Goal: Contribute content: Contribute content

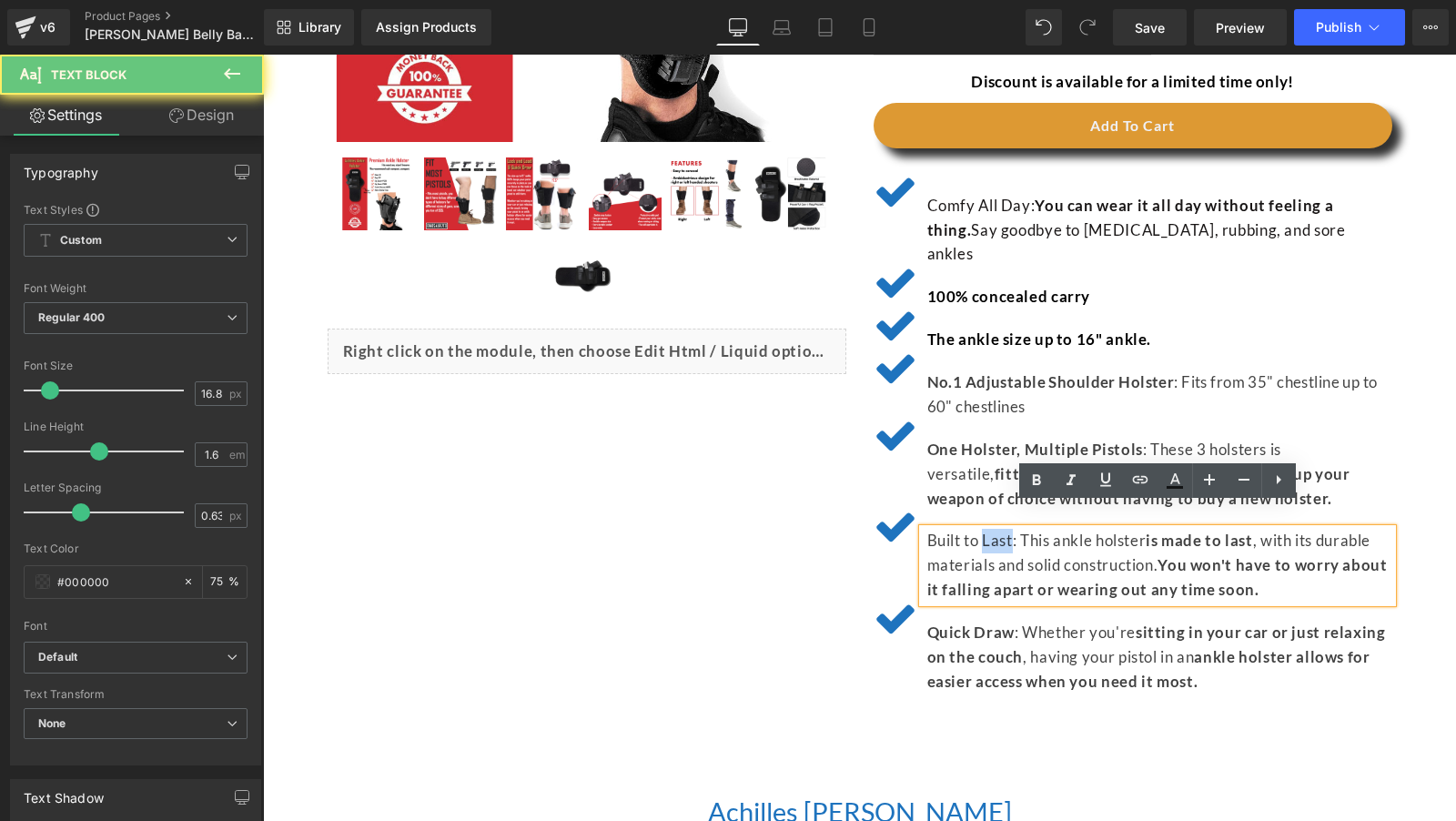
click at [1004, 528] on p "Built to Last: This ankle holster is made to last , with its durable materials …" at bounding box center [1160, 565] width 465 height 73
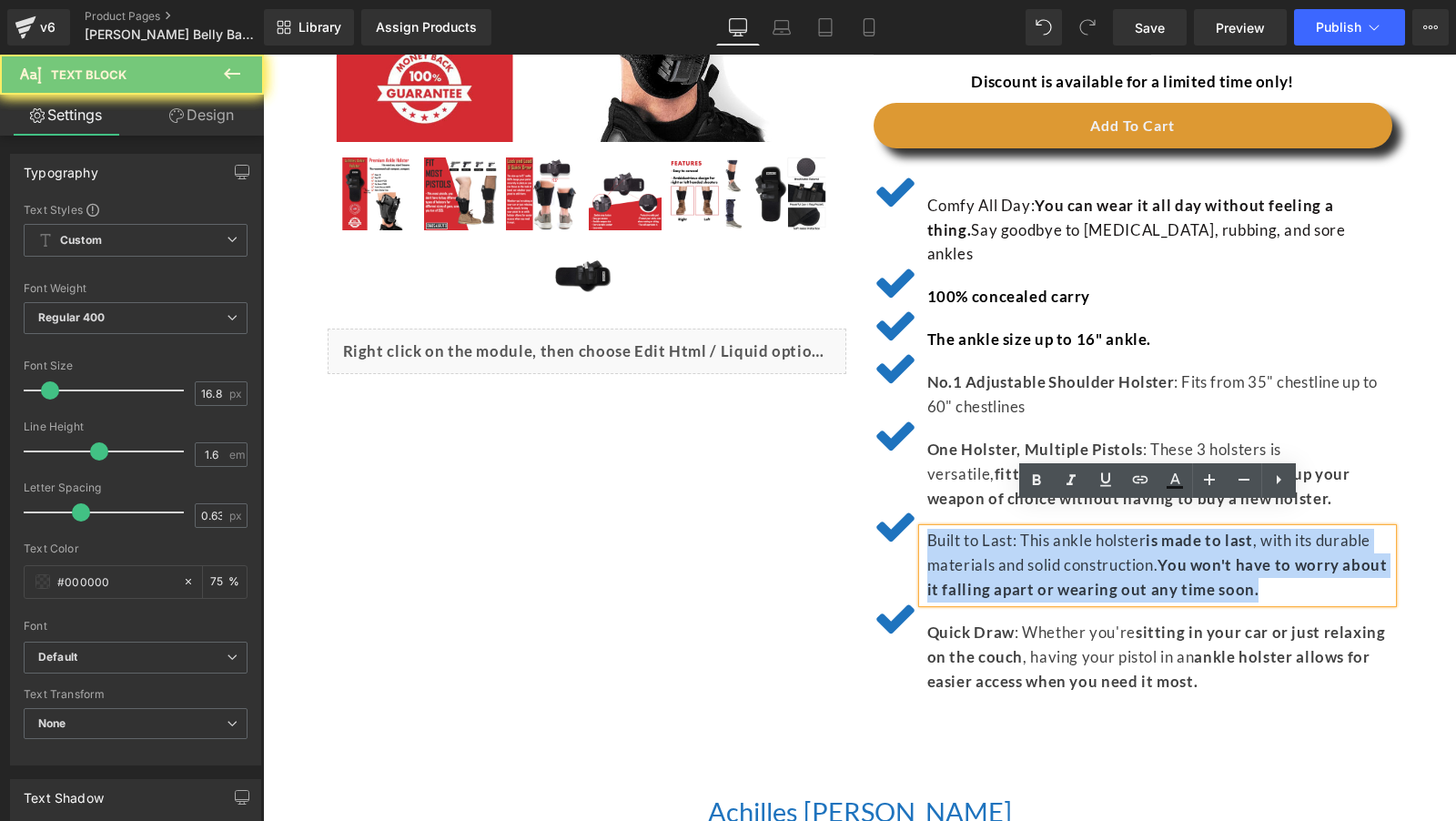
click at [1004, 528] on p "Built to Last: This ankle holster is made to last , with its durable materials …" at bounding box center [1160, 565] width 465 height 73
click at [1063, 530] on span "Built to Last: This ankle holster" at bounding box center [1037, 540] width 219 height 20
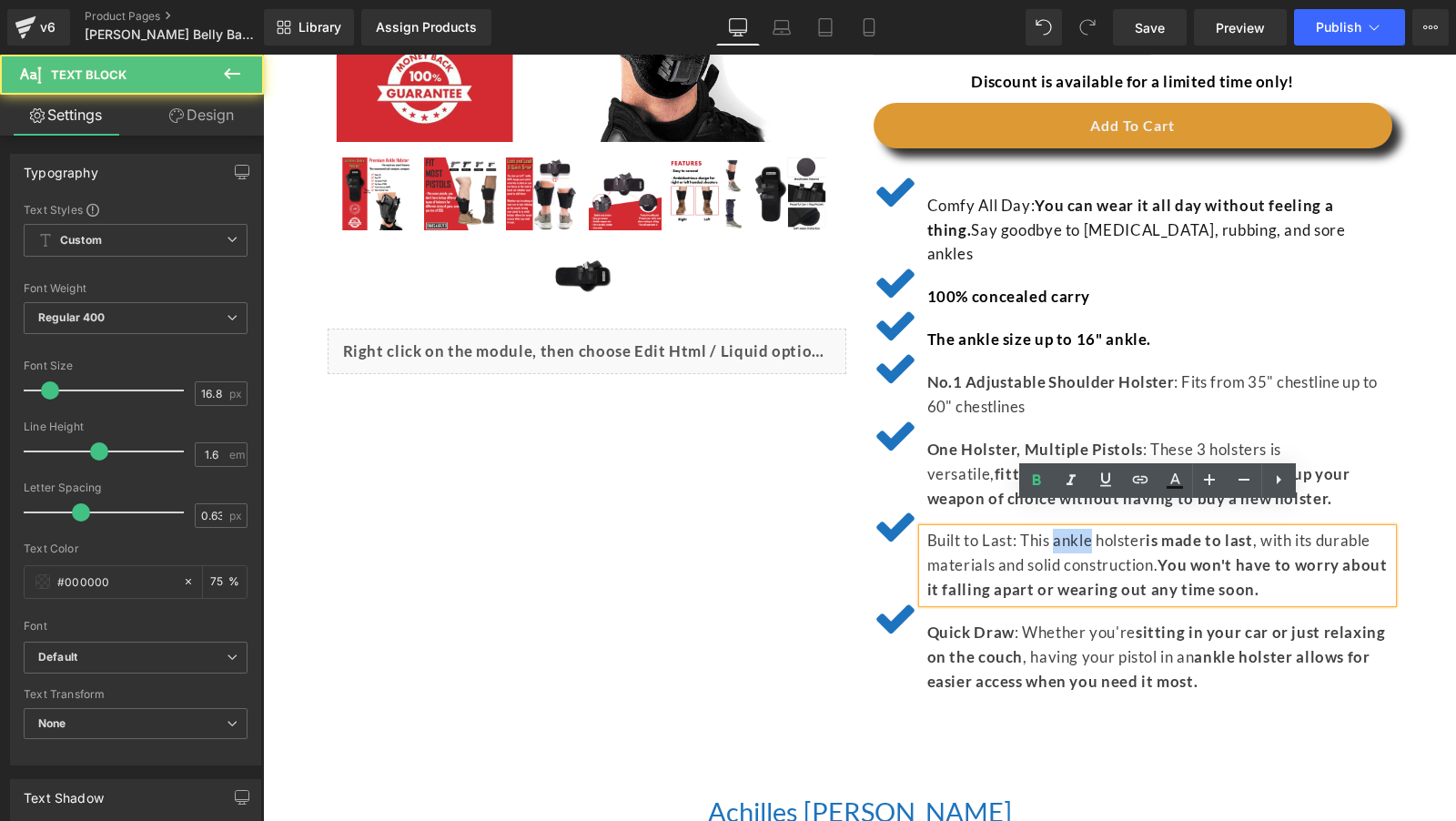
click at [1063, 530] on span "Built to Last: This ankle holster" at bounding box center [1037, 540] width 219 height 20
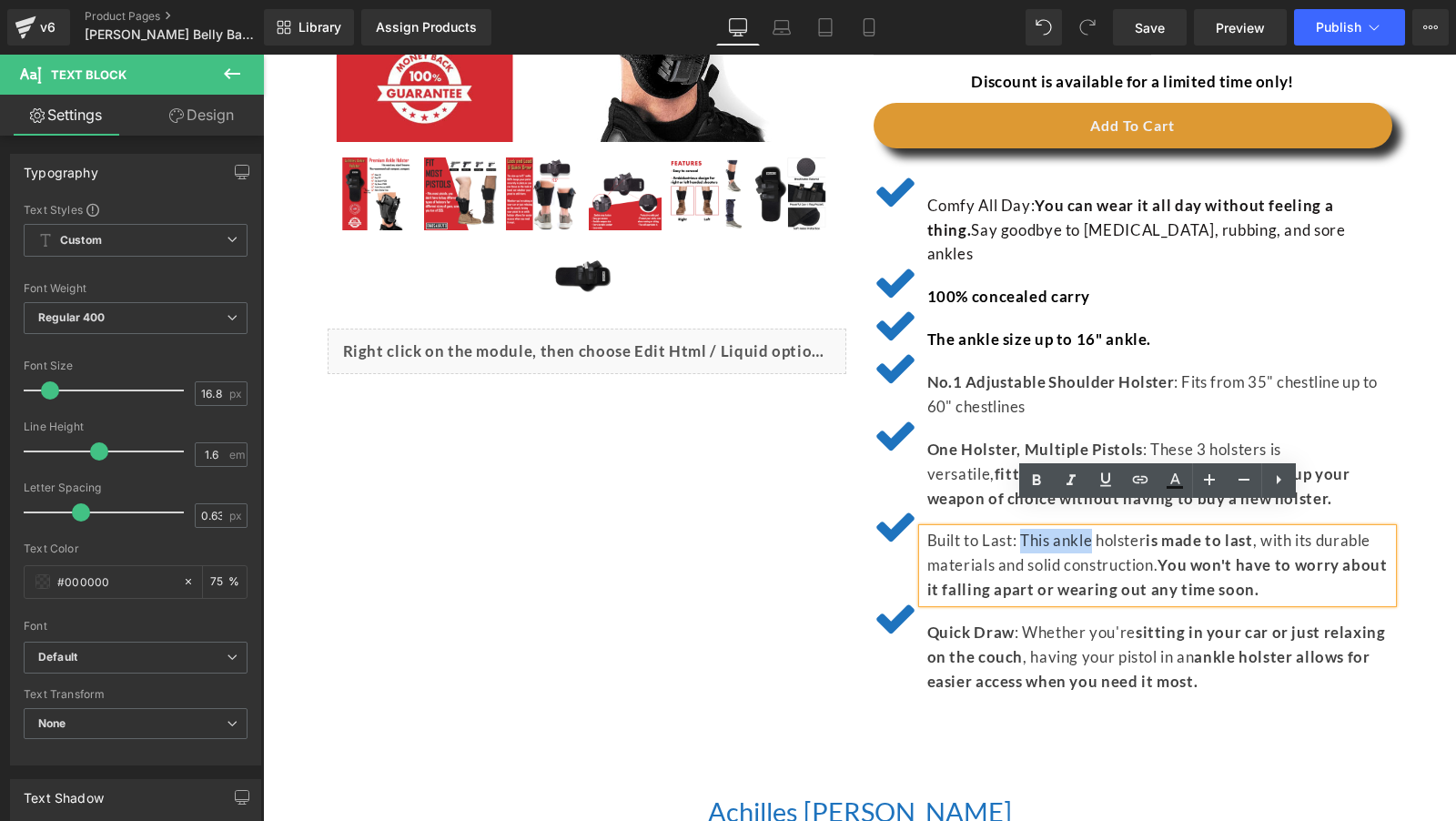
click at [1034, 530] on span "Built to Last: This ankle holster" at bounding box center [1037, 540] width 219 height 20
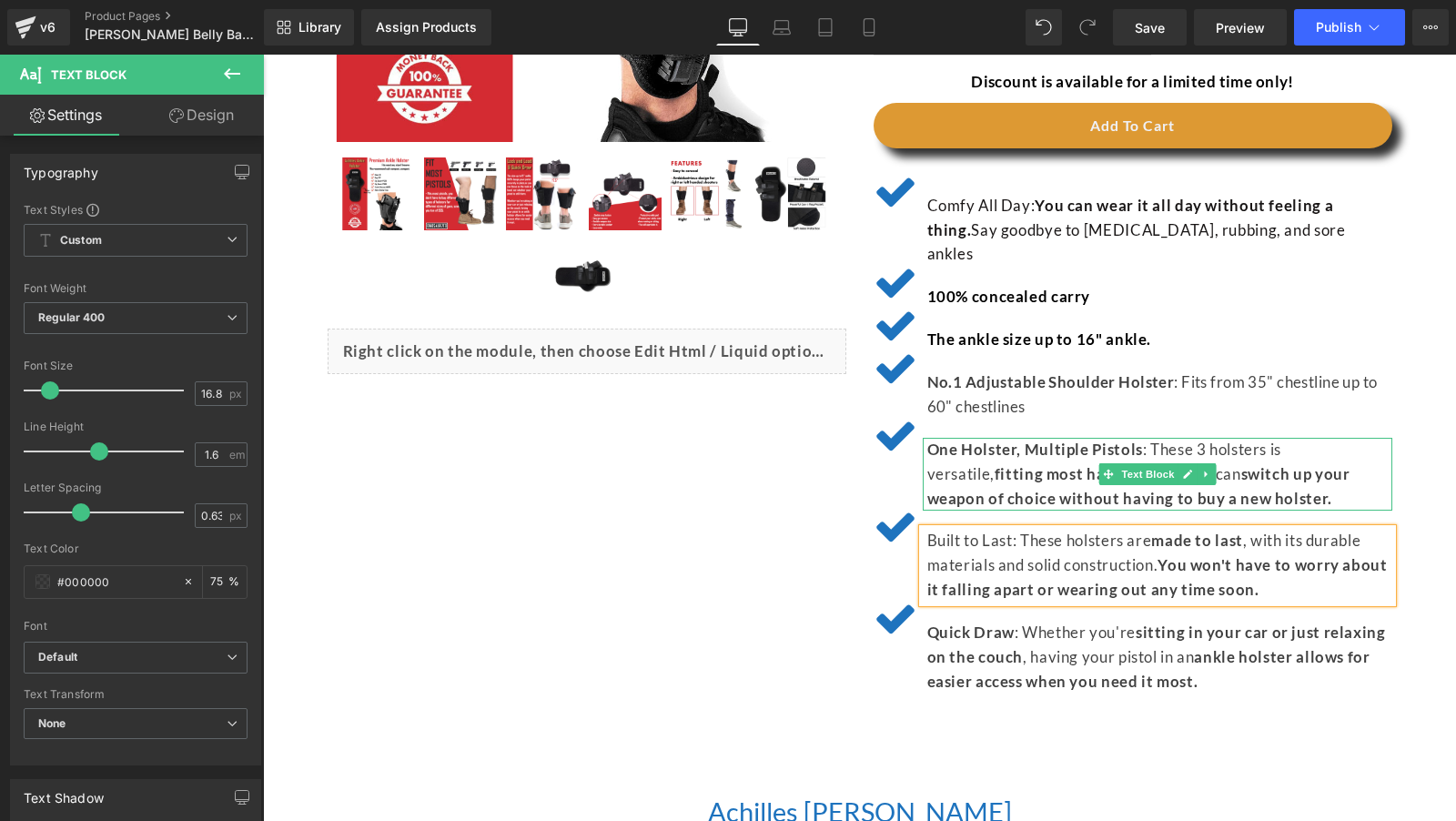
click at [1060, 437] on p "One Holster, Multiple Pistols : These 3 holsters is versatile, fitting most han…" at bounding box center [1160, 474] width 465 height 73
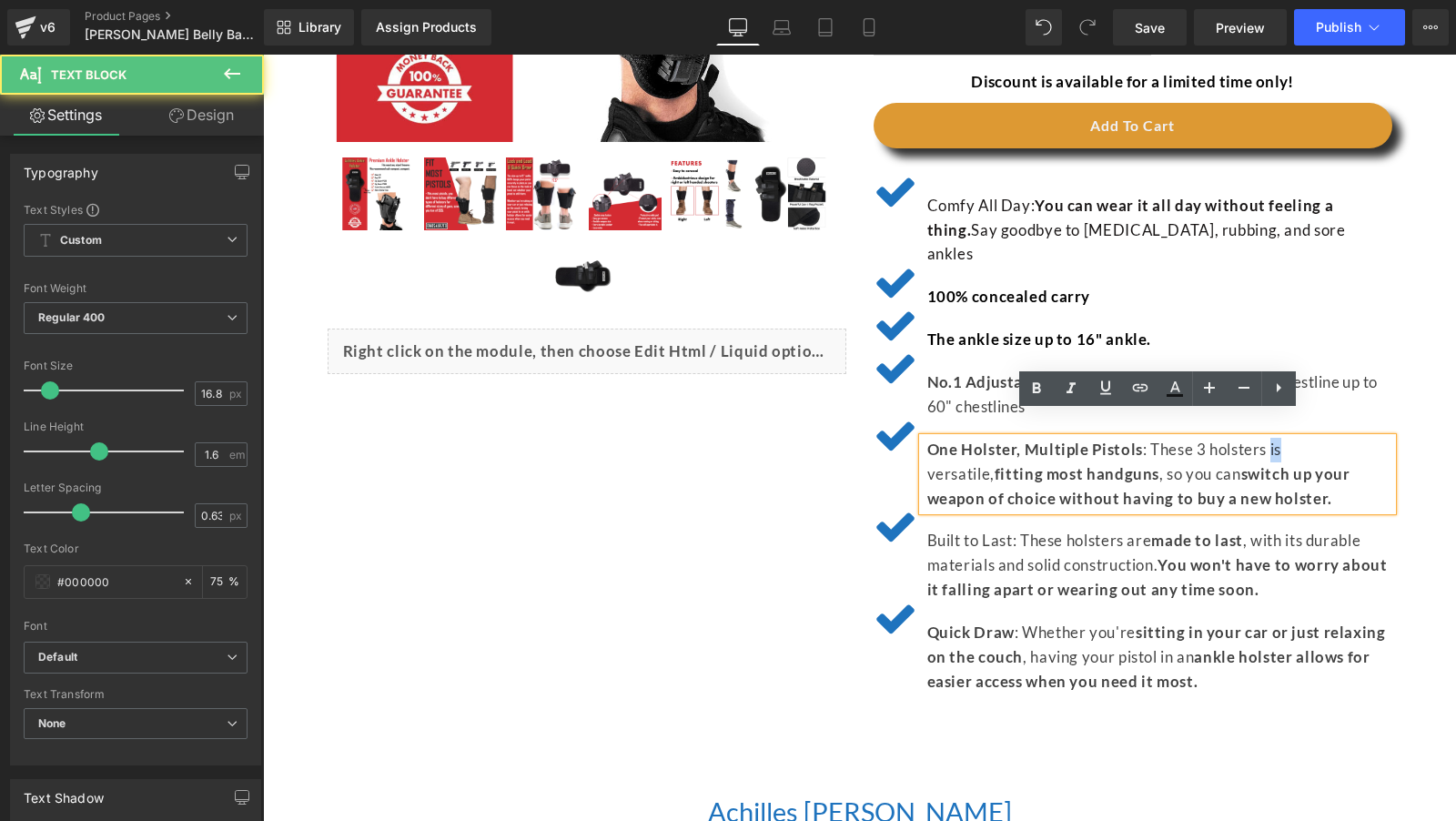
drag, startPoint x: 1273, startPoint y: 425, endPoint x: 1290, endPoint y: 425, distance: 17.0
click at [1291, 437] on p "One Holster, Multiple Pistols : These 3 holsters is versatile, fitting most han…" at bounding box center [1160, 474] width 465 height 73
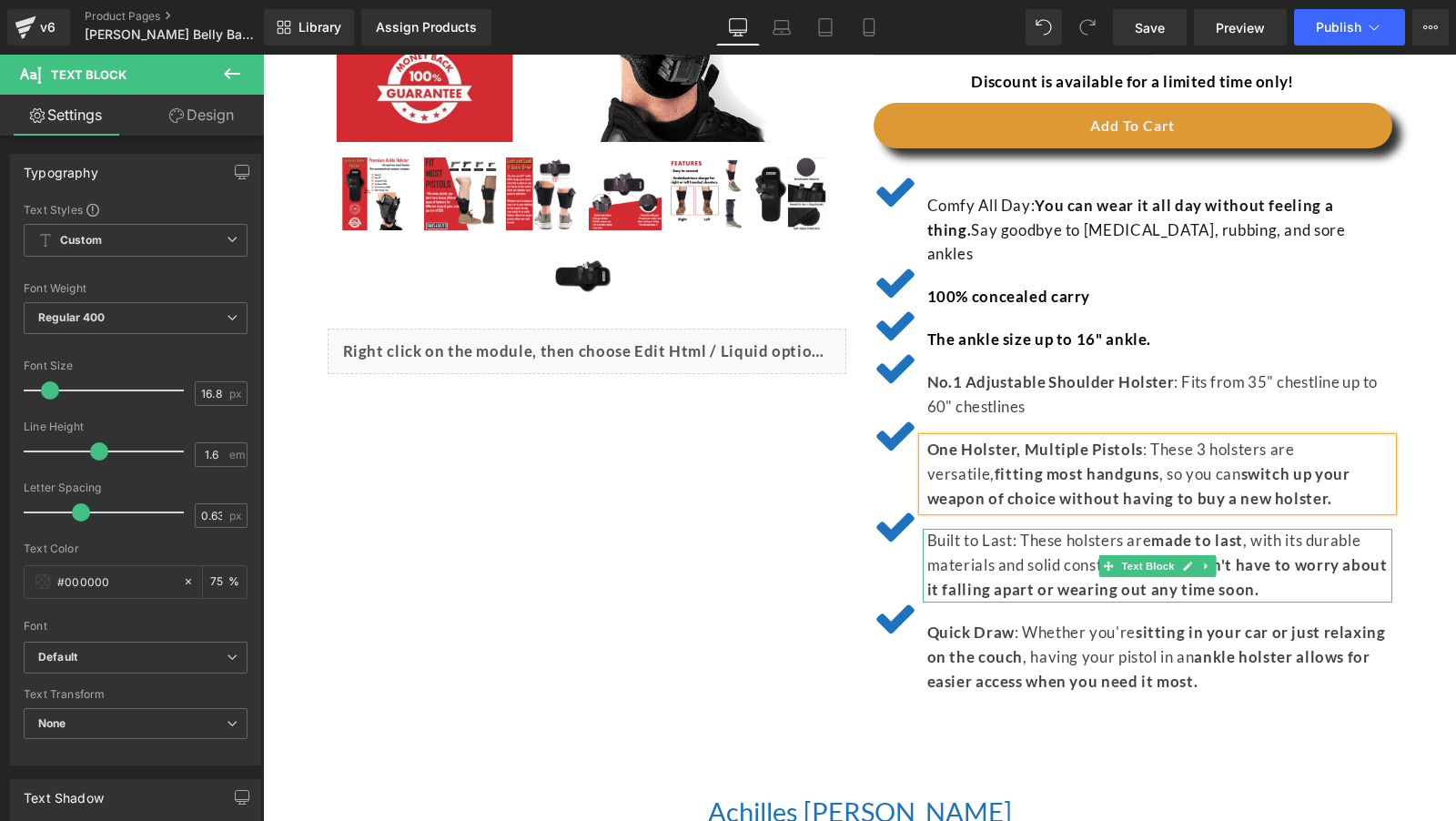
click at [1142, 530] on span "Built to Last: These holsters are" at bounding box center [1040, 540] width 225 height 20
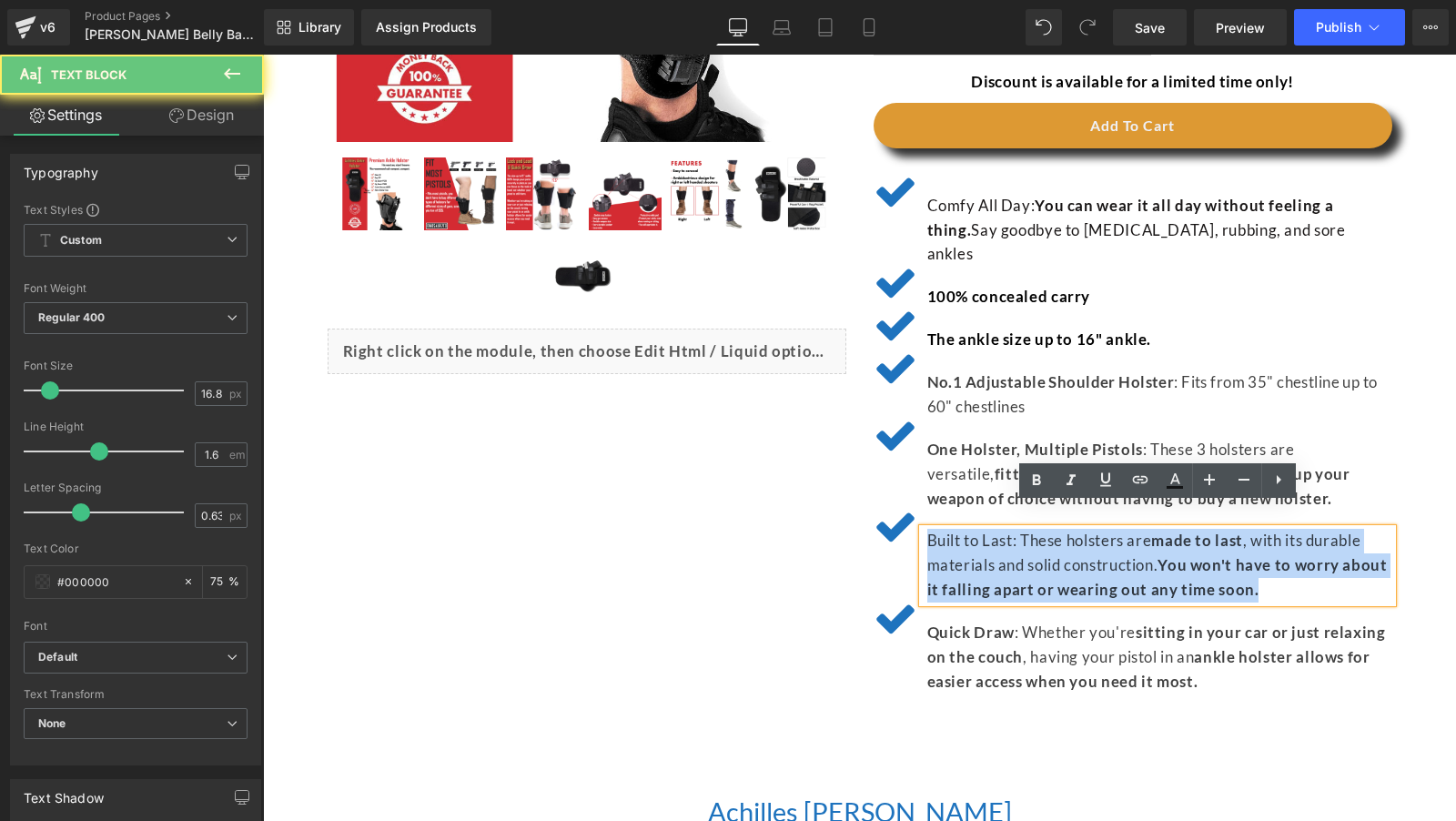
click at [1142, 530] on span "Built to Last: These holsters are" at bounding box center [1040, 540] width 225 height 20
click at [980, 529] on p "Built to Last: These holsters are made to last , with its durable materials and…" at bounding box center [1160, 565] width 465 height 73
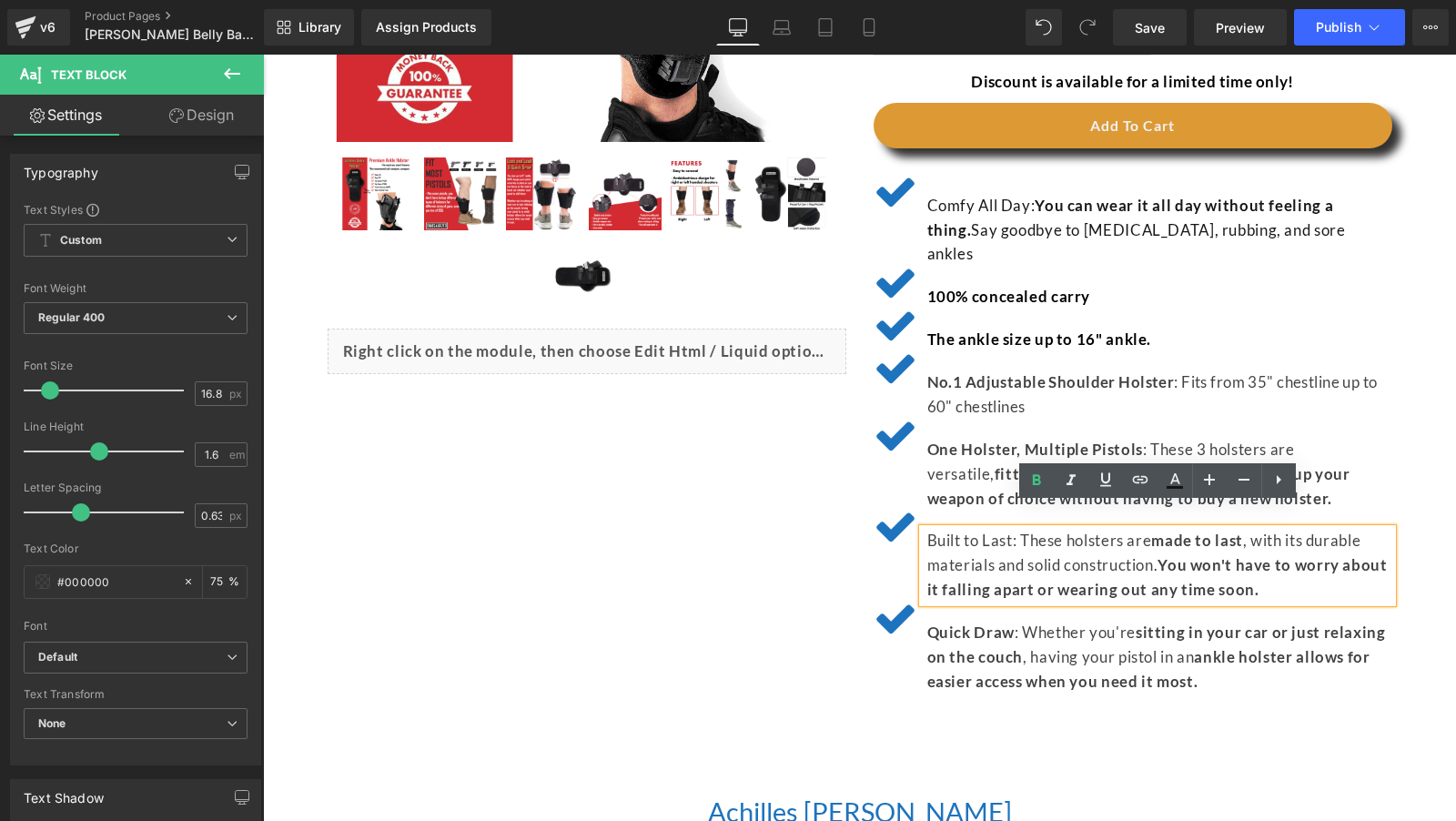
click at [1298, 530] on span ", with its durable materials and solid construction." at bounding box center [1144, 552] width 434 height 44
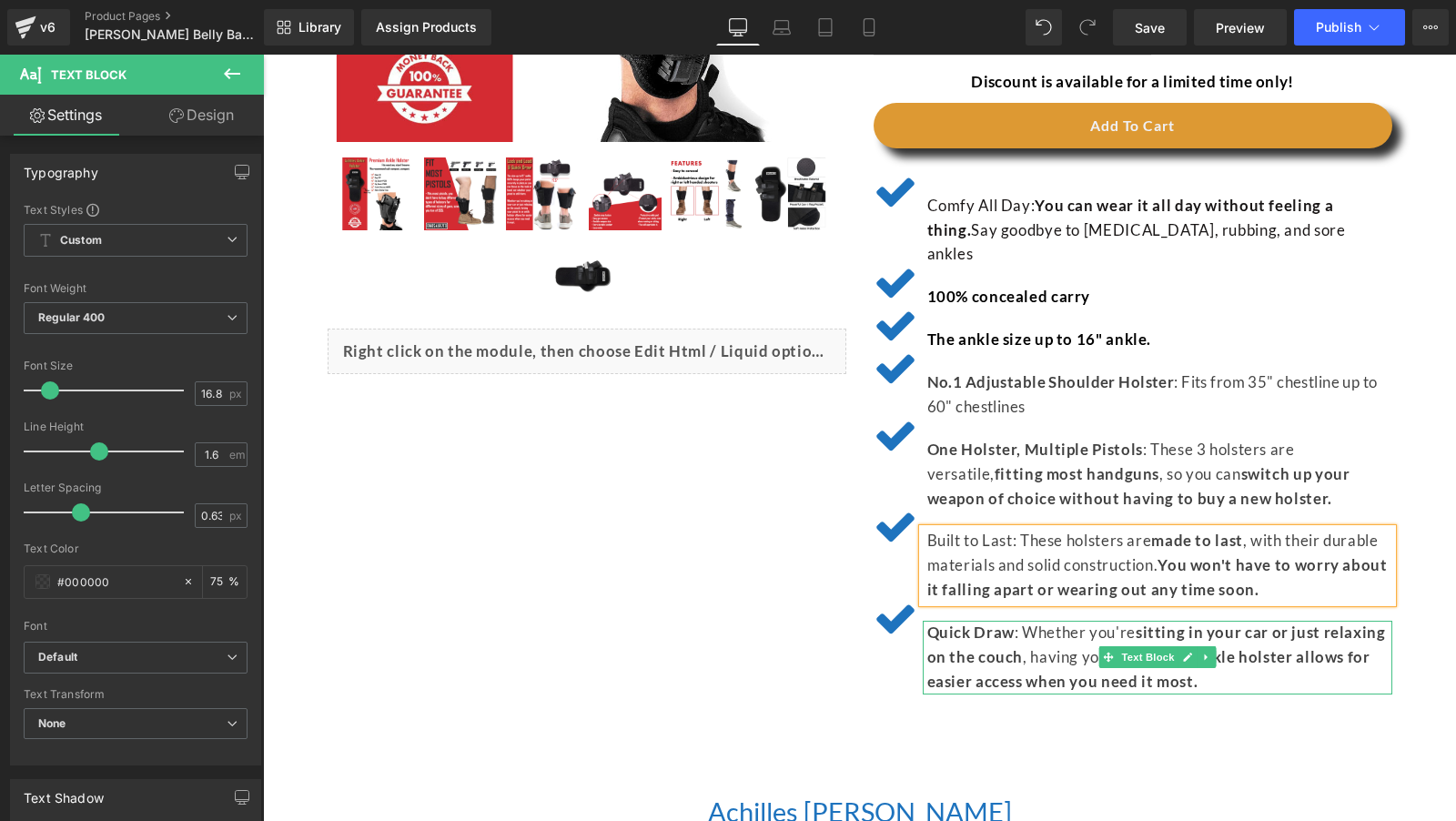
click at [994, 620] on p "Quick Draw : Whether you're sitting in your car or just relaxing on the couch ,…" at bounding box center [1160, 657] width 465 height 73
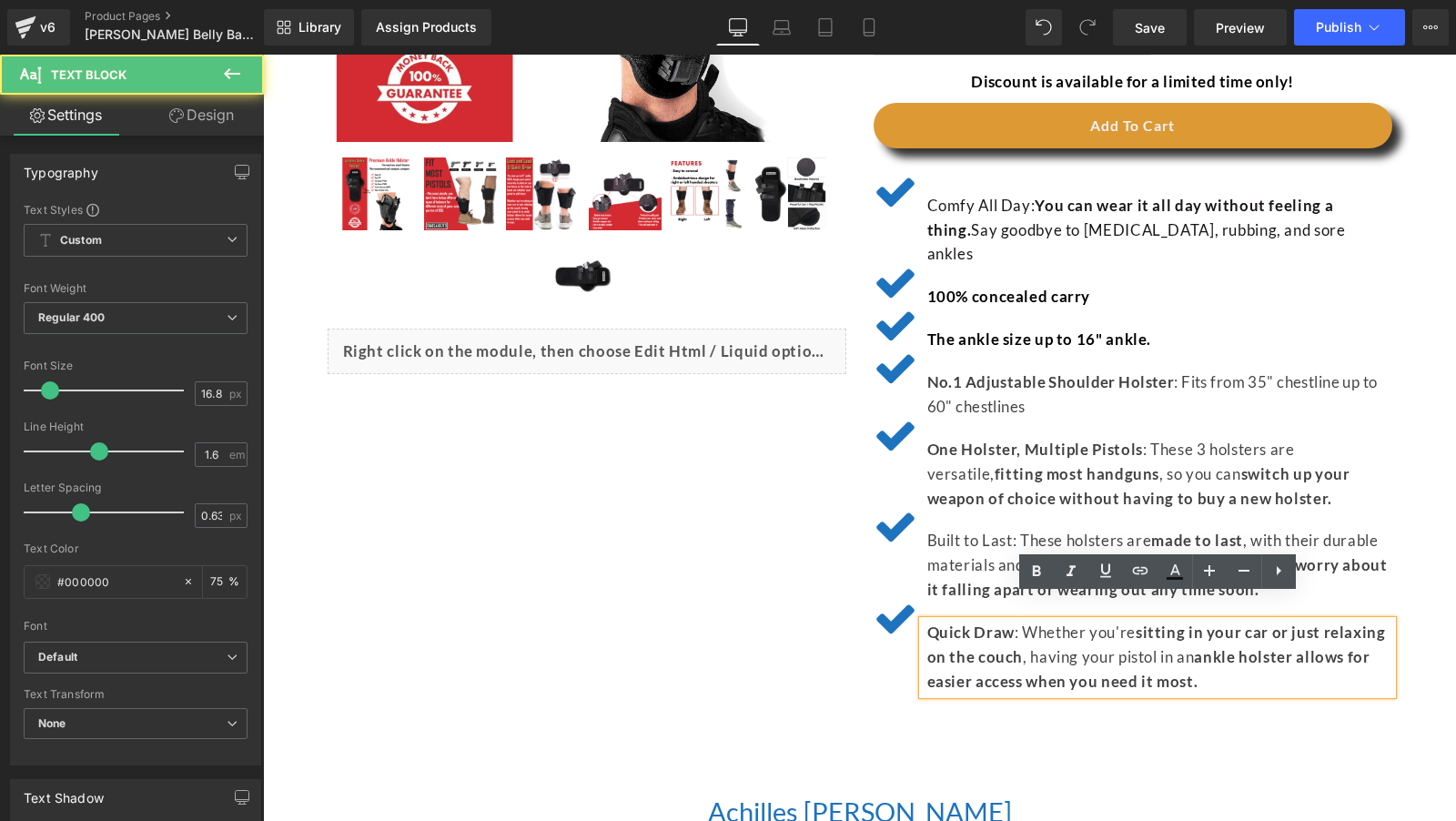
click at [951, 622] on strong "Quick Draw" at bounding box center [971, 632] width 87 height 20
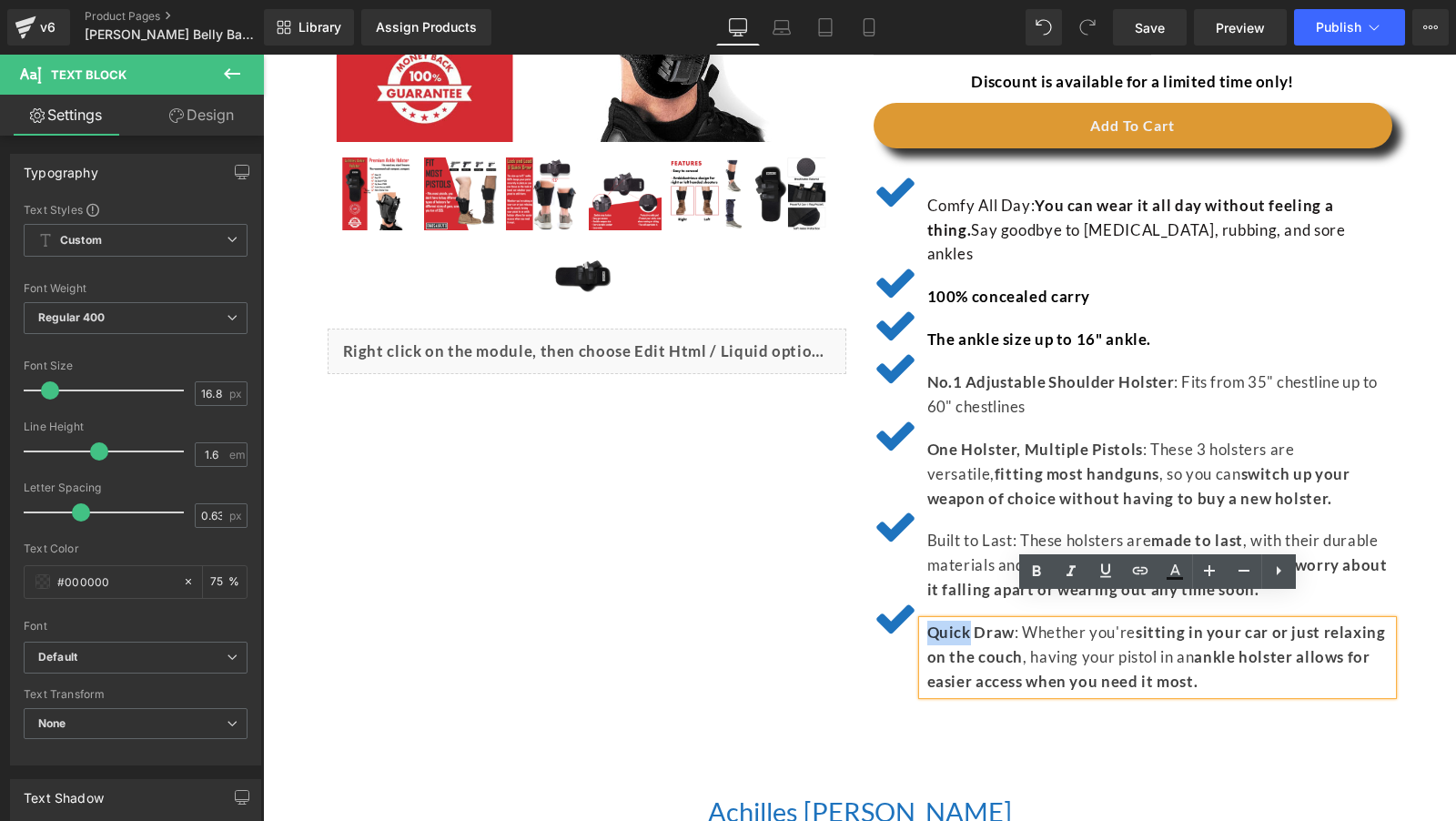
click at [951, 622] on strong "Quick Draw" at bounding box center [971, 632] width 87 height 20
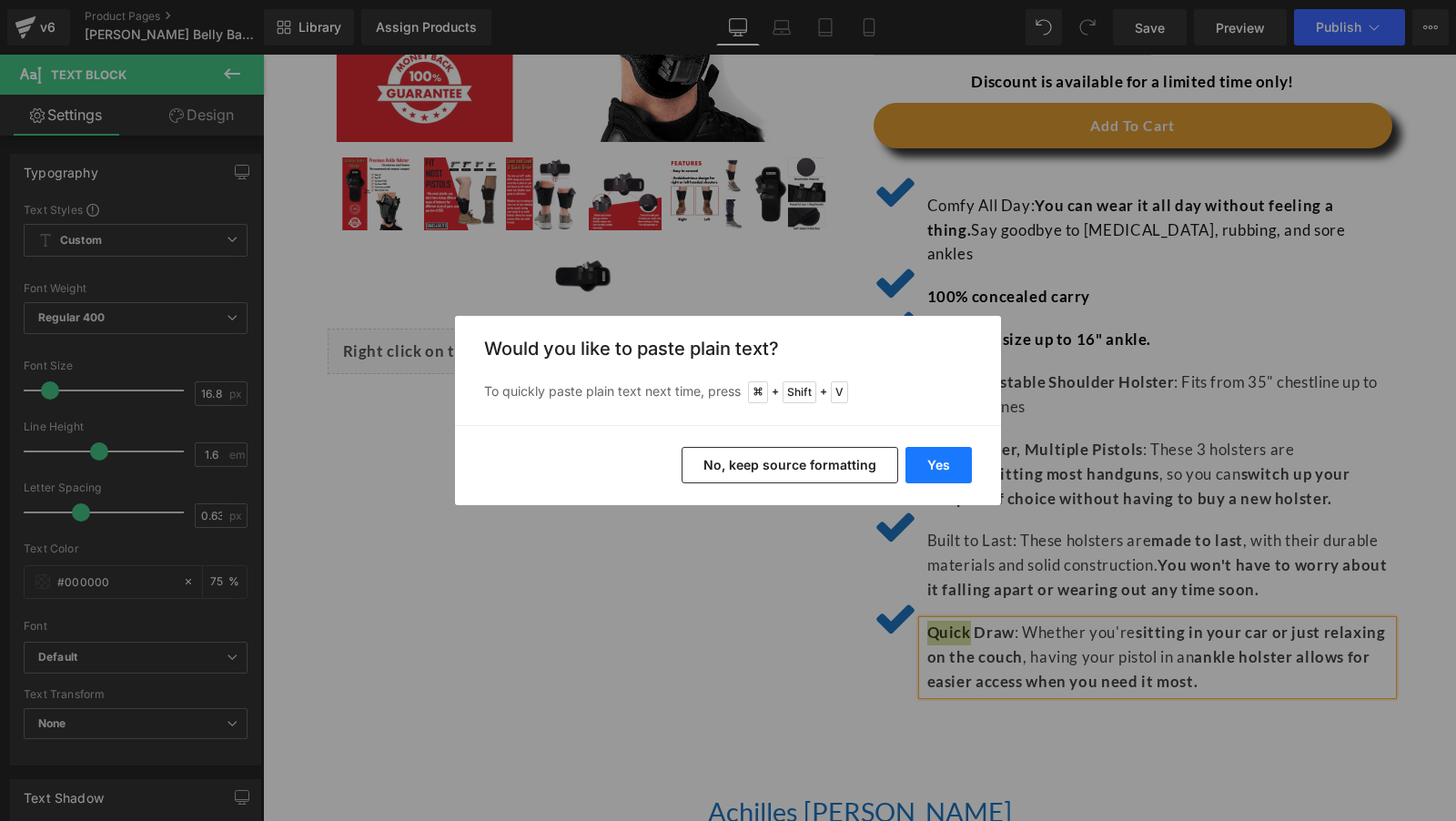
click at [914, 471] on button "Yes" at bounding box center [939, 464] width 67 height 36
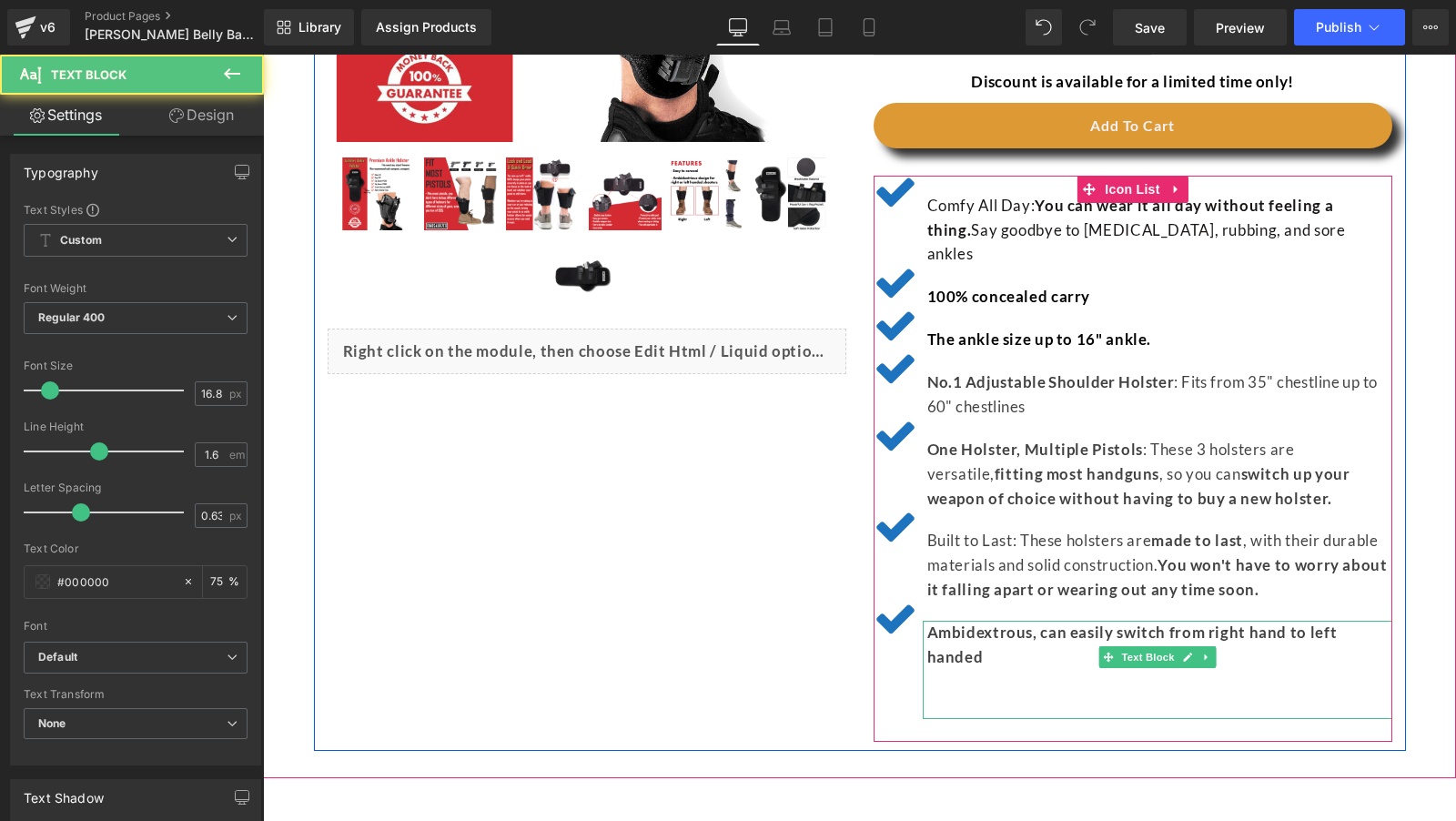
click at [975, 670] on p at bounding box center [1160, 682] width 465 height 24
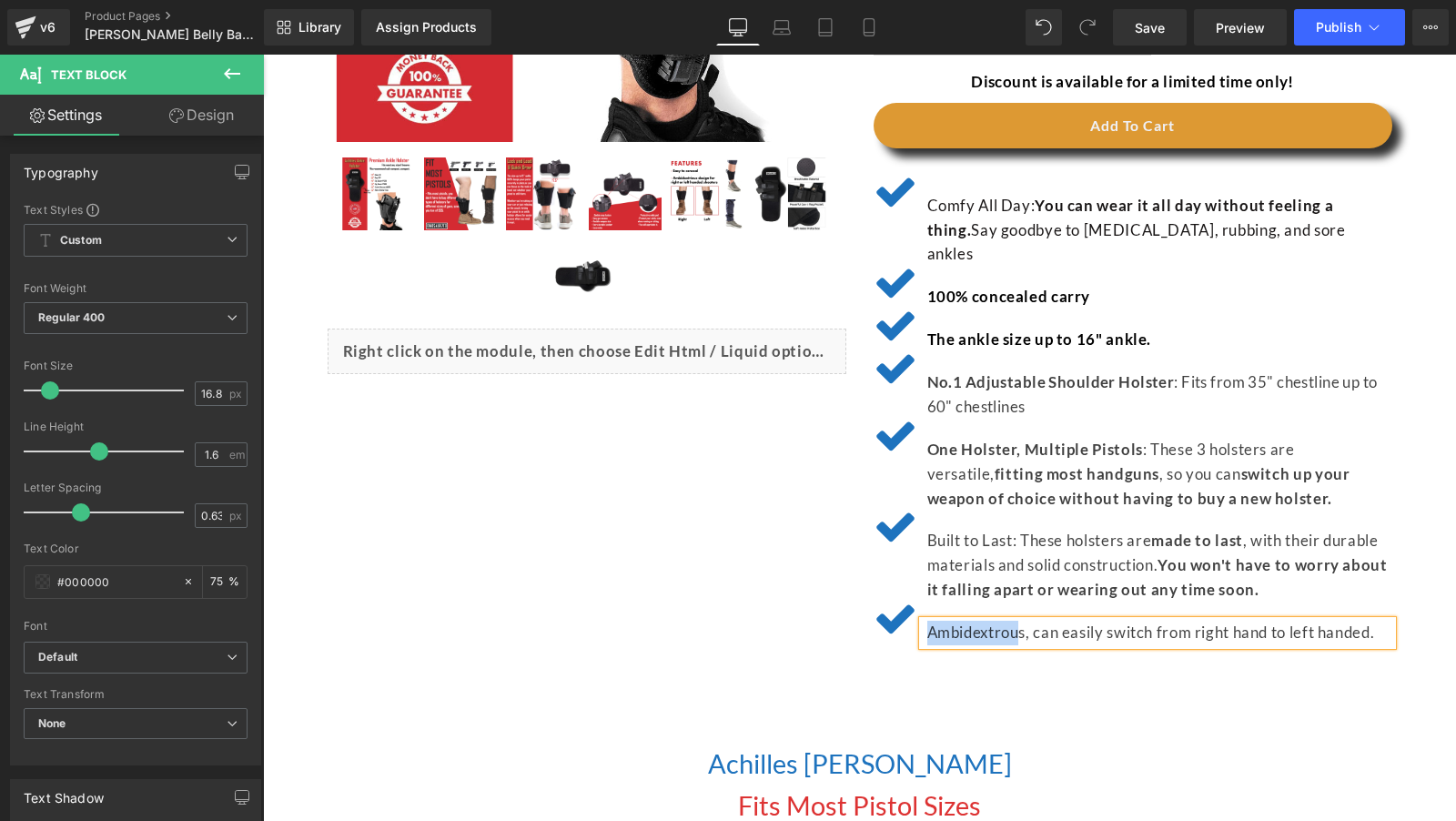
click at [1023, 622] on span "Ambidextrous, can easily switch from right hand to left handed." at bounding box center [1151, 632] width 448 height 20
click at [723, 596] on div "(P) Image" at bounding box center [860, 134] width 1092 height 1088
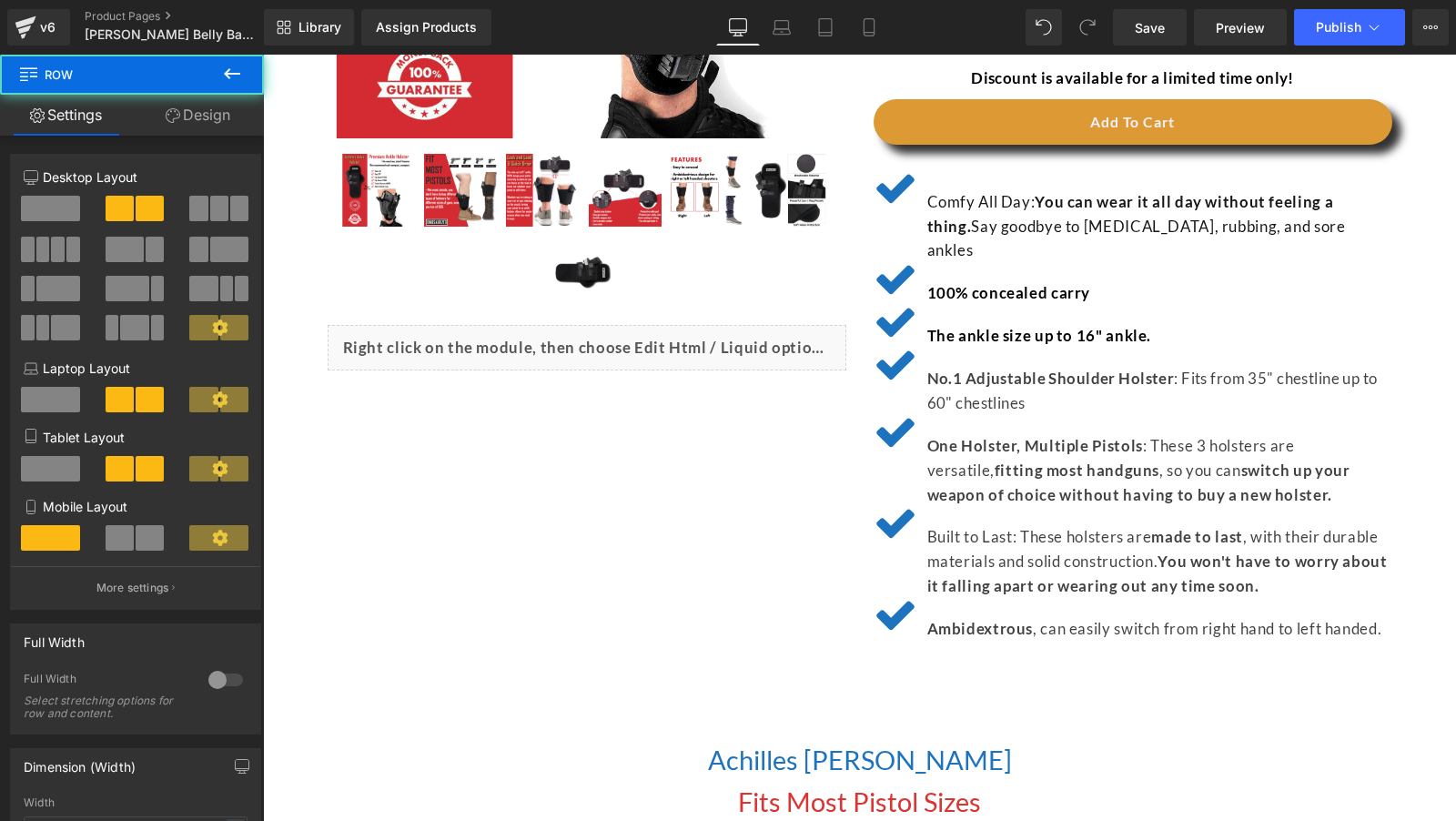
scroll to position [623, 0]
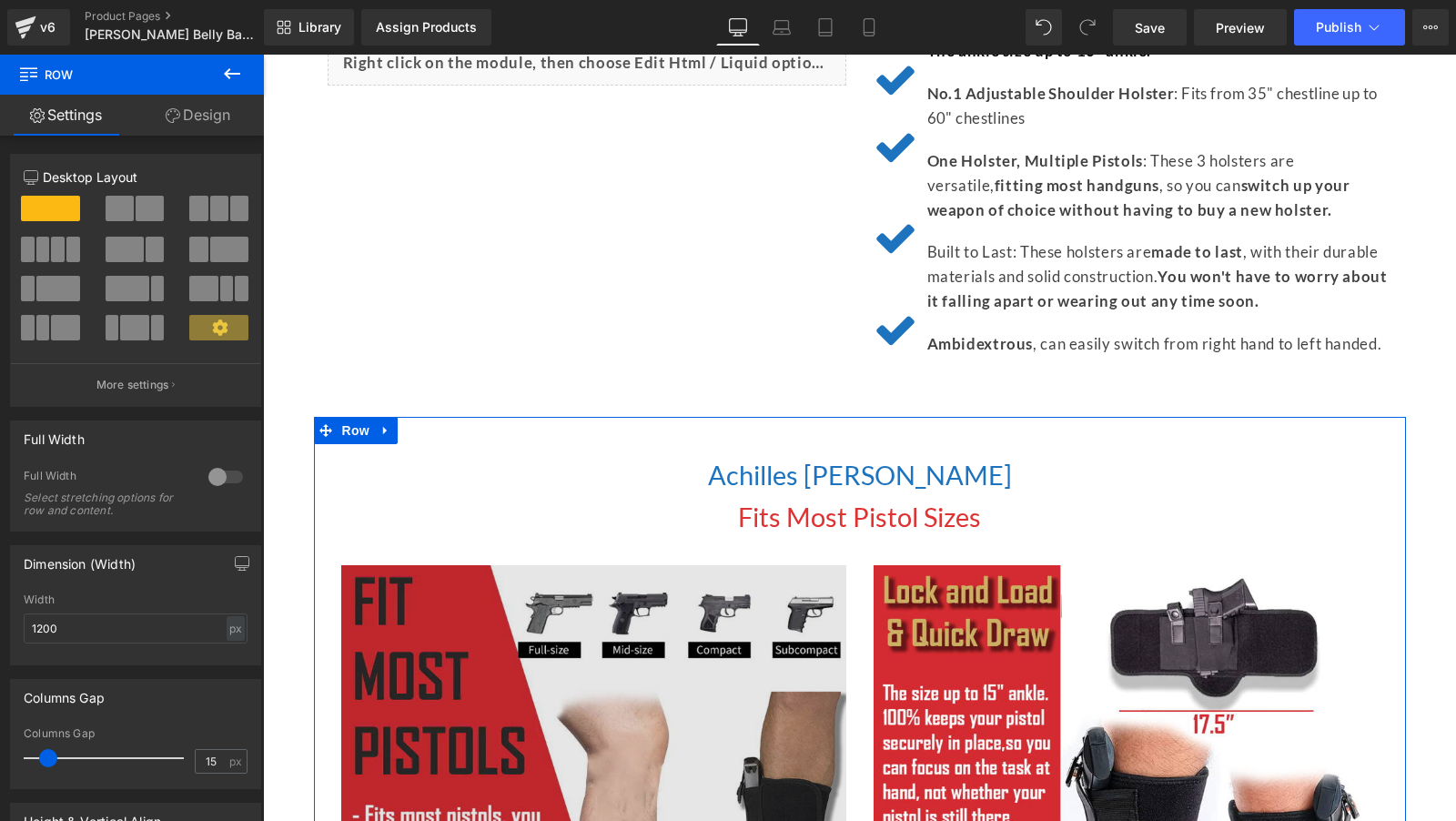
scroll to position [895, 0]
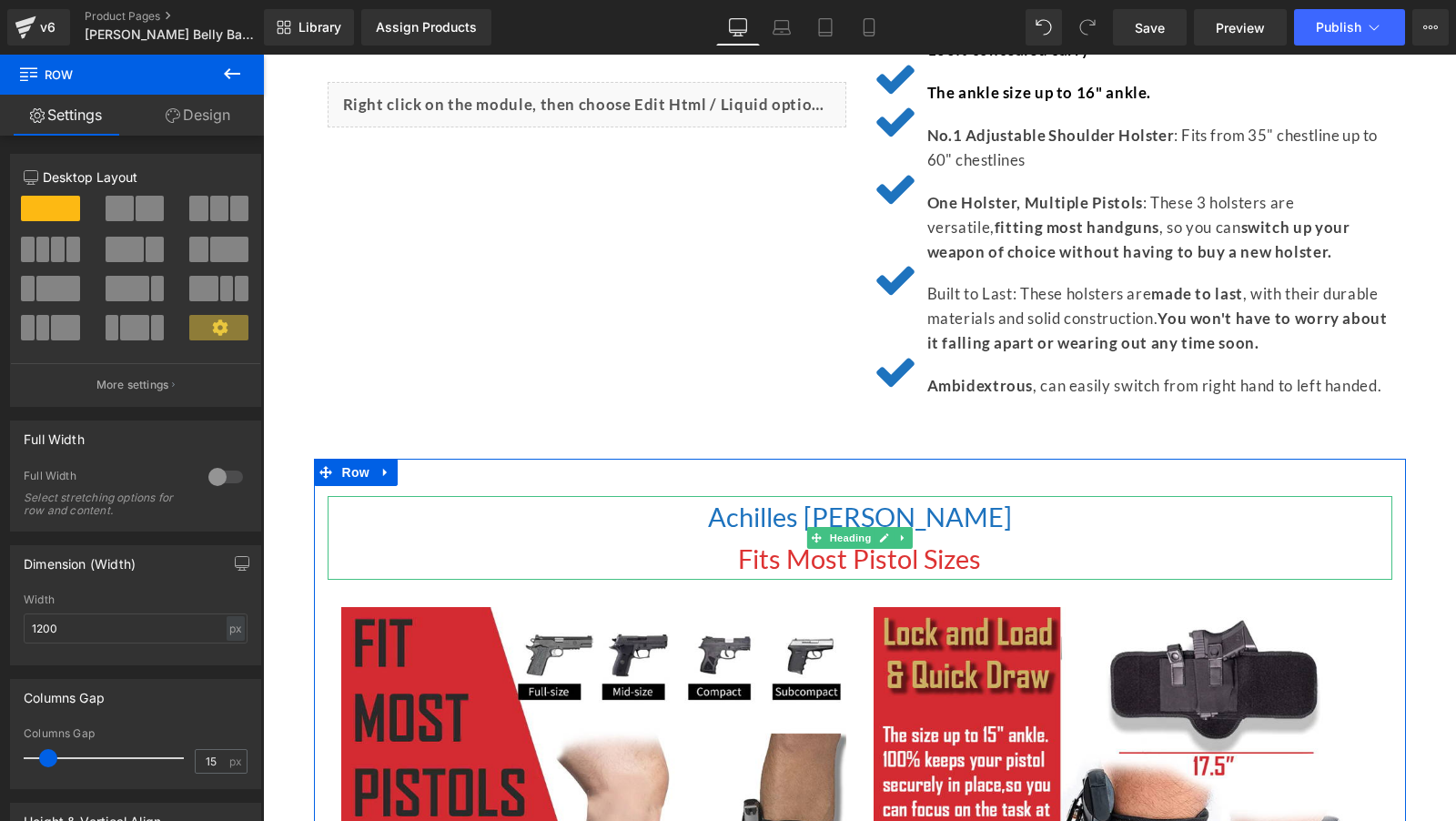
click at [798, 501] on span "Achilles Ankle Holster" at bounding box center [859, 516] width 304 height 32
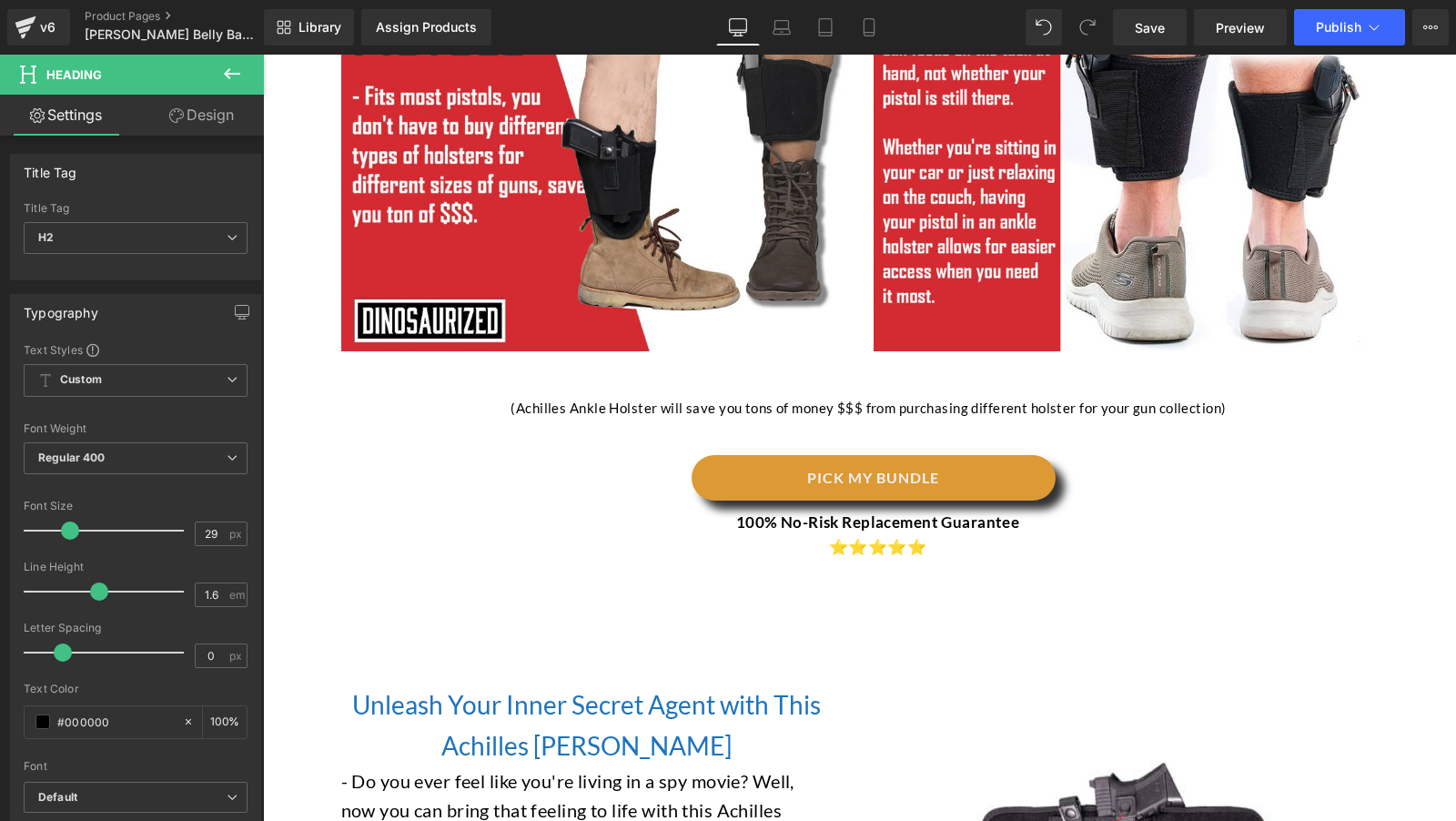
scroll to position [1617, 0]
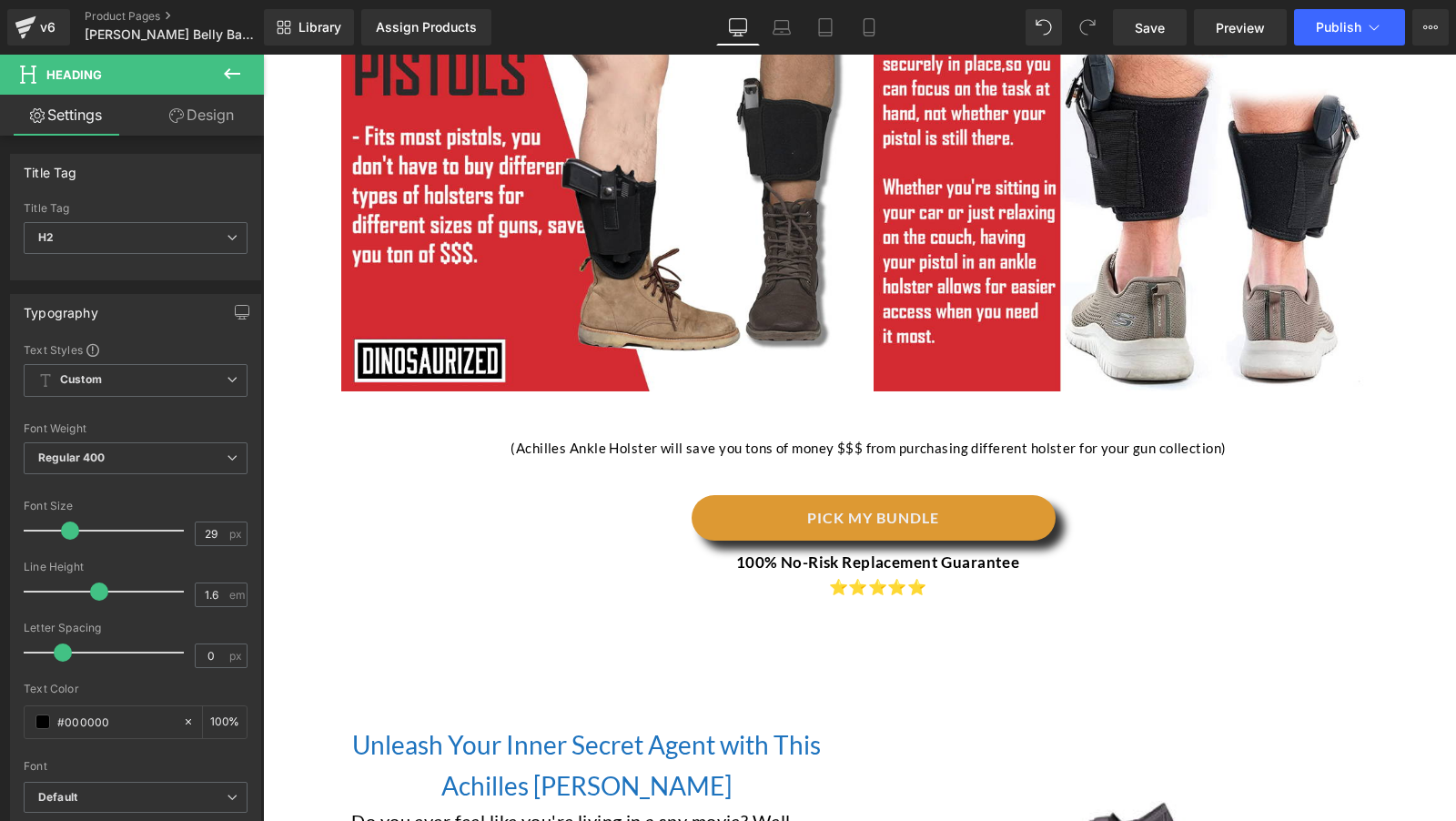
click at [544, 437] on div "(Achilles Ankle Holster will save you tons of money $$$ from purchasing differe…" at bounding box center [868, 448] width 1046 height 22
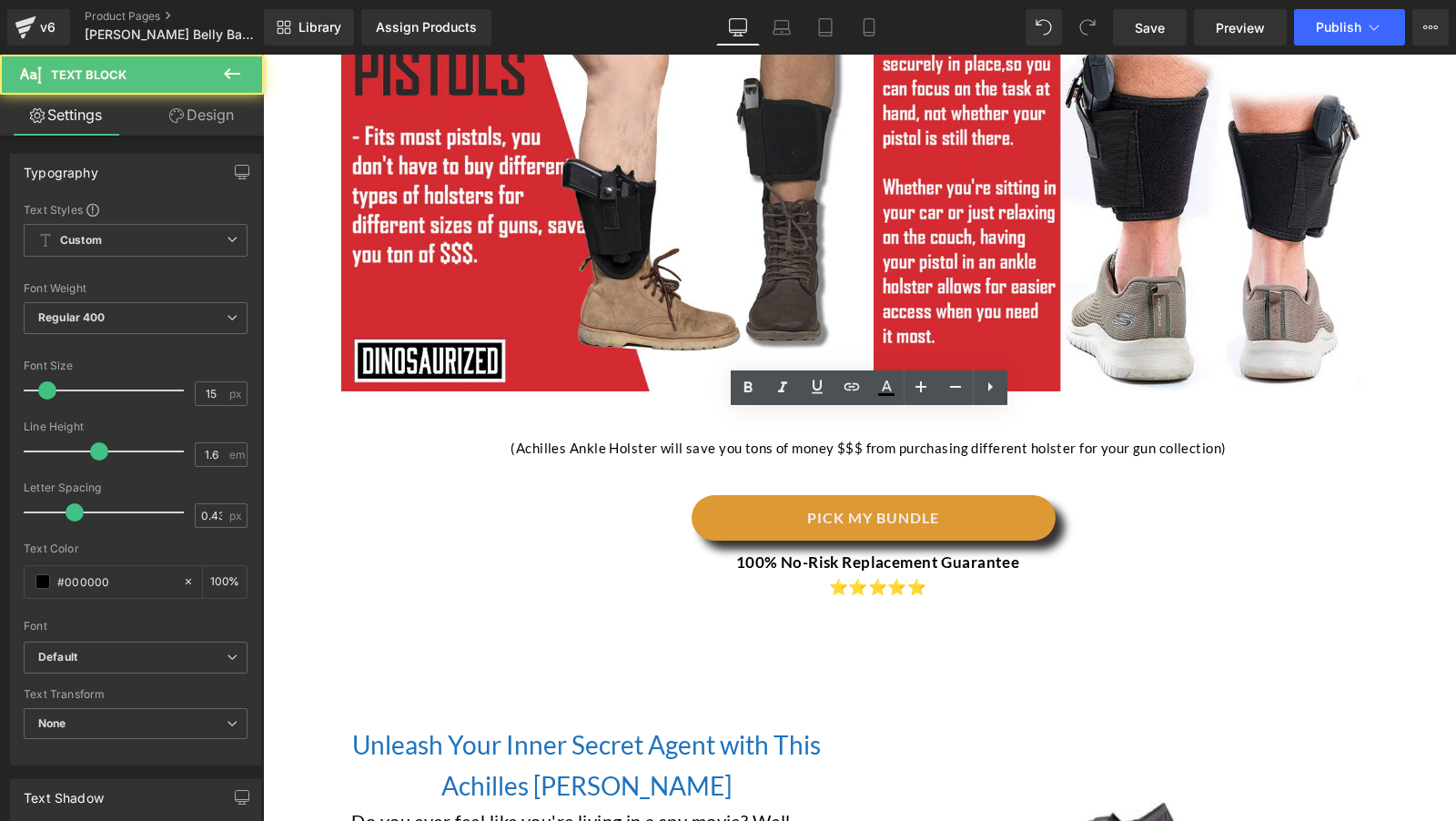
click at [544, 437] on div "(Achilles Ankle Holster will save you tons of money $$$ from purchasing differe…" at bounding box center [868, 448] width 1046 height 22
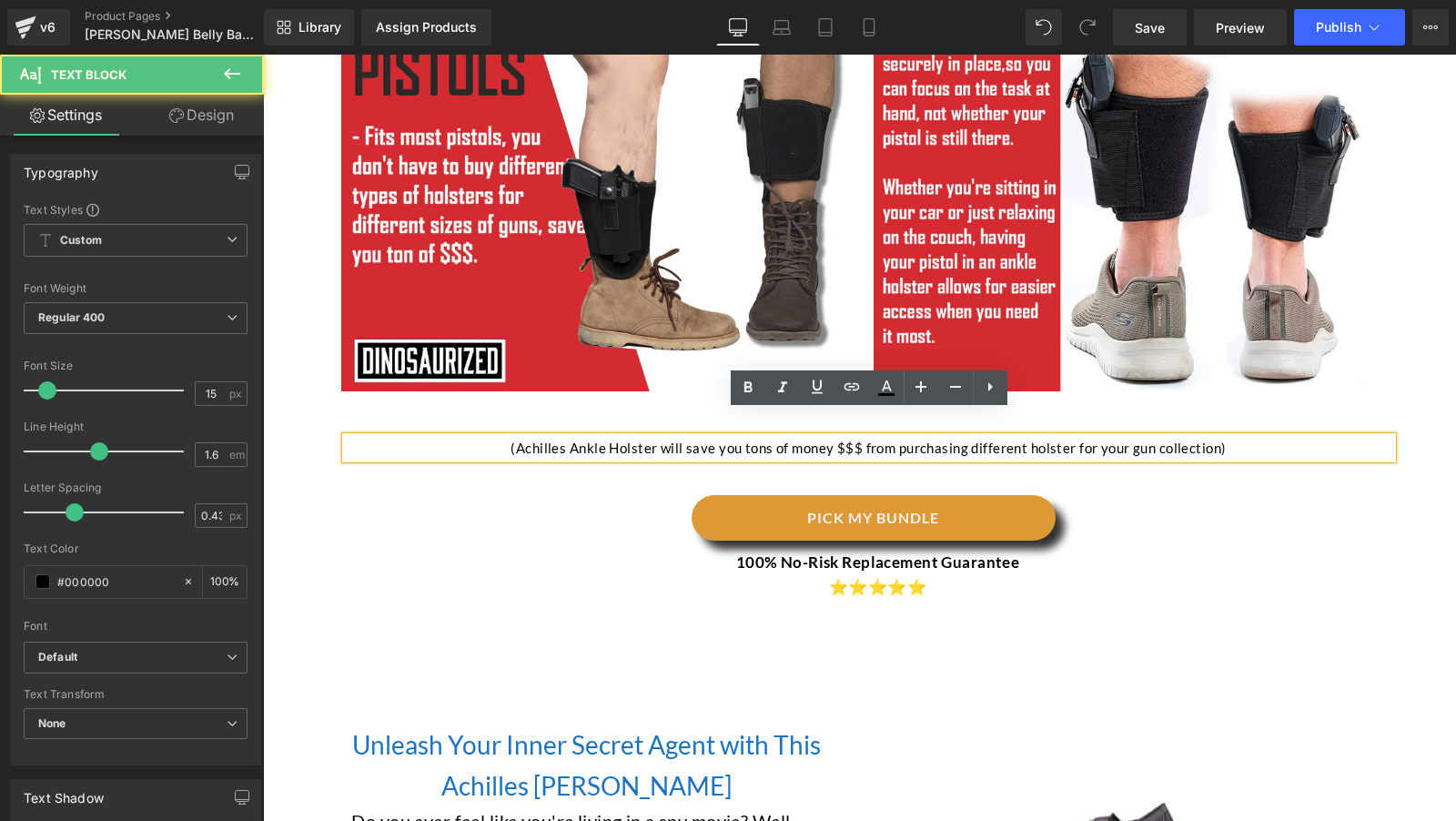
click at [544, 439] on span "(Achilles Ankle Holster will save you tons of money $$$ from purchasing differe…" at bounding box center [868, 448] width 715 height 17
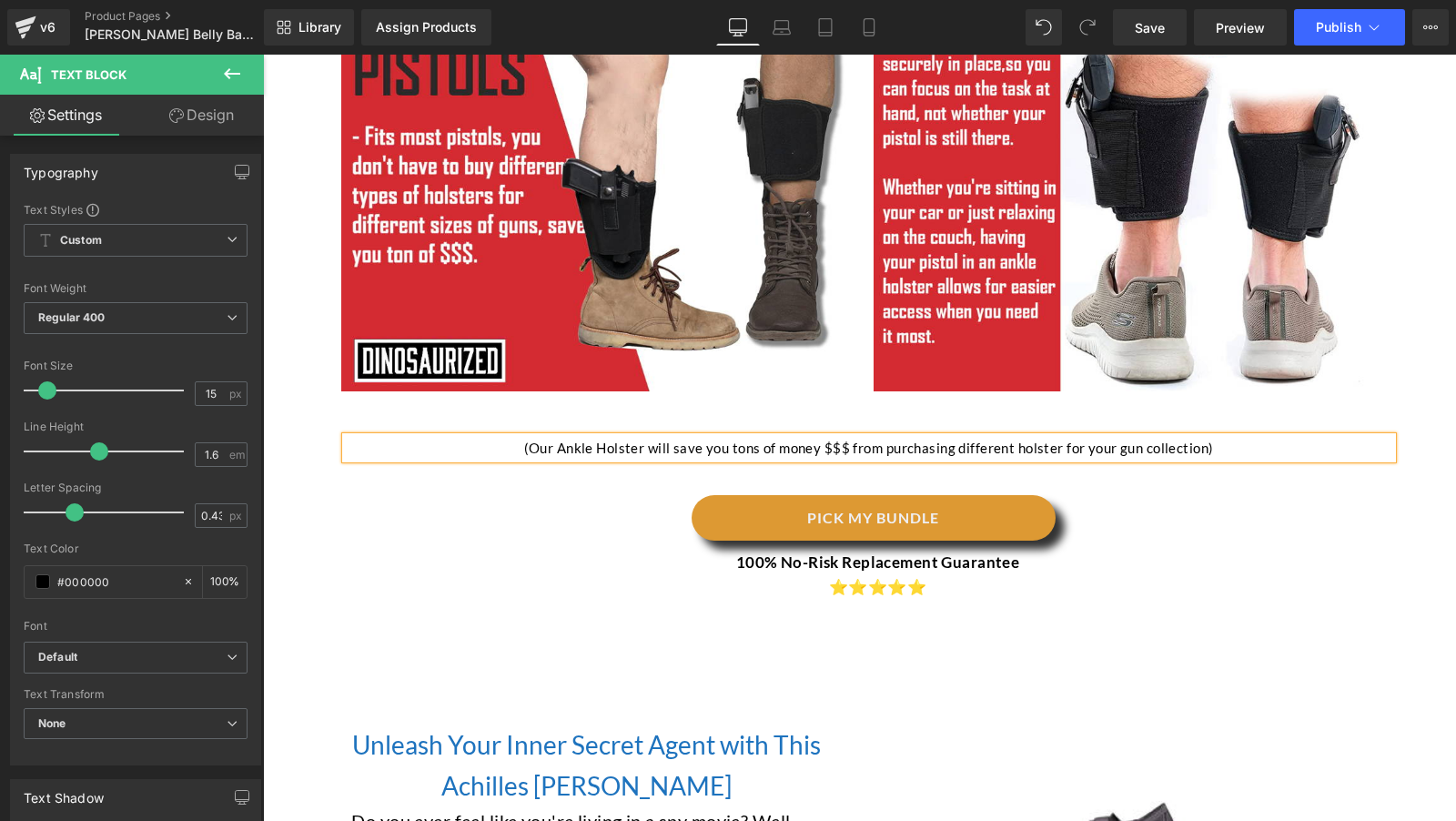
click at [585, 550] on p "100% No-Risk Replacement Guarantee" at bounding box center [878, 562] width 1001 height 24
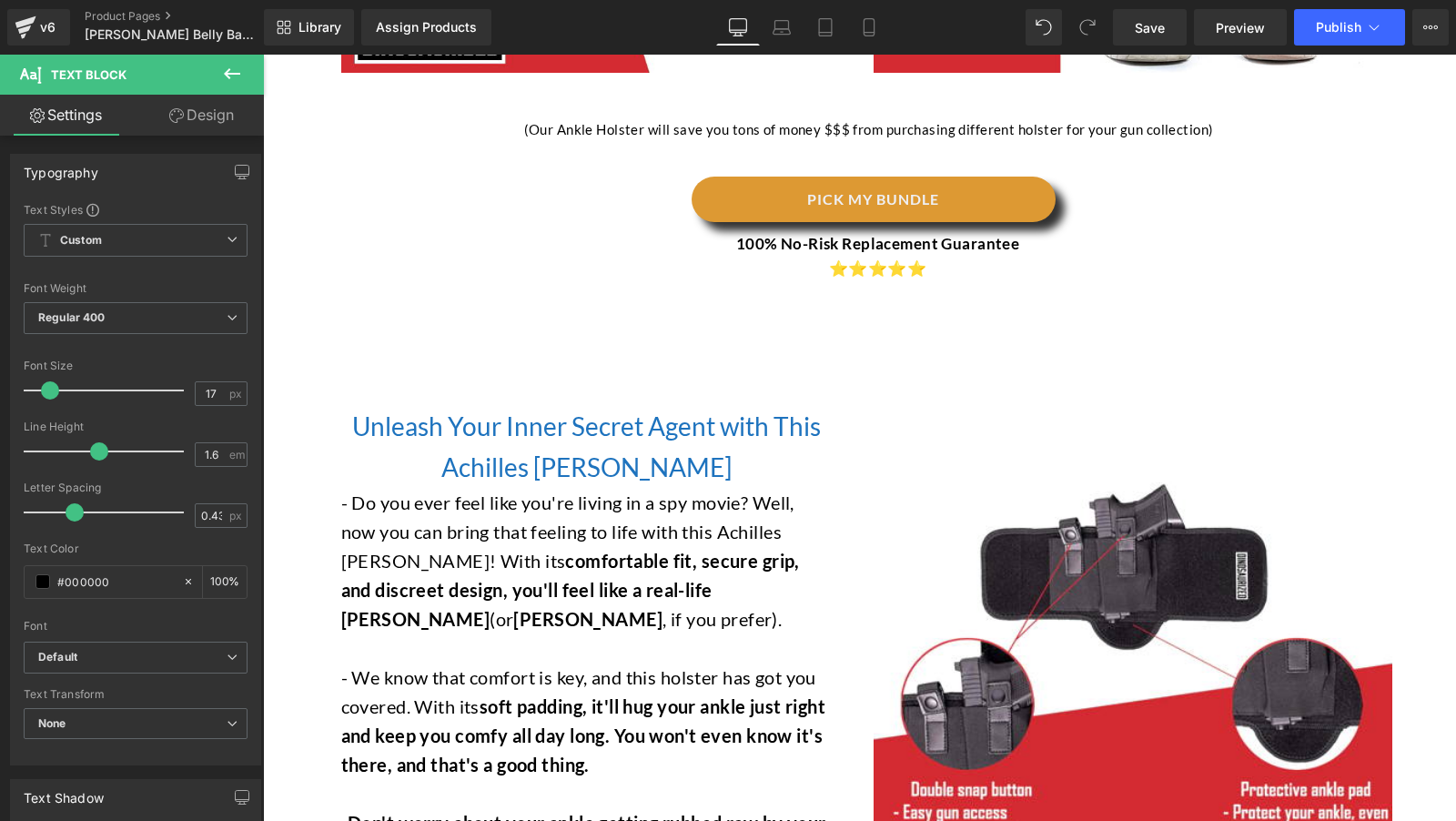
scroll to position [1928, 0]
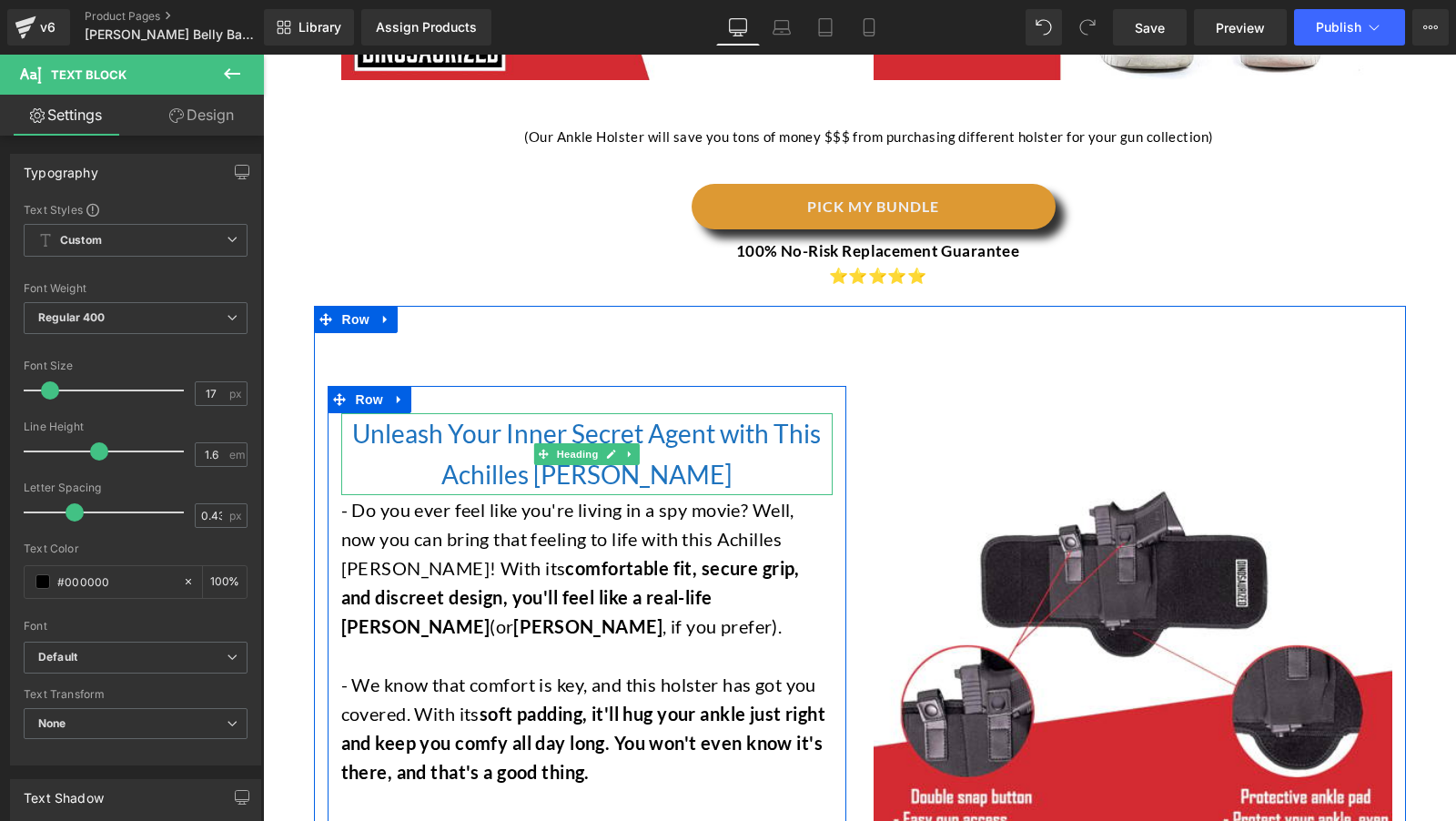
click at [392, 418] on span "Unleash Your Inner Secret Agent with This Achilles Ankle Holster" at bounding box center [586, 453] width 469 height 72
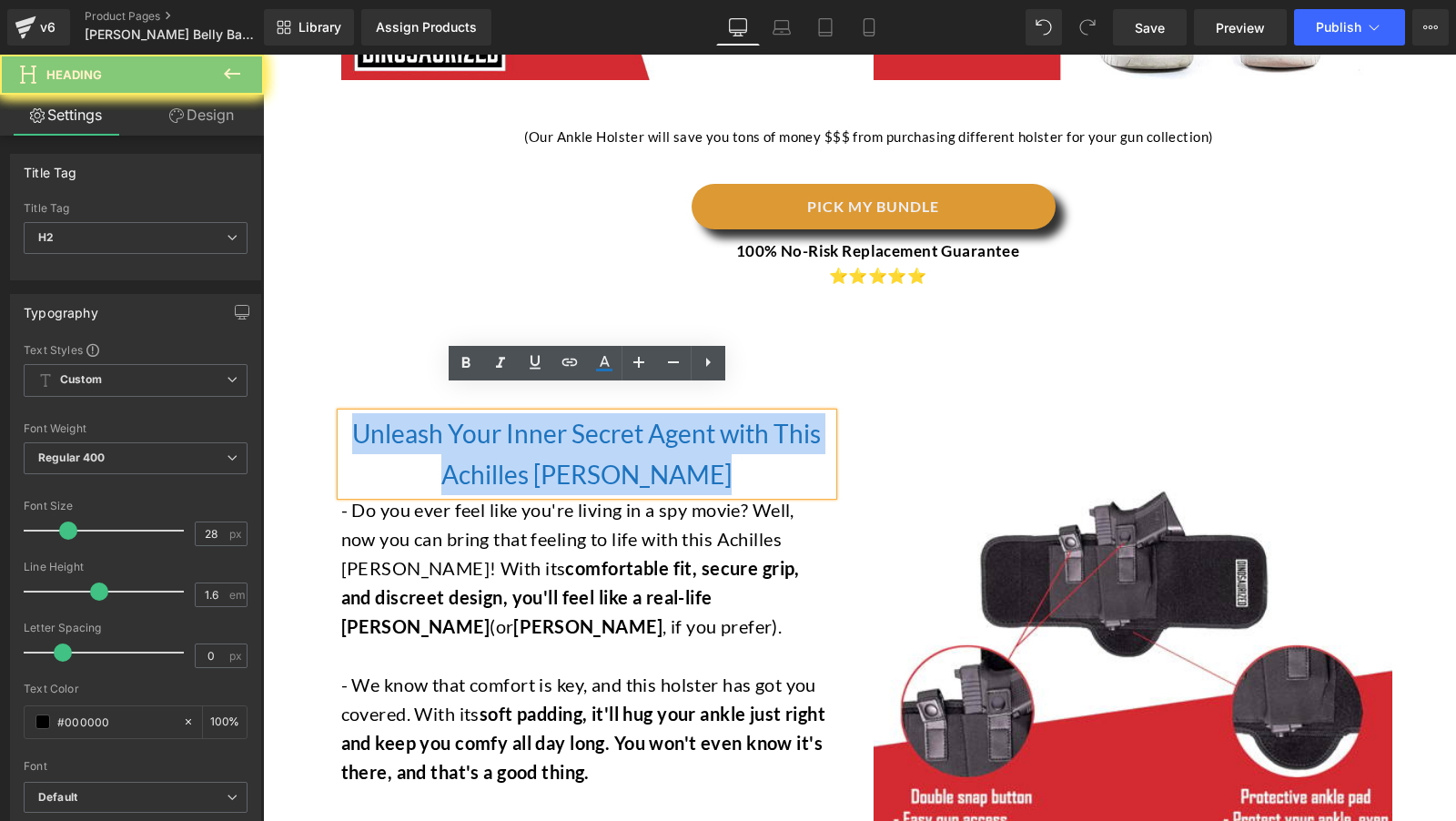
click at [392, 418] on span "Unleash Your Inner Secret Agent with This Achilles Ankle Holster" at bounding box center [586, 453] width 469 height 72
paste div
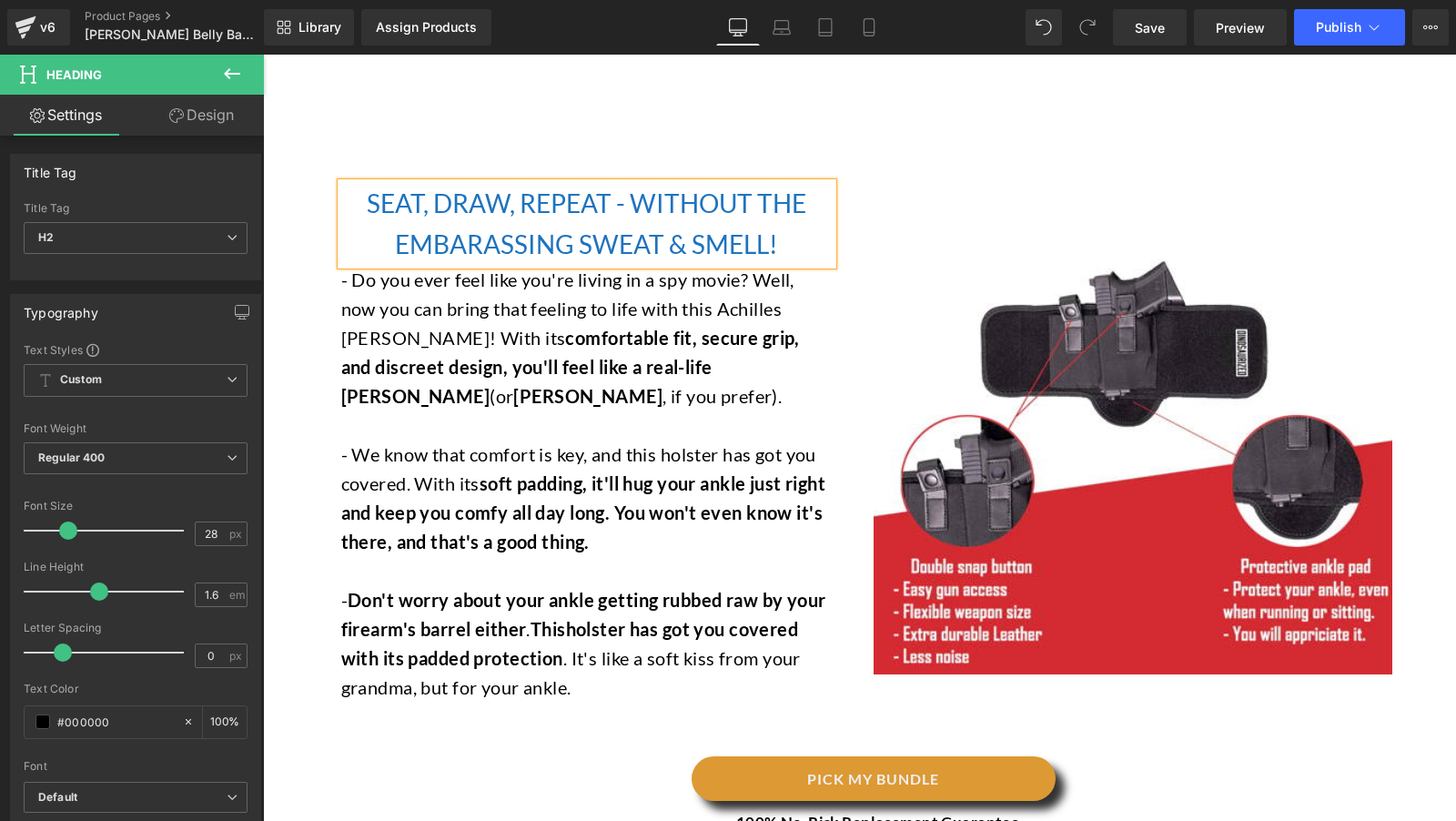
scroll to position [2181, 0]
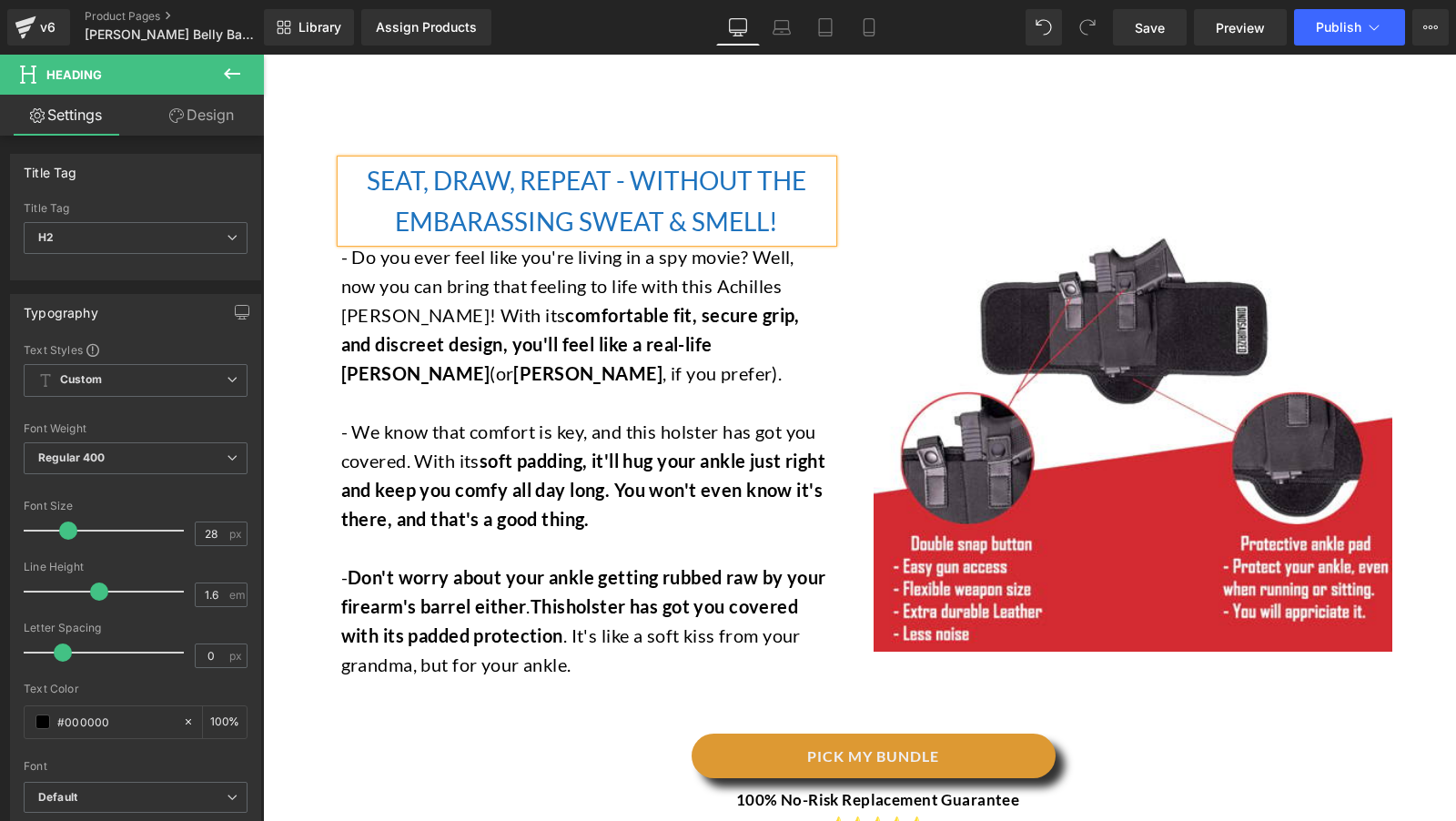
click at [498, 450] on strong "soft padding, it'll hug your ankle just right and keep you comfy all day long. …" at bounding box center [584, 489] width 485 height 80
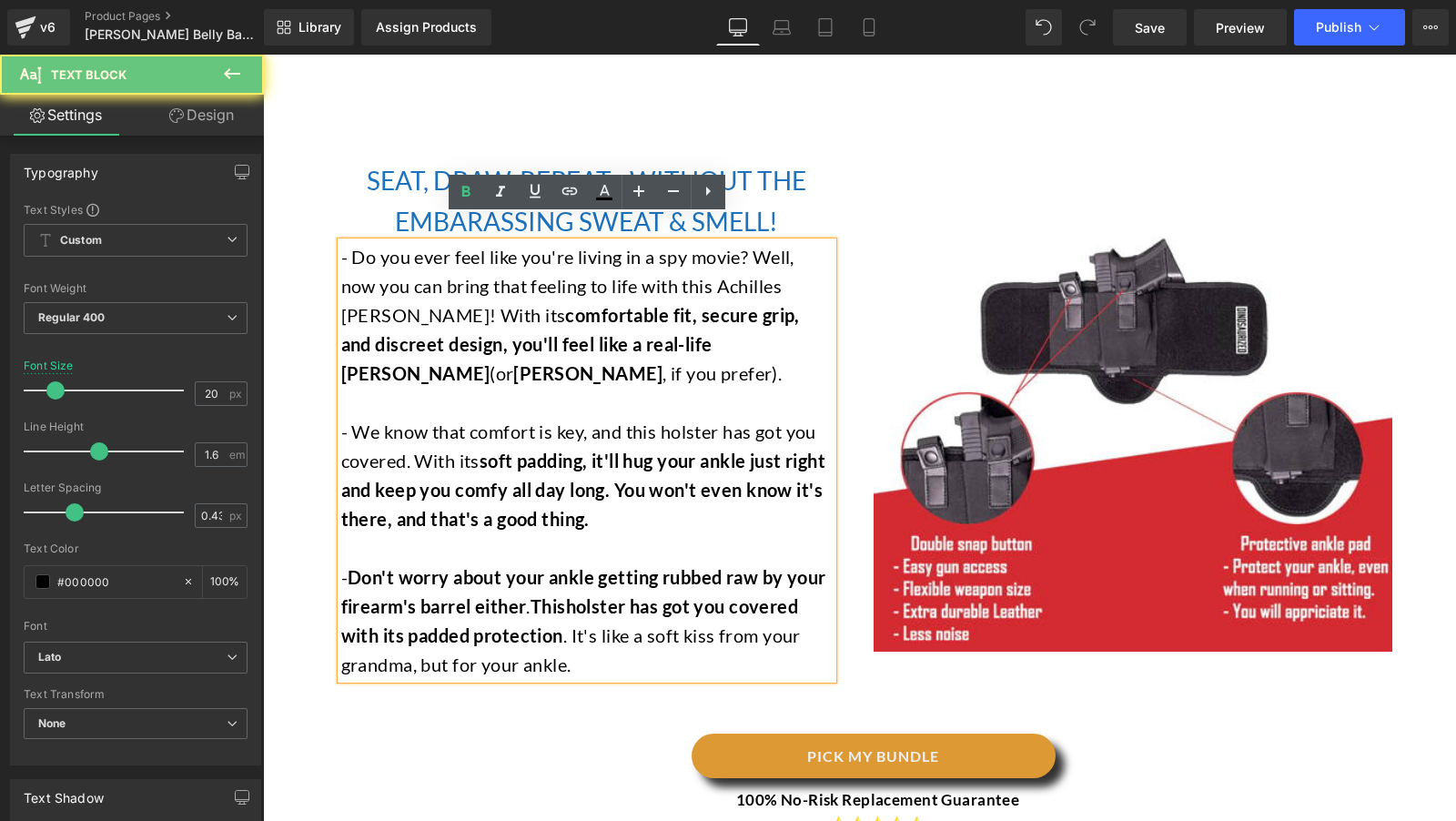
click at [511, 417] on p "- We know that comfort is key, and this holster has got you covered. With its s…" at bounding box center [587, 475] width 491 height 116
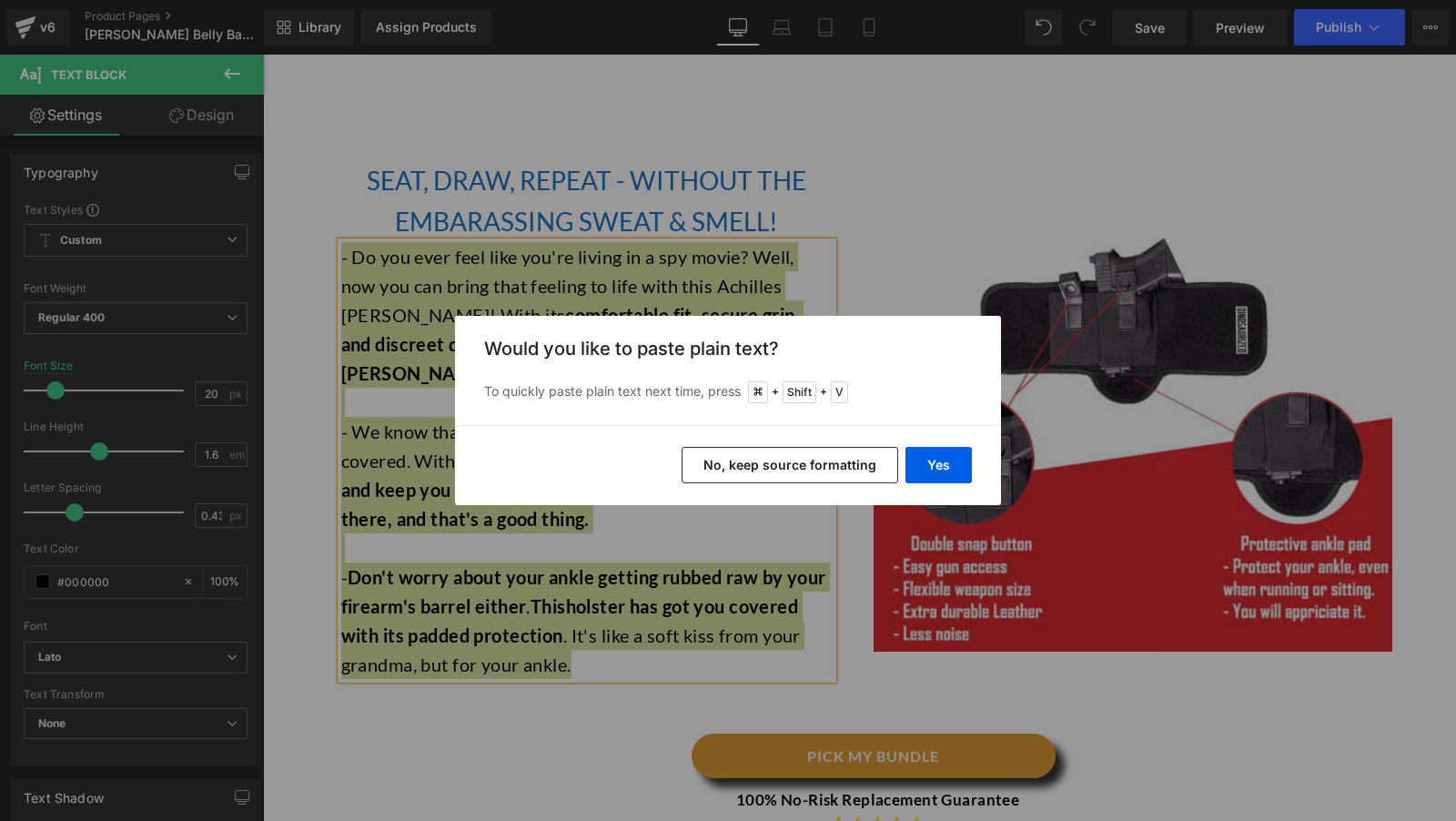
click at [782, 473] on button "No, keep source formatting" at bounding box center [789, 464] width 216 height 36
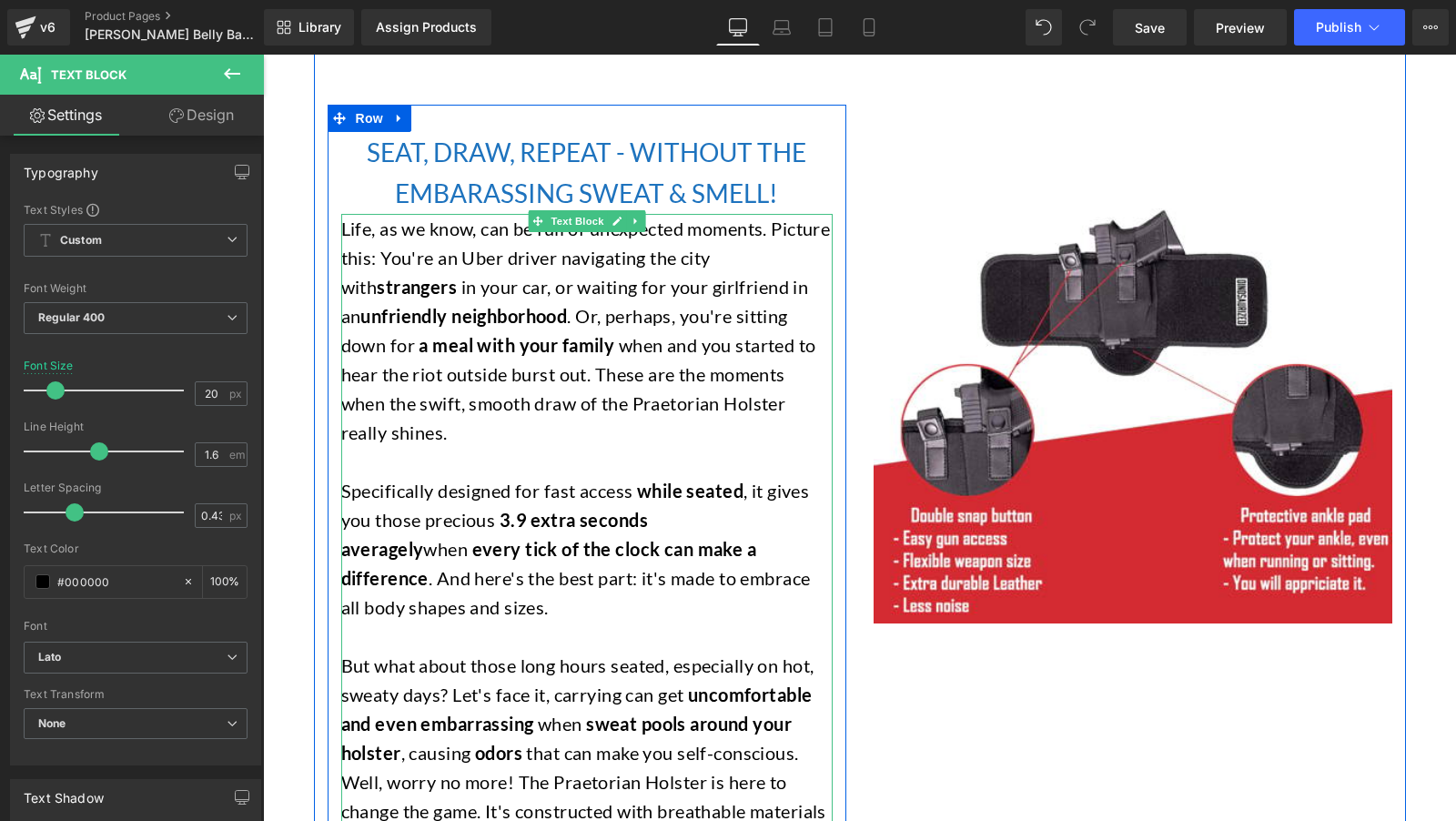
scroll to position [2166, 0]
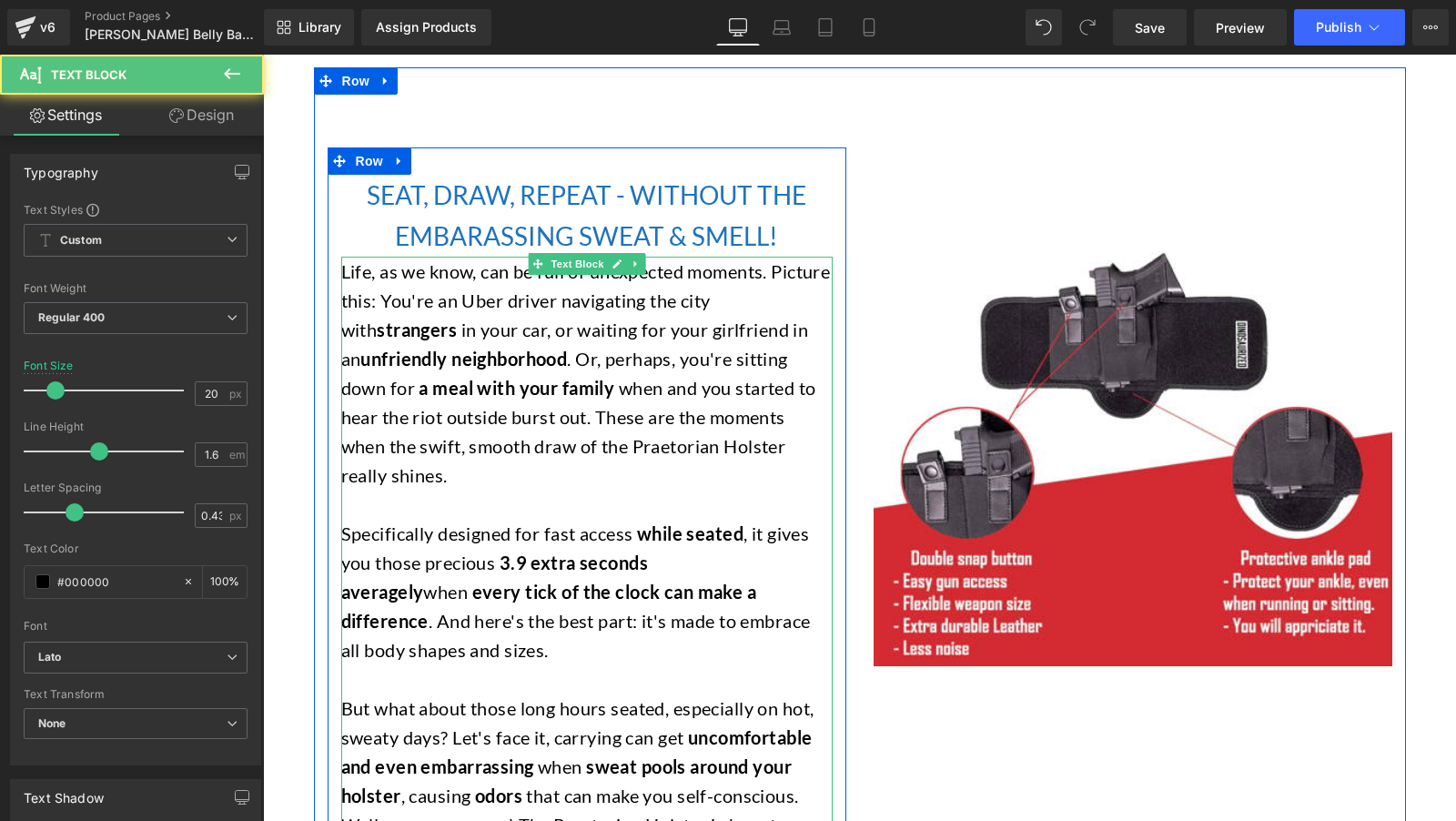
click at [555, 413] on p "Life, as we know, can be full of unexpected moments. Picture this: You're an Ub…" at bounding box center [587, 372] width 491 height 233
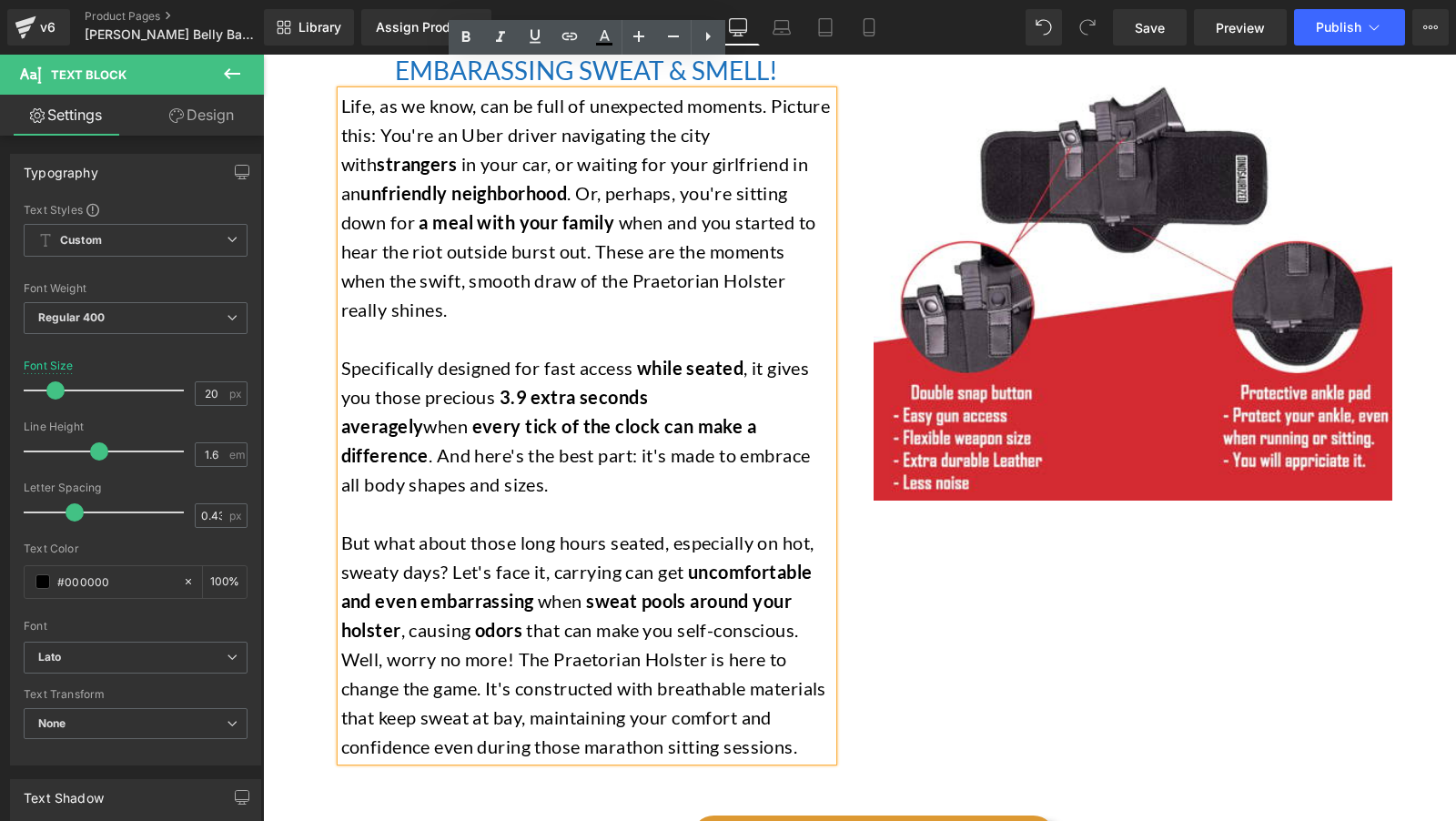
scroll to position [2338, 0]
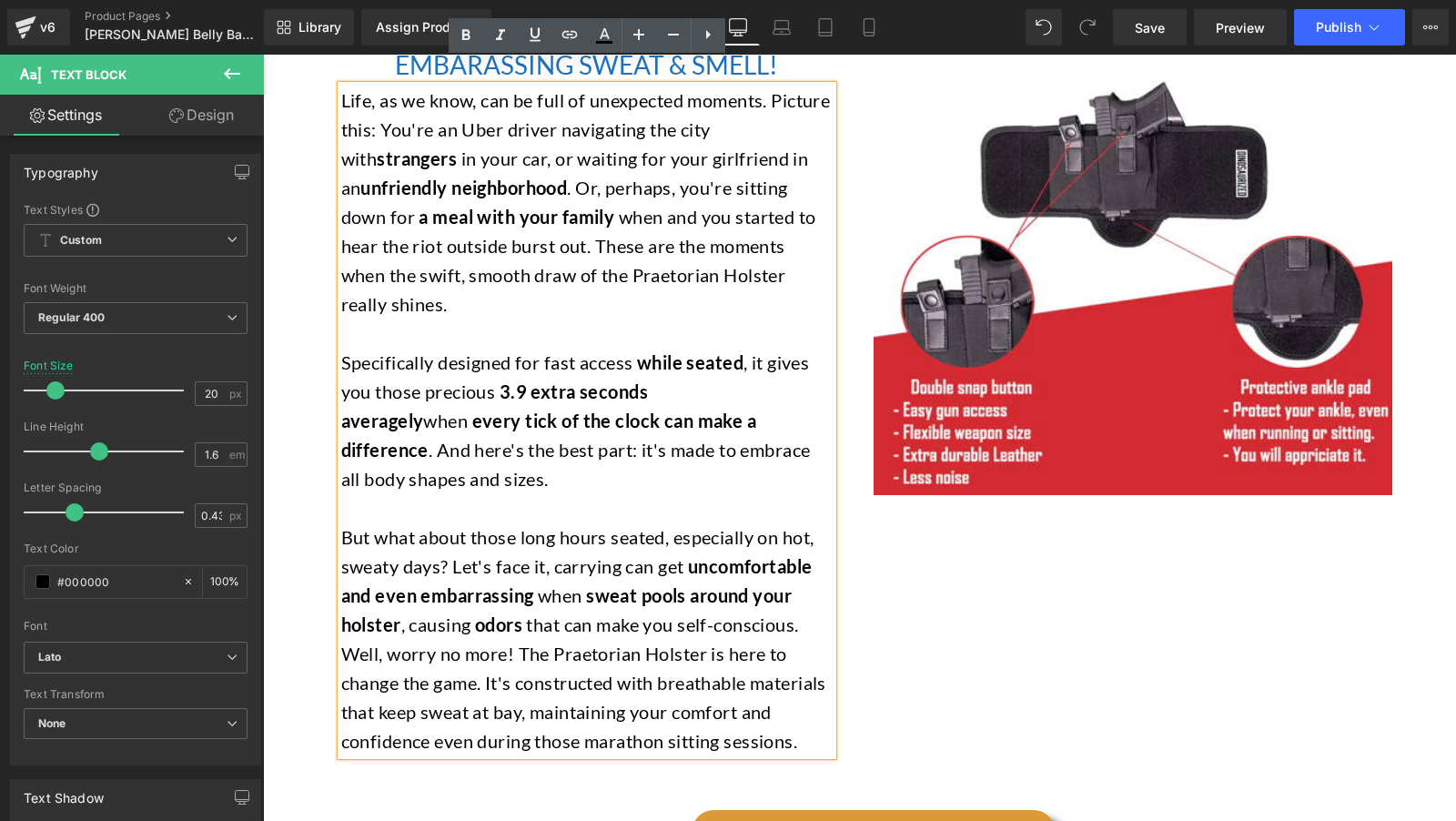
click at [475, 557] on strong "uncomfortable and even embarrassing" at bounding box center [578, 580] width 472 height 51
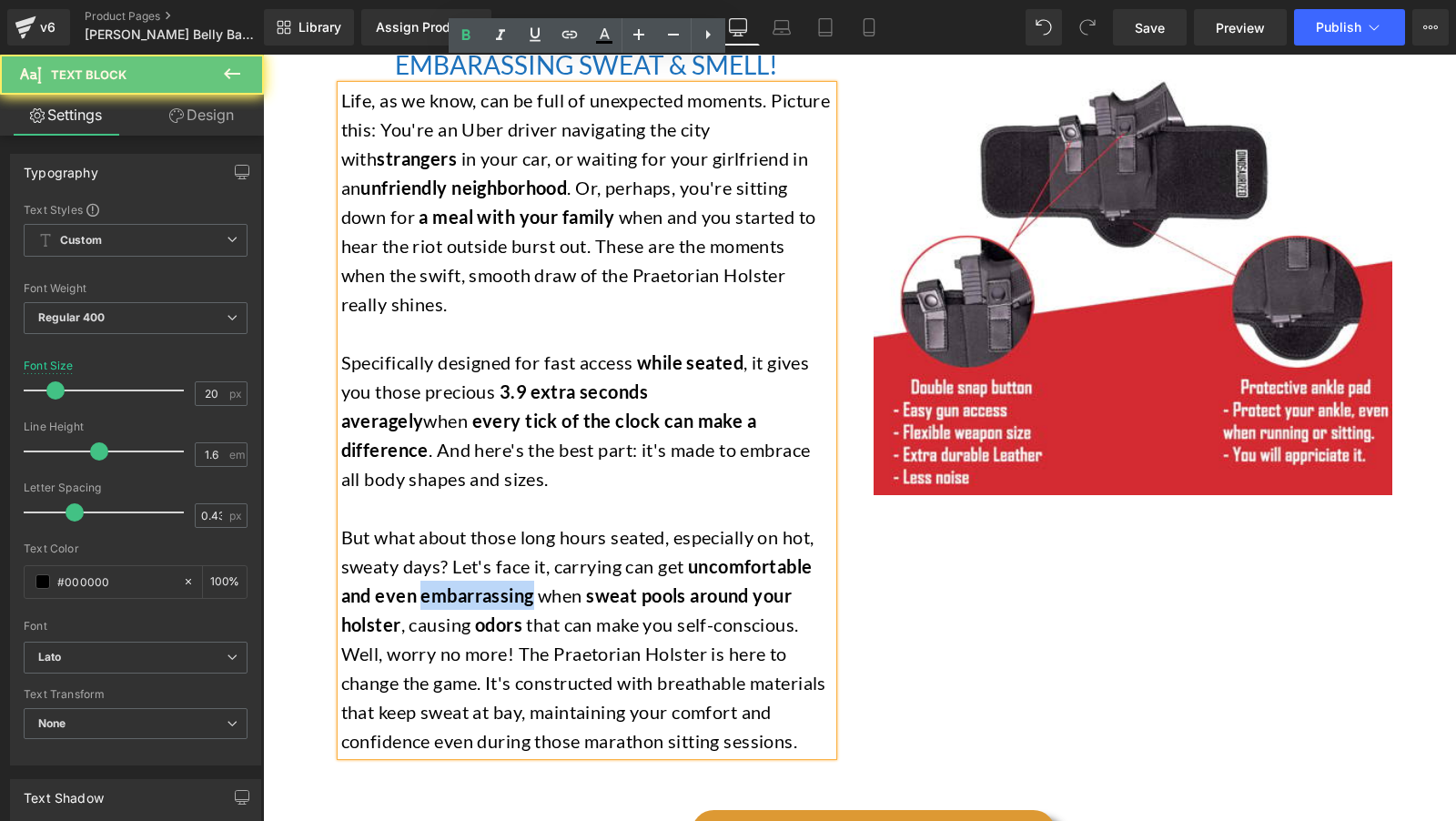
click at [475, 557] on strong "uncomfortable and even embarrassing" at bounding box center [578, 580] width 472 height 51
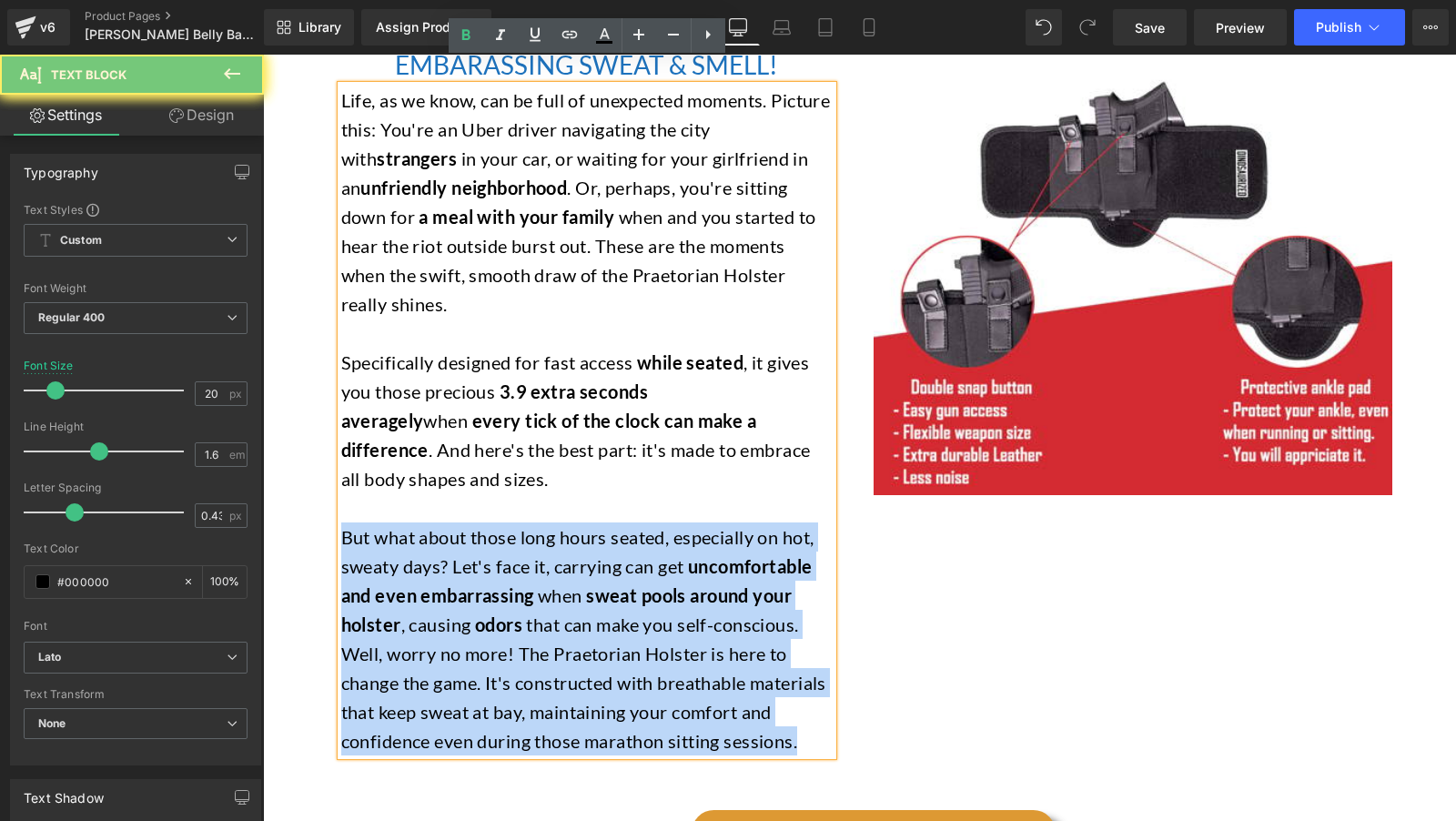
click at [475, 557] on strong "uncomfortable and even embarrassing" at bounding box center [578, 580] width 472 height 51
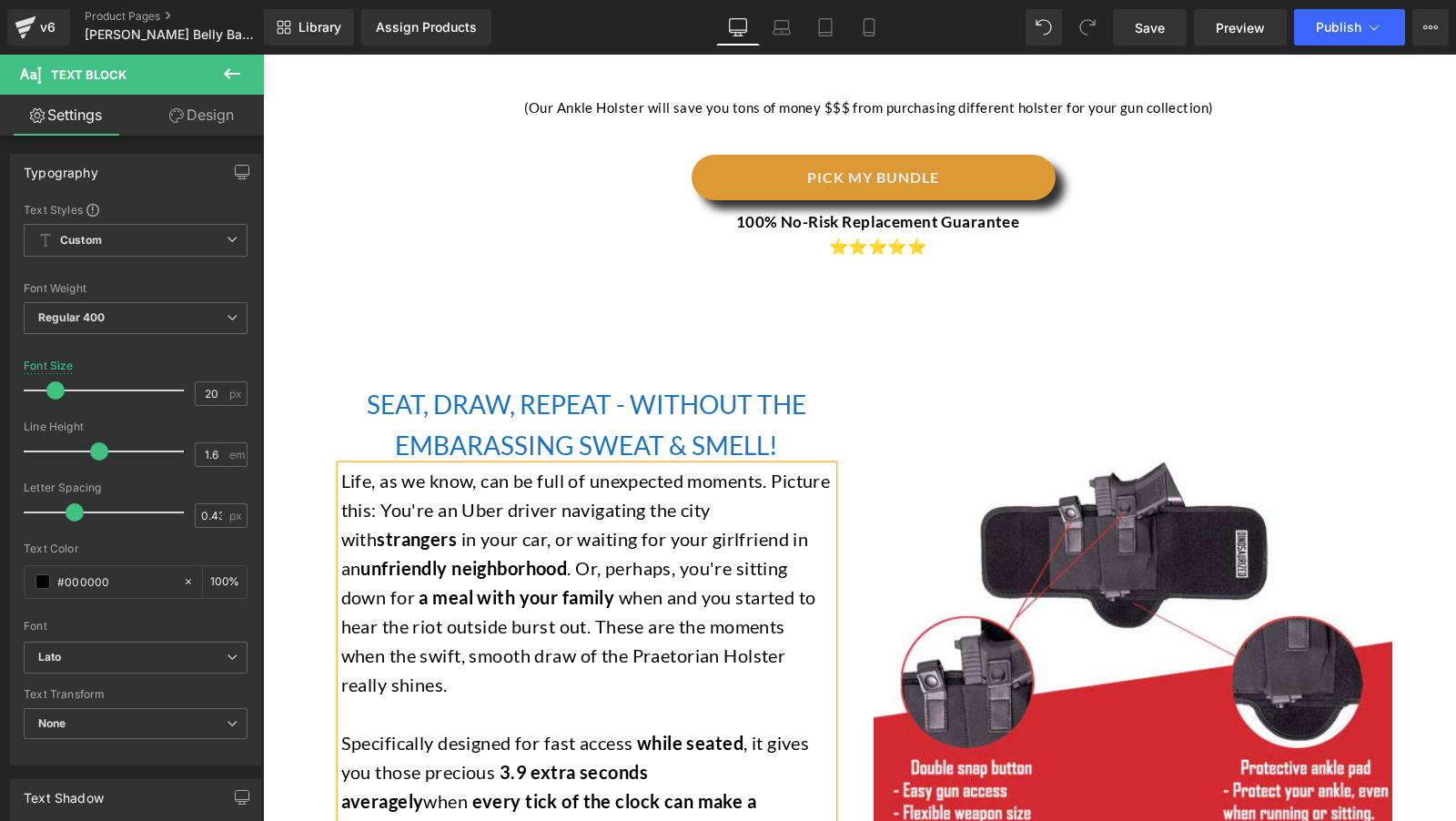
scroll to position [1958, 0]
click at [880, 393] on img at bounding box center [1133, 615] width 519 height 519
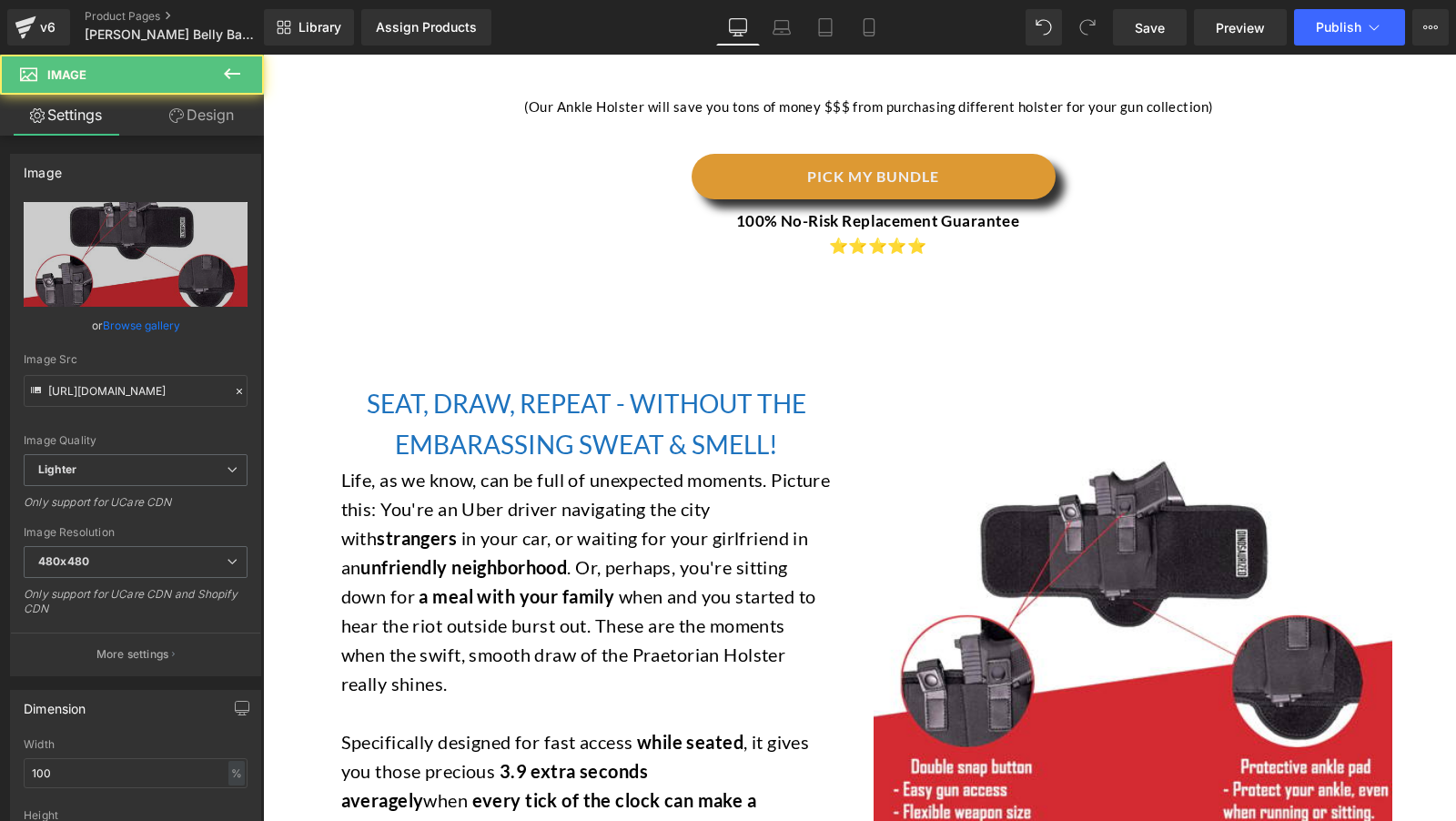
click at [805, 356] on div "SEAT, DRAW, REPEAT - WITHOUT THE EMBARASSING SWEAT & SMELL! Heading Life, as we…" at bounding box center [587, 619] width 519 height 526
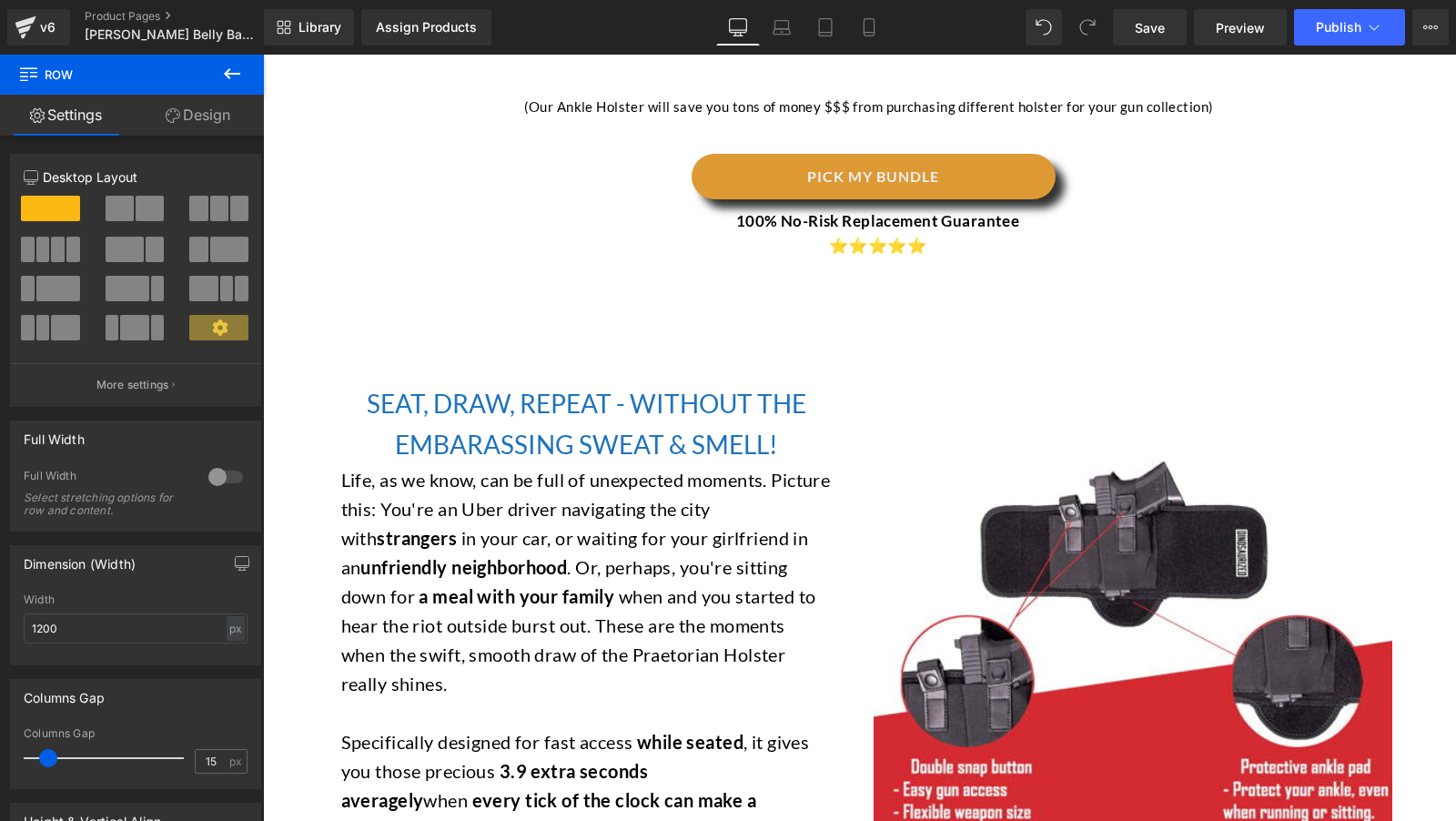
click at [226, 77] on icon at bounding box center [232, 74] width 22 height 22
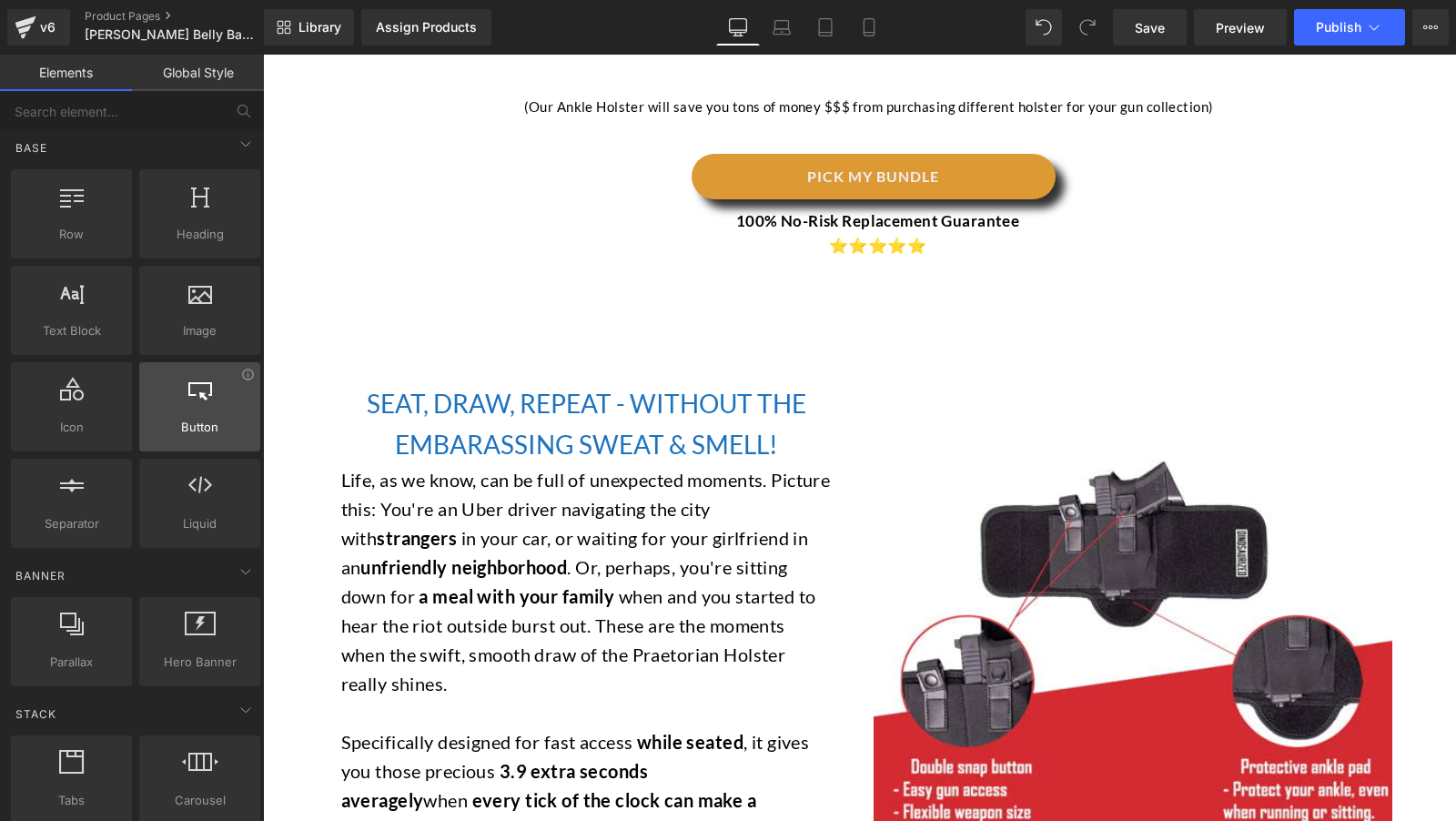
scroll to position [0, 0]
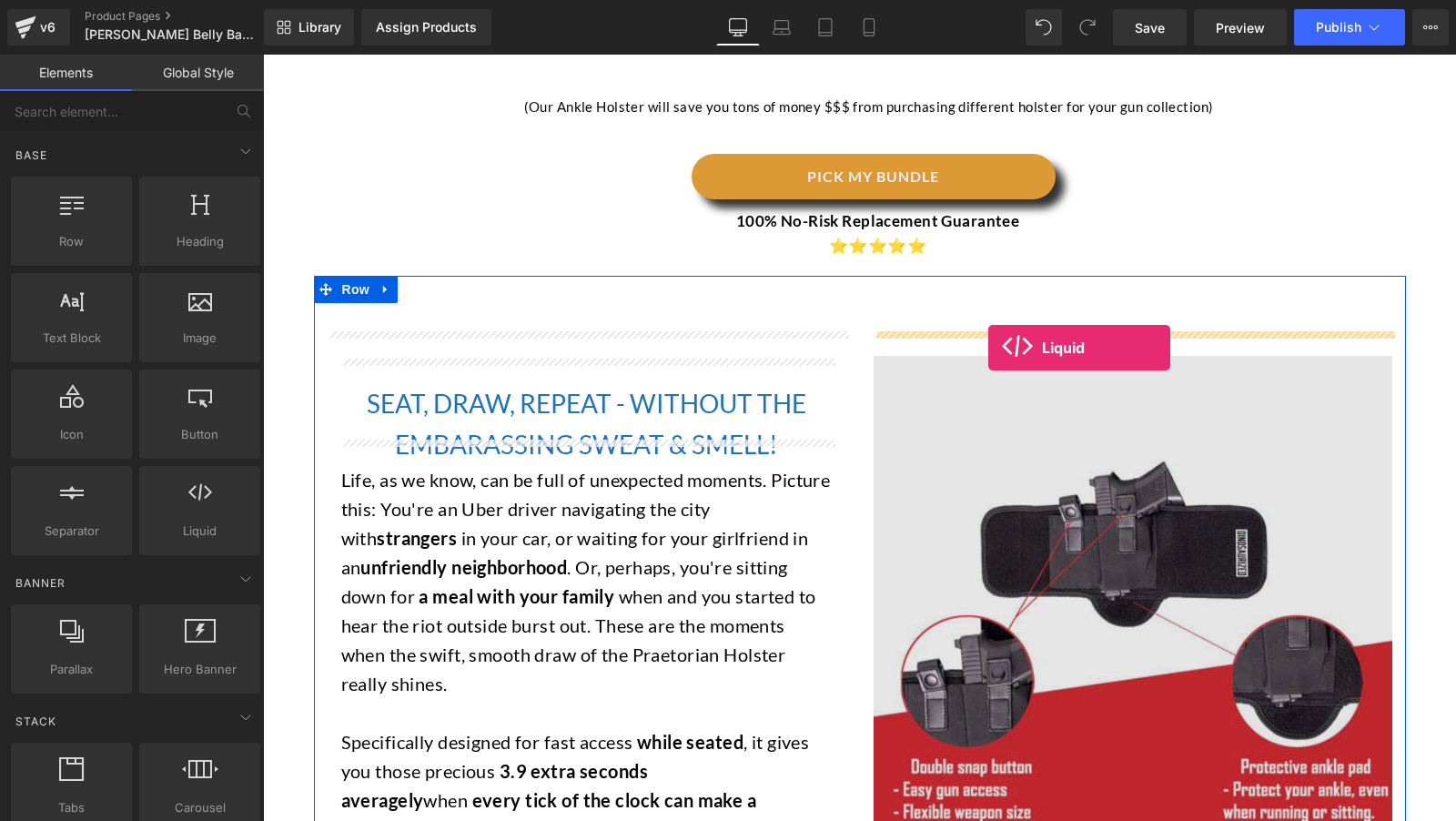
drag, startPoint x: 459, startPoint y: 569, endPoint x: 988, endPoint y: 347, distance: 573.7
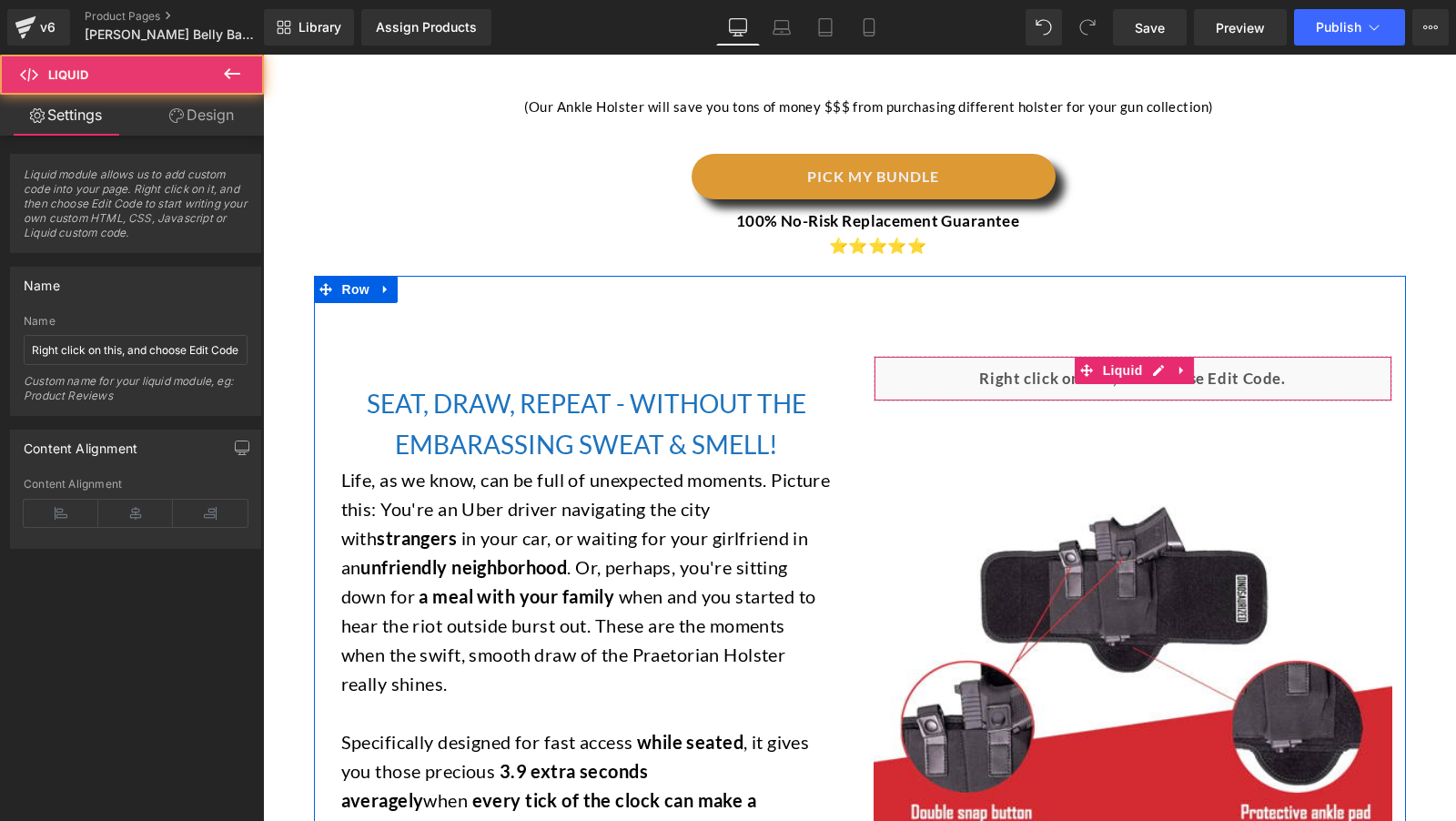
click at [1024, 356] on div "Liquid" at bounding box center [1133, 378] width 519 height 46
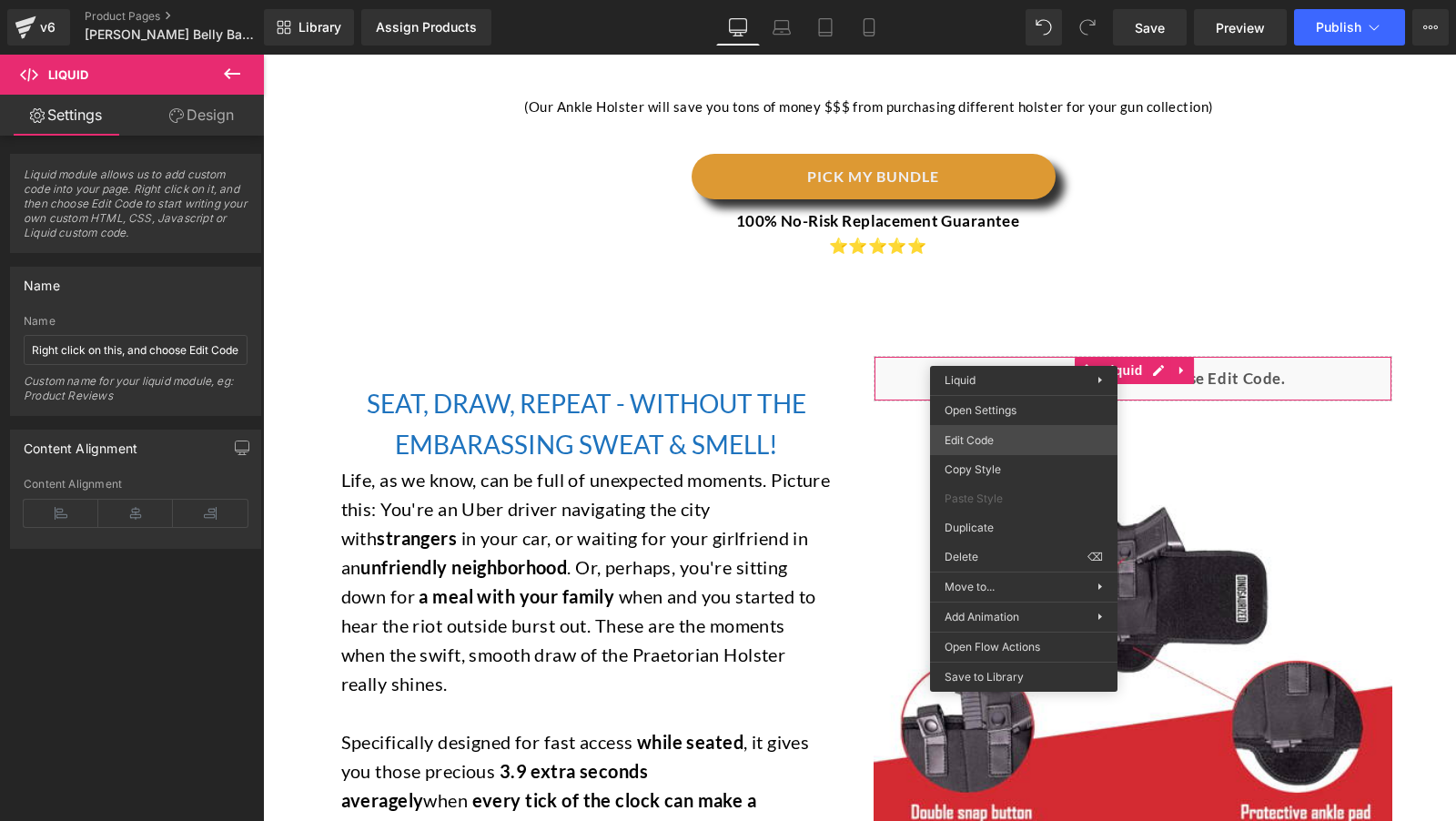
click at [981, 0] on div "Liquid You are previewing how the will restyle your page. You can not edit Elem…" at bounding box center [728, 0] width 1456 height 0
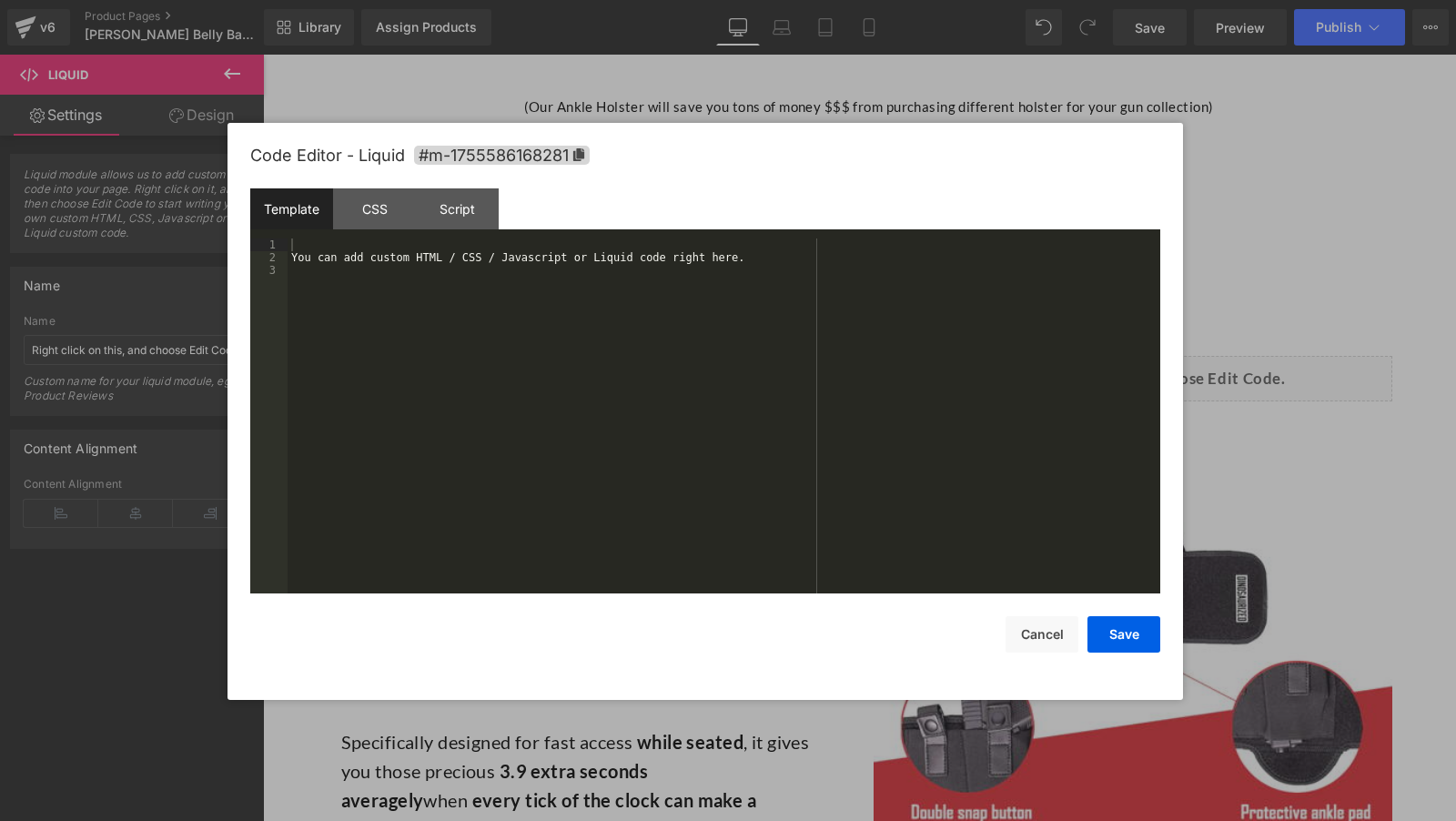
click at [649, 283] on div "You can add custom HTML / CSS / Javascript or Liquid code right here." at bounding box center [724, 429] width 873 height 382
click at [382, 214] on div "CSS" at bounding box center [374, 209] width 83 height 41
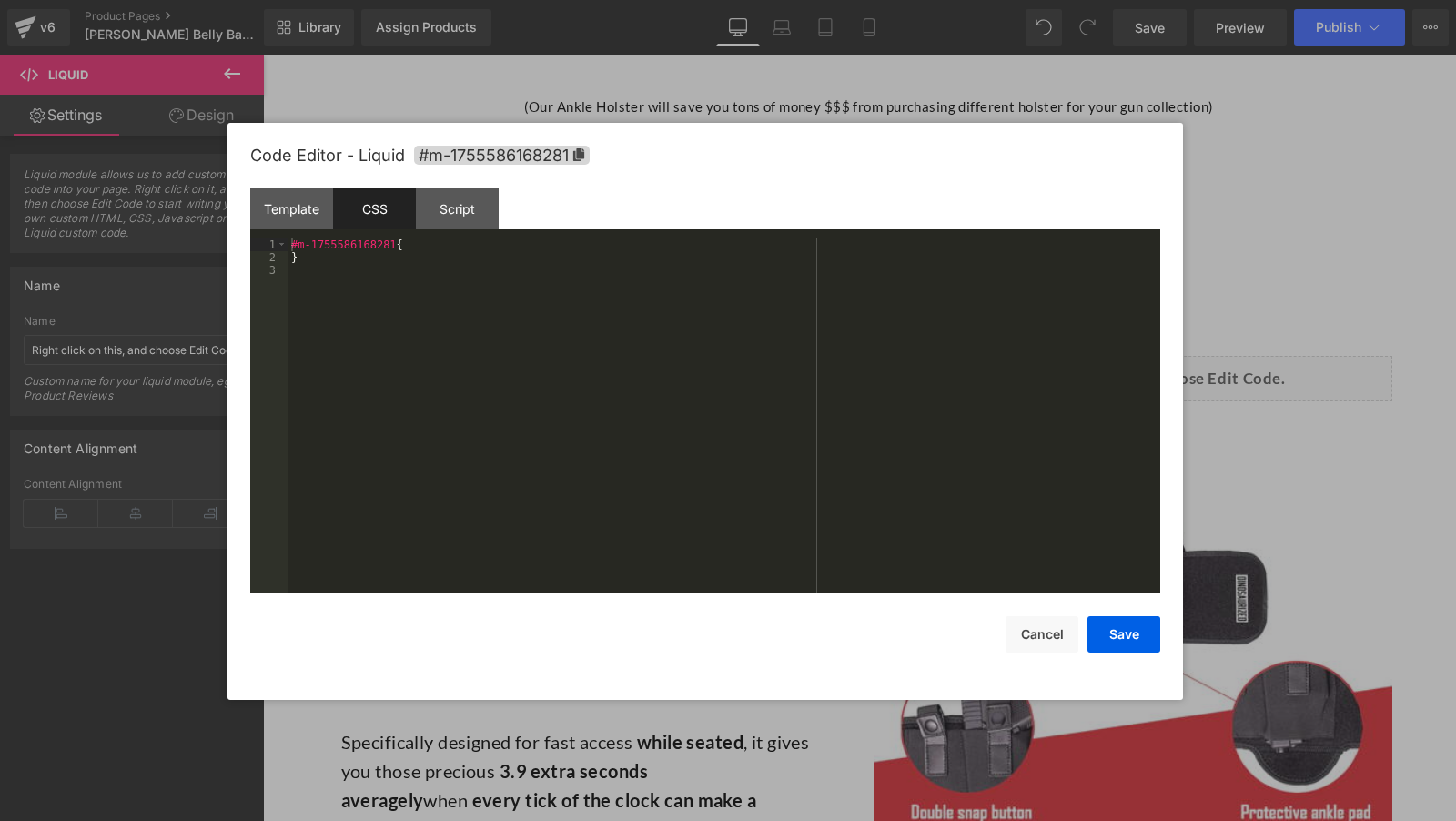
click at [494, 279] on div "#m-1755586168281 { }" at bounding box center [724, 429] width 873 height 382
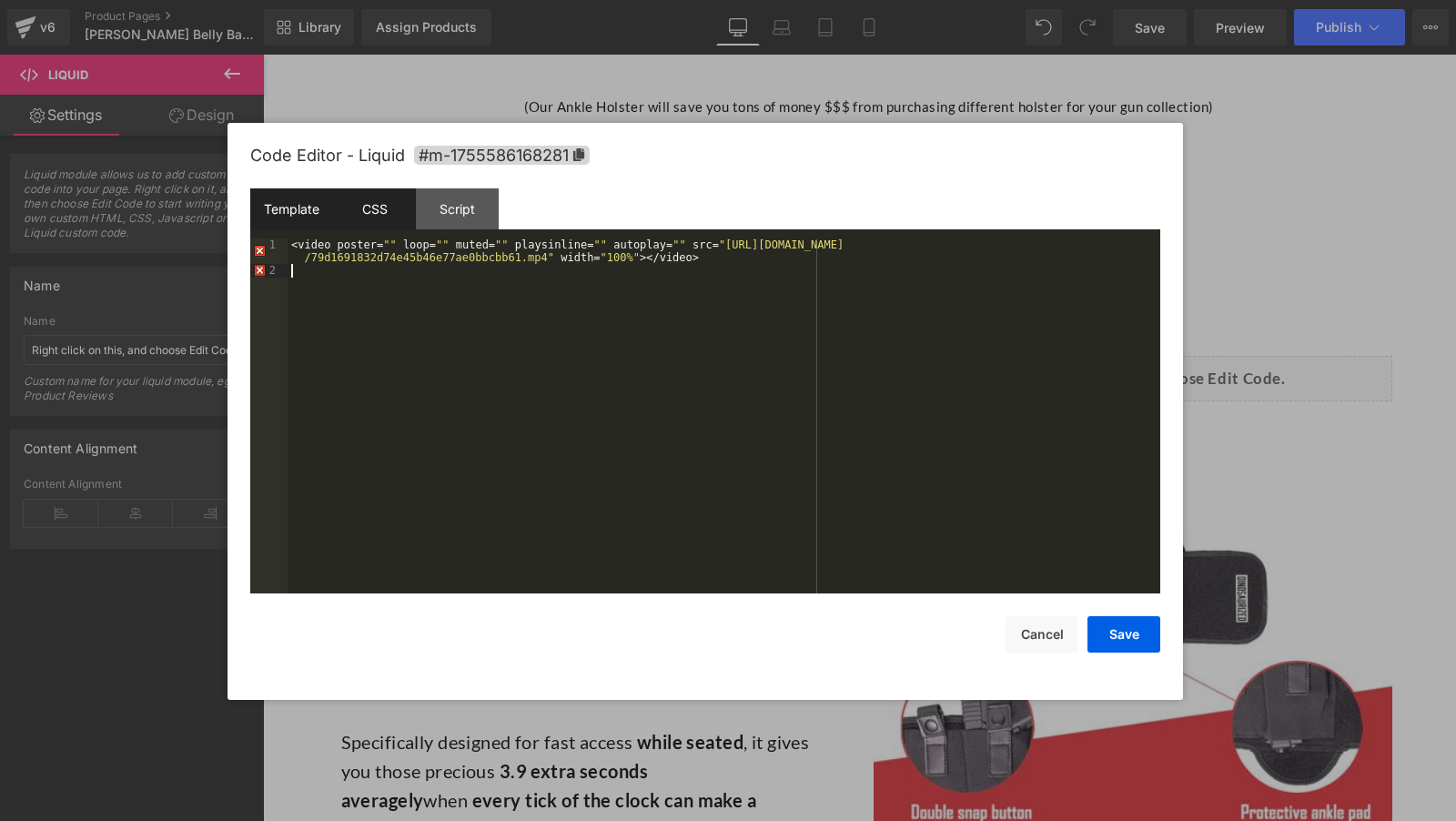
click at [280, 209] on div "Template" at bounding box center [292, 209] width 83 height 41
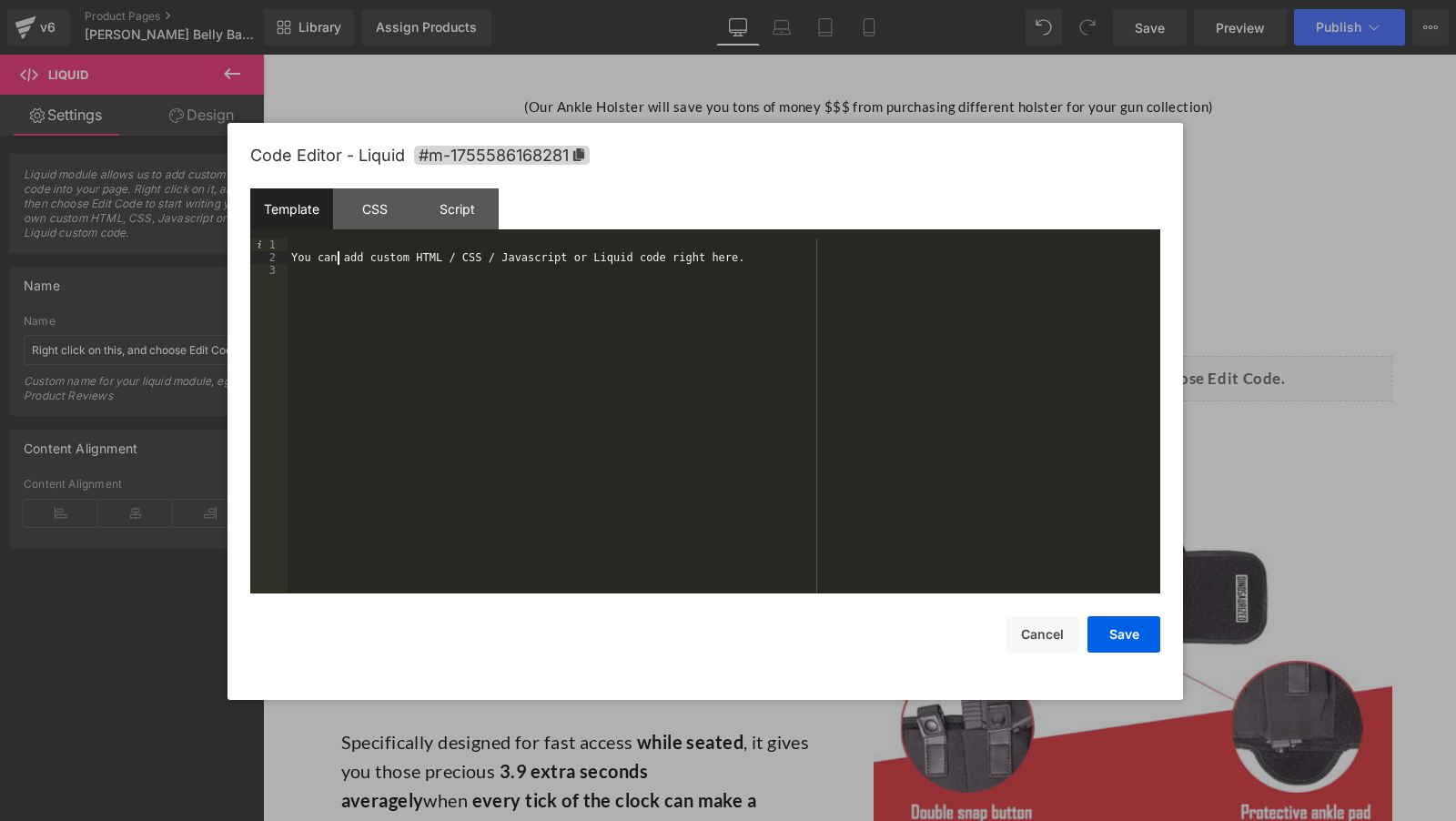
click at [336, 263] on div "You can add custom HTML / CSS / Javascript or Liquid code right here." at bounding box center [724, 429] width 873 height 382
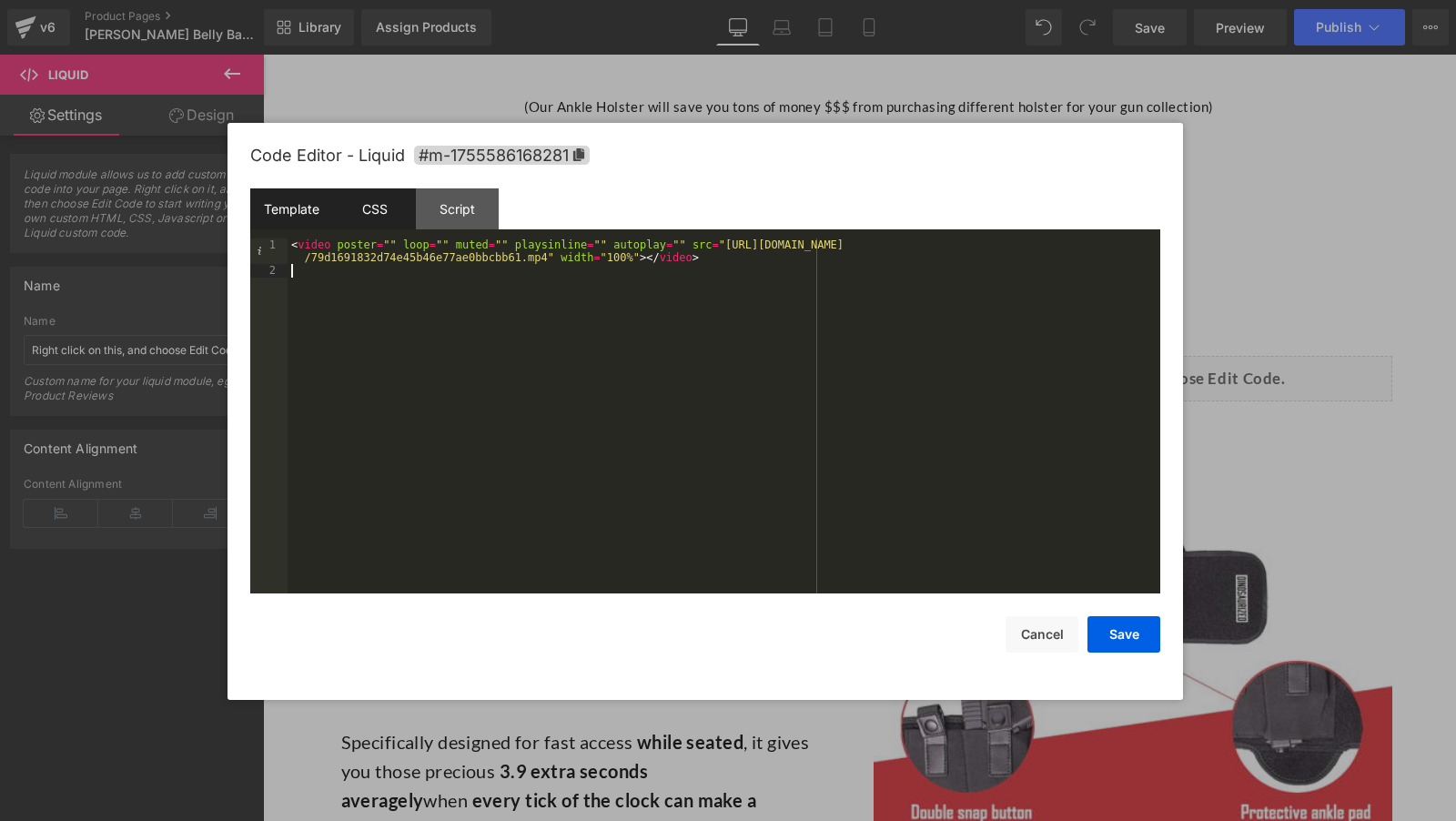
click at [380, 215] on div "CSS" at bounding box center [374, 209] width 83 height 41
click at [426, 283] on div "< video poster = " " loop = " " muted = " " playsinline = " " autoplay = " " sr…" at bounding box center [724, 436] width 873 height 394
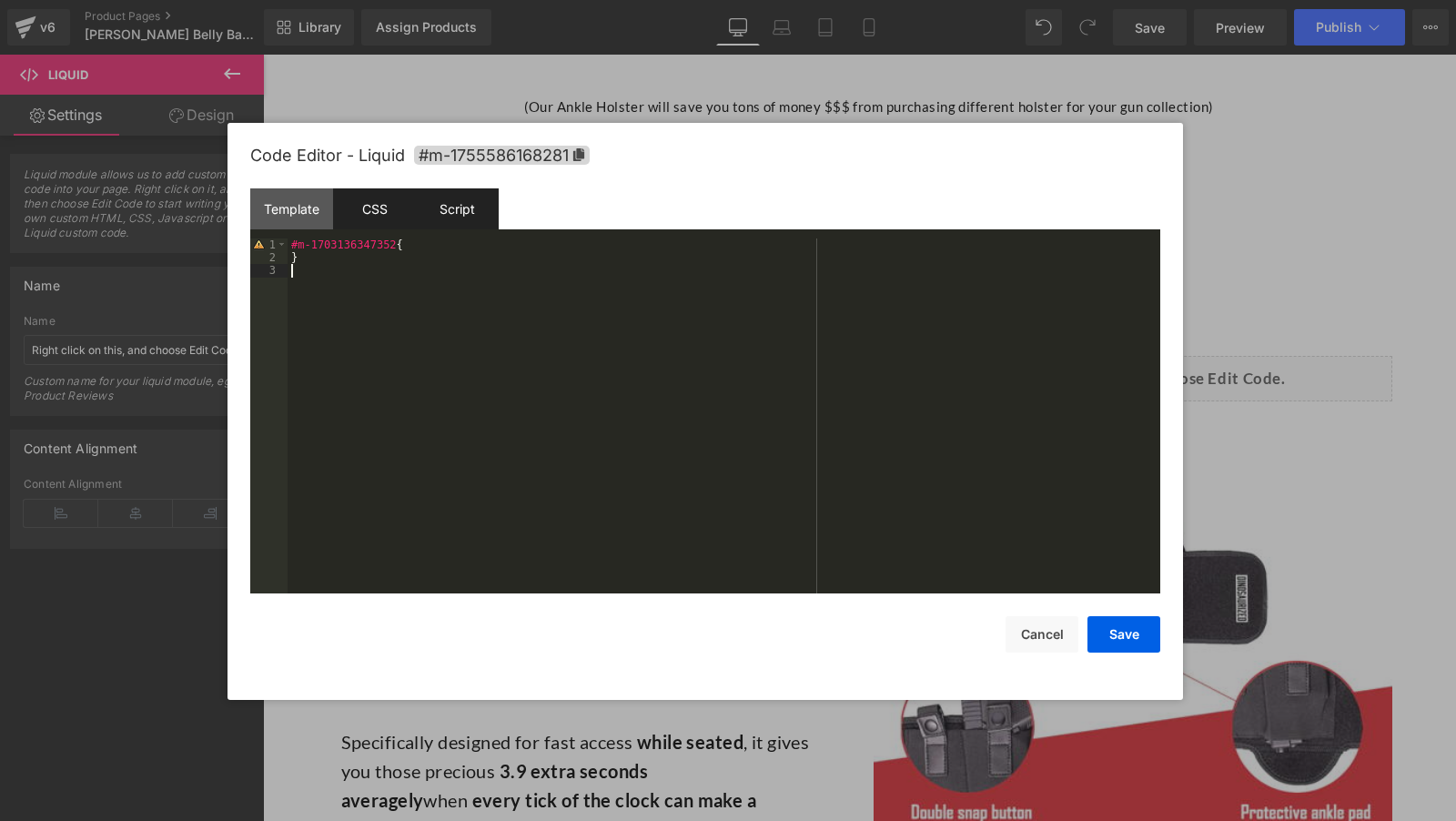
click at [455, 220] on div "Script" at bounding box center [457, 209] width 83 height 41
click at [525, 385] on div "( function ( jQuery ) { // var $module = jQuery('#m-1755586168281').children('.…" at bounding box center [724, 429] width 873 height 382
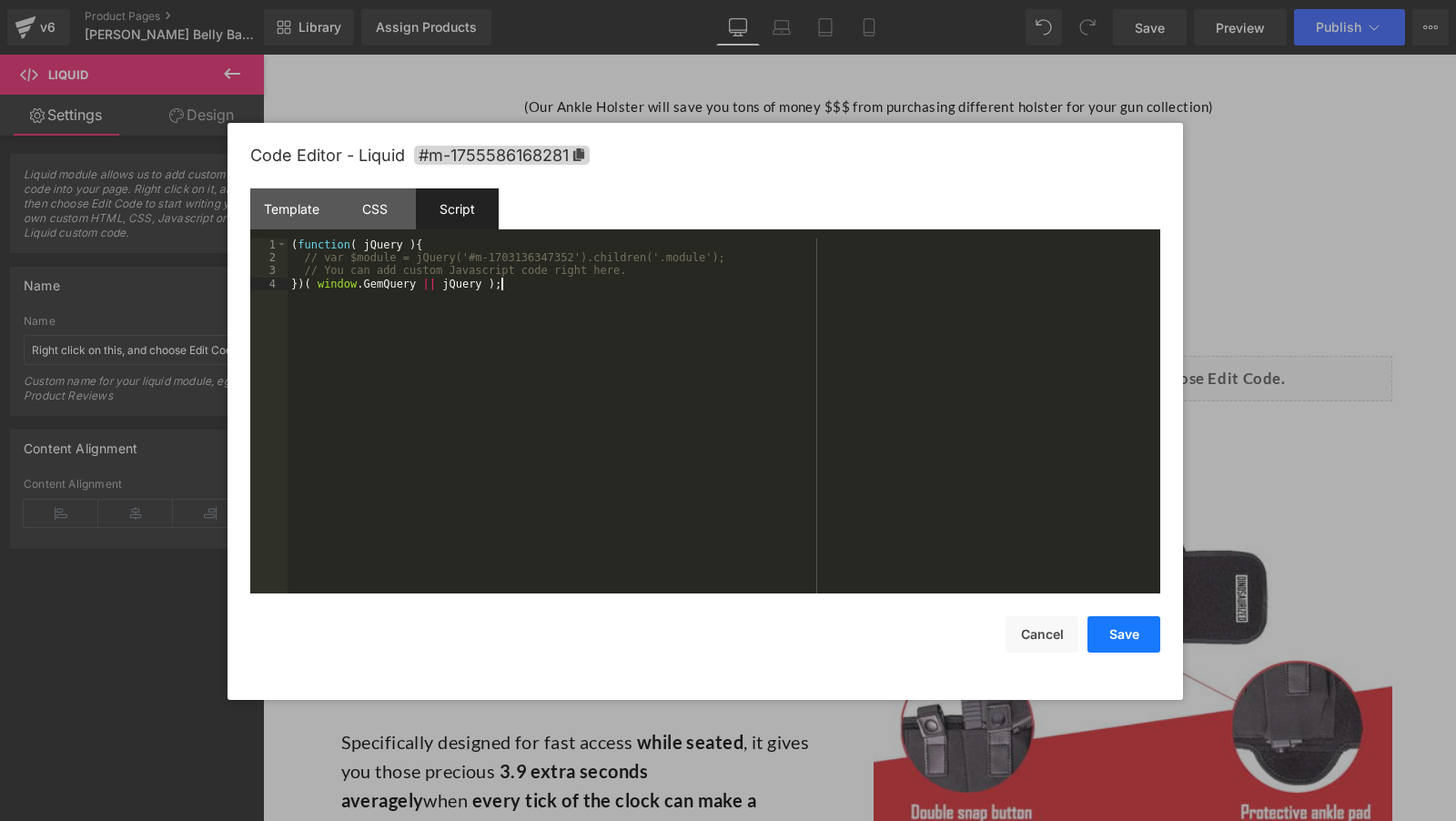
click at [1098, 645] on button "Save" at bounding box center [1124, 633] width 72 height 36
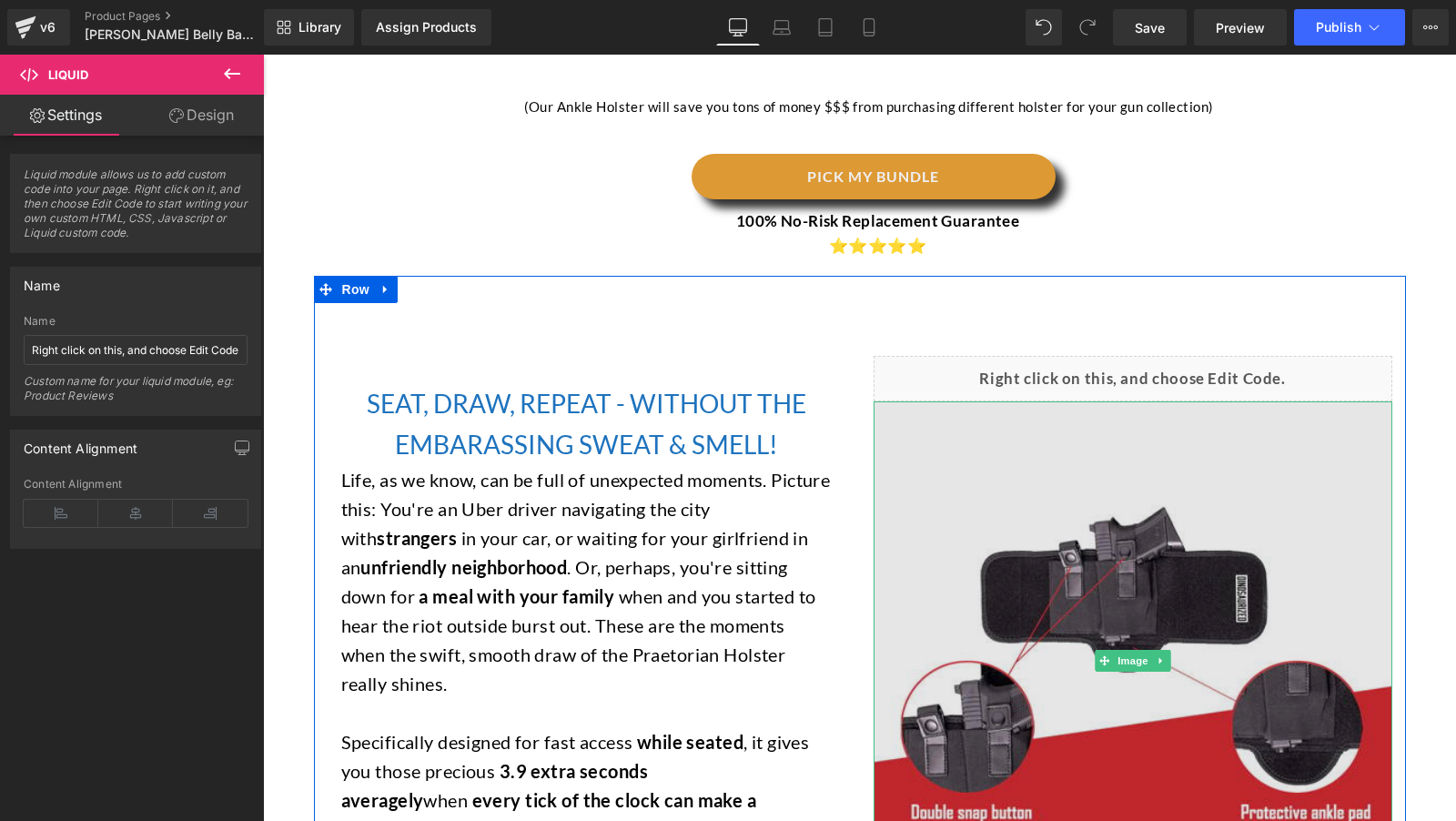
click at [1121, 452] on img at bounding box center [1133, 660] width 519 height 519
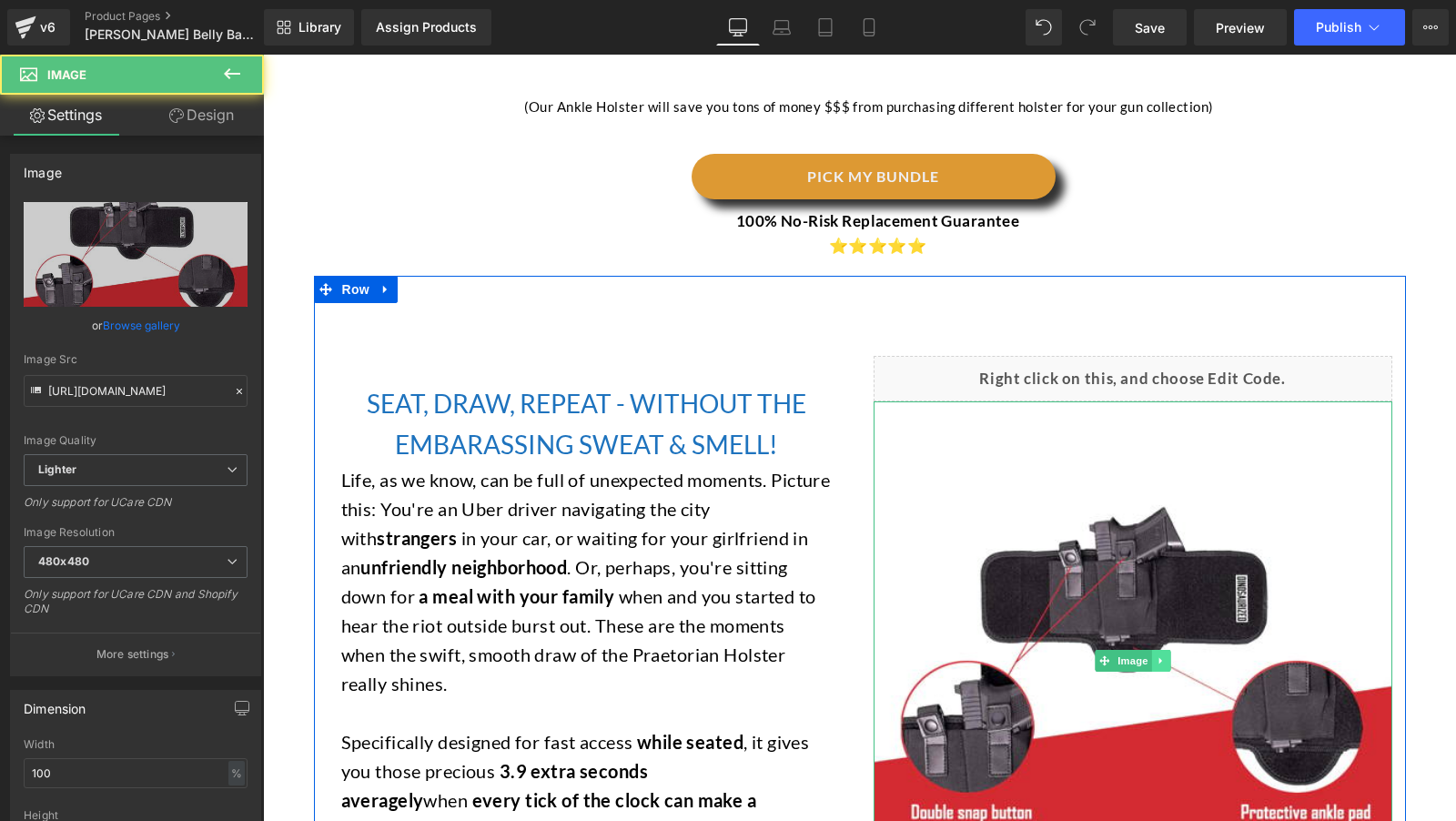
click at [1157, 656] on icon at bounding box center [1161, 661] width 10 height 11
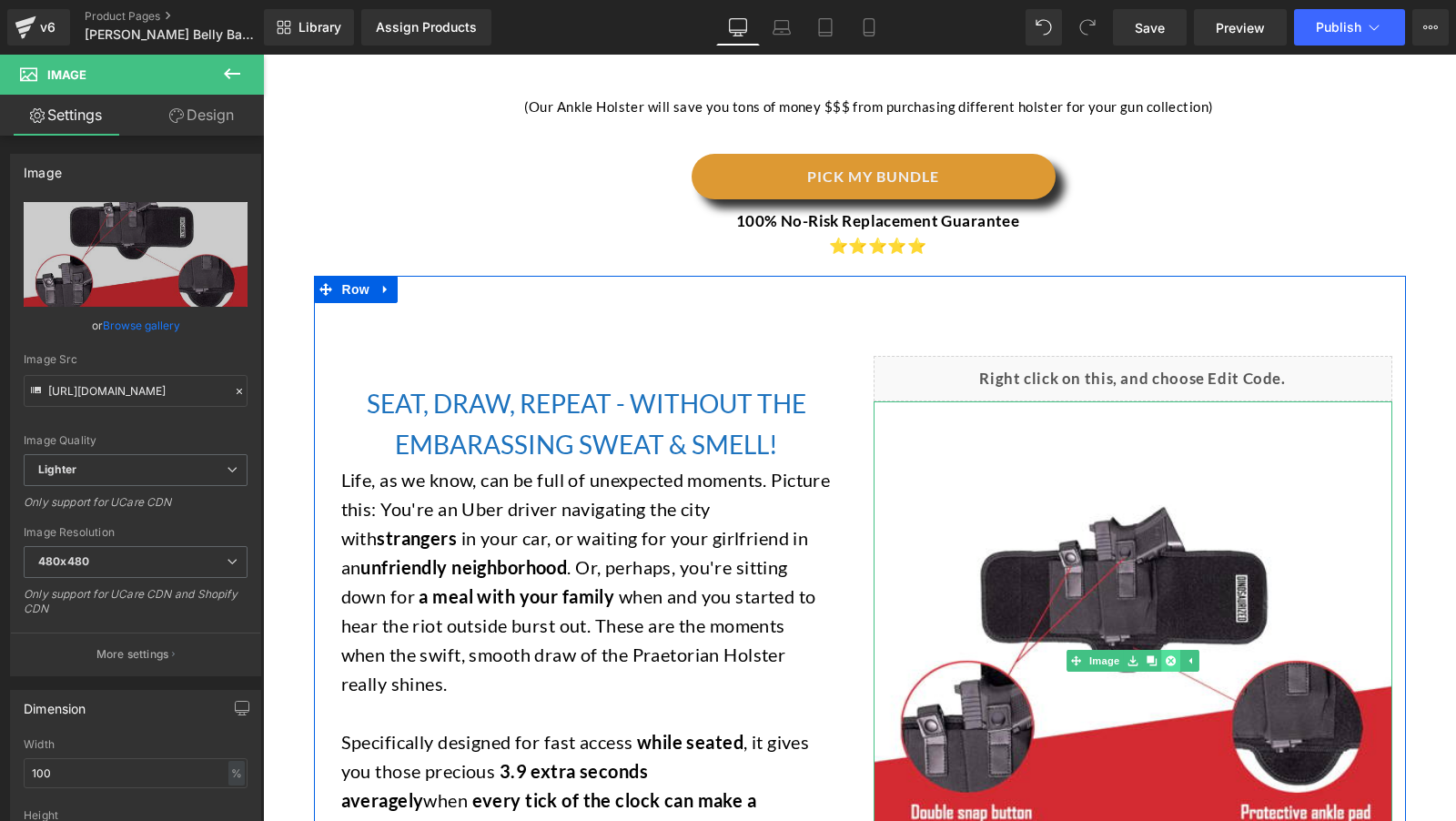
click at [1170, 656] on icon at bounding box center [1169, 660] width 10 height 10
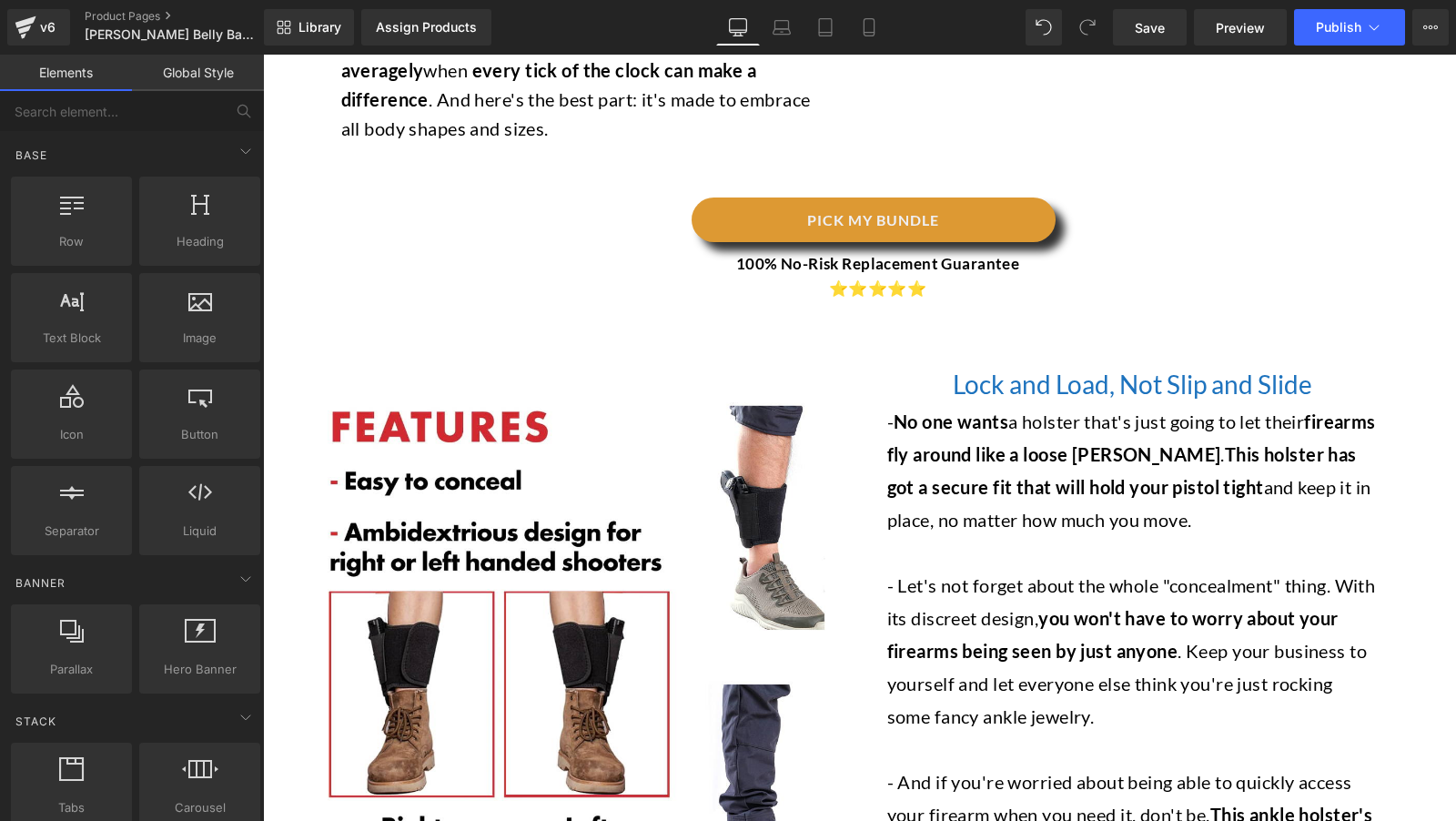
scroll to position [2664, 0]
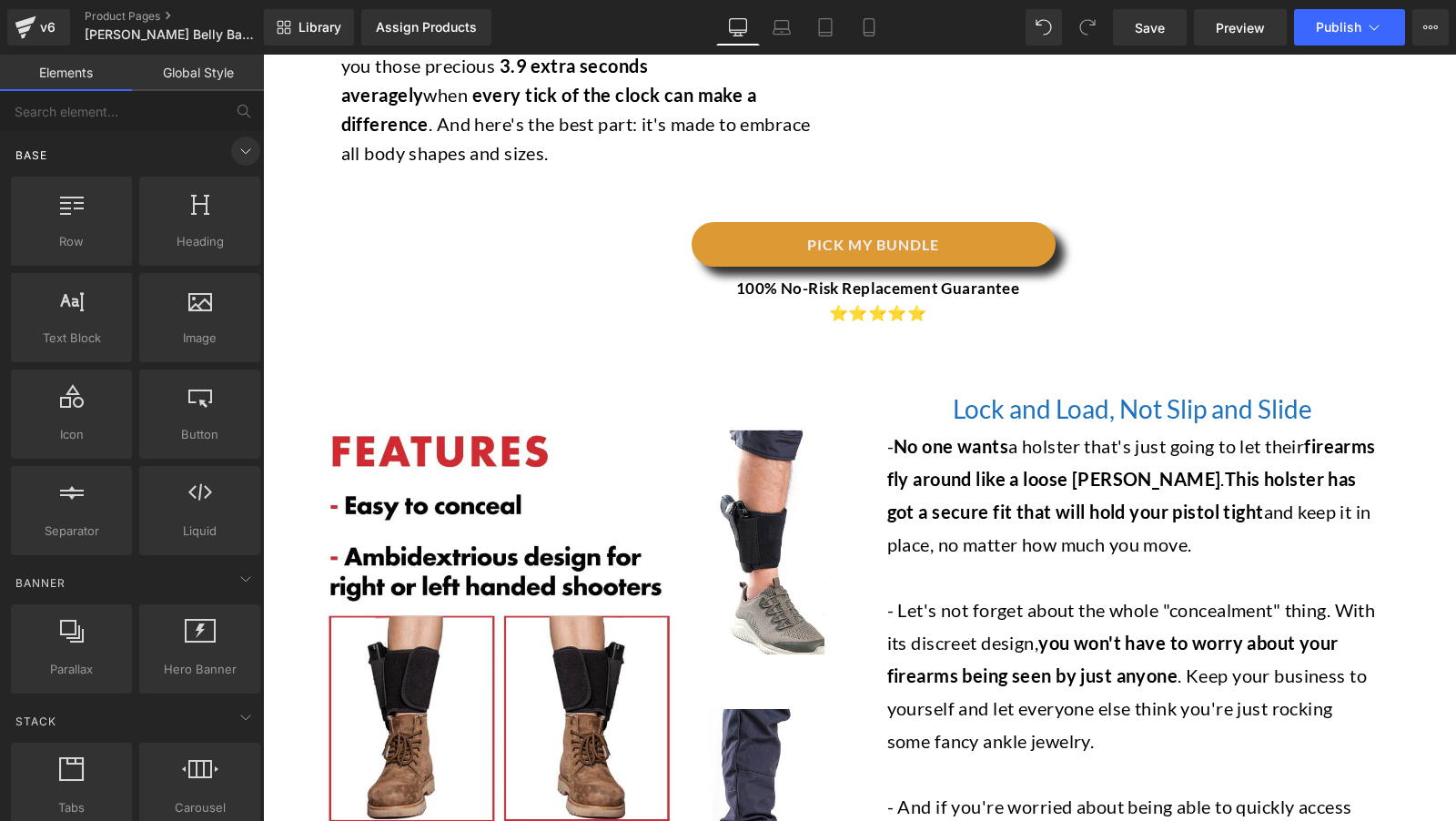
click at [235, 150] on icon at bounding box center [246, 151] width 22 height 22
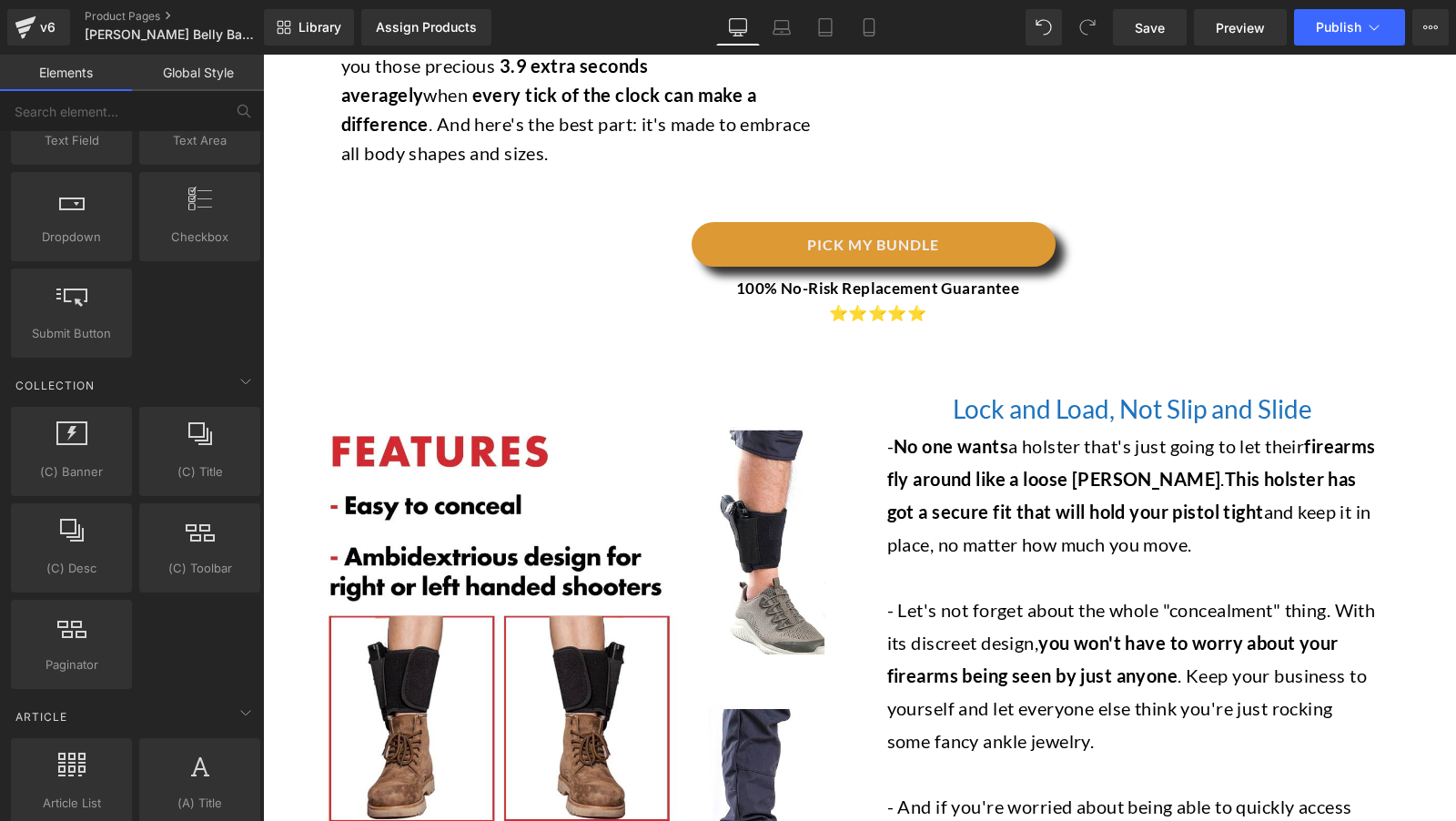
scroll to position [2216, 0]
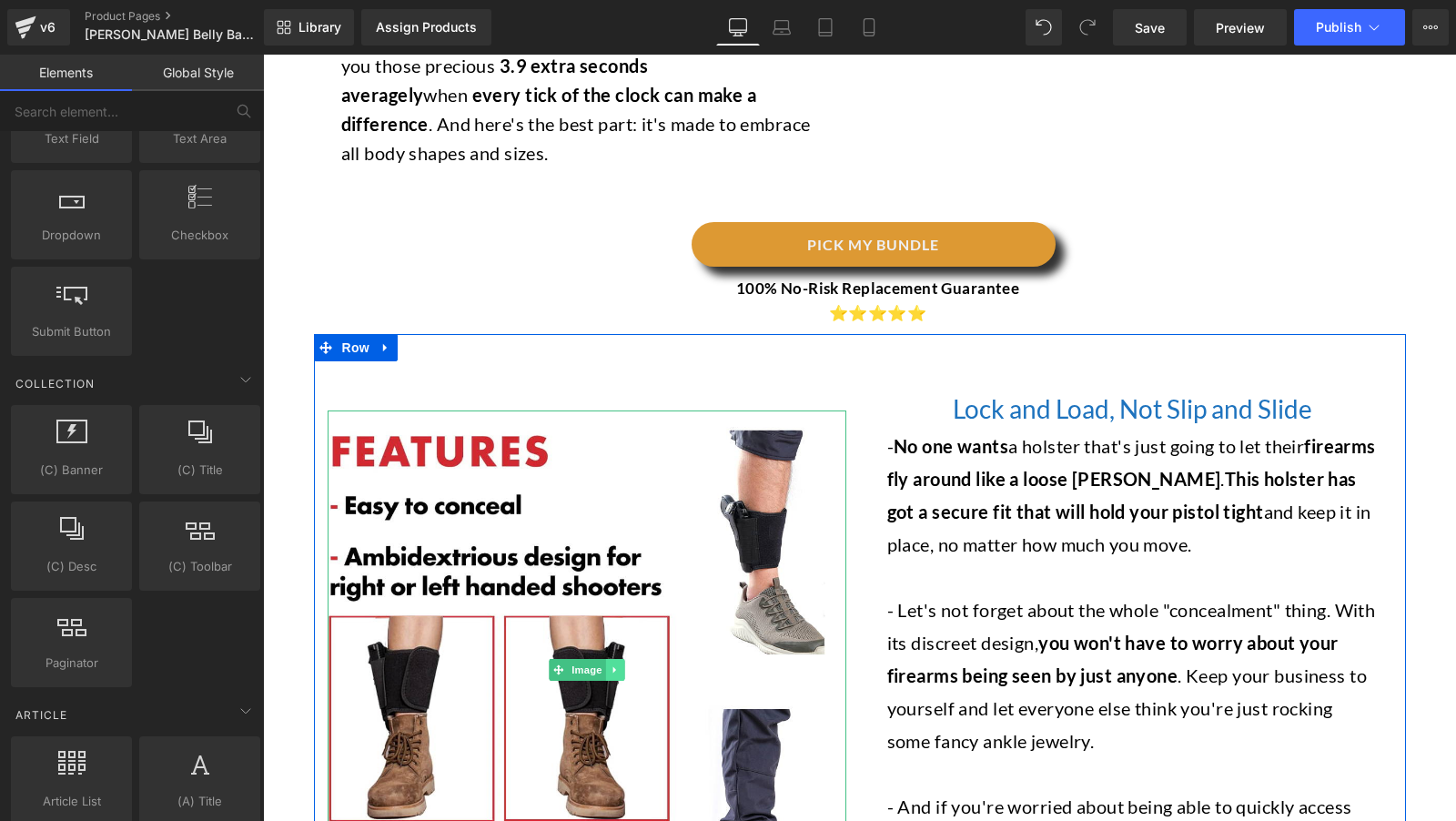
click at [616, 664] on icon at bounding box center [615, 670] width 10 height 11
click at [631, 659] on link at bounding box center [625, 671] width 20 height 22
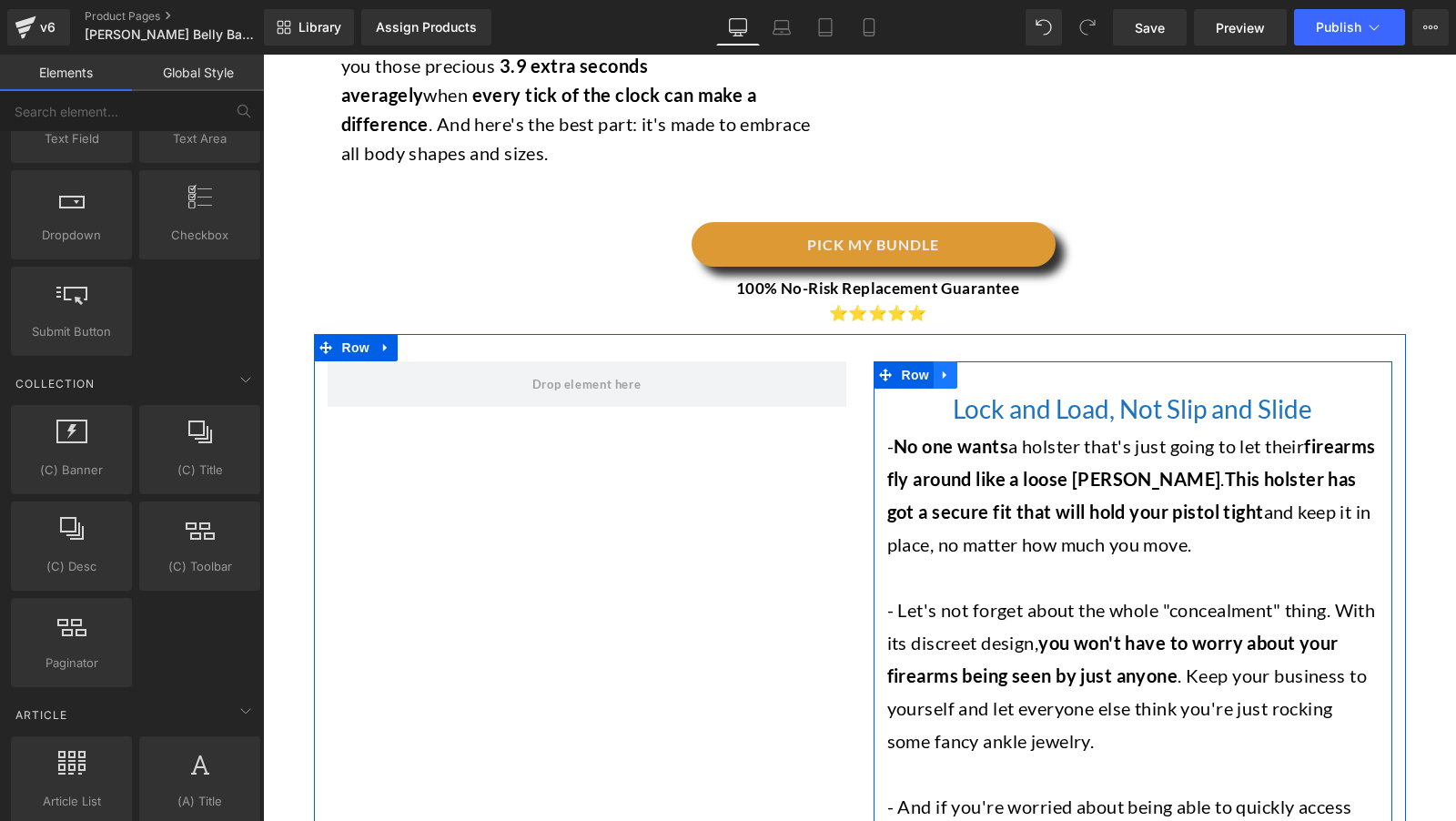
click at [948, 369] on icon at bounding box center [945, 375] width 13 height 14
click at [994, 369] on icon at bounding box center [993, 375] width 13 height 13
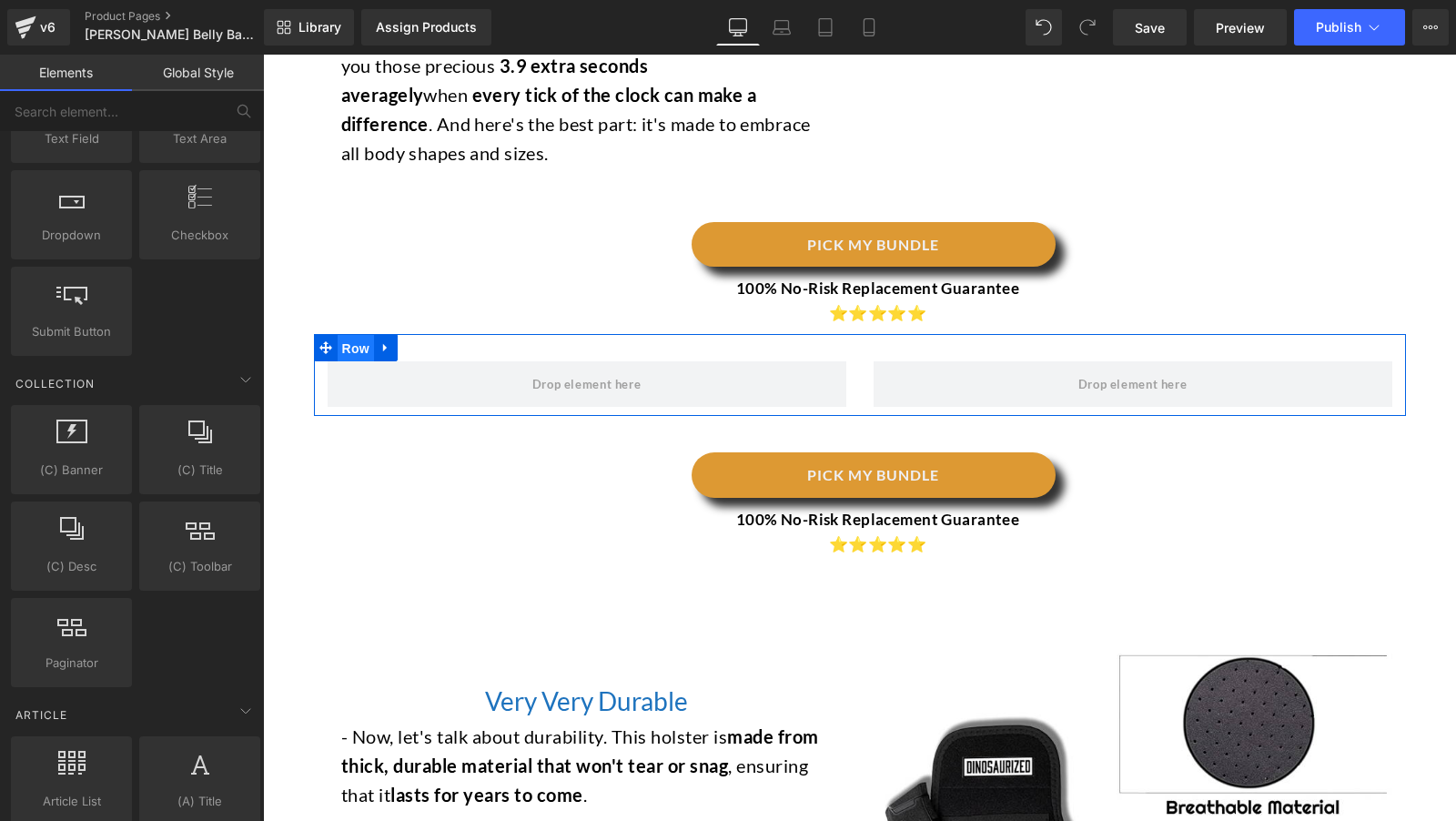
click at [344, 335] on span "Row" at bounding box center [356, 348] width 36 height 27
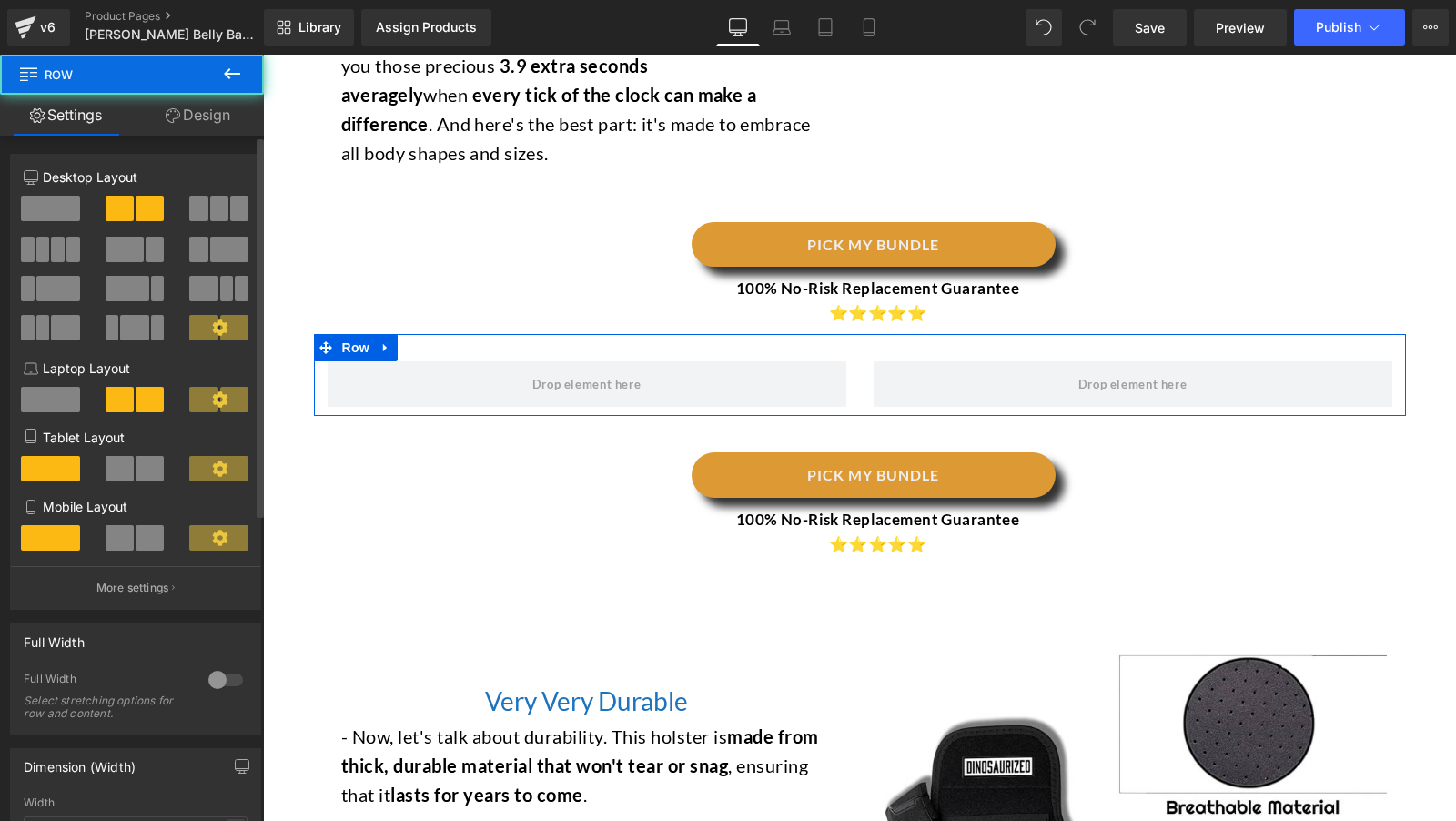
click at [69, 205] on span at bounding box center [51, 208] width 59 height 25
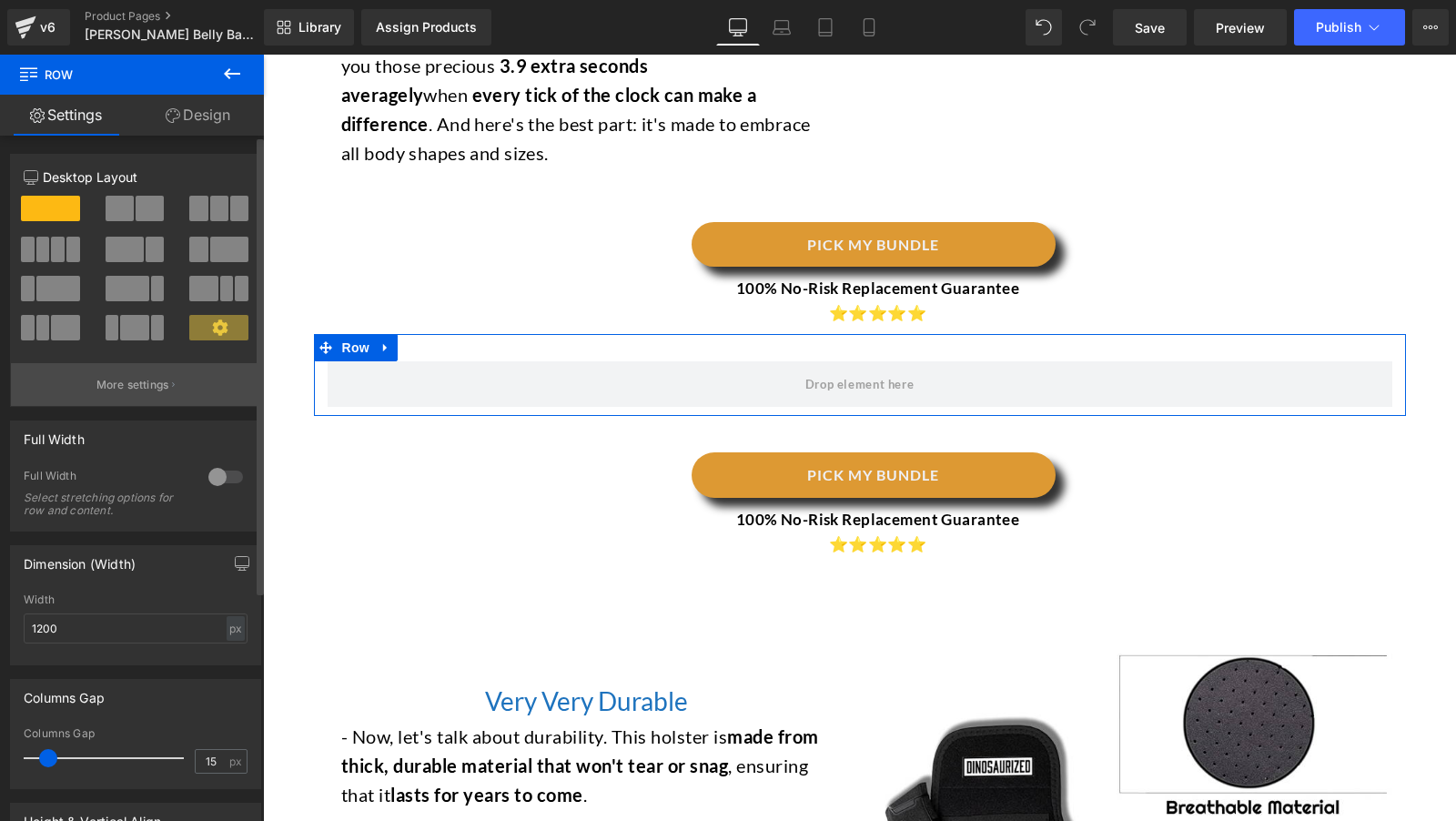
click at [135, 393] on p "More settings" at bounding box center [133, 385] width 72 height 17
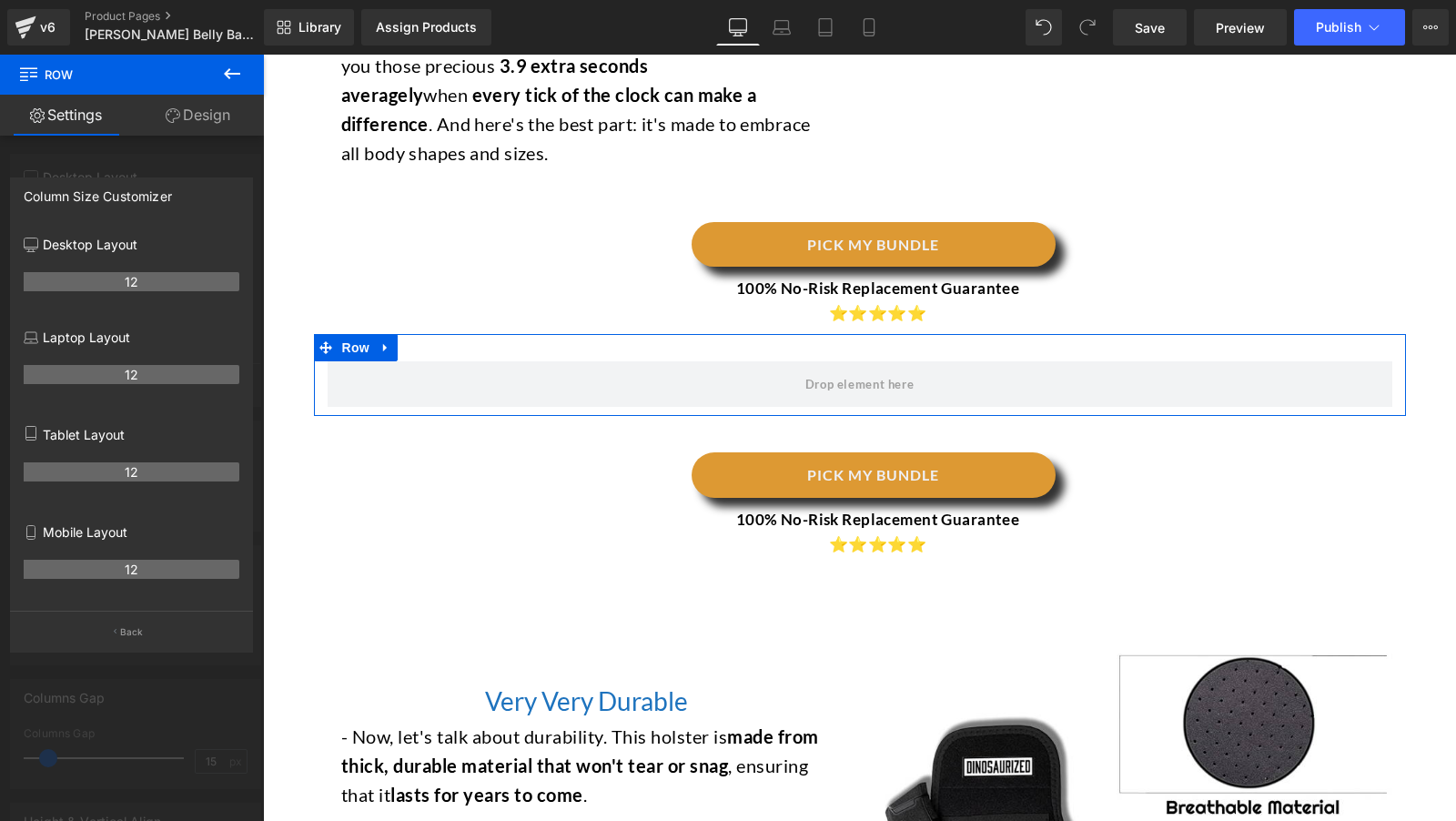
click at [84, 123] on link "Settings" at bounding box center [66, 115] width 132 height 41
click at [238, 74] on icon at bounding box center [232, 74] width 22 height 22
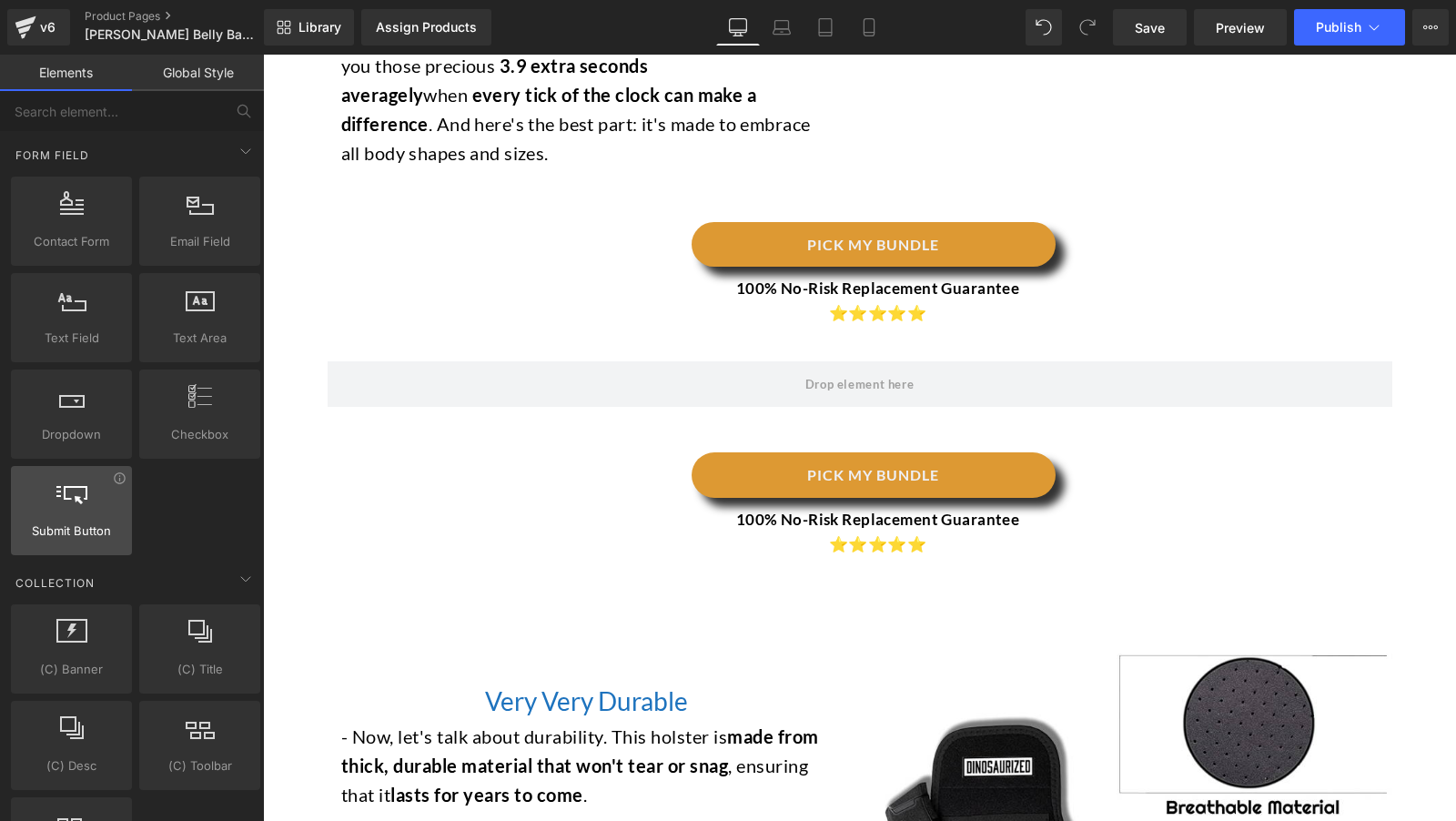
scroll to position [2025, 0]
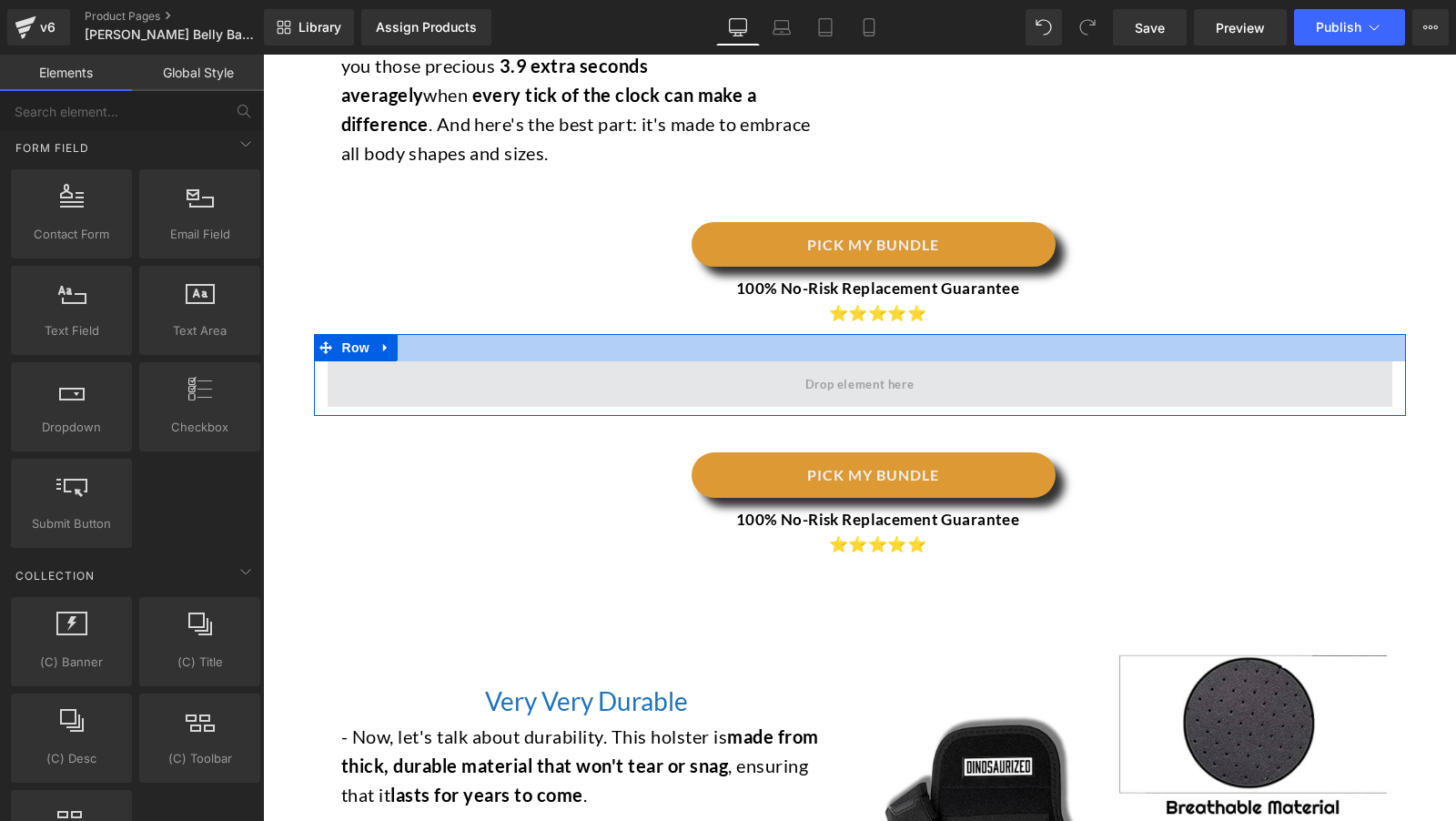
click at [514, 361] on span at bounding box center [860, 384] width 1065 height 46
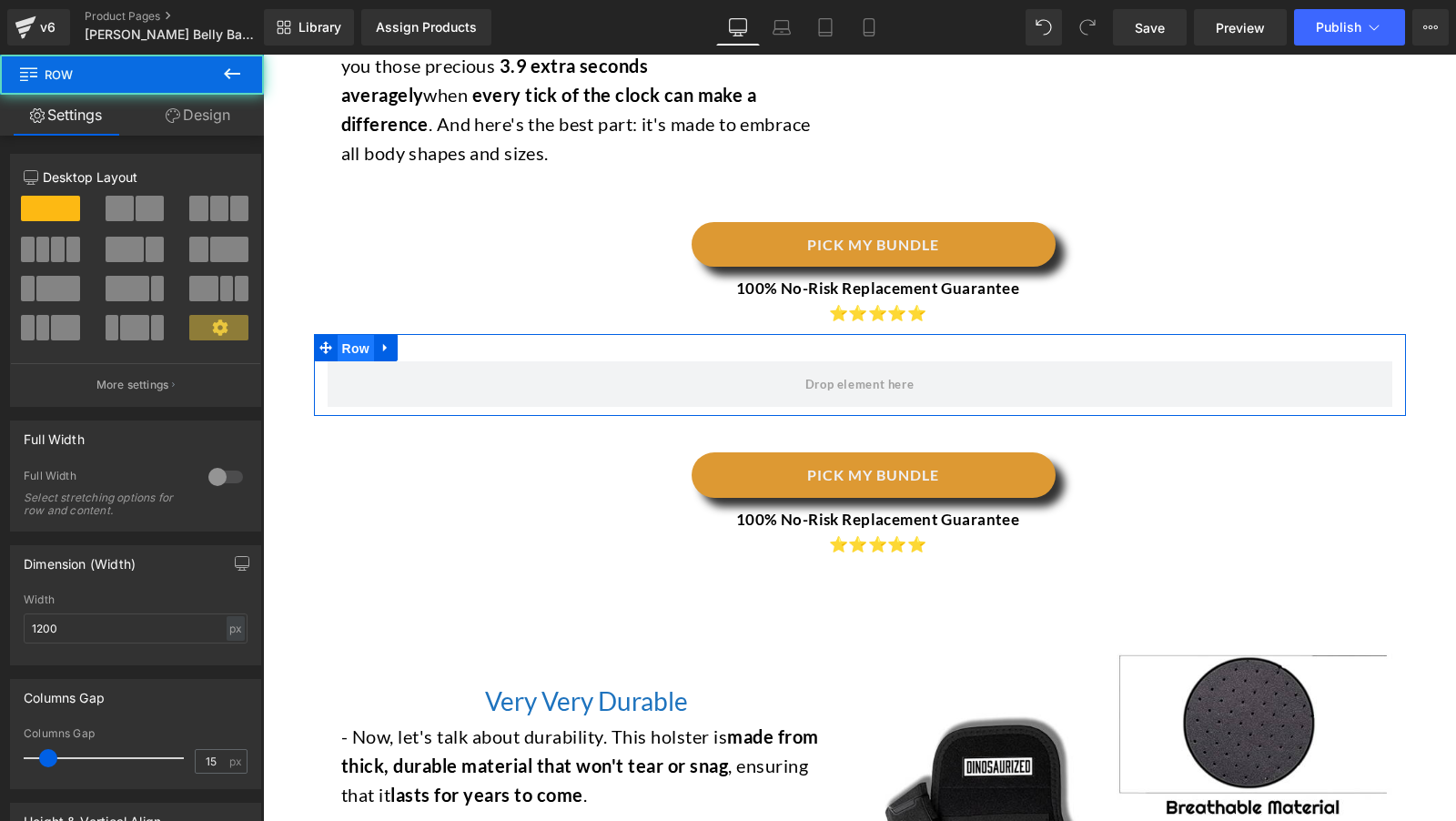
click at [354, 335] on span "Row" at bounding box center [356, 348] width 36 height 27
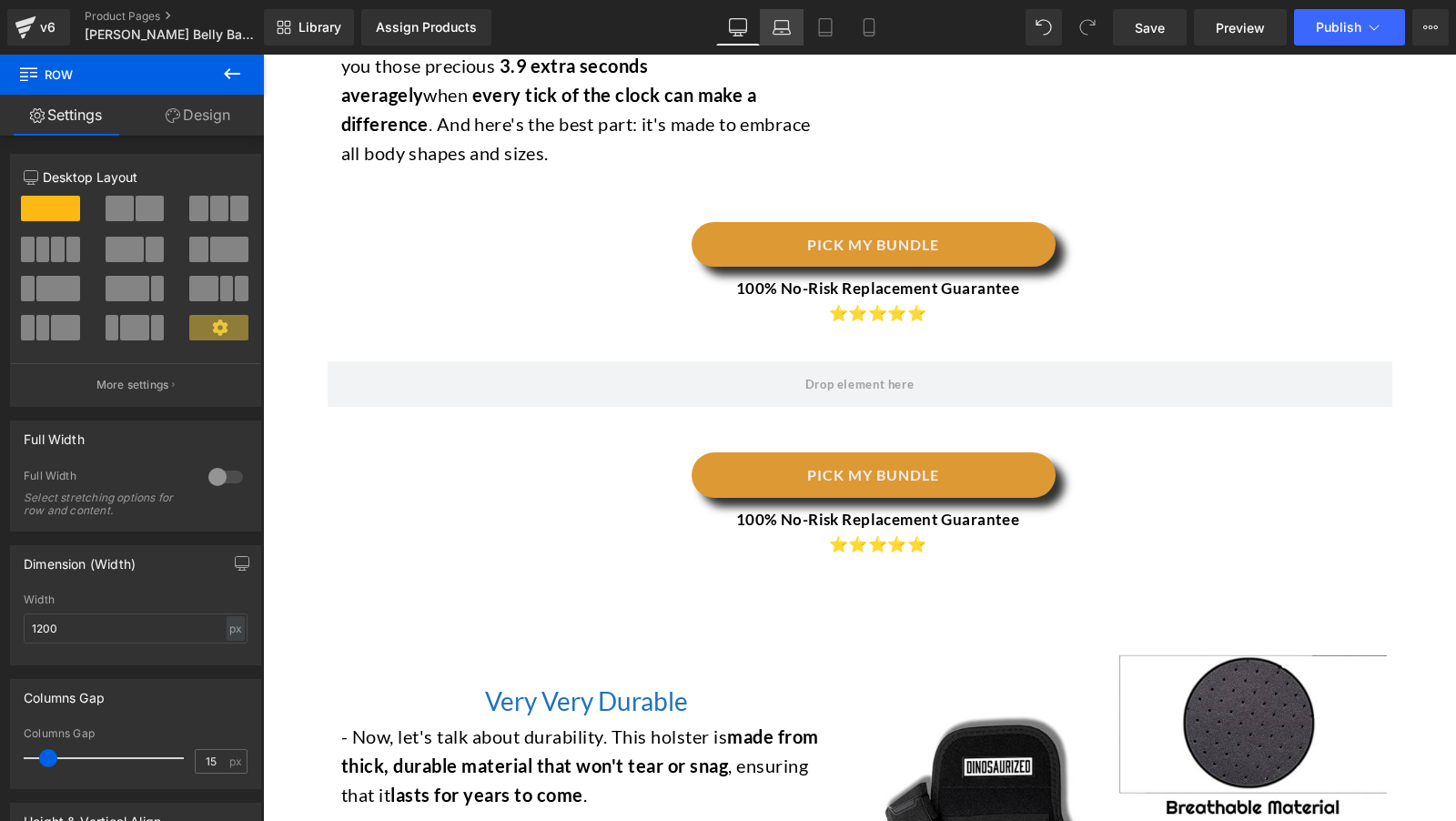
click at [777, 42] on link "Laptop" at bounding box center [781, 27] width 44 height 36
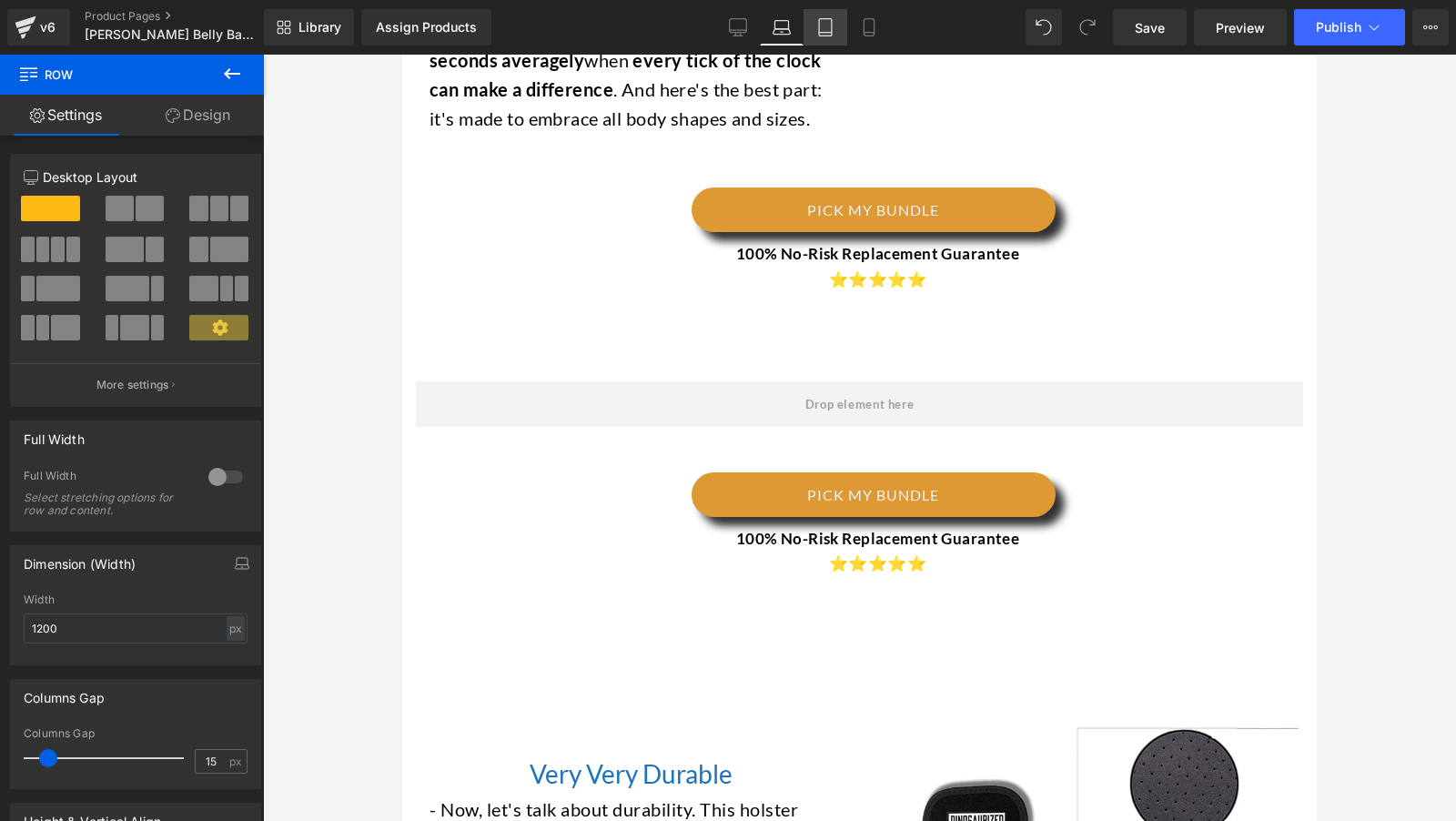
click at [824, 40] on link "Tablet" at bounding box center [825, 27] width 44 height 36
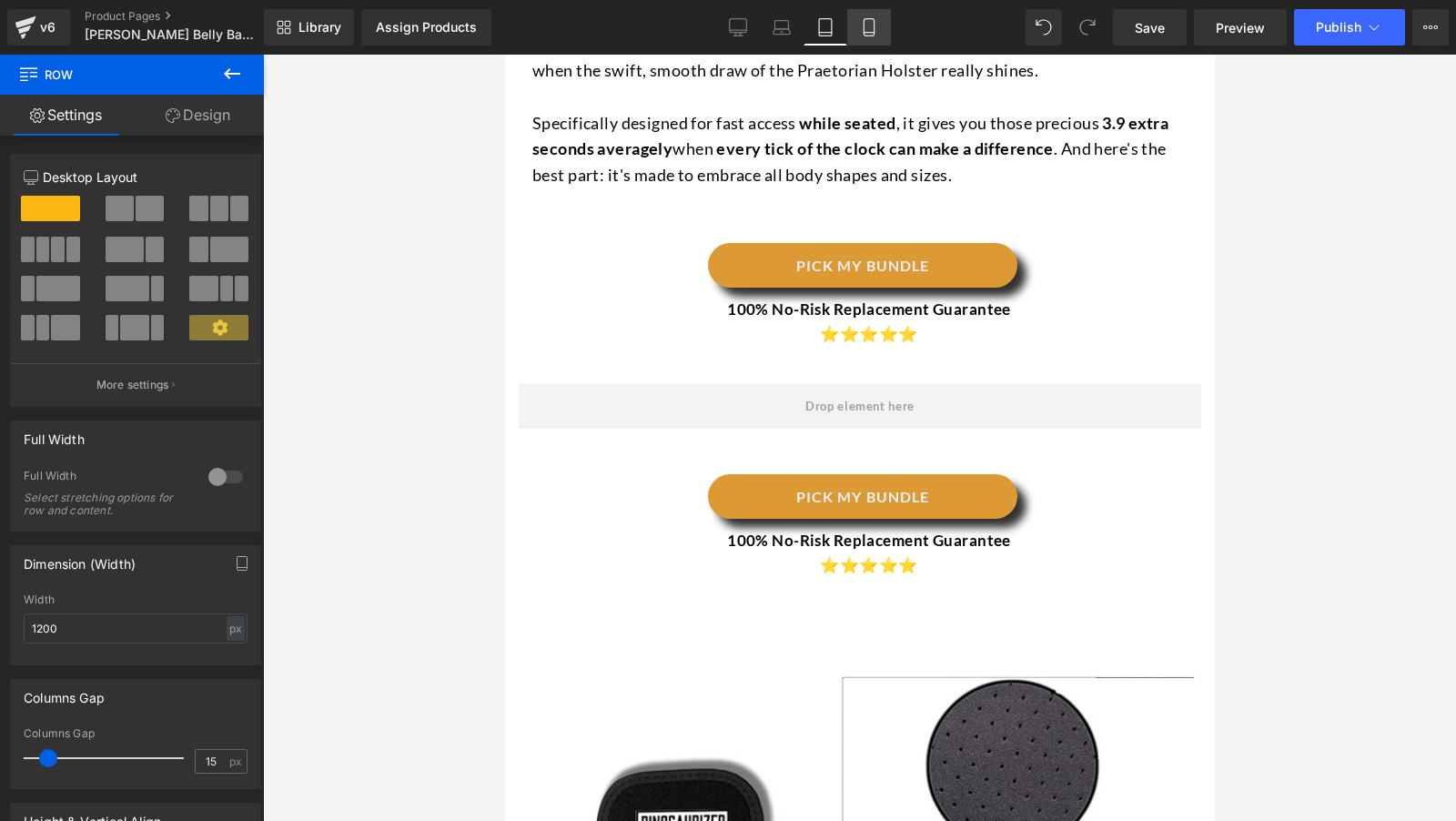
click at [862, 40] on link "Mobile" at bounding box center [868, 27] width 44 height 36
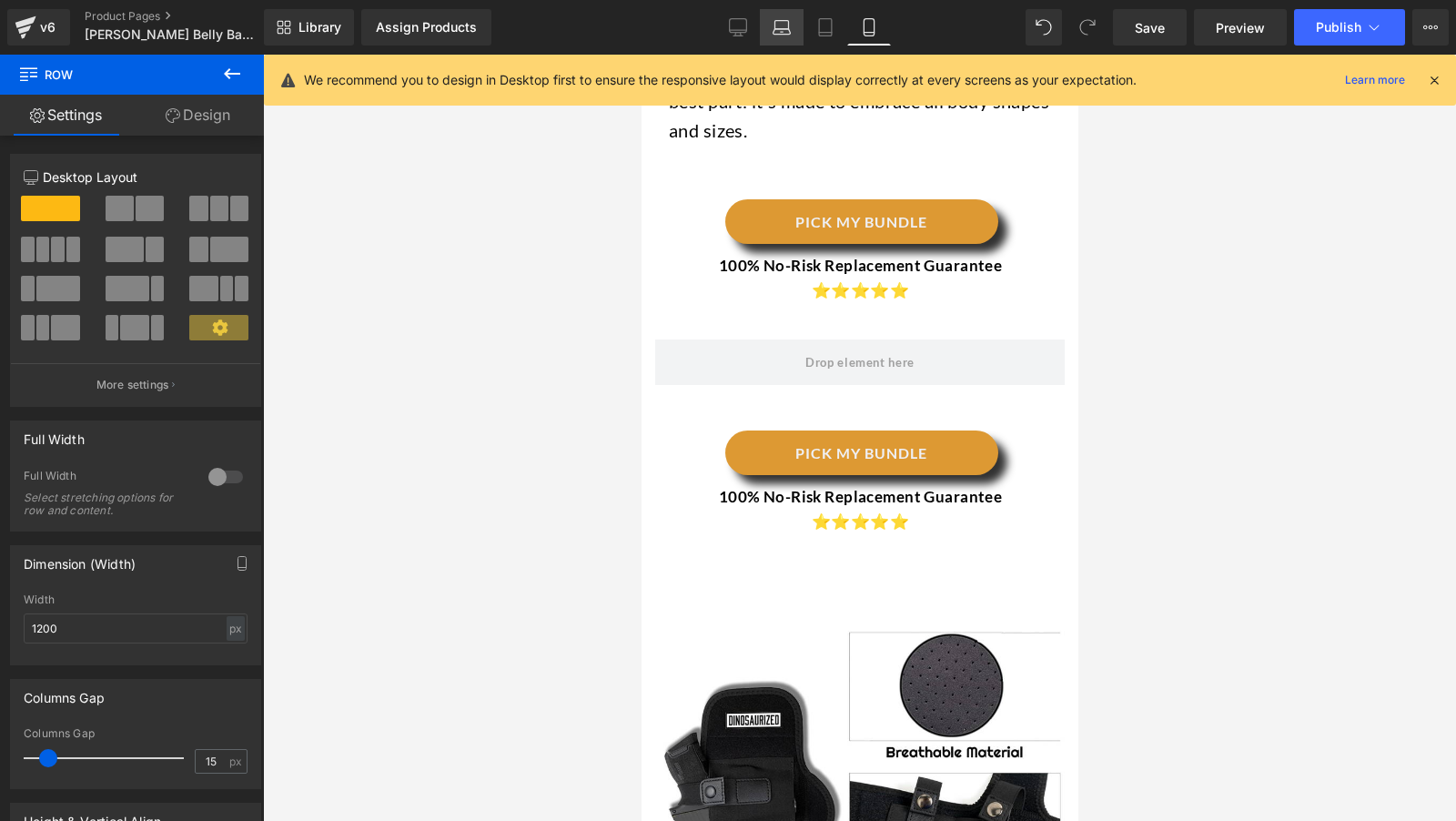
click at [784, 26] on icon at bounding box center [782, 28] width 19 height 19
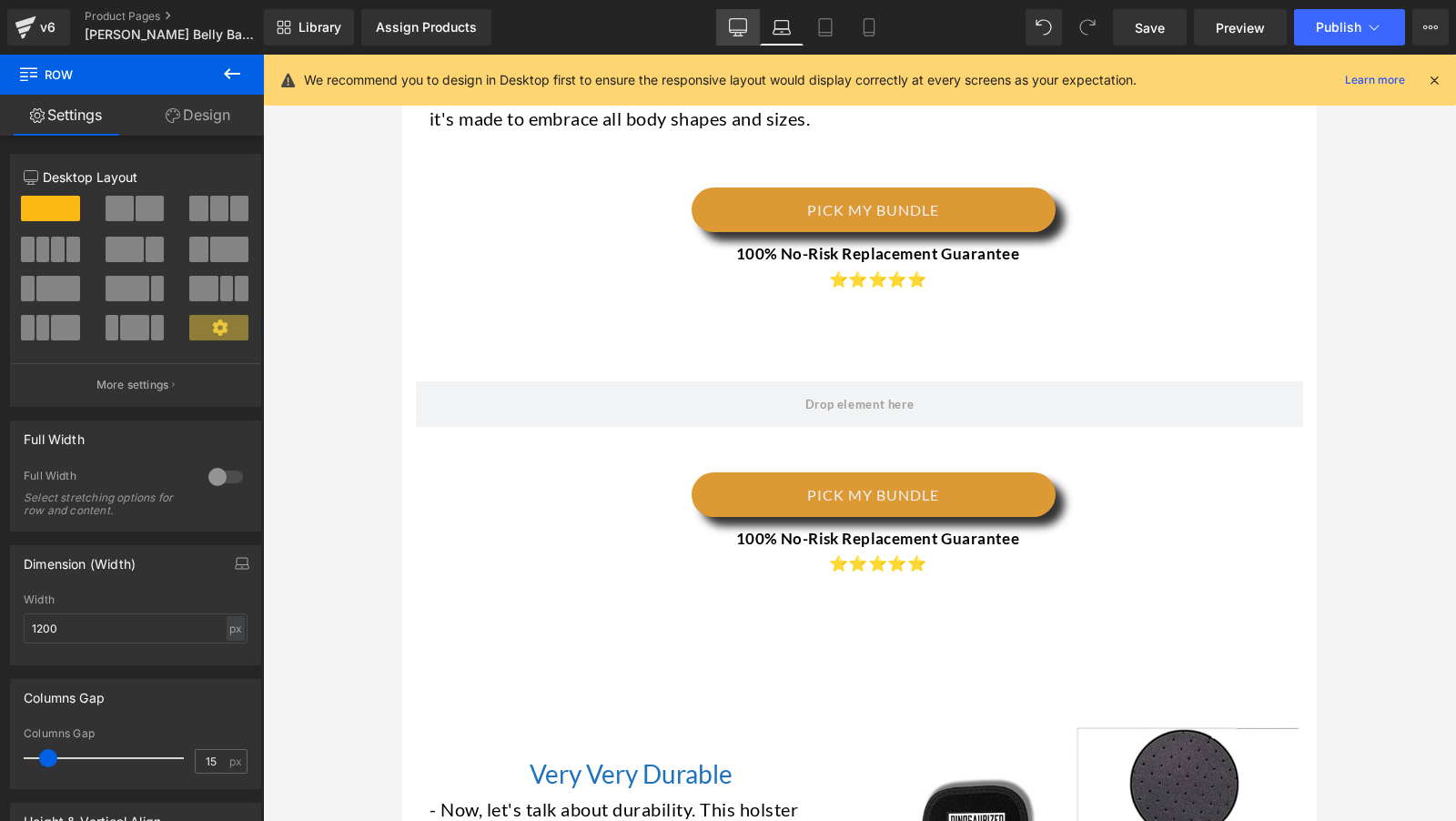
click at [748, 23] on icon at bounding box center [738, 26] width 18 height 14
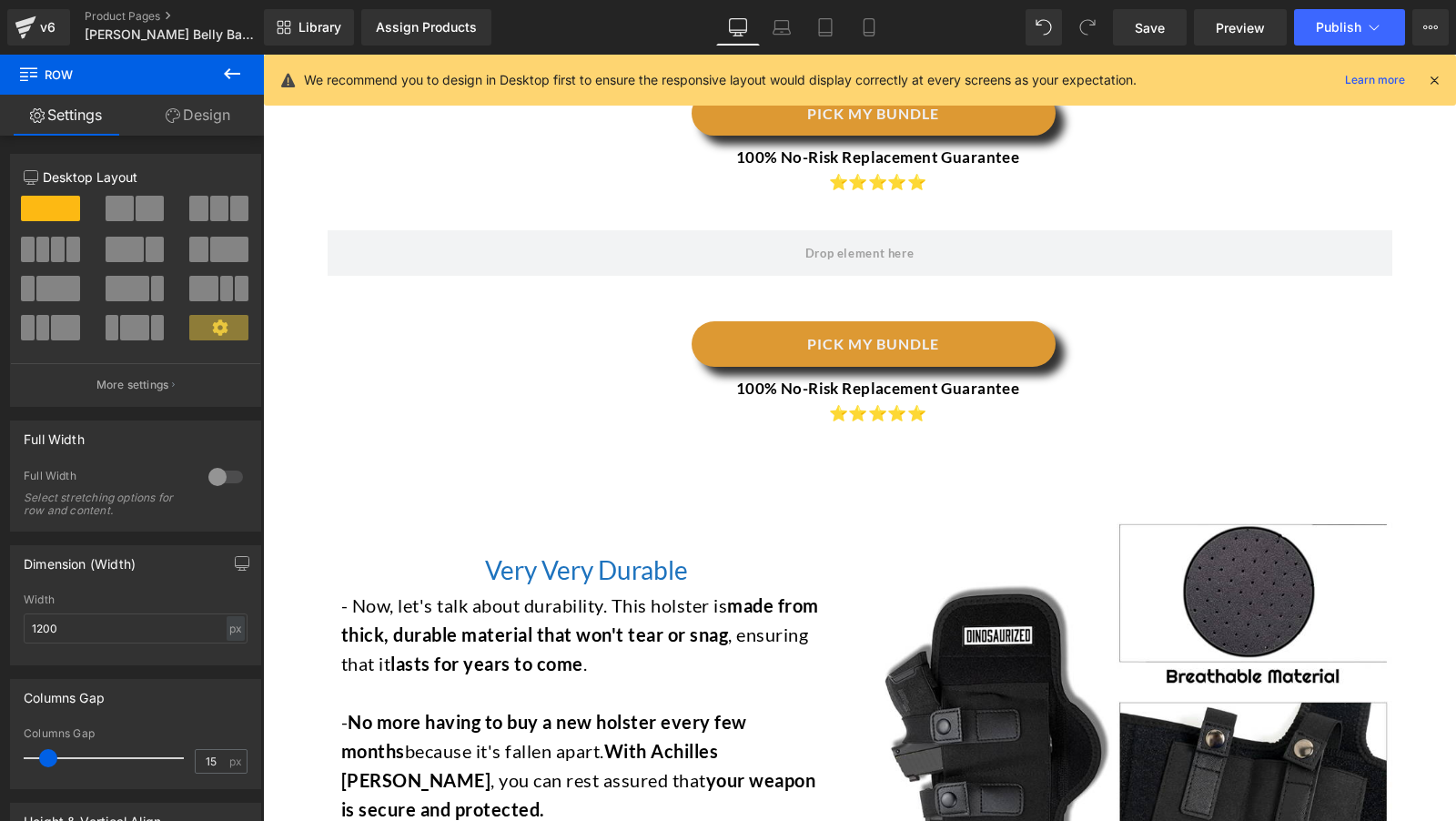
scroll to position [2660, 0]
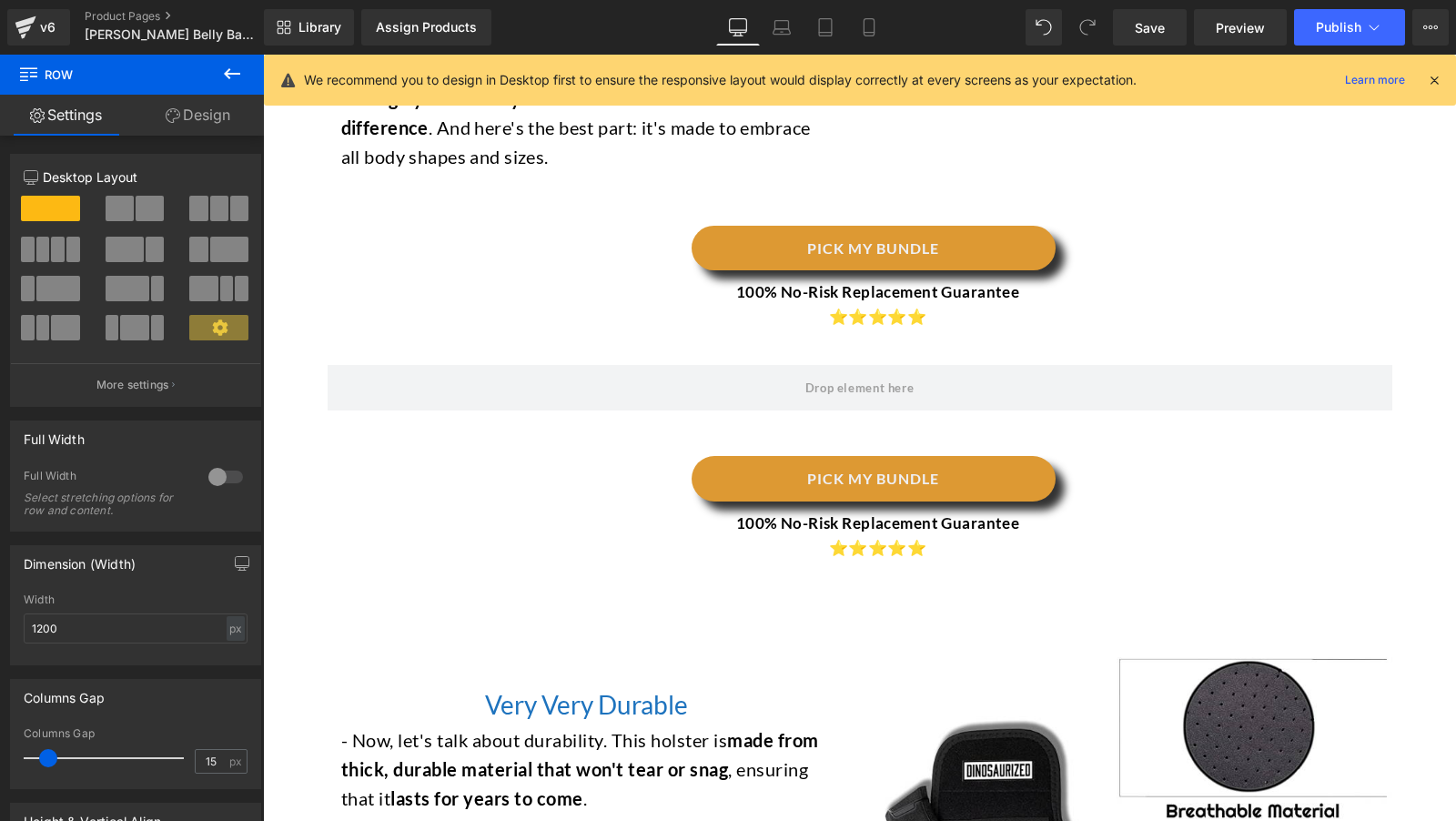
click at [233, 69] on icon at bounding box center [232, 74] width 22 height 22
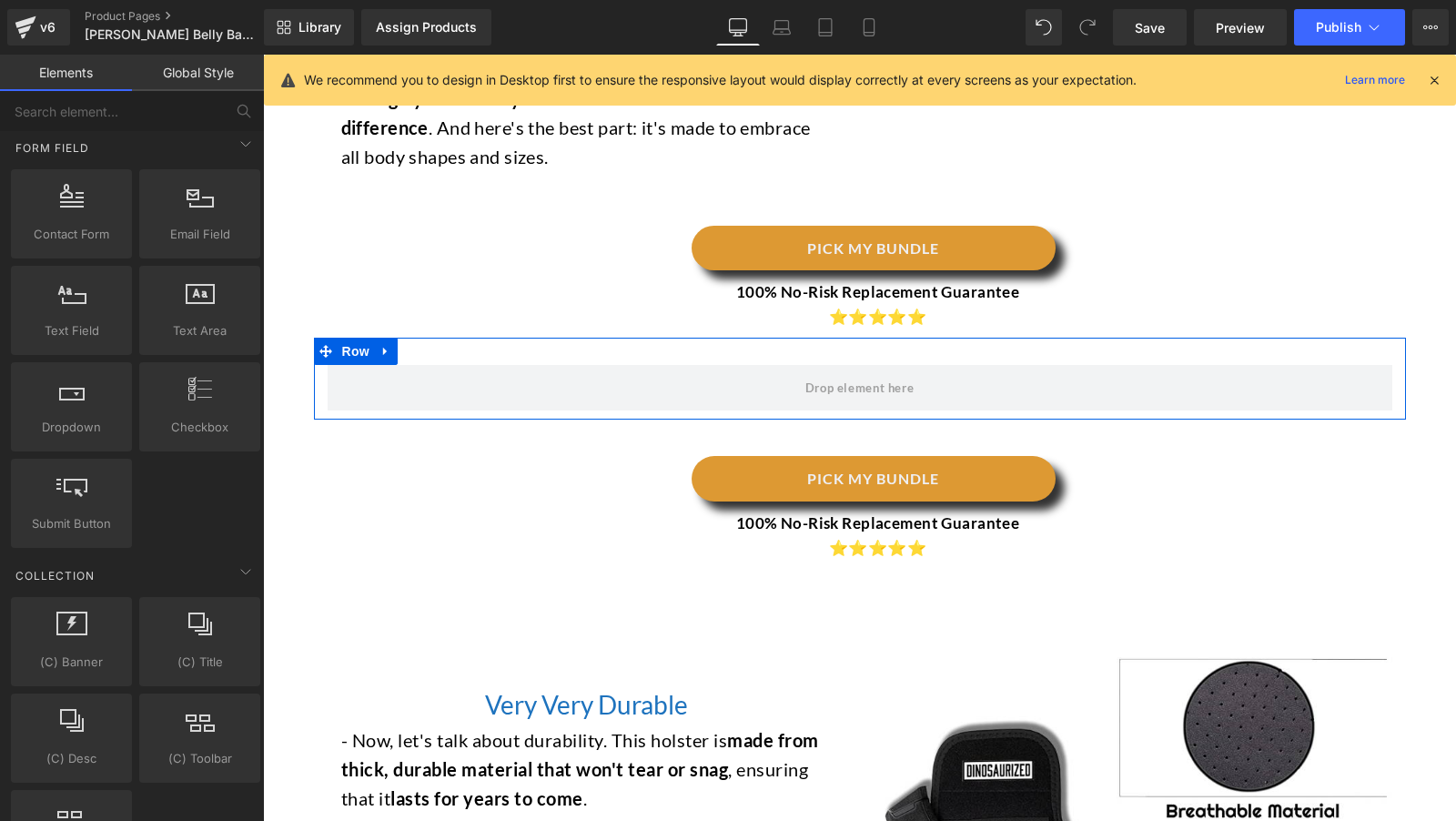
click at [689, 420] on div "PICK MY BUNDLE Button 100% No-Risk Replacement Guarantee ⭐⭐⭐⭐⭐ Text Block Row" at bounding box center [860, 494] width 1092 height 150
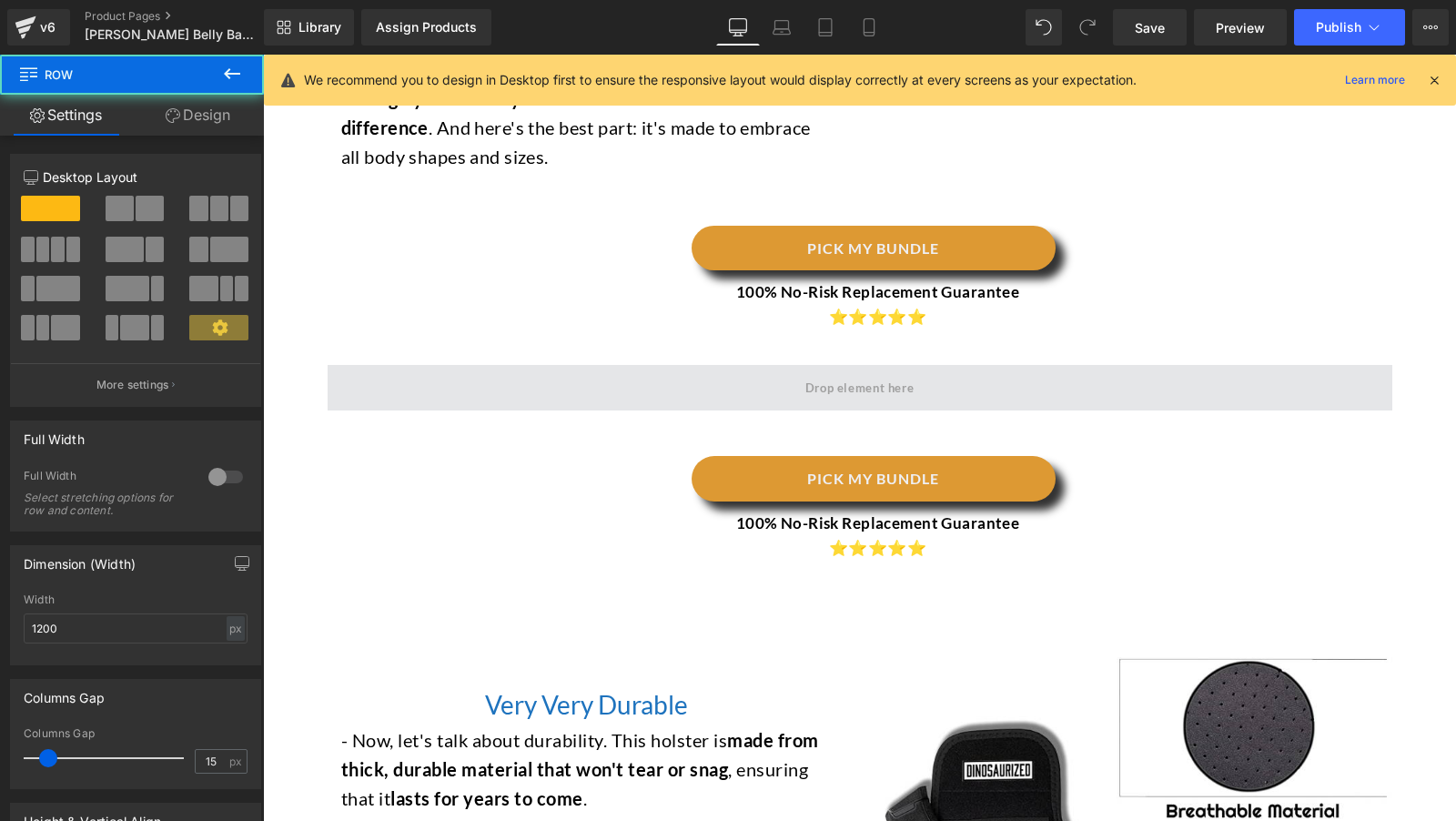
click at [475, 365] on span at bounding box center [860, 387] width 1065 height 46
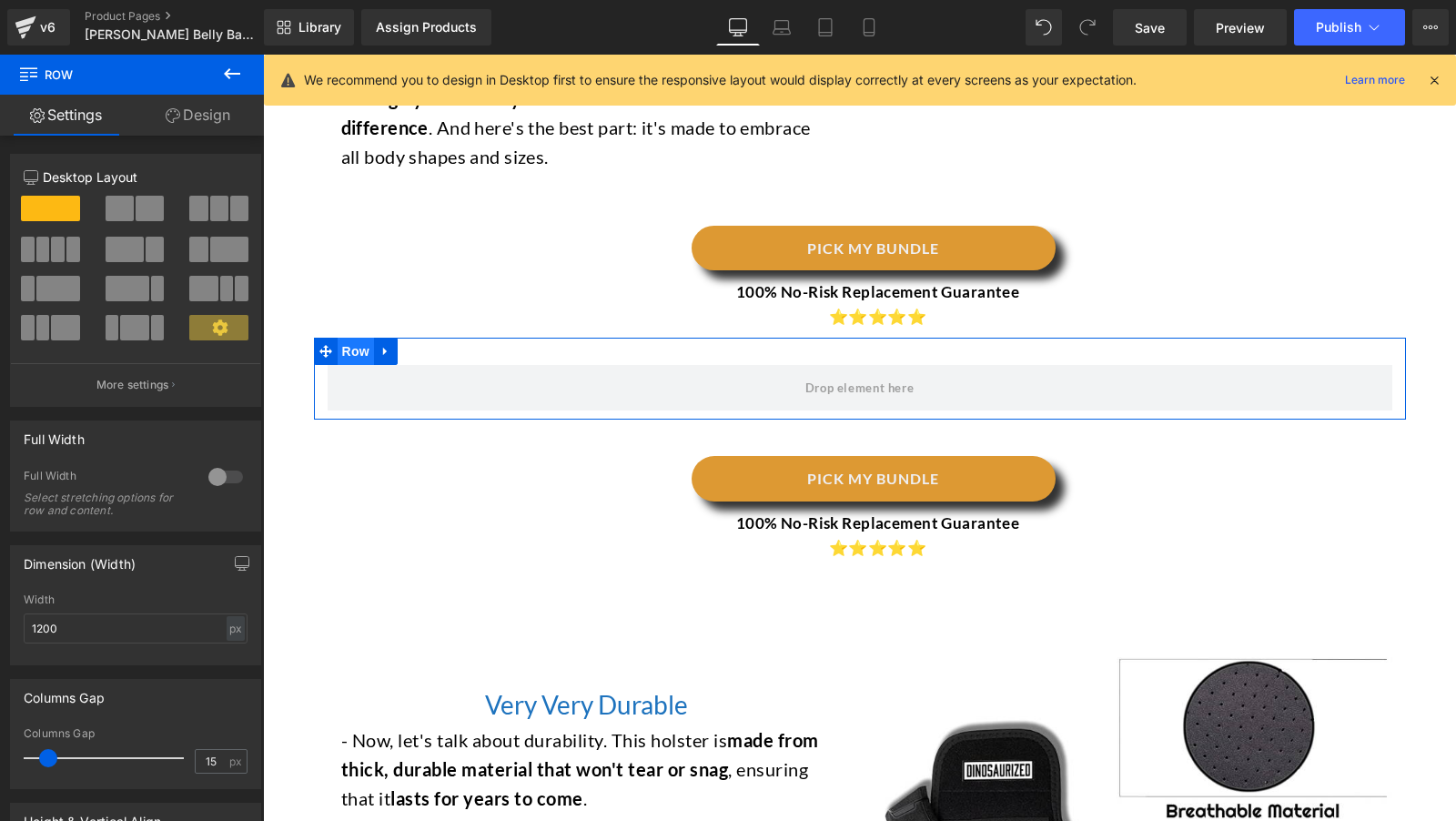
click at [354, 338] on span "Row" at bounding box center [356, 351] width 36 height 27
click at [202, 114] on link "Design" at bounding box center [198, 115] width 132 height 41
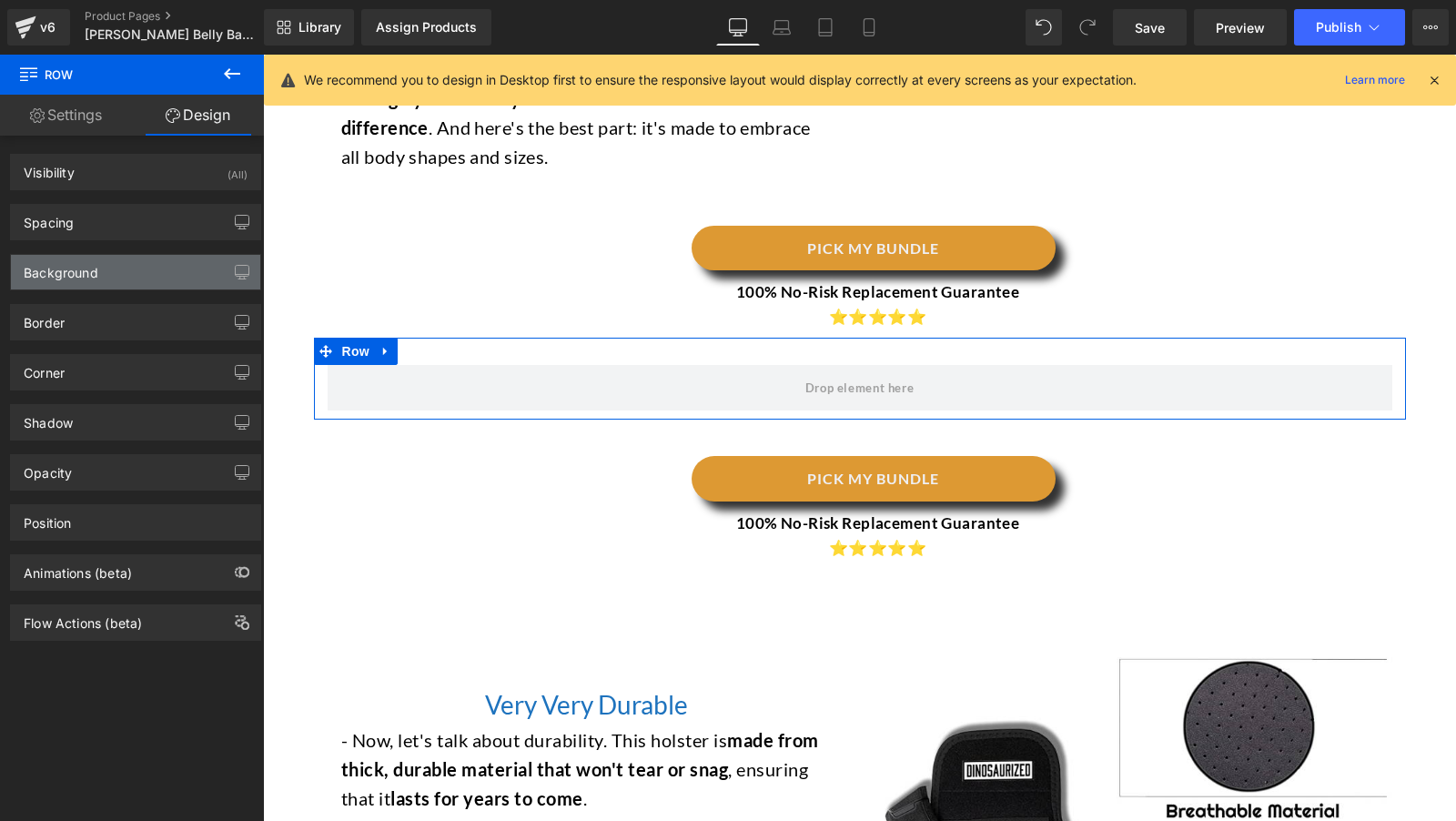
click at [110, 289] on div "Background" at bounding box center [136, 271] width 250 height 34
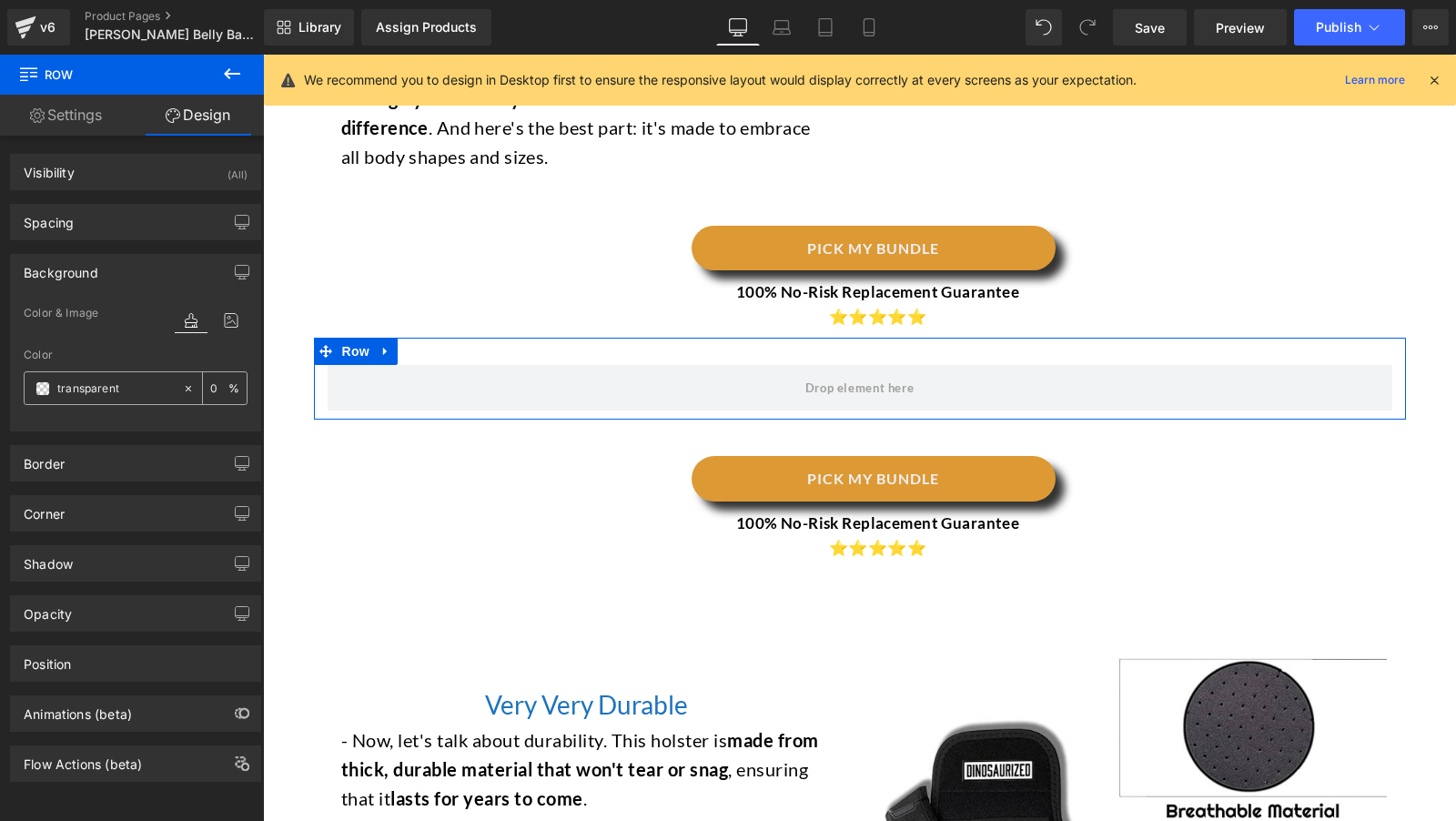
click at [49, 387] on span at bounding box center [43, 389] width 15 height 15
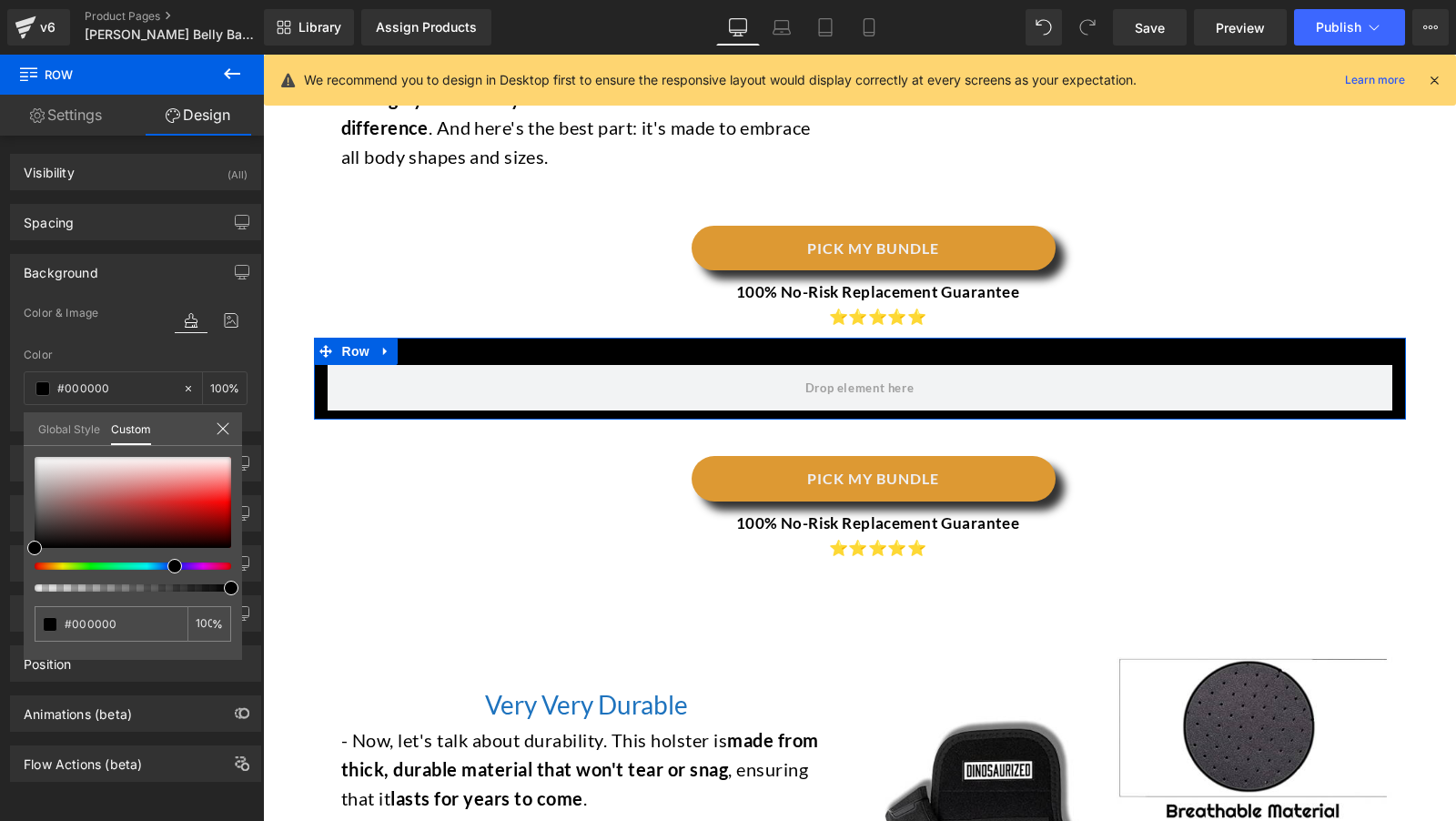
click at [167, 567] on div at bounding box center [125, 567] width 197 height 7
click at [160, 559] on div at bounding box center [133, 524] width 197 height 135
click at [160, 564] on div at bounding box center [125, 567] width 197 height 7
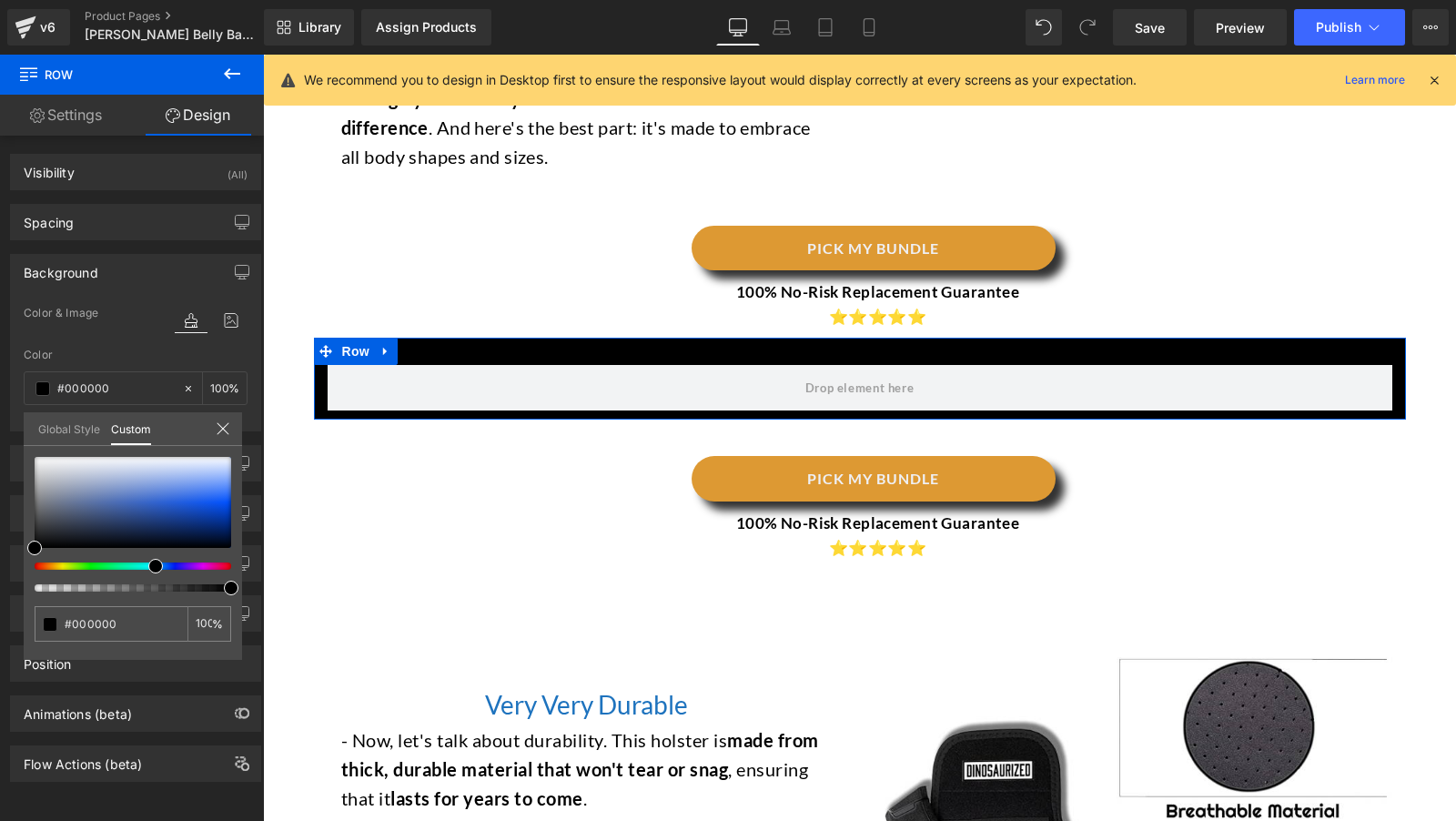
drag, startPoint x: 159, startPoint y: 567, endPoint x: 142, endPoint y: 565, distance: 17.1
click at [141, 565] on div at bounding box center [125, 567] width 197 height 7
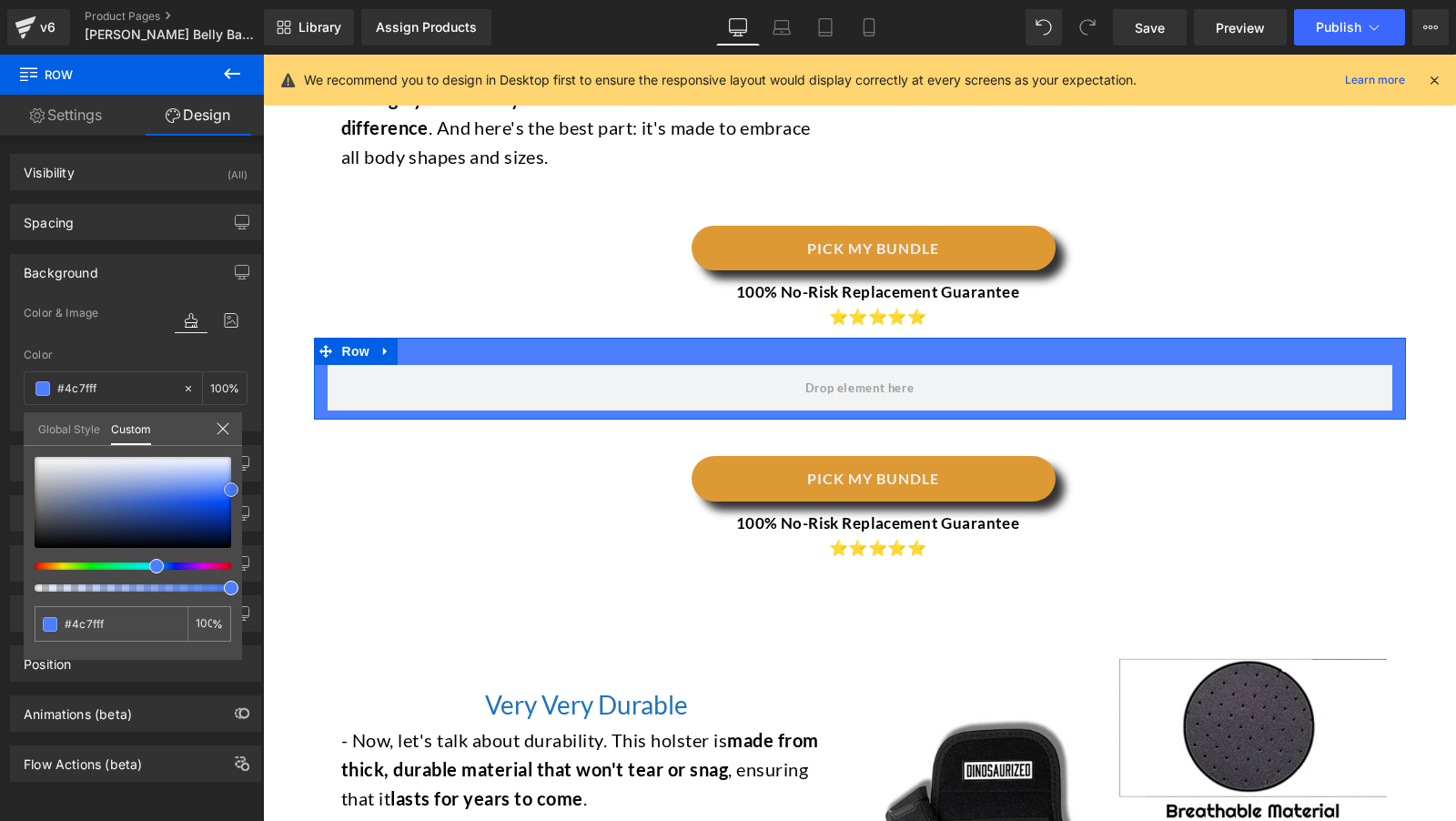
drag, startPoint x: 202, startPoint y: 489, endPoint x: 244, endPoint y: 488, distance: 42.0
click at [244, 432] on div "Background Color & Image color Color transparent 0 % Image Replace Image Upload…" at bounding box center [136, 336] width 272 height 191
click at [232, 70] on icon at bounding box center [232, 74] width 22 height 22
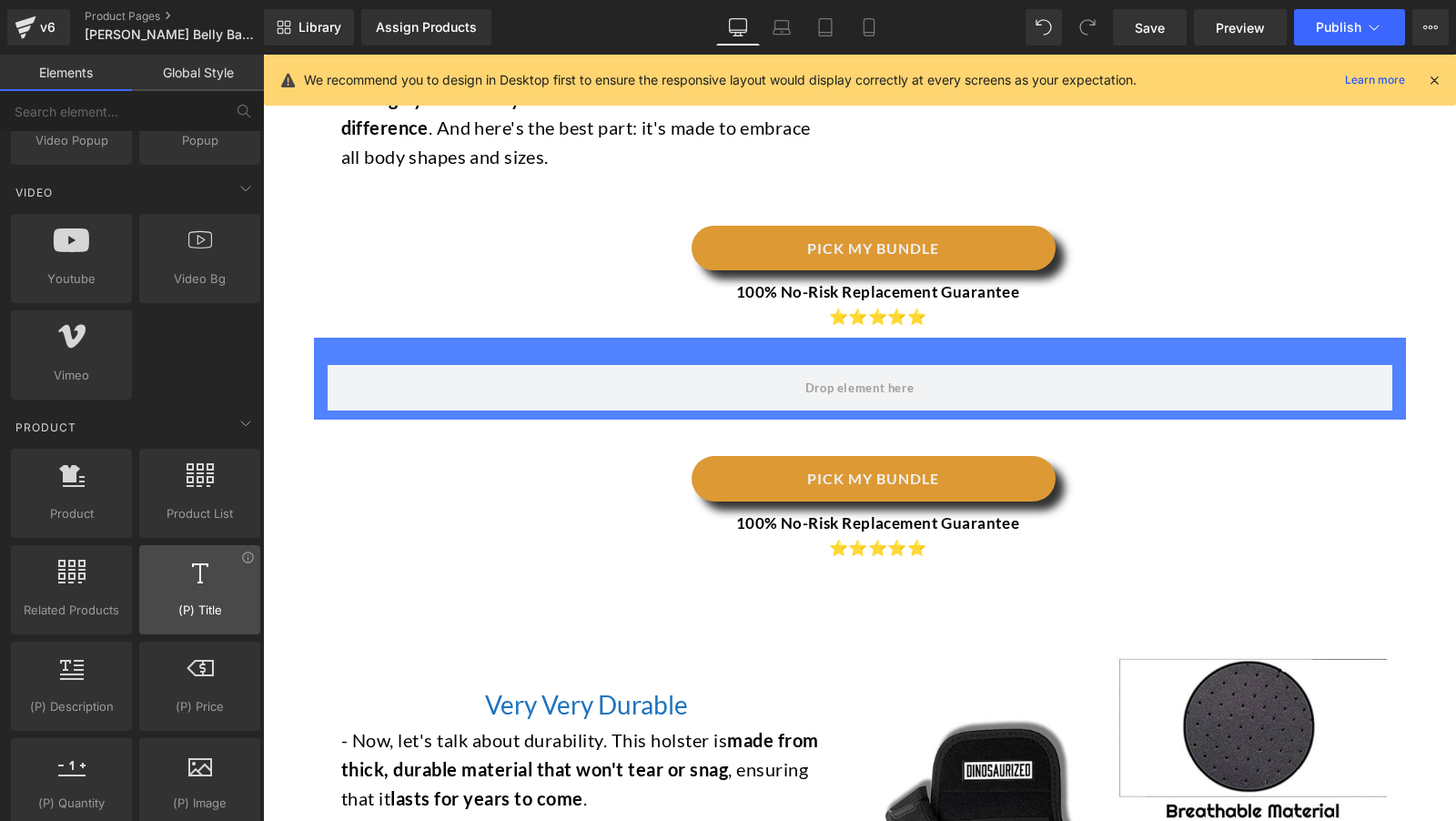
scroll to position [795, 0]
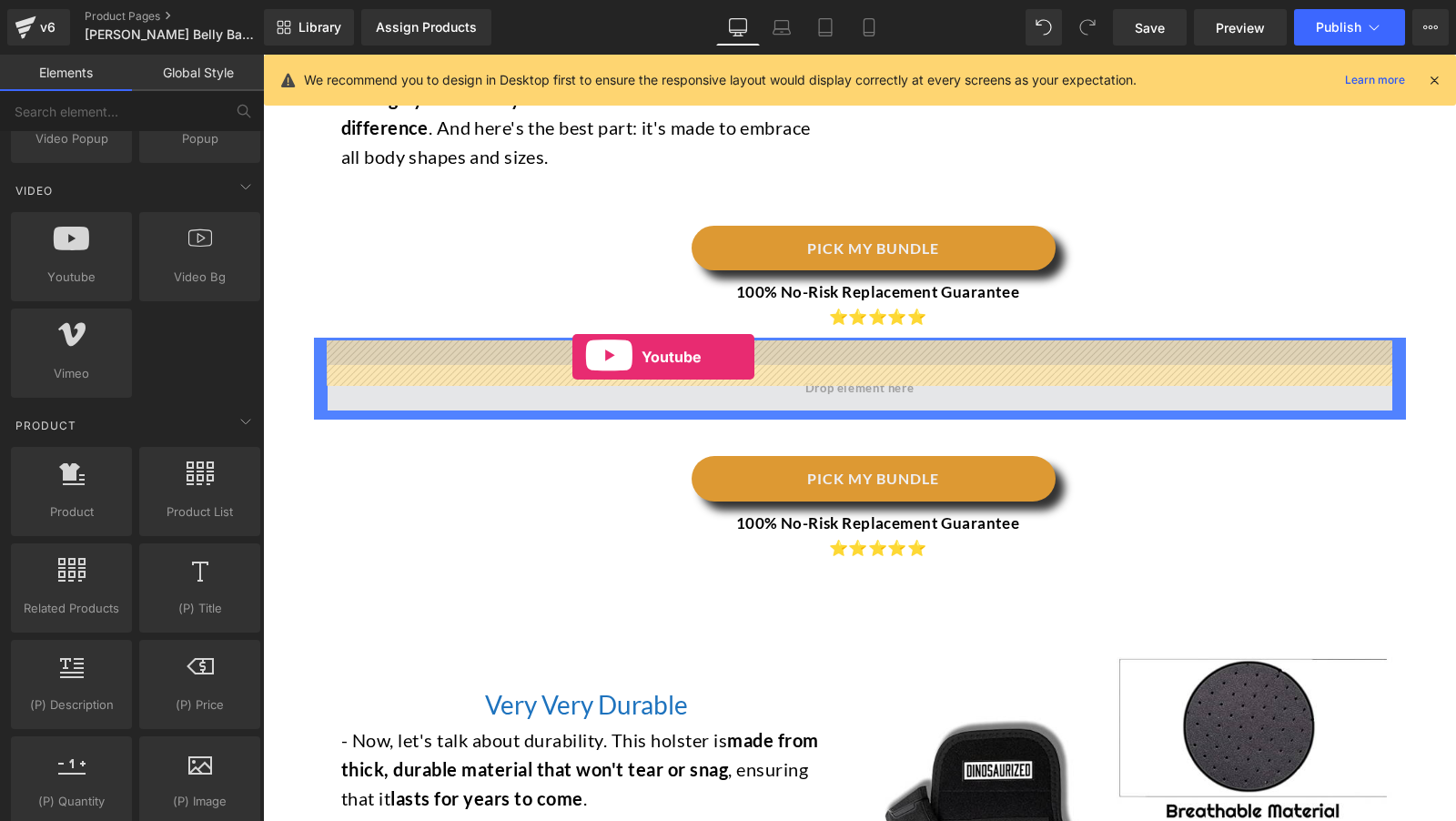
drag, startPoint x: 332, startPoint y: 319, endPoint x: 571, endPoint y: 356, distance: 241.8
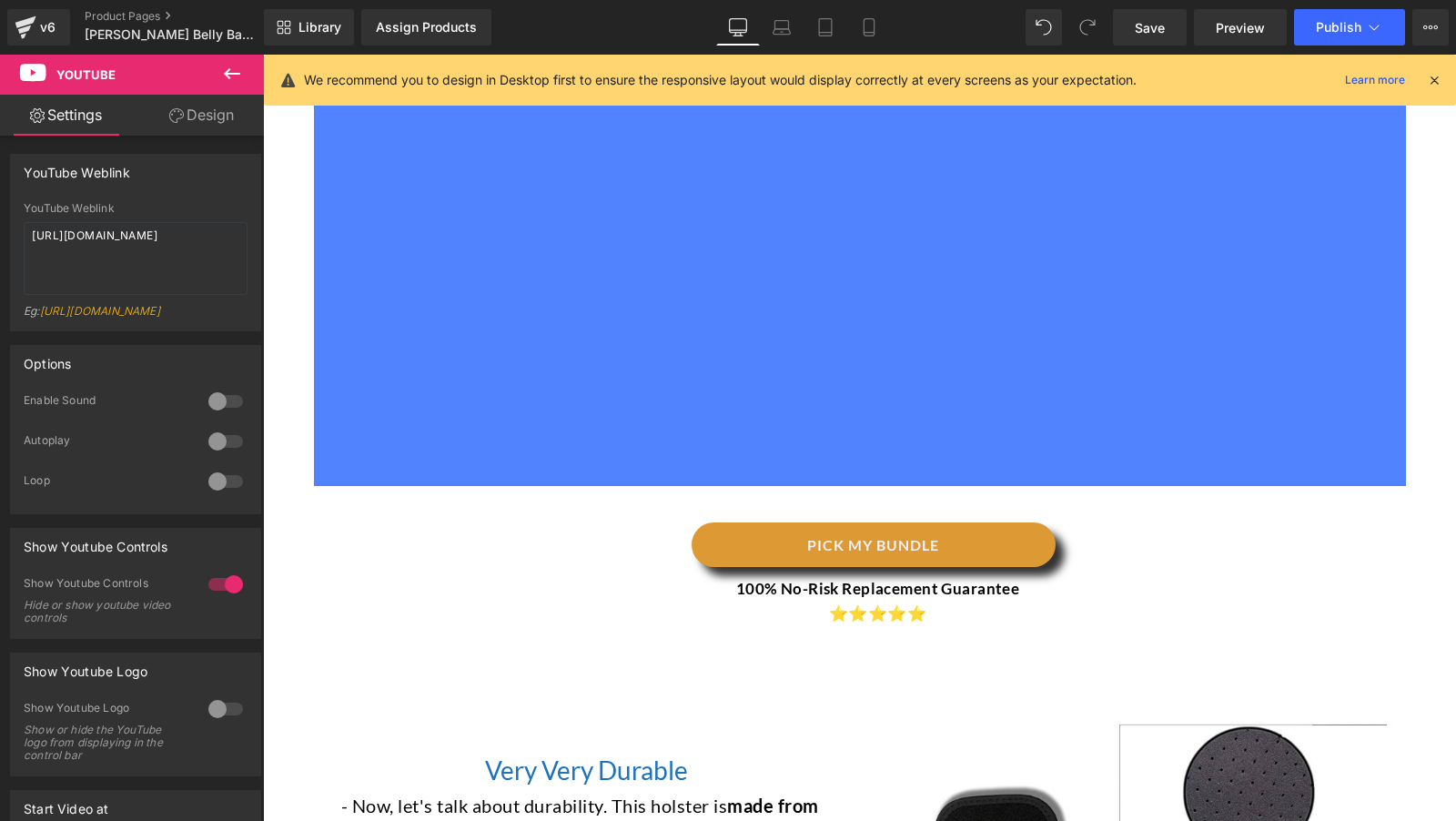
scroll to position [3153, 0]
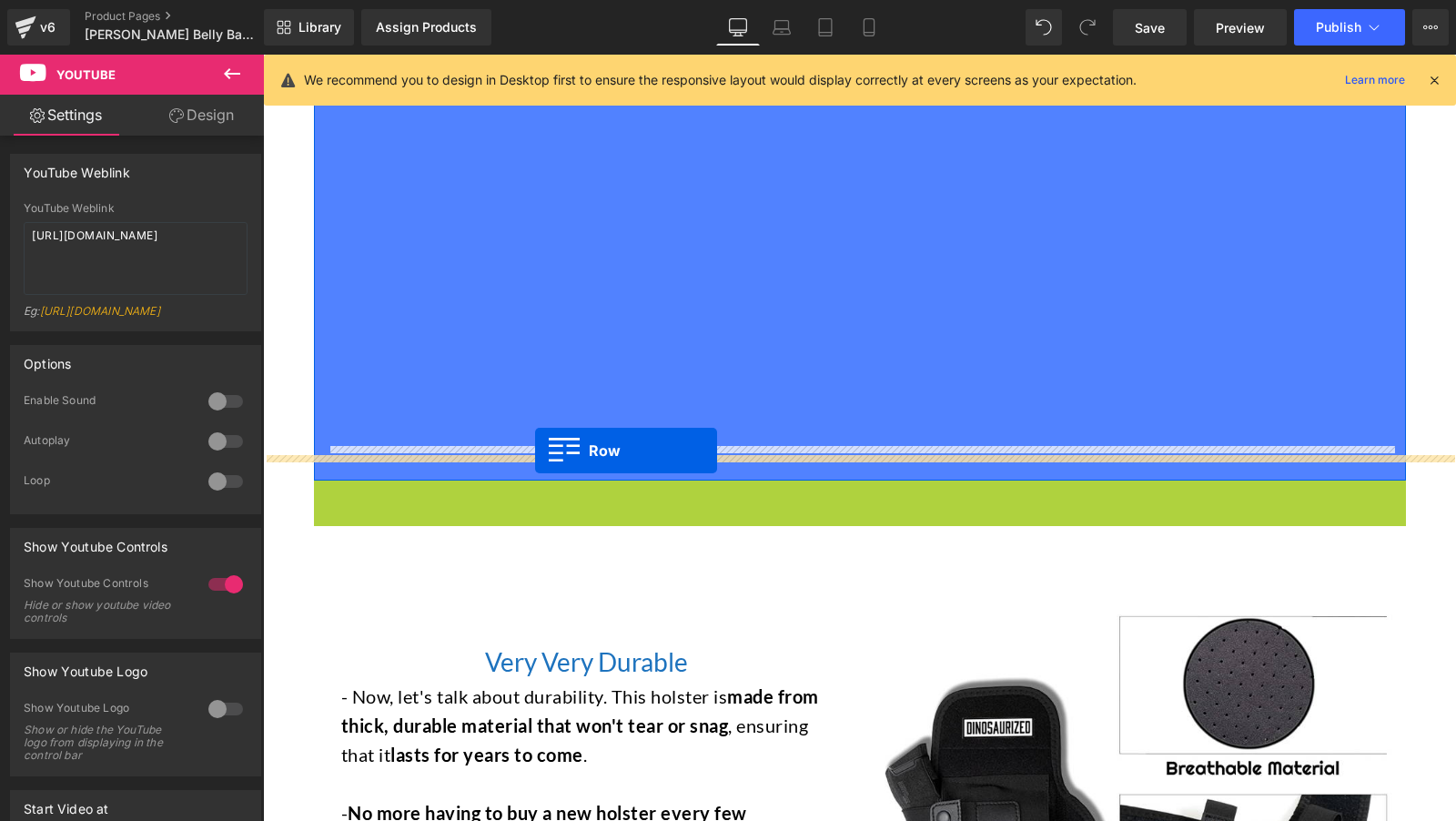
drag, startPoint x: 320, startPoint y: 471, endPoint x: 535, endPoint y: 450, distance: 216.0
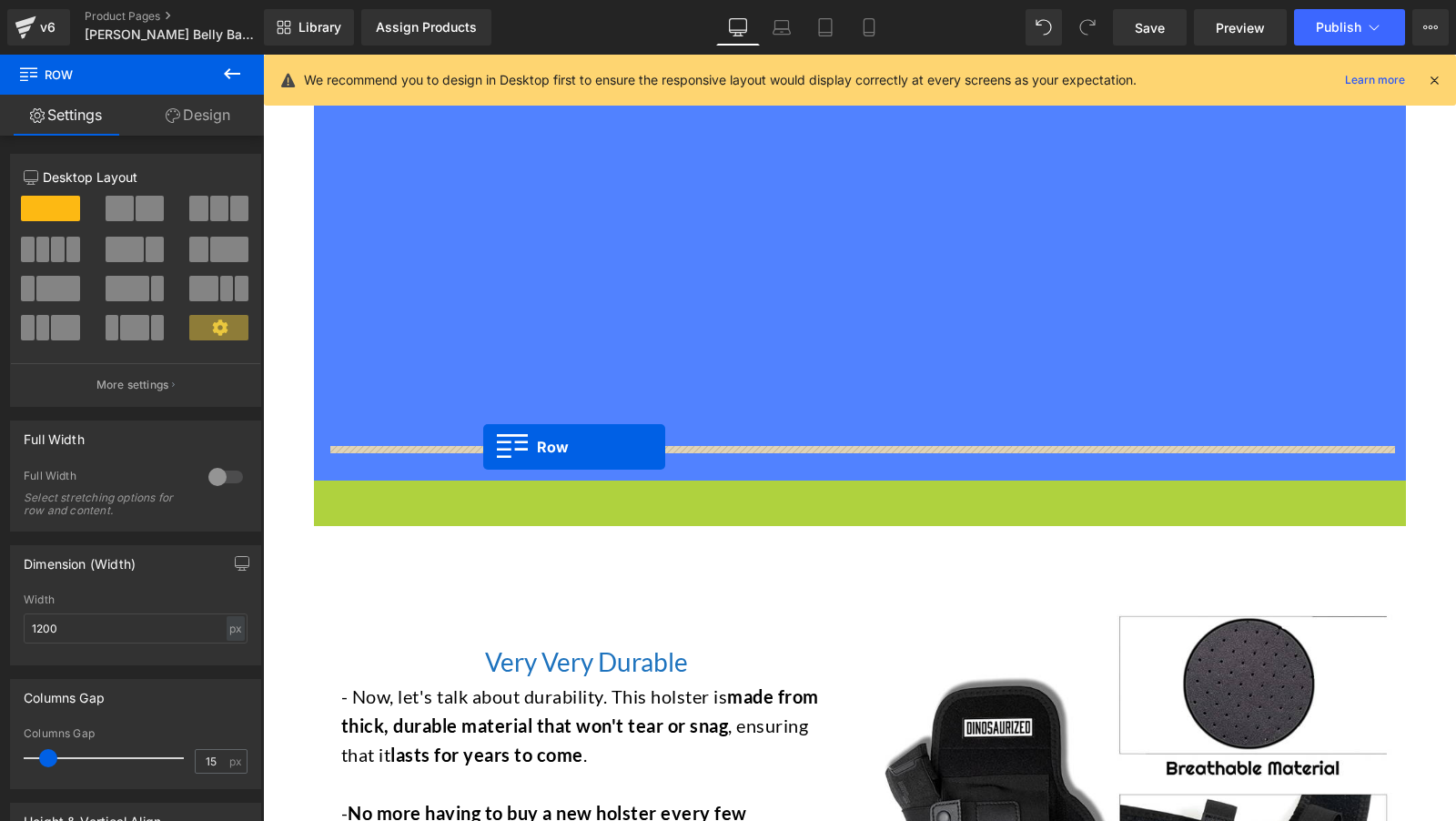
drag, startPoint x: 318, startPoint y: 471, endPoint x: 483, endPoint y: 447, distance: 166.7
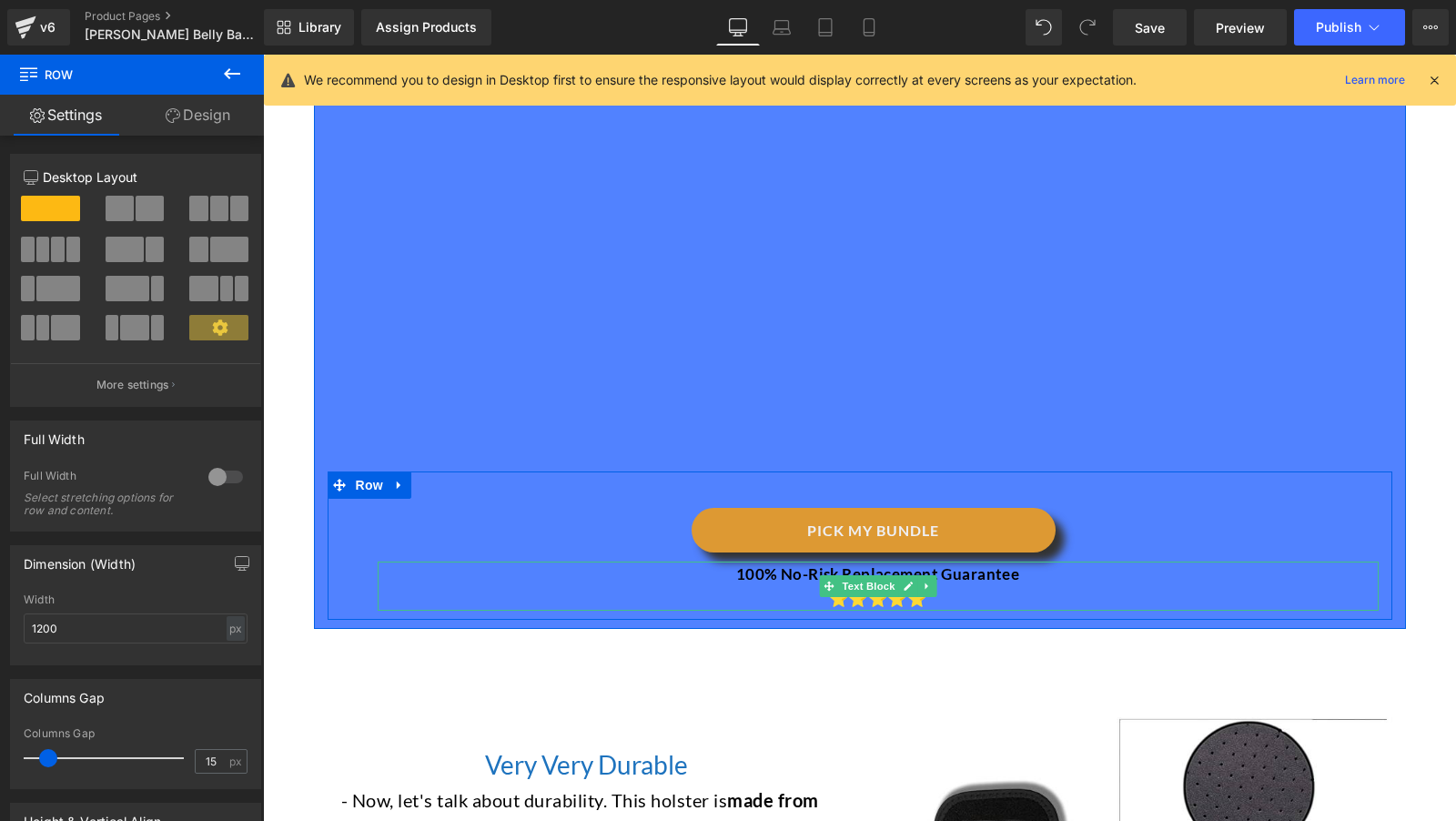
click at [772, 562] on p "100% No-Risk Replacement Guarantee" at bounding box center [878, 574] width 1001 height 24
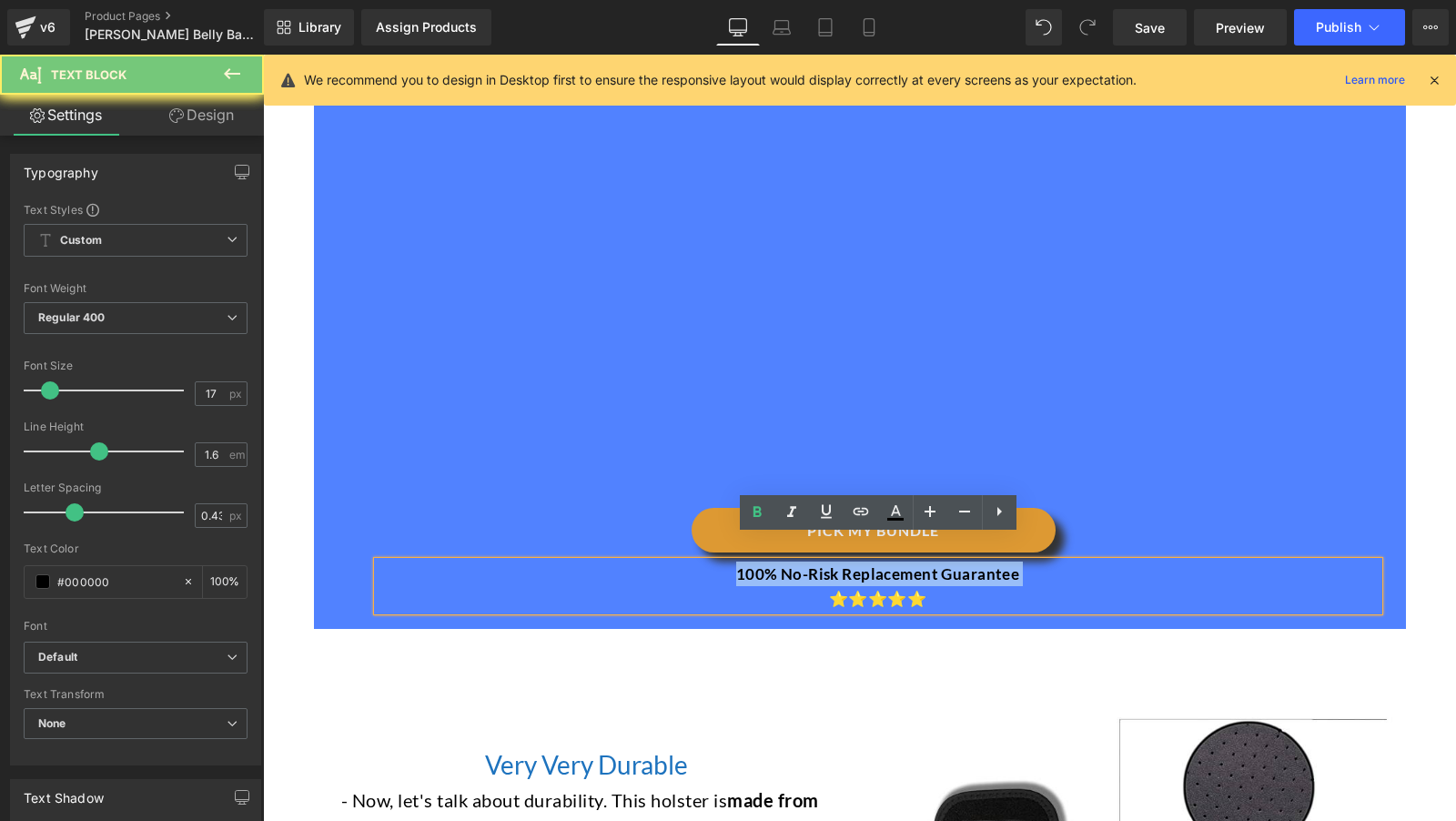
click at [772, 562] on p "100% No-Risk Replacement Guarantee" at bounding box center [878, 574] width 1001 height 24
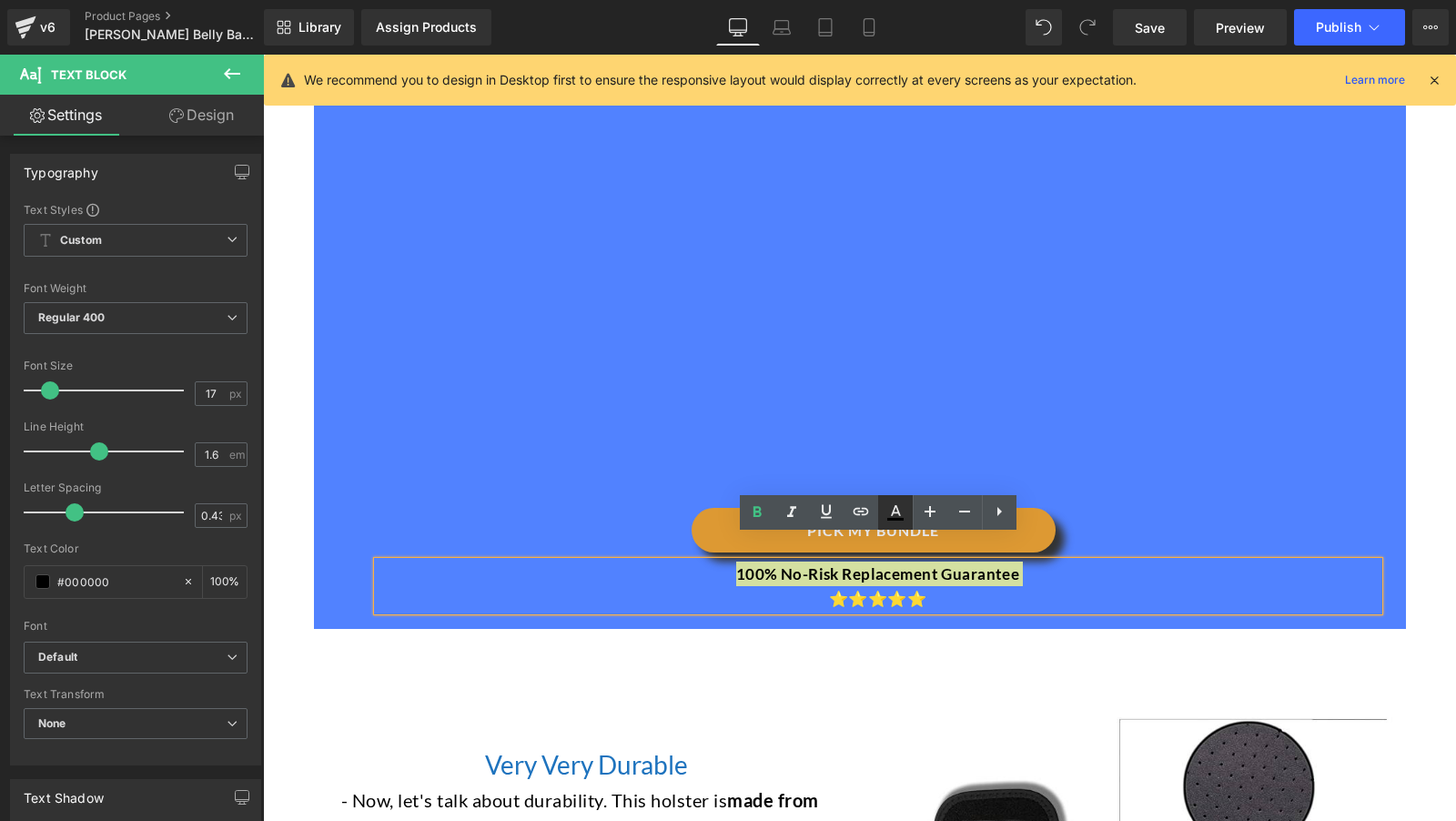
click at [903, 514] on icon at bounding box center [896, 513] width 22 height 22
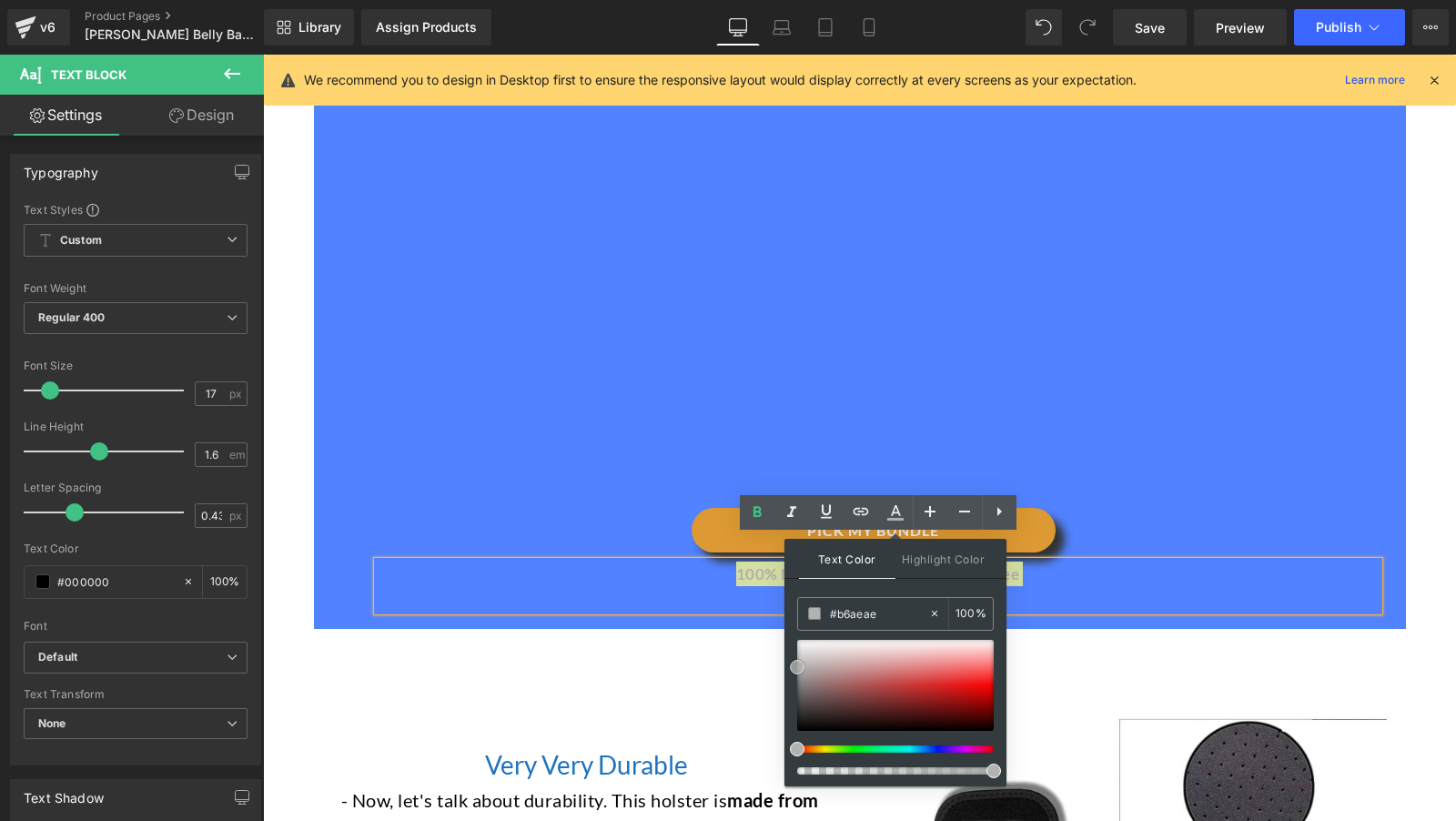
drag, startPoint x: 1150, startPoint y: 722, endPoint x: 733, endPoint y: 598, distance: 435.0
drag, startPoint x: 1077, startPoint y: 710, endPoint x: 764, endPoint y: 612, distance: 328.0
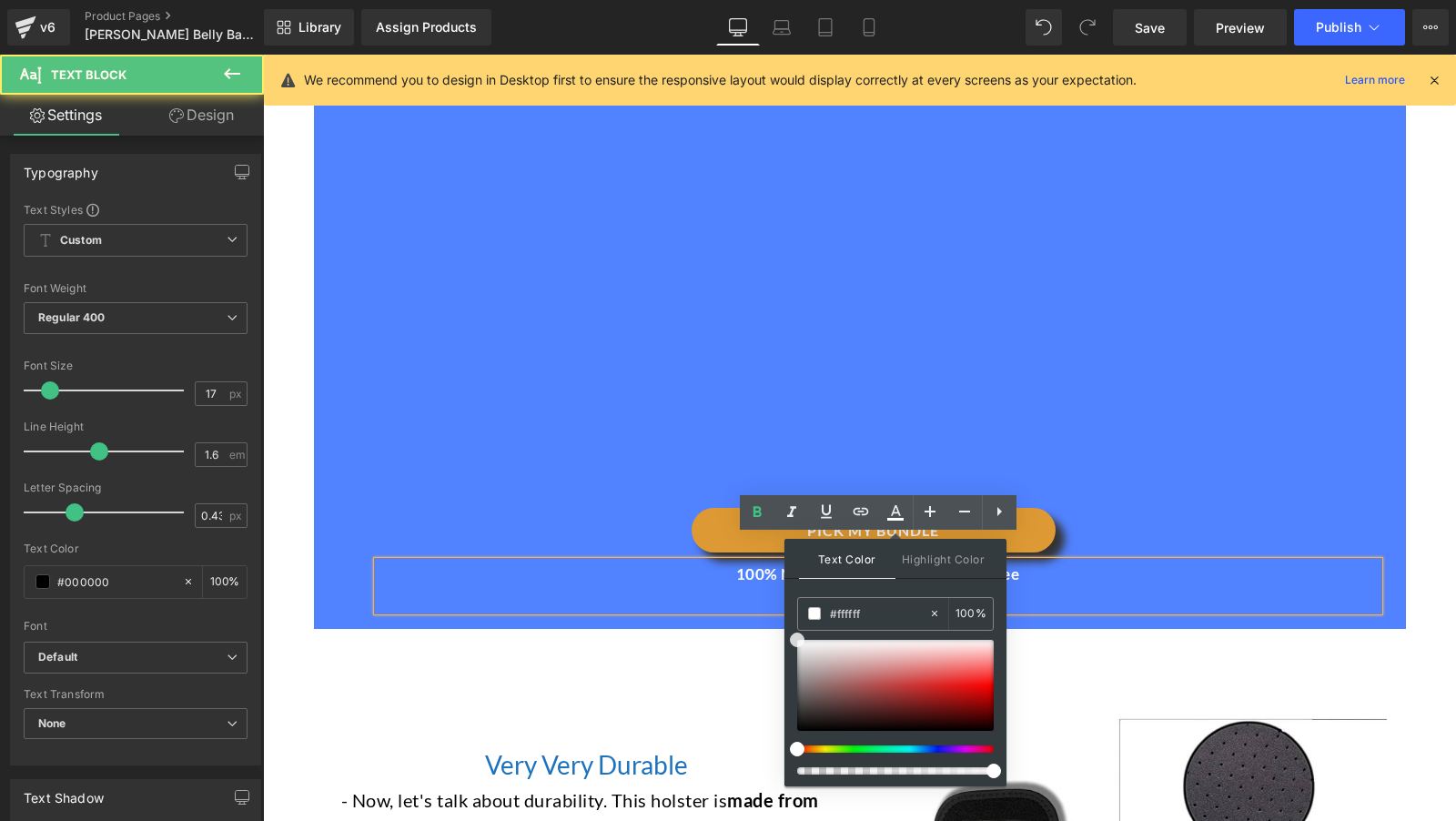
click at [643, 562] on p "100% No-Risk Replacement Guarantee" at bounding box center [878, 574] width 1001 height 24
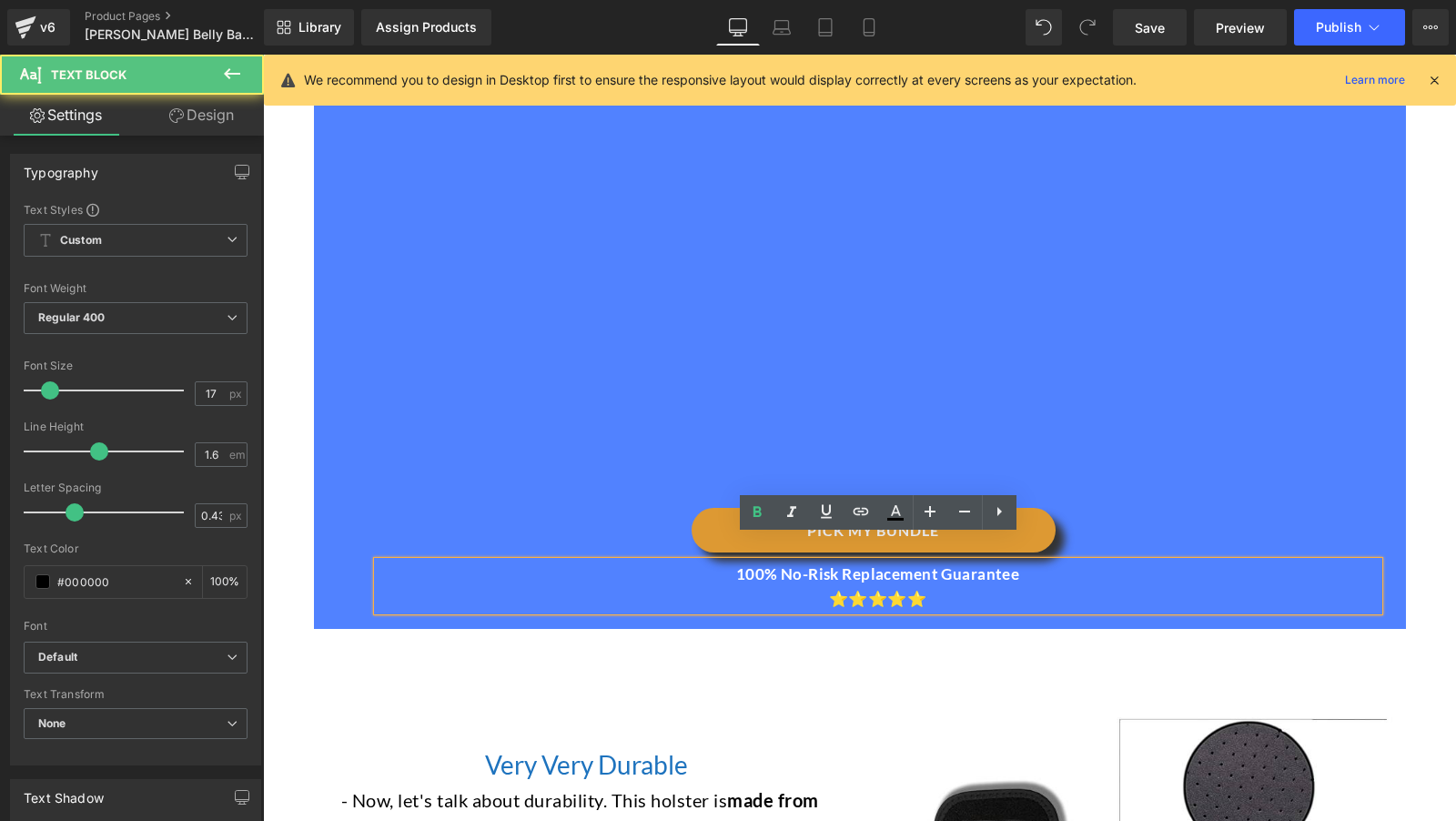
click at [616, 508] on div "PICK MY BUNDLE" at bounding box center [874, 530] width 1010 height 45
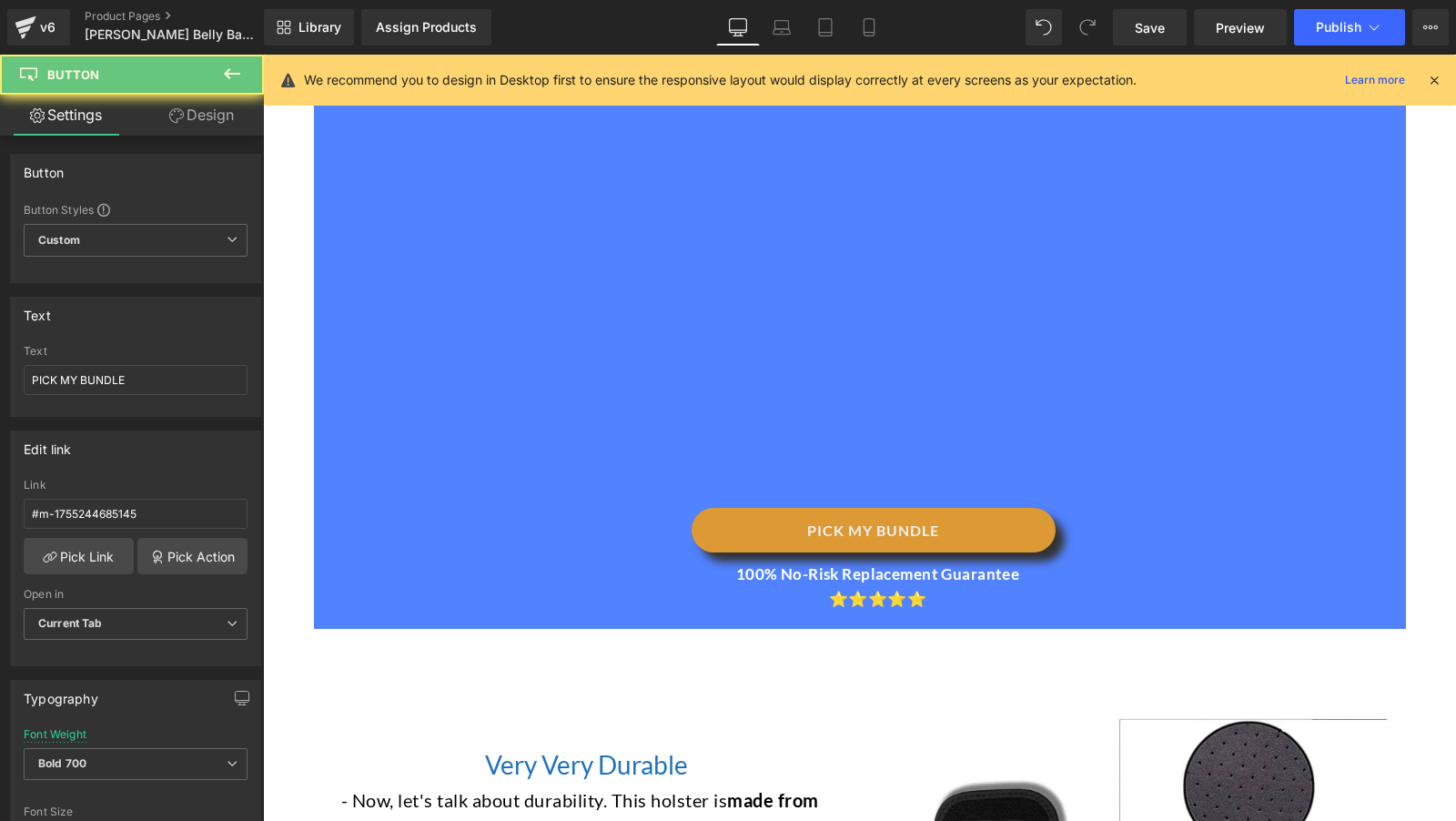
click at [263, 55] on div "97px" at bounding box center [263, 55] width 0 height 0
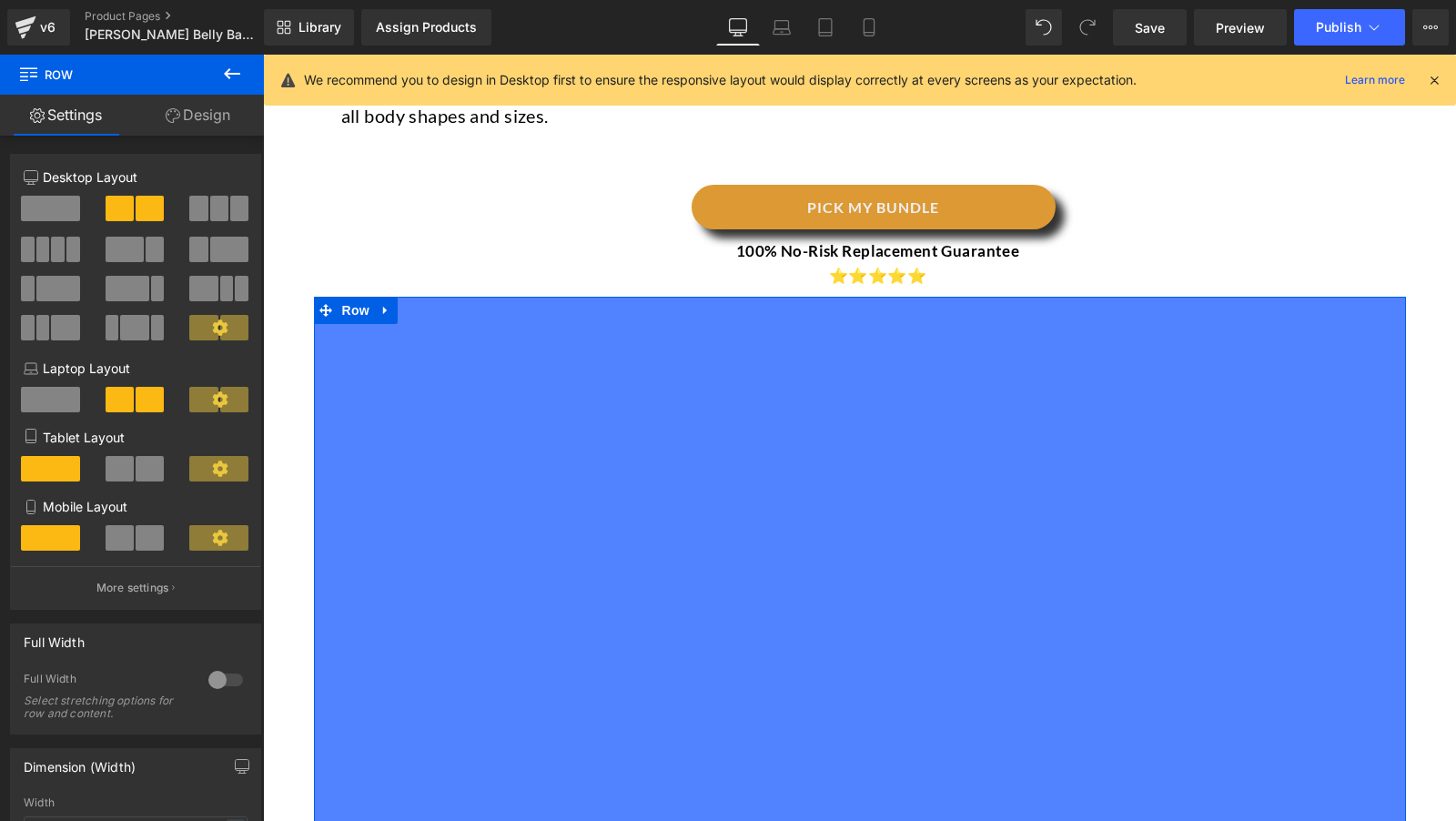
scroll to position [2702, 0]
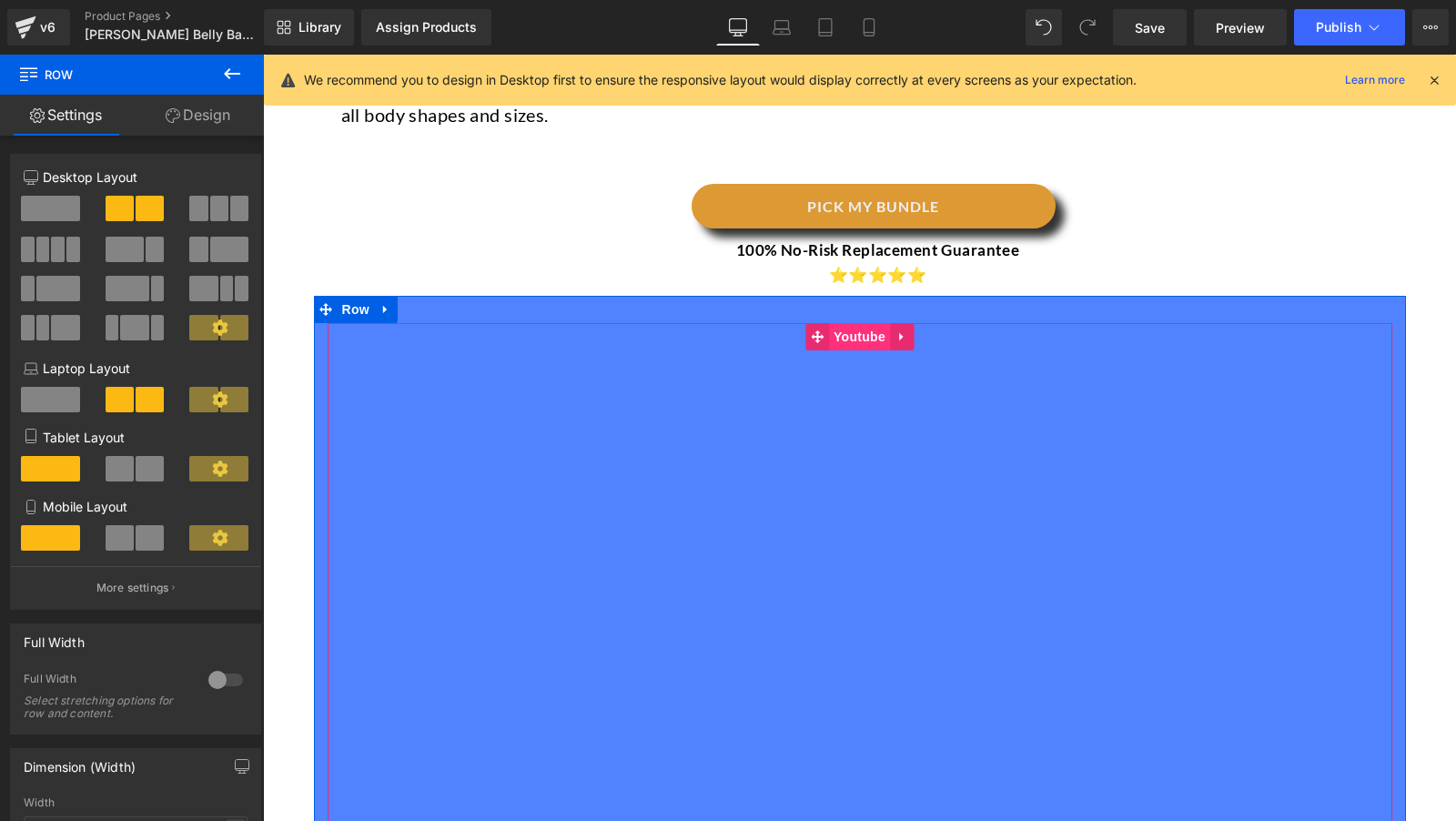
click at [845, 323] on span "Youtube" at bounding box center [860, 336] width 61 height 27
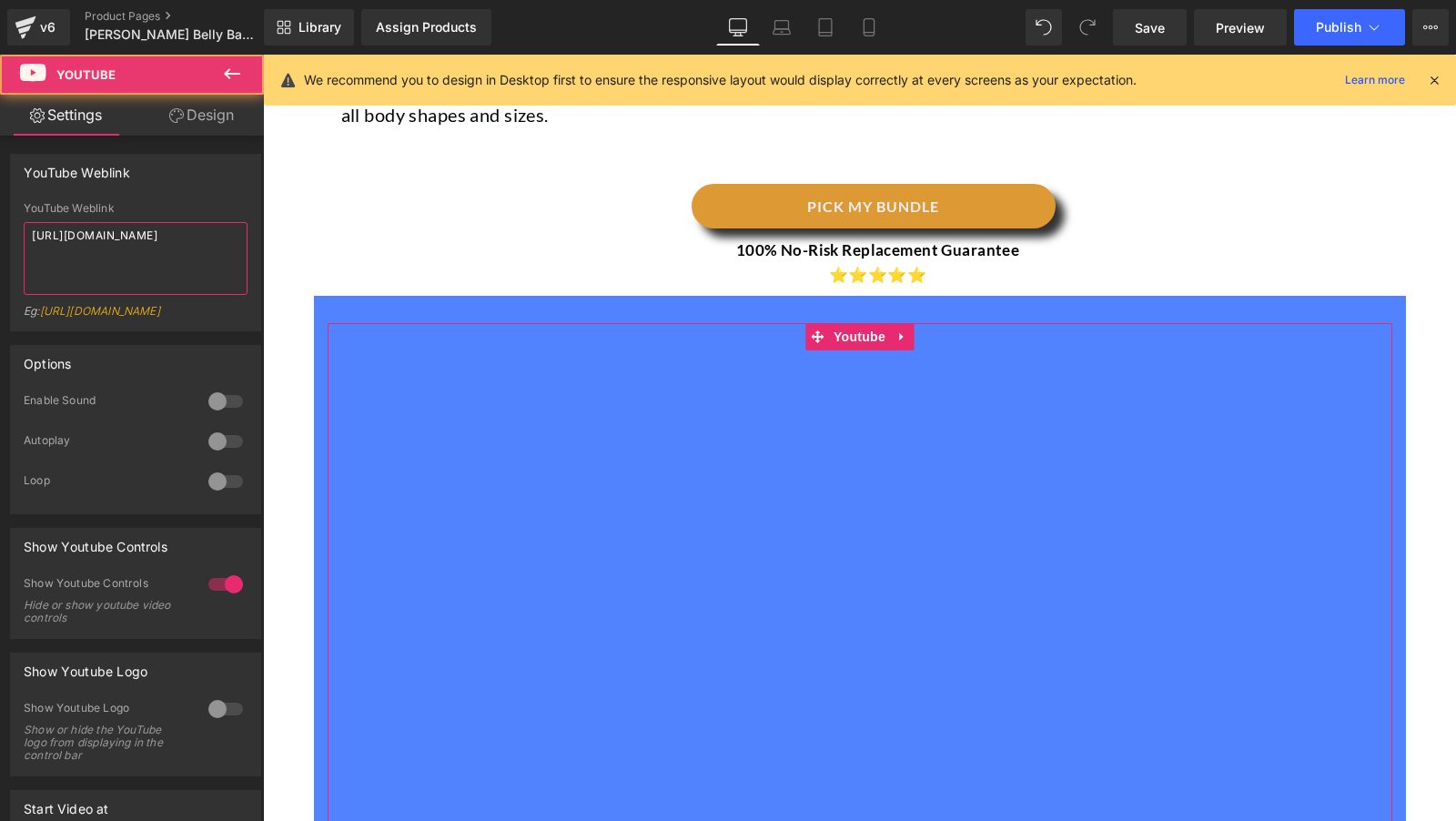
click at [143, 276] on textarea "https://www.youtube.com/watch?v=OQBlWco72c4" at bounding box center [135, 258] width 224 height 72
paste textarea "youtu.be/XfIQZq2n29w"
type textarea "https://youtu.be/XfIQZq2n29w"
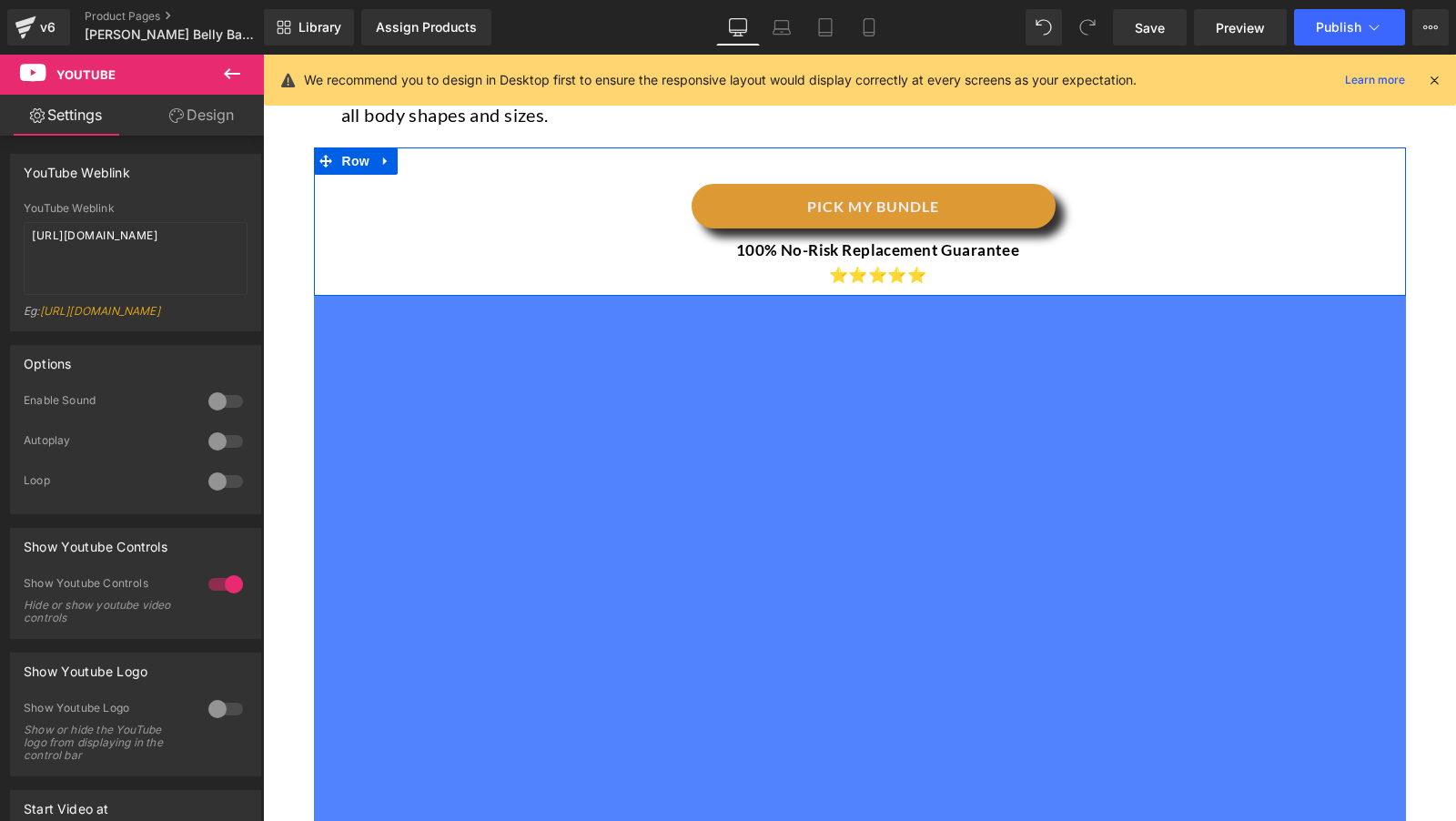
click at [358, 216] on div "PICK MY BUNDLE Button 100% No-Risk Replacement Guarantee ⭐⭐⭐⭐⭐ Text Block" at bounding box center [860, 231] width 1092 height 113
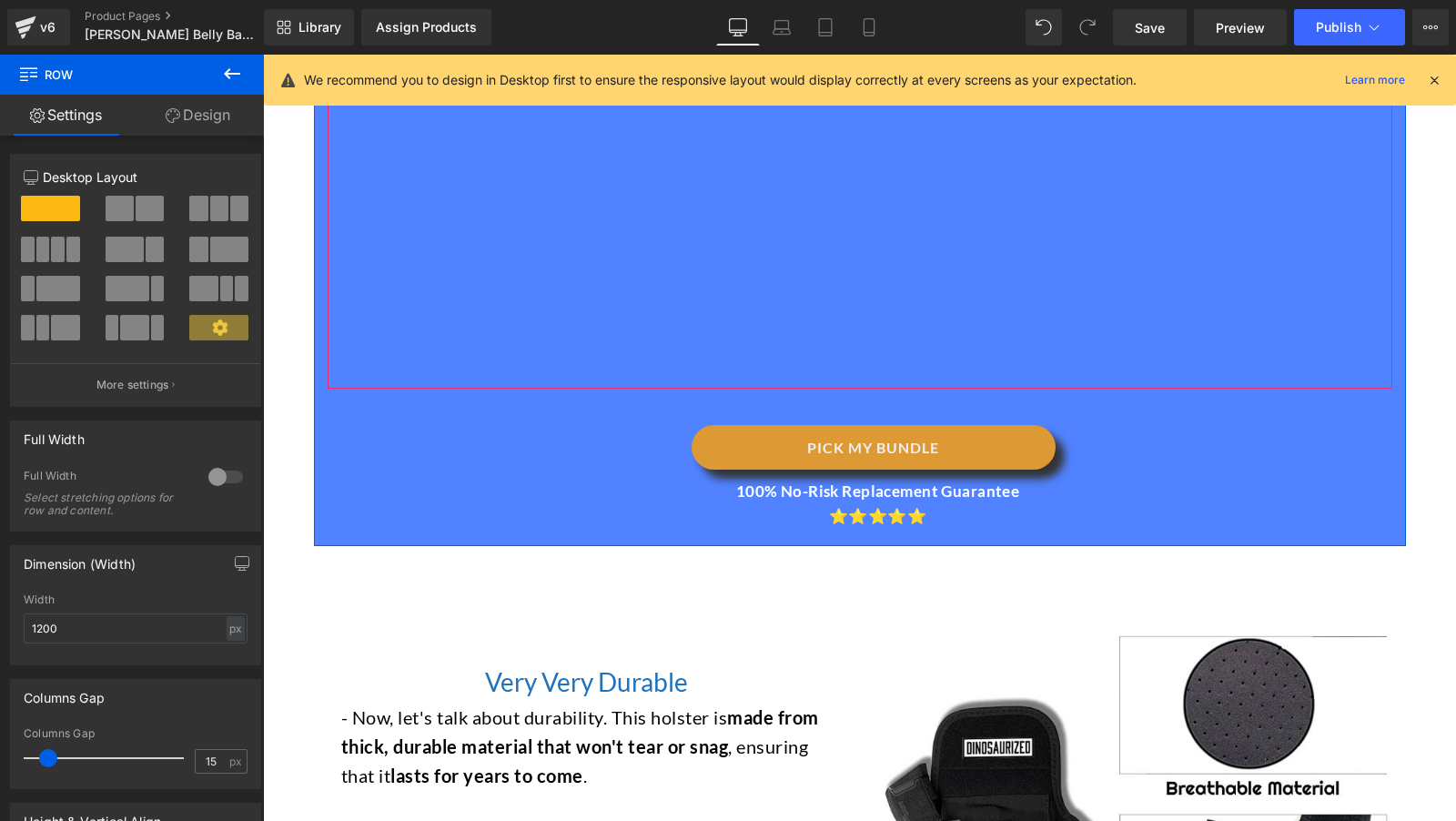
scroll to position [2750, 0]
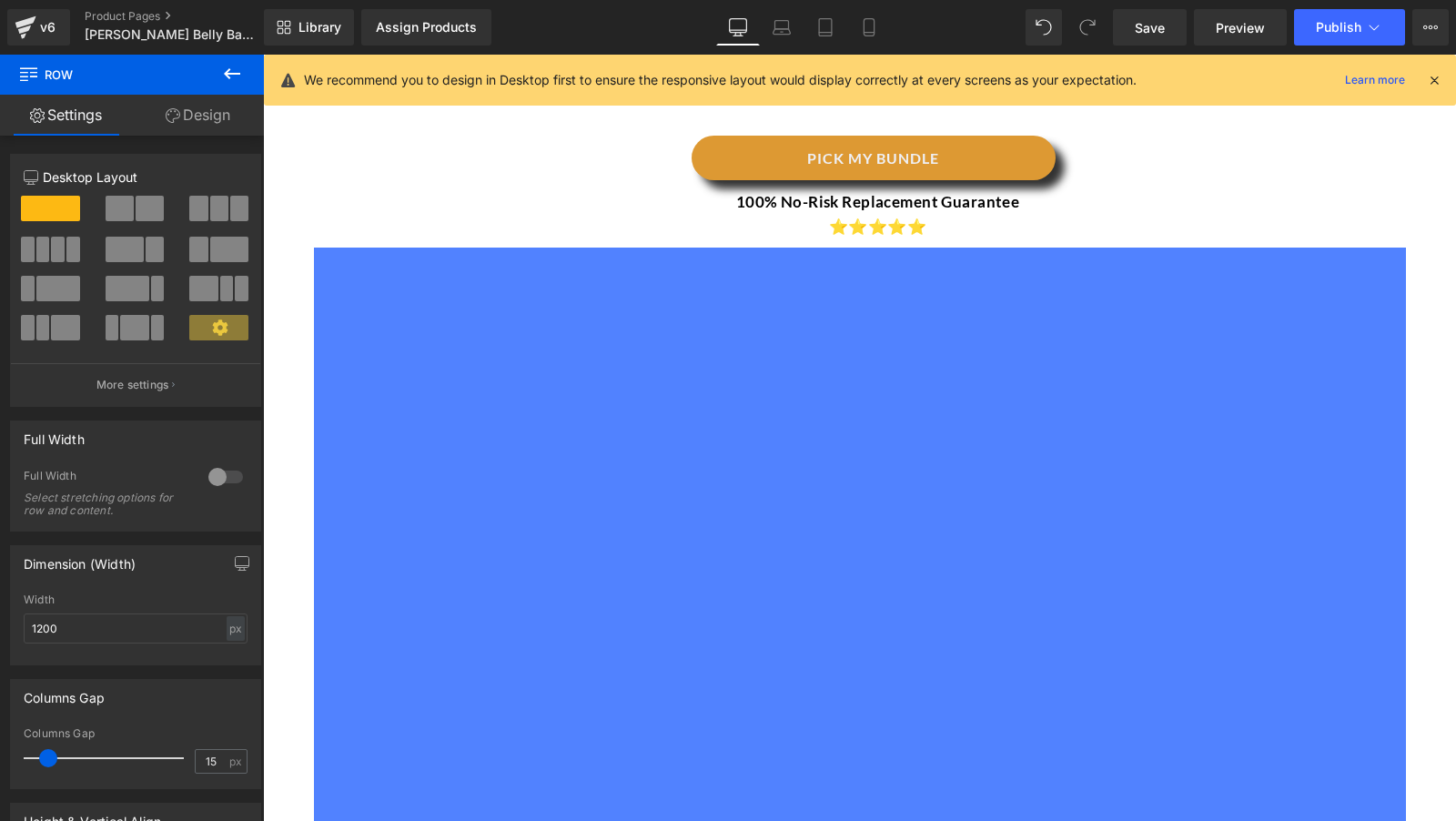
click at [230, 80] on icon at bounding box center [232, 74] width 22 height 22
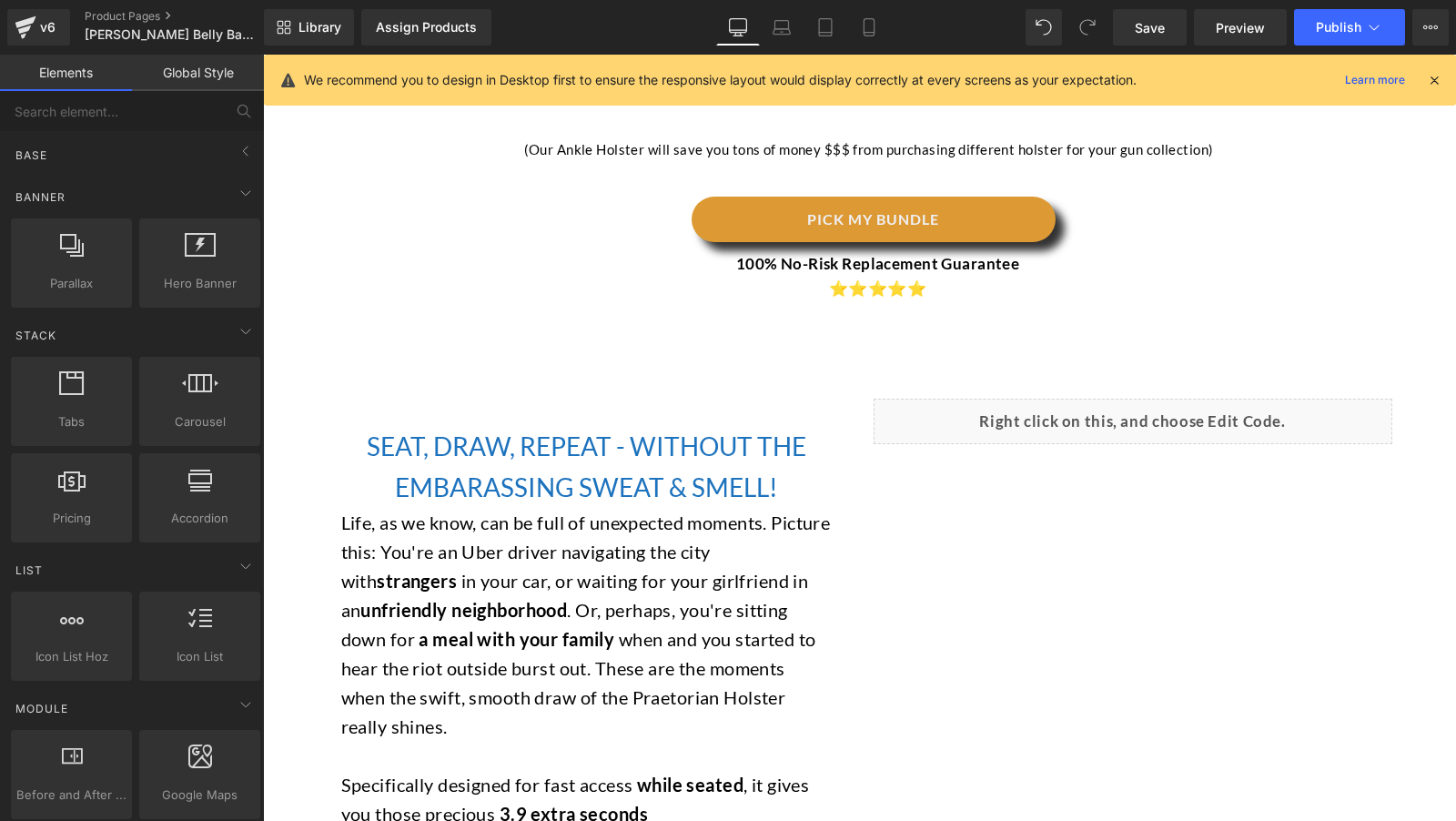
scroll to position [1928, 0]
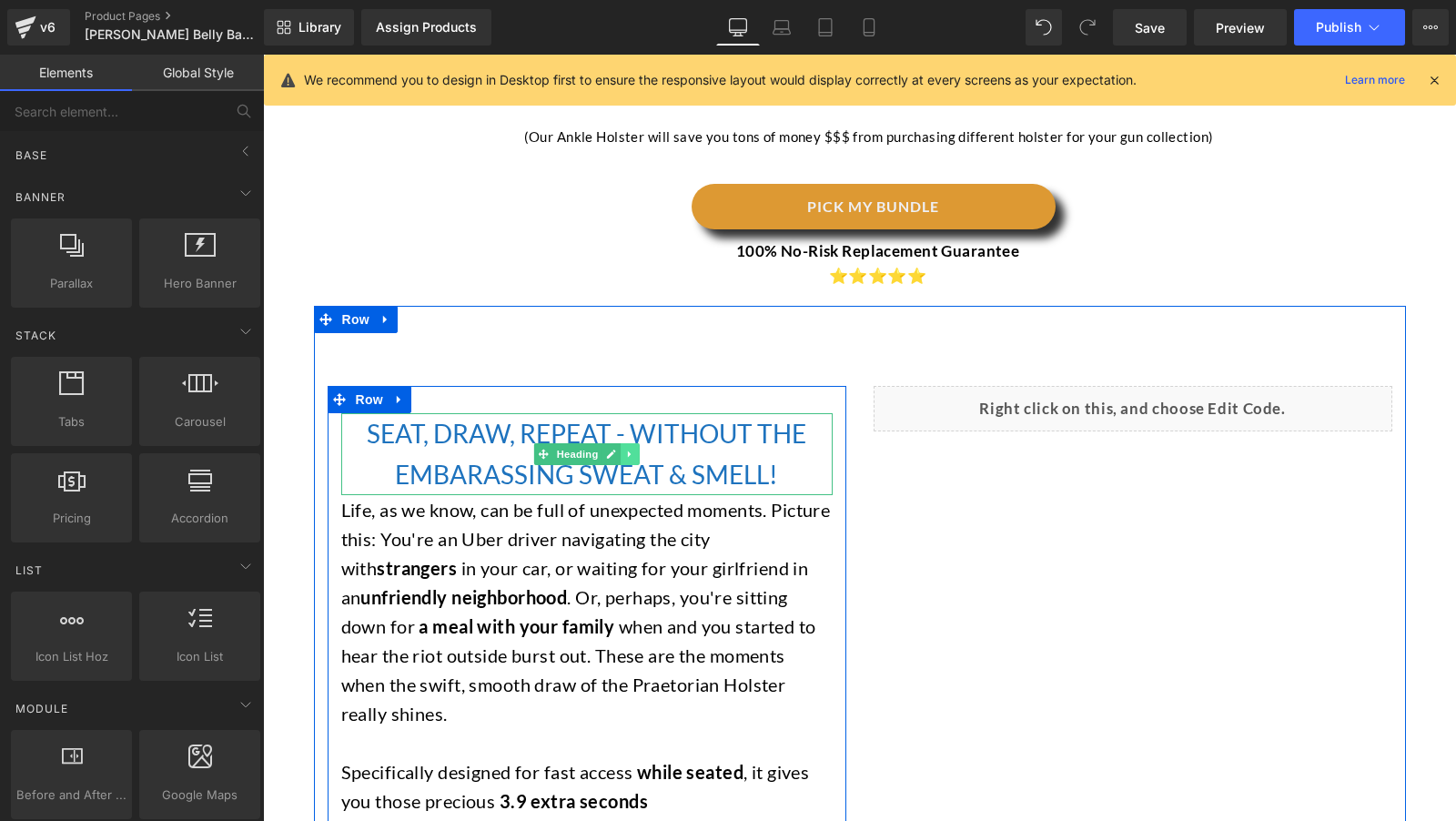
click at [634, 443] on link at bounding box center [630, 454] width 20 height 22
click at [620, 449] on icon at bounding box center [620, 453] width 10 height 10
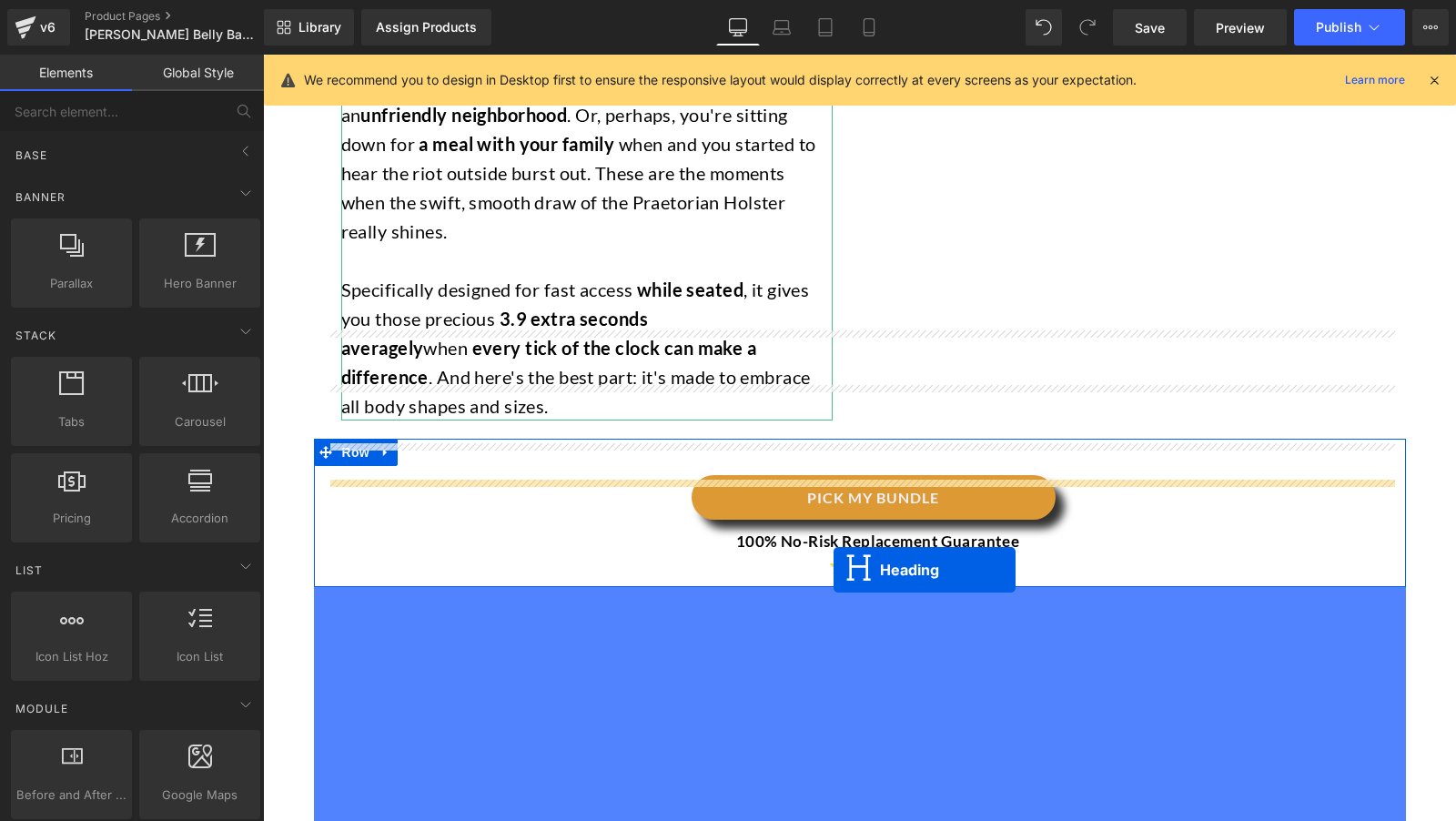
scroll to position [2565, 0]
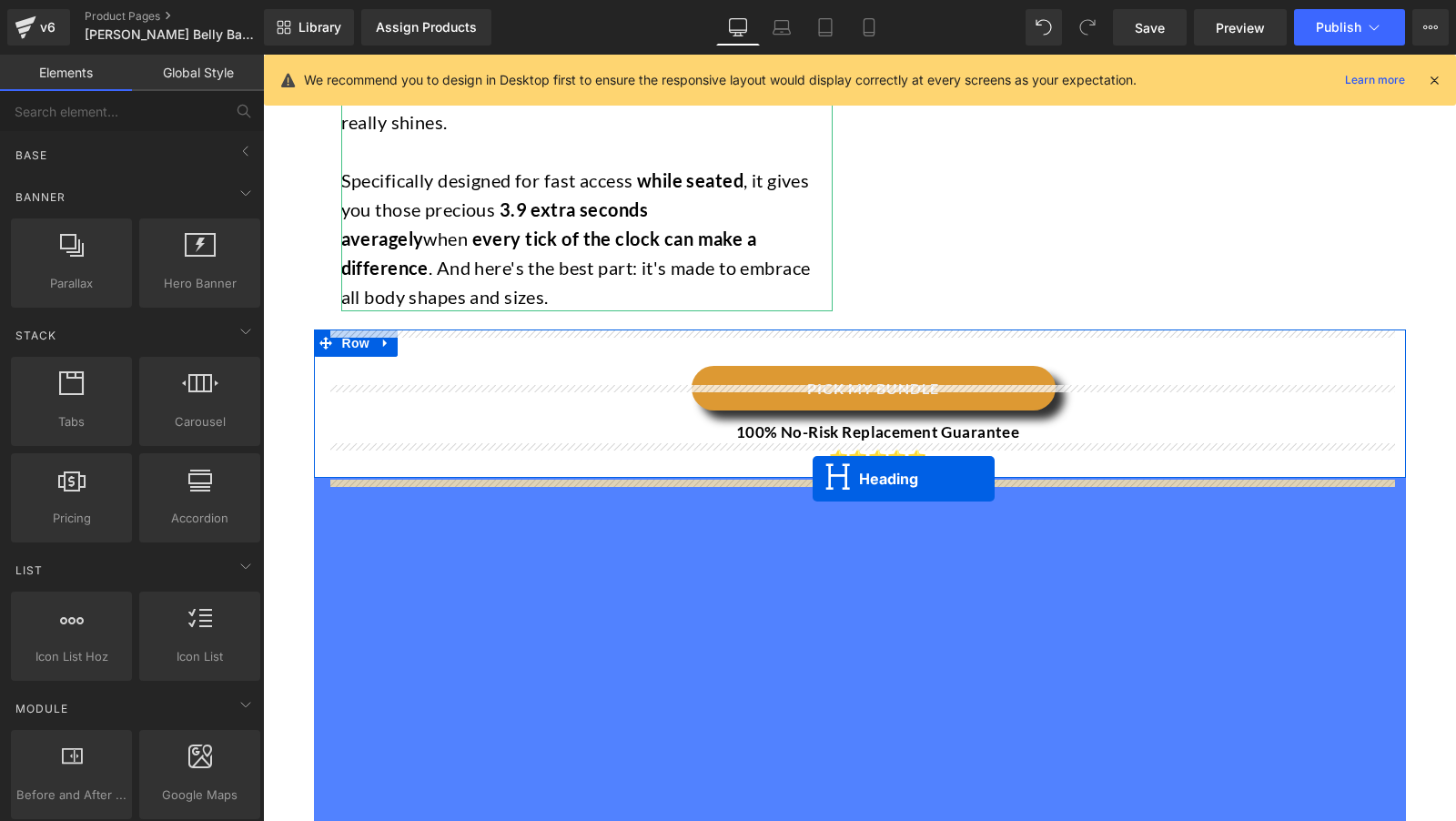
drag, startPoint x: 535, startPoint y: 508, endPoint x: 812, endPoint y: 479, distance: 278.5
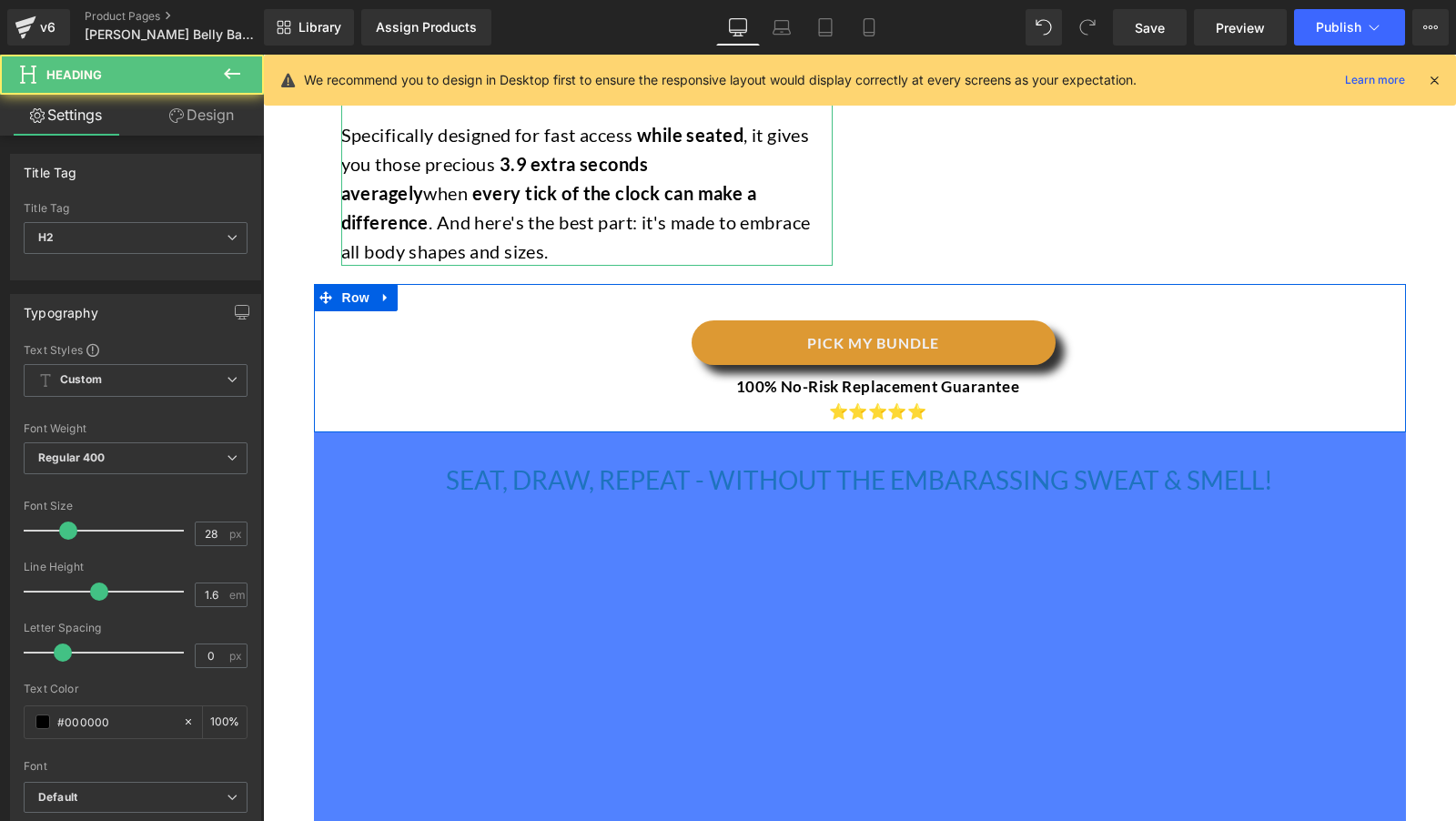
scroll to position [2520, 0]
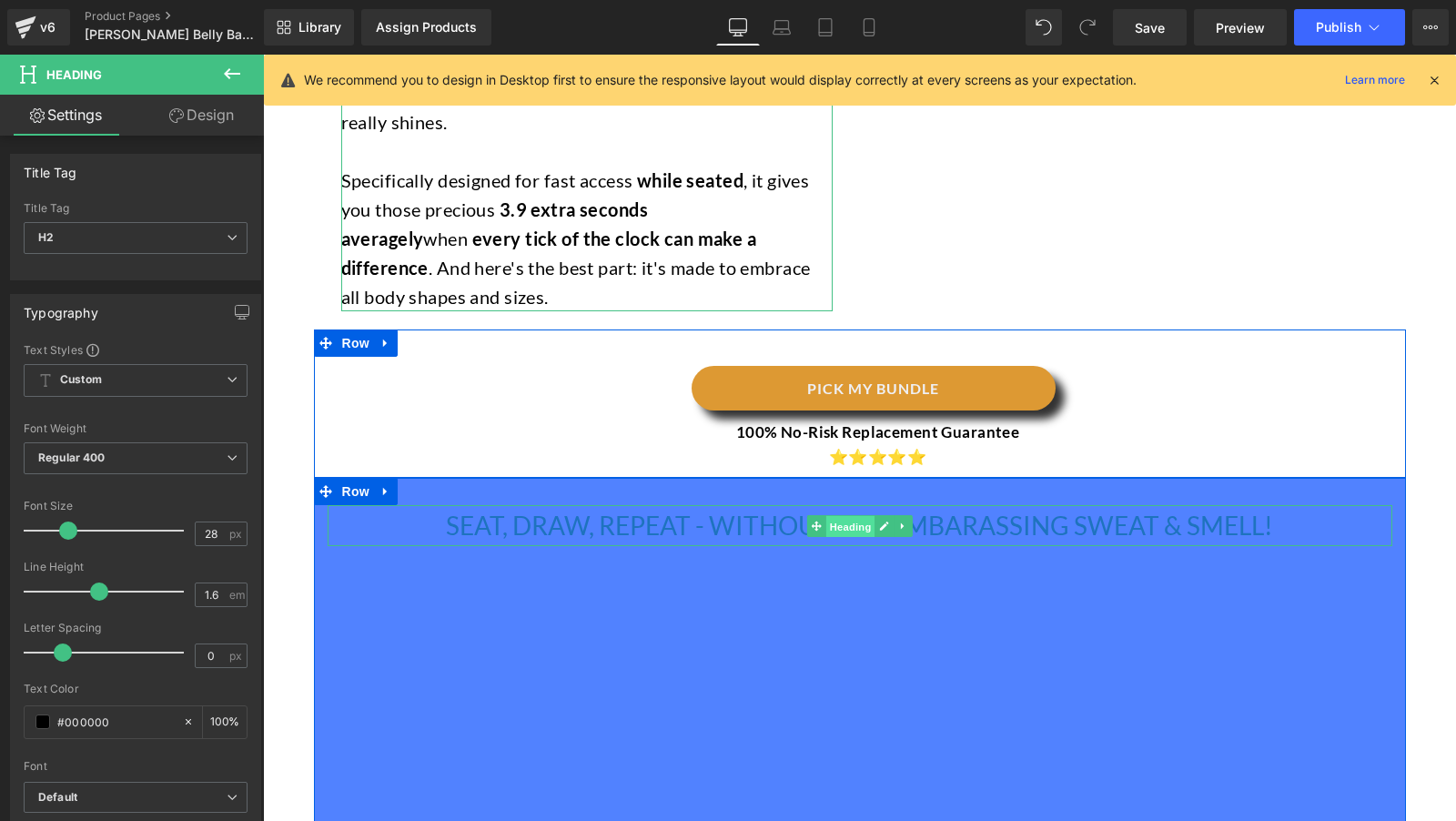
click at [844, 515] on span "Heading" at bounding box center [850, 527] width 49 height 22
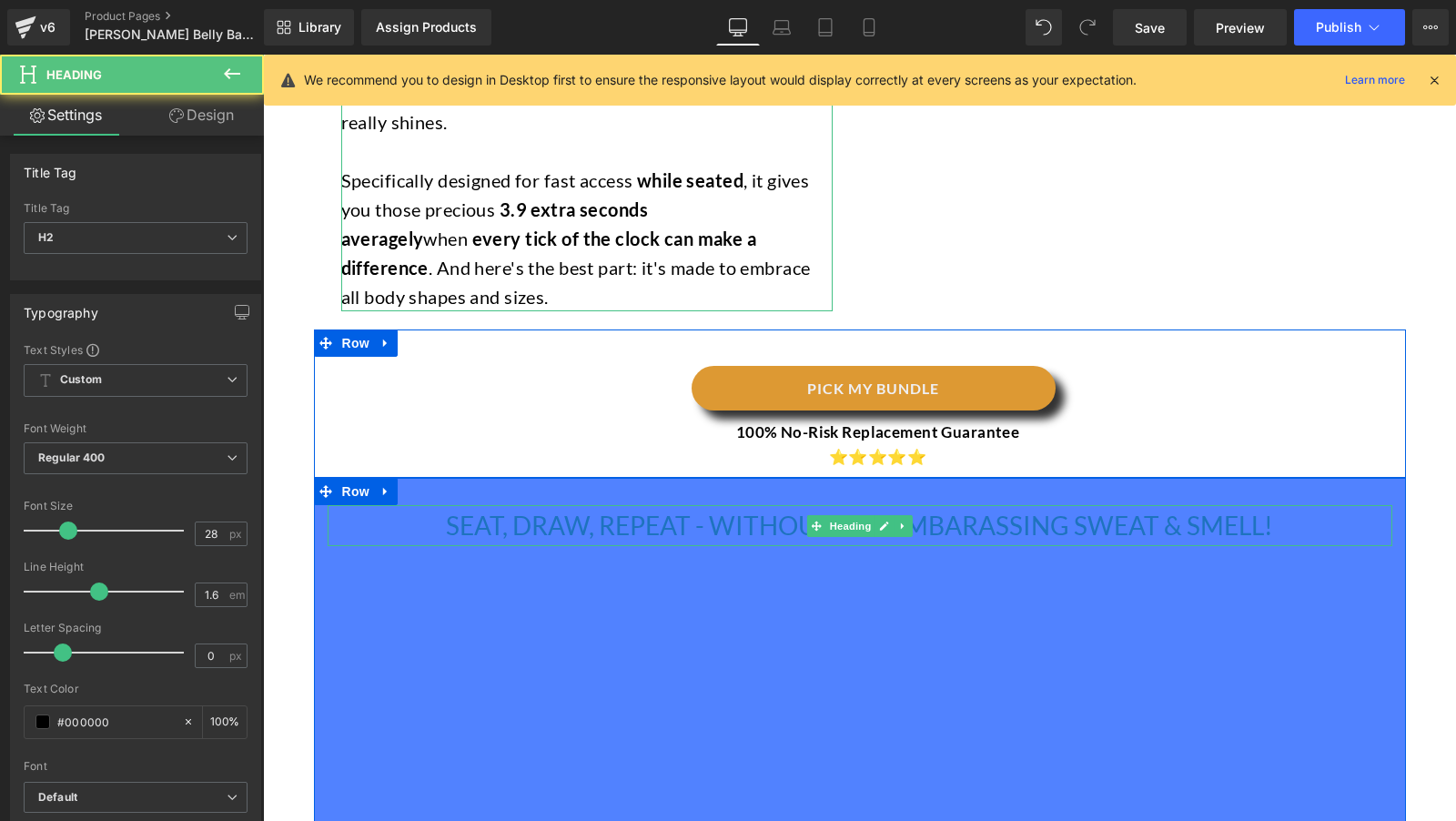
click at [767, 510] on font "SEAT, DRAW, REPEAT - WITHOUT THE EMBARASSING SWEAT & SMELL!" at bounding box center [859, 525] width 827 height 31
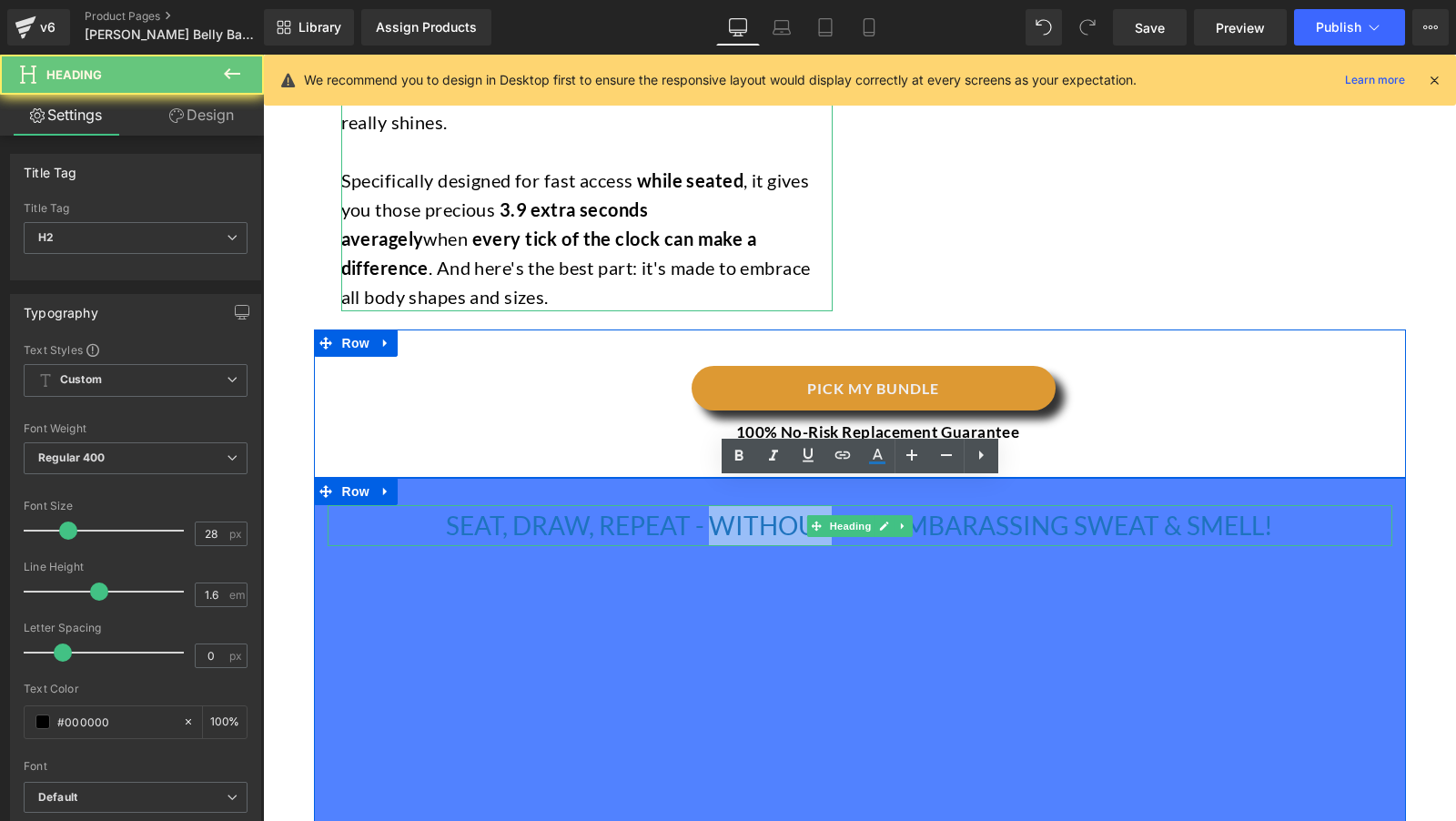
click at [767, 510] on font "SEAT, DRAW, REPEAT - WITHOUT THE EMBARASSING SWEAT & SMELL!" at bounding box center [859, 525] width 827 height 31
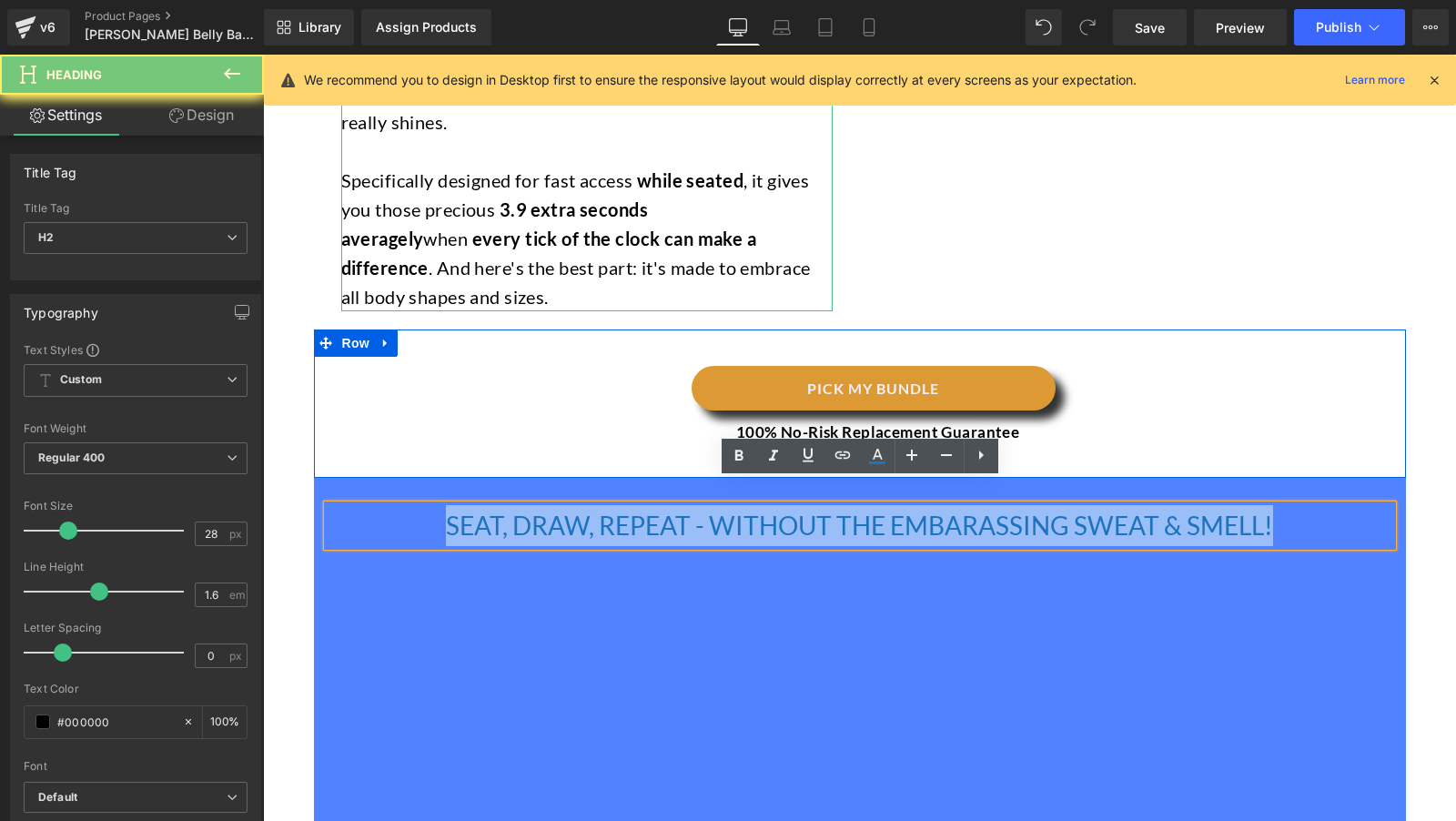
click at [767, 510] on font "SEAT, DRAW, REPEAT - WITHOUT THE EMBARASSING SWEAT & SMELL!" at bounding box center [859, 525] width 827 height 31
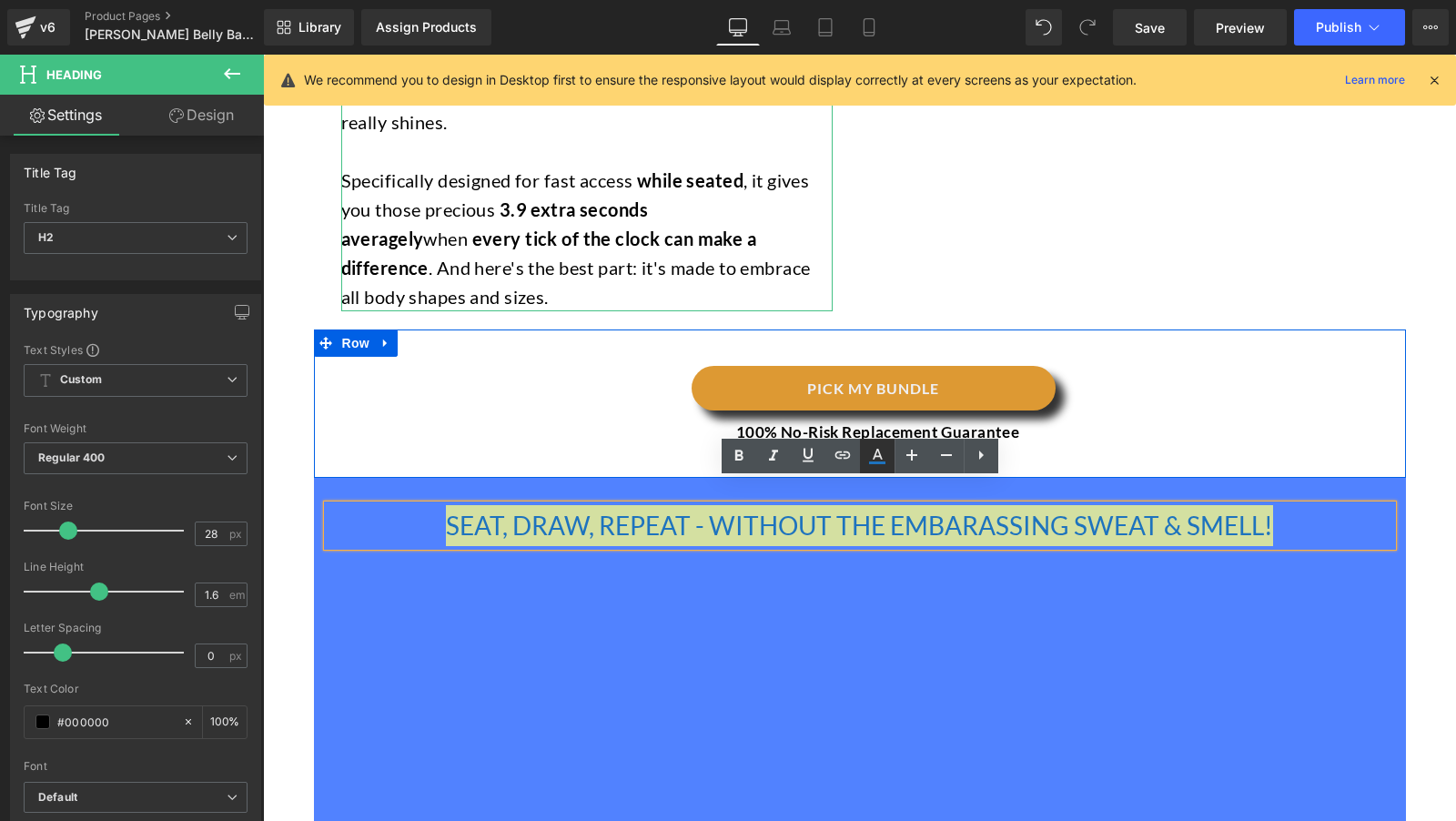
click at [878, 453] on icon at bounding box center [878, 456] width 22 height 22
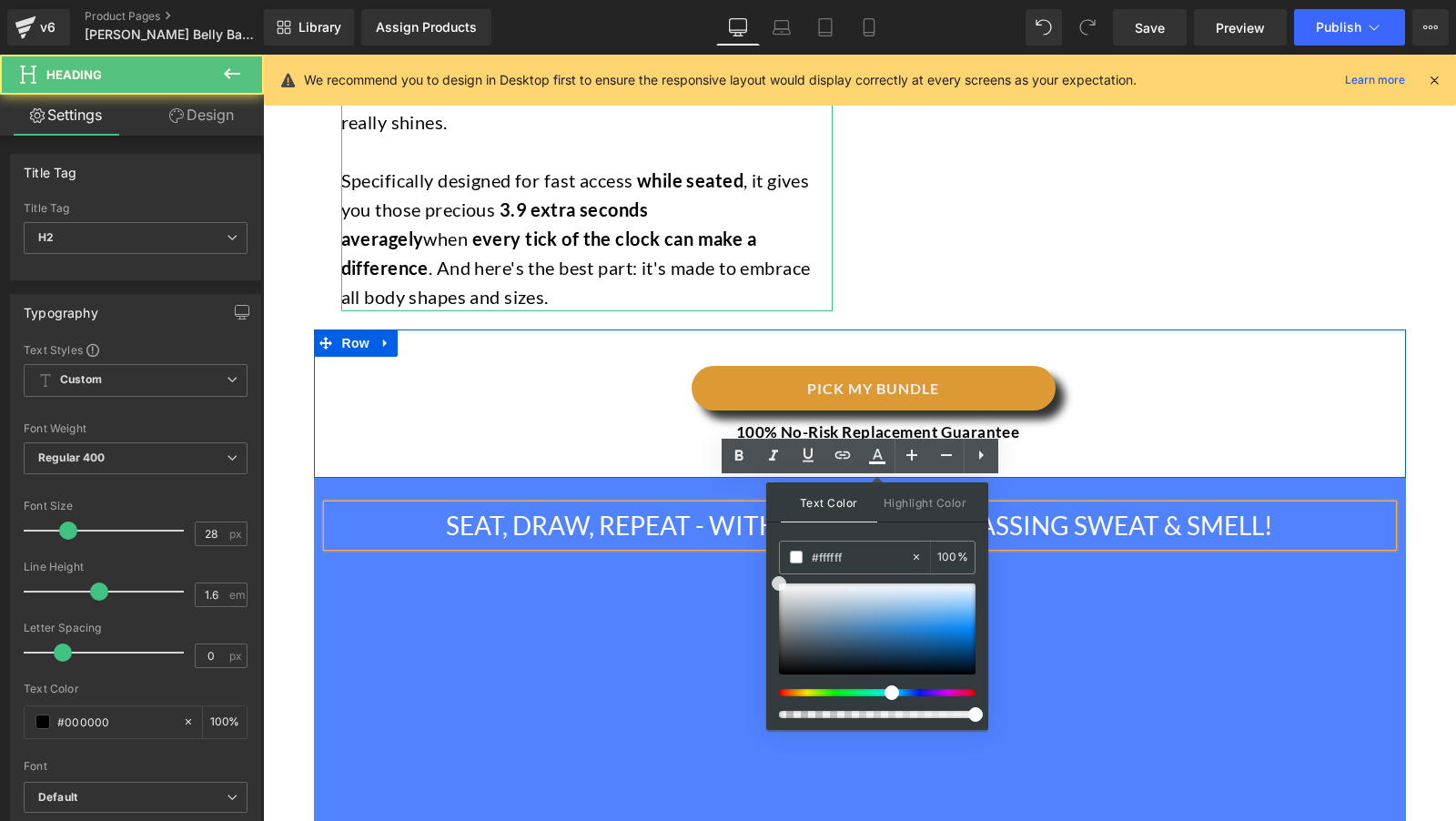
click at [653, 510] on span "SEAT, DRAW, REPEAT - WITHOUT THE EMBARASSING SWEAT & SMELL!" at bounding box center [859, 525] width 827 height 31
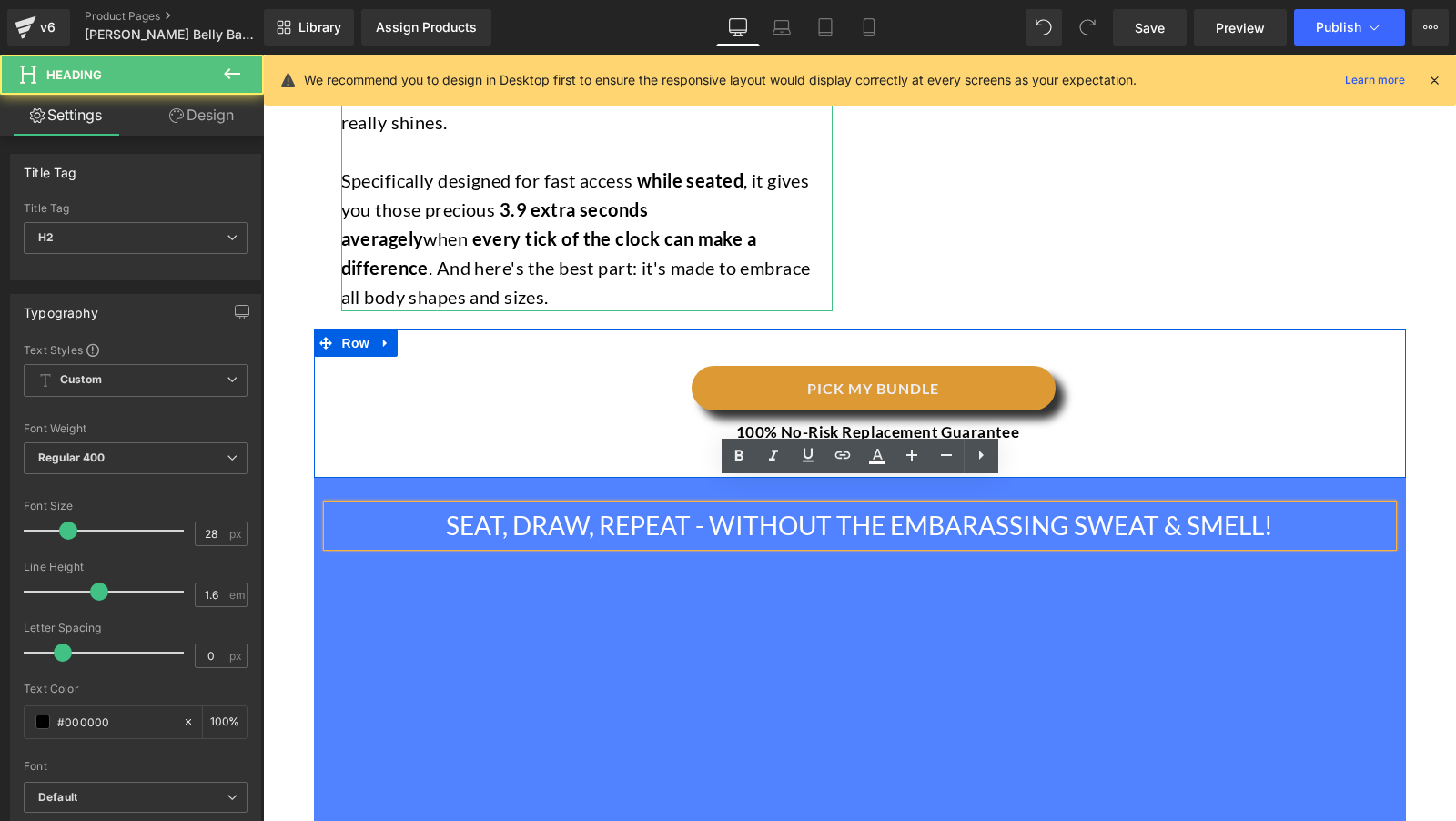
click at [602, 444] on p "⭐⭐⭐⭐⭐" at bounding box center [878, 456] width 1028 height 24
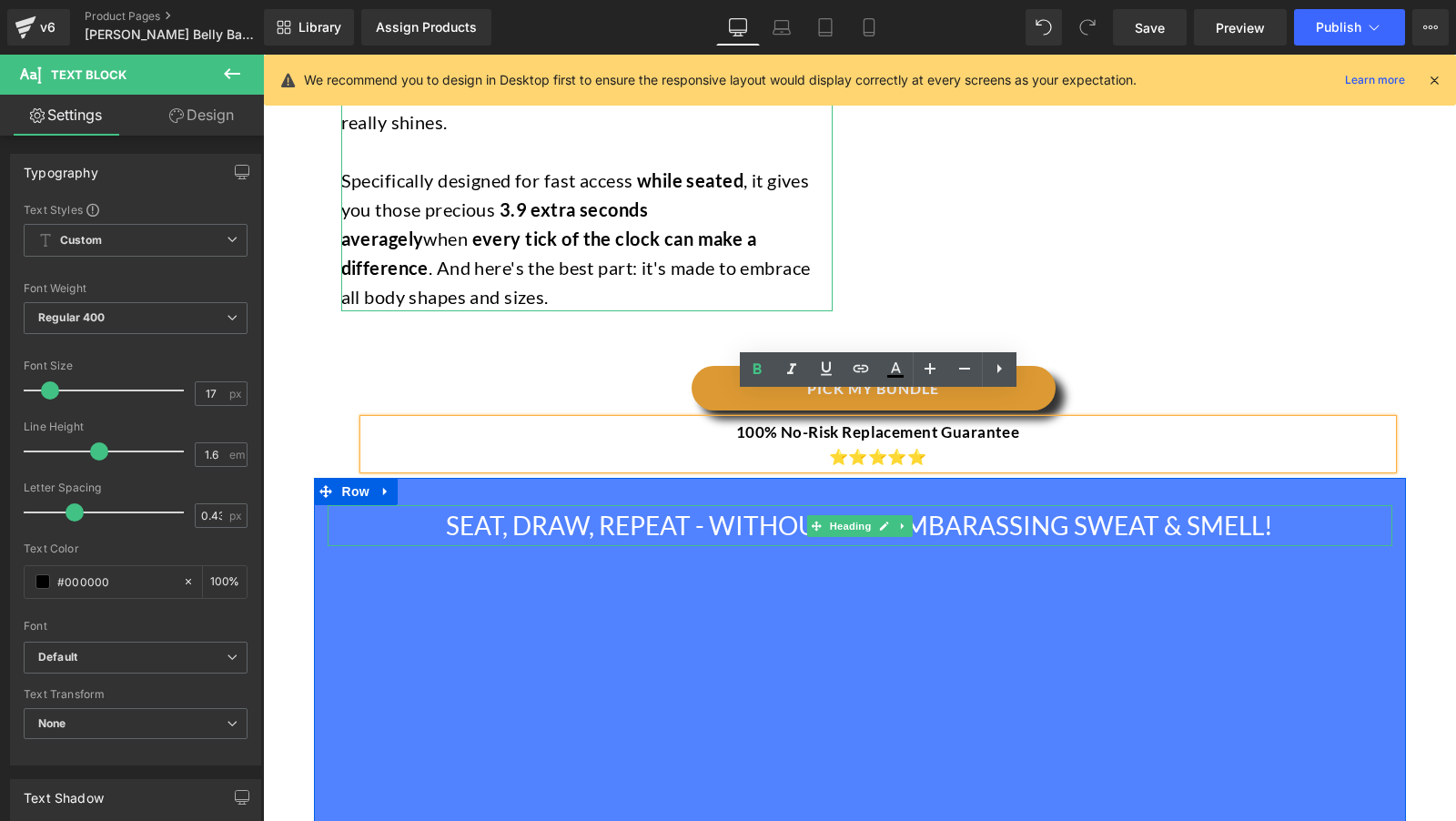
click at [617, 510] on span "SEAT, DRAW, REPEAT - WITHOUT THE EMBARASSING SWEAT & SMELL!" at bounding box center [859, 525] width 827 height 31
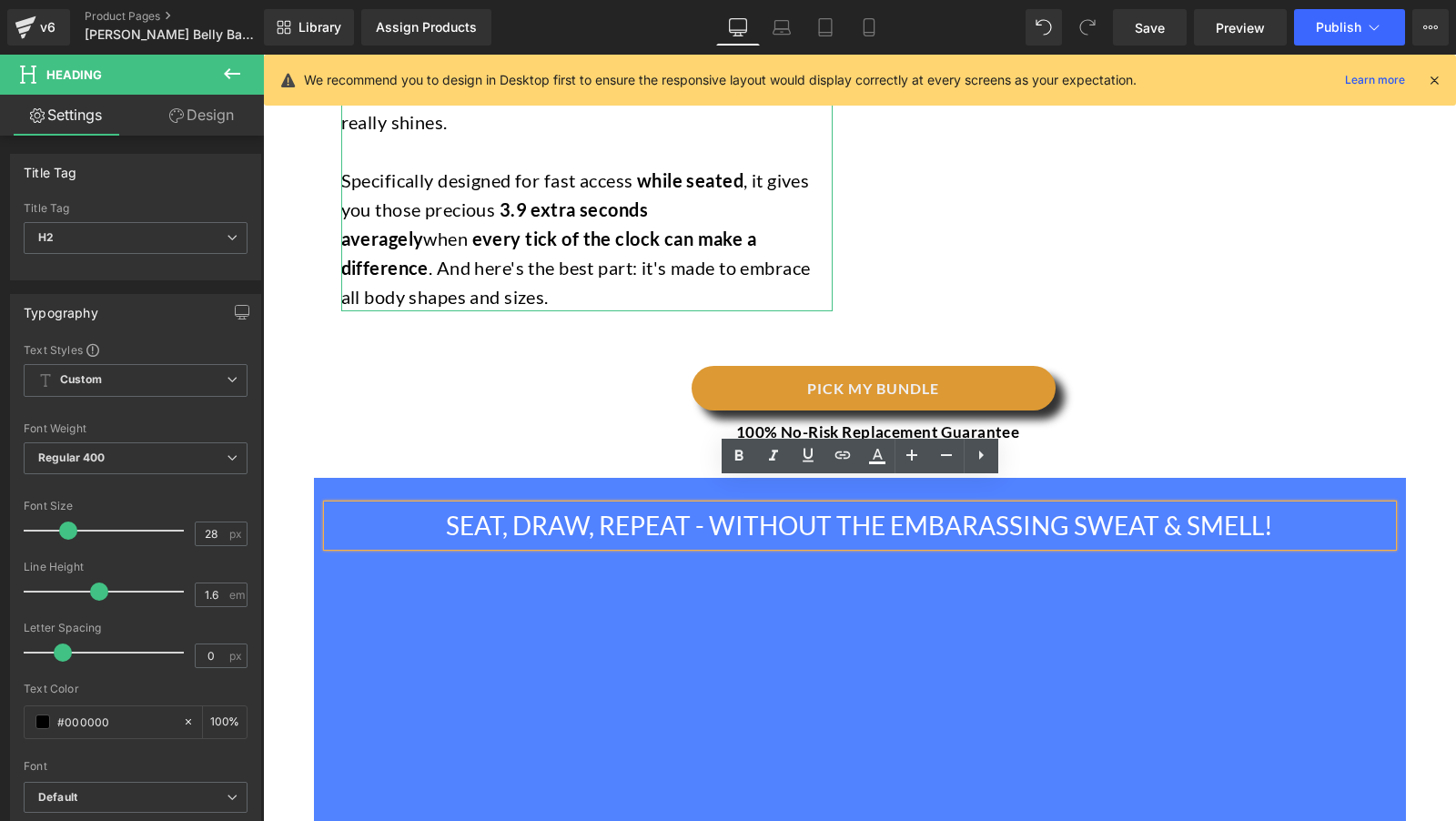
click at [514, 510] on span "SEAT, DRAW, REPEAT - WITHOUT THE EMBARASSING SWEAT & SMELL!" at bounding box center [859, 525] width 827 height 31
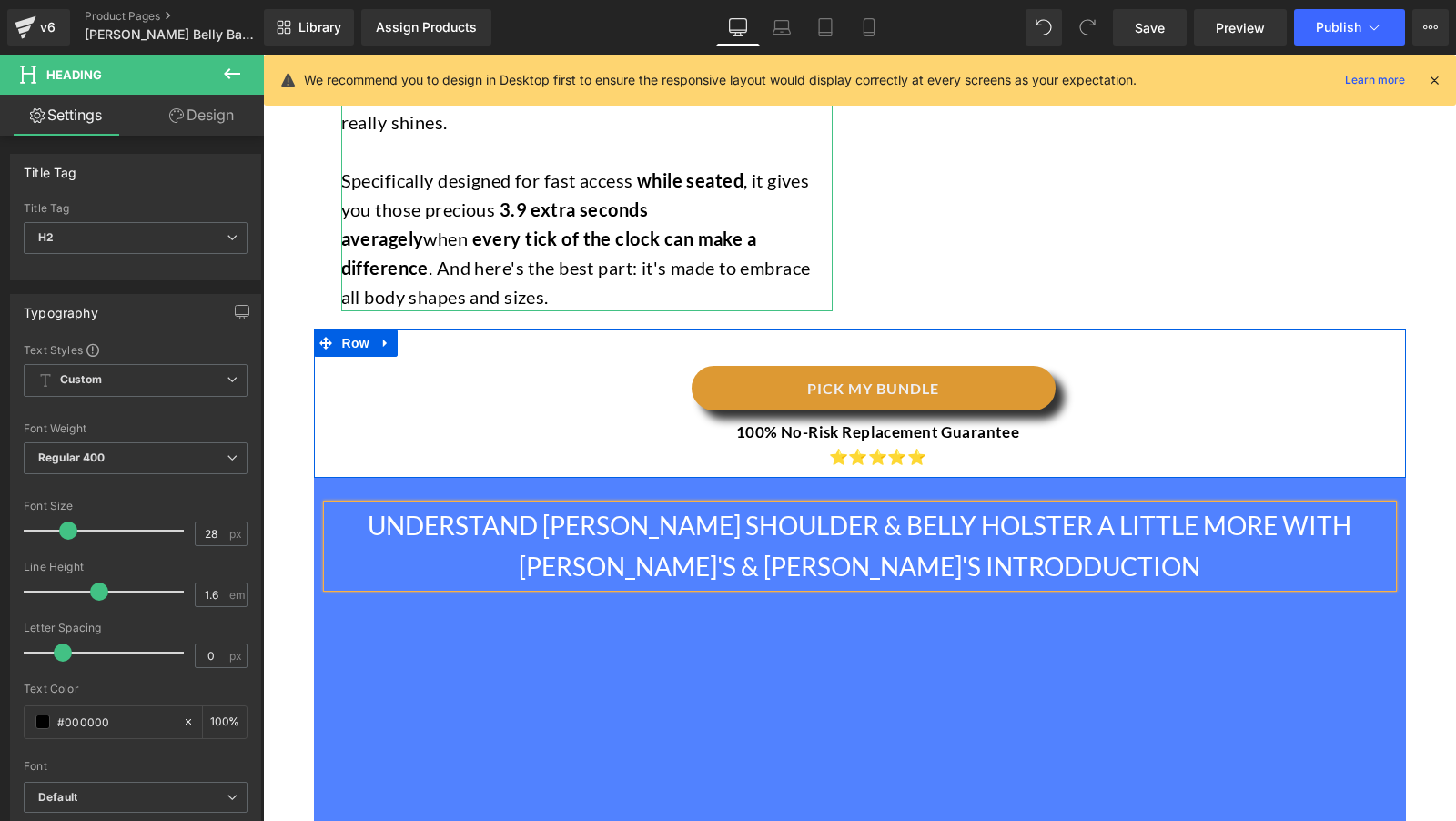
click at [625, 389] on div "PICK MY BUNDLE Button 100% No-Risk Replacement Guarantee ⭐⭐⭐⭐⭐ Text Block" at bounding box center [860, 413] width 1092 height 113
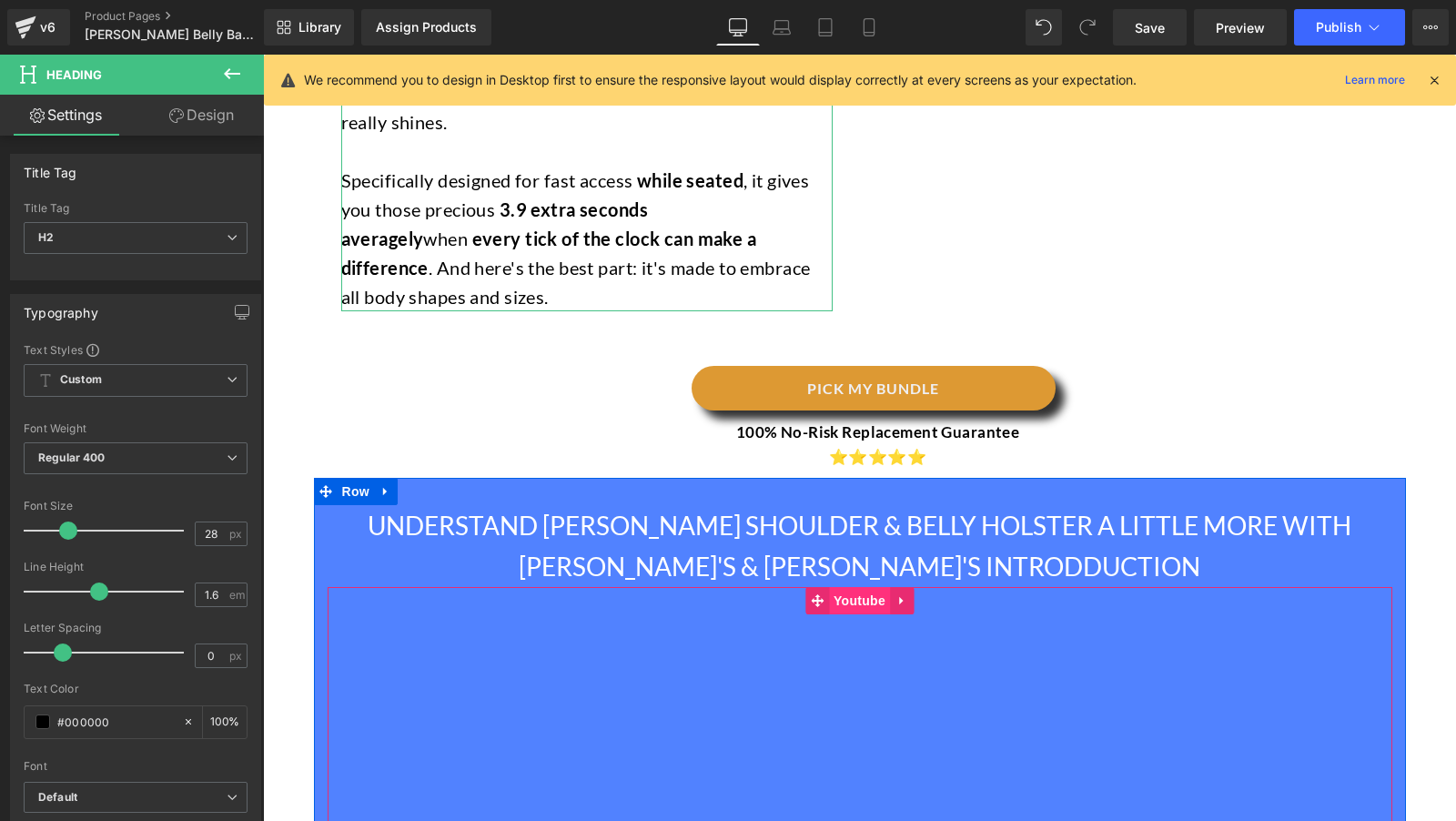
drag, startPoint x: 853, startPoint y: 556, endPoint x: 854, endPoint y: 579, distance: 23.0
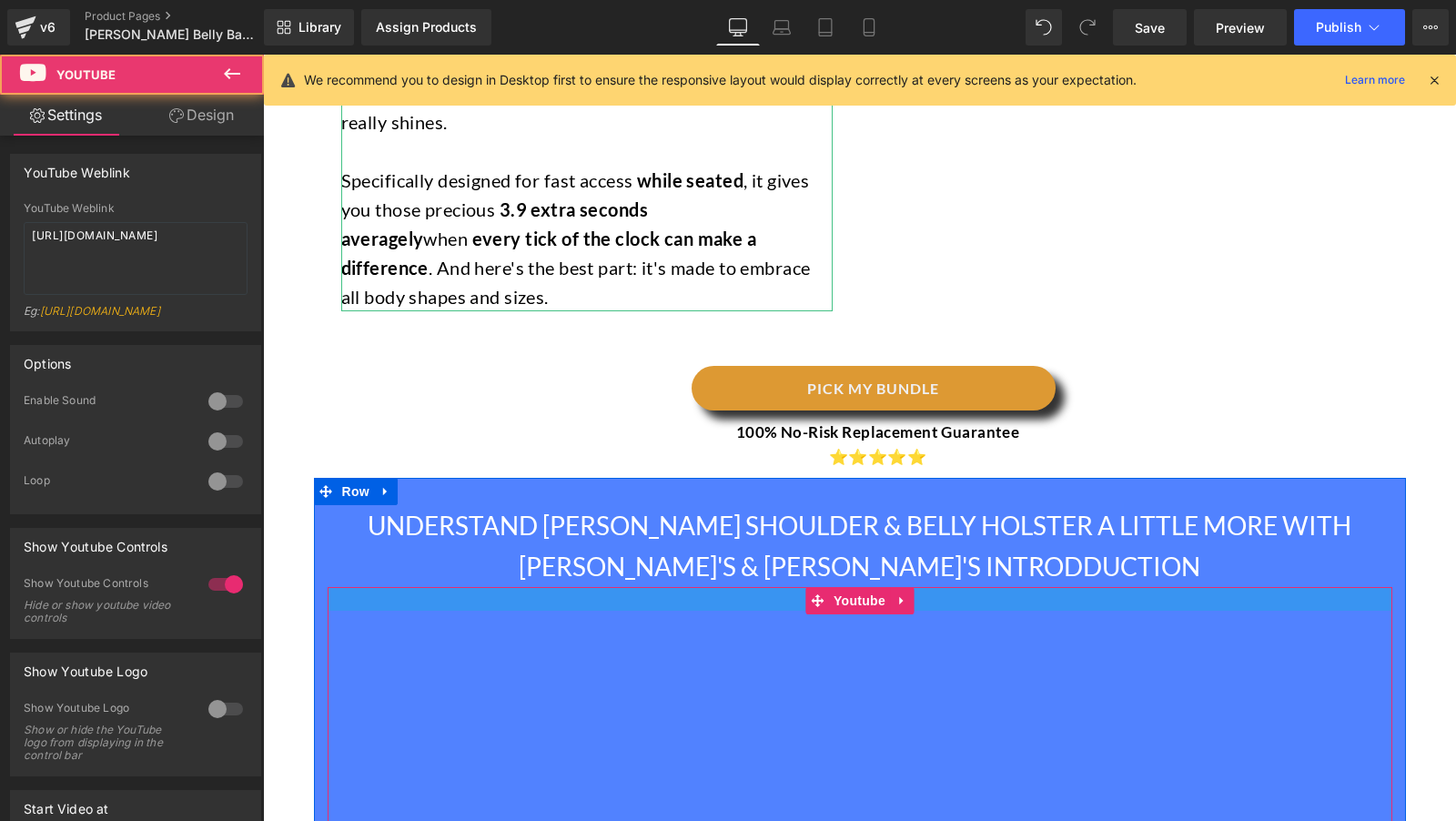
drag, startPoint x: 748, startPoint y: 564, endPoint x: 748, endPoint y: 588, distance: 24.0
click at [613, 444] on p "⭐⭐⭐⭐⭐" at bounding box center [878, 456] width 1028 height 24
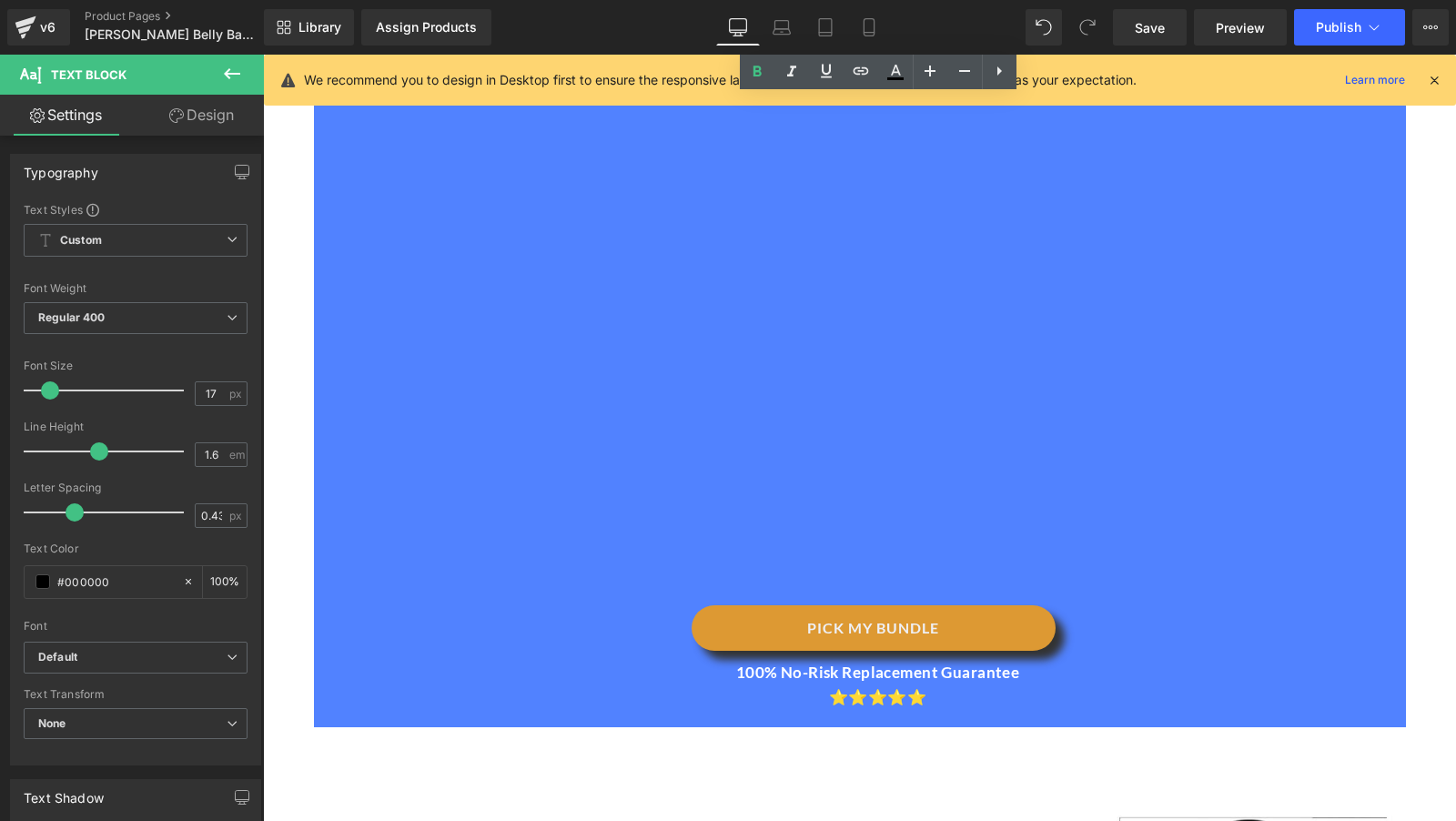
scroll to position [2945, 0]
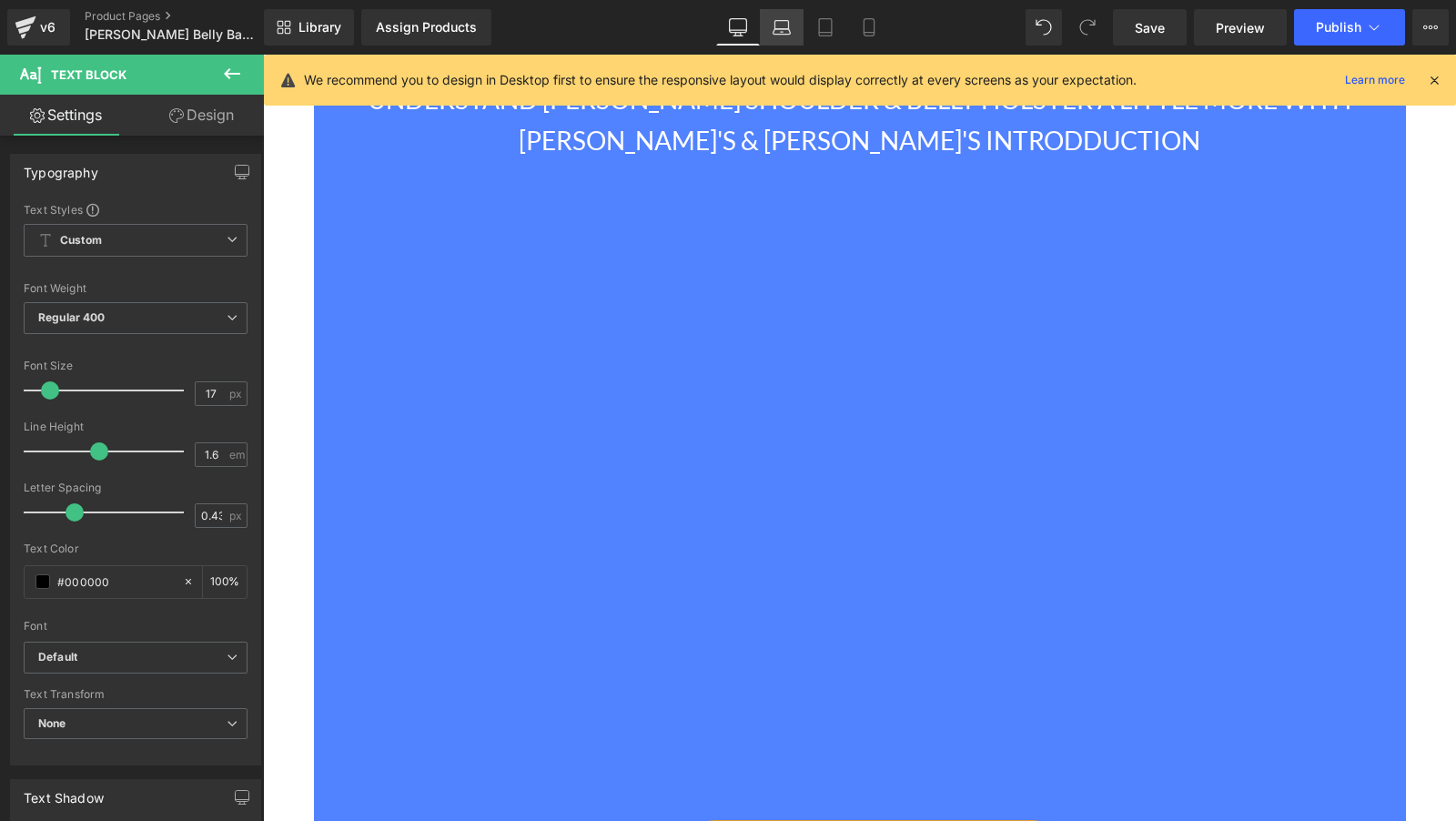
click at [791, 23] on icon at bounding box center [782, 28] width 19 height 19
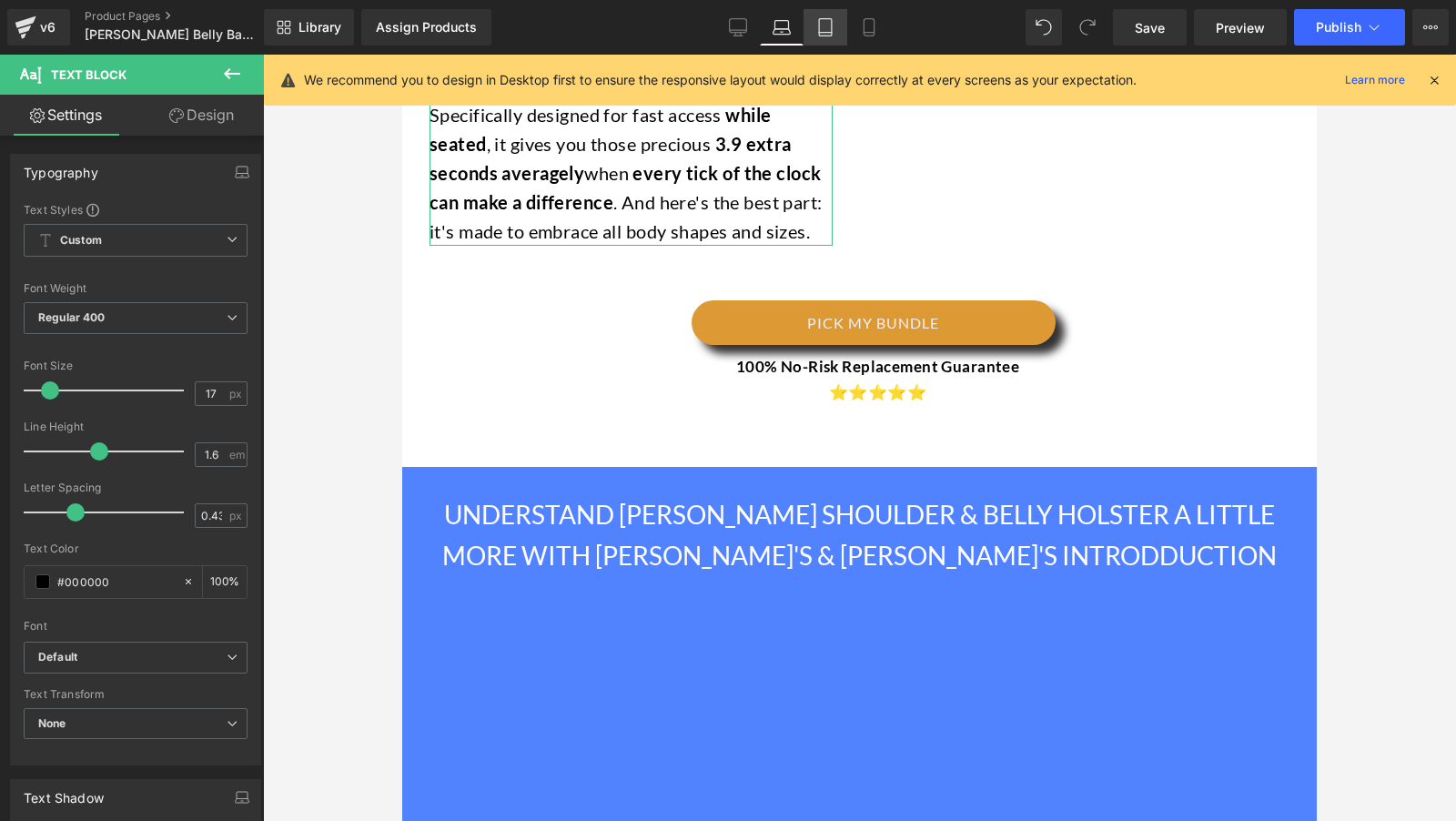
click at [814, 33] on link "Tablet" at bounding box center [825, 27] width 44 height 36
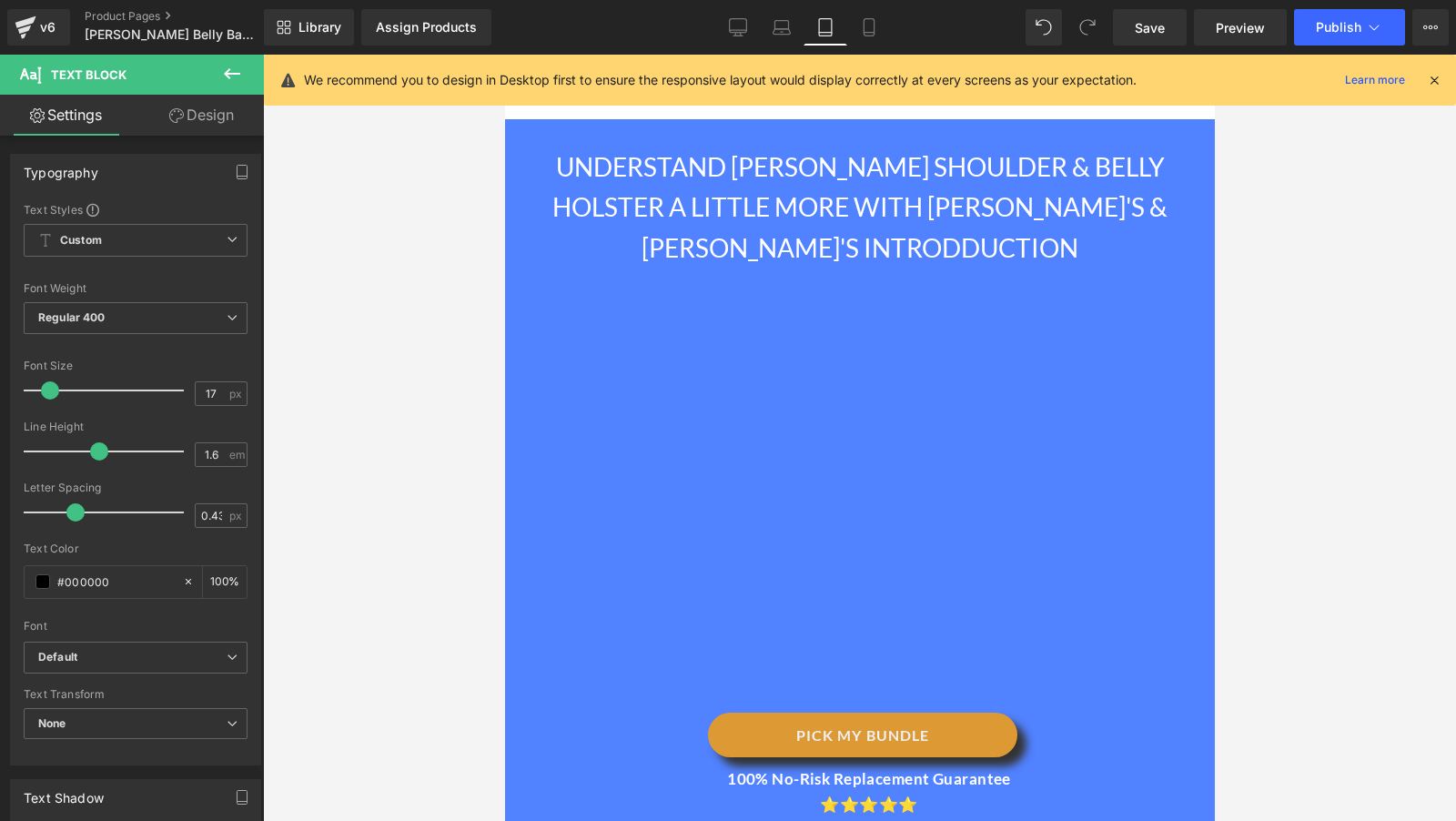
scroll to position [2864, 0]
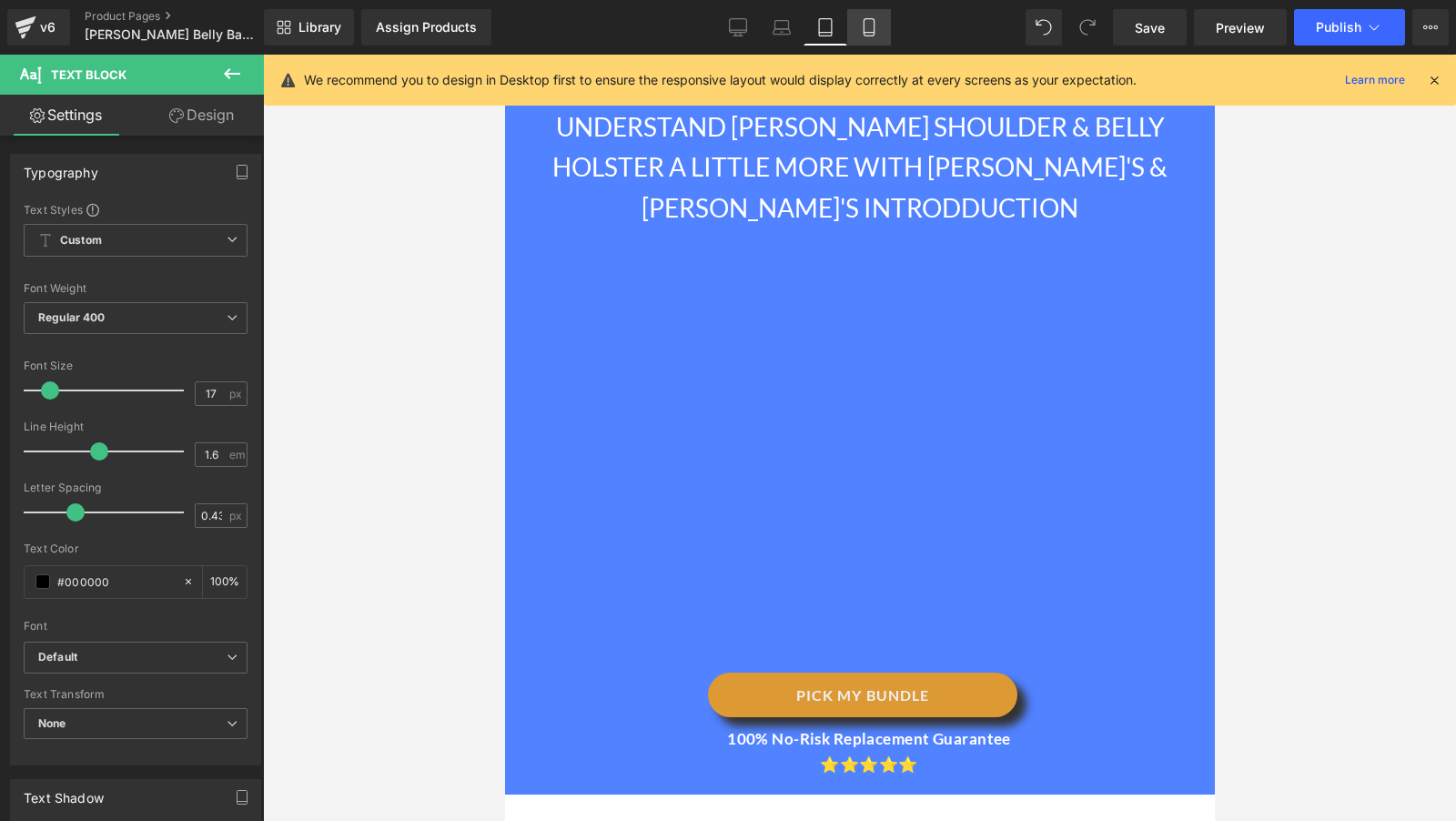
click at [873, 39] on link "Mobile" at bounding box center [868, 27] width 44 height 36
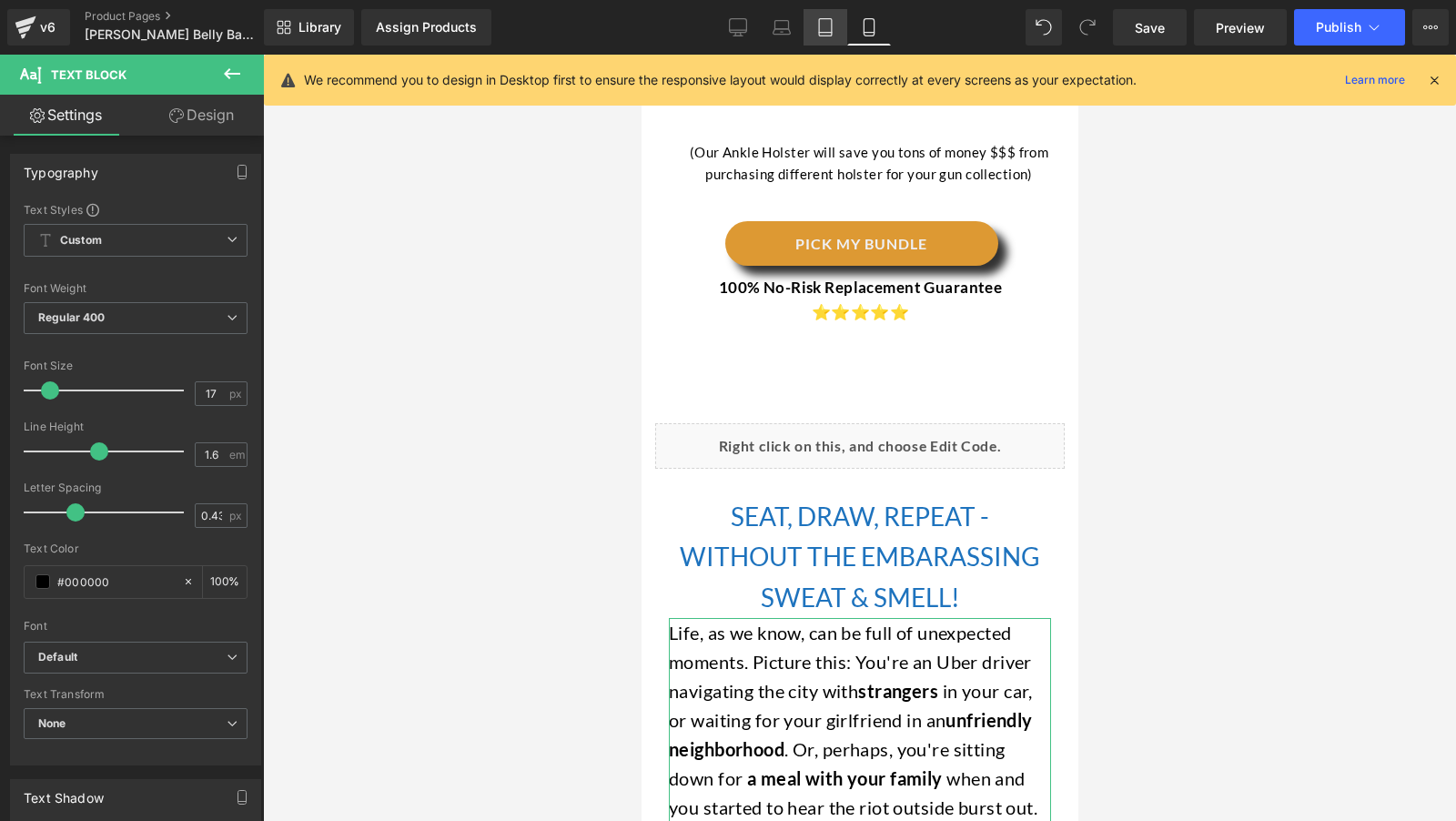
scroll to position [3773, 0]
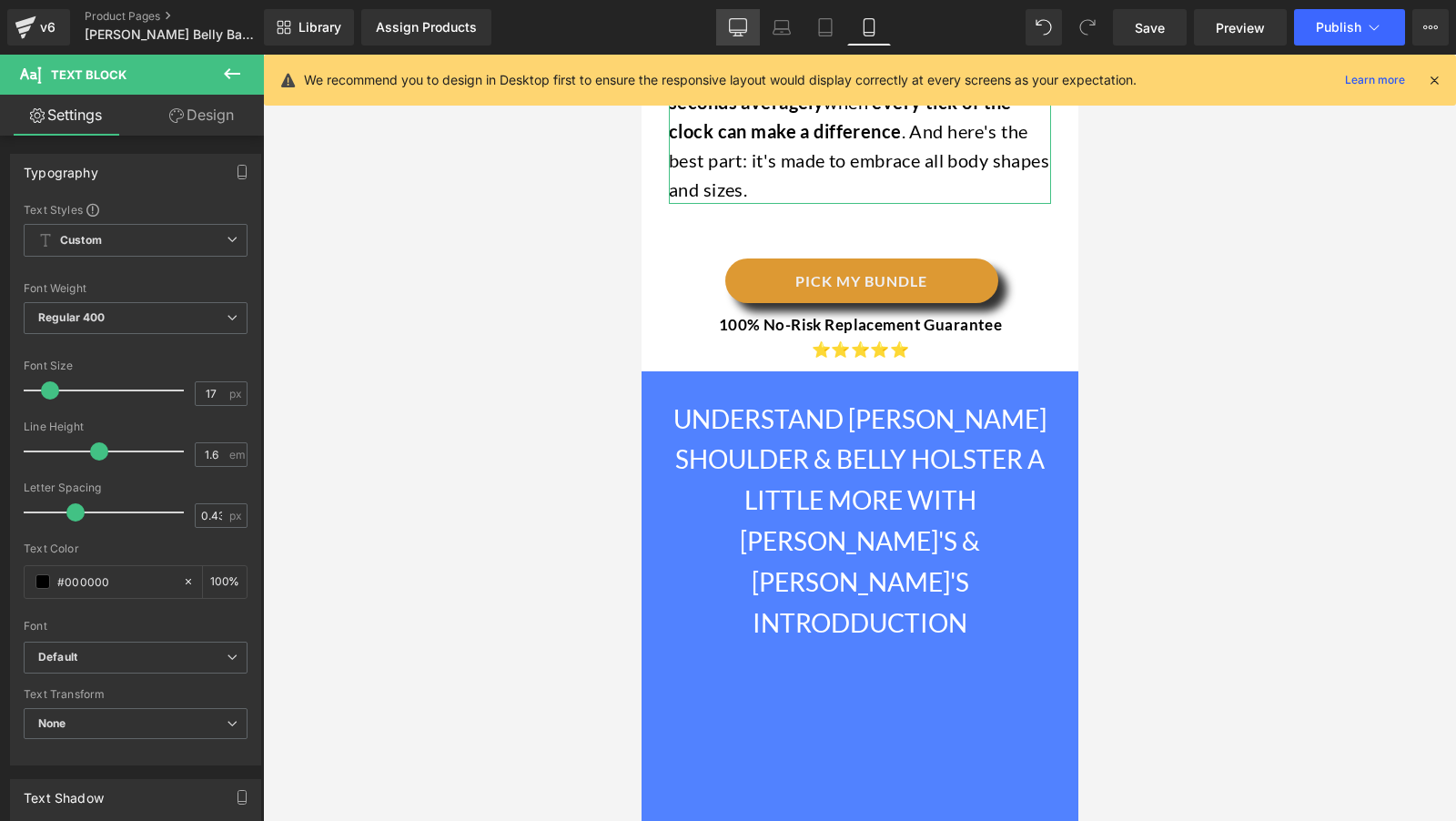
click at [748, 31] on icon at bounding box center [738, 26] width 18 height 14
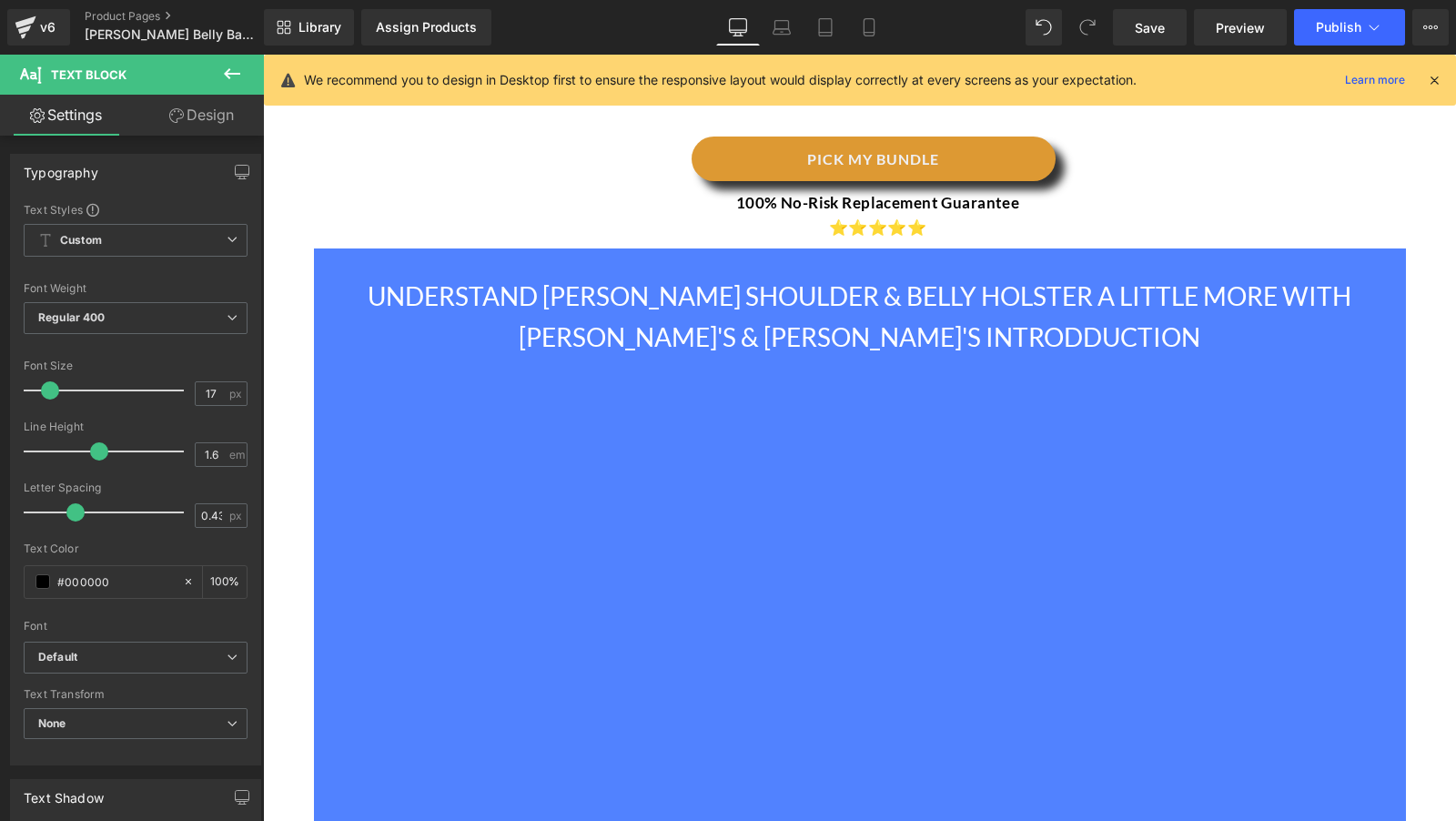
scroll to position [2646, 0]
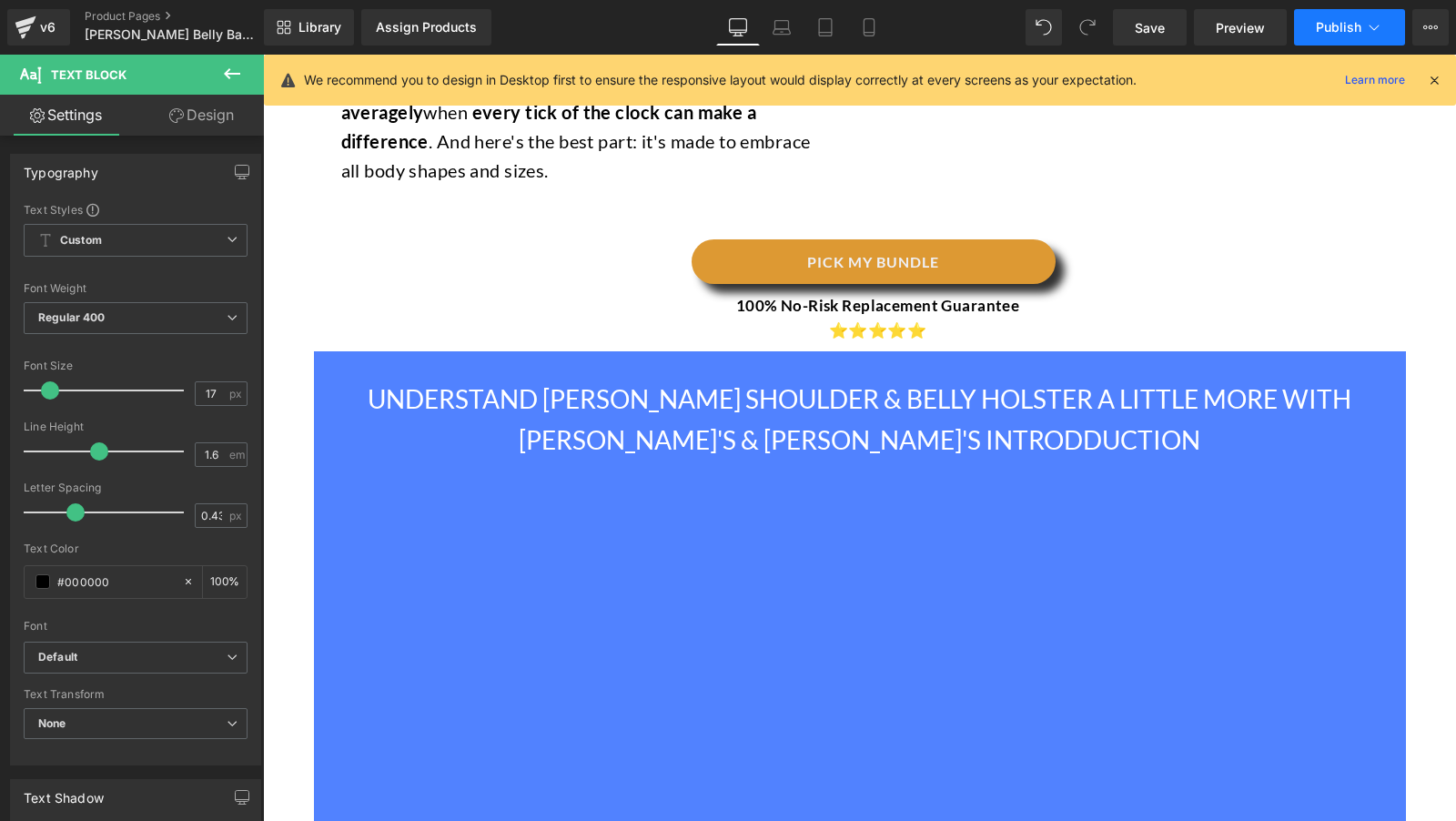
click at [1336, 23] on span "Publish" at bounding box center [1338, 28] width 46 height 15
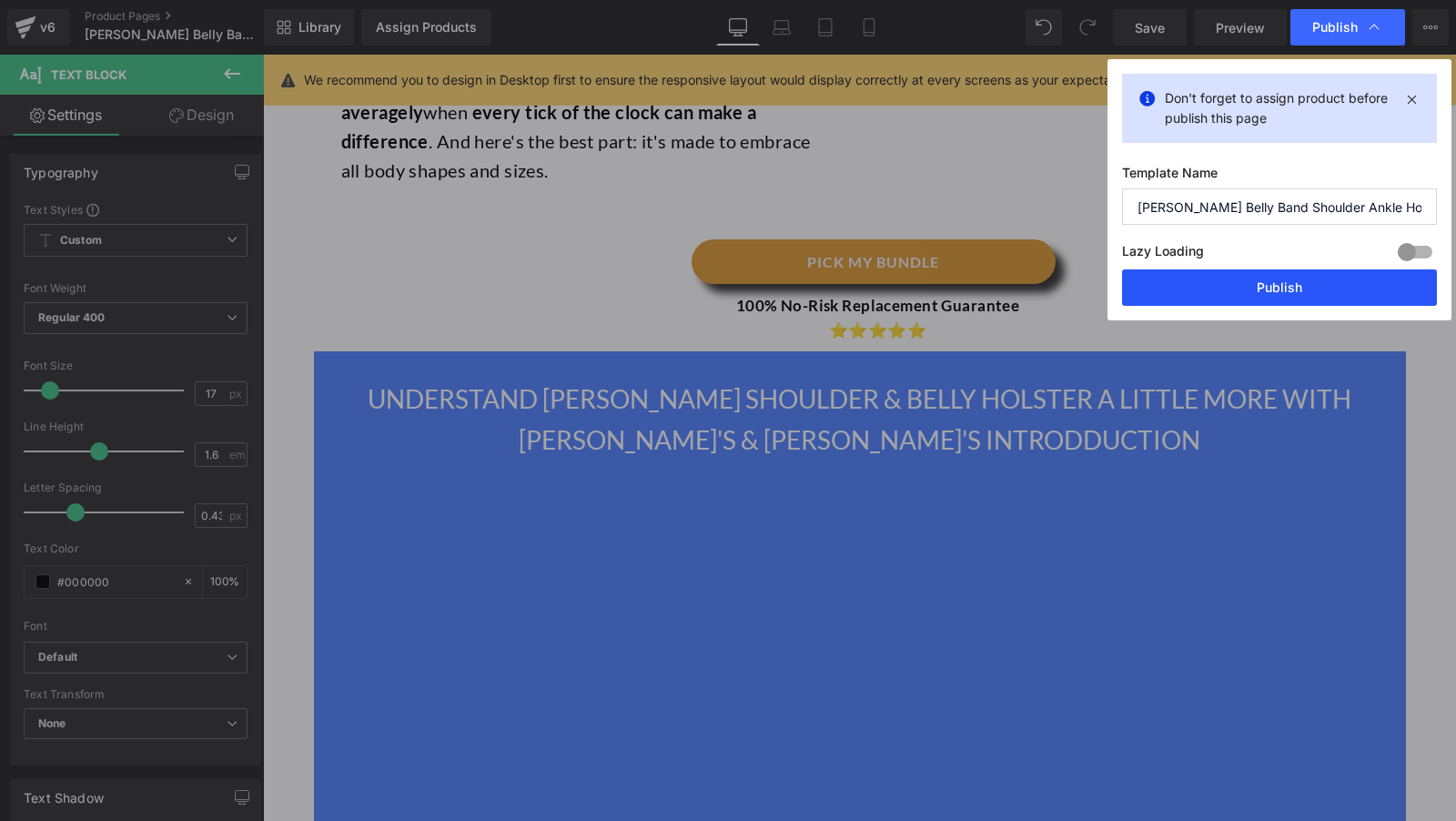
click at [1255, 284] on button "Publish" at bounding box center [1279, 287] width 315 height 36
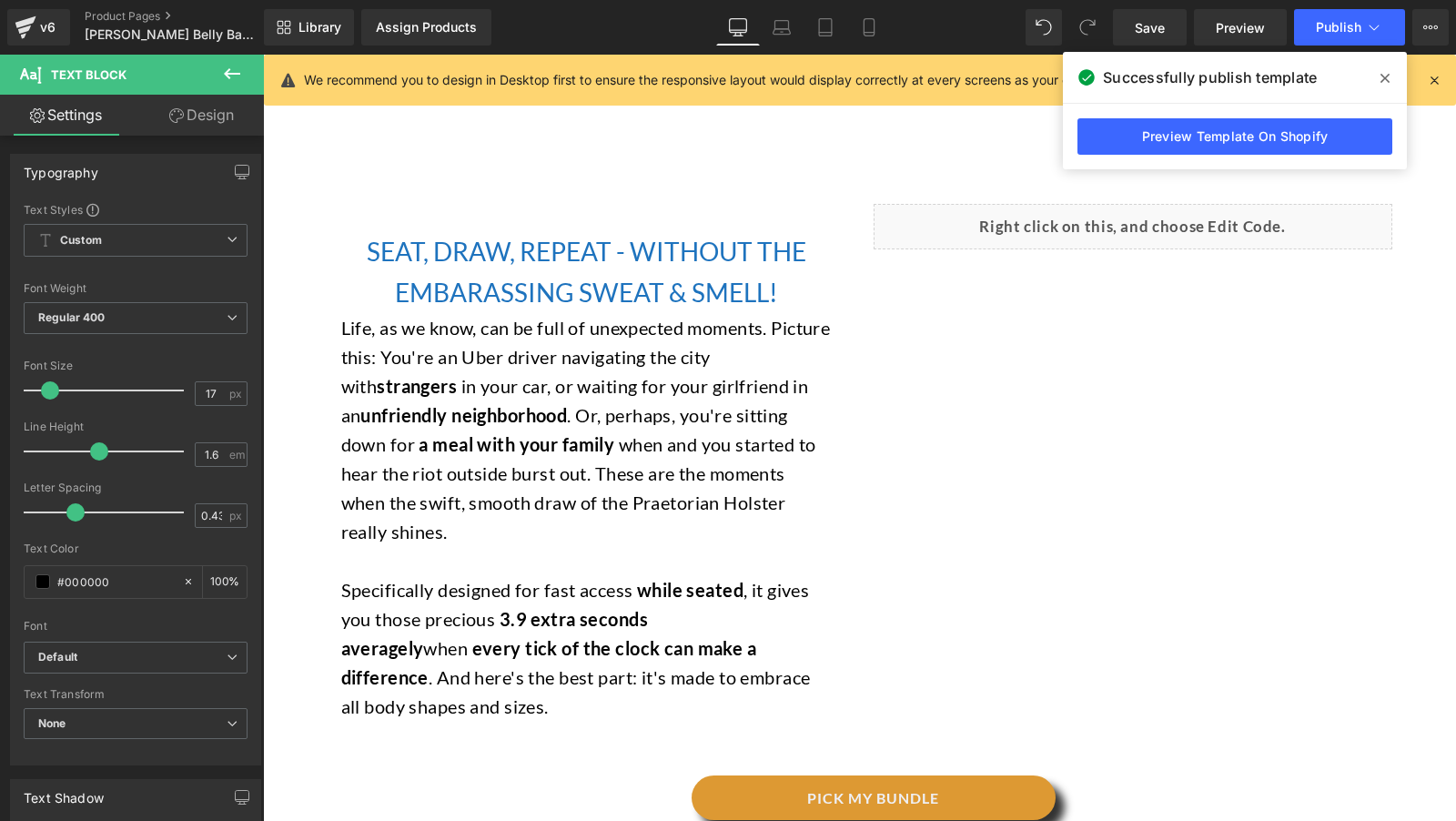
scroll to position [2095, 0]
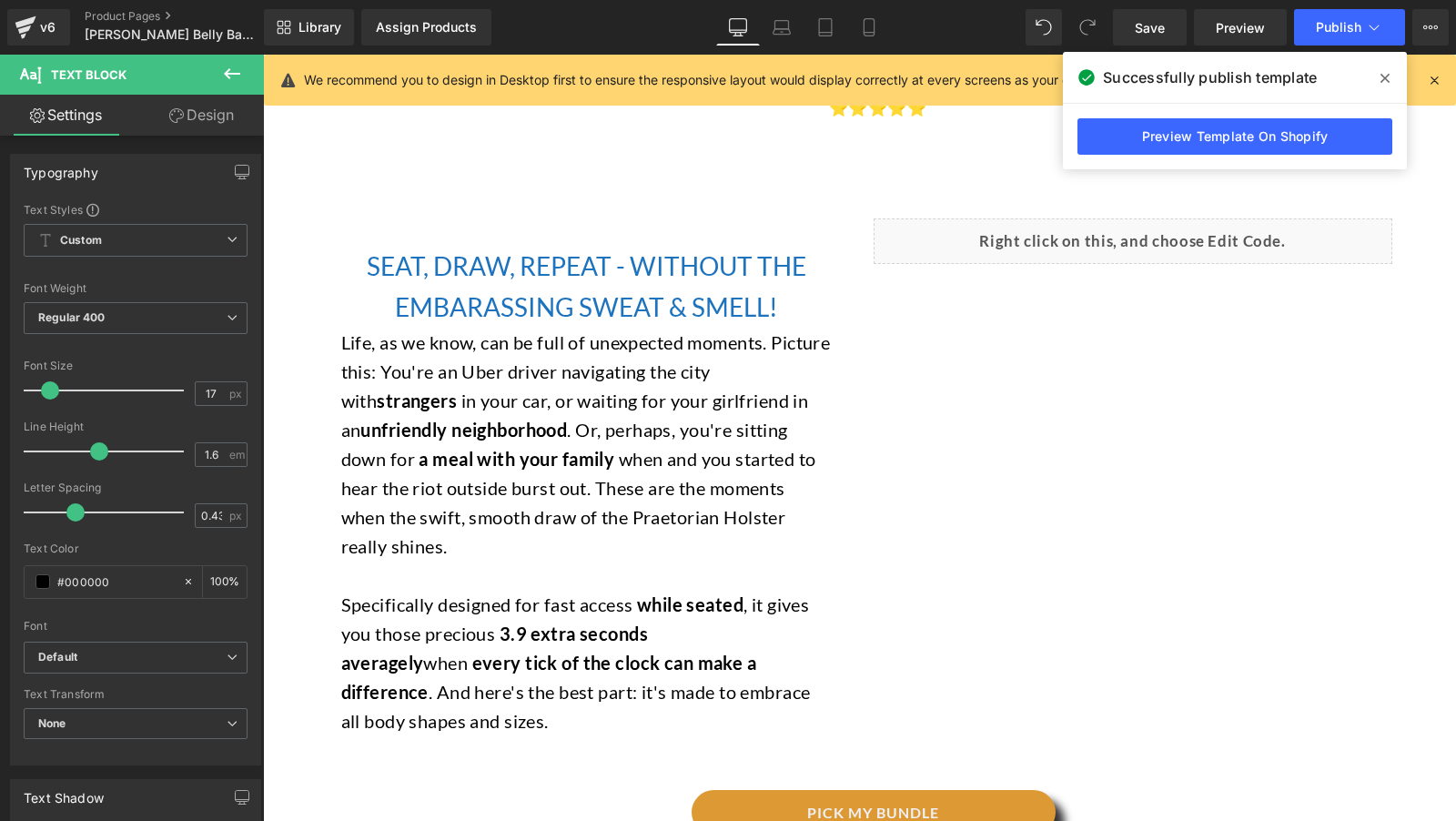
click at [488, 265] on h2 "SEAT, DRAW, REPEAT - WITHOUT THE EMBARASSING SWEAT & SMELL!" at bounding box center [587, 287] width 491 height 82
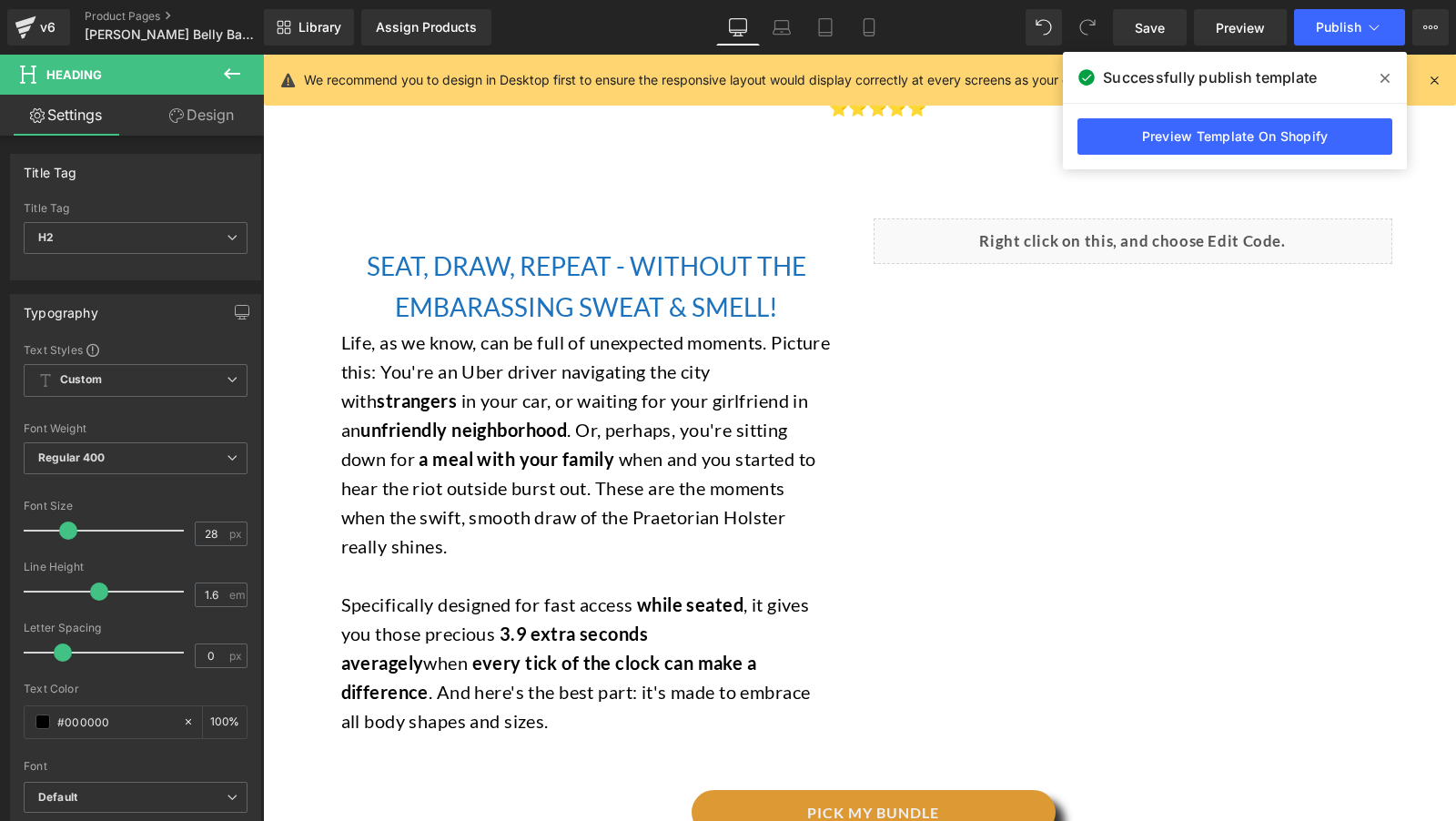
click at [188, 123] on link "Design" at bounding box center [202, 115] width 132 height 41
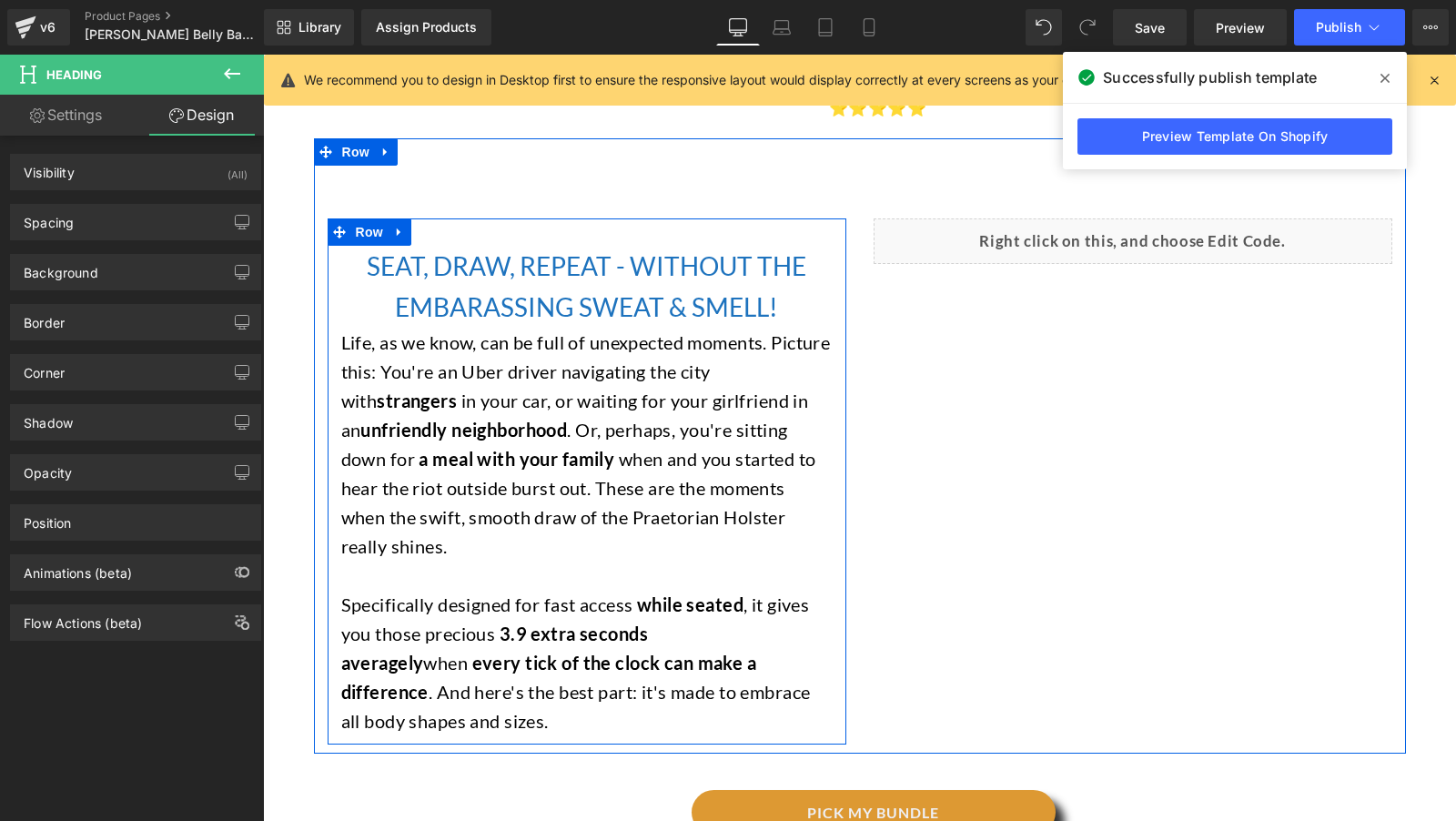
click at [409, 283] on font "SEAT, DRAW, REPEAT - WITHOUT THE EMBARASSING SWEAT & SMELL!" at bounding box center [586, 286] width 439 height 72
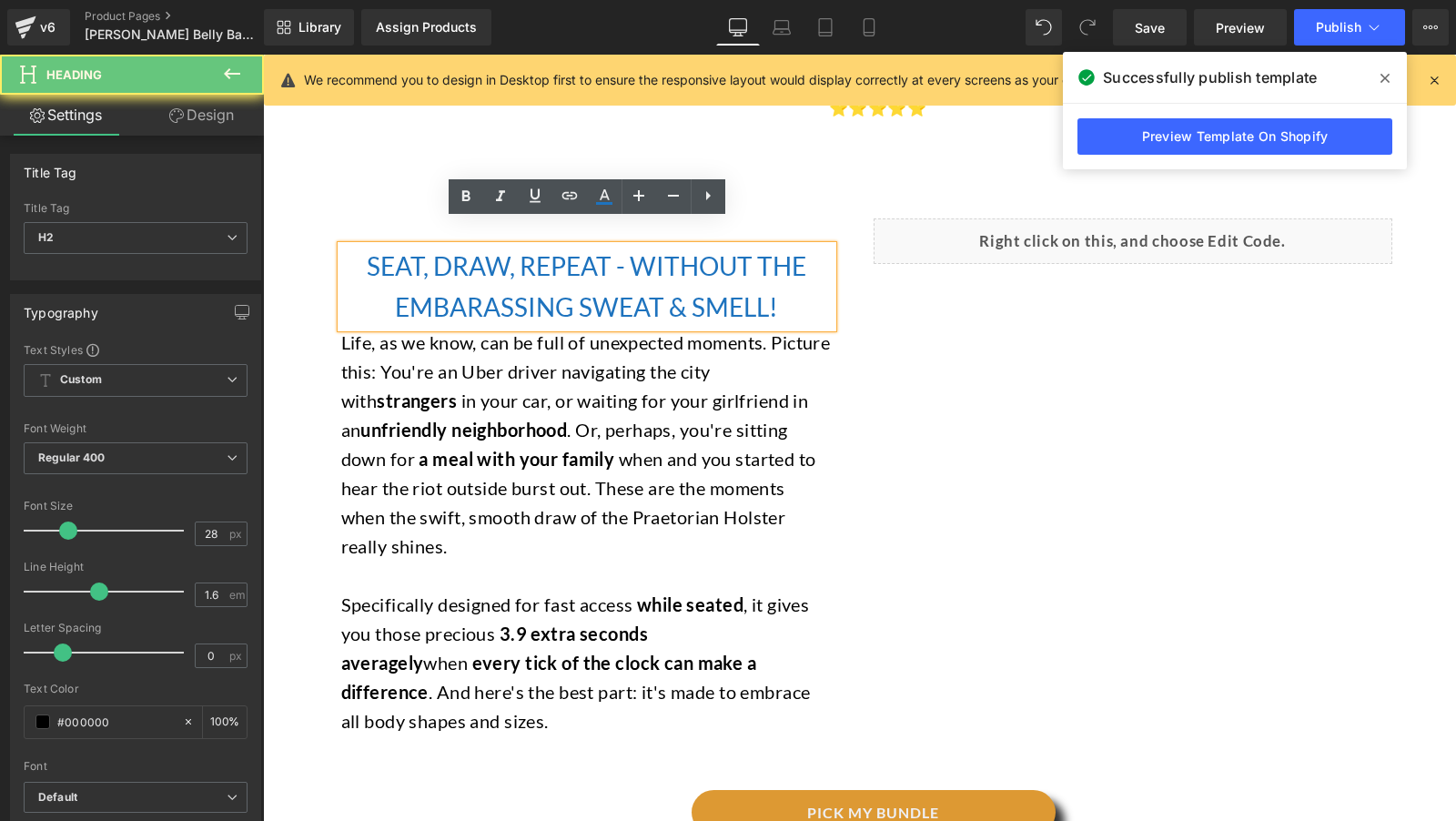
click at [409, 283] on font "SEAT, DRAW, REPEAT - WITHOUT THE EMBARASSING SWEAT & SMELL!" at bounding box center [586, 286] width 439 height 72
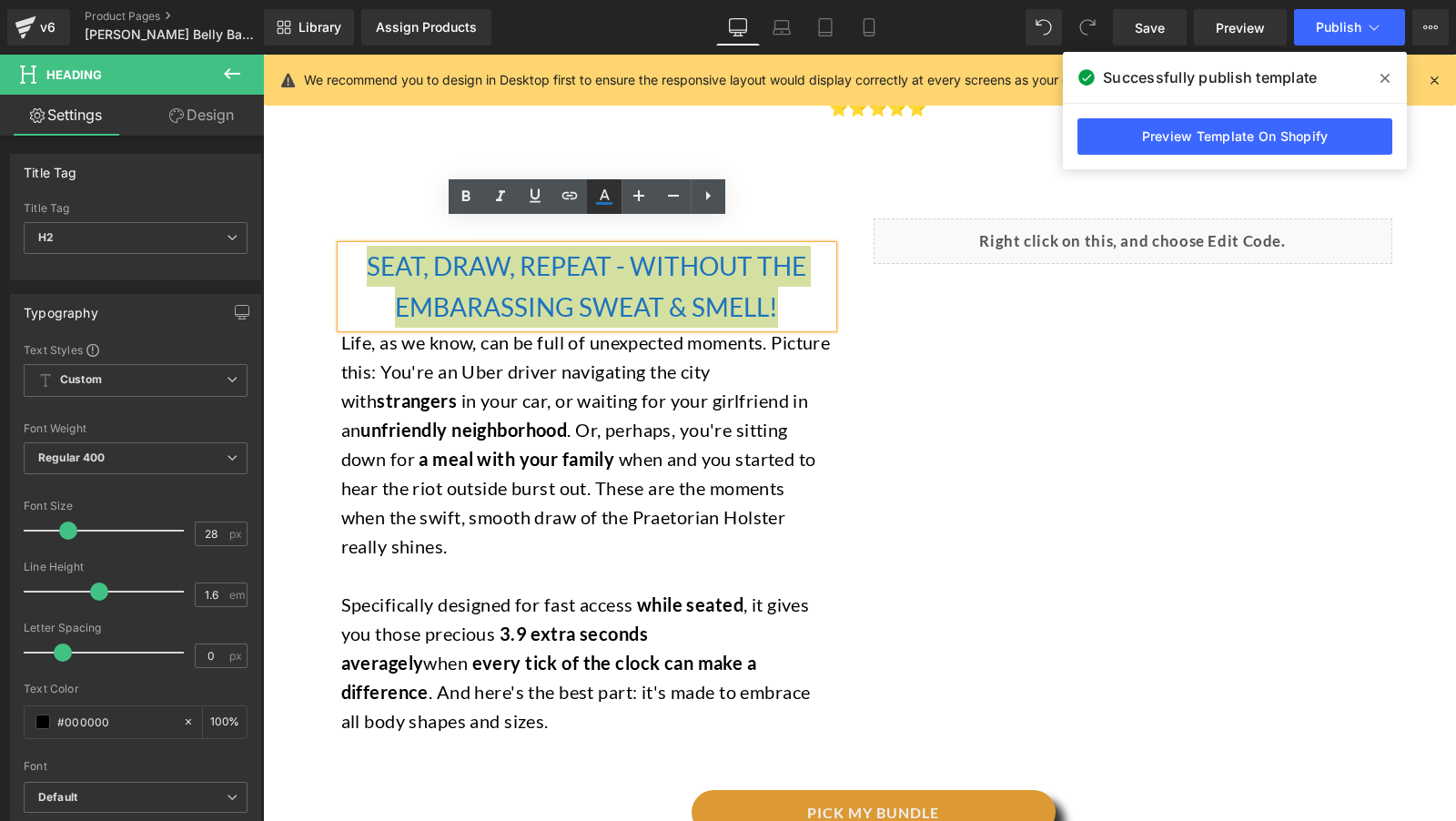
click at [604, 194] on icon at bounding box center [604, 197] width 22 height 22
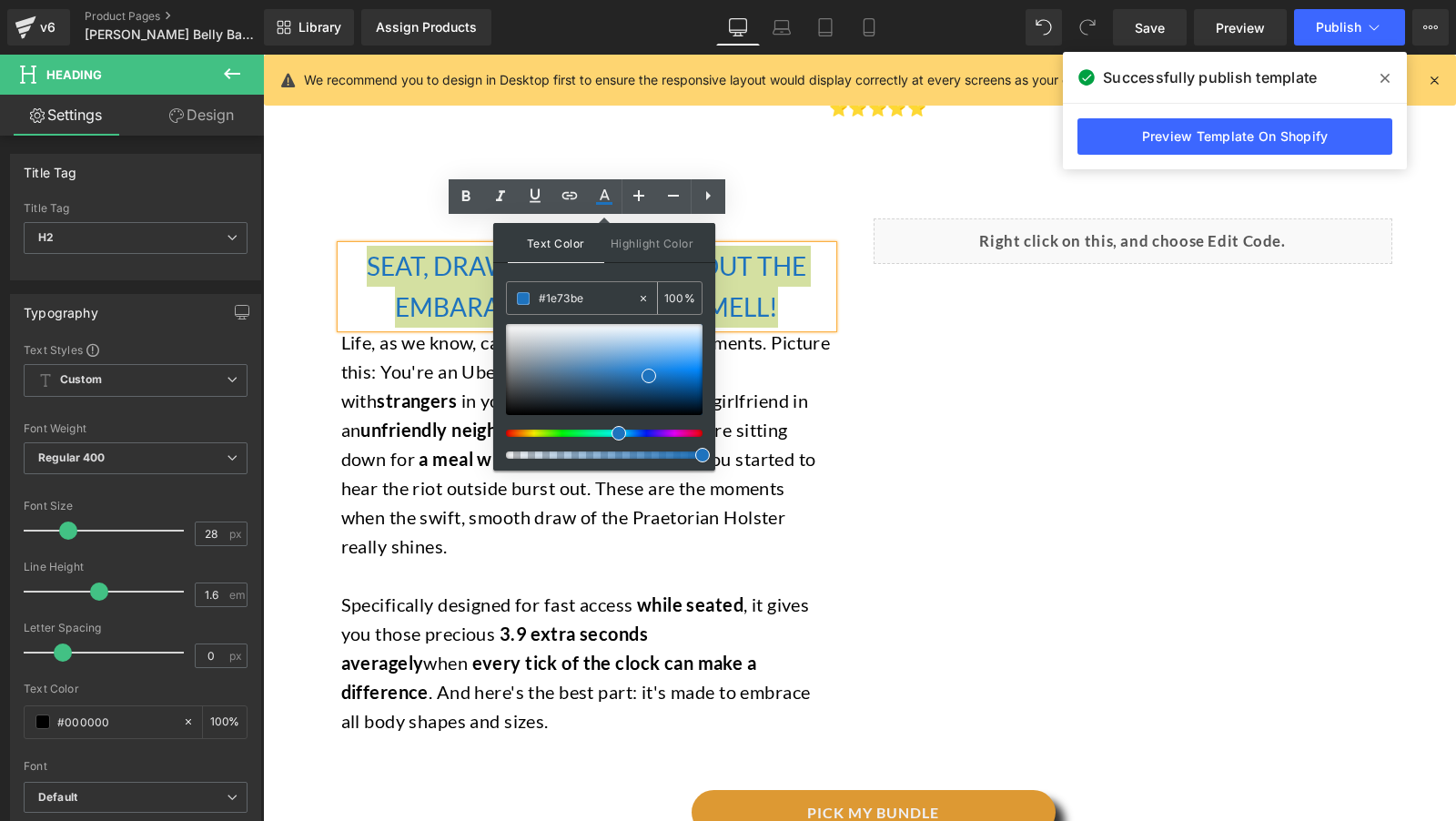
click at [607, 296] on input "#000000" at bounding box center [588, 299] width 98 height 20
type input "#1e73be"
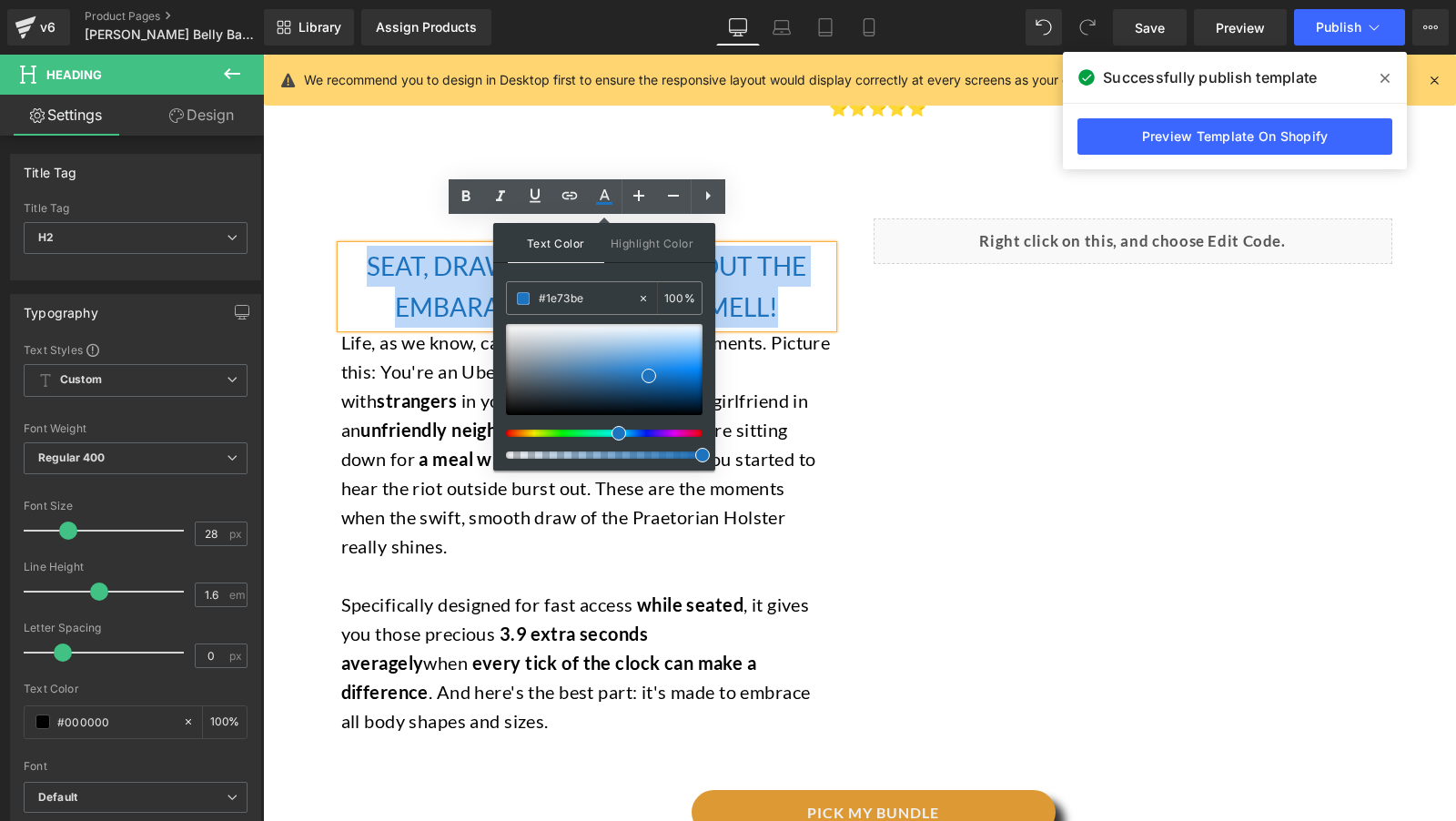
click at [857, 403] on div "SEAT, DRAW, REPEAT - WITHOUT THE EMBARASSING SWEAT & SMELL! Heading Life, as we…" at bounding box center [587, 481] width 546 height 526
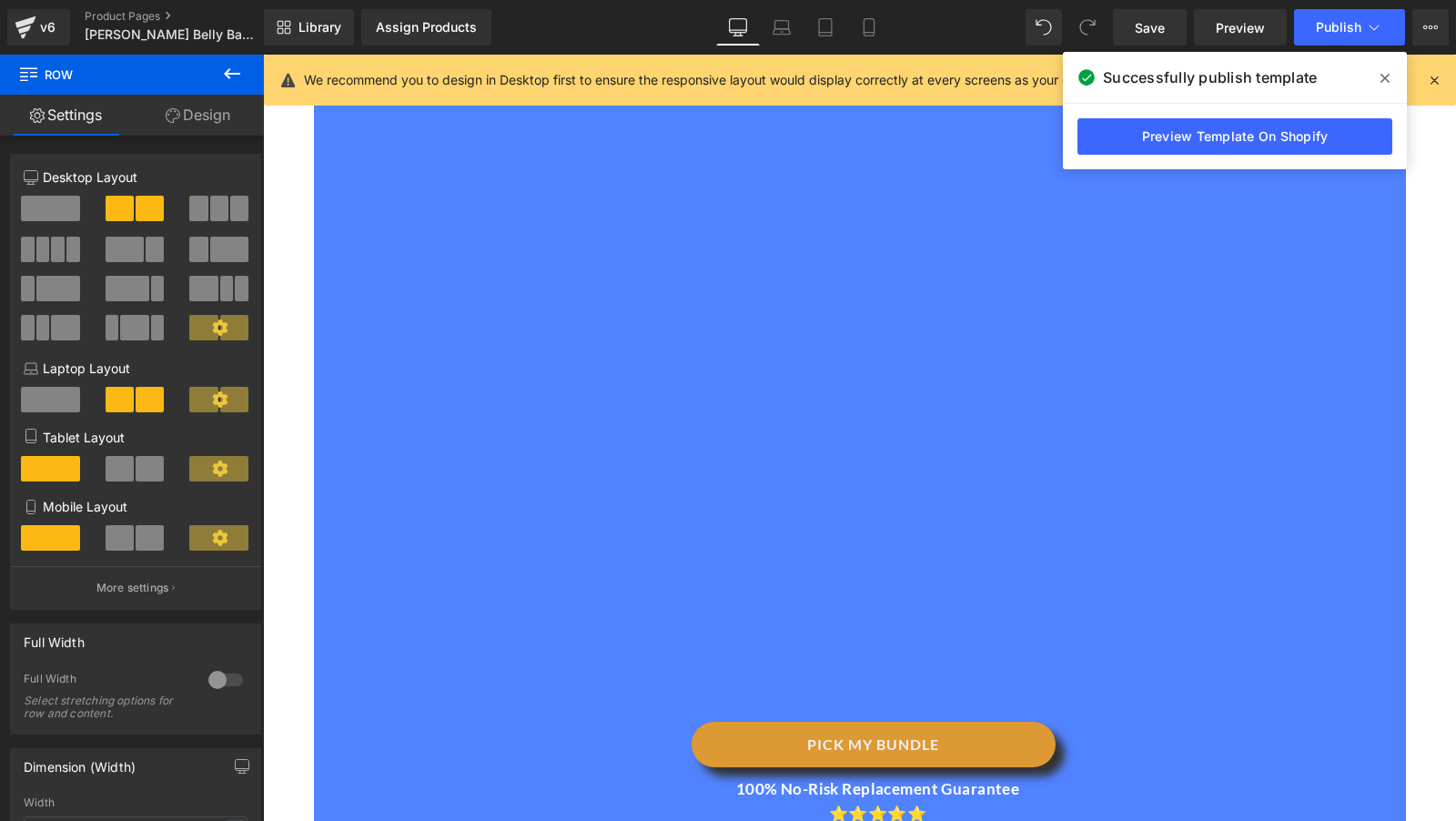
scroll to position [2850, 0]
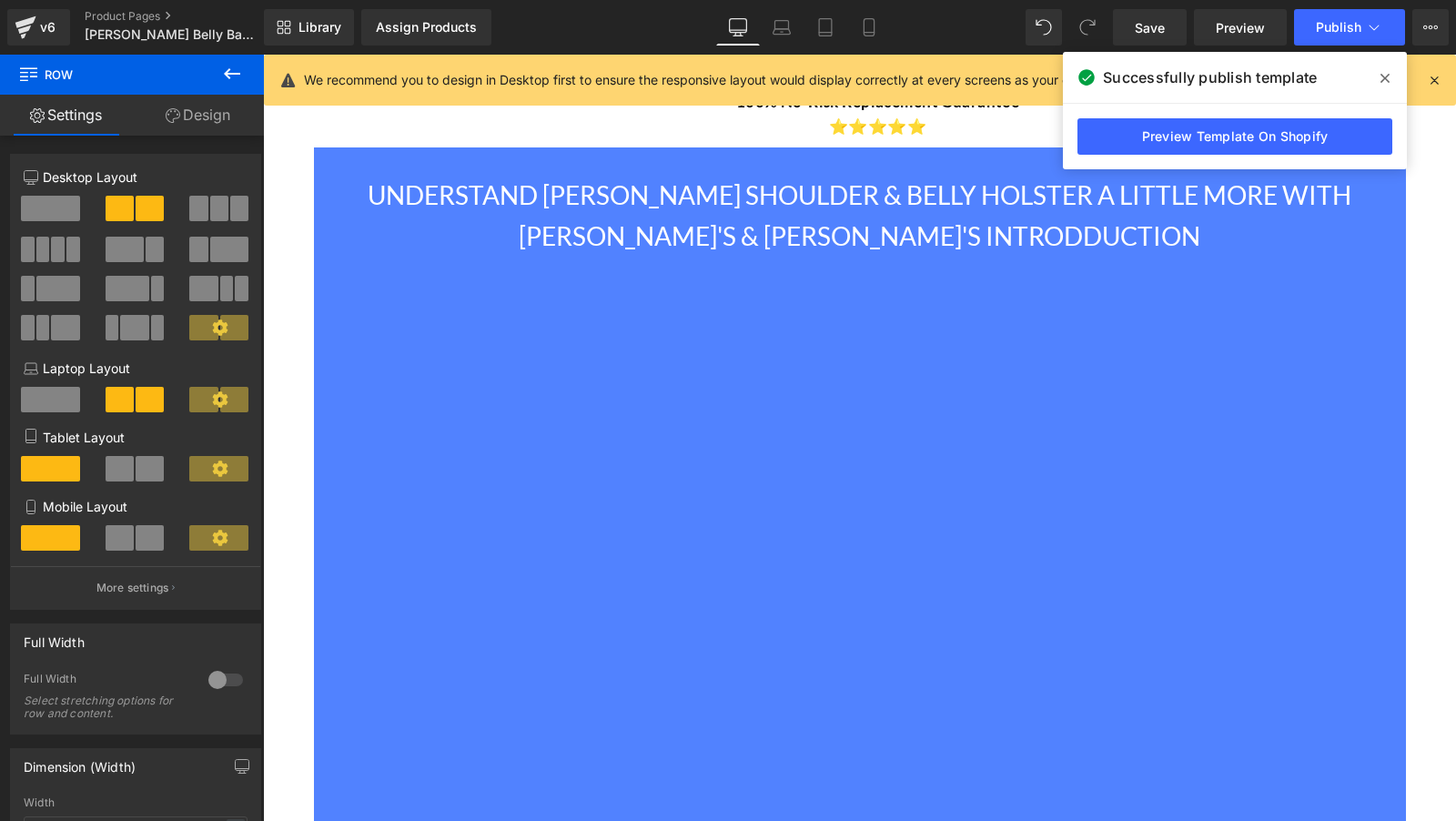
click at [502, 209] on h2 "UNDERSTAND [PERSON_NAME] SHOULDER & BELLY HOLSTER A LITTLE MORE WITH [PERSON_NA…" at bounding box center [860, 215] width 1065 height 82
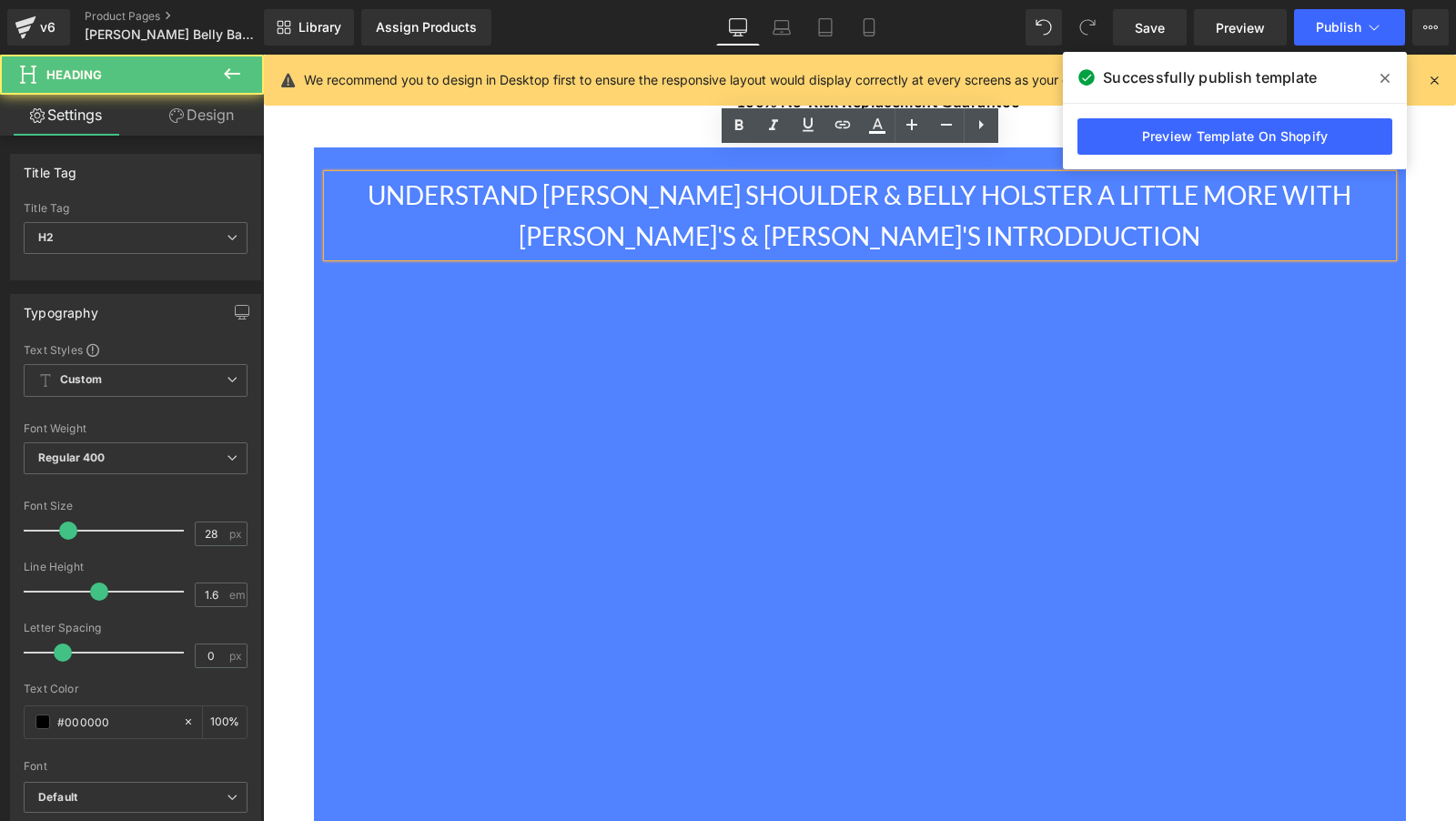
click at [504, 148] on div "UNDERSTAND PRAETORIAN SHOULDER & BELLY HOLSTER A LITTLE MORE WITH SARAH'S & SPA…" at bounding box center [860, 593] width 1092 height 890
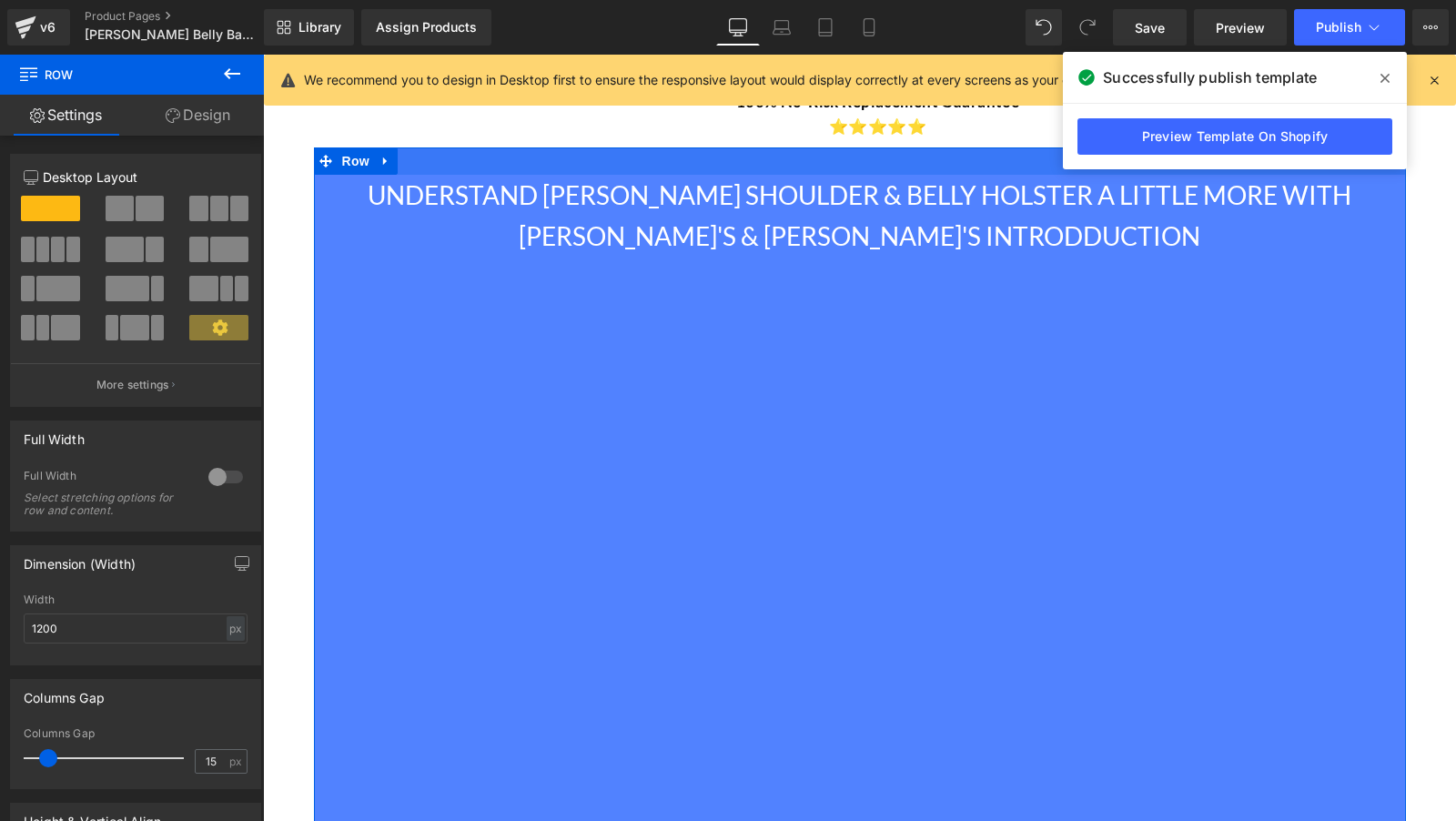
click at [510, 148] on div "UNDERSTAND PRAETORIAN SHOULDER & BELLY HOLSTER A LITTLE MORE WITH SARAH'S & SPA…" at bounding box center [860, 593] width 1092 height 890
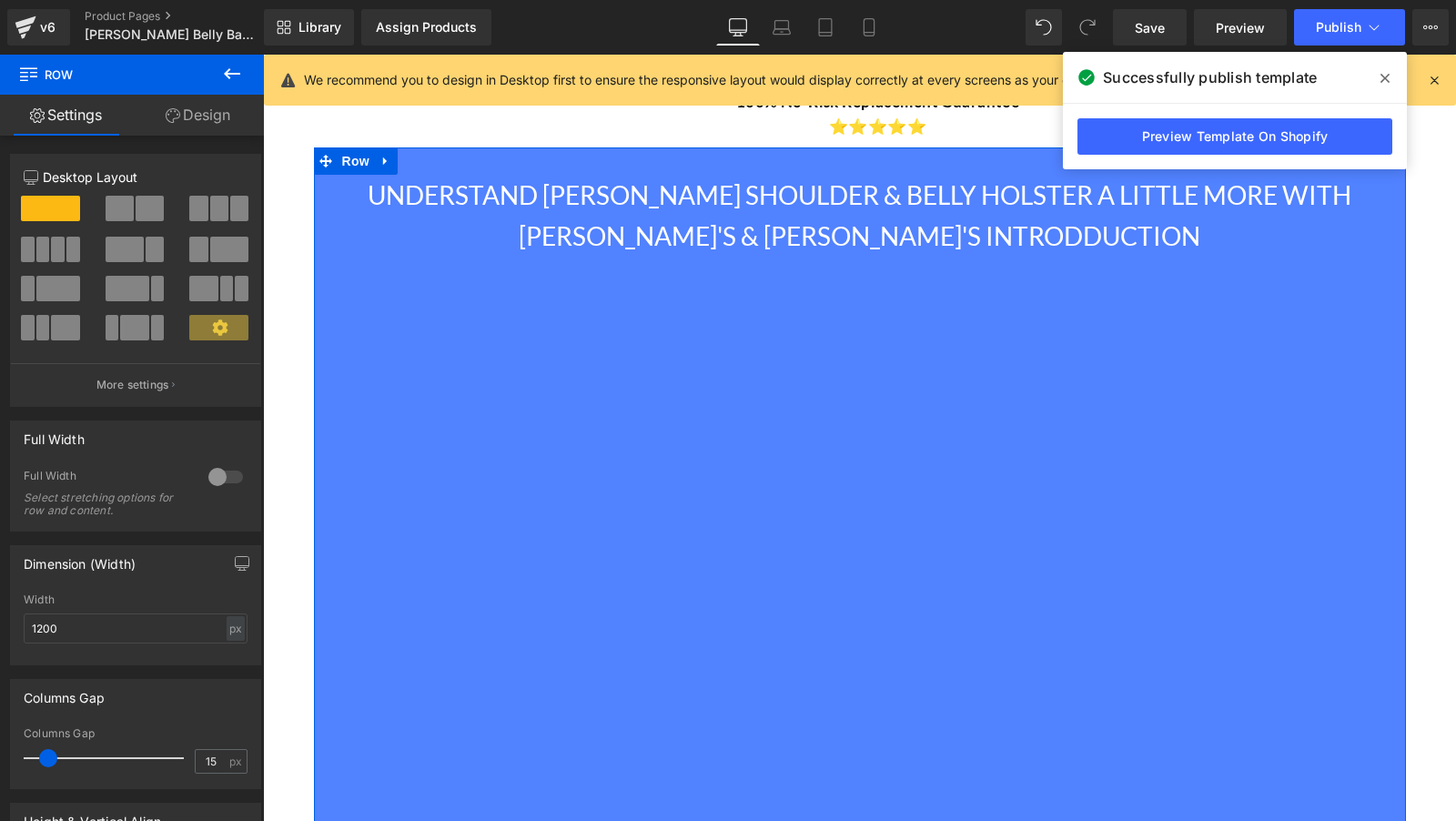
click at [168, 111] on icon at bounding box center [173, 116] width 15 height 15
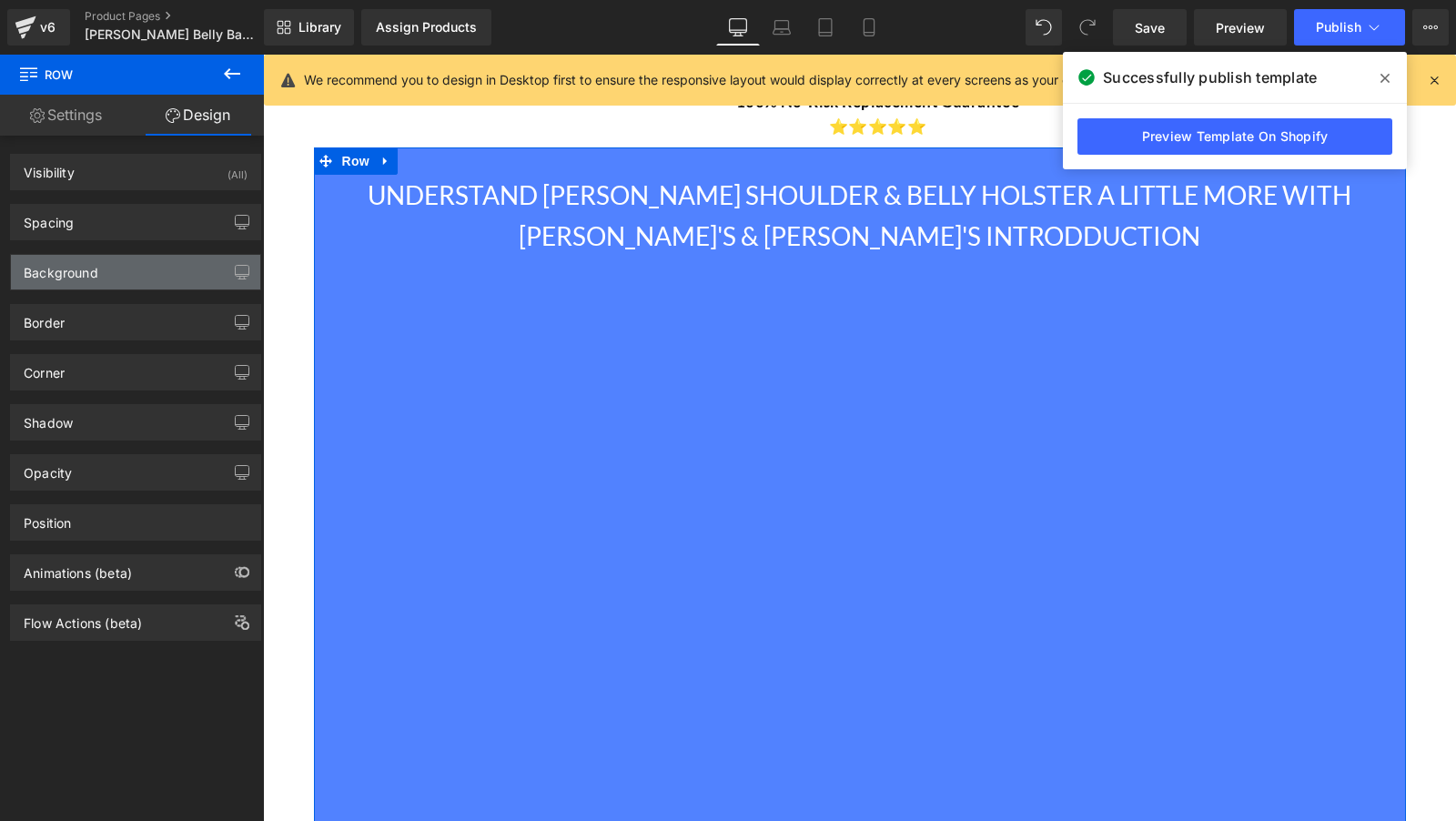
click at [108, 267] on div "Background" at bounding box center [136, 271] width 250 height 34
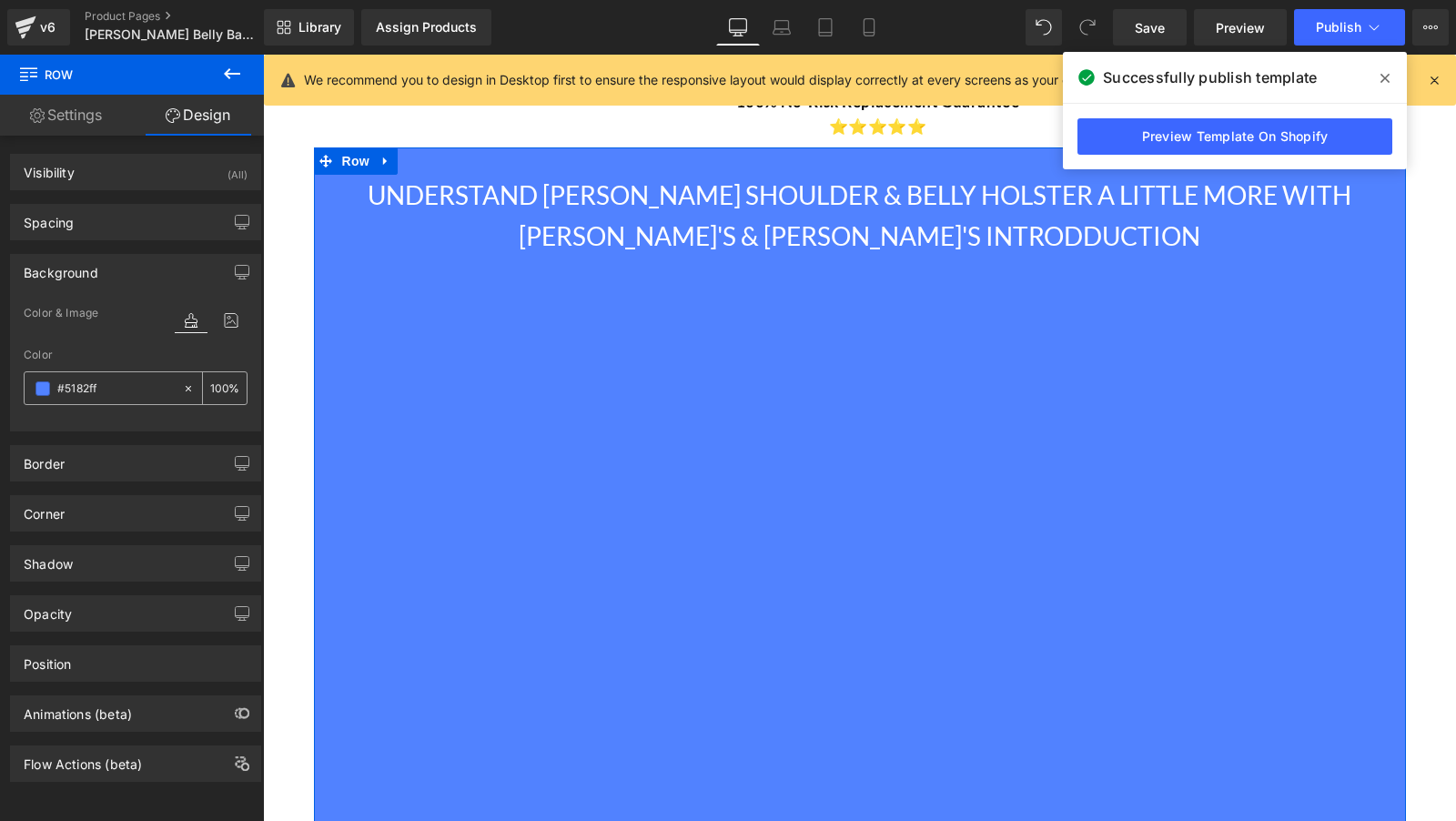
click at [124, 374] on div at bounding box center [103, 388] width 158 height 32
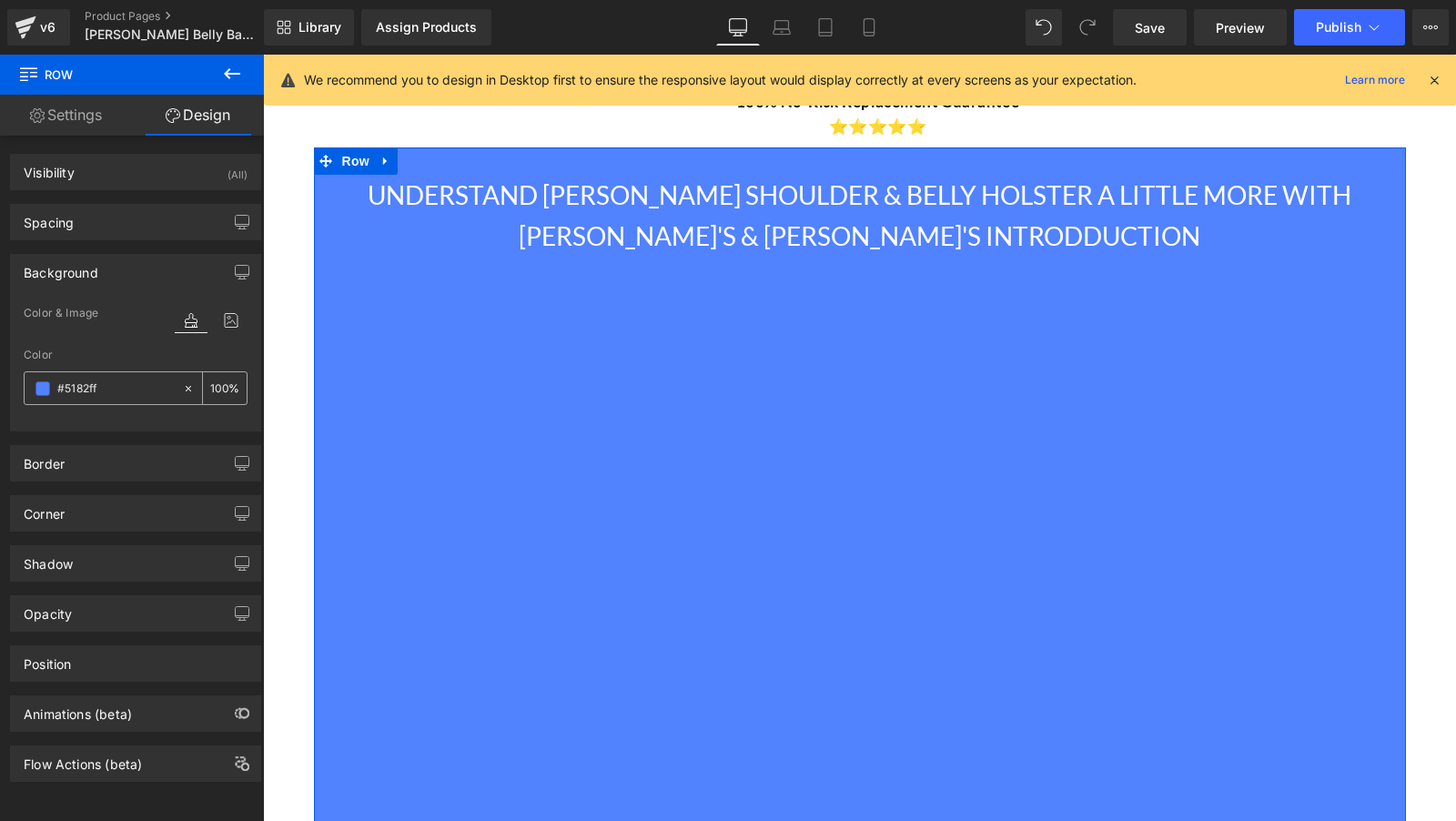
click at [117, 390] on input "text" at bounding box center [115, 389] width 116 height 20
paste input "1e73be"
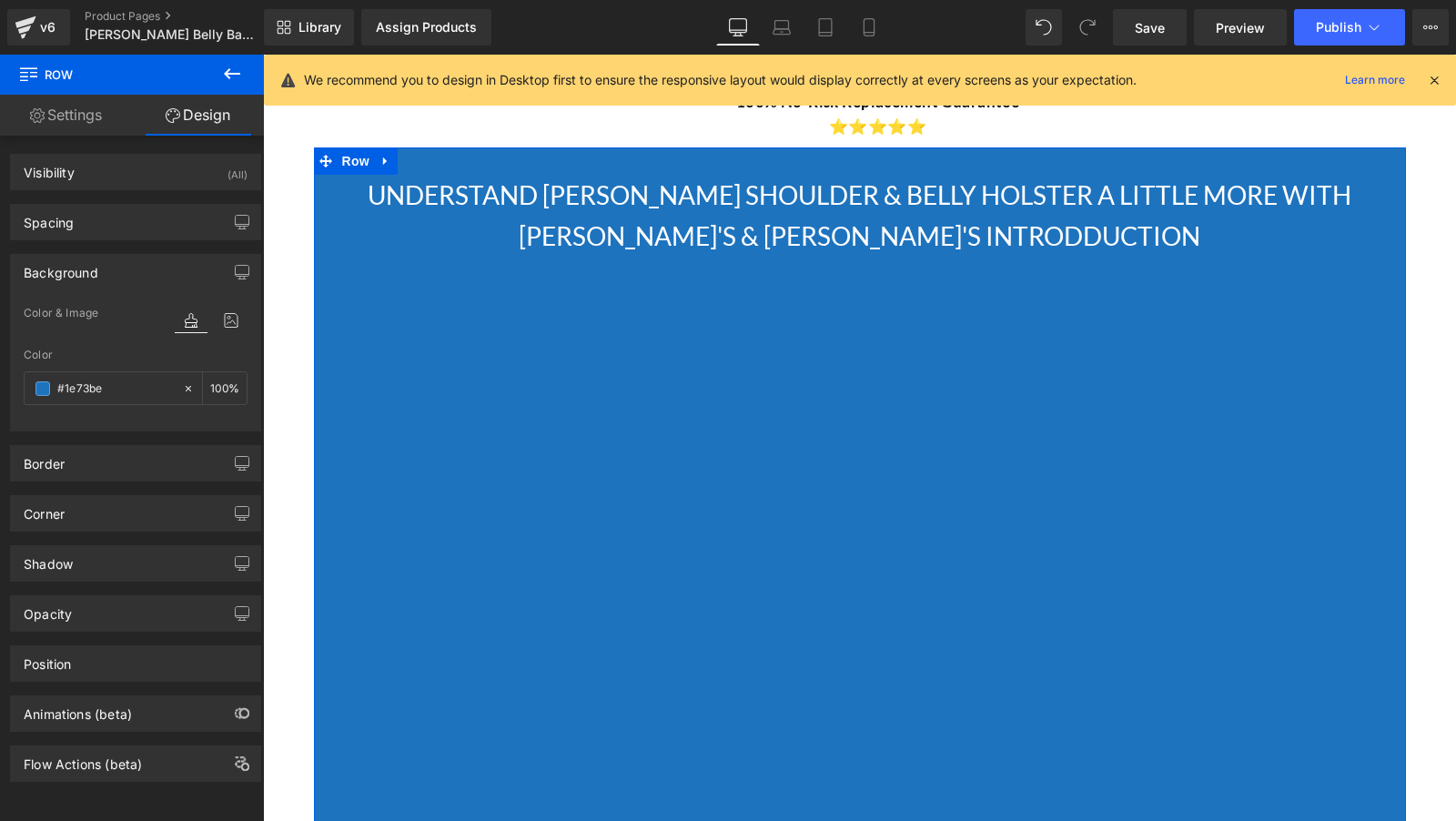
type input "#1e73be"
click at [132, 350] on div "Color" at bounding box center [135, 355] width 224 height 13
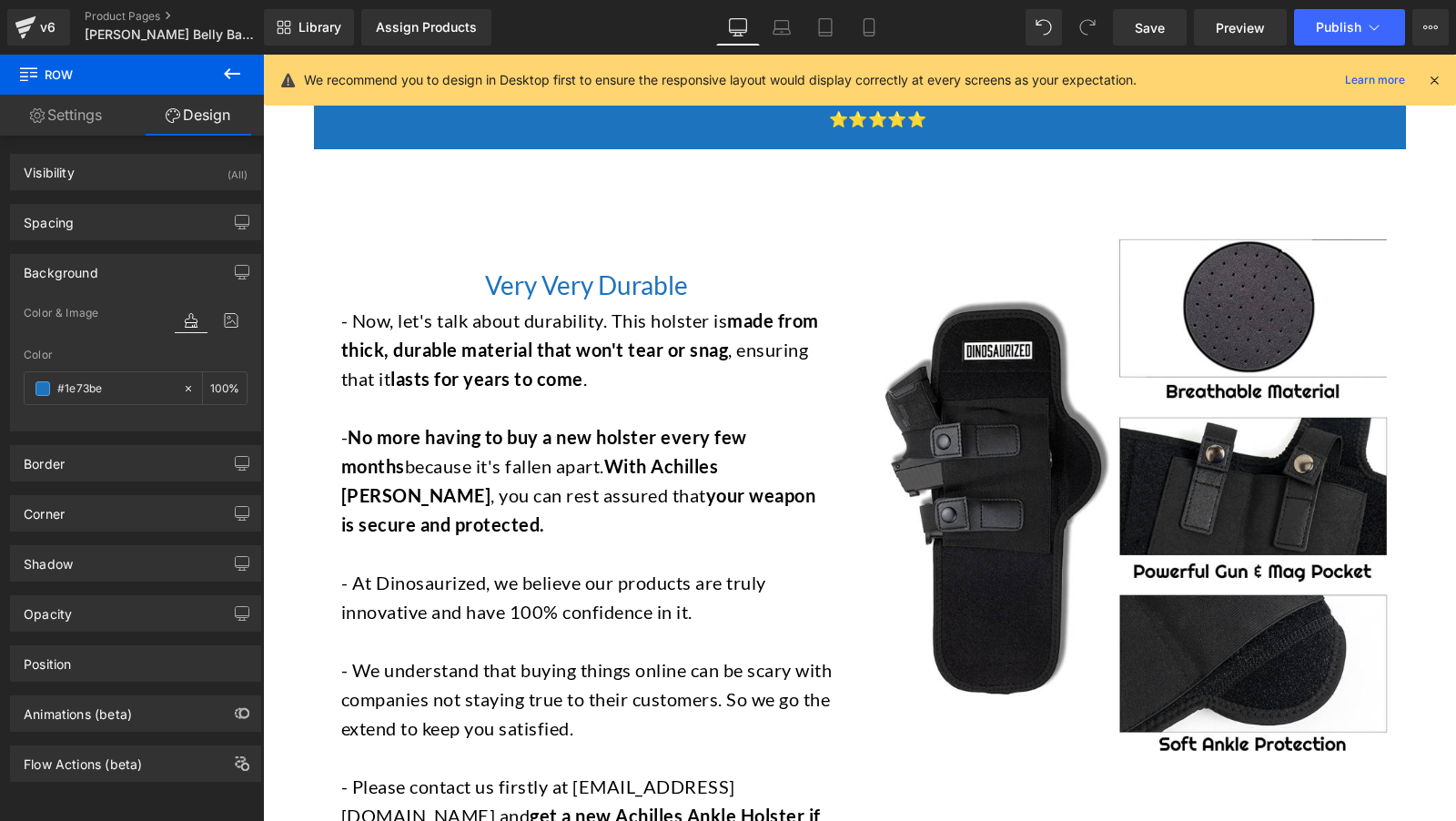
click at [541, 437] on p "- No more having to buy a new holster every few months because it's fallen apar…" at bounding box center [587, 480] width 491 height 116
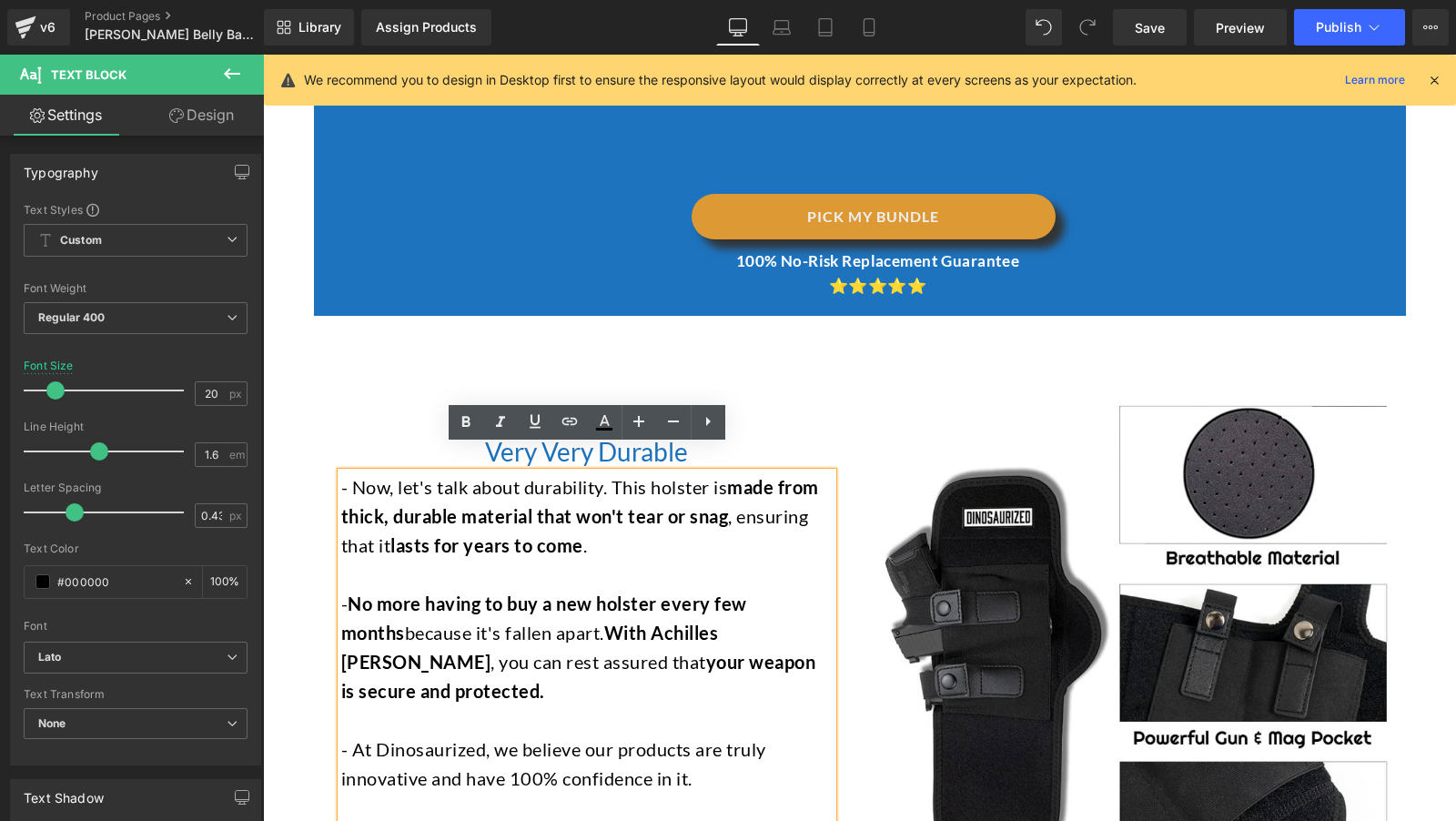
scroll to position [3327, 0]
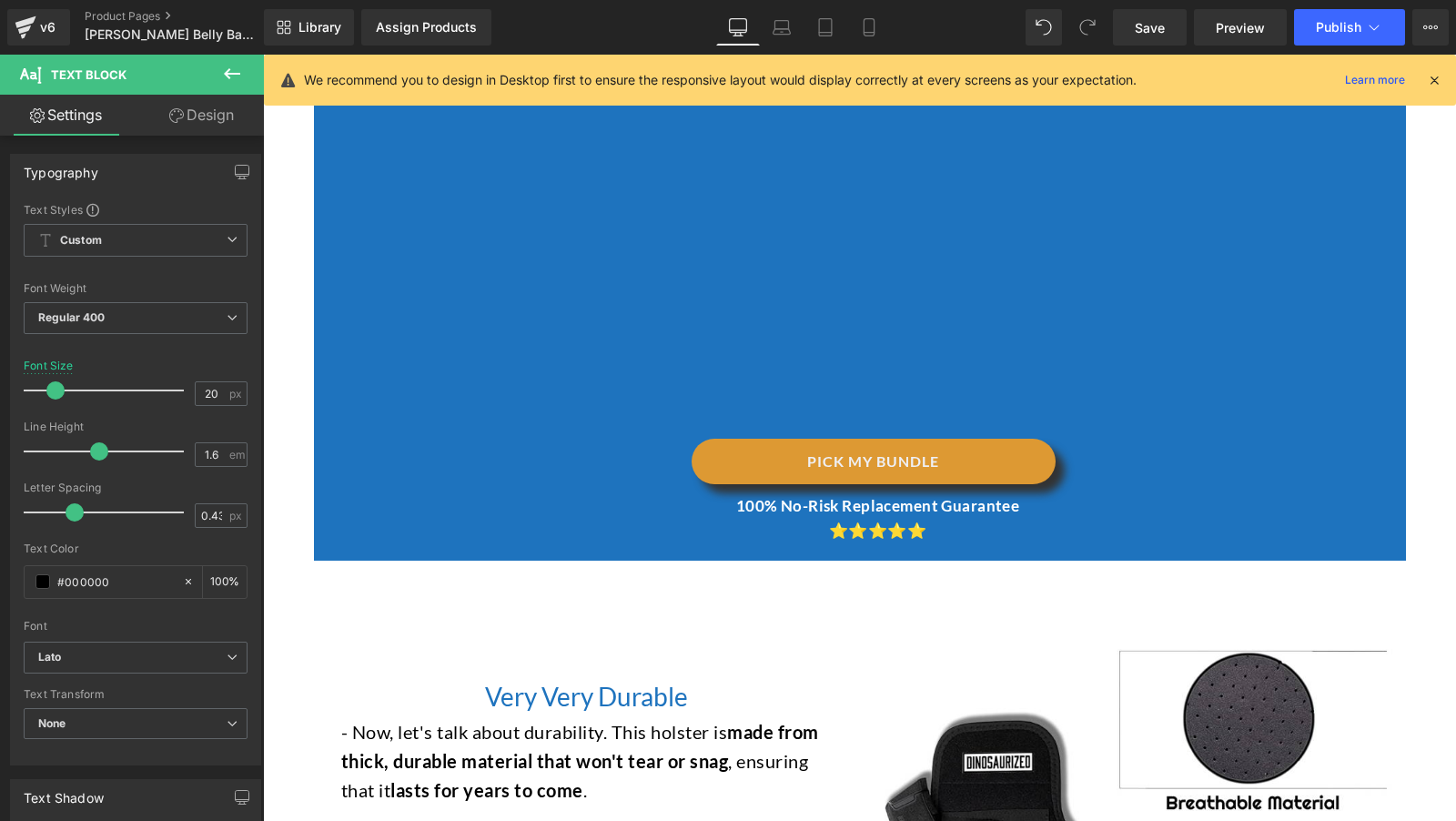
click at [233, 74] on icon at bounding box center [232, 74] width 22 height 22
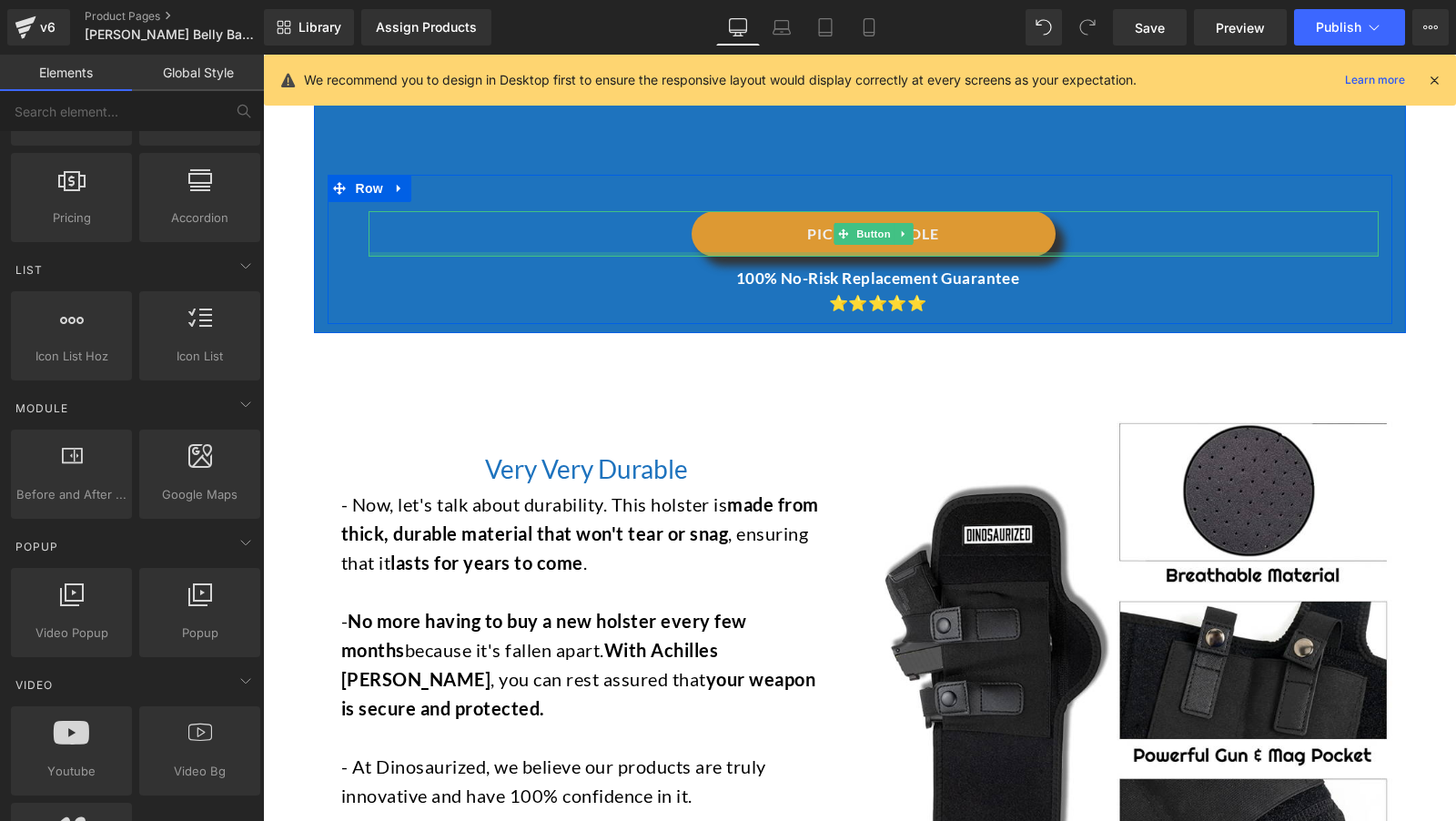
scroll to position [3572, 0]
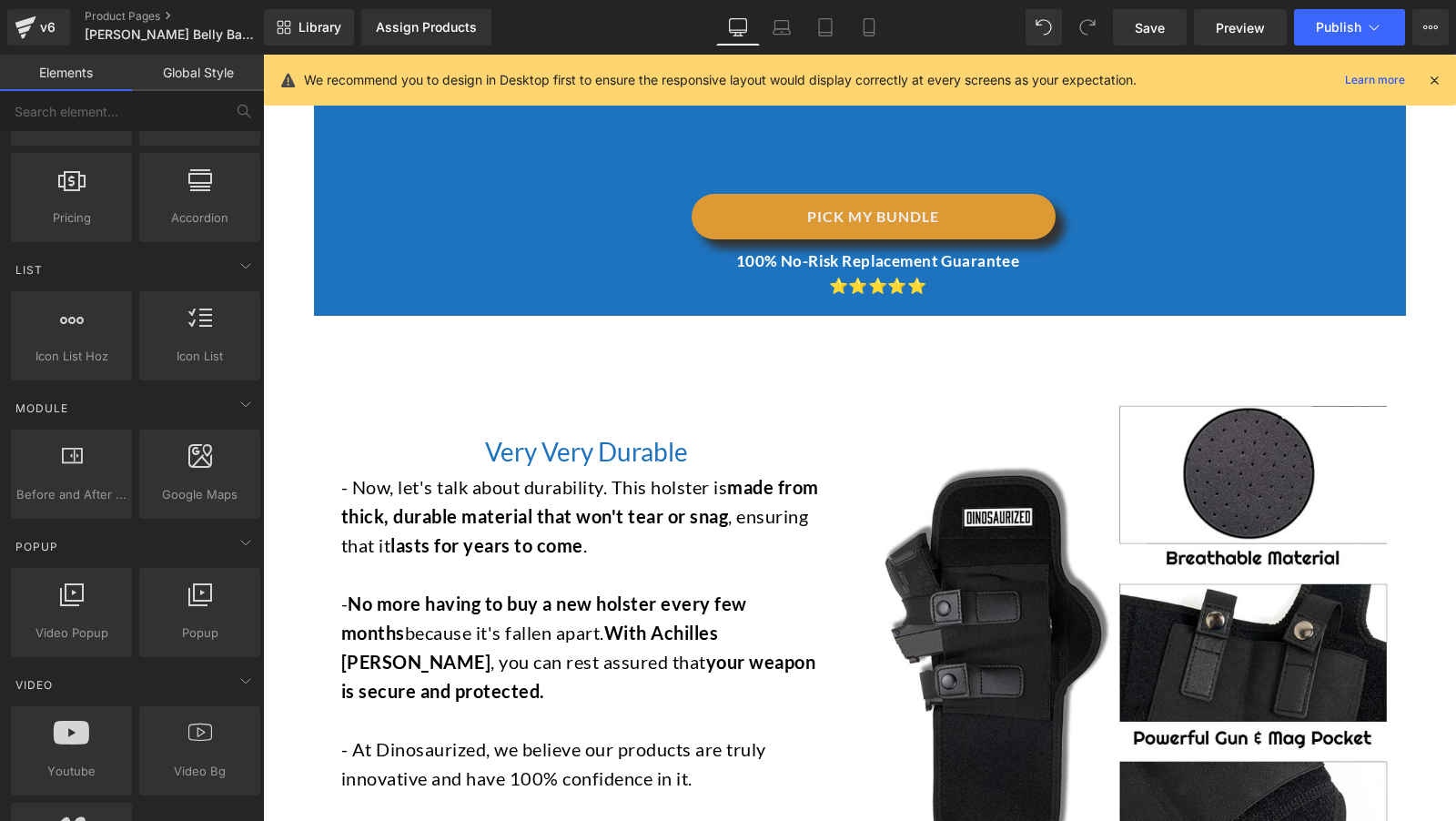
click at [426, 432] on h2 "Very Very Durable" at bounding box center [587, 452] width 491 height 41
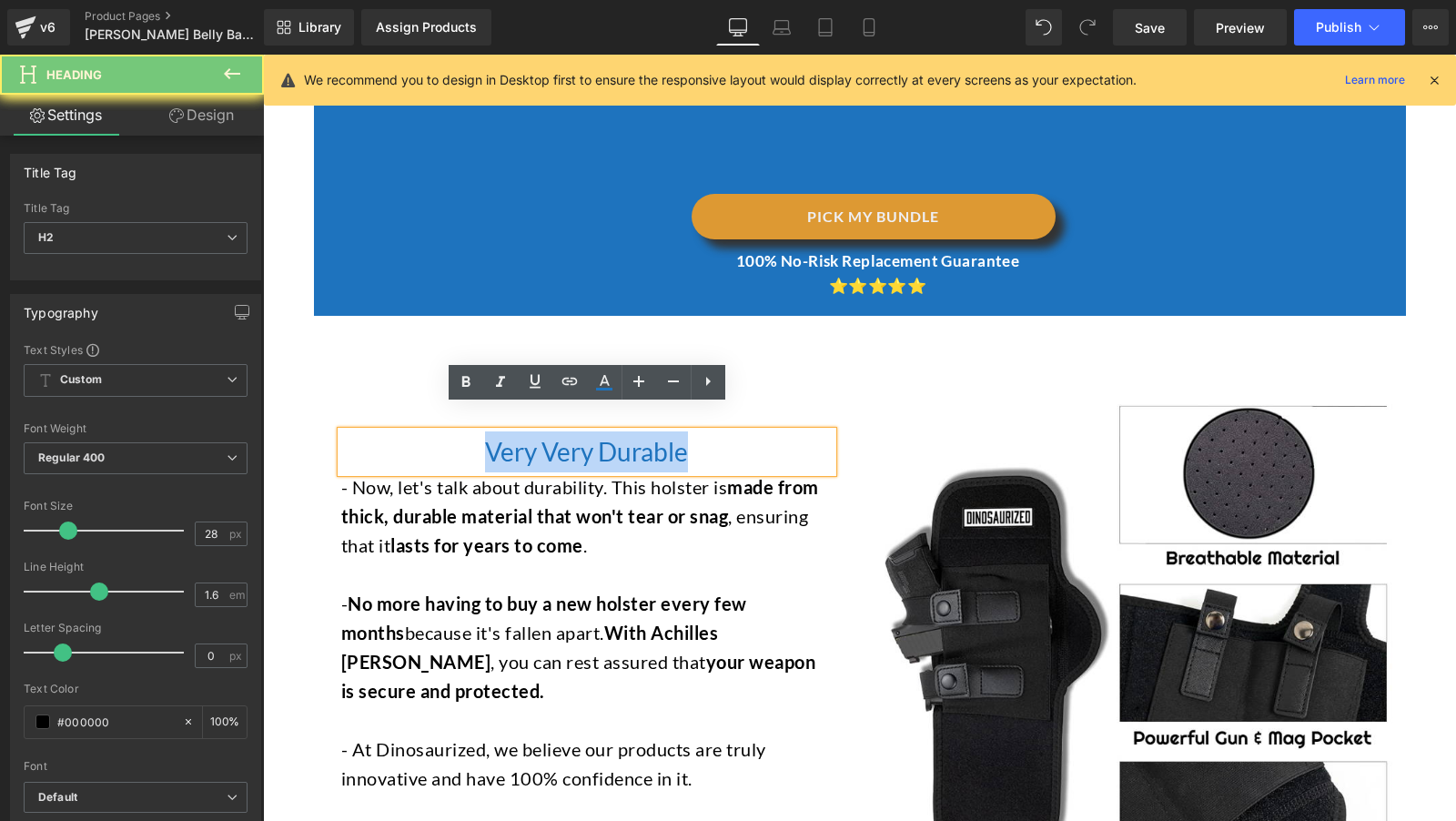
paste div
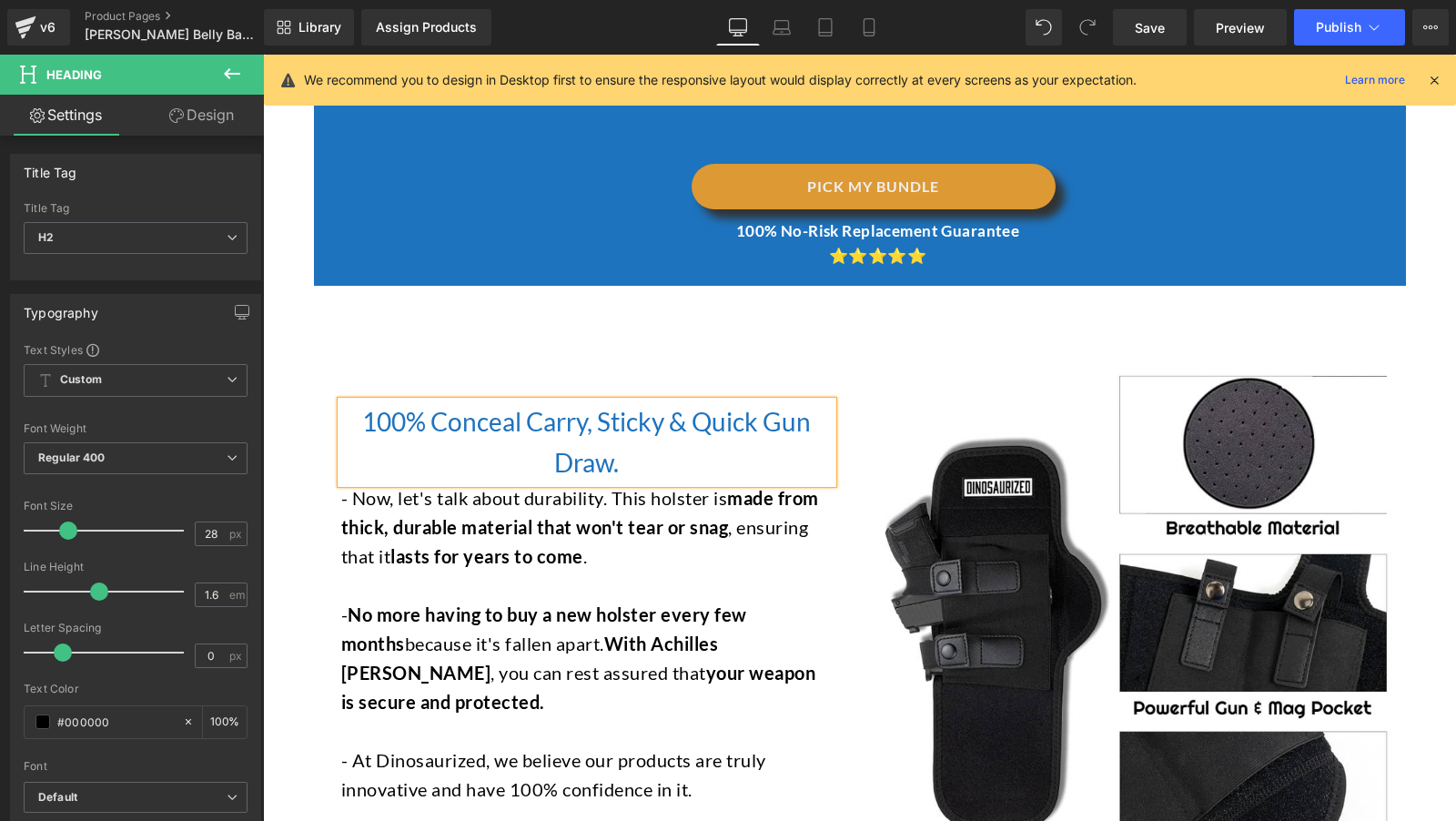
scroll to position [3606, 0]
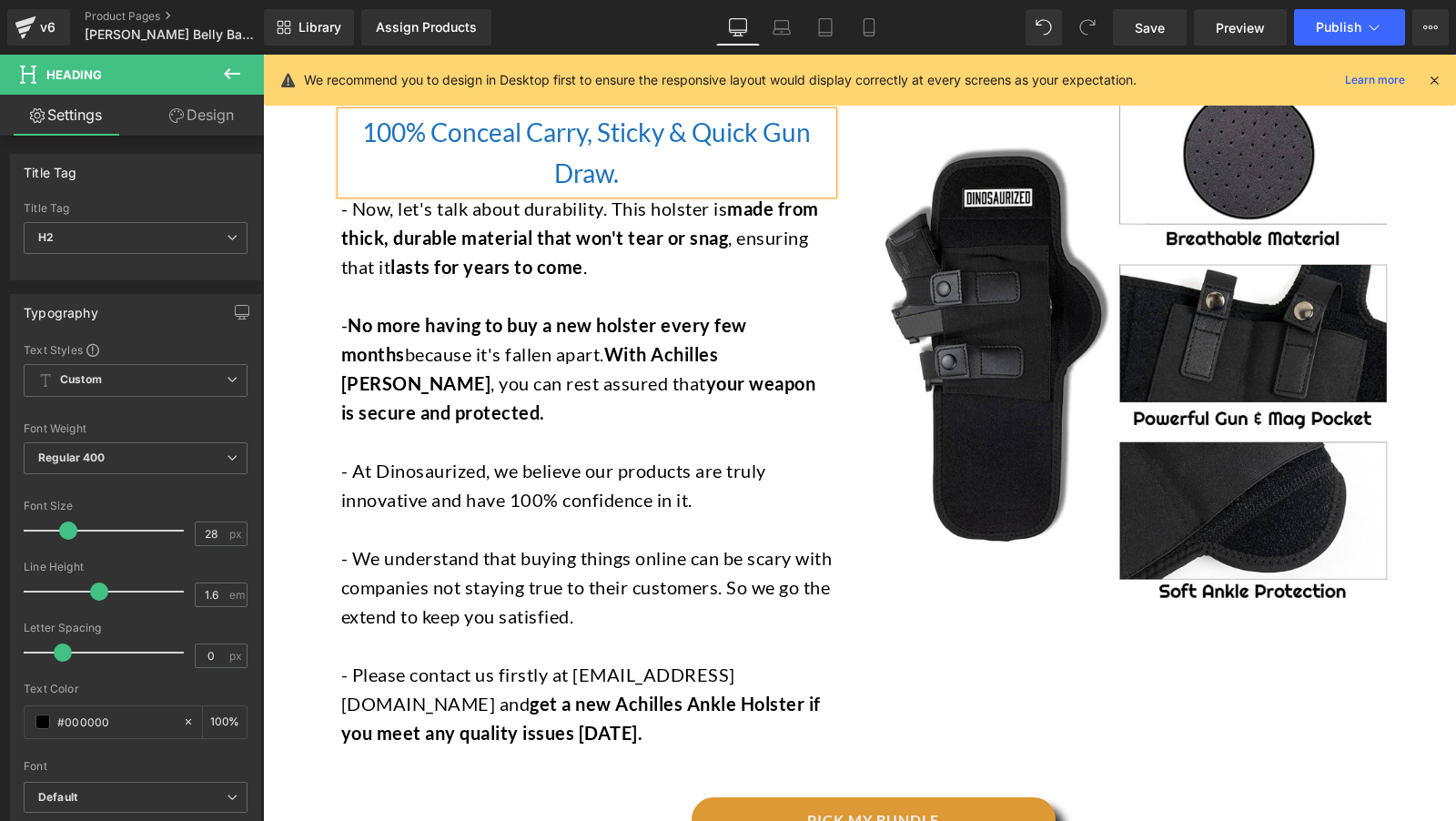
click at [623, 343] on span "With Achilles Ankle Holster" at bounding box center [530, 368] width 378 height 51
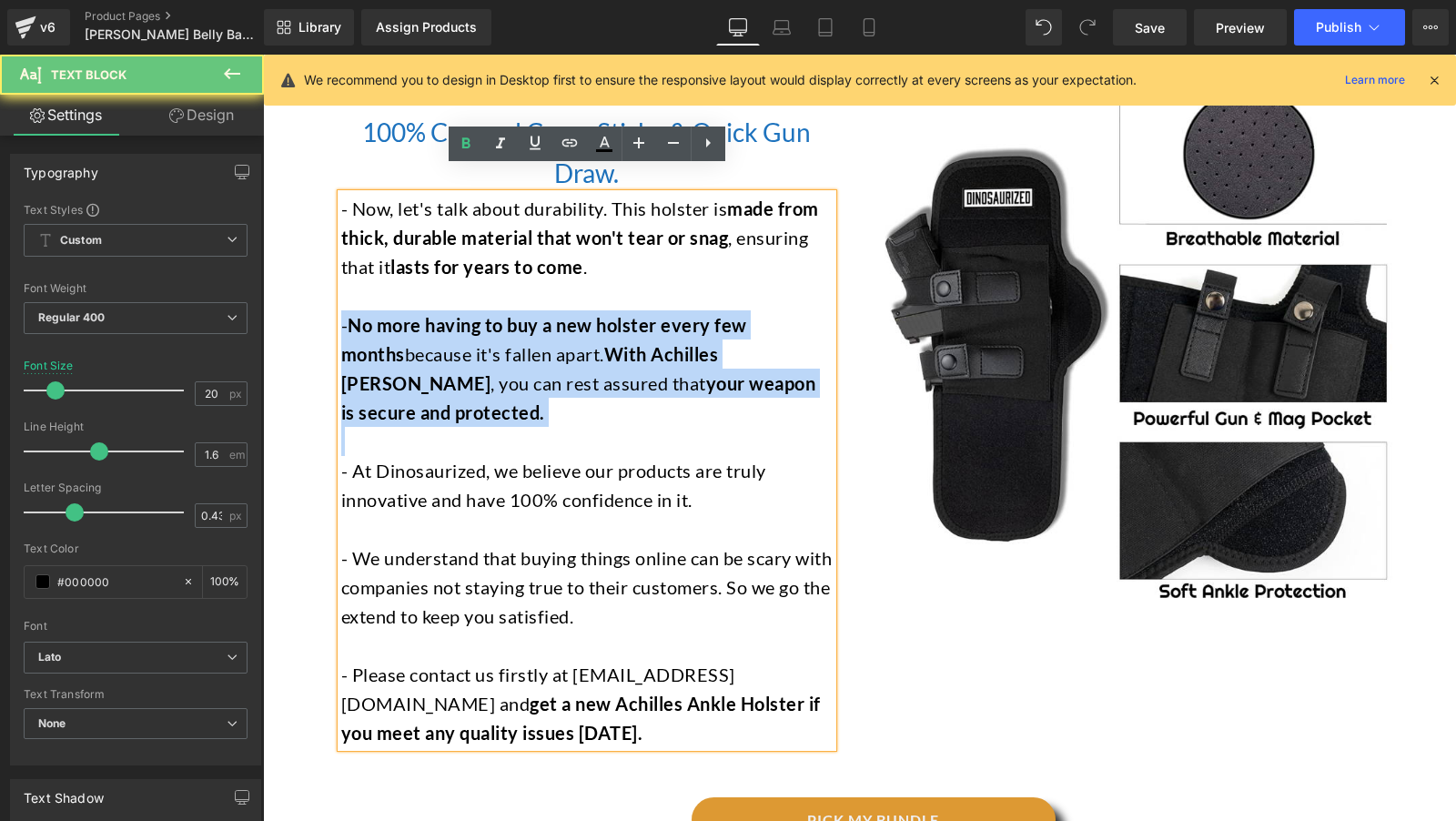
click at [623, 343] on span "With Achilles Ankle Holster" at bounding box center [530, 368] width 378 height 51
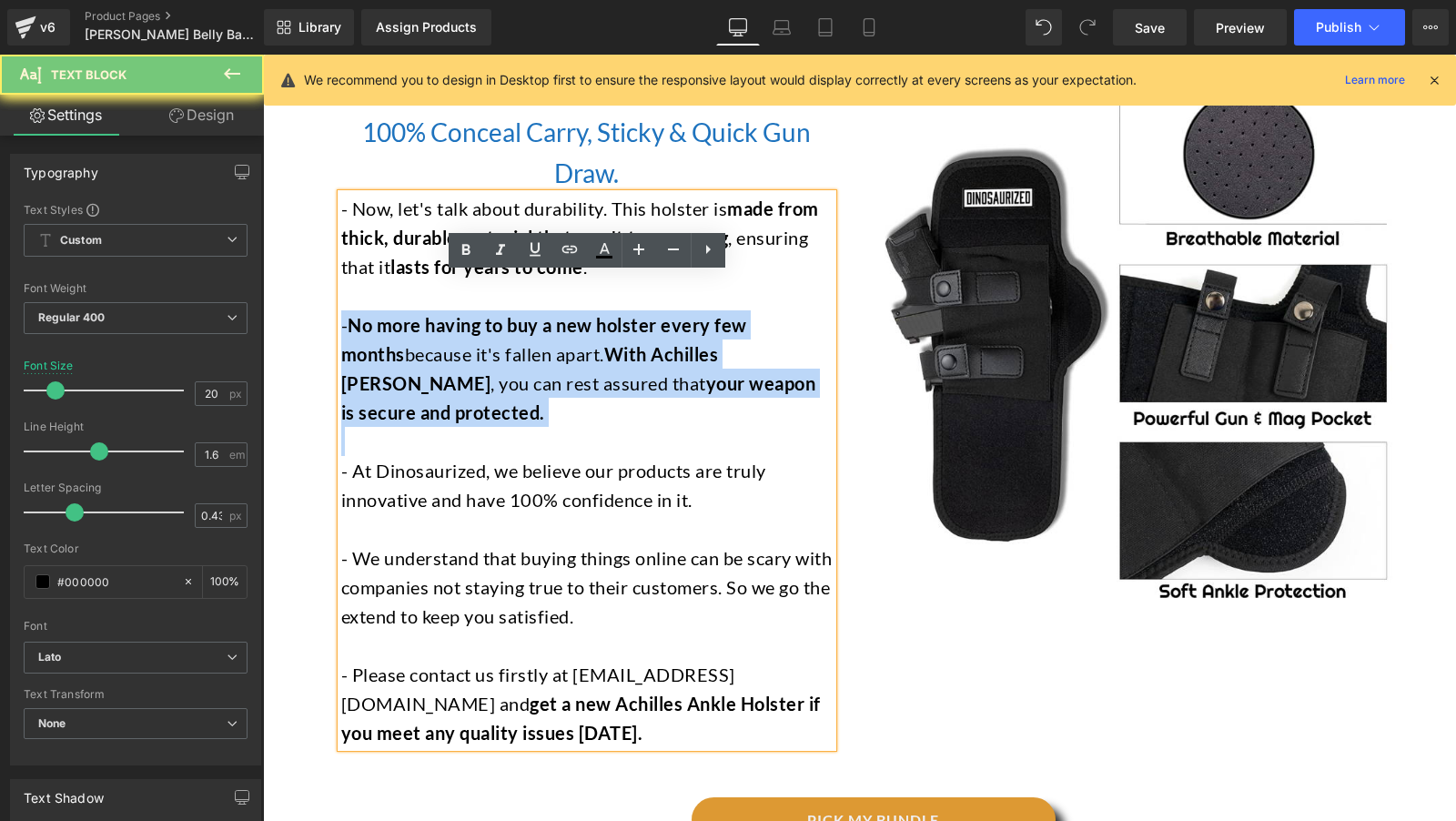
scroll to position [3722, 0]
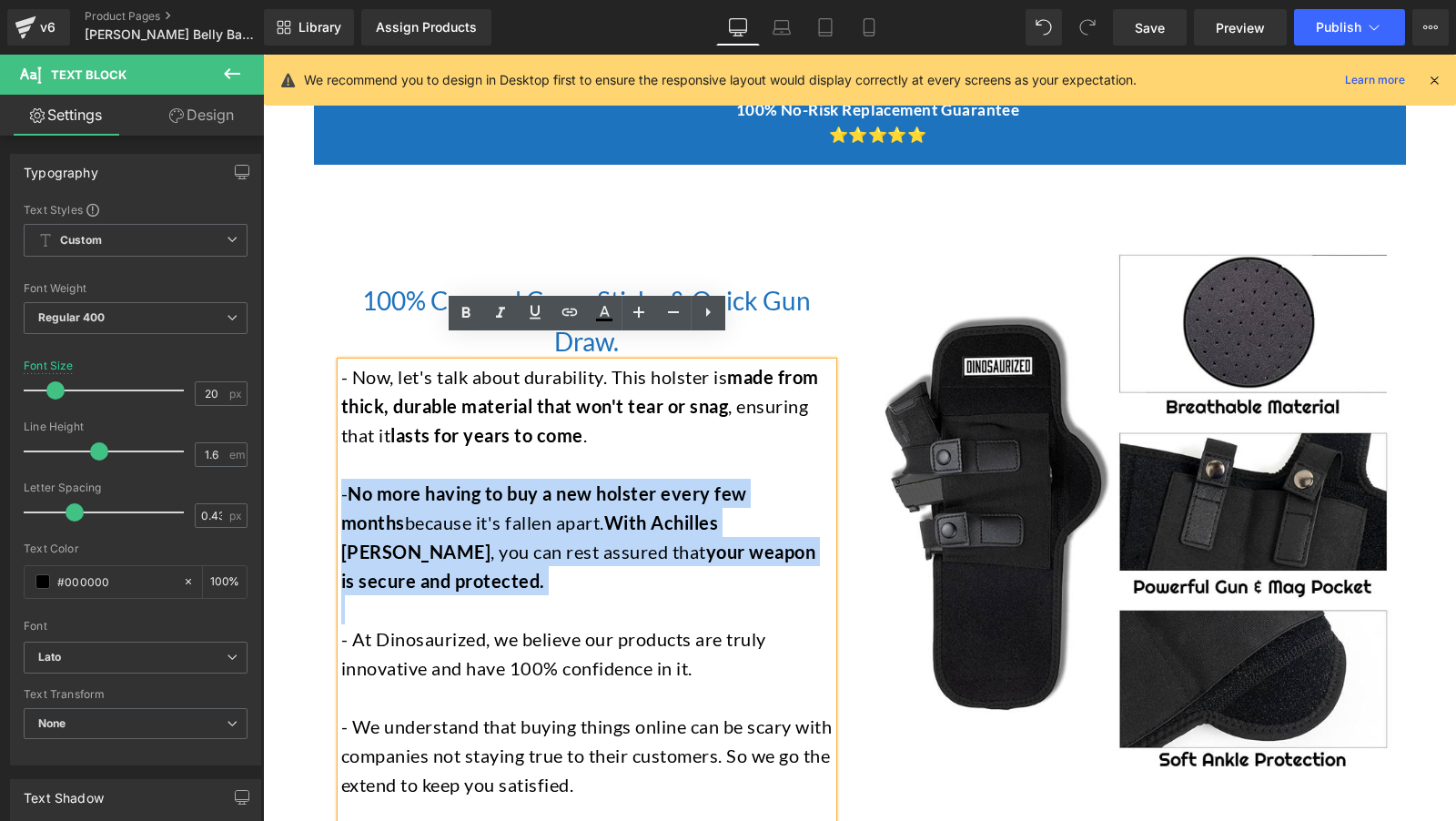
click at [760, 309] on h2 "100% Conceal Carry, Sticky & Quick Gun Draw." at bounding box center [587, 321] width 491 height 82
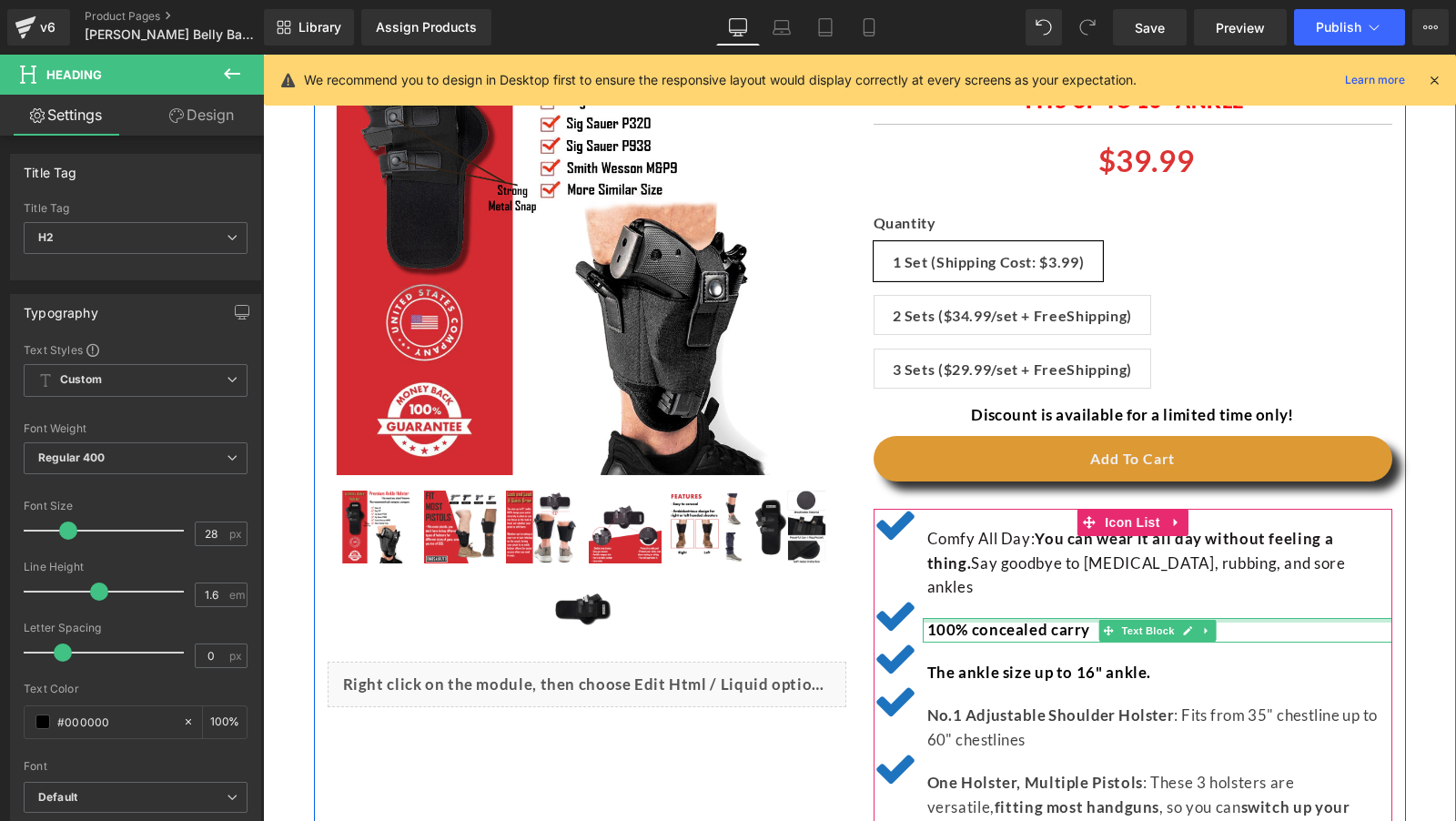
scroll to position [59, 0]
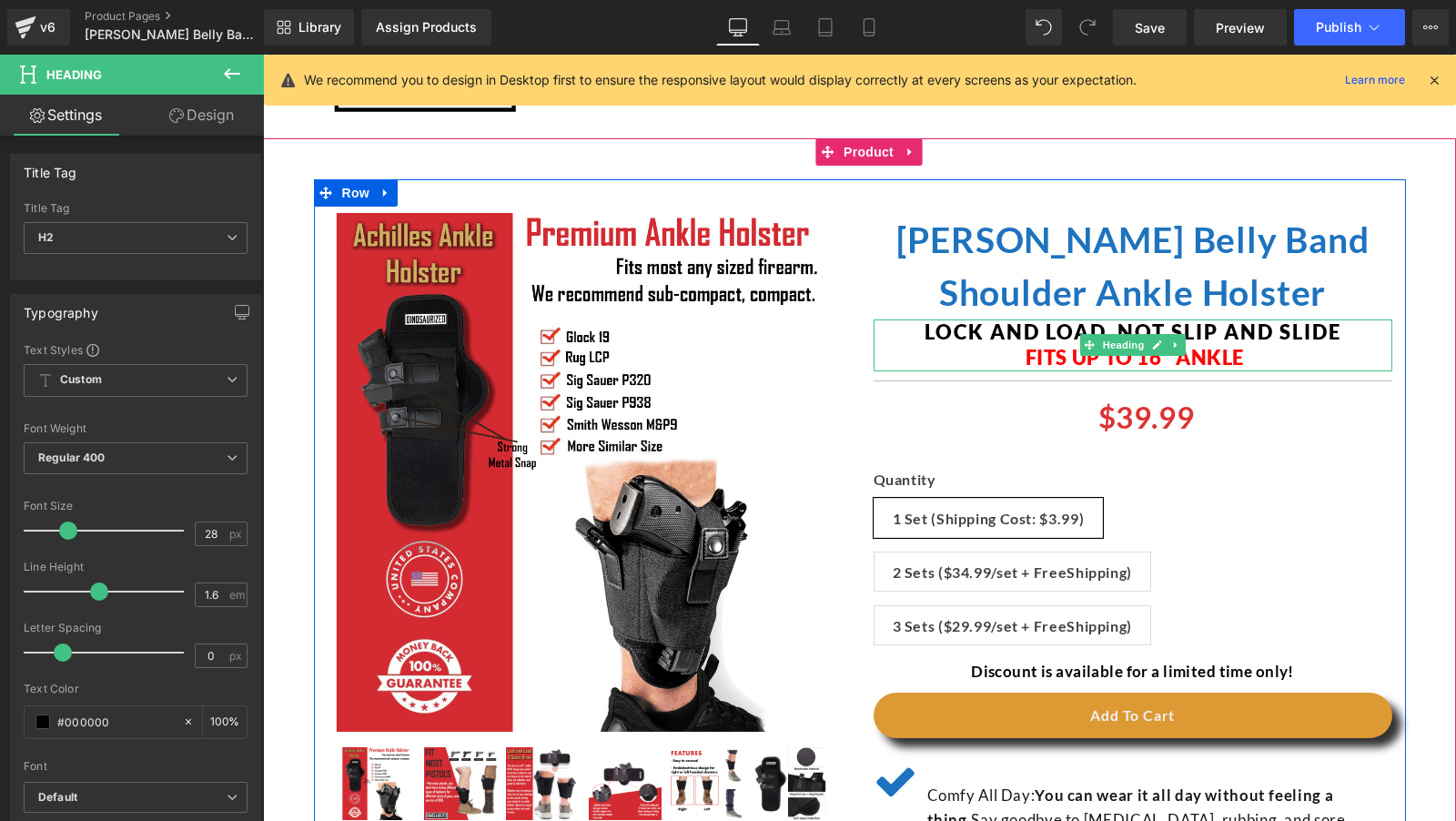
click at [1026, 345] on span "Fits up to 16" ankle" at bounding box center [1136, 357] width 219 height 24
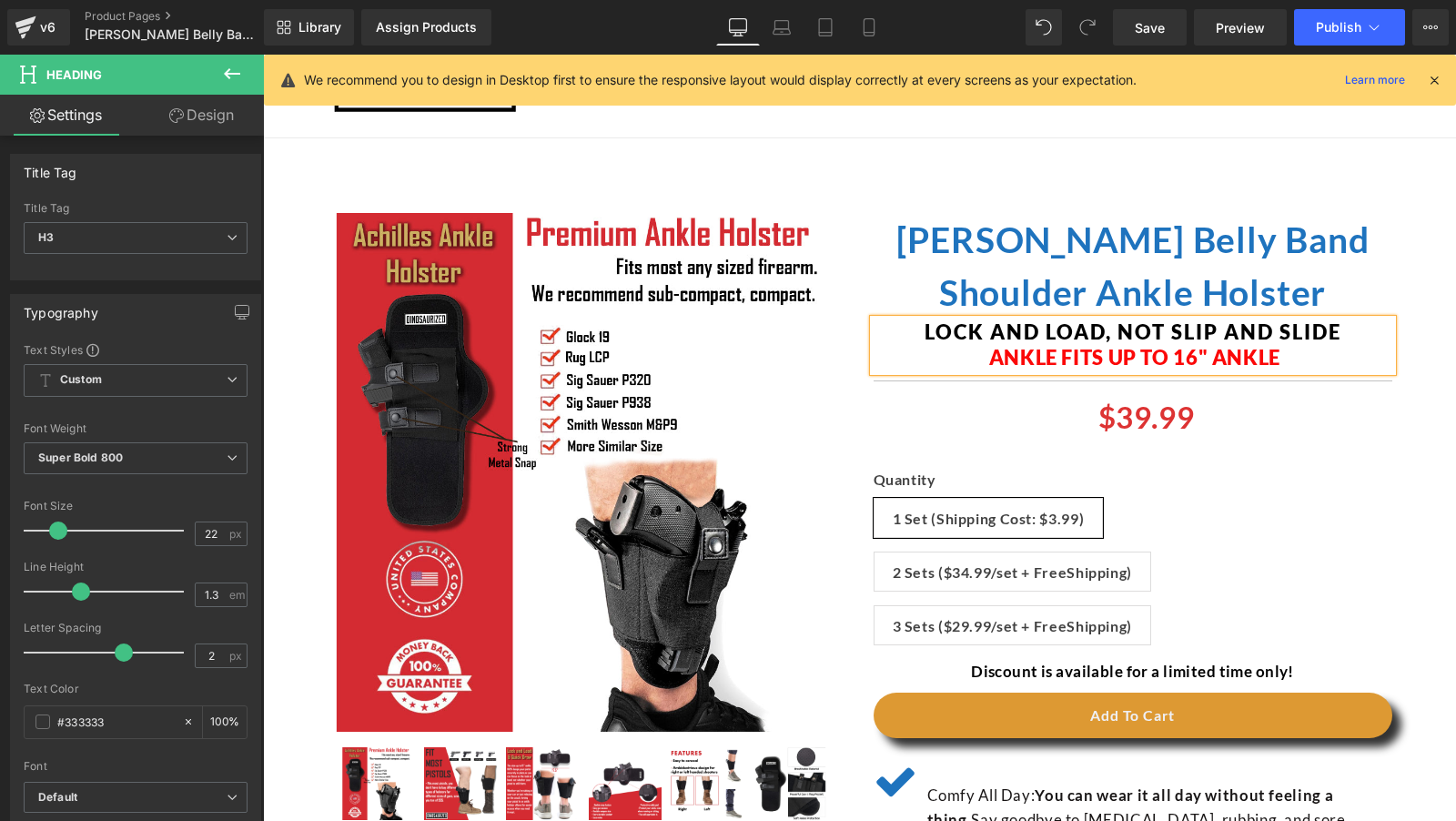
click at [1311, 354] on h3 "Ankle fits up to 16" ankle" at bounding box center [1133, 358] width 519 height 26
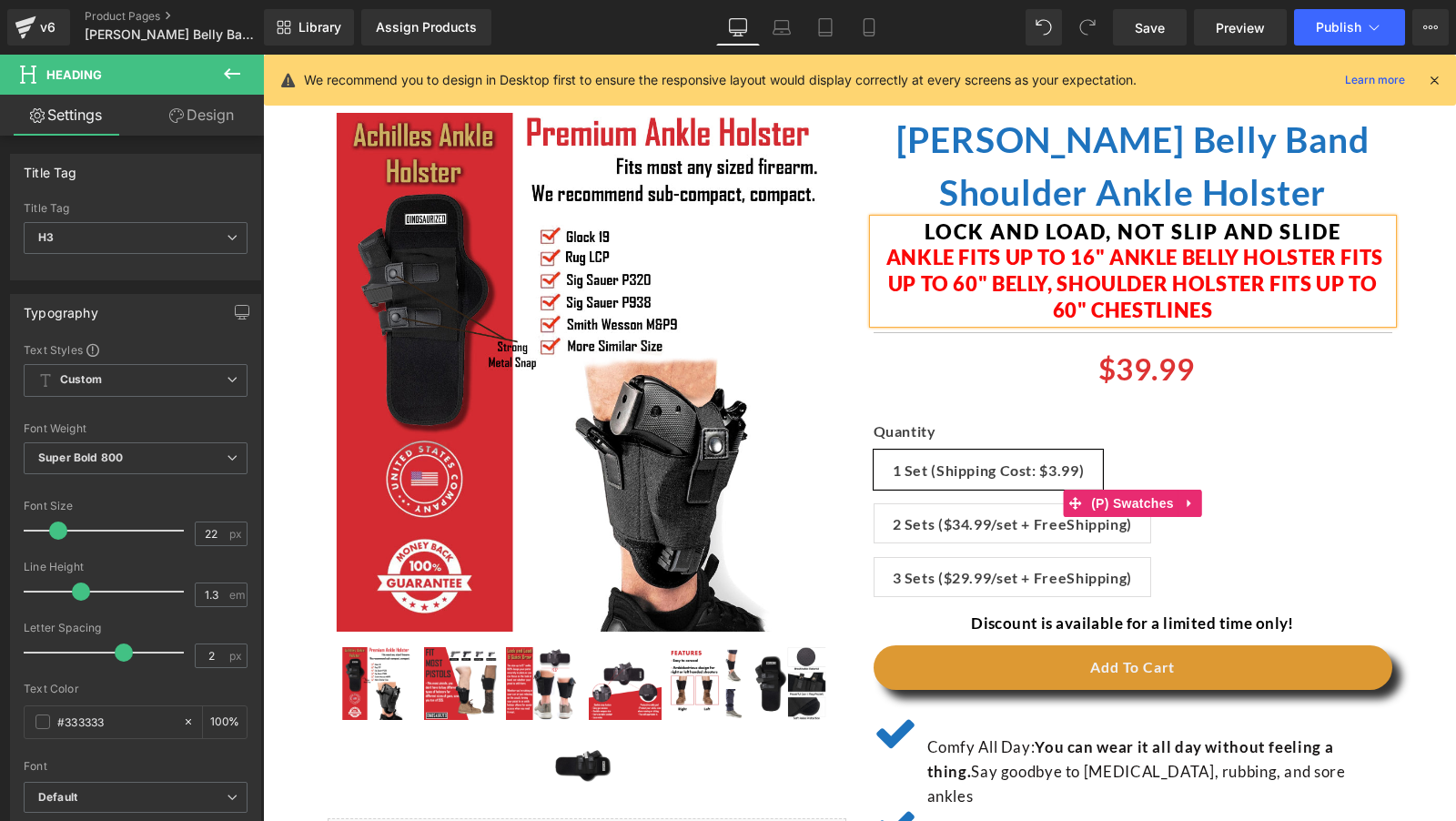
scroll to position [138, 0]
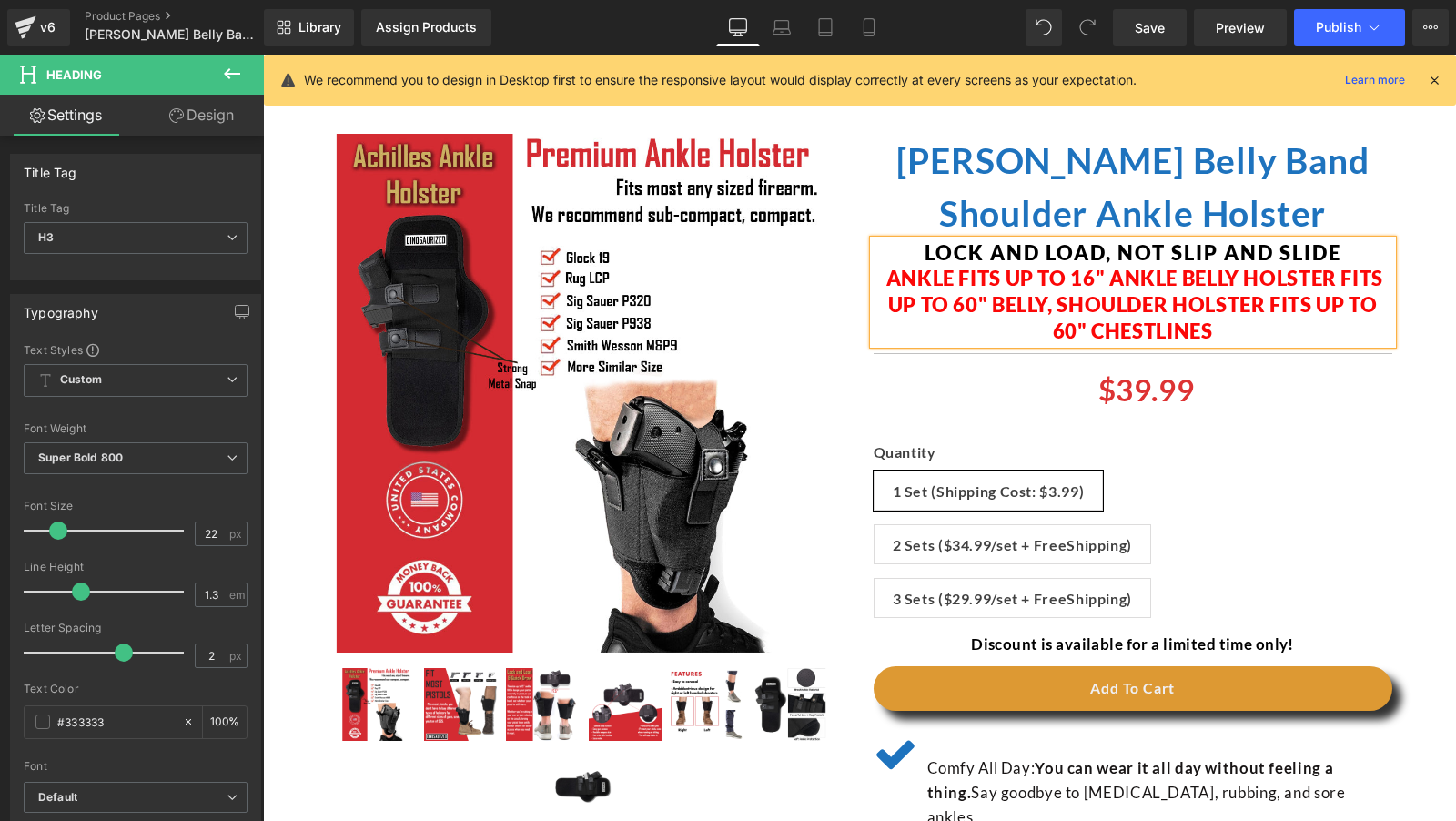
click at [1339, 284] on span "Ankle fits up to 16" ankle belly holster fits up to 60" belly, shoulder holster…" at bounding box center [1135, 304] width 497 height 76
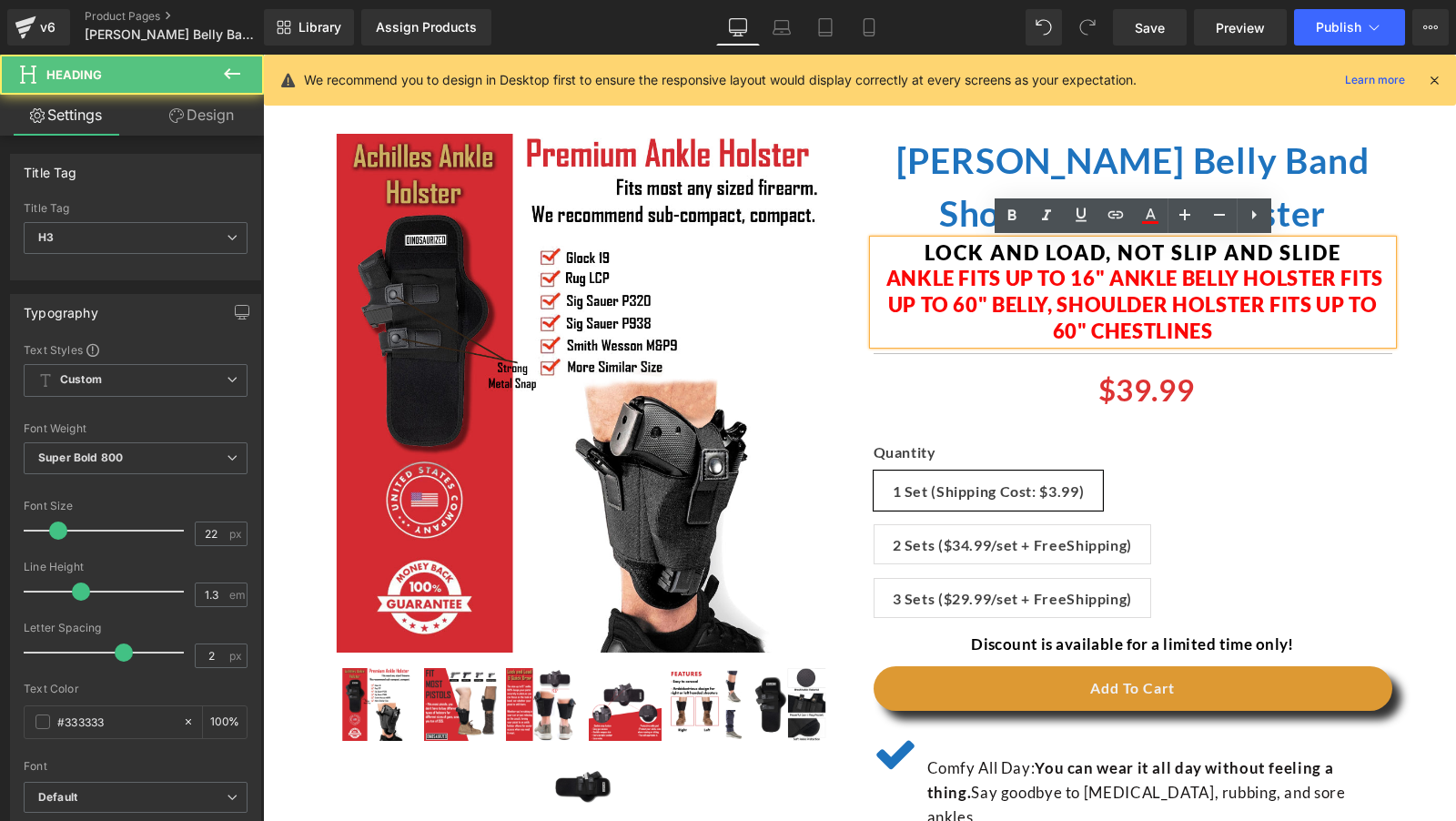
click at [1181, 268] on span "Ankle fits up to 16" ankle belly holster fits up to 60" belly, shoulder holster…" at bounding box center [1135, 304] width 497 height 76
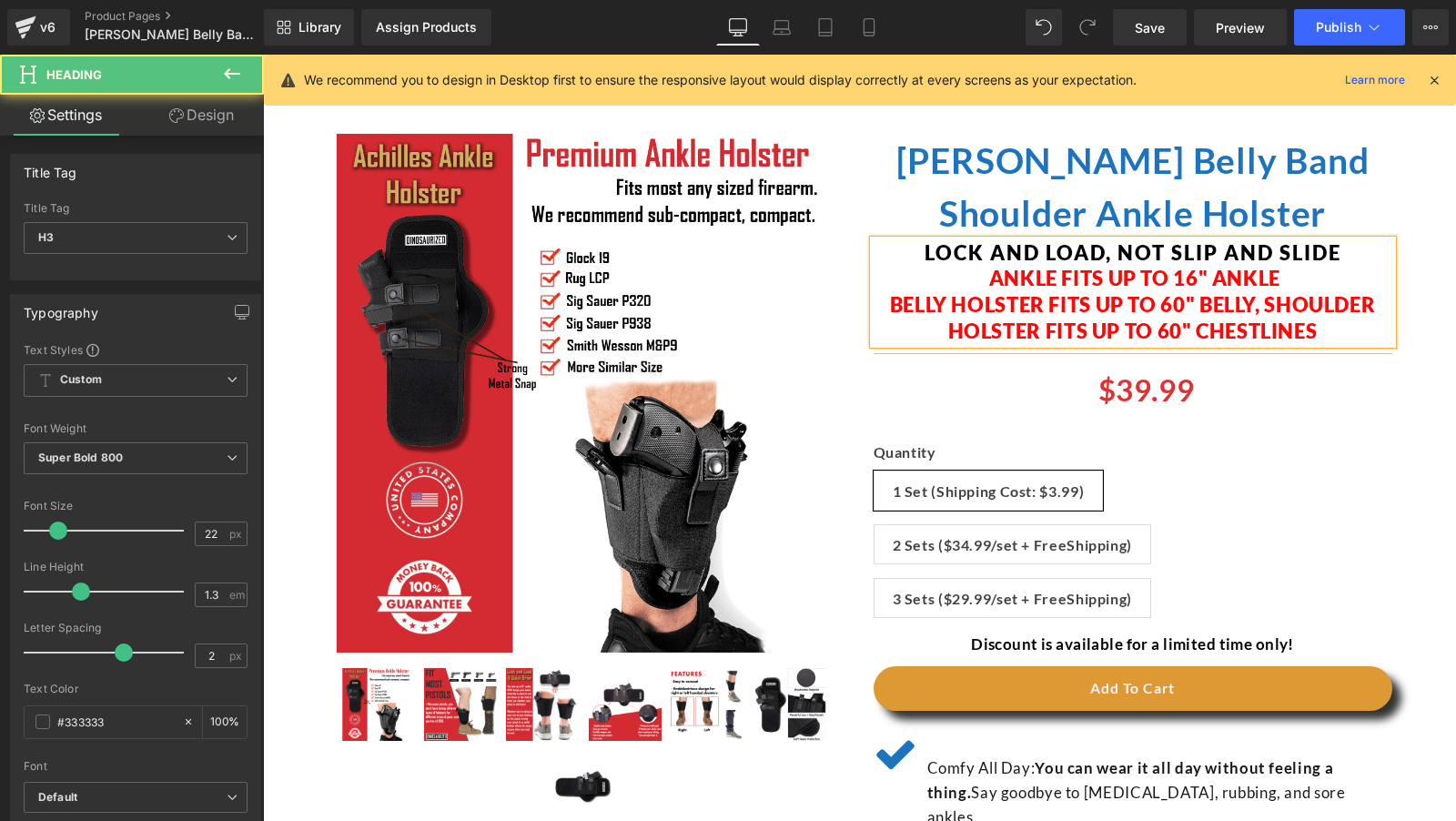
click at [1264, 309] on span "belly holster fits up to 60" belly, shoulder holster fits up to 60" chestlines" at bounding box center [1132, 318] width 486 height 51
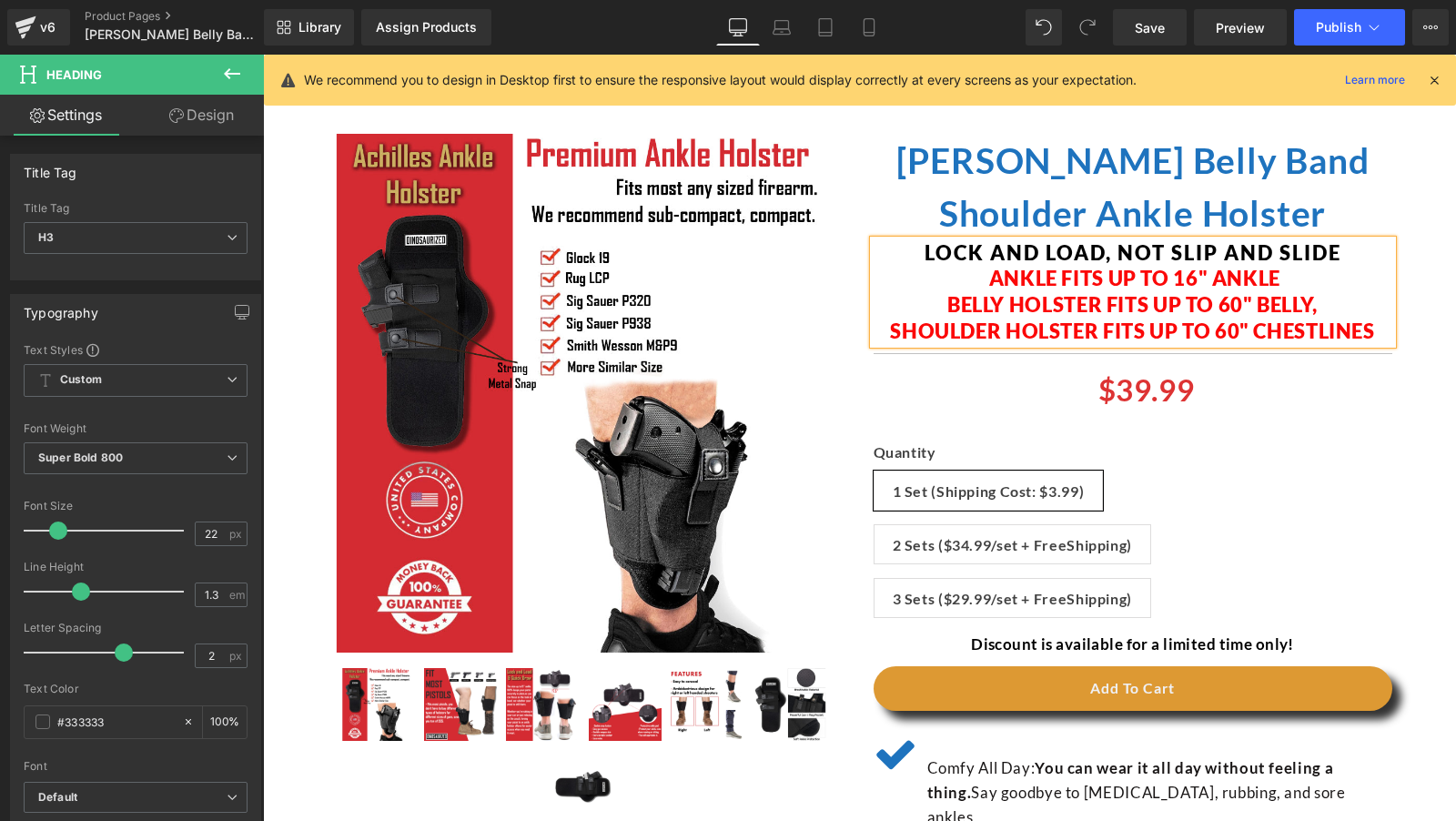
click at [1328, 303] on h3 "belly holster fits up to 60" belly," at bounding box center [1133, 306] width 519 height 26
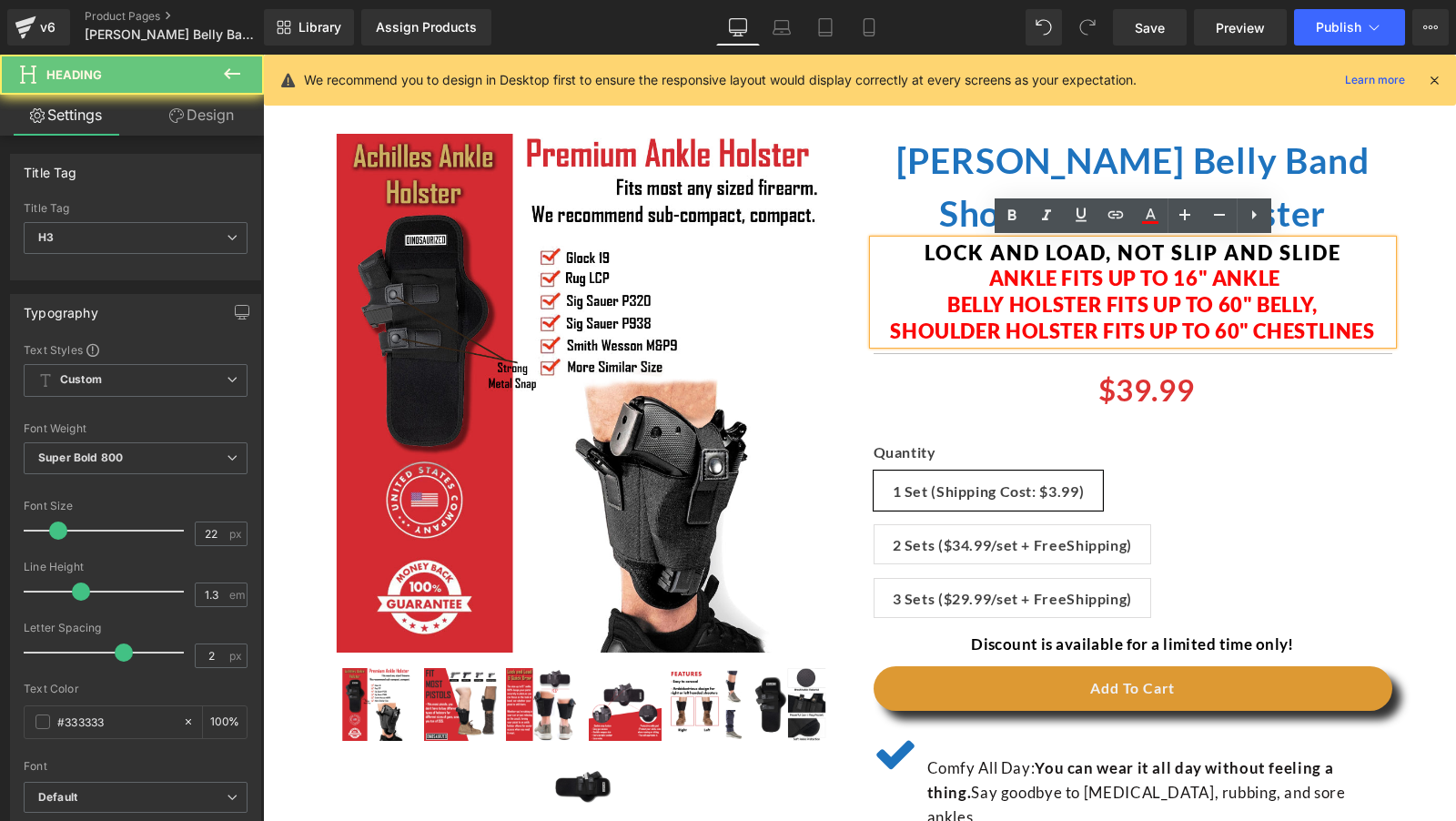
click at [1129, 284] on span "Ankle fits up to 16" ankle" at bounding box center [1135, 278] width 292 height 24
click at [1070, 298] on span "belly holster fits up to 60" belly," at bounding box center [1132, 305] width 370 height 24
click at [1052, 274] on span "Ankle fits up to 16" ankle" at bounding box center [1135, 278] width 292 height 24
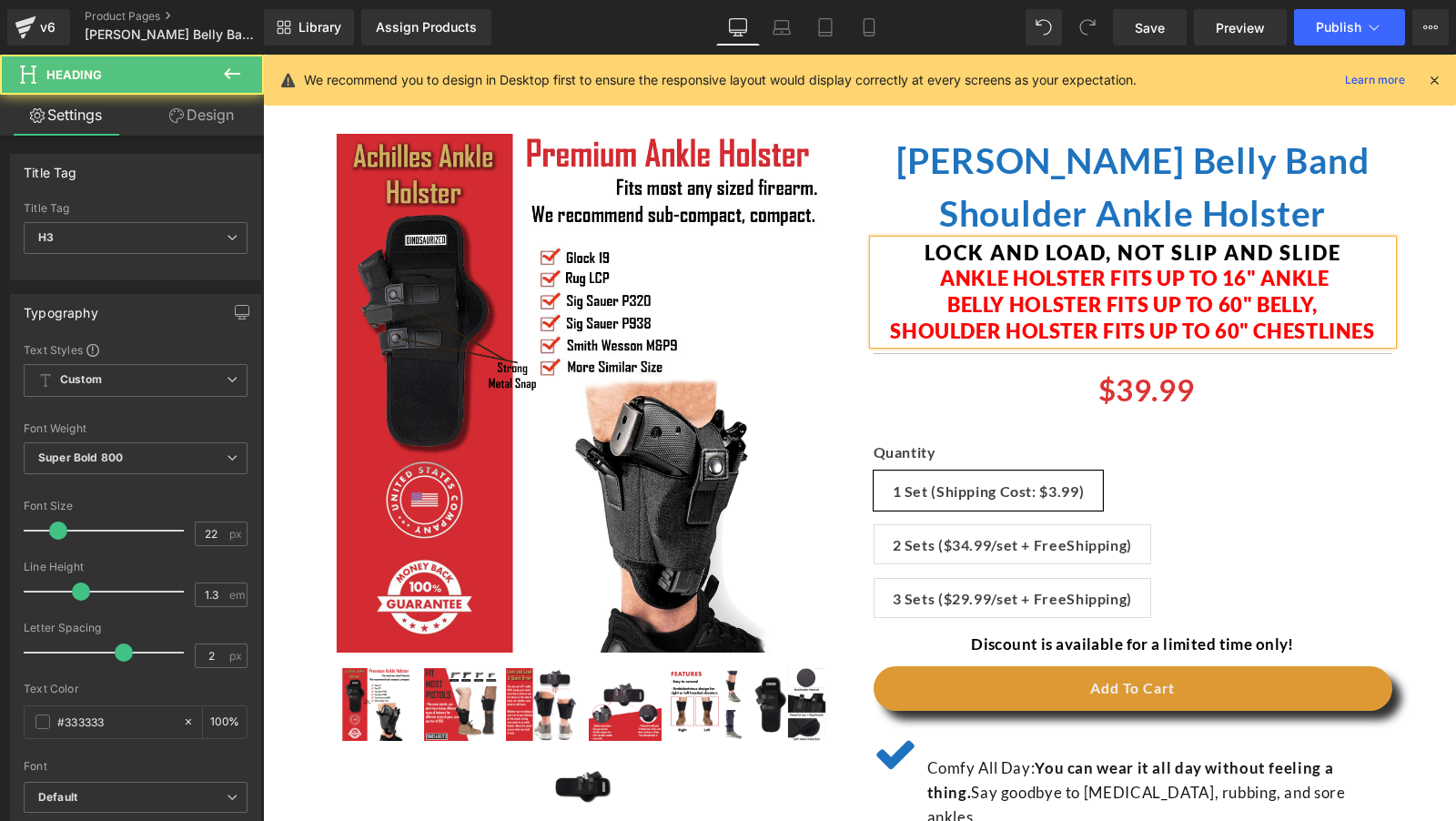
click at [1334, 298] on h3 "belly holster fits up to 60" belly," at bounding box center [1133, 306] width 519 height 26
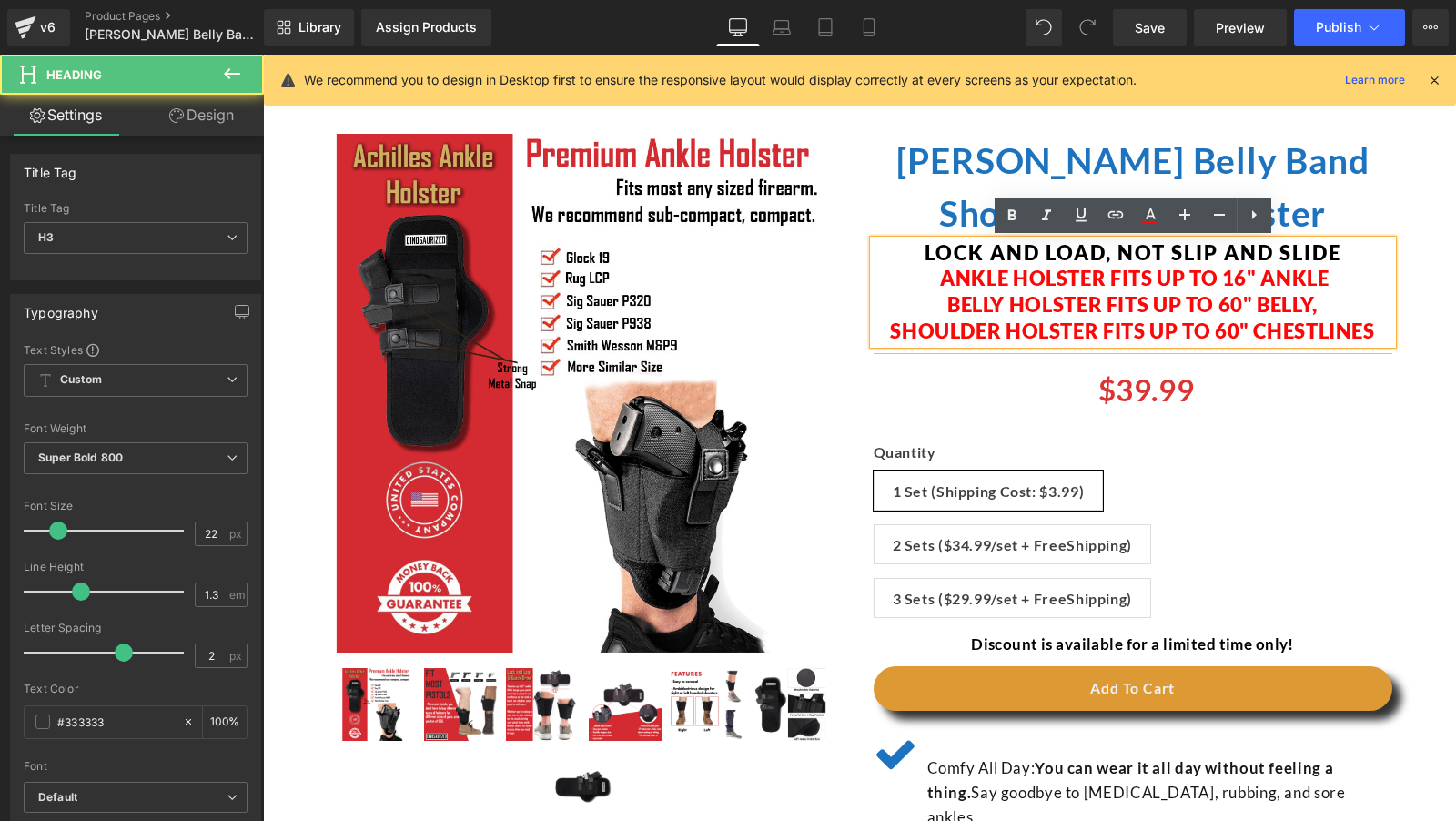
click at [1277, 297] on span "belly holster fits up to 60" belly," at bounding box center [1132, 305] width 370 height 24
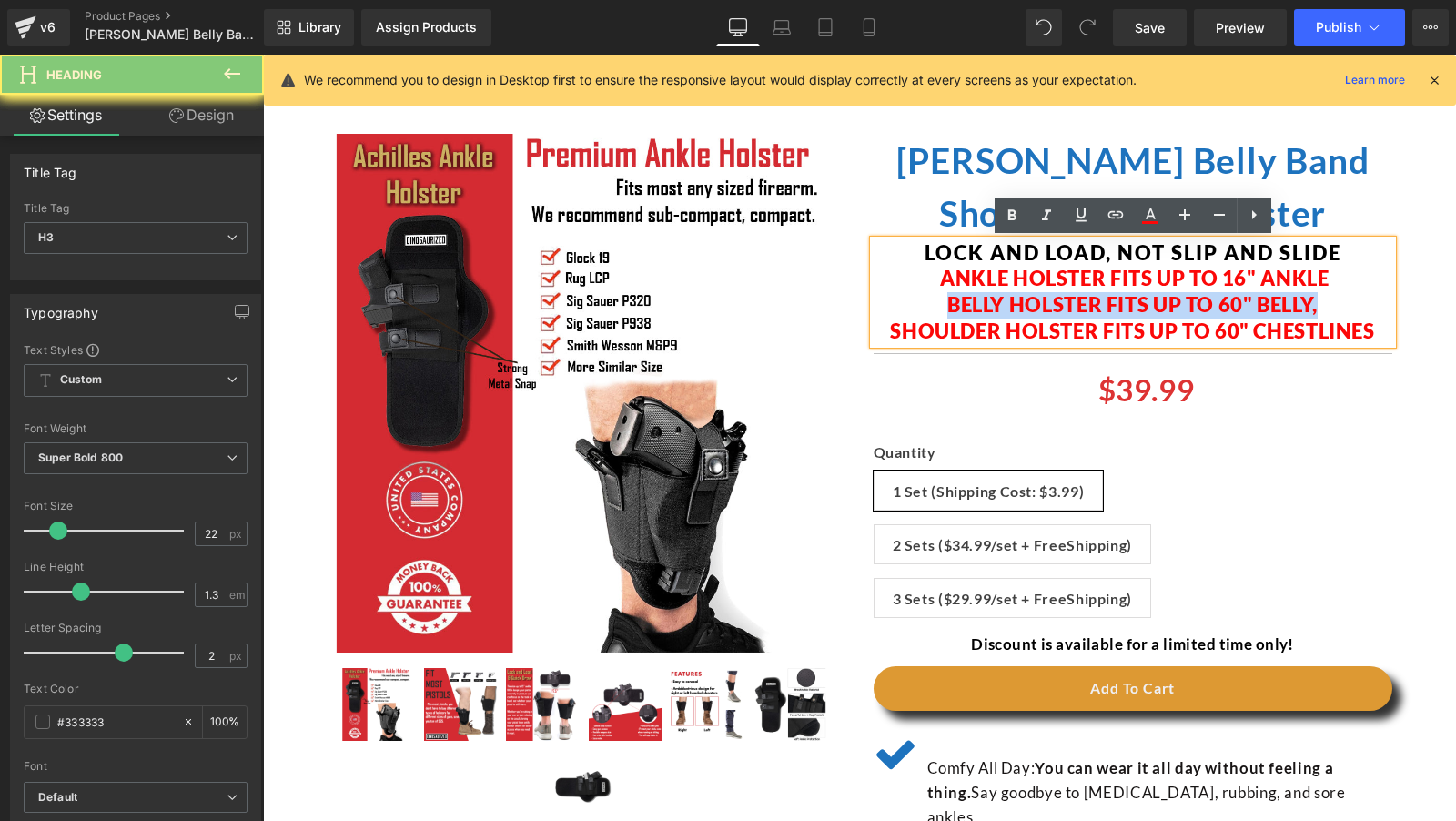
click at [1277, 297] on span "belly holster fits up to 60" belly," at bounding box center [1132, 305] width 370 height 24
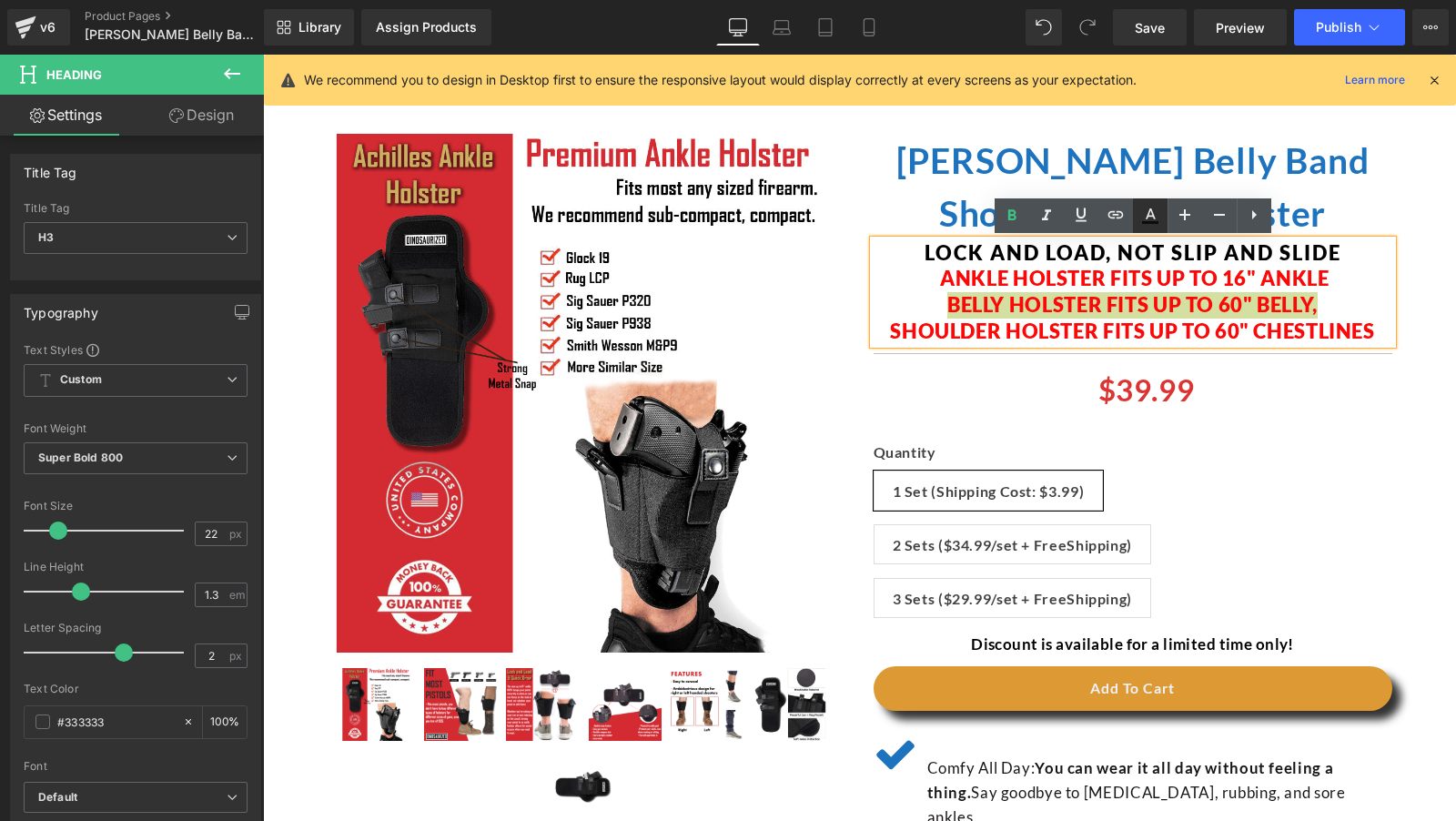
click at [1151, 211] on icon at bounding box center [1150, 214] width 10 height 11
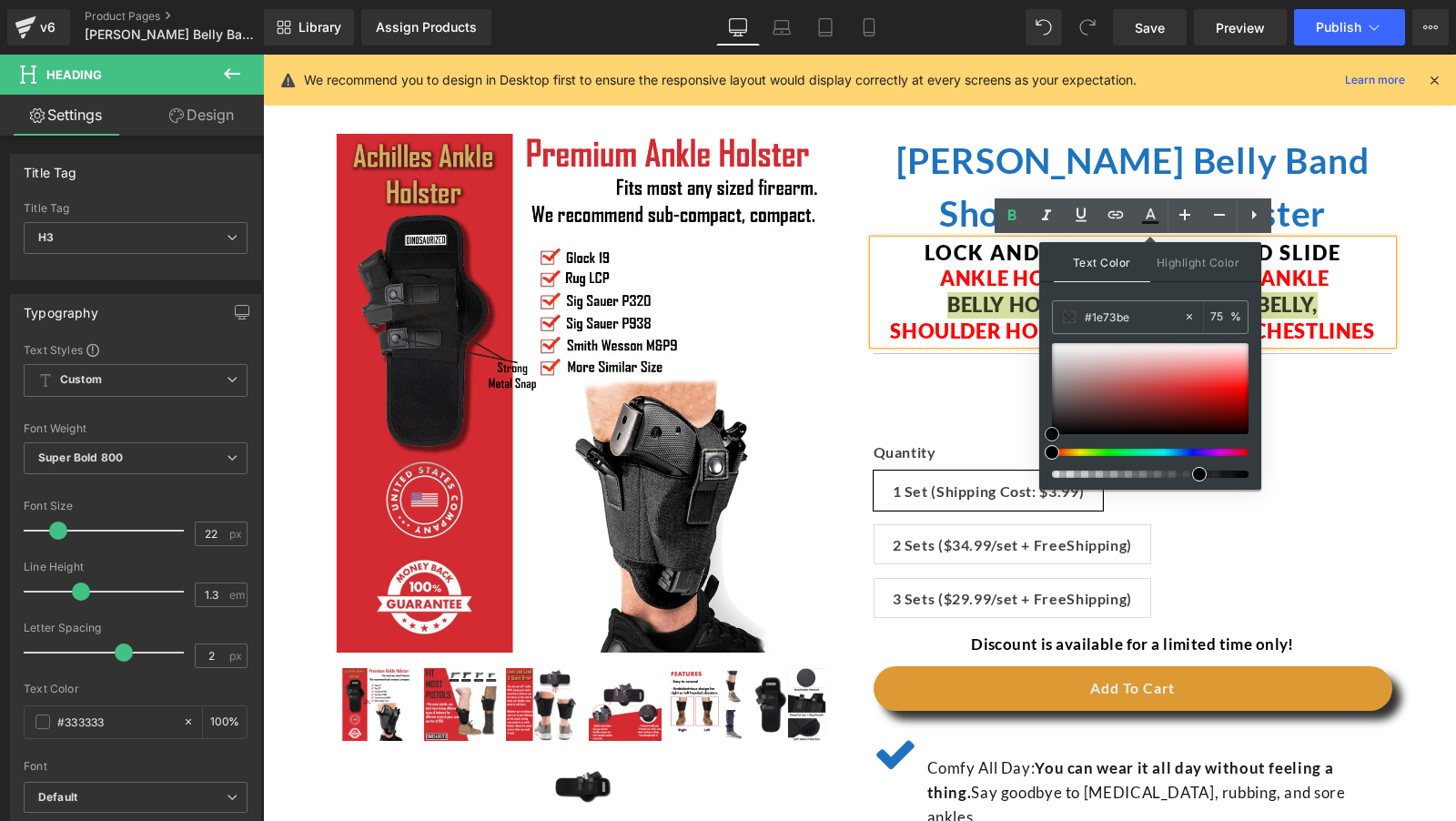
drag, startPoint x: 1390, startPoint y: 460, endPoint x: 1036, endPoint y: 450, distance: 354.1
click at [890, 366] on div "Hera Bundle Belly Band Shoulder Ankle Holster Heading Lock and Load, Not Slip a…" at bounding box center [1133, 683] width 546 height 1098
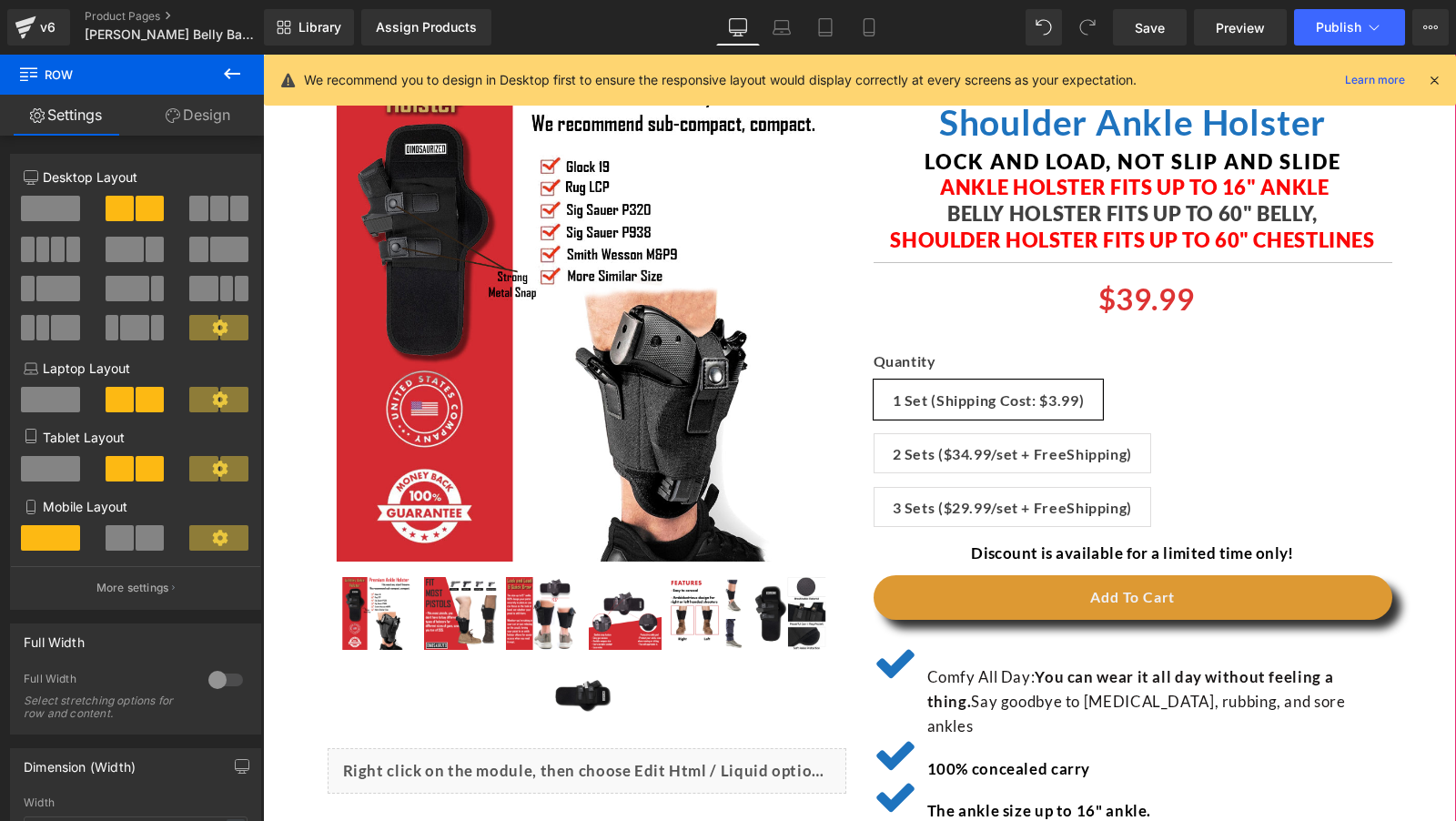
scroll to position [235, 0]
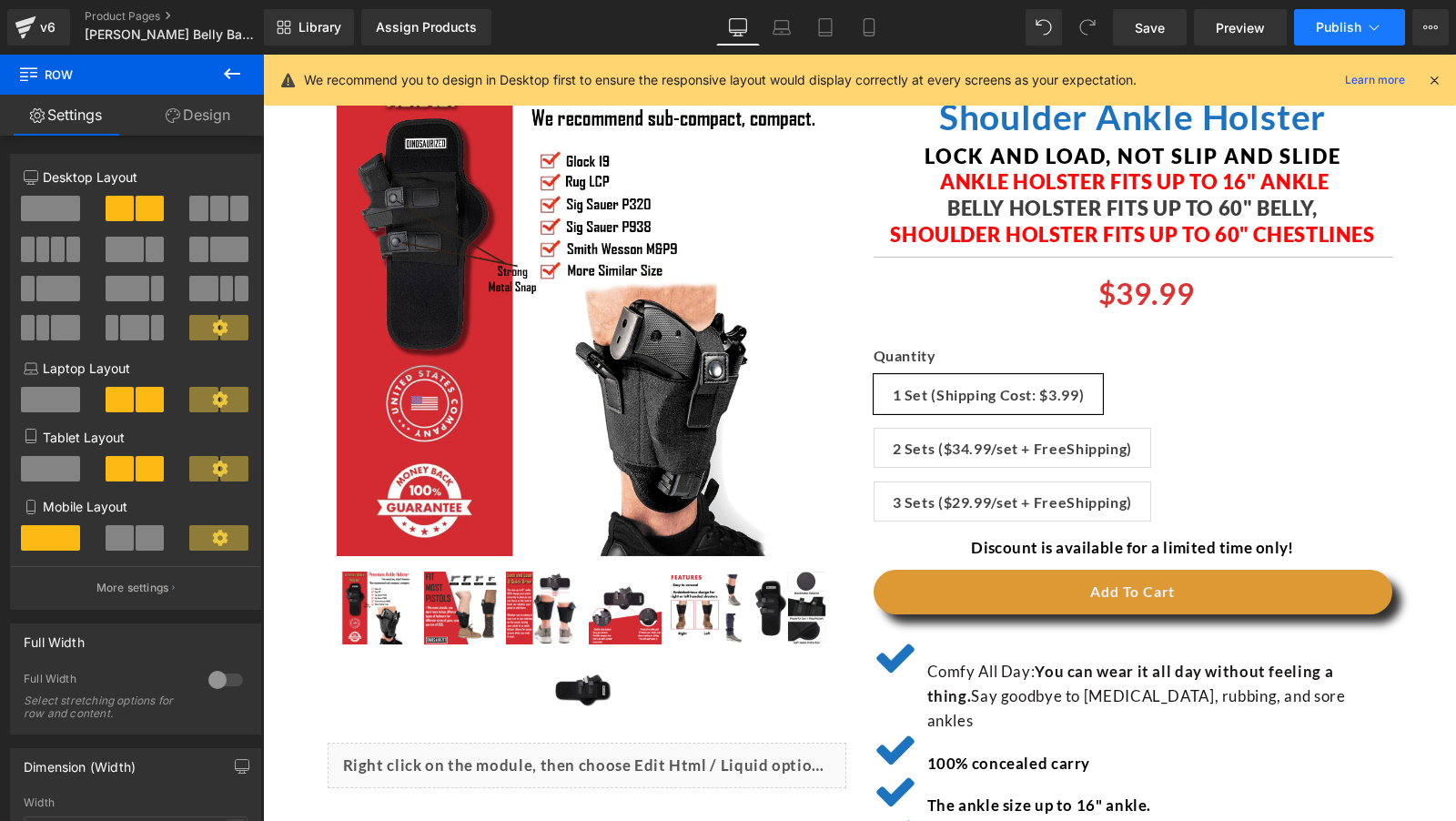
click at [1350, 30] on span "Publish" at bounding box center [1338, 28] width 46 height 15
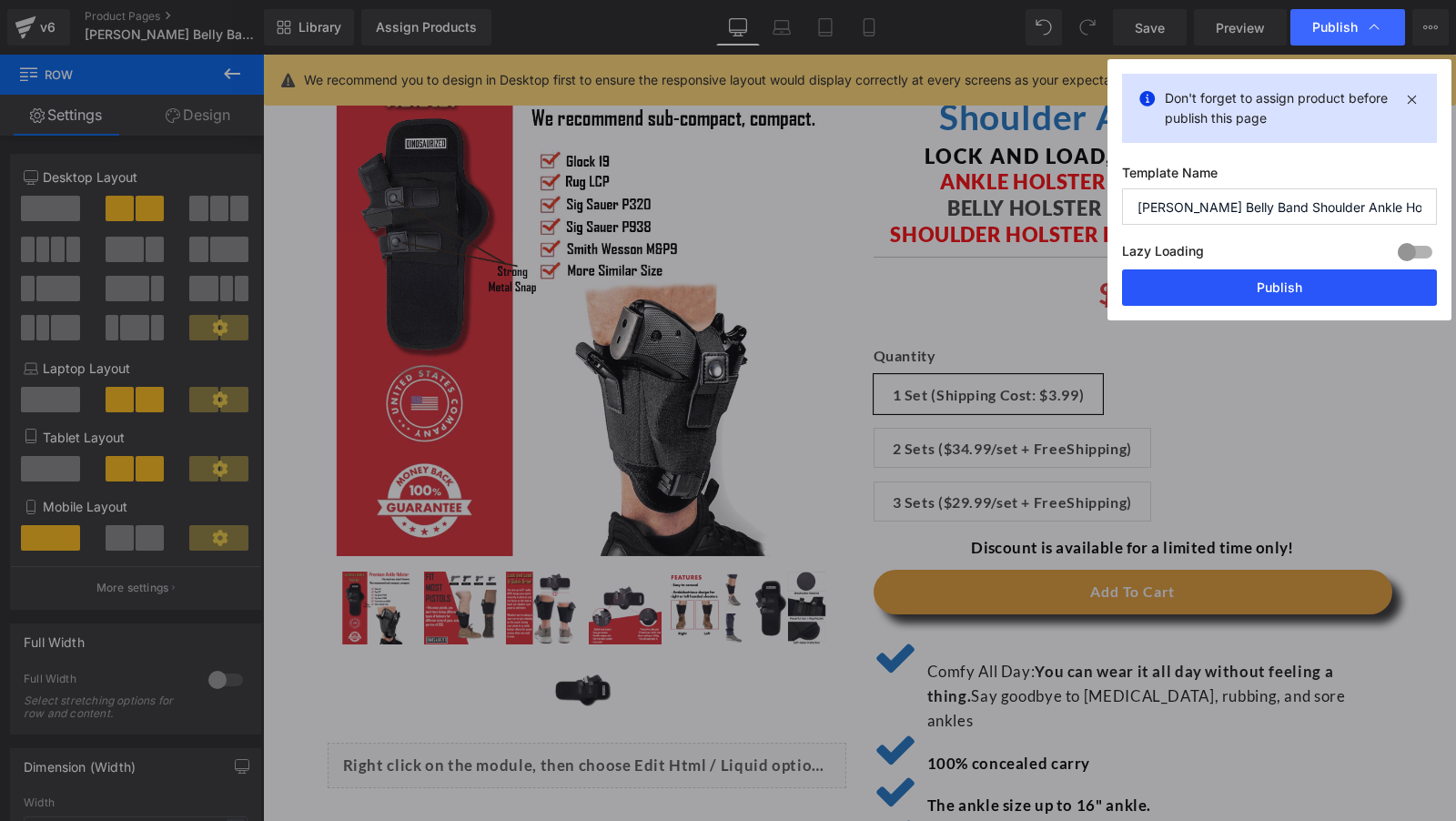
drag, startPoint x: 1221, startPoint y: 296, endPoint x: 904, endPoint y: 191, distance: 333.9
click at [1221, 296] on button "Publish" at bounding box center [1279, 287] width 315 height 36
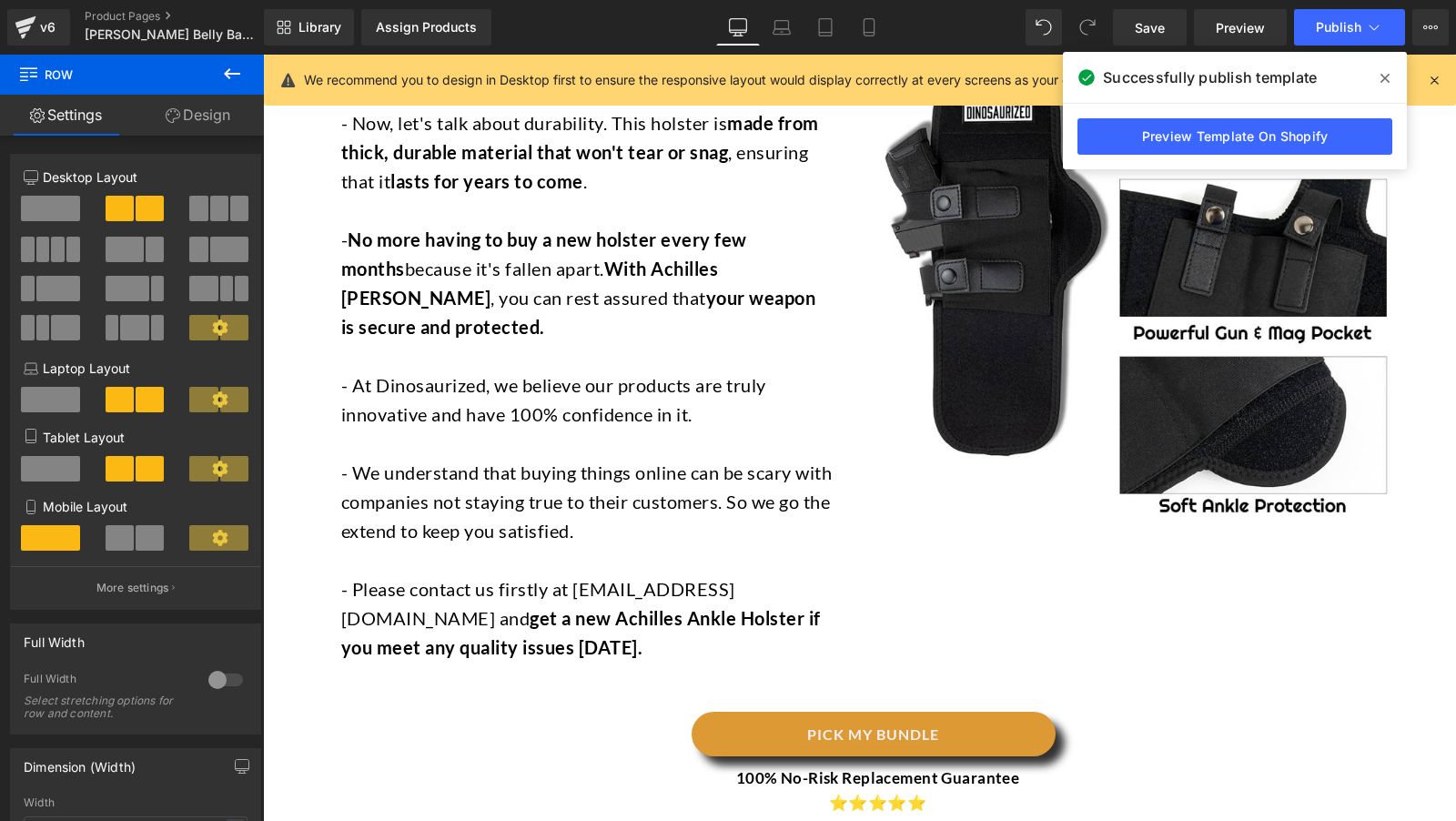
scroll to position [3839, 0]
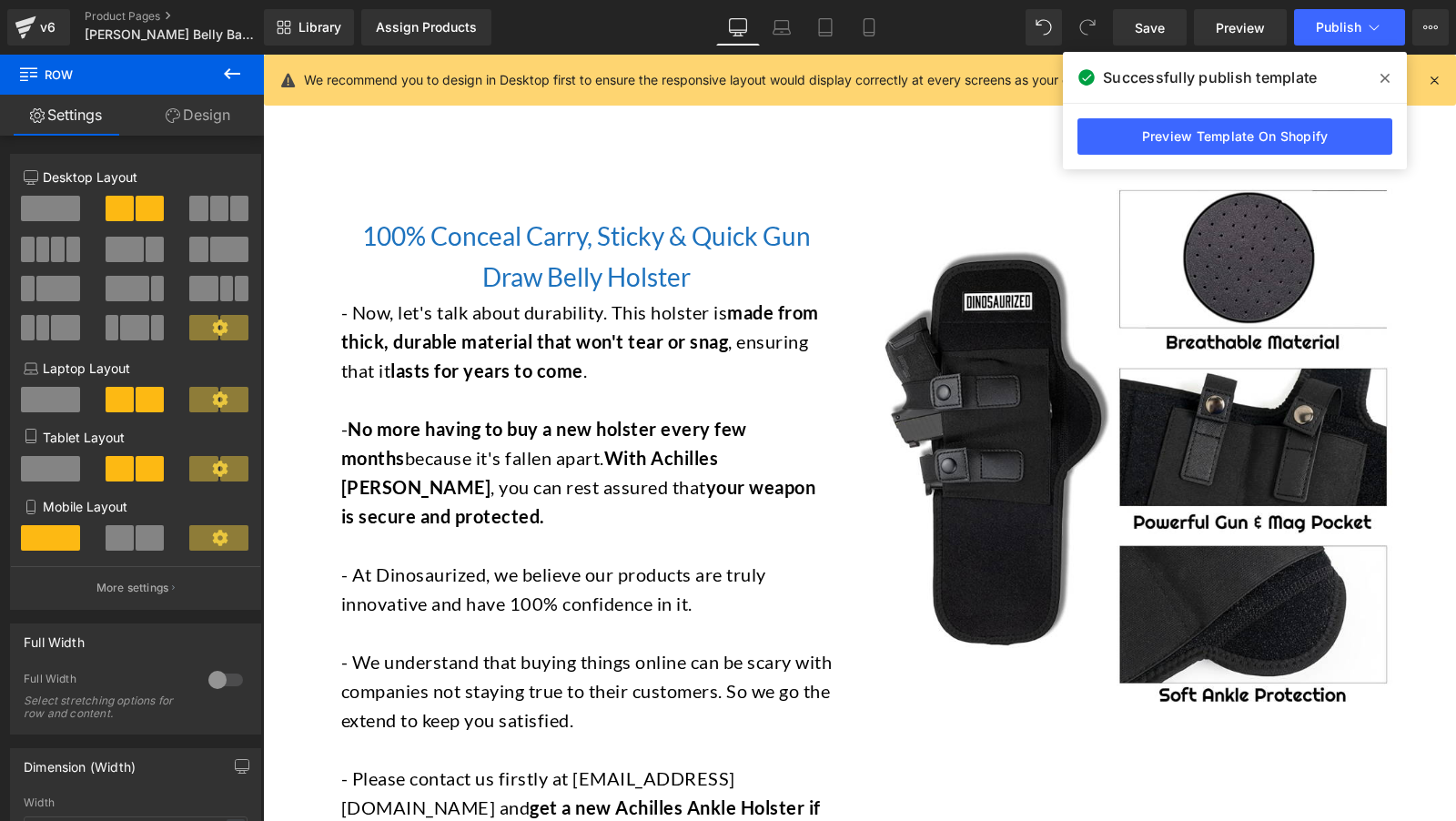
click at [227, 77] on icon at bounding box center [232, 74] width 22 height 22
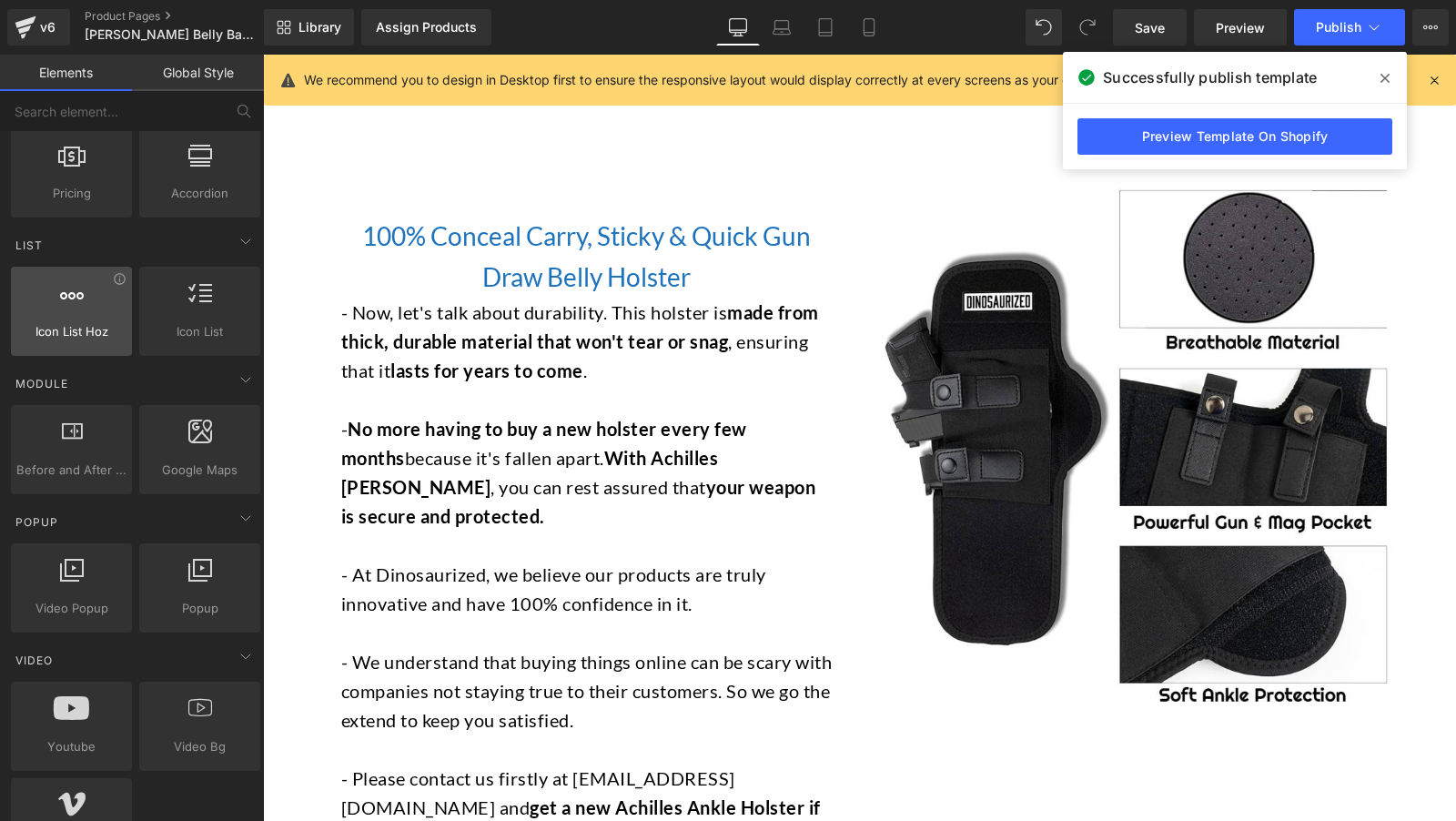
scroll to position [322, 0]
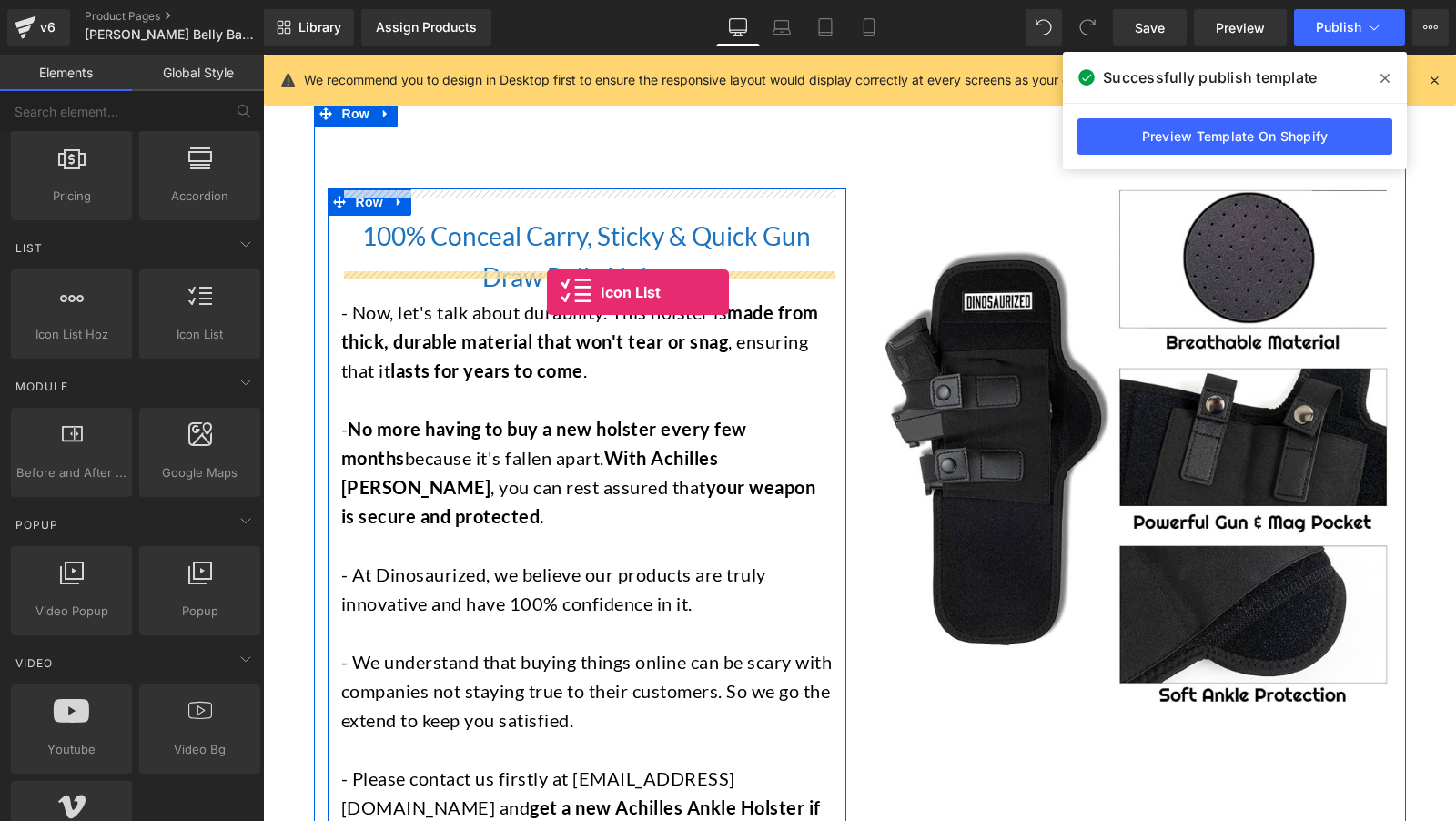
drag, startPoint x: 465, startPoint y: 374, endPoint x: 547, endPoint y: 293, distance: 115.3
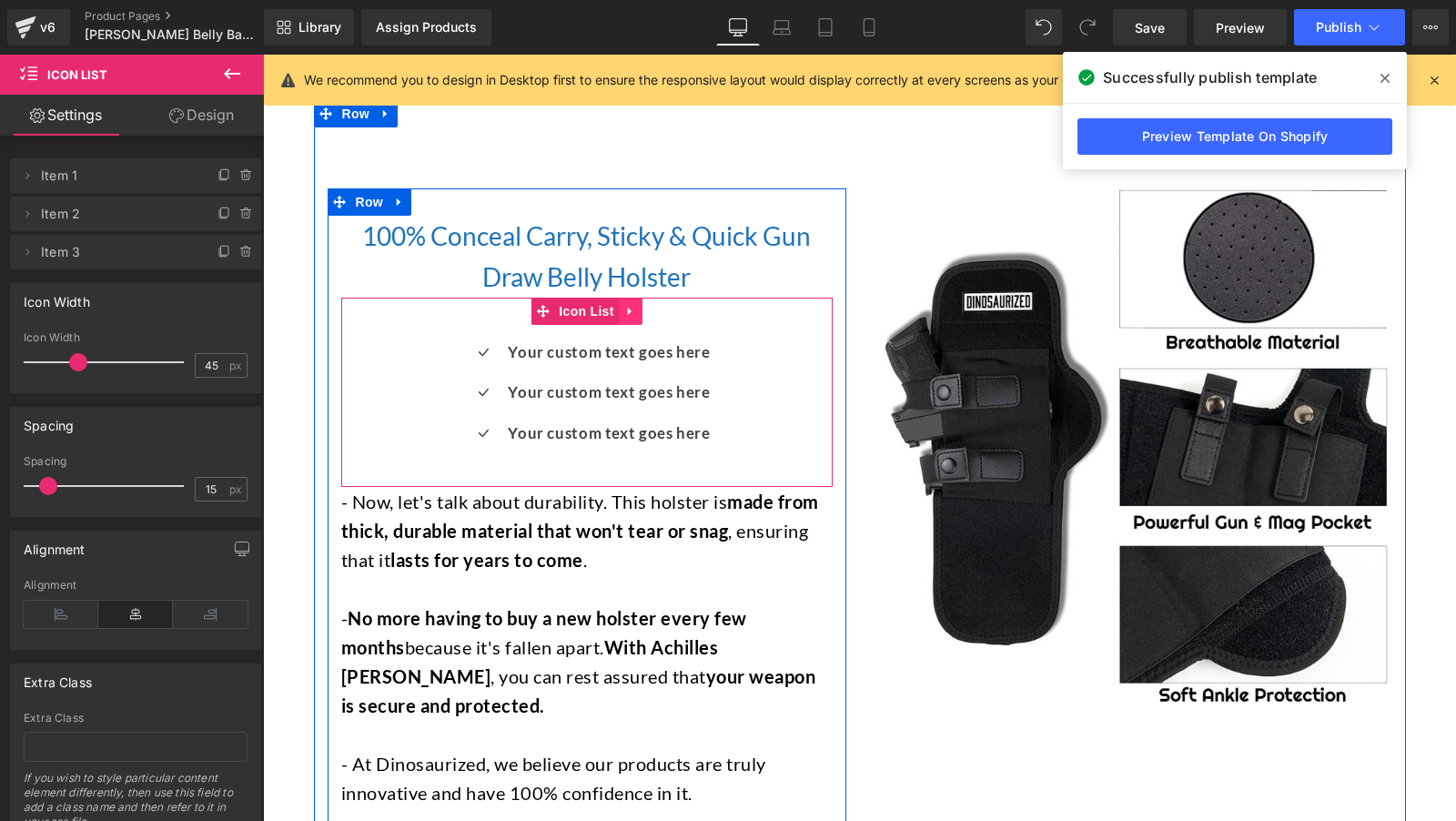
click at [629, 306] on icon at bounding box center [629, 310] width 4 height 8
click at [642, 305] on icon at bounding box center [643, 311] width 13 height 13
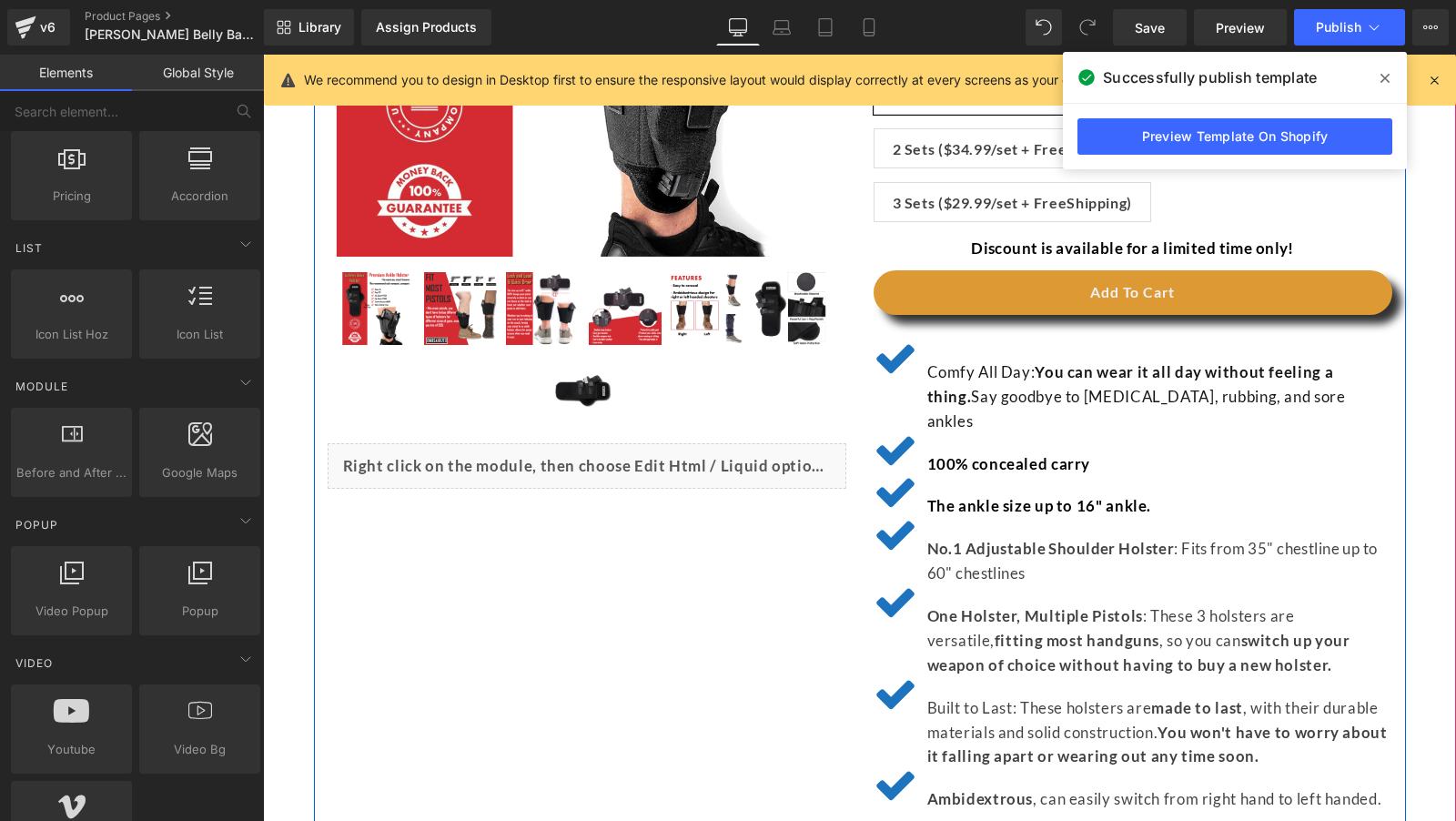
scroll to position [522, 0]
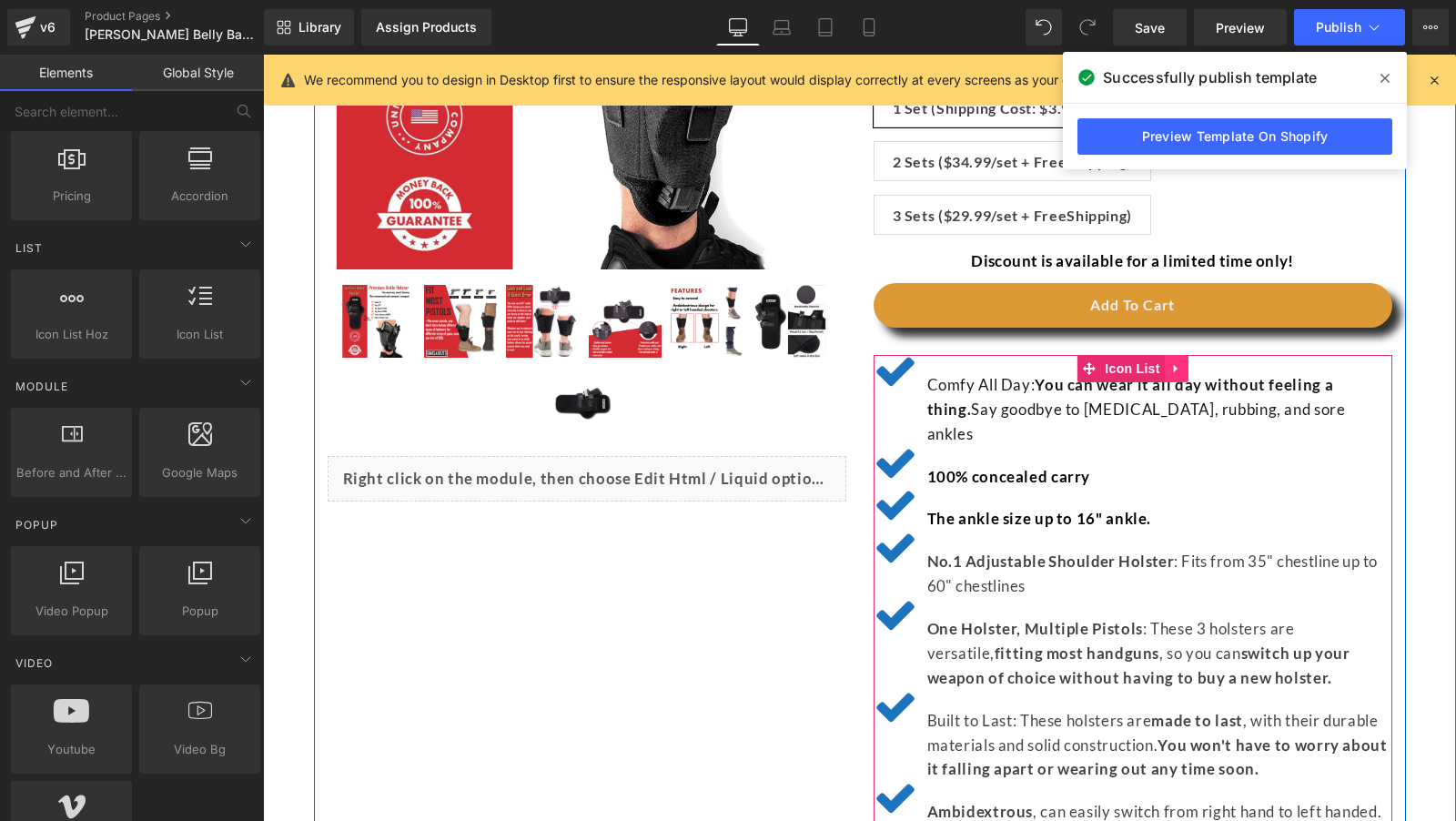
click at [1173, 365] on icon at bounding box center [1175, 369] width 4 height 8
click at [1162, 370] on icon at bounding box center [1165, 369] width 13 height 13
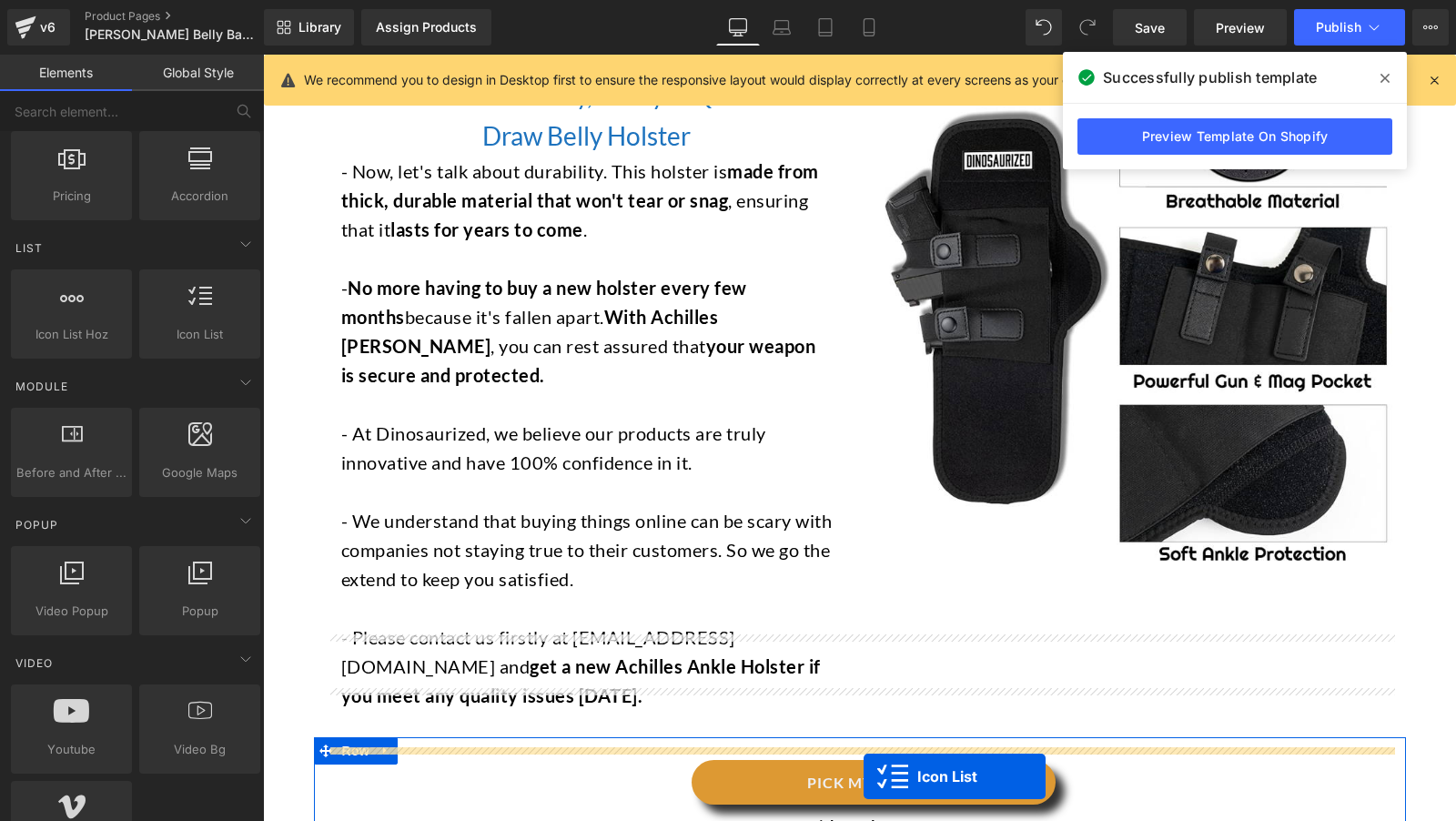
scroll to position [4180, 0]
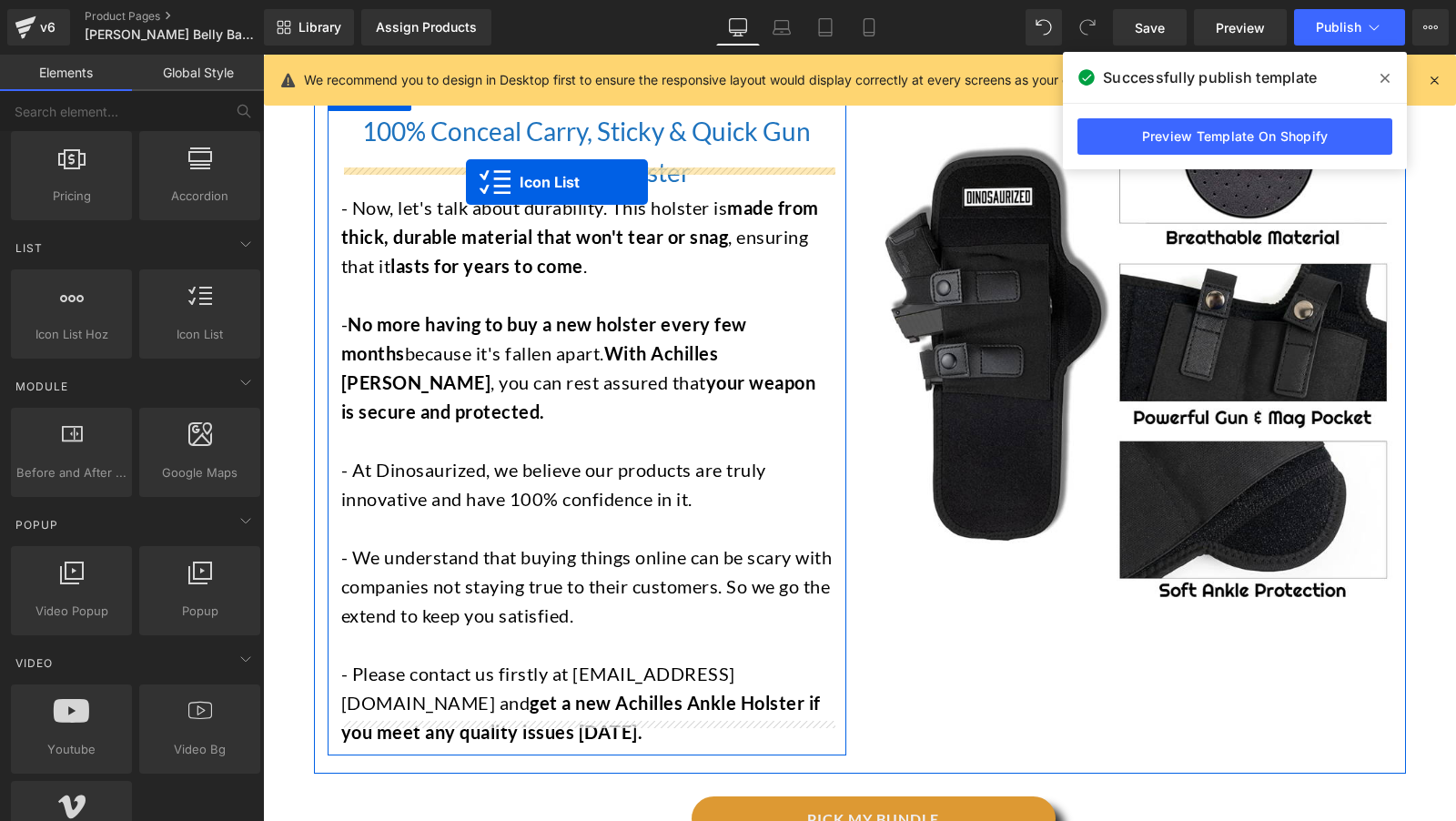
drag, startPoint x: 1082, startPoint y: 410, endPoint x: 466, endPoint y: 181, distance: 657.2
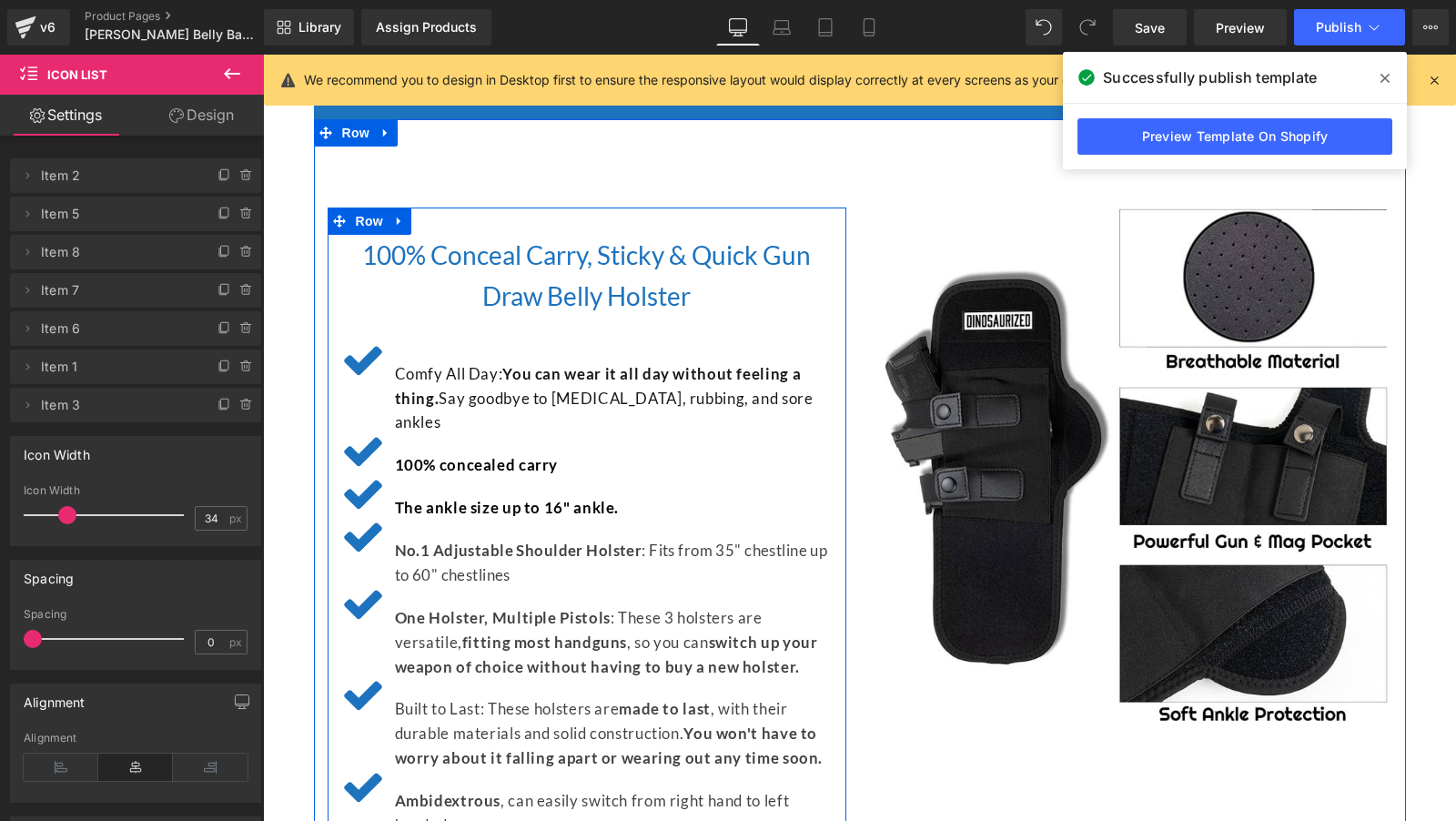
scroll to position [4064, 0]
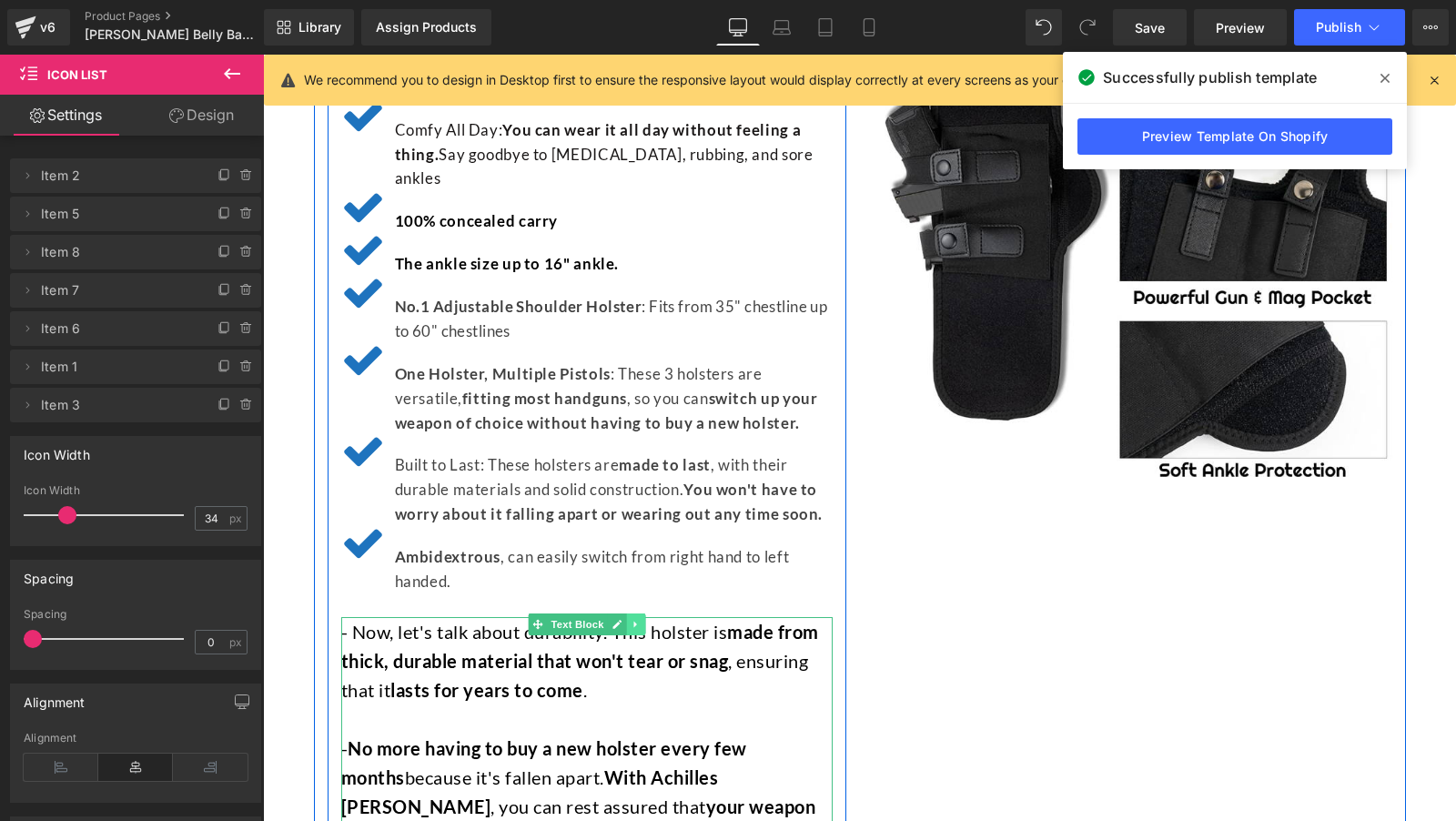
click at [631, 619] on icon at bounding box center [635, 624] width 10 height 11
click at [644, 619] on icon at bounding box center [644, 624] width 10 height 10
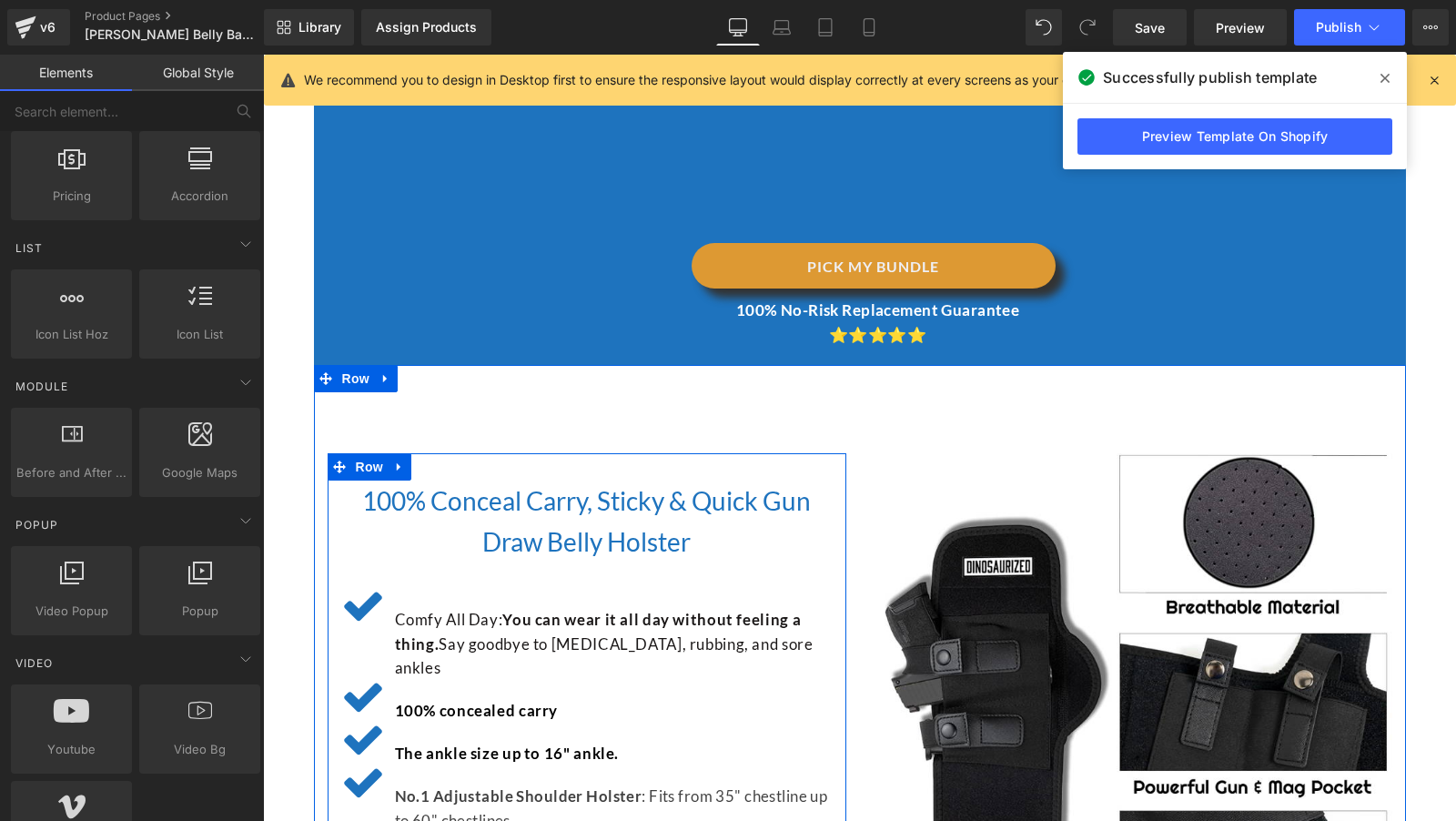
scroll to position [3574, 0]
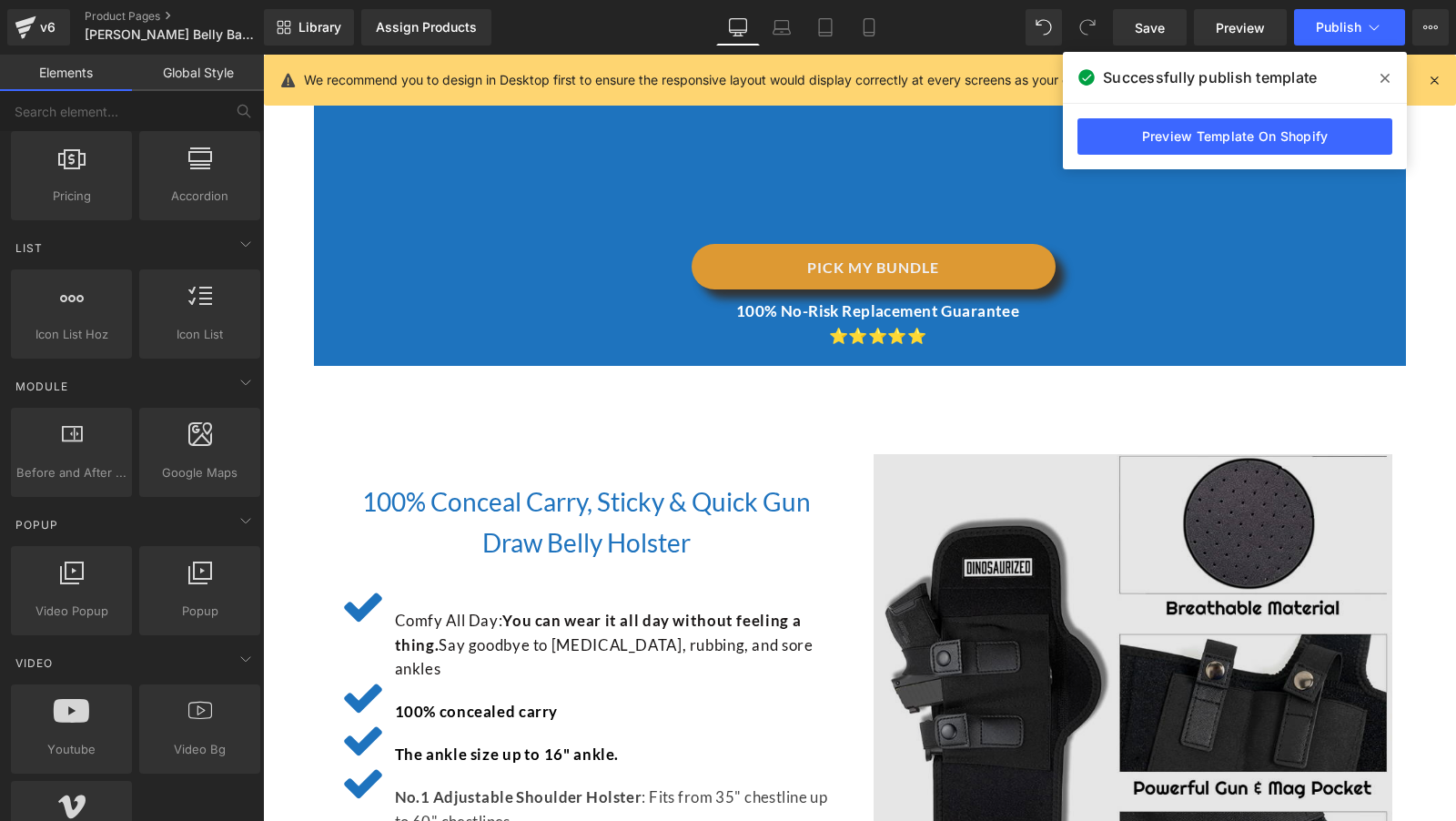
click at [1086, 607] on img at bounding box center [1133, 713] width 519 height 519
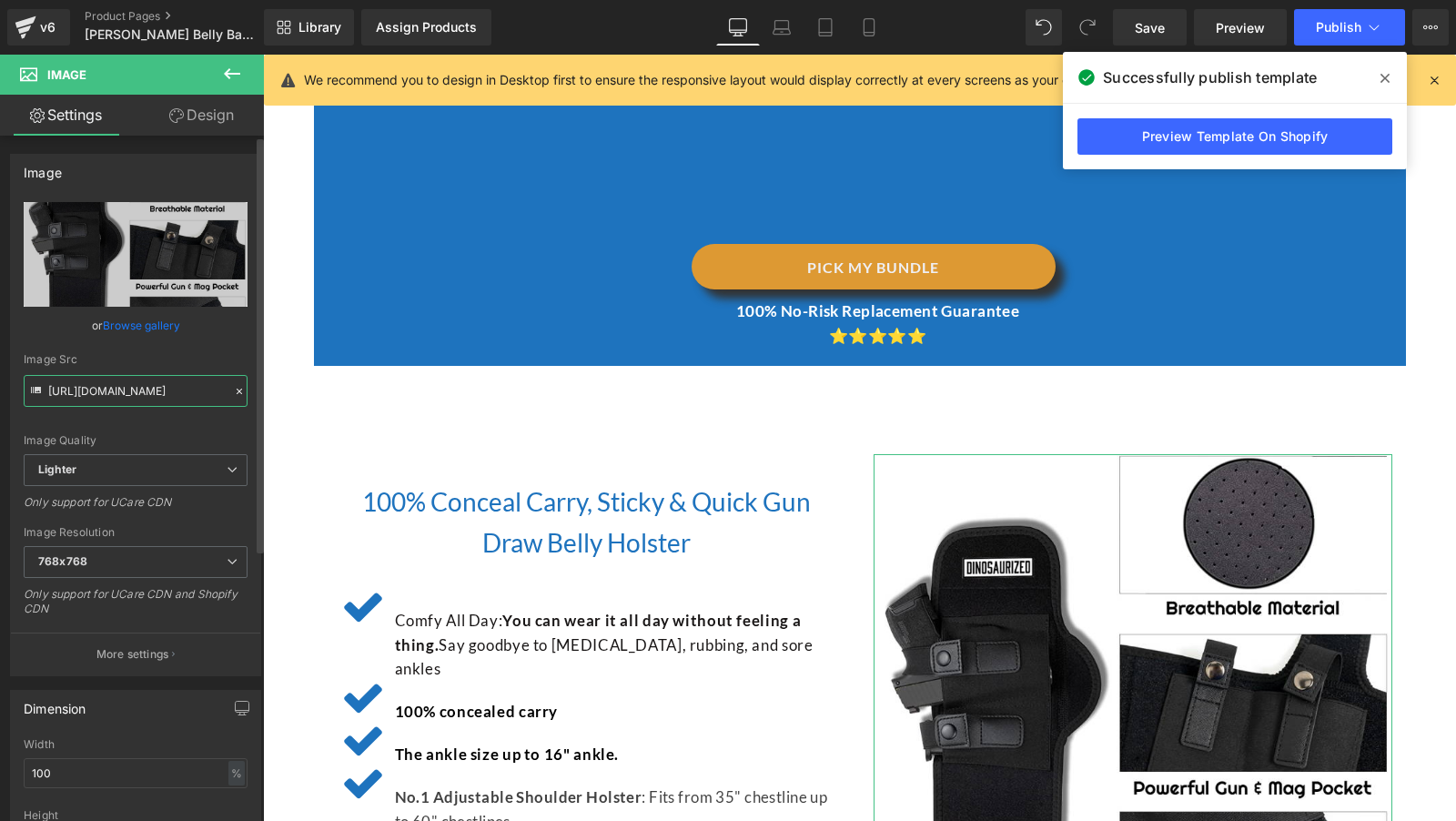
click at [129, 375] on input "https://ucarecdn.com/f2c9e381-a156-42a4-a50d-5924e39ae0c0/-/format/auto/-/previ…" at bounding box center [135, 391] width 224 height 32
click at [133, 380] on input "https://ucarecdn.com/f2c9e381-a156-42a4-a50d-5924e39ae0c0/-/format/auto/-/previ…" at bounding box center [135, 391] width 224 height 32
paste input "94f89ef1-ad1d-460b-ae28-3d4f02638cdc/"
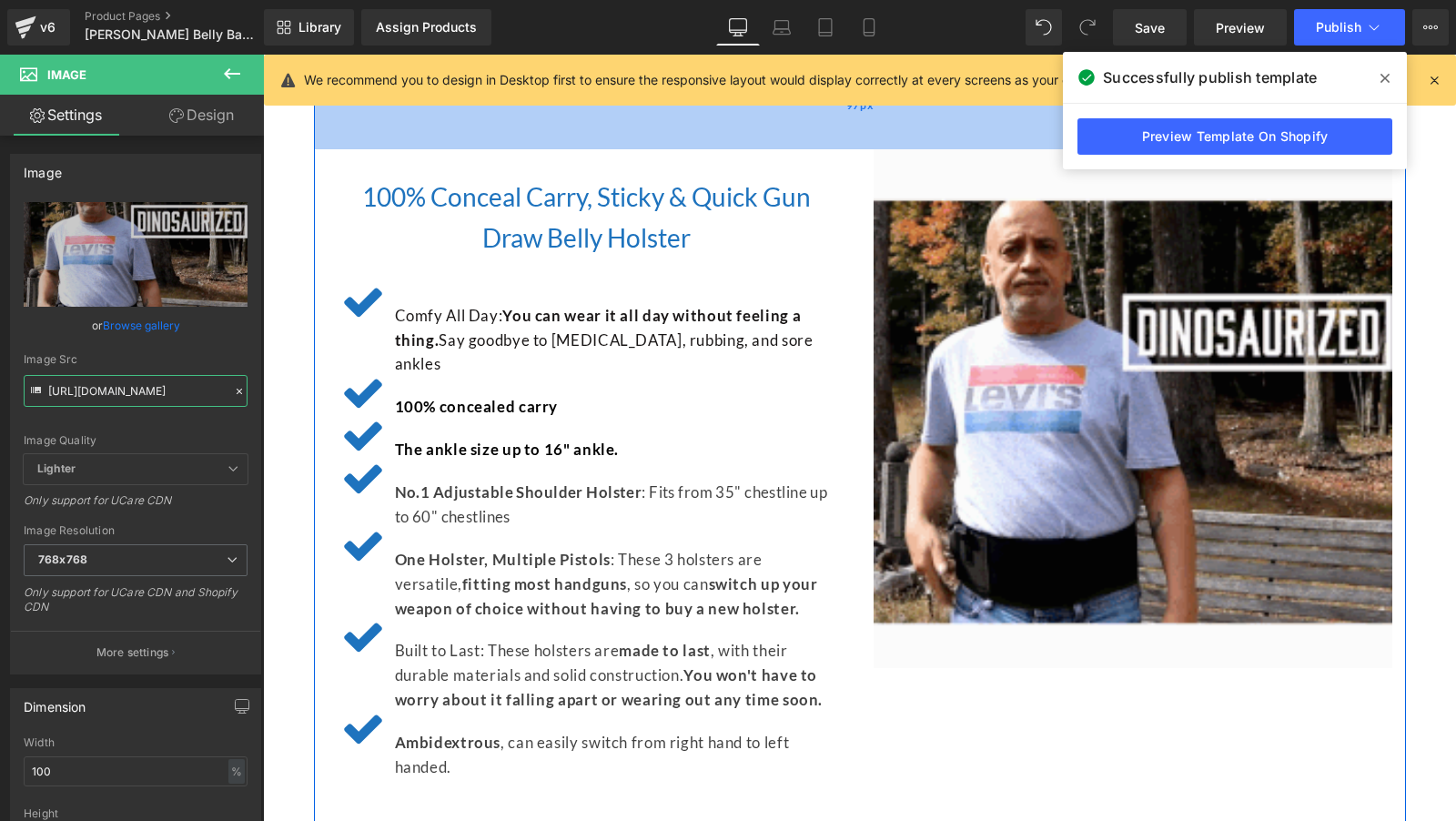
scroll to position [3919, 0]
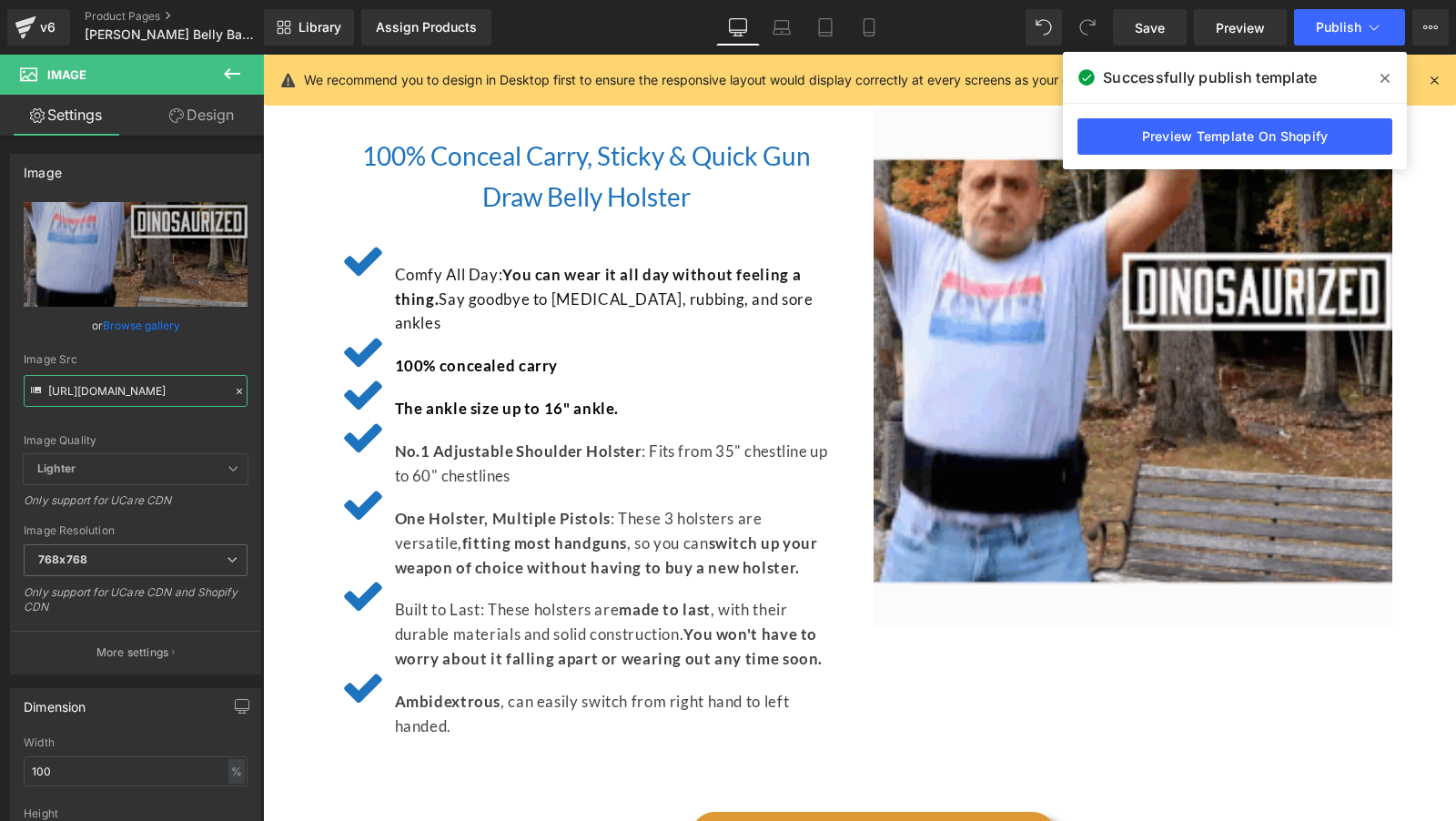
type input "https://ucarecdn.com/94f89ef1-ad1d-460b-ae28-3d4f02638cdc/"
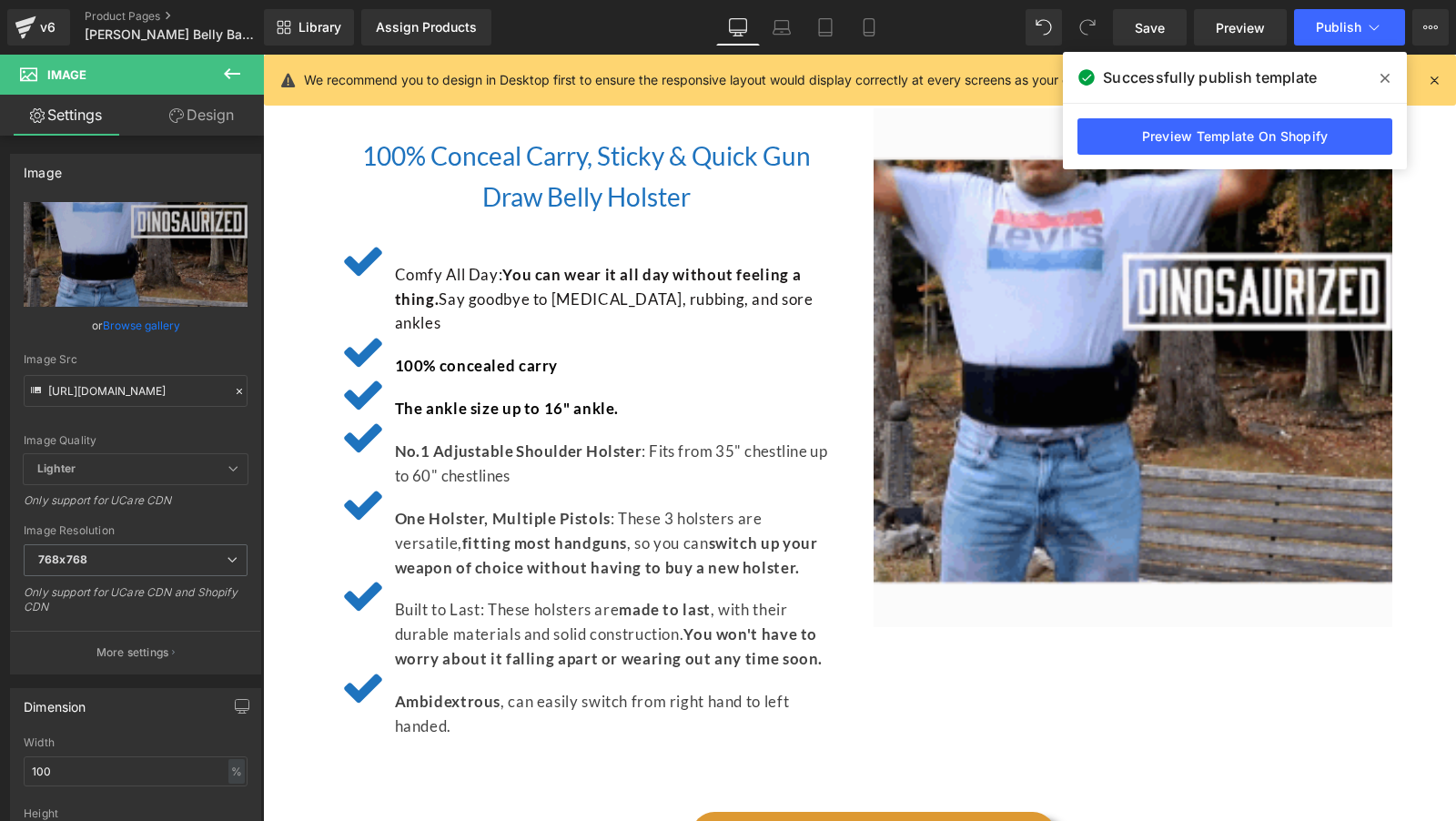
scroll to position [0, 0]
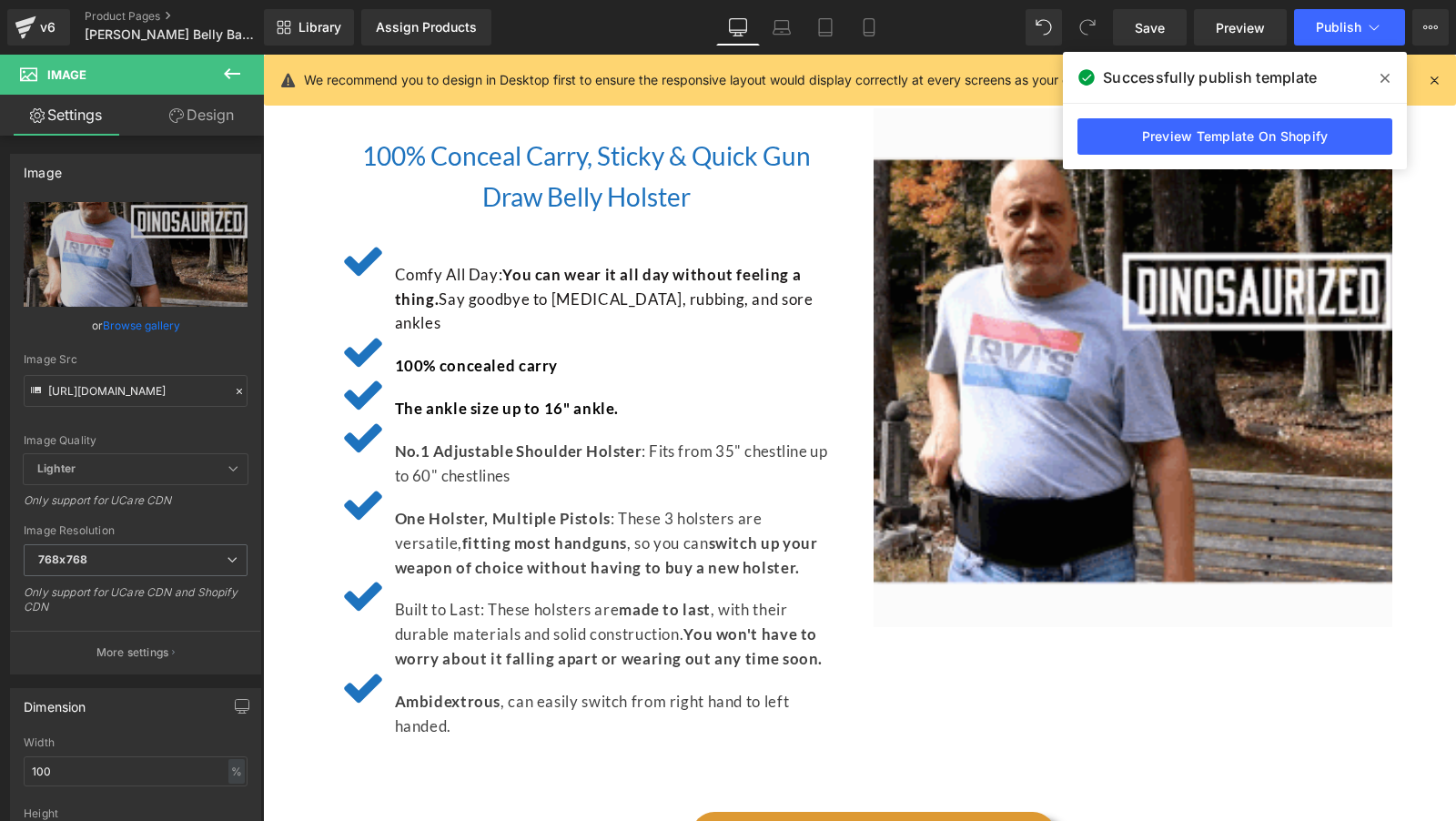
click at [576, 284] on div "Comfy All Day: You can wear it all day without feeling a thing. Say goodbye to …" at bounding box center [611, 299] width 442 height 73
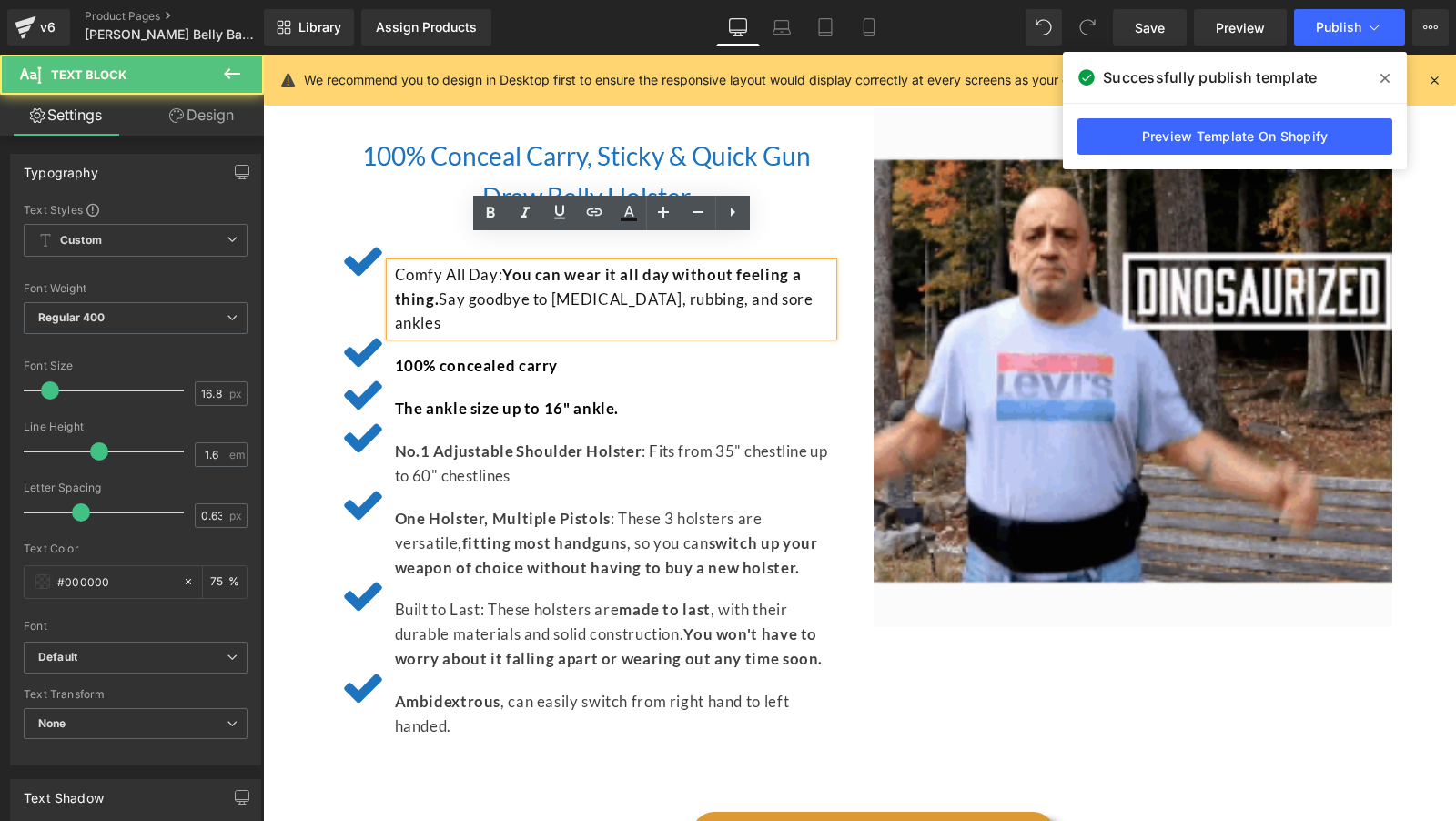
click at [501, 290] on span "Say goodbye to [MEDICAL_DATA], rubbing, and sore ankles" at bounding box center [604, 311] width 419 height 44
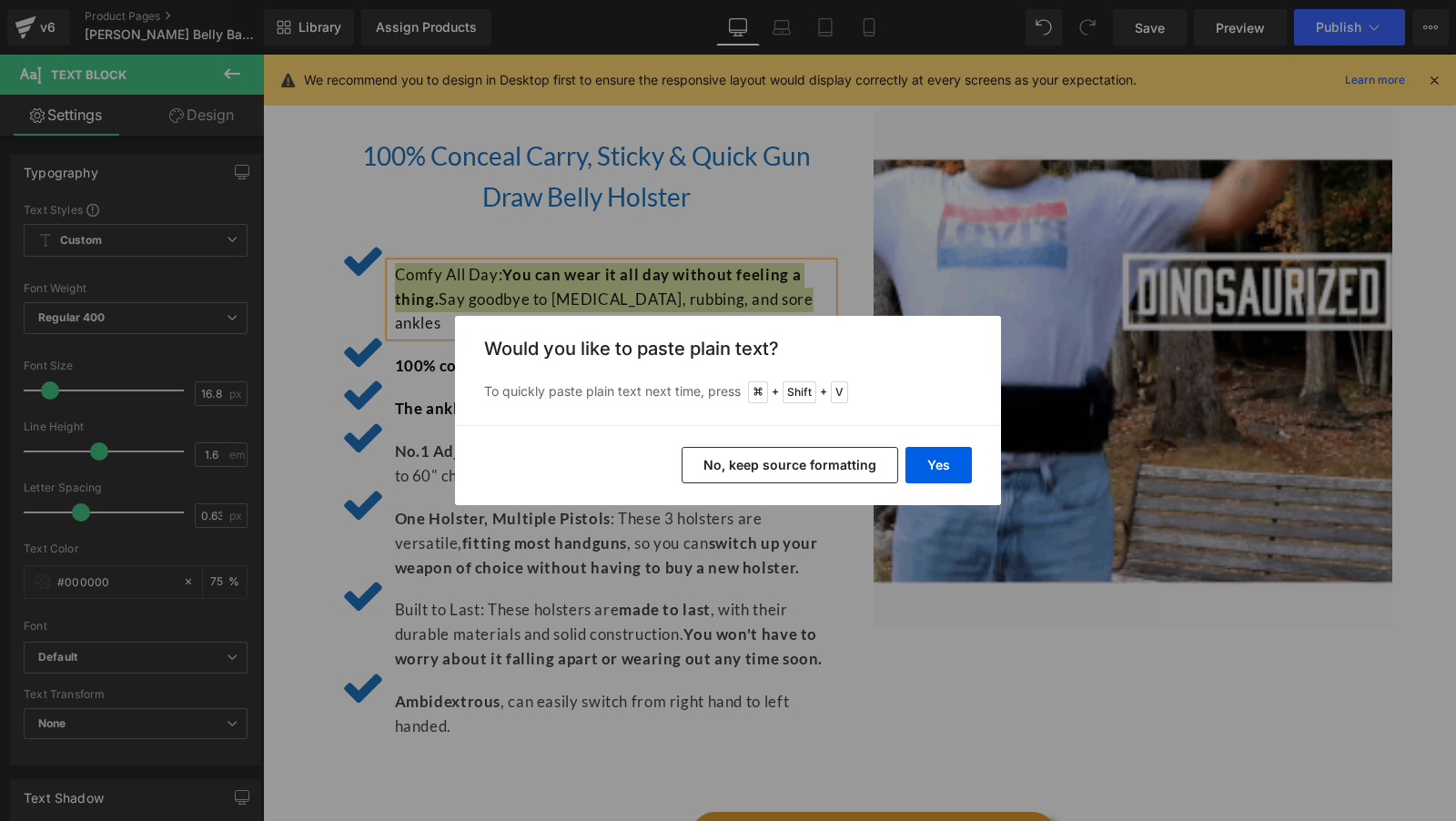
click at [711, 453] on button "No, keep source formatting" at bounding box center [789, 464] width 216 height 36
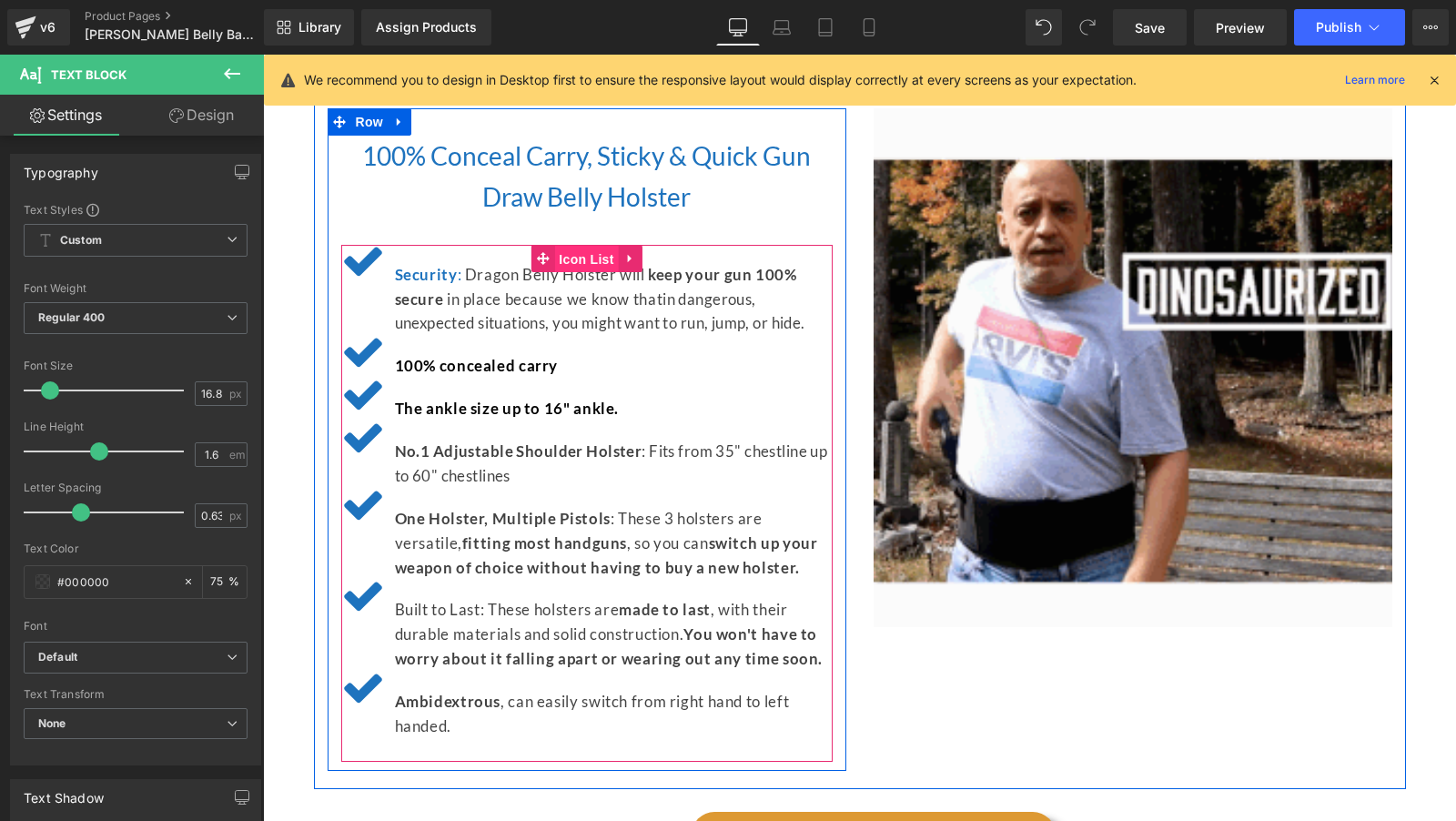
click at [569, 246] on span "Icon List" at bounding box center [586, 259] width 64 height 27
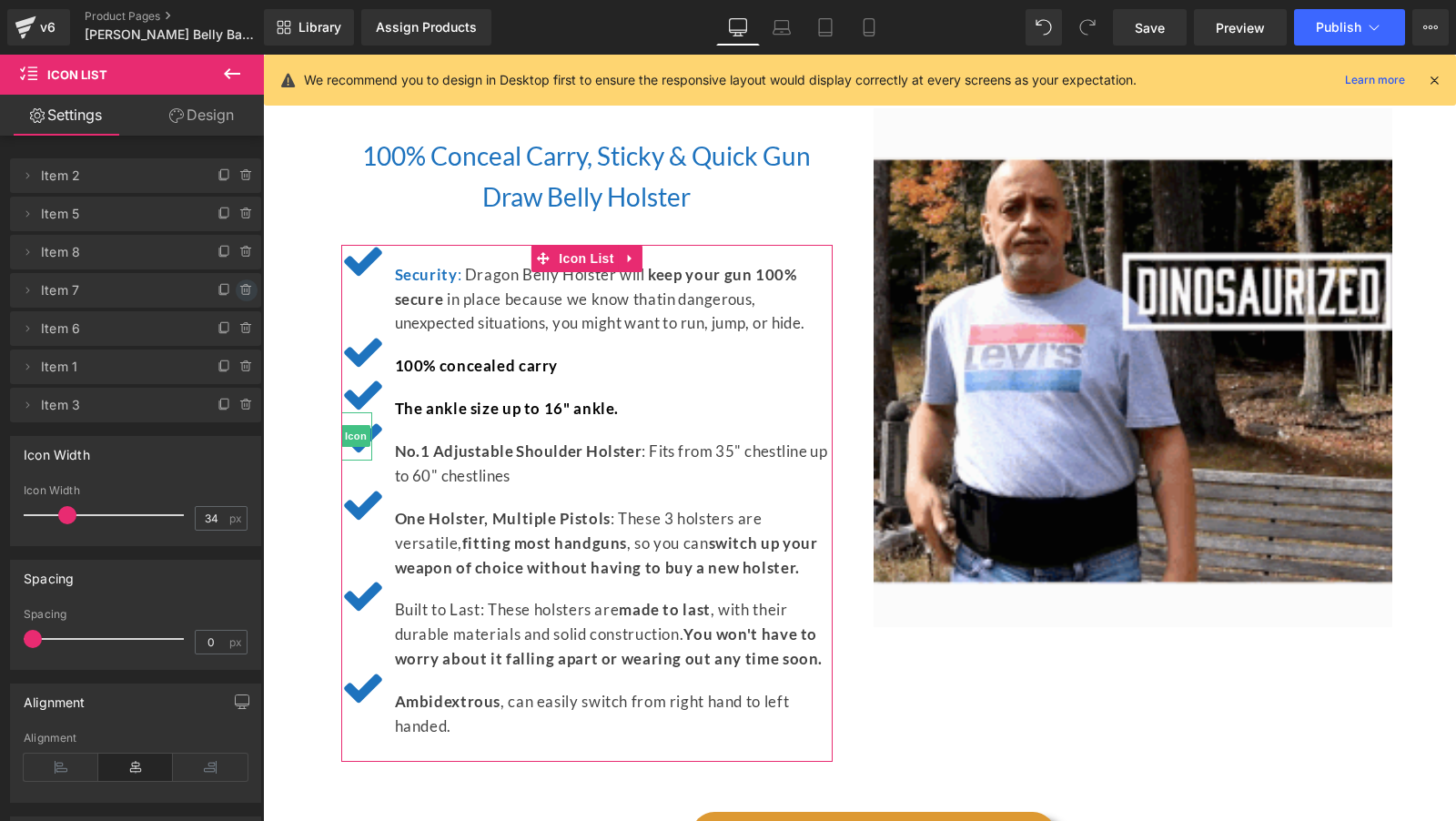
click at [240, 290] on icon at bounding box center [247, 291] width 15 height 15
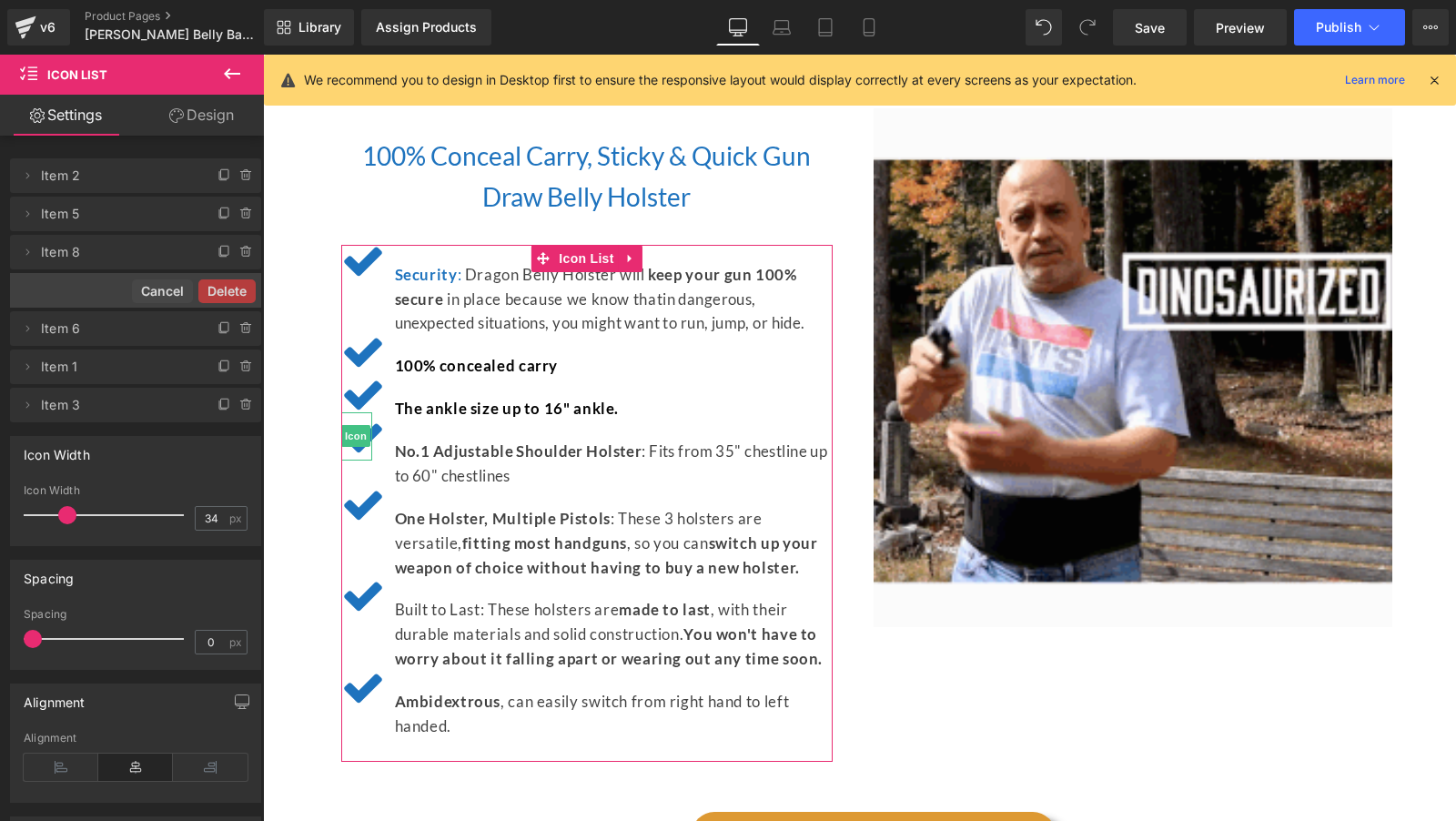
click at [240, 290] on button "Delete" at bounding box center [228, 291] width 58 height 23
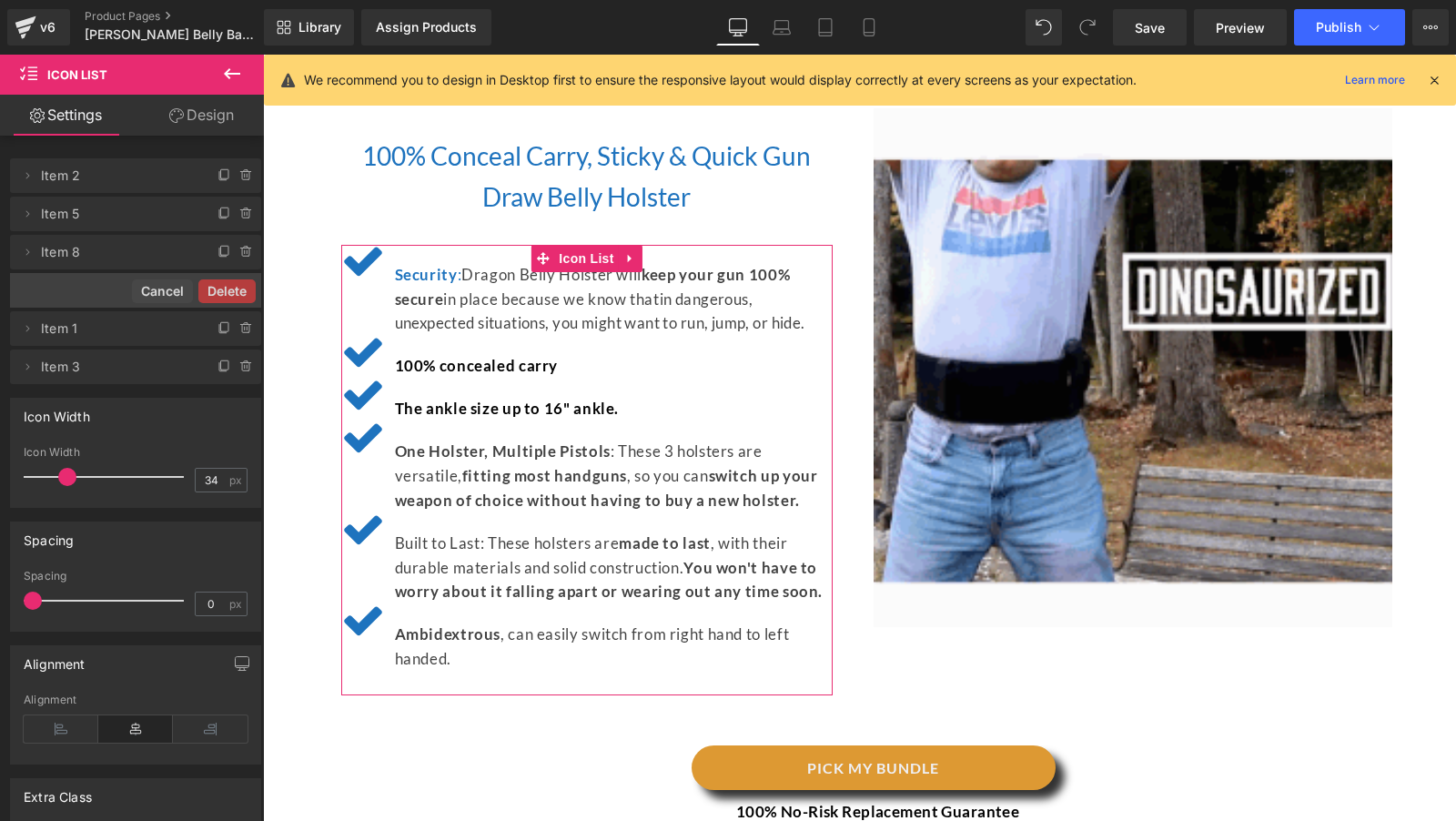
click at [240, 290] on button "Delete" at bounding box center [228, 291] width 58 height 23
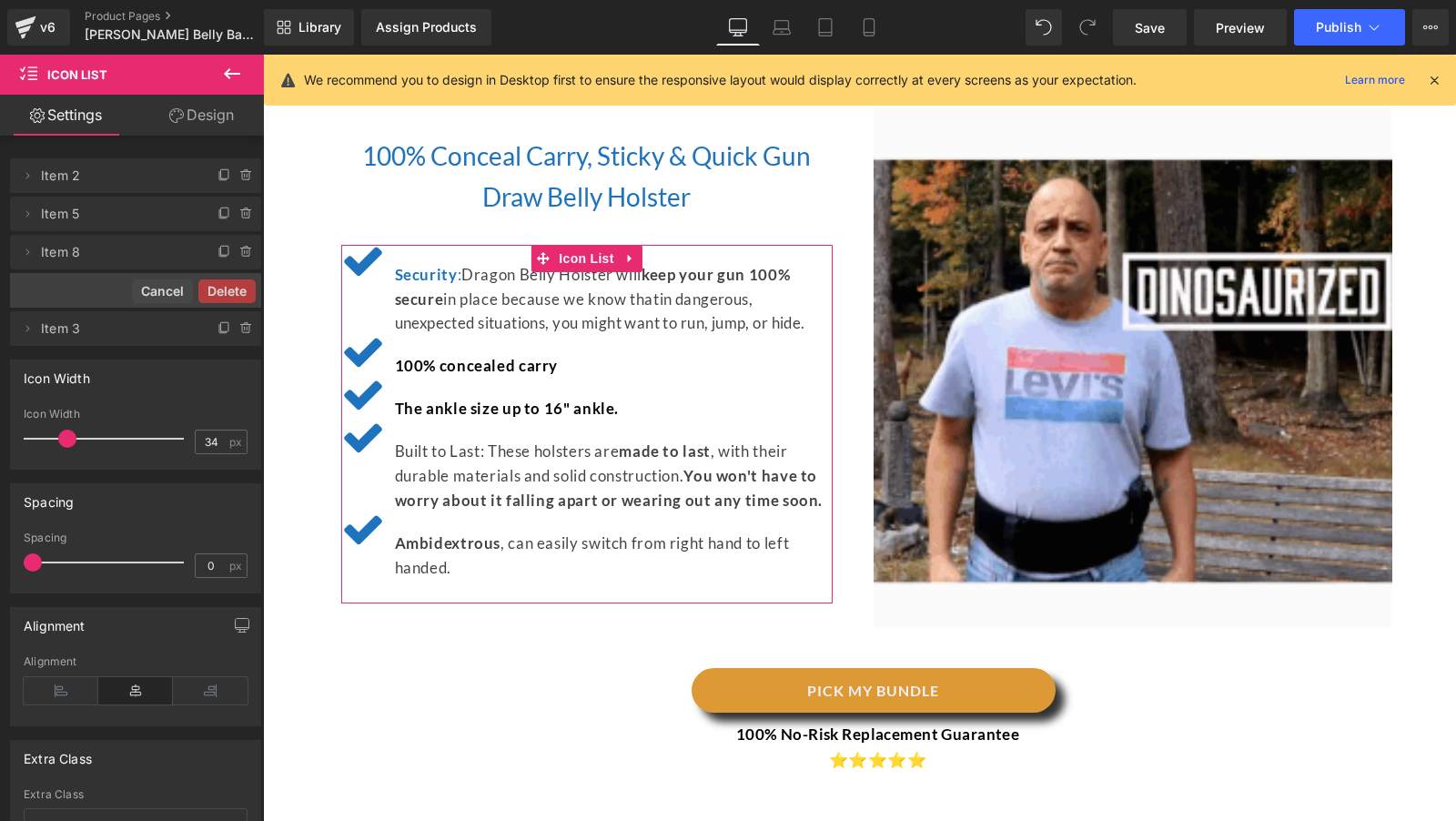
click at [240, 290] on button "Delete" at bounding box center [228, 291] width 58 height 23
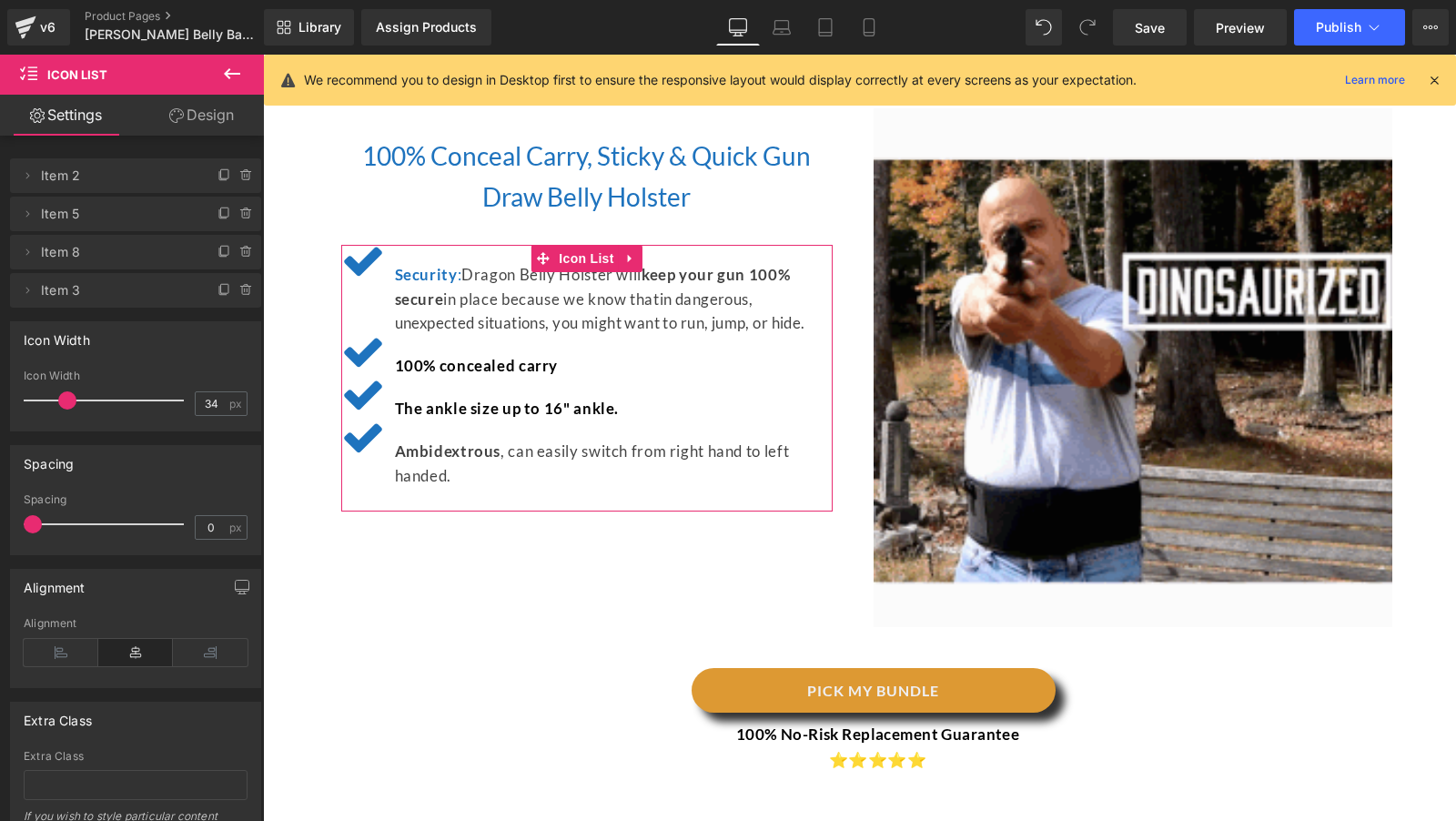
click at [240, 290] on icon at bounding box center [247, 291] width 15 height 15
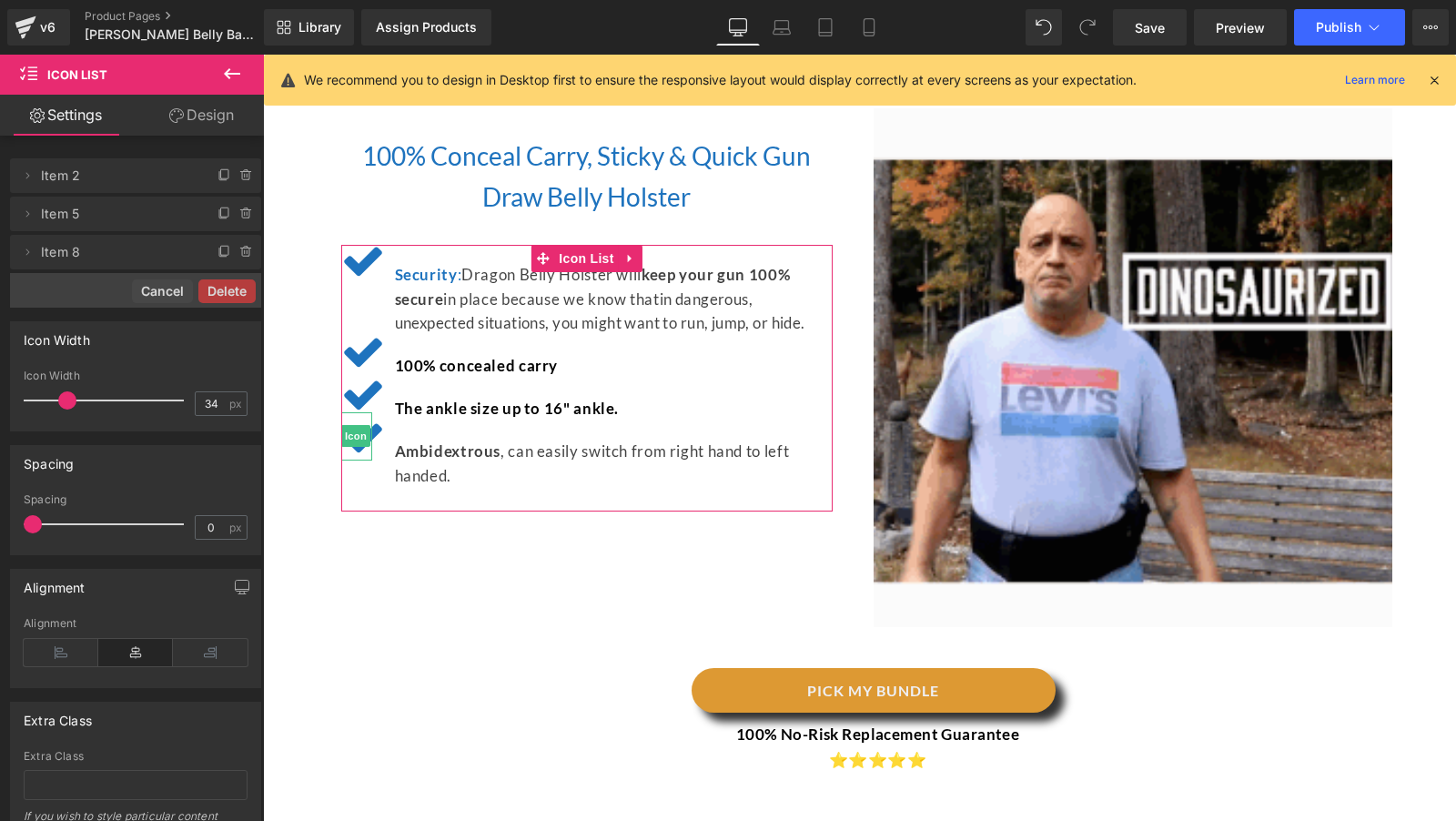
click at [240, 290] on button "Delete" at bounding box center [228, 291] width 58 height 23
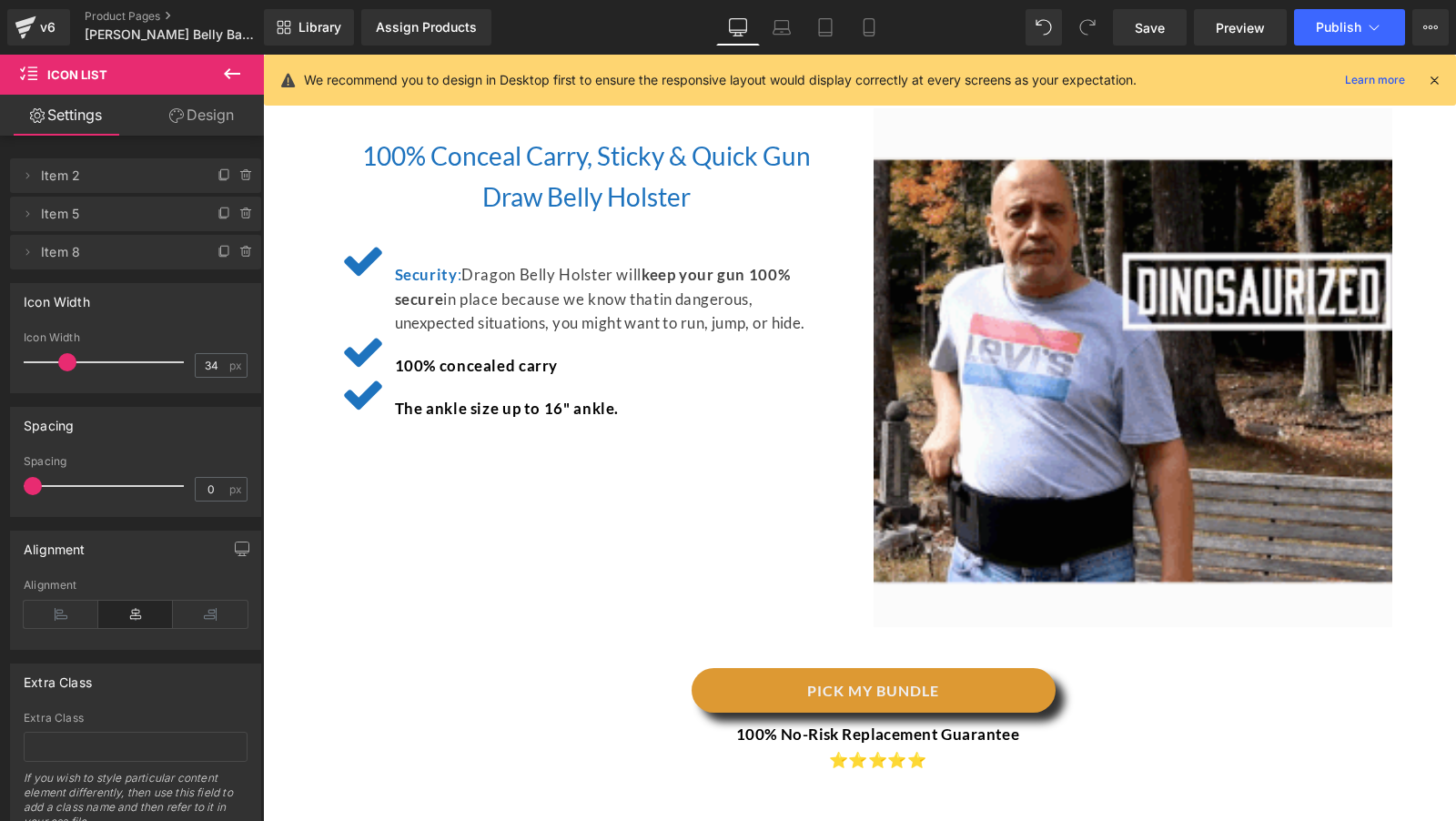
click at [263, 55] on div at bounding box center [263, 55] width 0 height 0
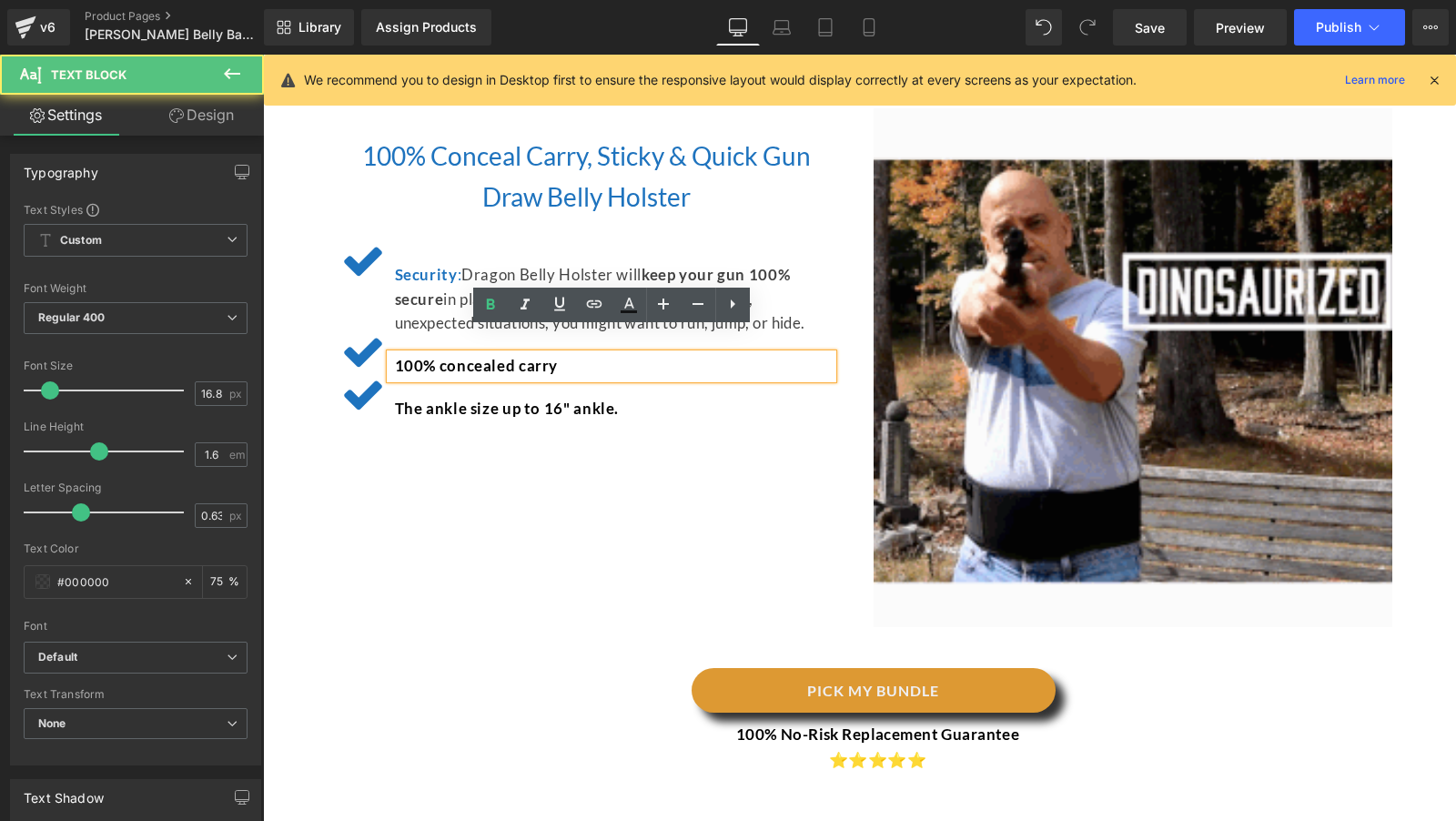
click at [500, 356] on span "100% concealed carry" at bounding box center [476, 365] width 163 height 20
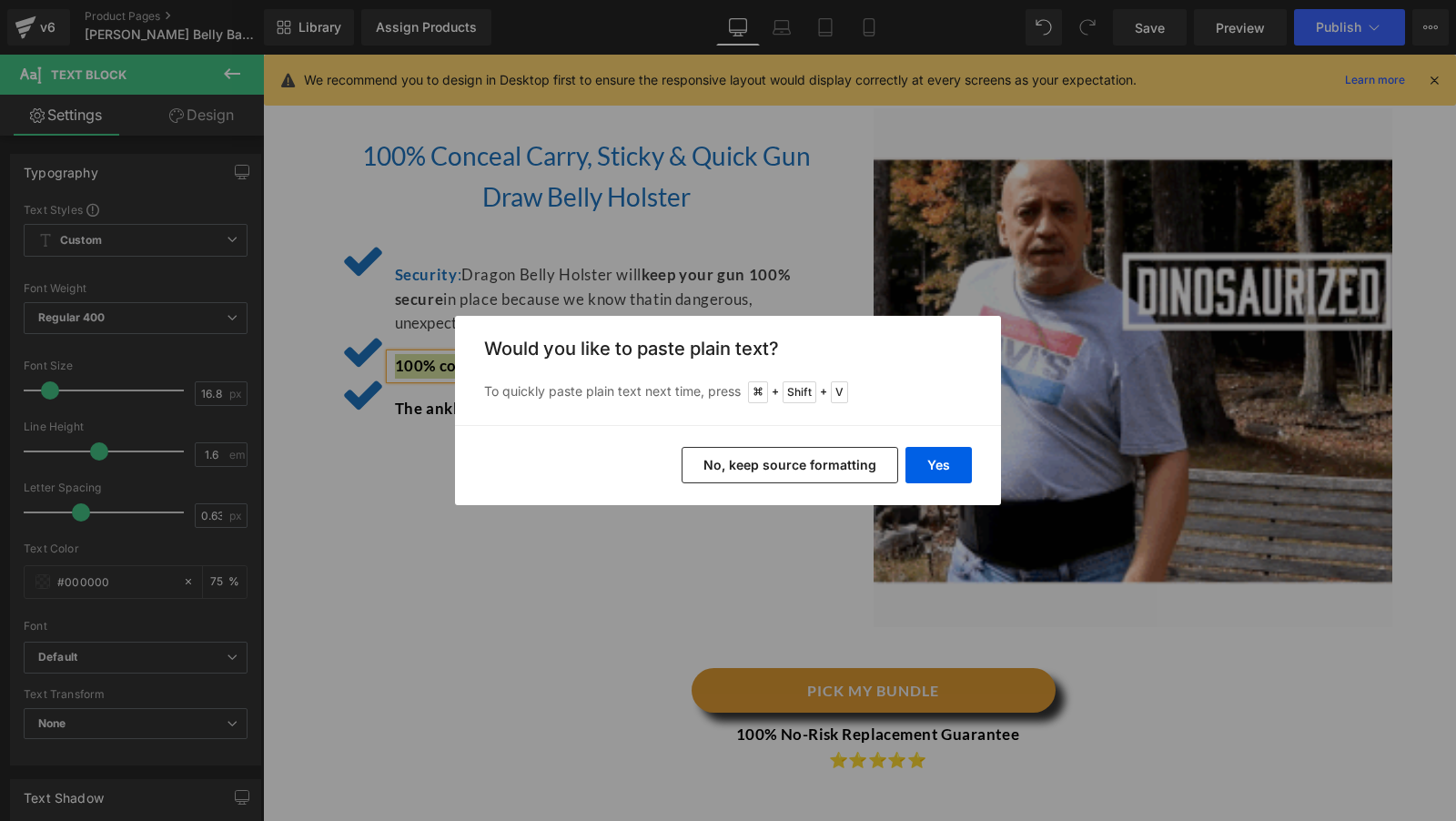
click at [734, 460] on button "No, keep source formatting" at bounding box center [789, 464] width 216 height 36
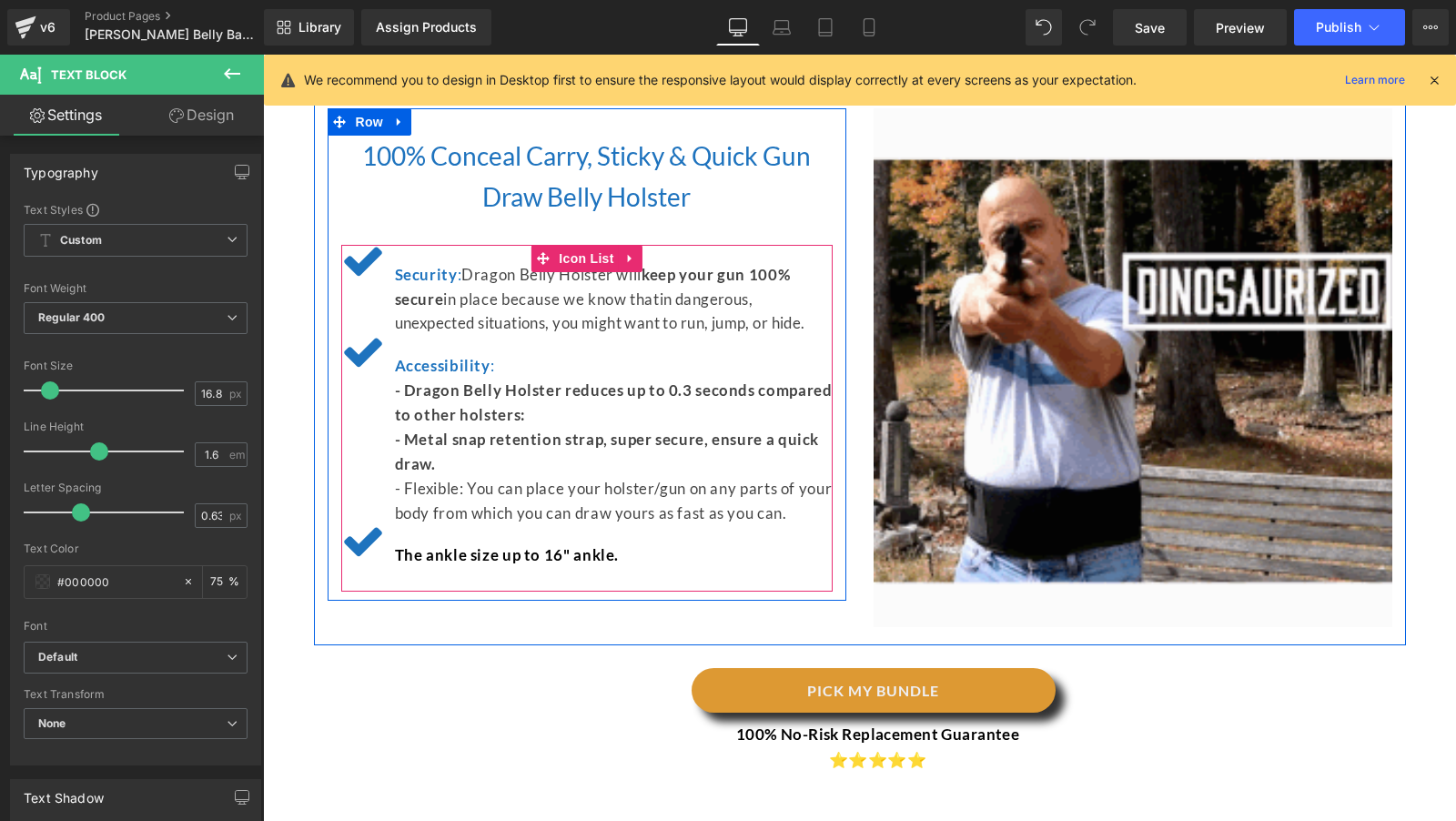
click at [263, 55] on div at bounding box center [263, 55] width 0 height 0
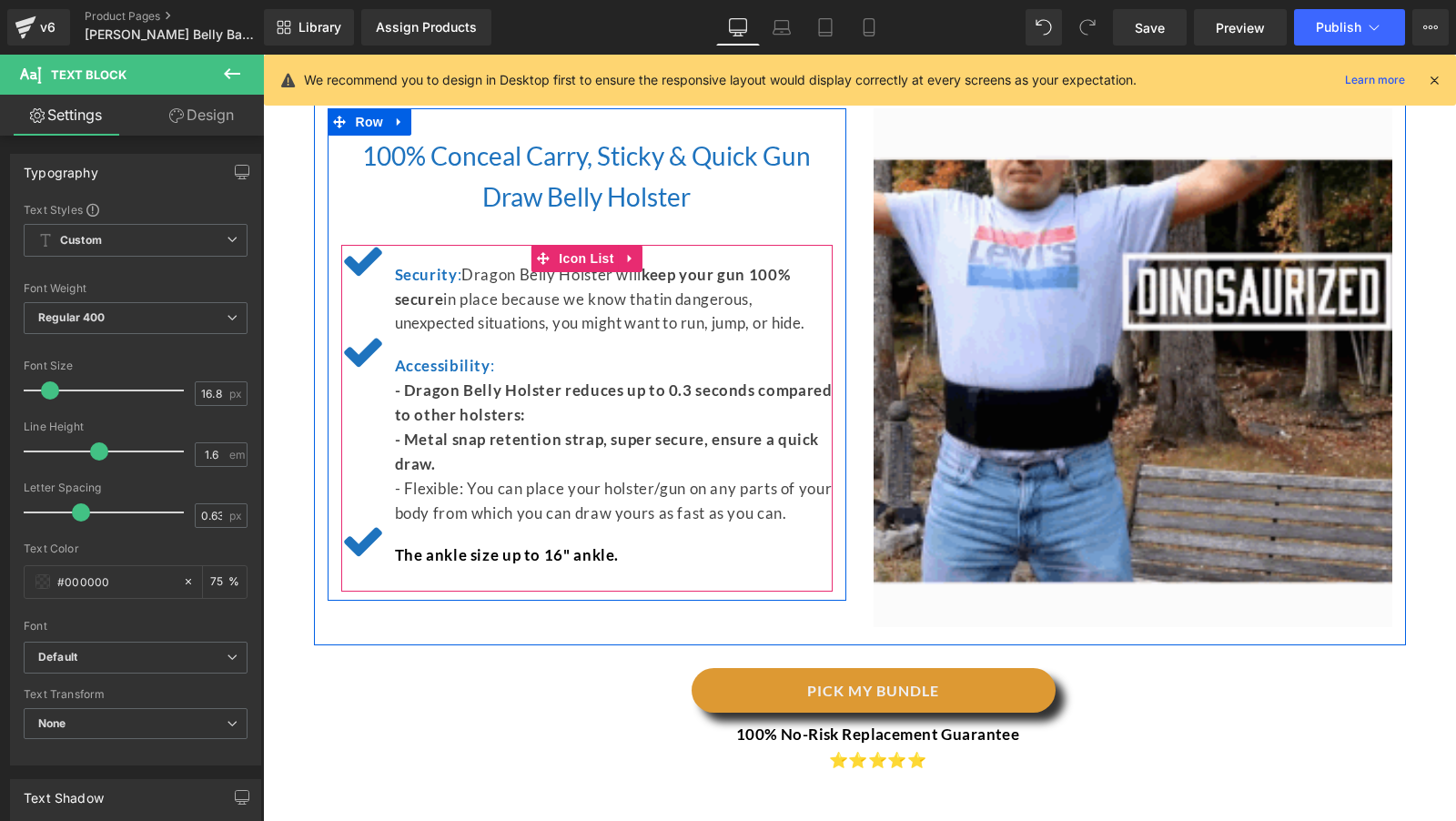
click at [475, 543] on div "The ankle size up to 16" ankle." at bounding box center [611, 555] width 442 height 24
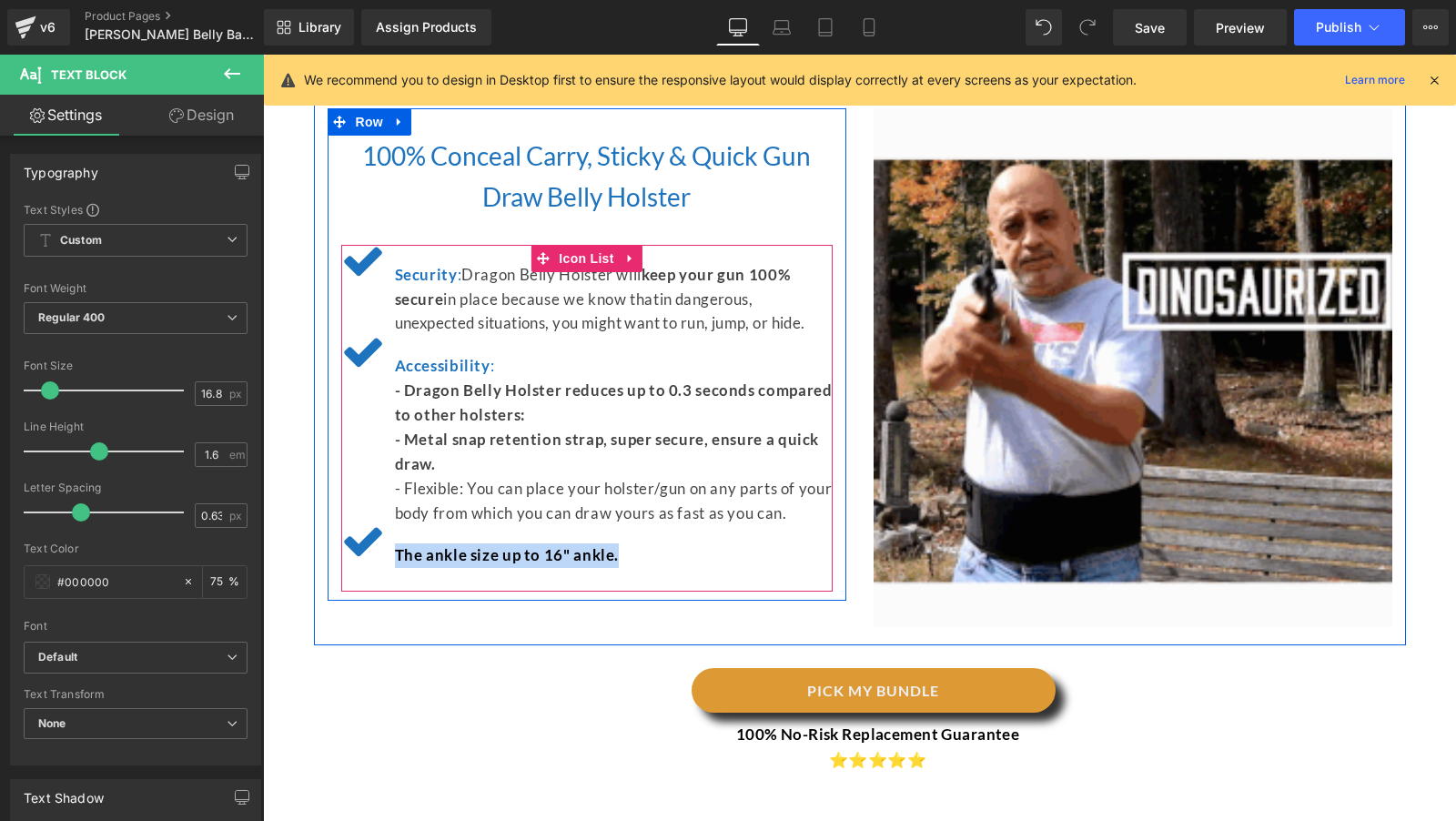
click at [475, 543] on div "The ankle size up to 16" ankle." at bounding box center [611, 555] width 442 height 24
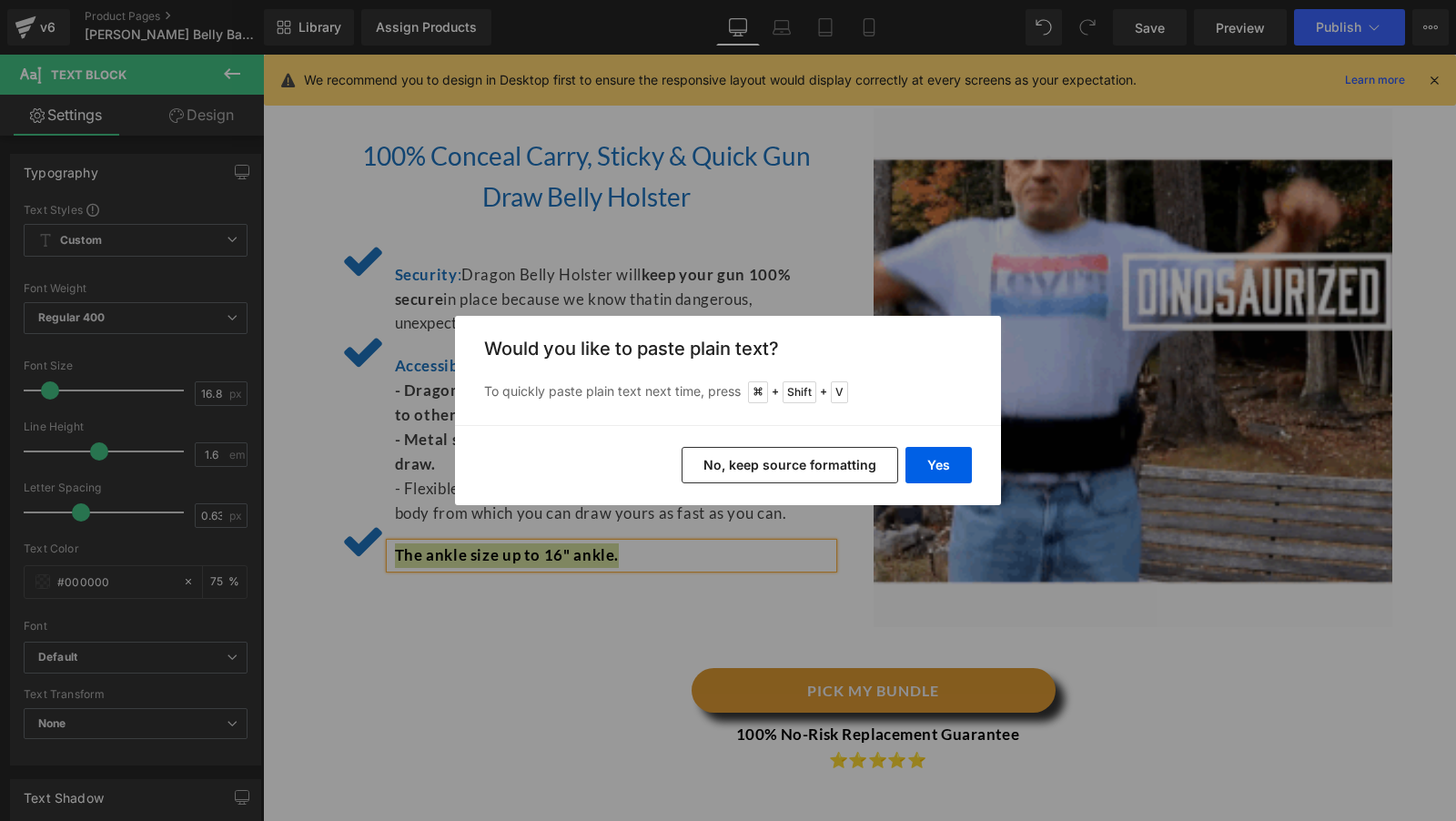
click at [782, 481] on button "No, keep source formatting" at bounding box center [789, 464] width 216 height 36
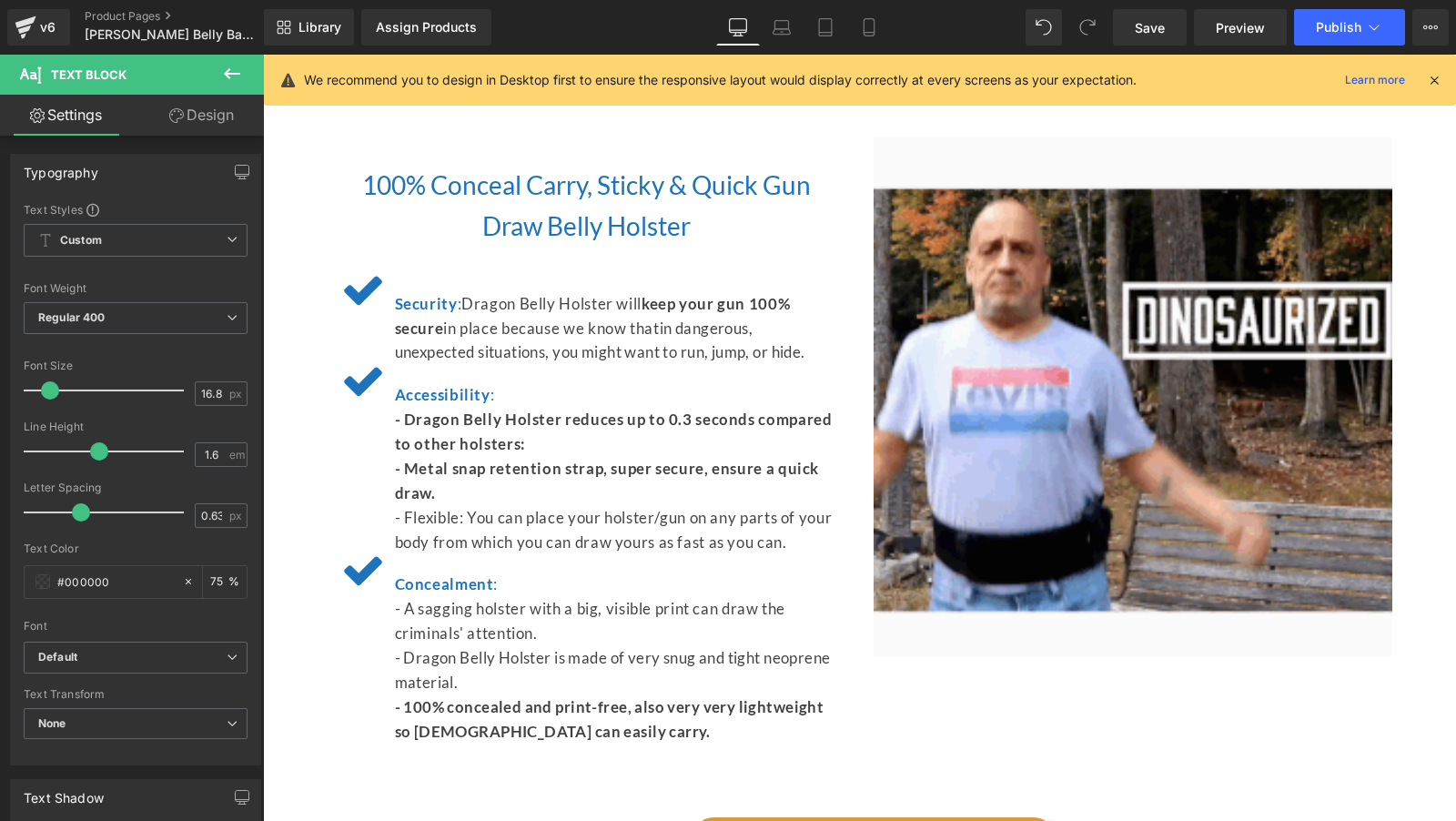
scroll to position [3887, 0]
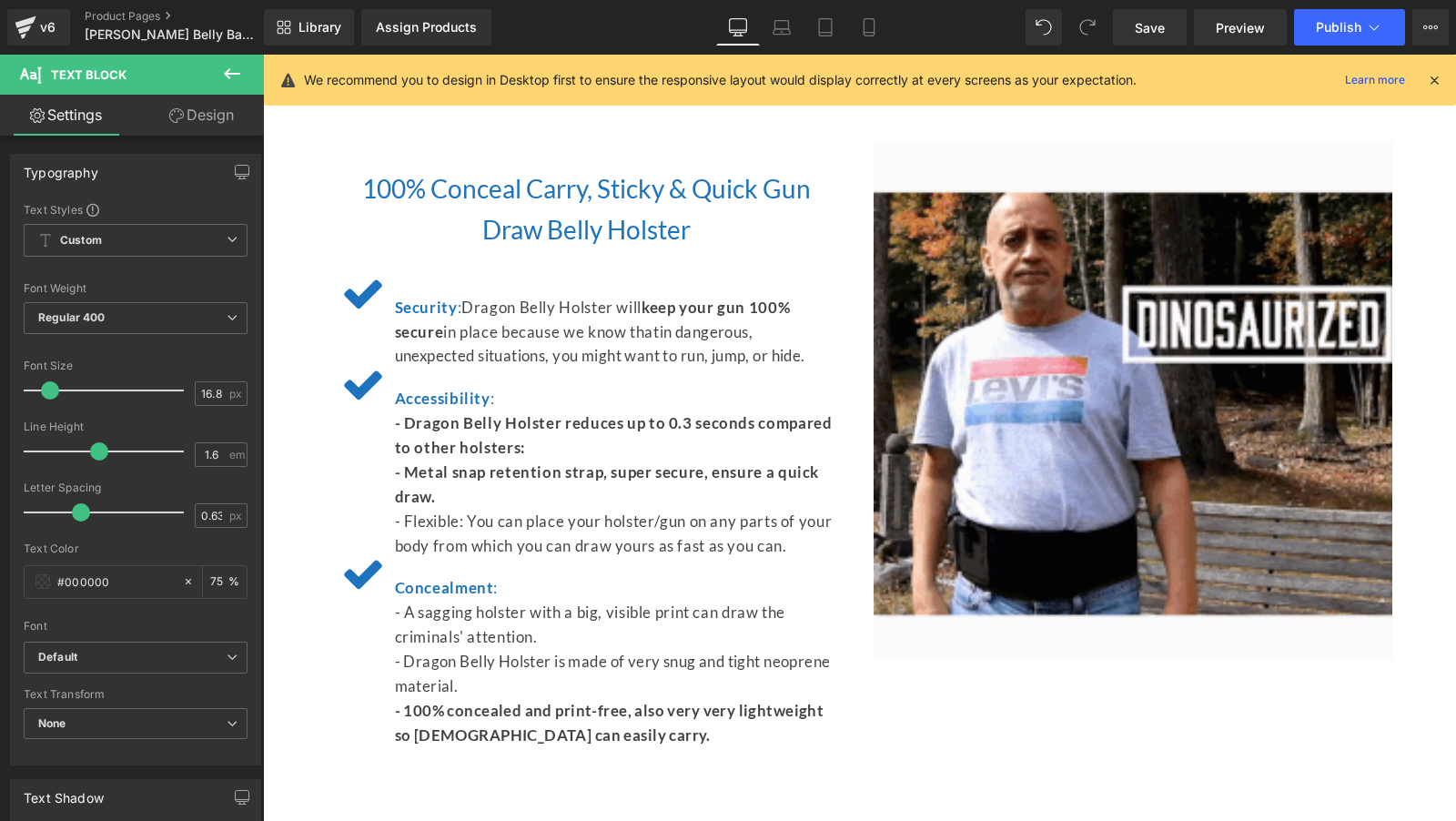
click at [232, 81] on icon at bounding box center [232, 74] width 22 height 22
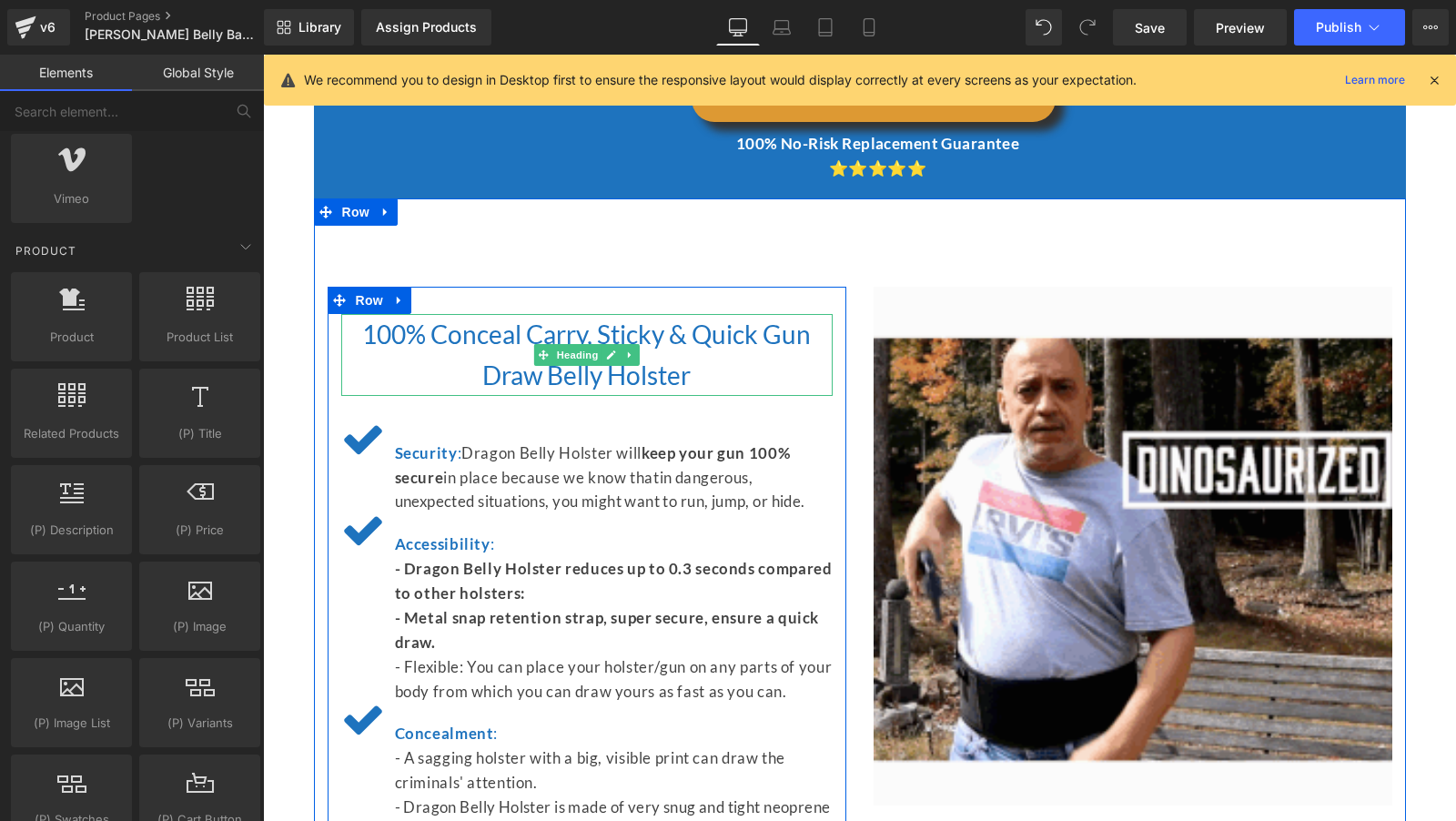
scroll to position [3725, 0]
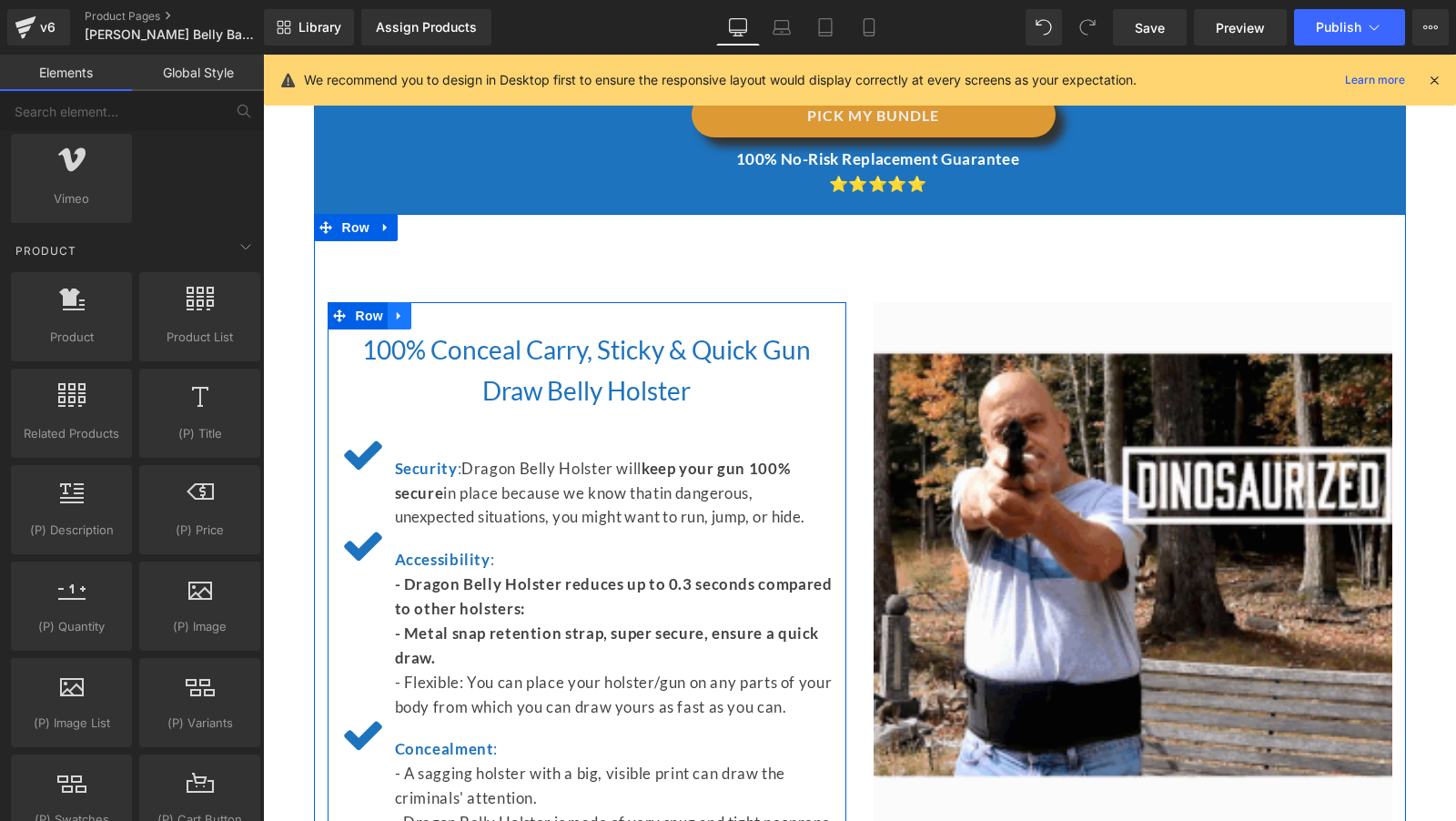
click at [399, 309] on icon at bounding box center [399, 316] width 13 height 14
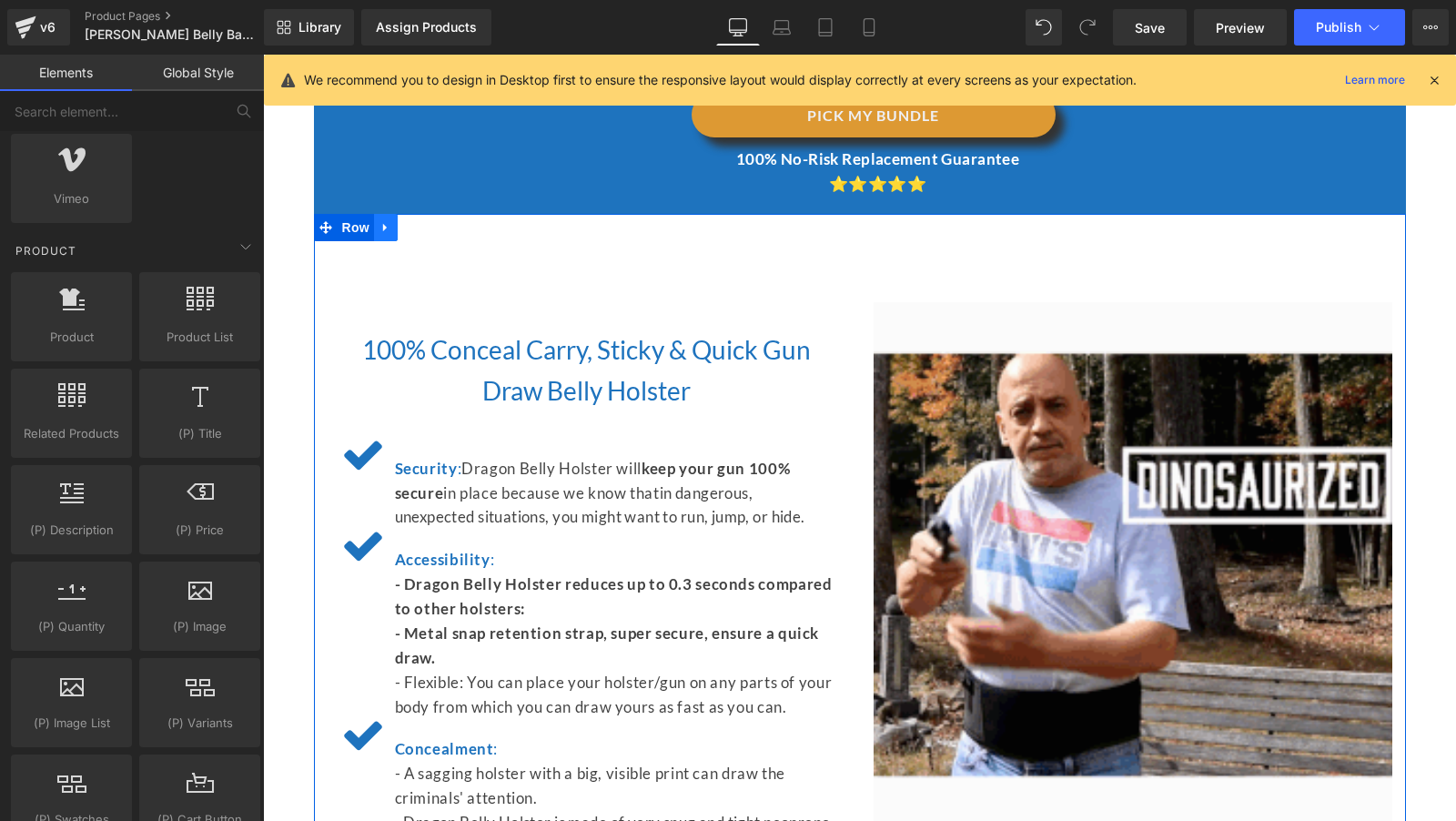
click at [381, 221] on icon at bounding box center [386, 228] width 13 height 14
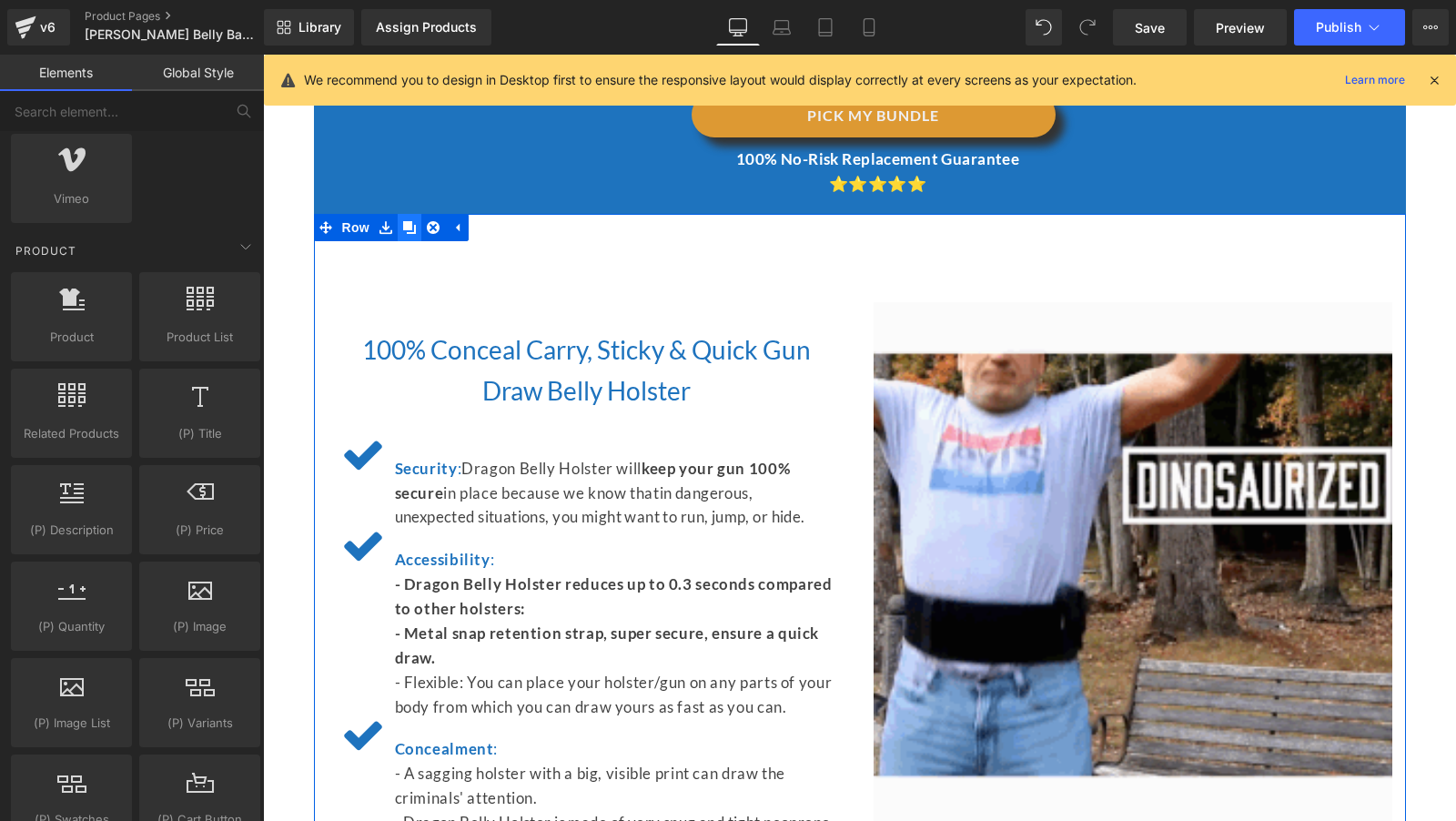
click at [404, 221] on icon at bounding box center [410, 228] width 13 height 13
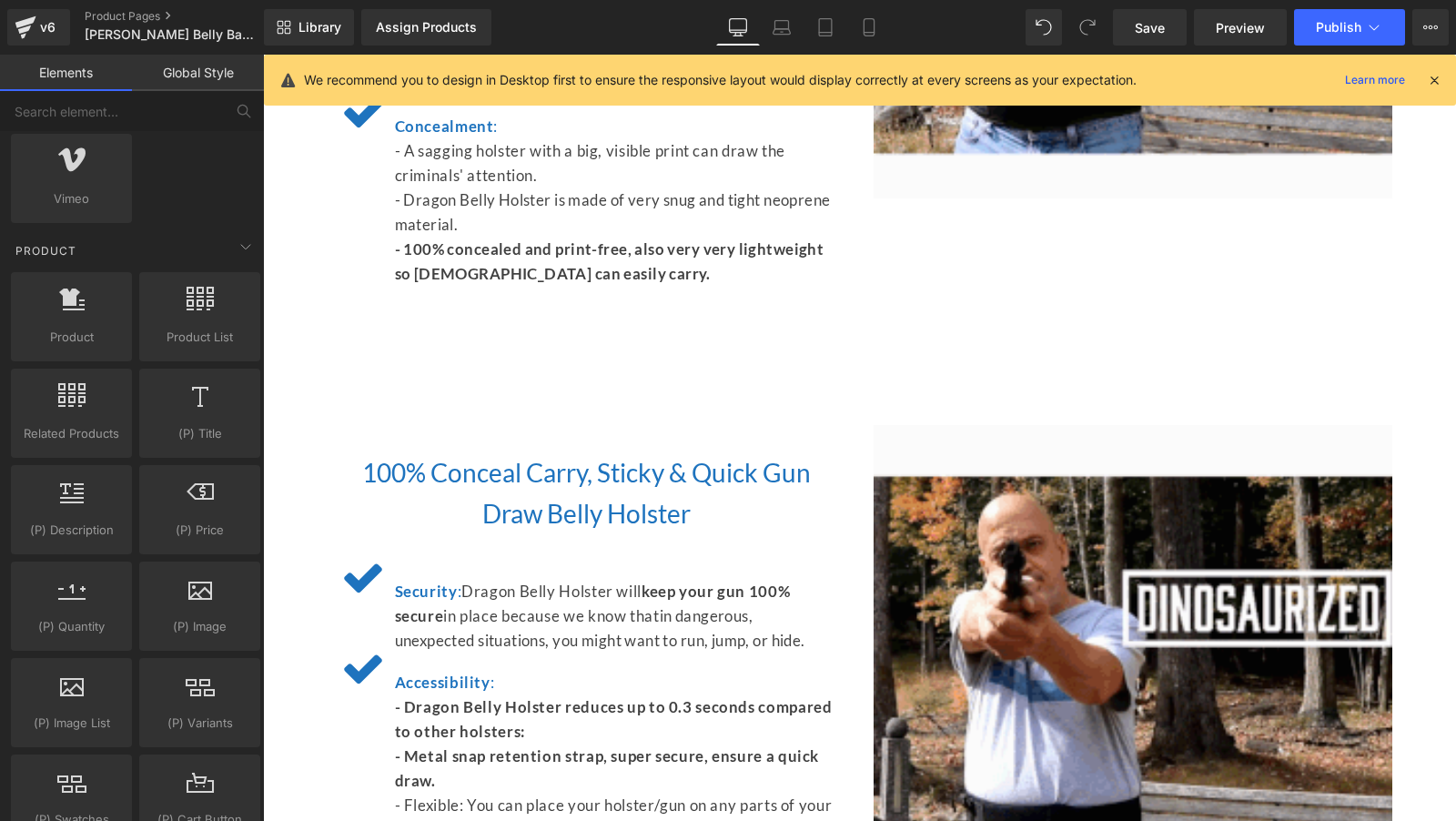
scroll to position [4533, 0]
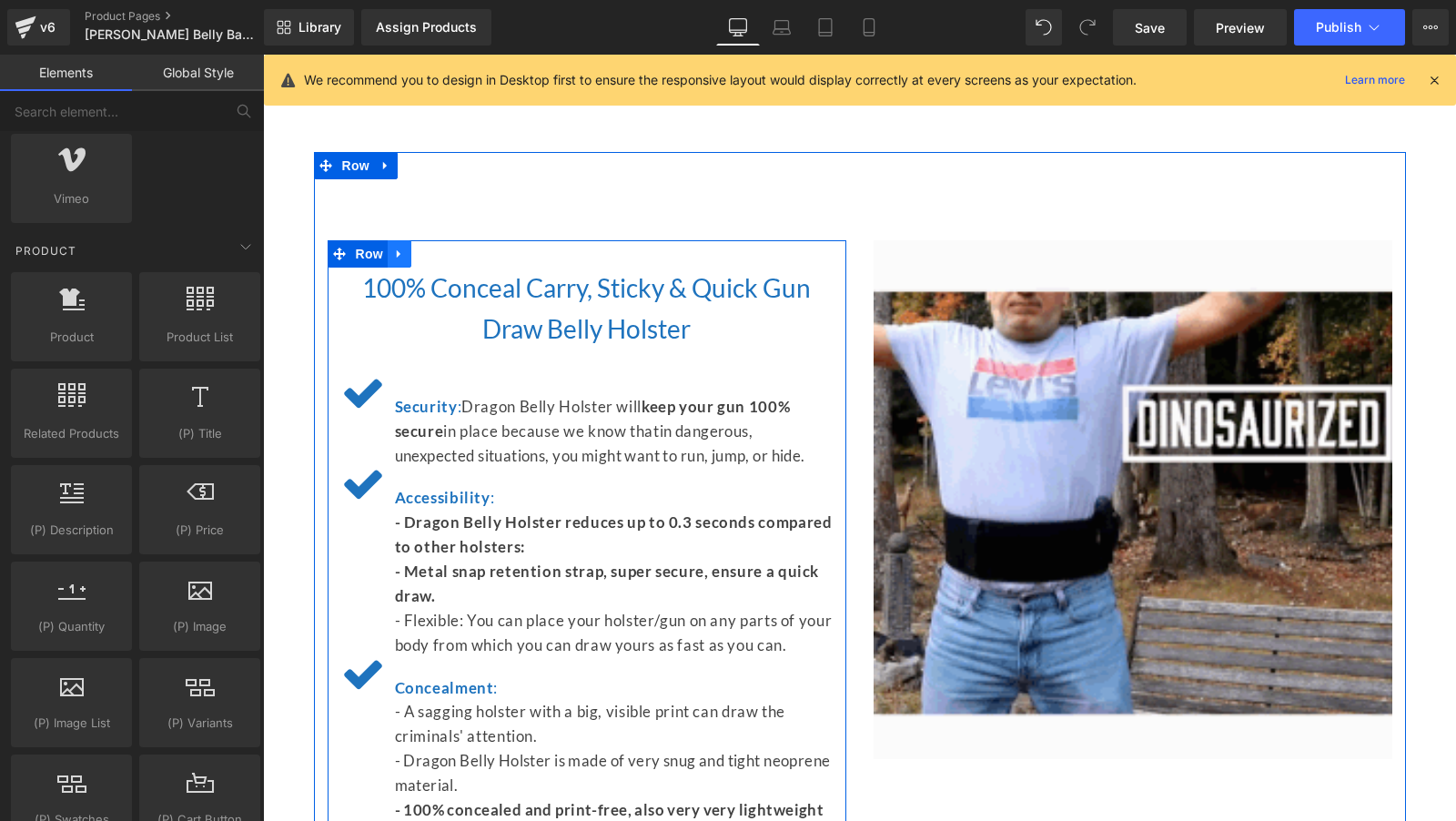
click at [403, 248] on icon at bounding box center [399, 254] width 13 height 14
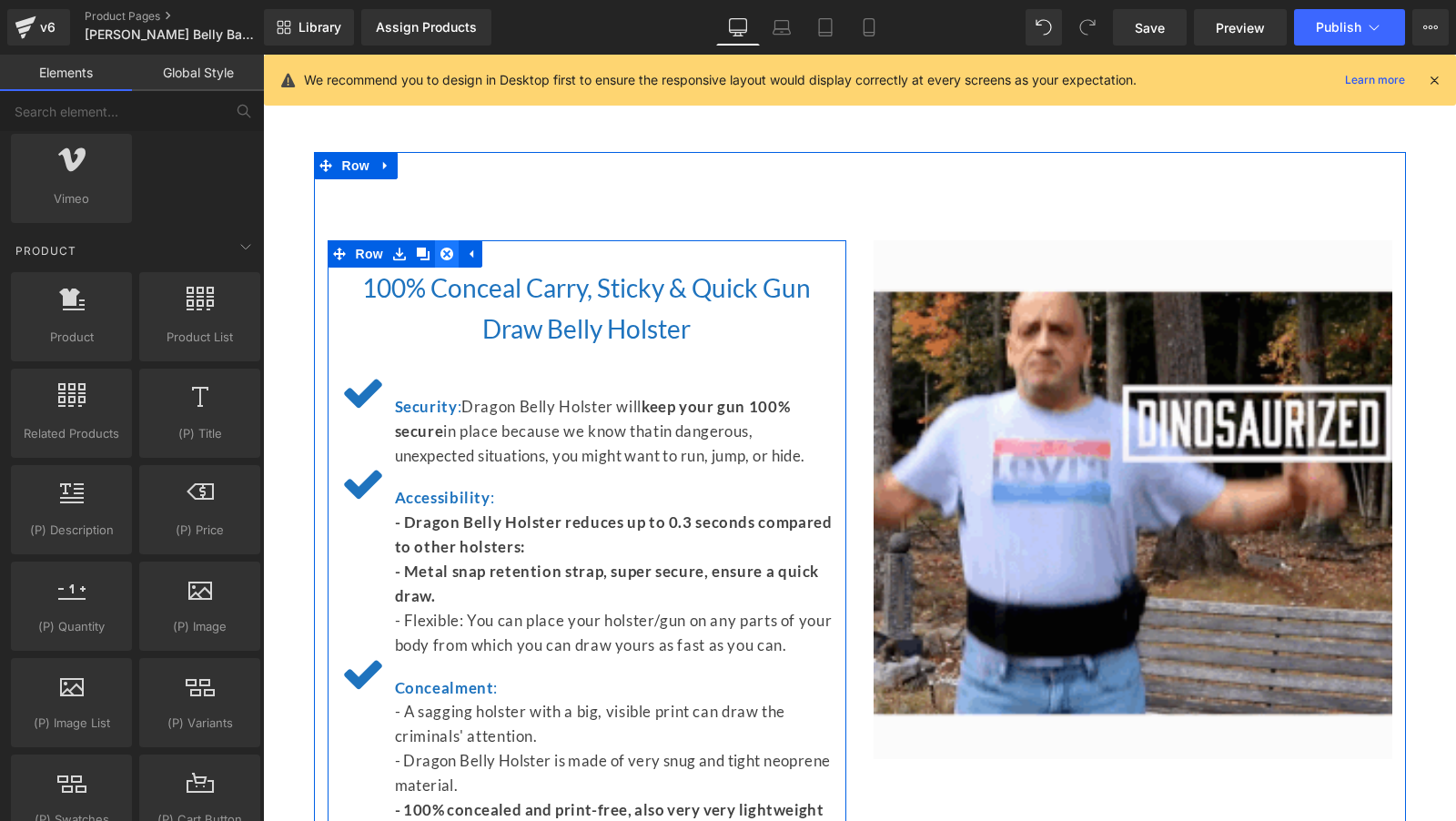
click at [450, 248] on icon at bounding box center [447, 254] width 13 height 13
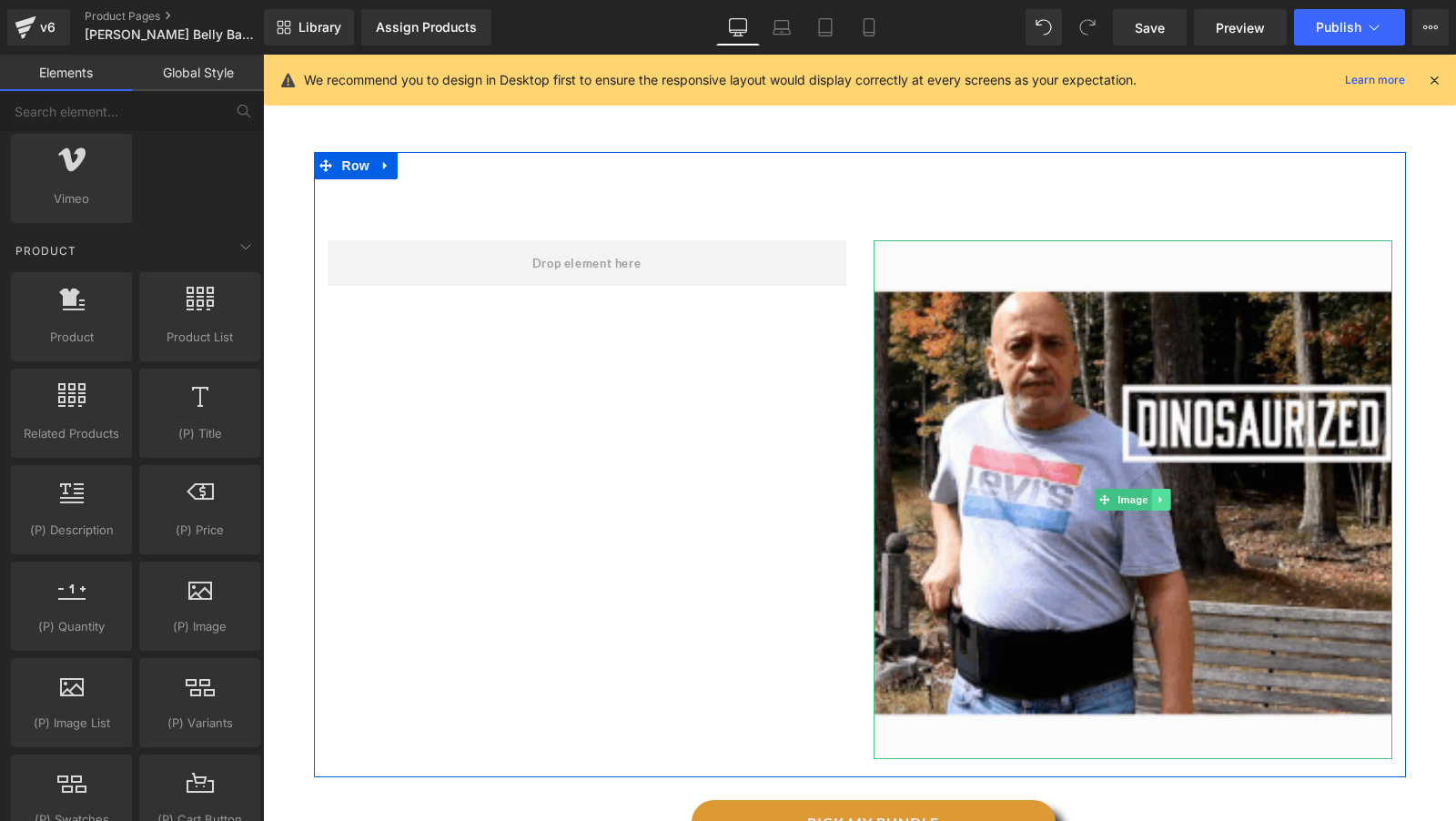
click at [1163, 494] on icon at bounding box center [1161, 500] width 10 height 11
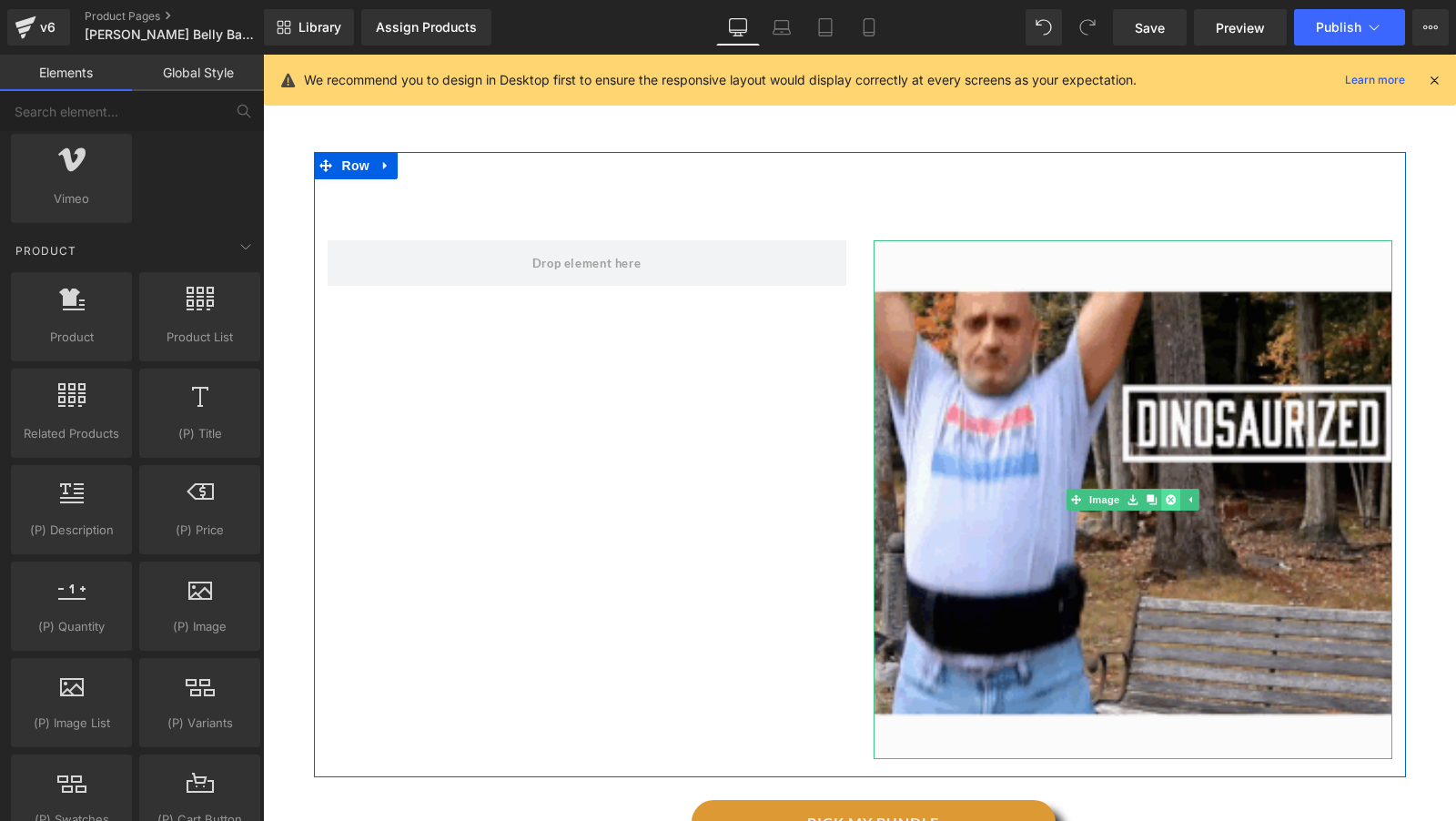
click at [1165, 495] on icon at bounding box center [1169, 500] width 10 height 10
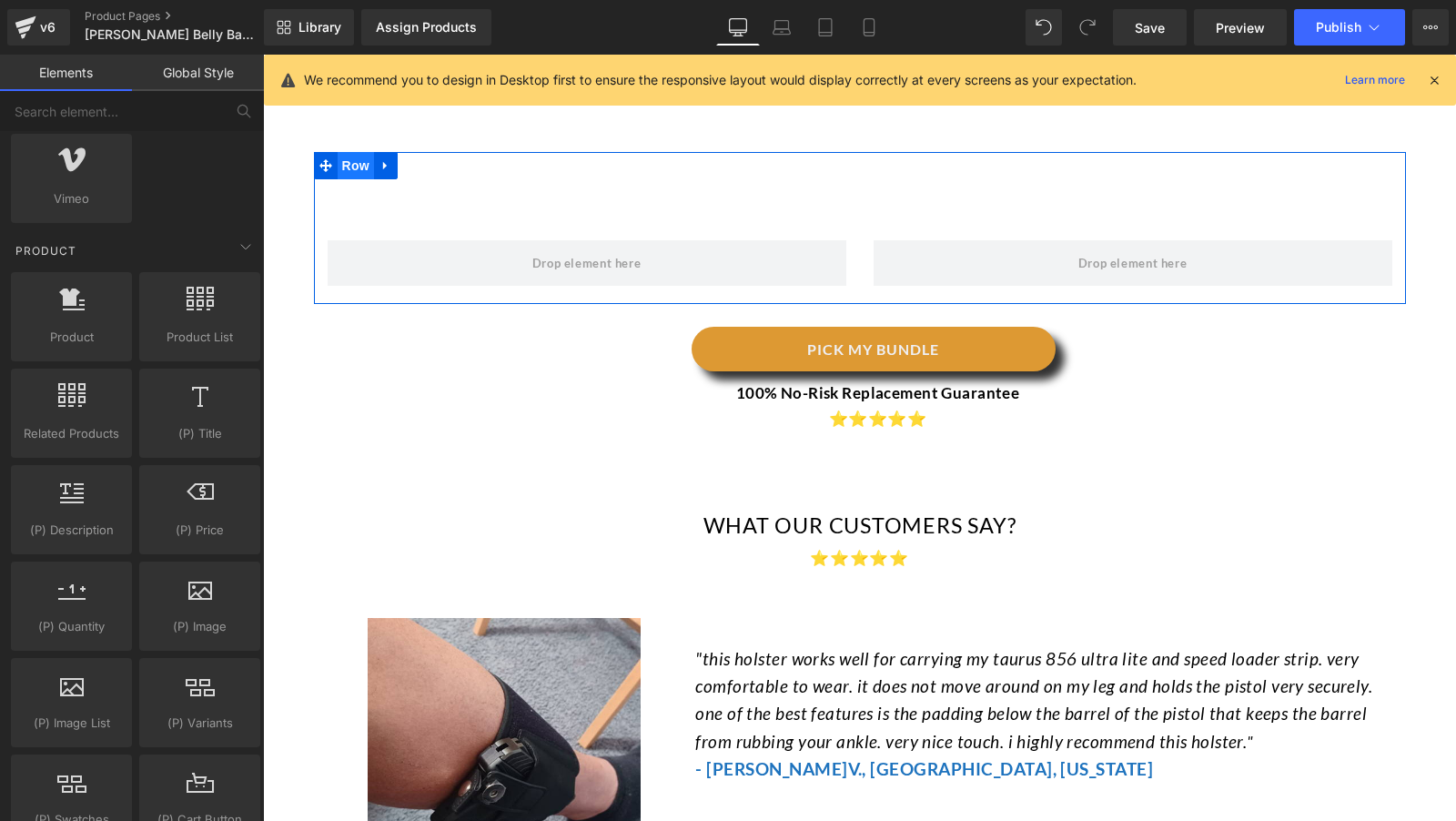
click at [358, 152] on span "Row" at bounding box center [356, 165] width 36 height 27
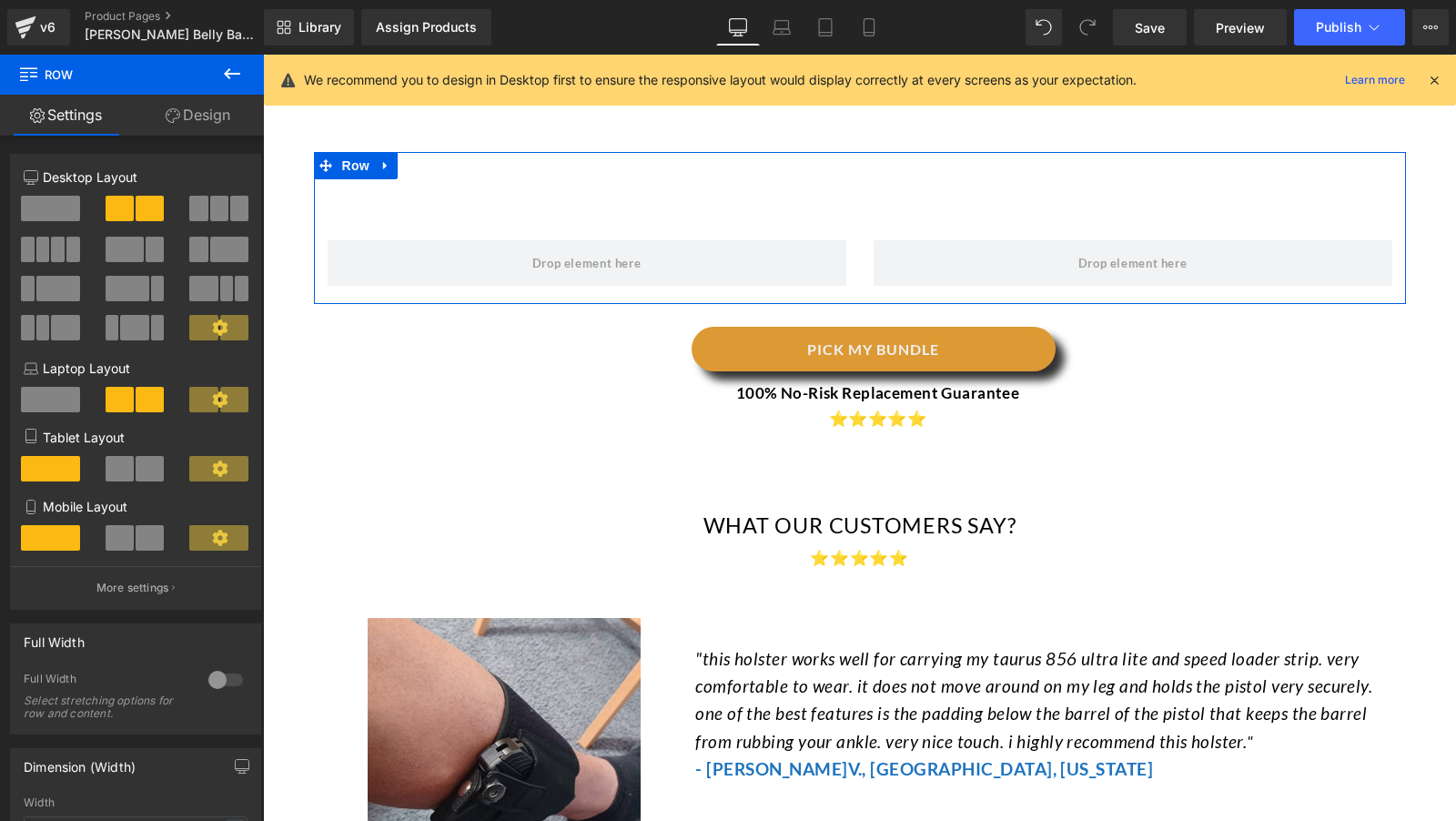
click at [58, 206] on span at bounding box center [51, 208] width 59 height 25
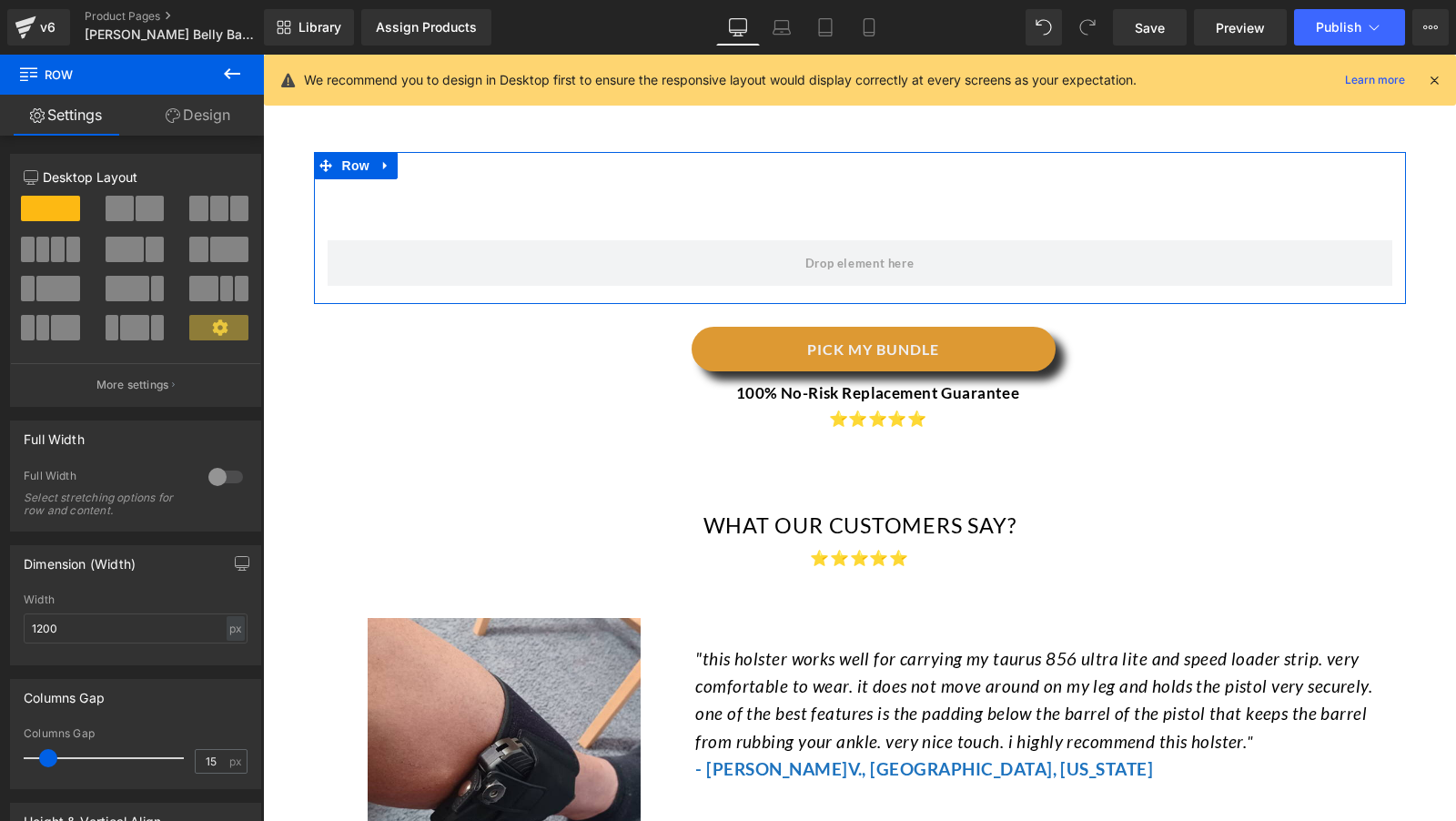
click at [240, 87] on button at bounding box center [232, 74] width 64 height 40
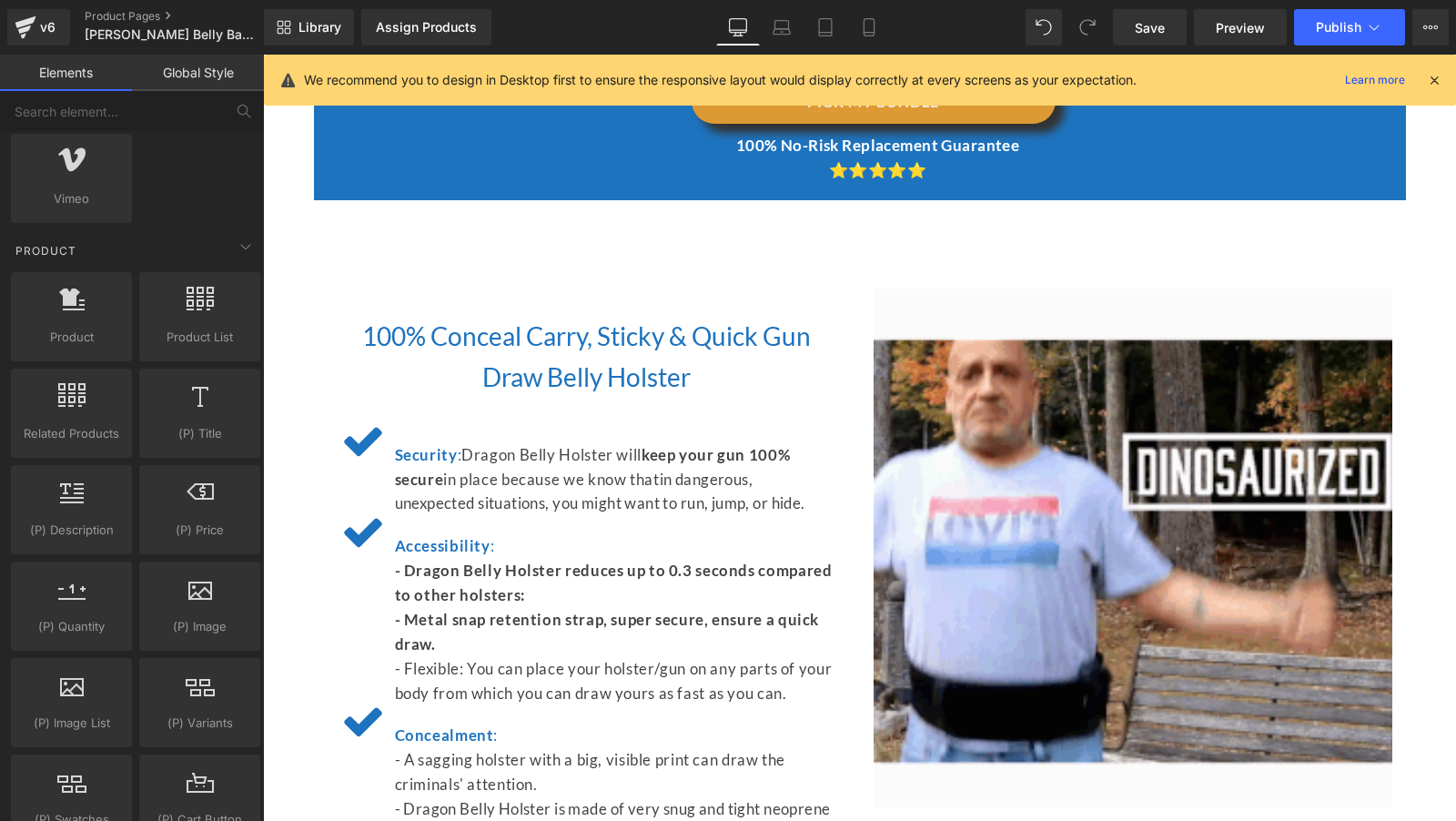
scroll to position [3768, 0]
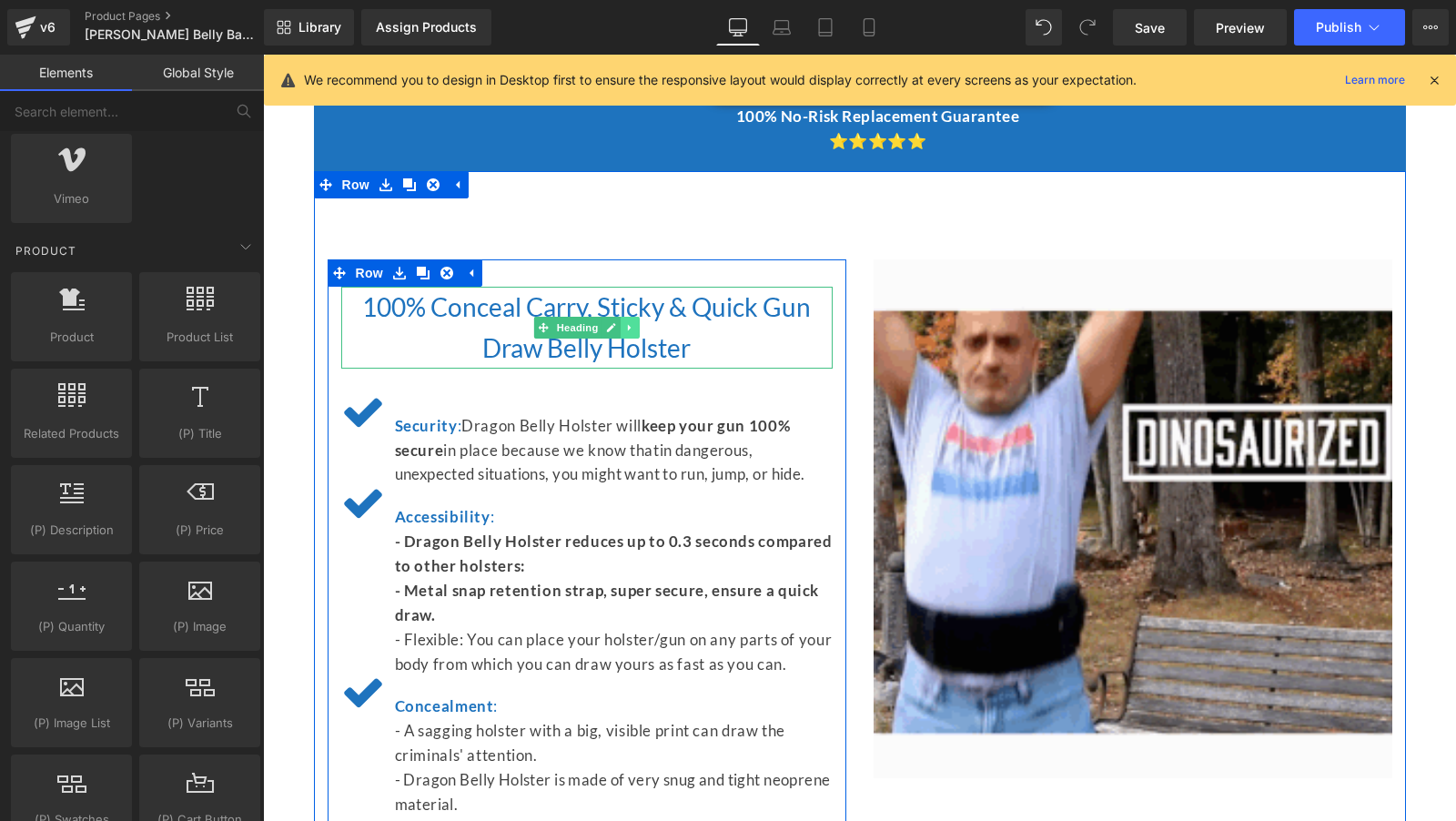
click at [634, 322] on icon at bounding box center [630, 328] width 10 height 11
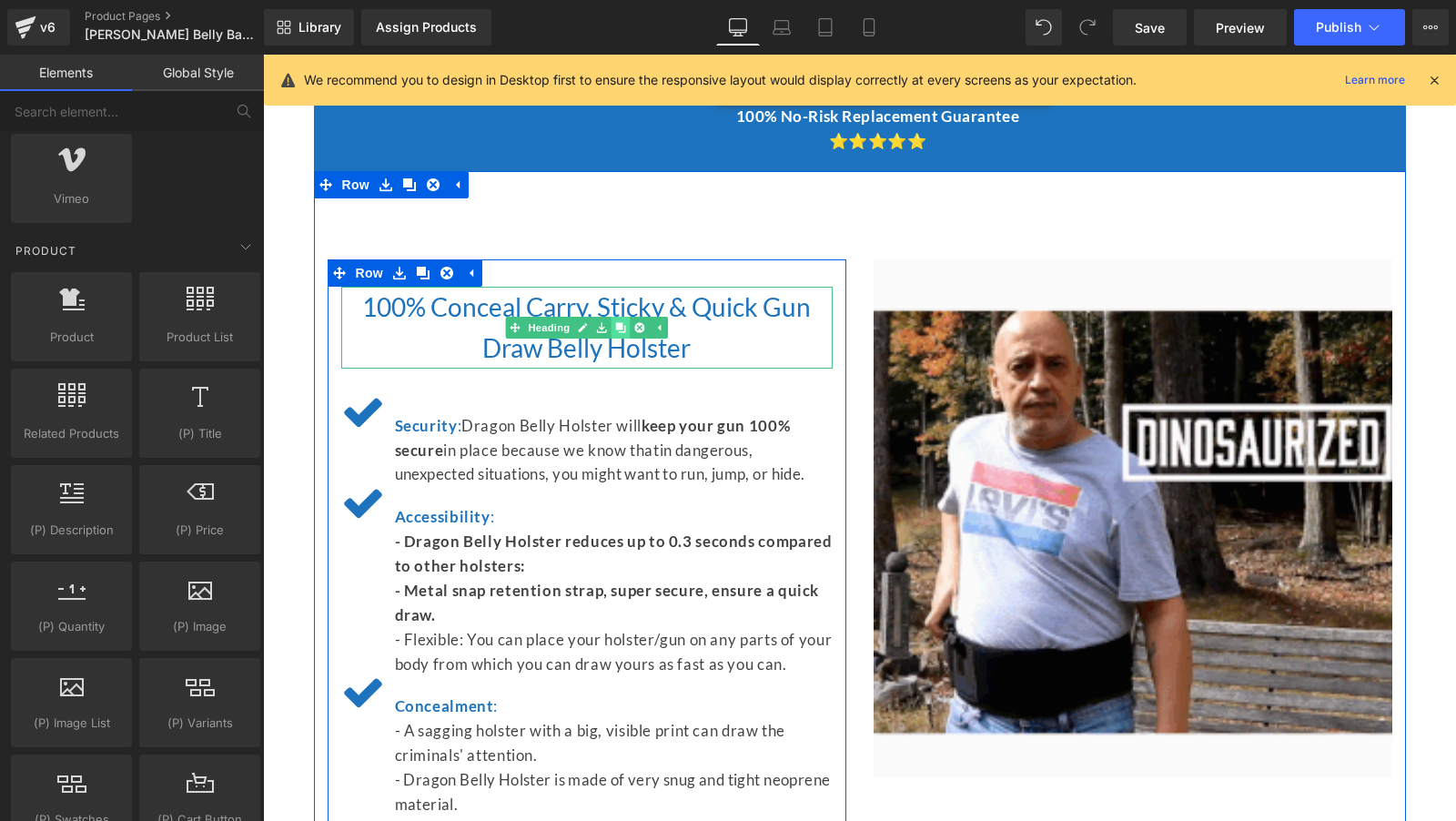
click at [623, 322] on icon at bounding box center [620, 327] width 10 height 10
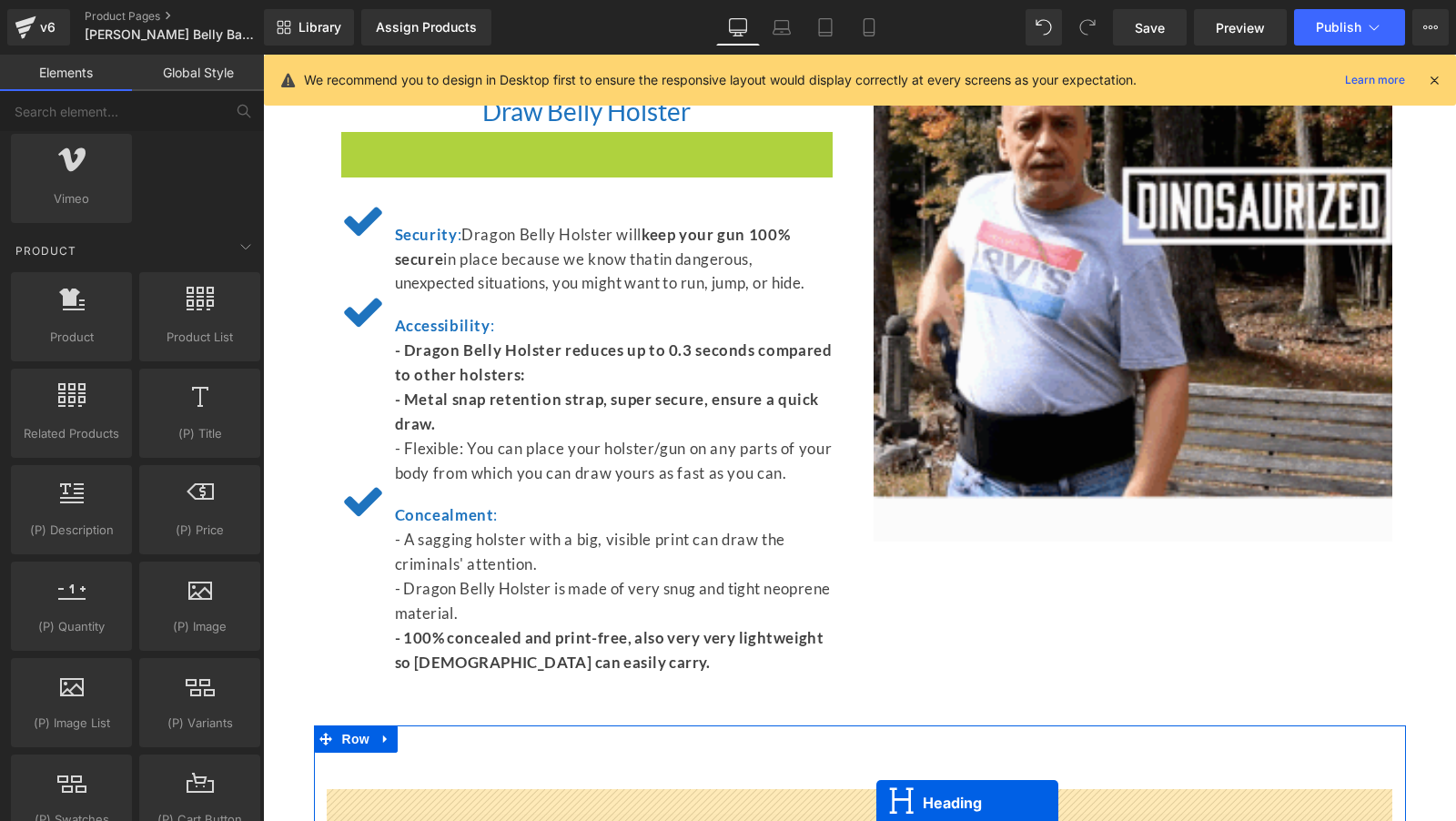
scroll to position [4096, 0]
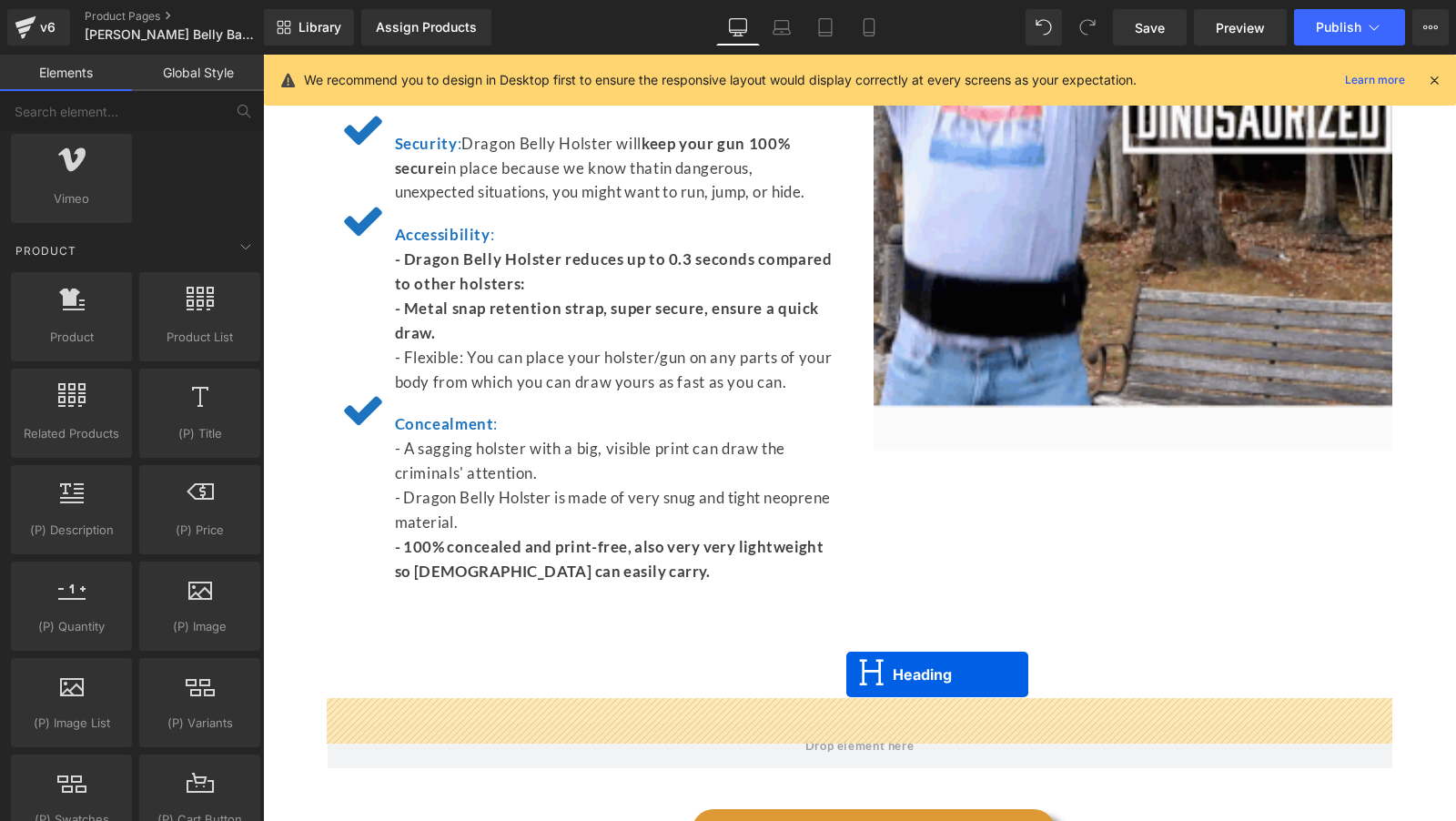
drag, startPoint x: 541, startPoint y: 384, endPoint x: 846, endPoint y: 674, distance: 420.9
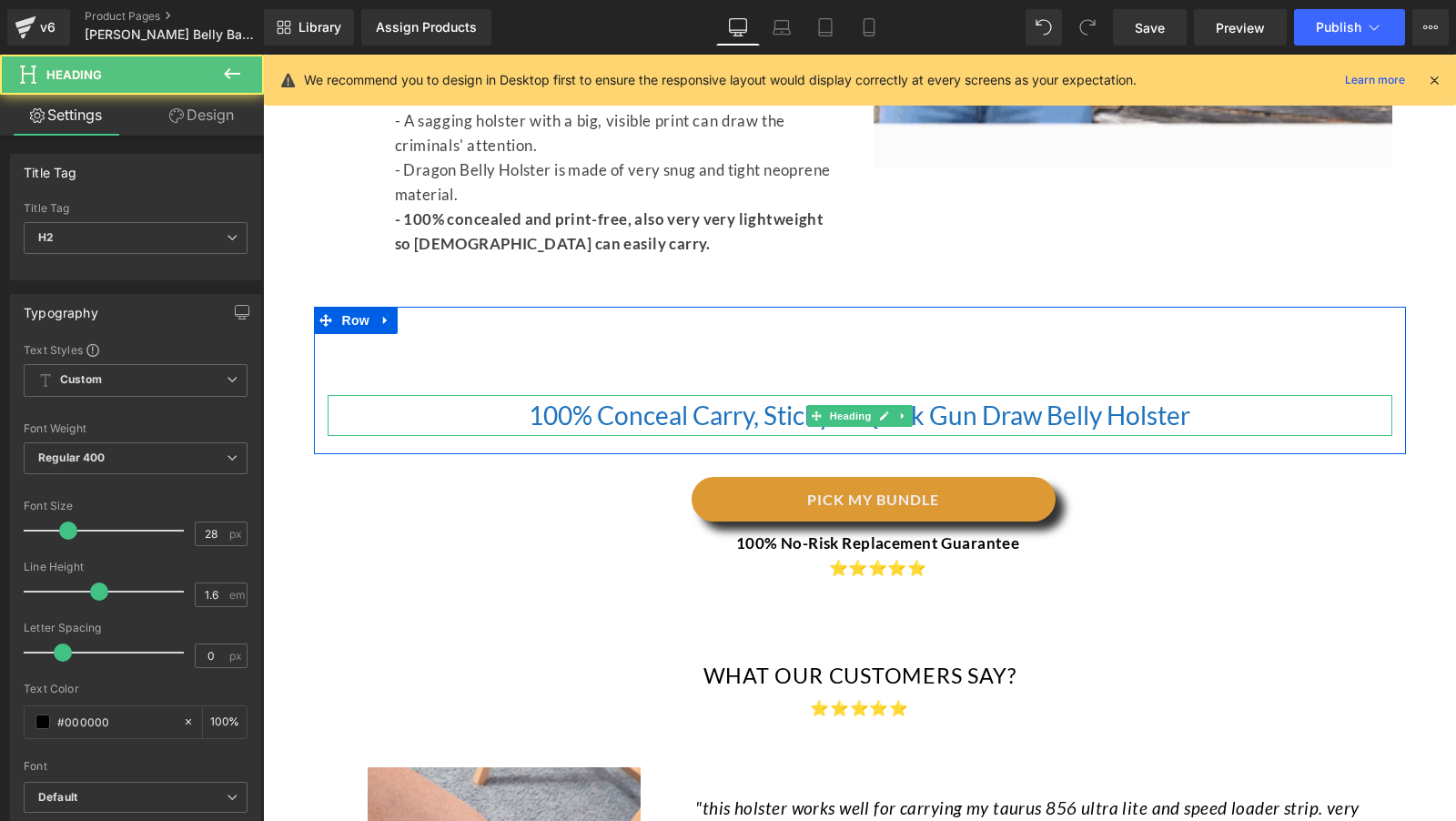
scroll to position [4382, 0]
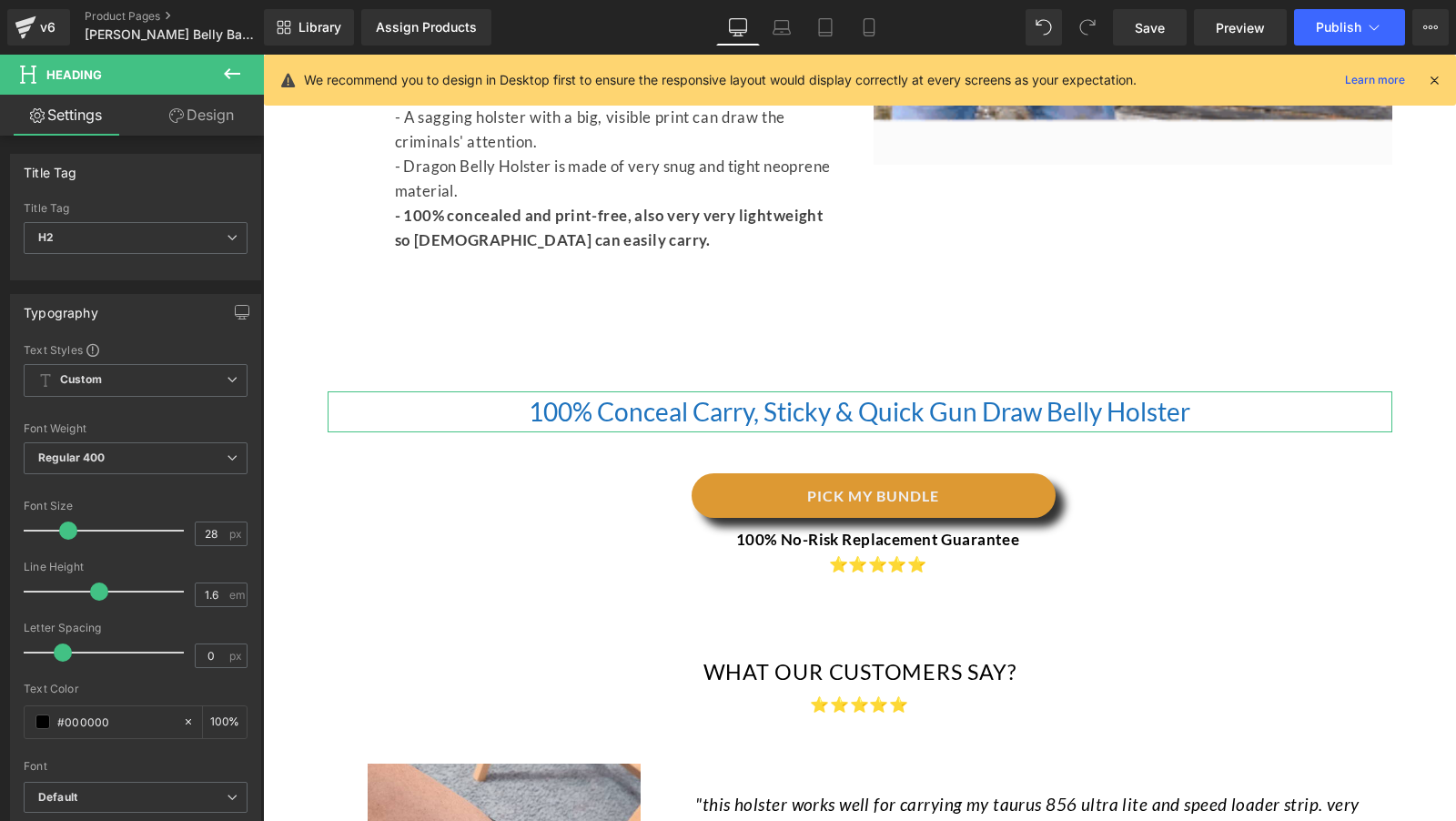
click at [237, 77] on icon at bounding box center [232, 74] width 22 height 22
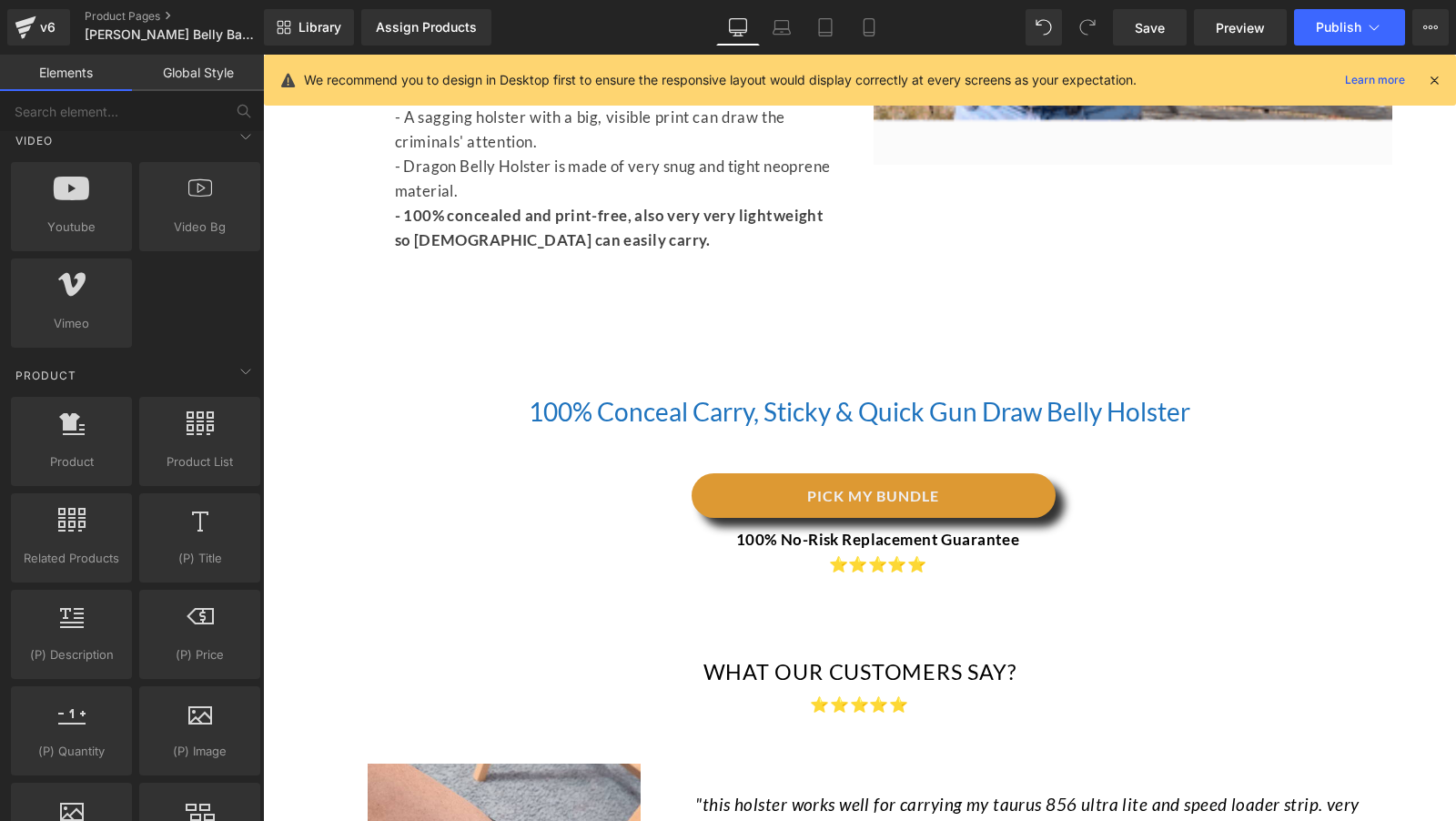
scroll to position [0, 0]
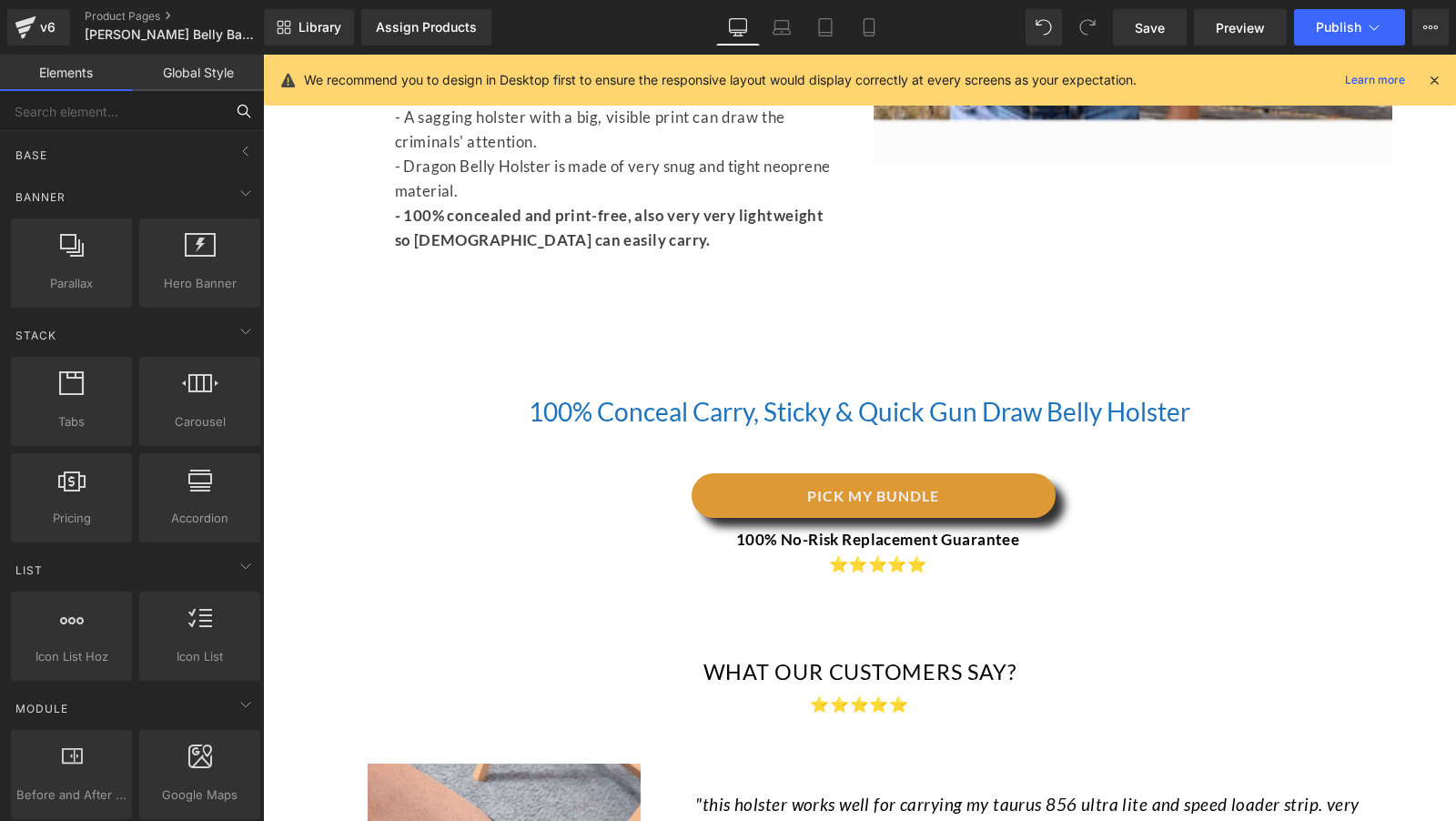
click at [81, 108] on input "text" at bounding box center [111, 111] width 224 height 40
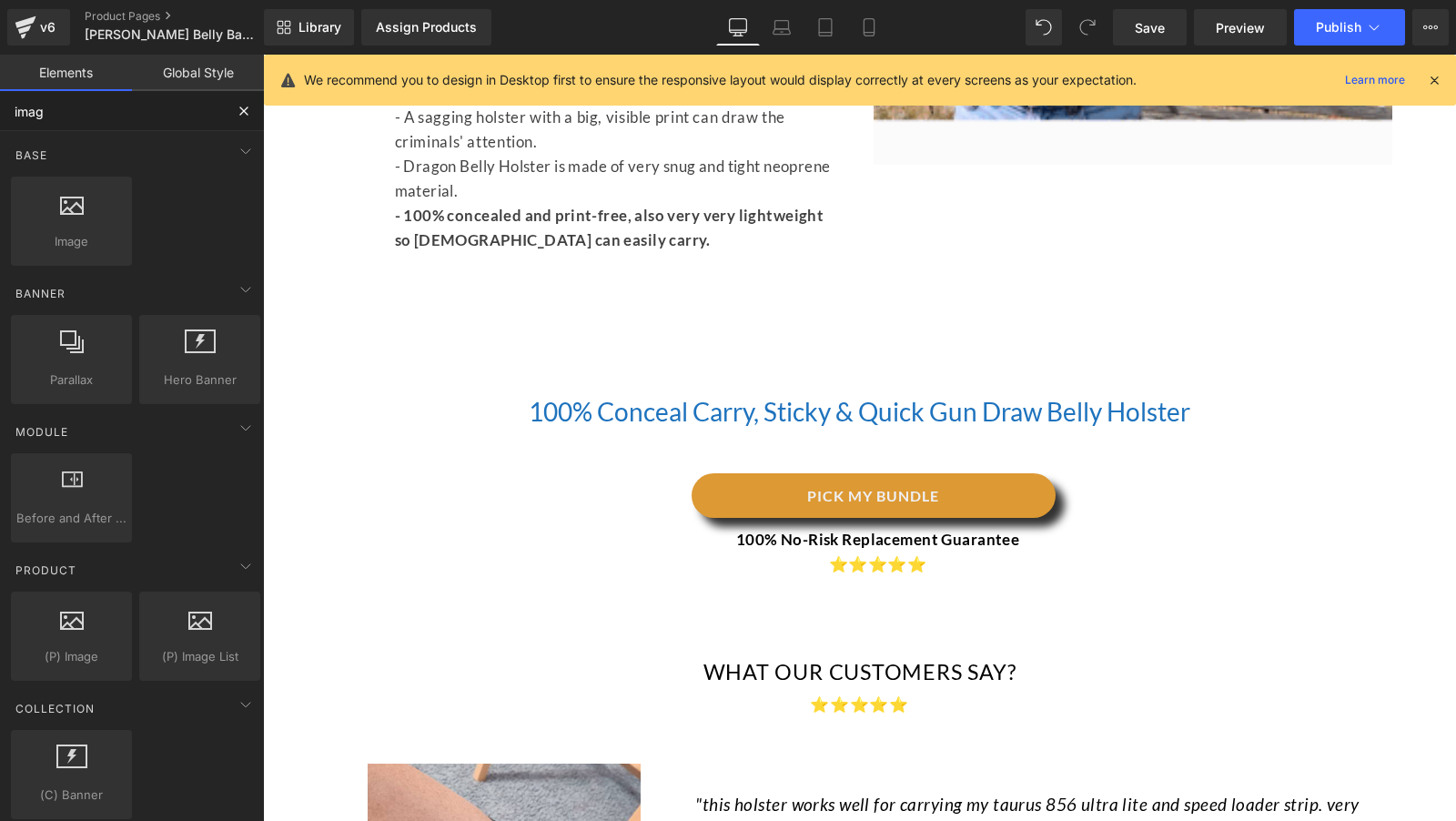
type input "image"
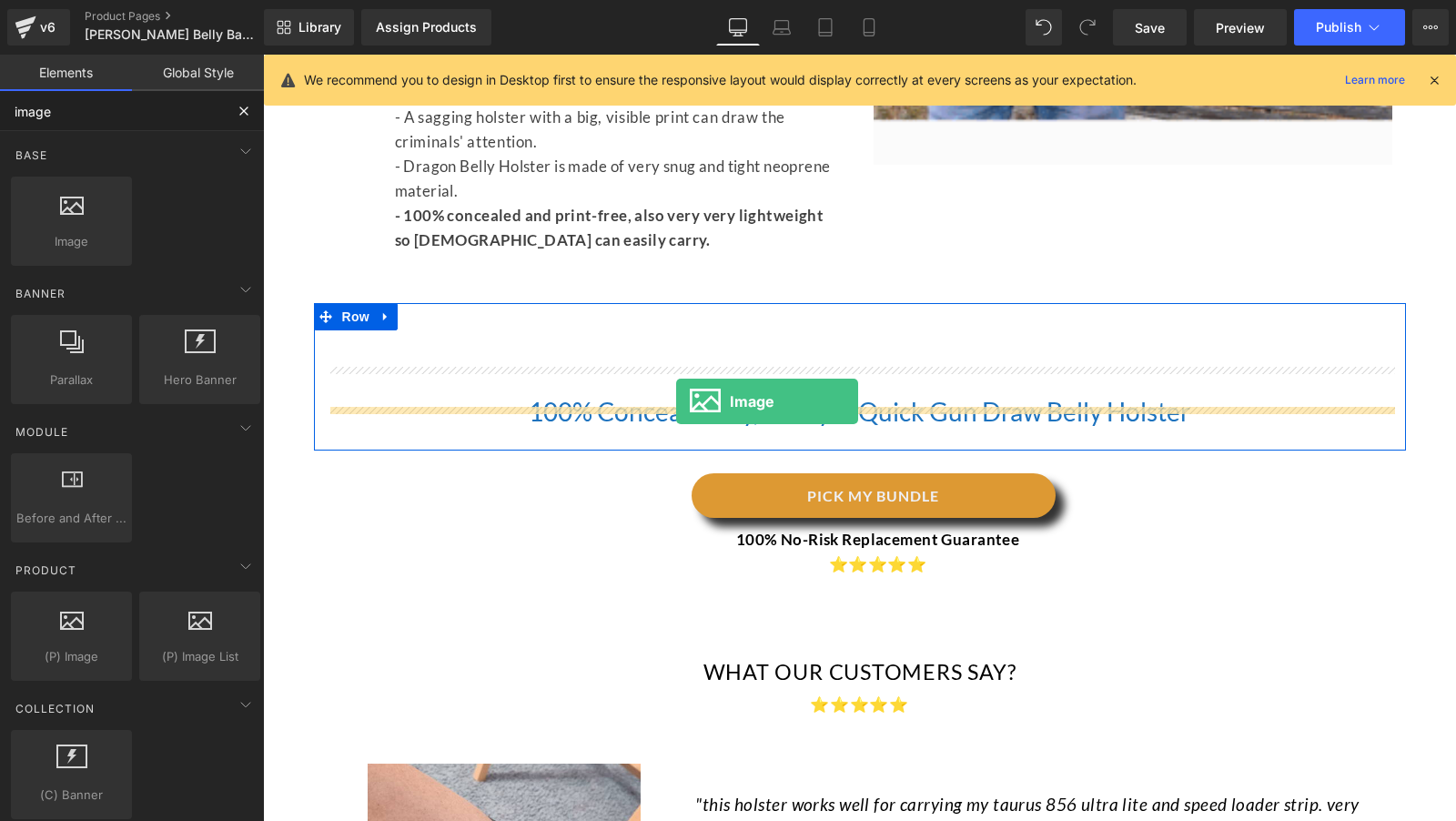
drag, startPoint x: 346, startPoint y: 266, endPoint x: 672, endPoint y: 405, distance: 354.4
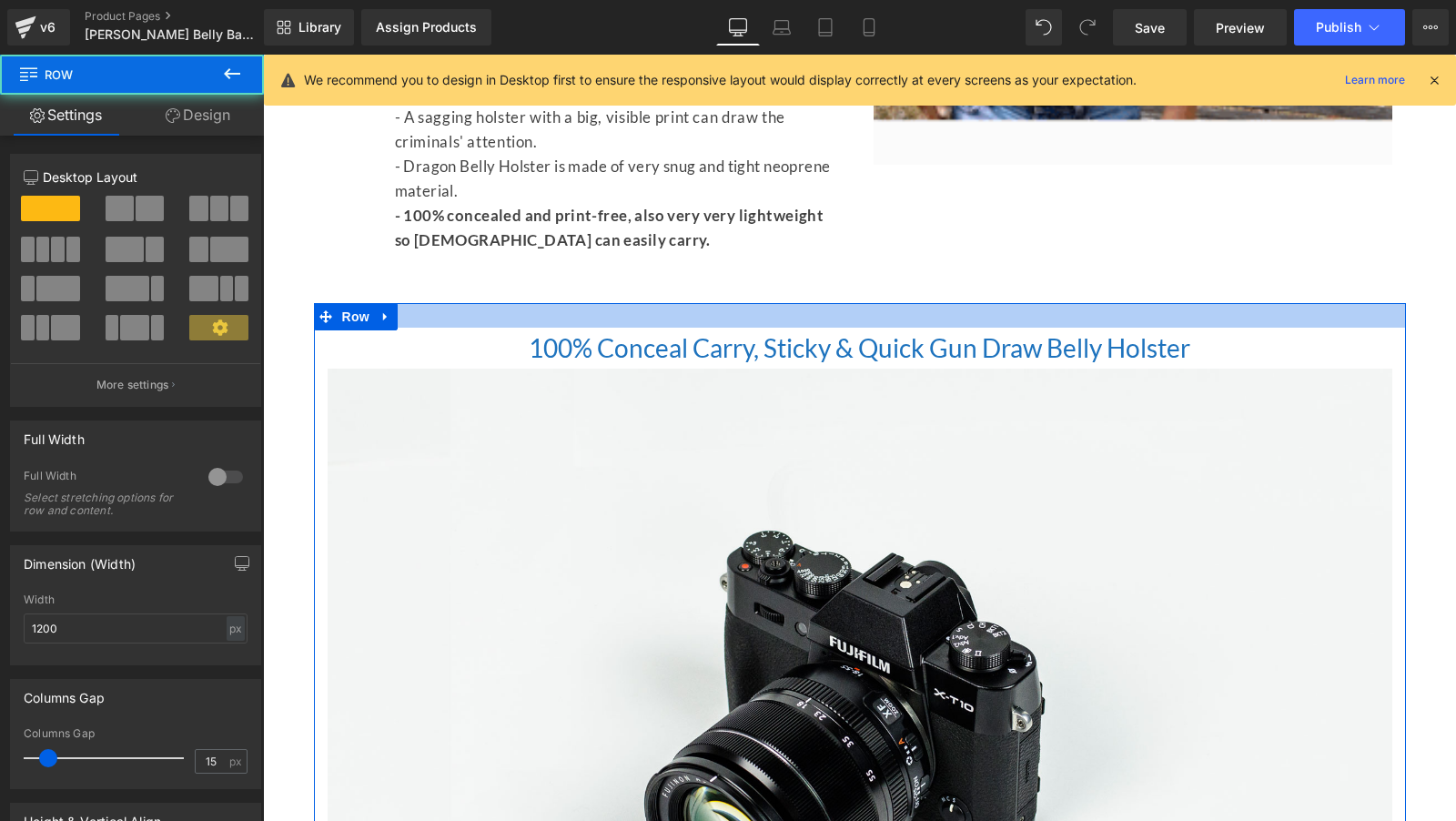
drag, startPoint x: 876, startPoint y: 289, endPoint x: 864, endPoint y: 225, distance: 65.1
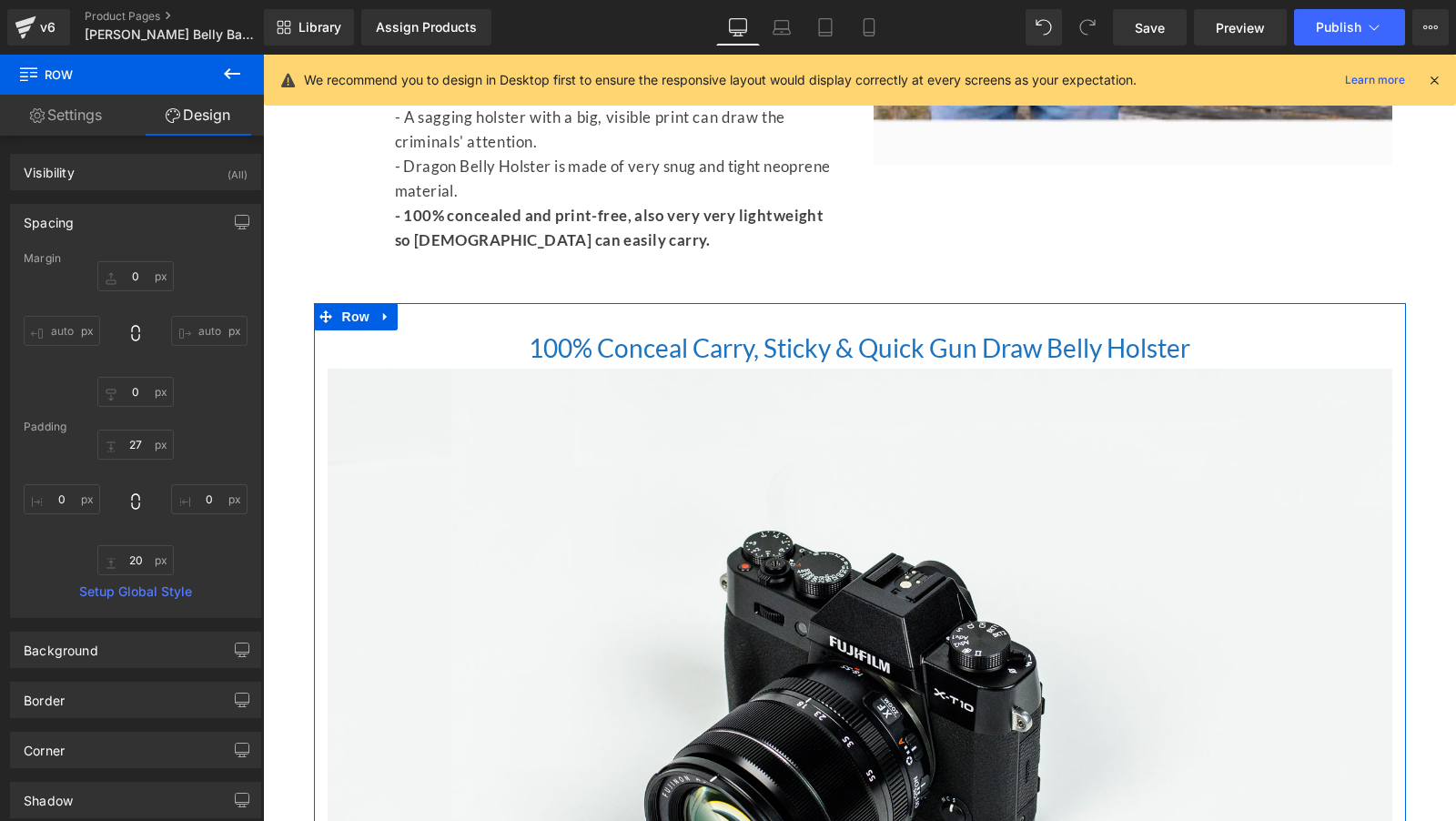
click at [525, 333] on h2 "100% Conceal Carry, Sticky & Quick Gun Draw Belly Holster" at bounding box center [860, 348] width 1065 height 41
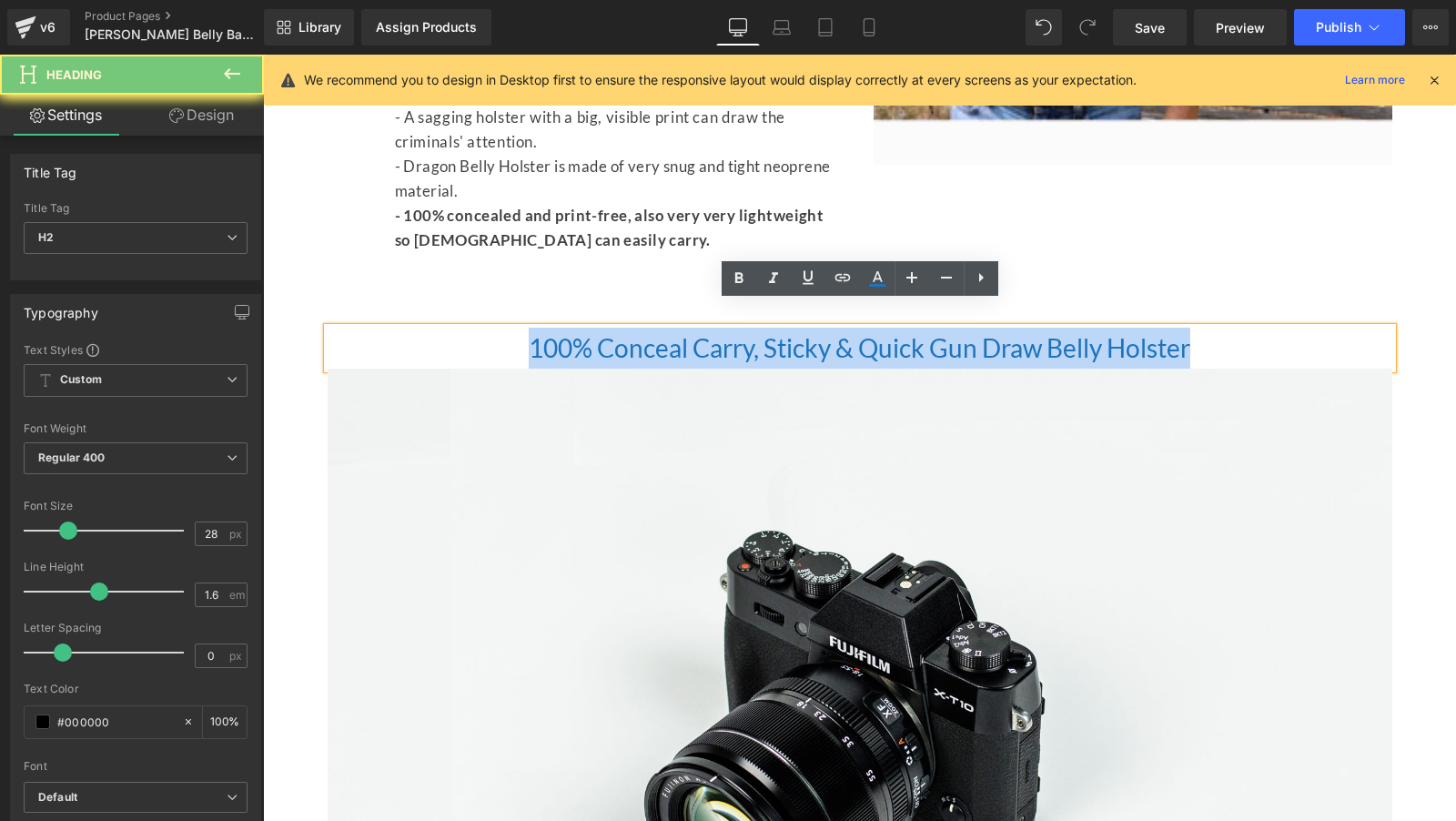
paste div
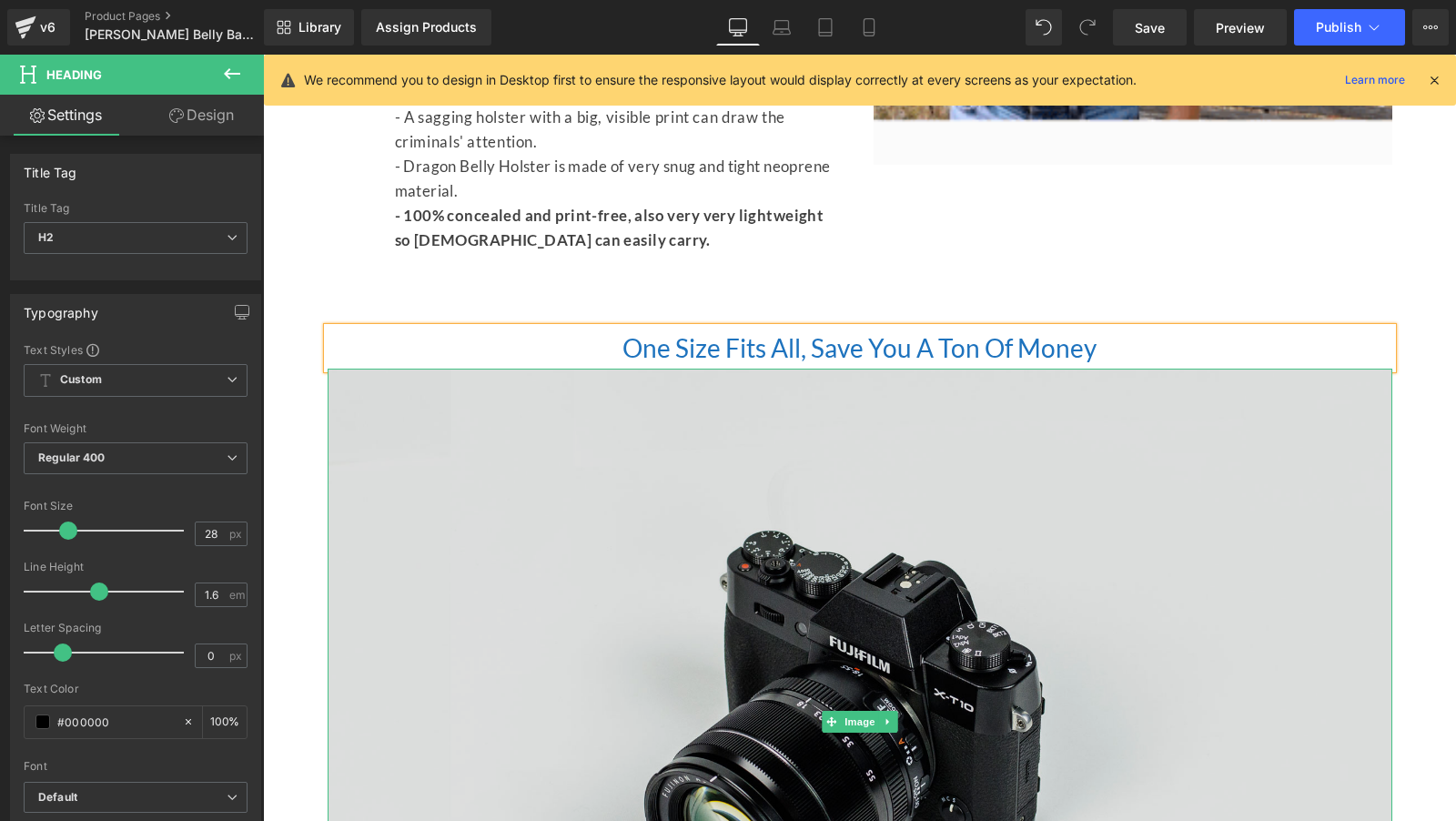
click at [761, 550] on img at bounding box center [860, 722] width 1065 height 706
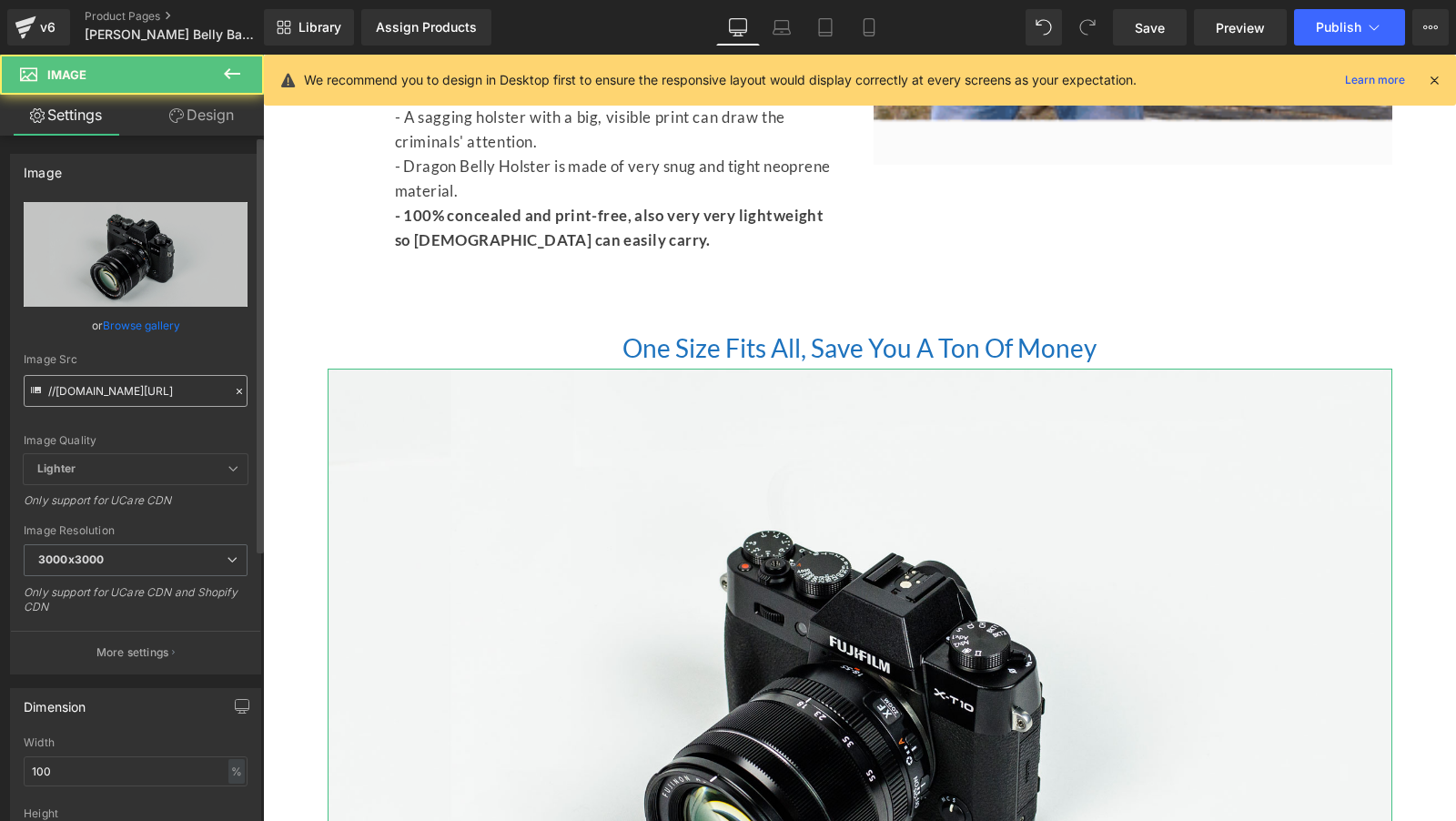
click at [162, 384] on input "//d1um8515vdn9kb.cloudfront.net/images/parallax.jpg" at bounding box center [135, 391] width 224 height 32
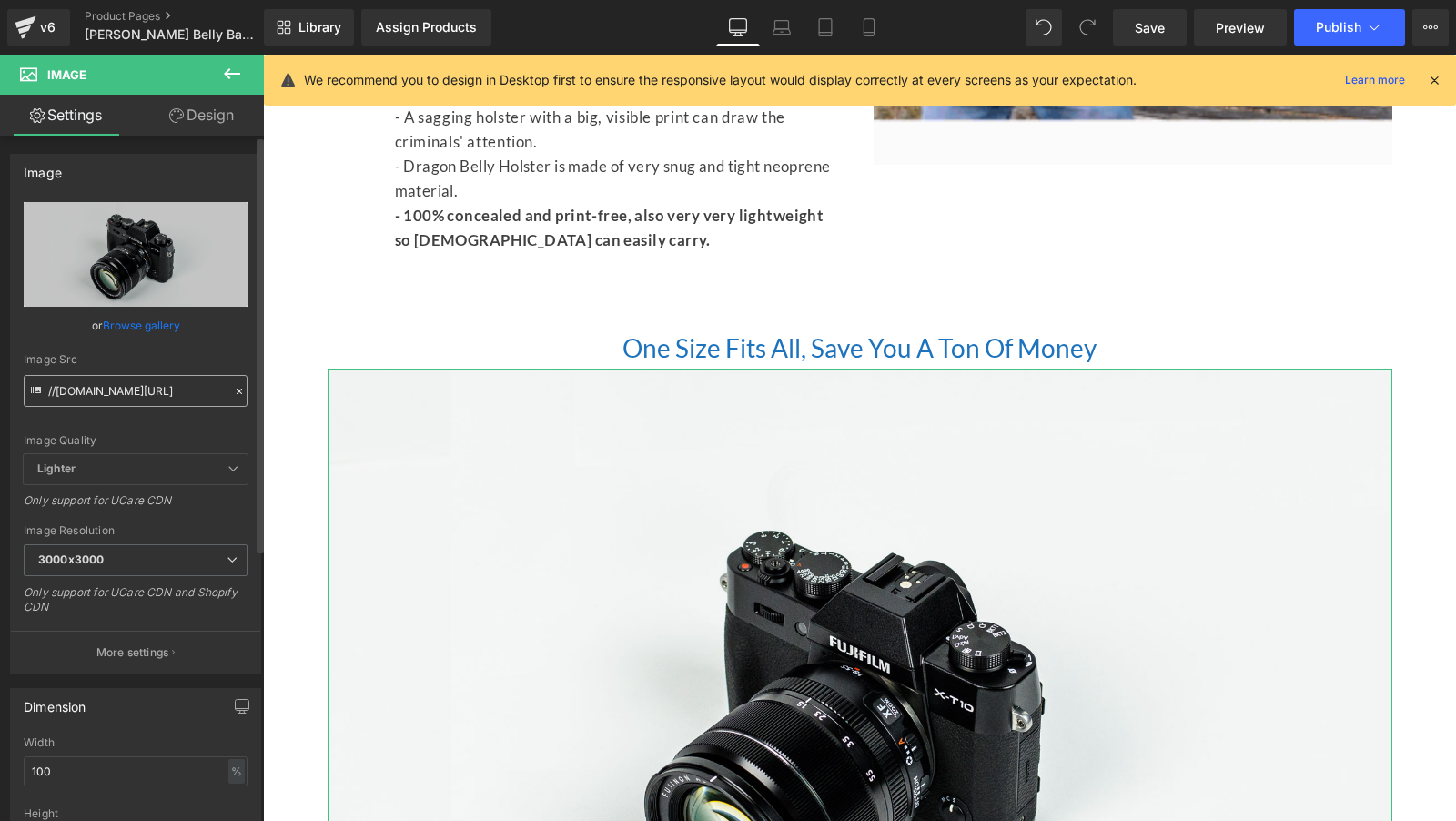
type input "https://ucarecdn.com/87827844-d1c9-444e-997d-2183e2af3a1a/-/format/auto/-/previ…"
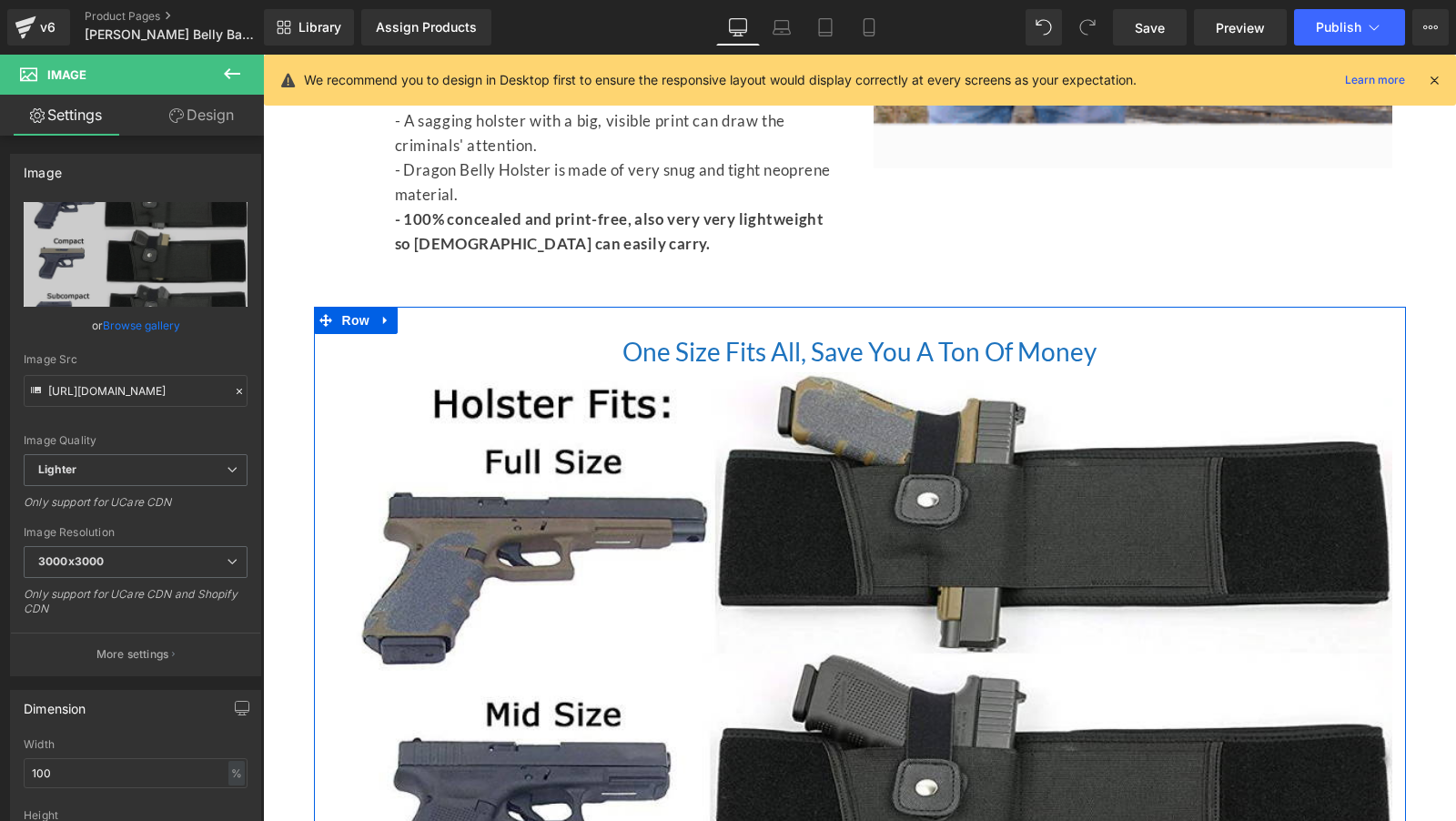
scroll to position [4359, 0]
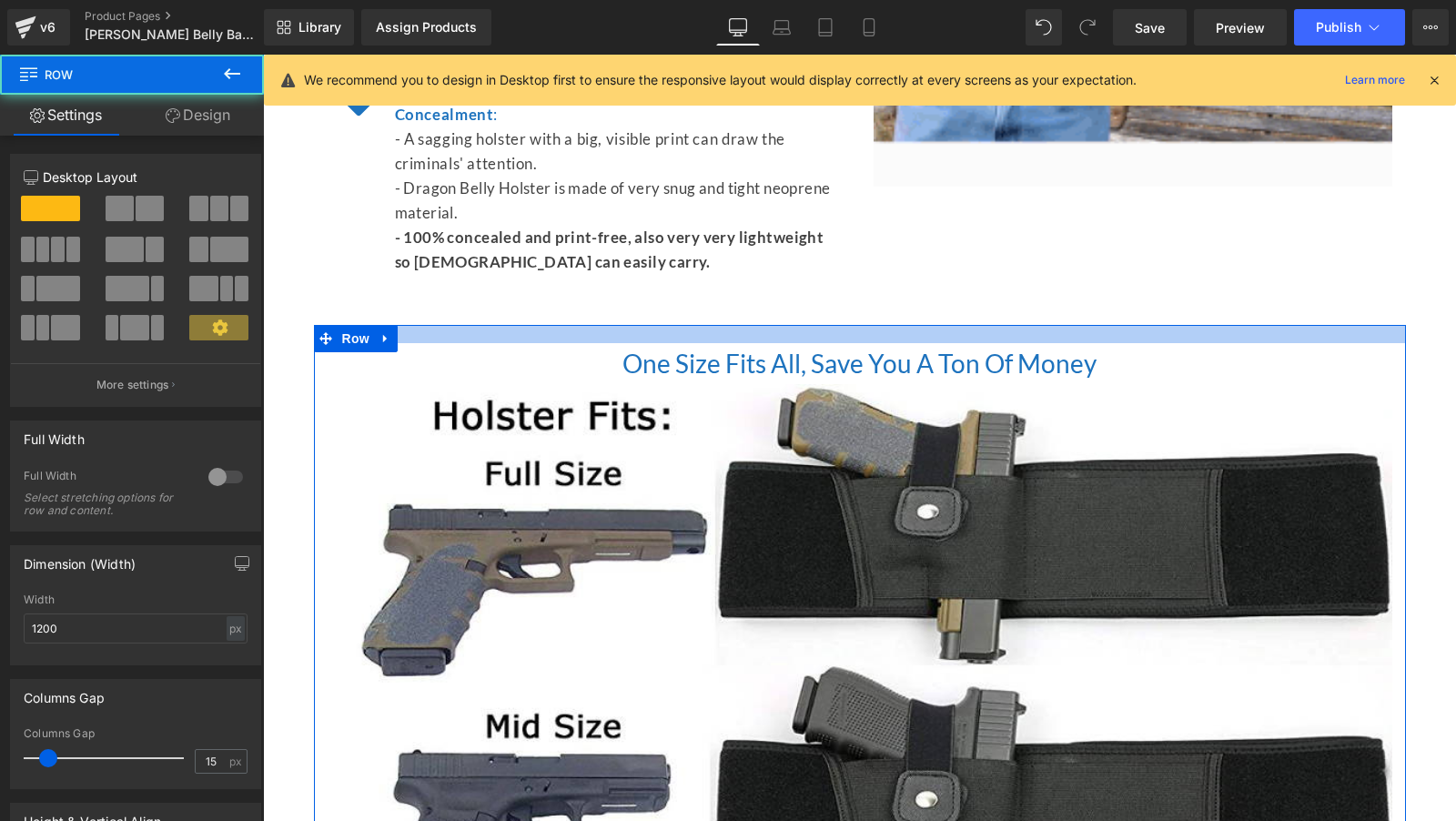
click at [606, 325] on div at bounding box center [860, 334] width 1092 height 19
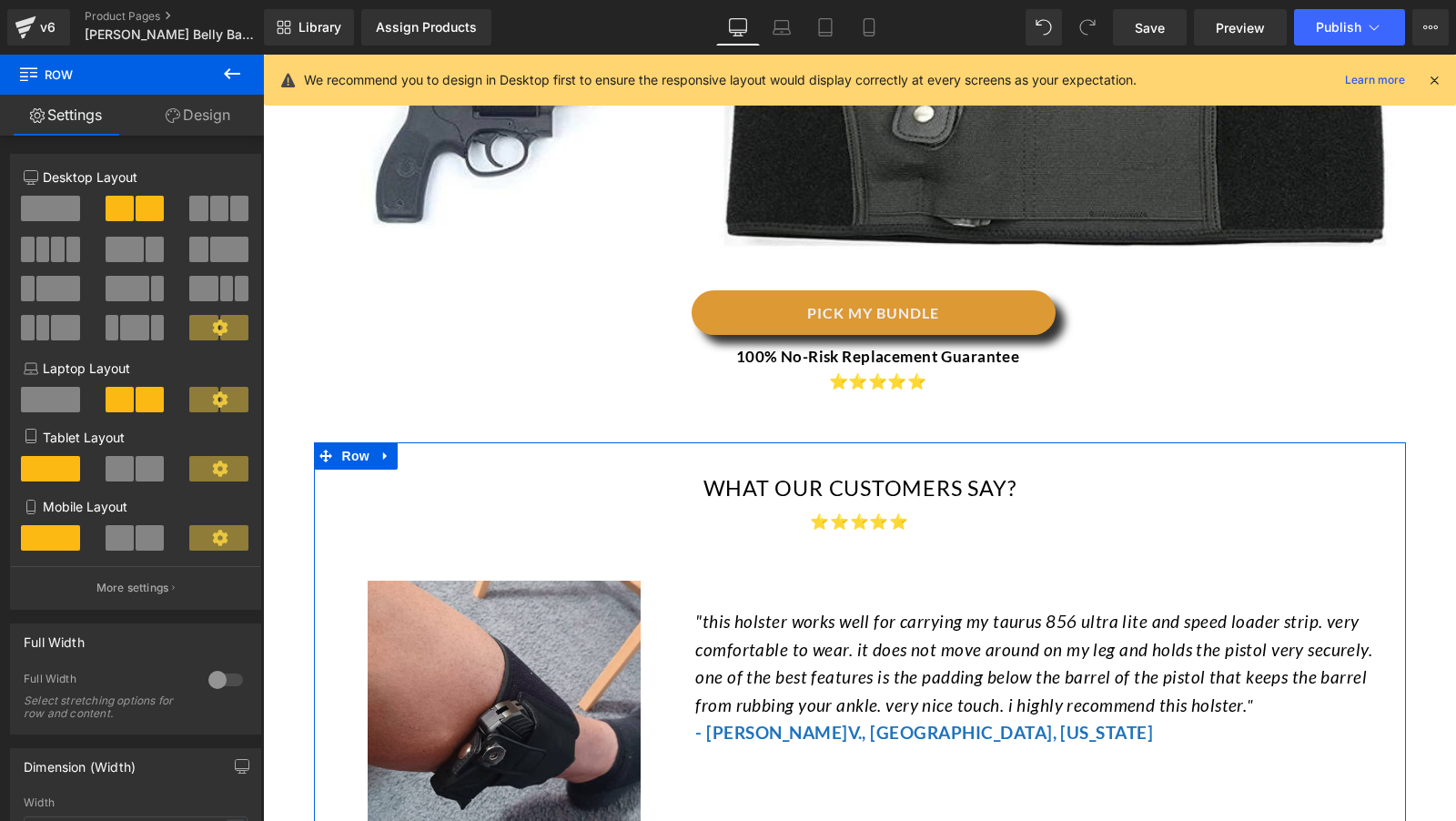
scroll to position [5834, 0]
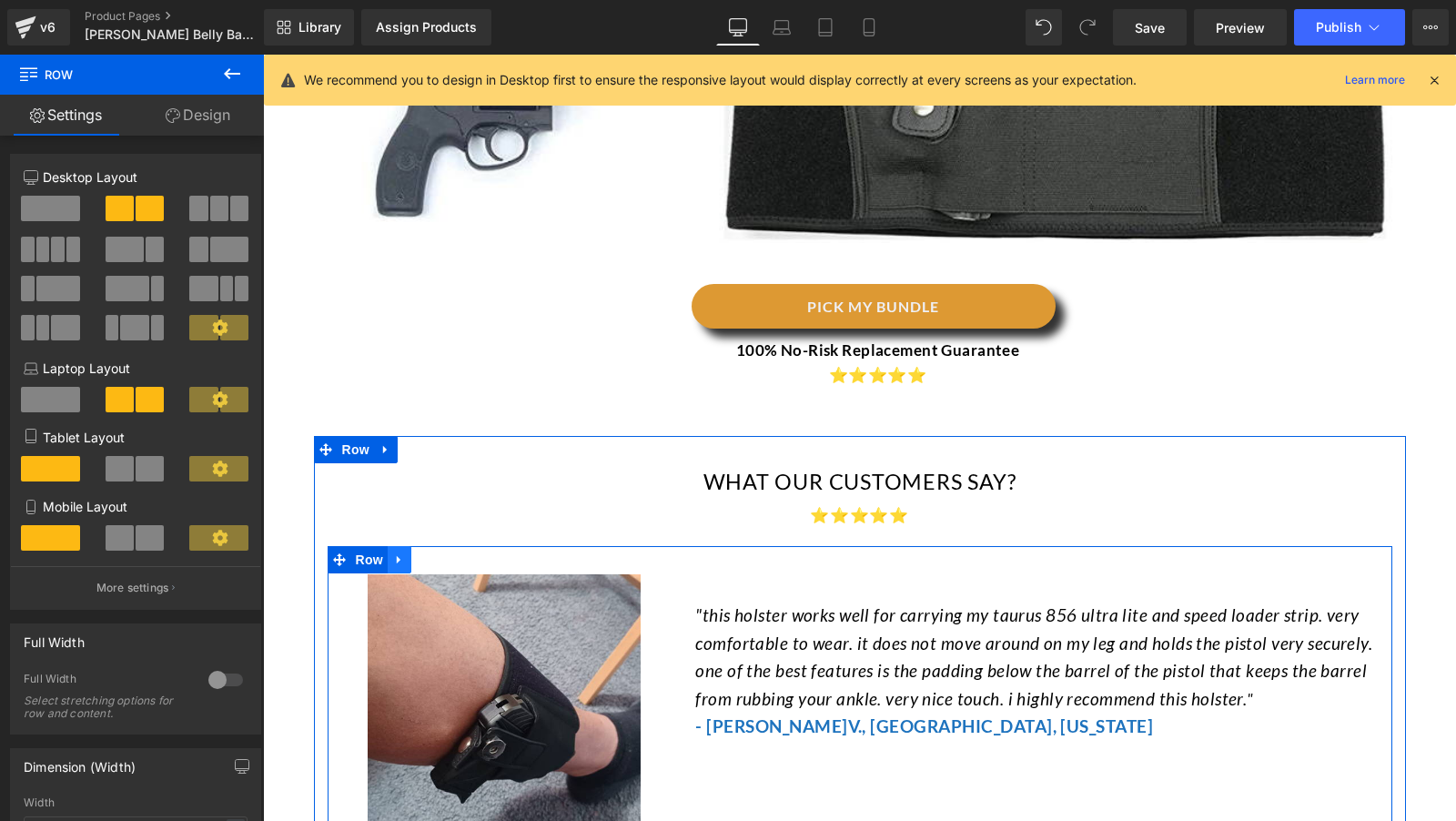
click at [404, 554] on icon at bounding box center [399, 560] width 13 height 14
click at [421, 554] on icon at bounding box center [423, 560] width 13 height 13
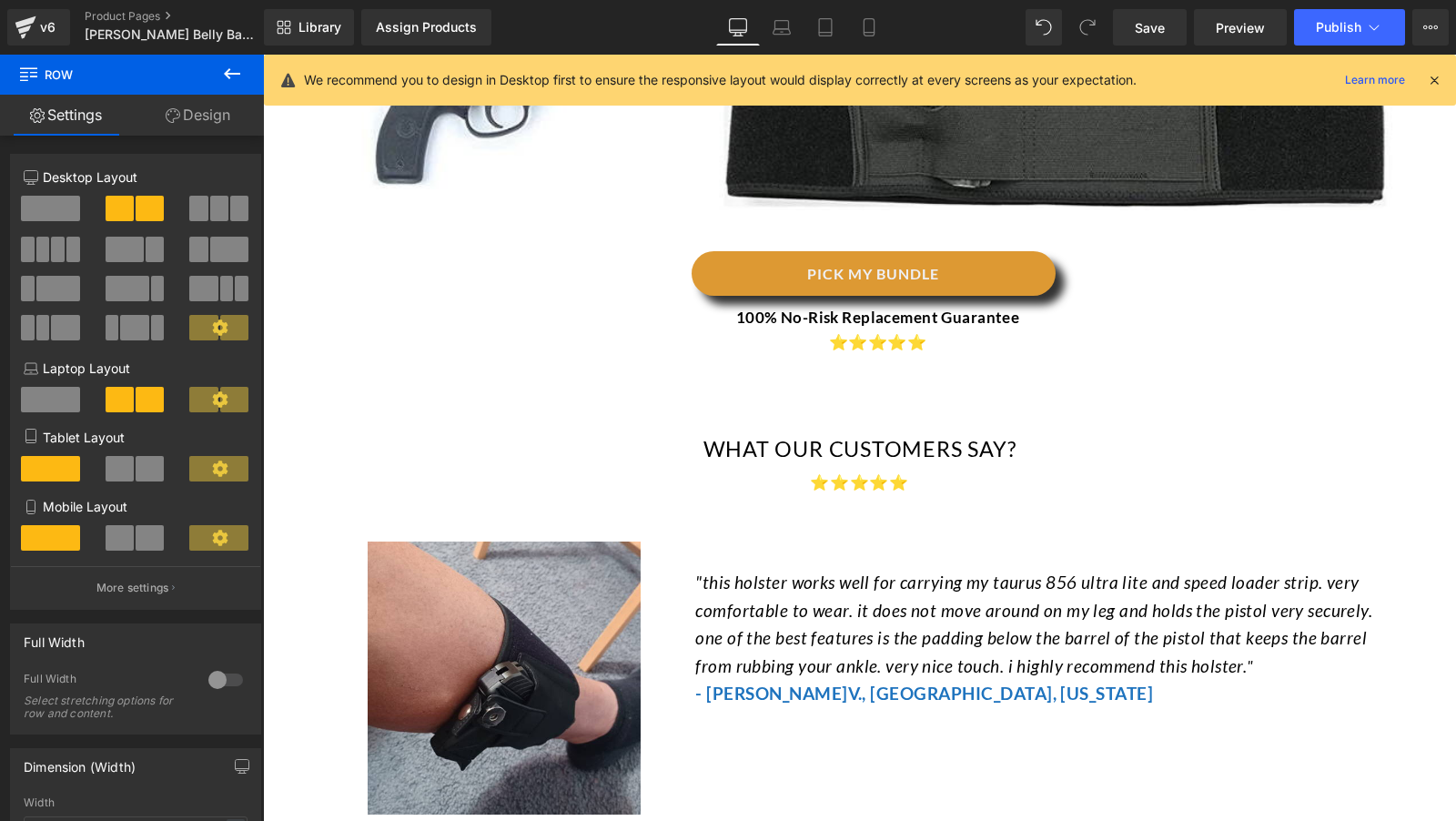
scroll to position [5847, 0]
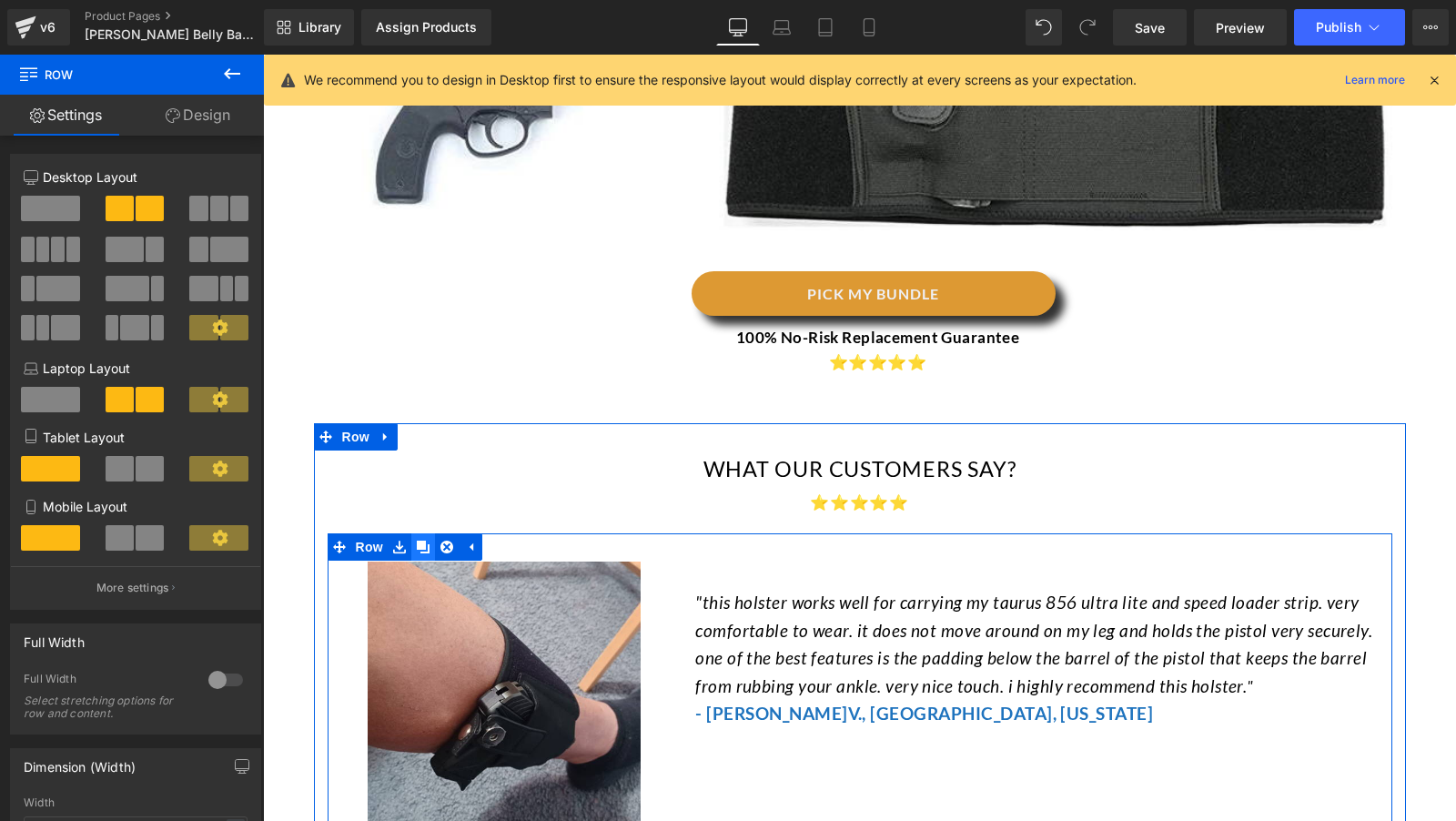
click at [422, 541] on icon at bounding box center [423, 547] width 13 height 13
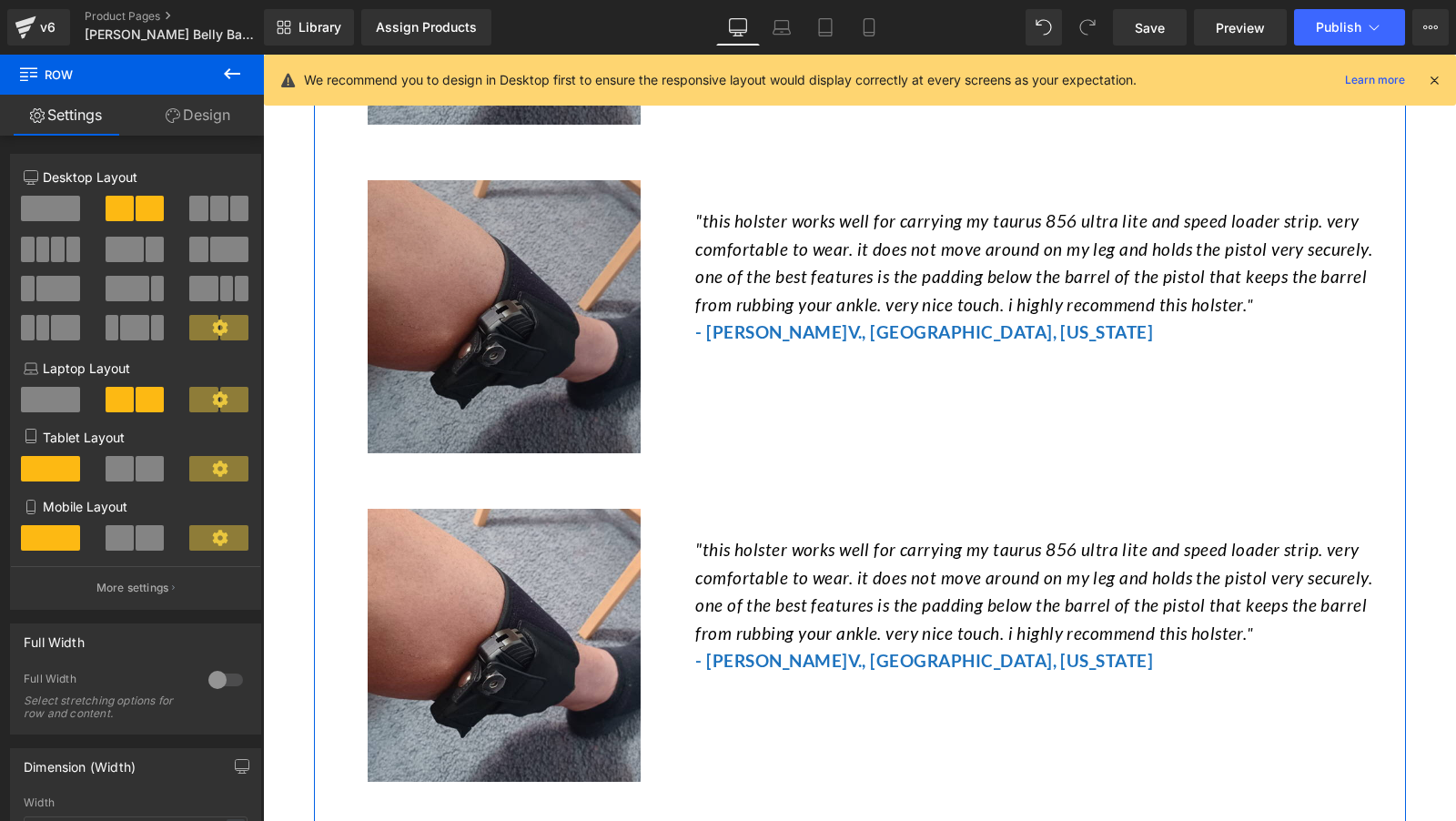
scroll to position [5981, 0]
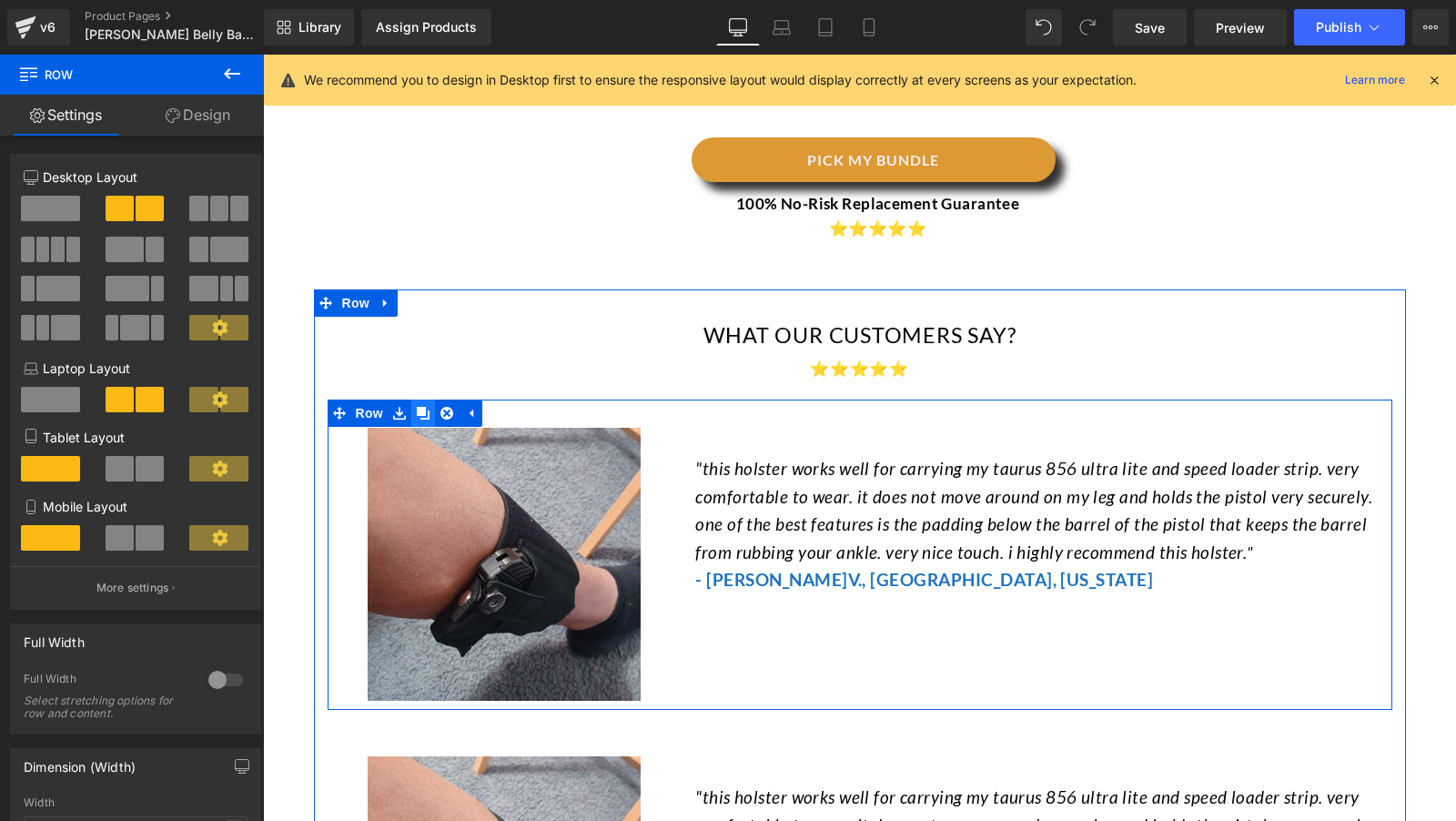
click at [418, 407] on icon at bounding box center [423, 413] width 13 height 13
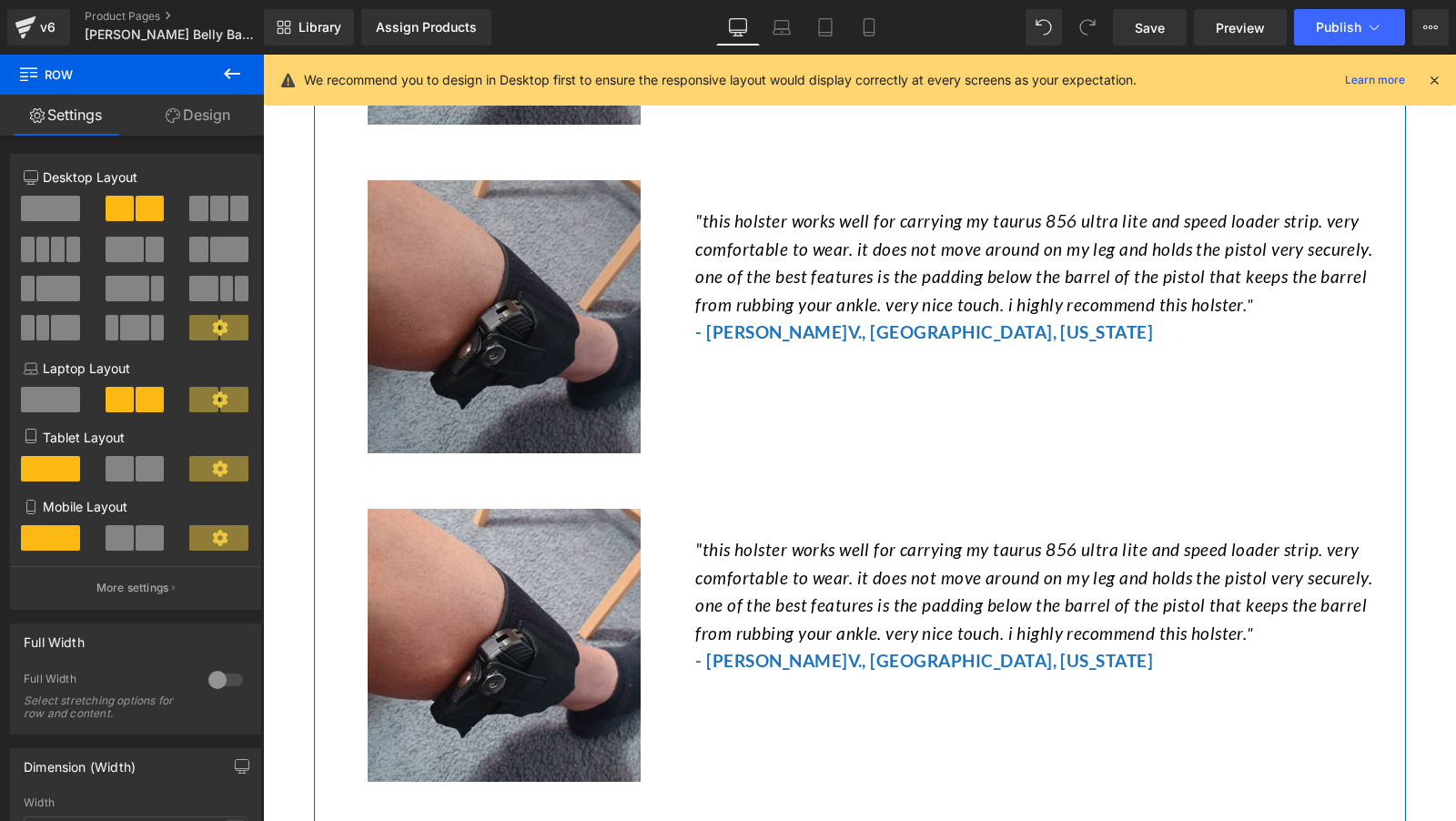
scroll to position [6115, 0]
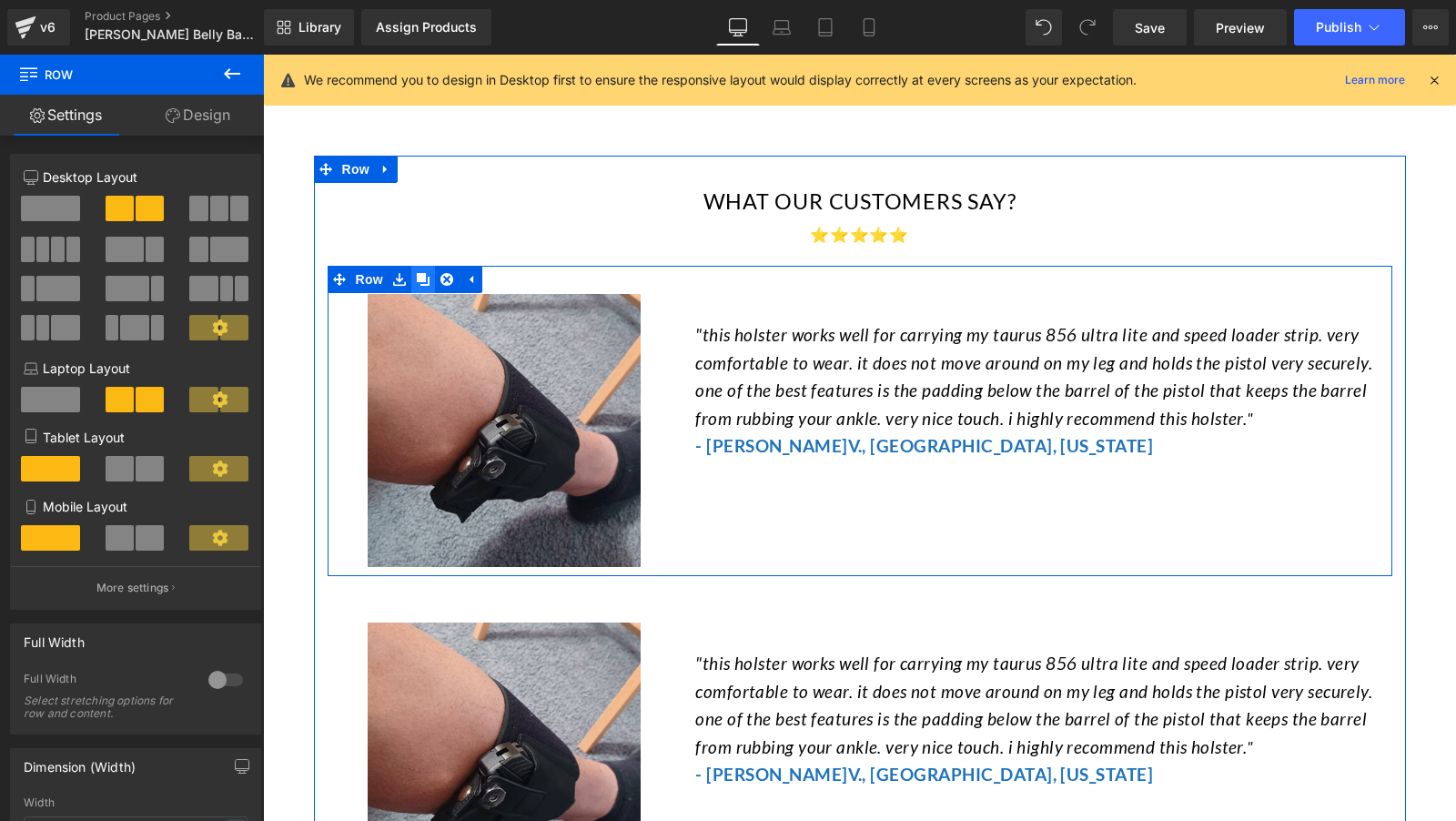
click at [421, 273] on icon at bounding box center [423, 280] width 13 height 13
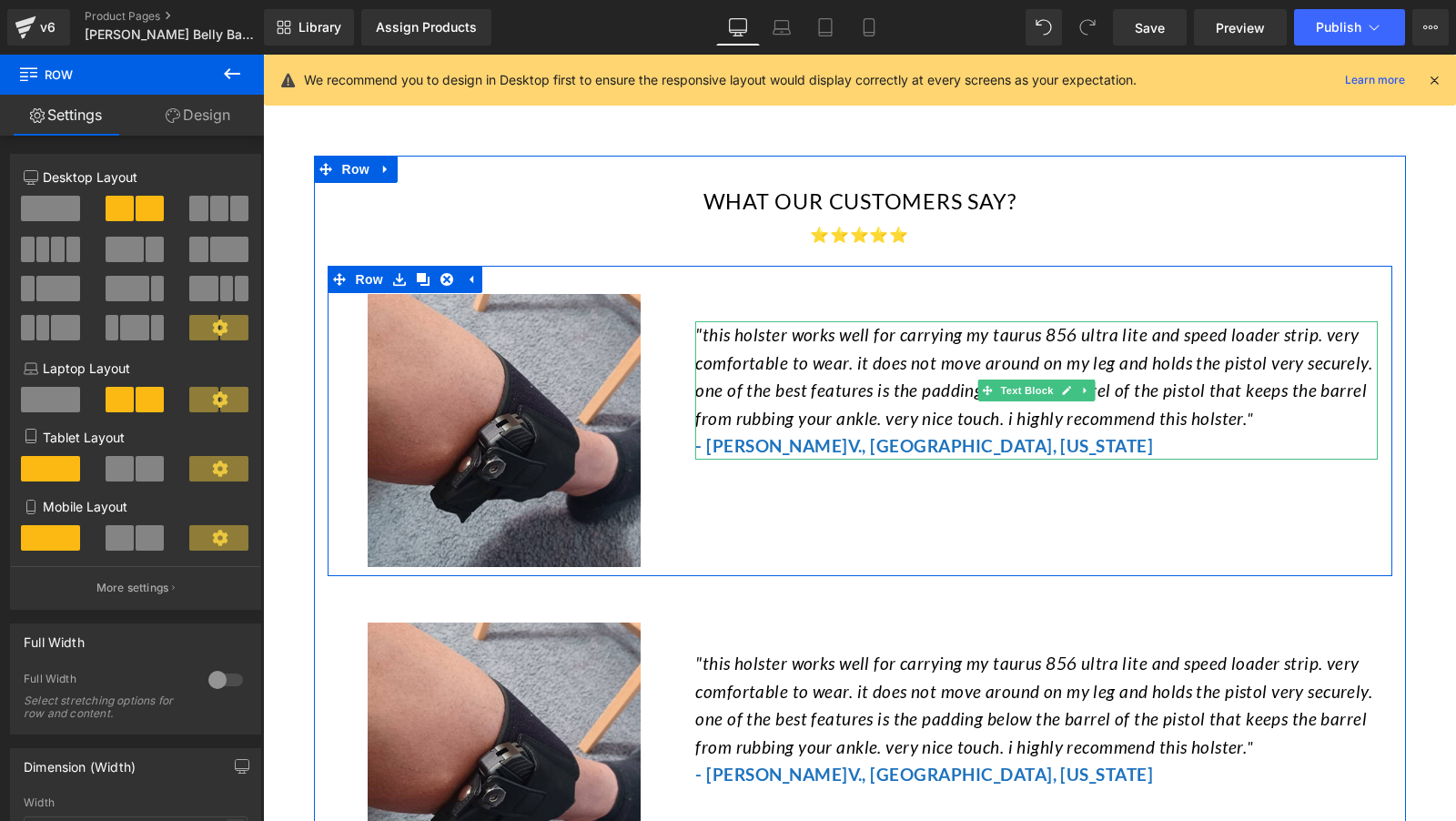
click at [757, 324] on span ""this holster works well for carrying my taurus 856 ultra lite and speed loader…" at bounding box center [1034, 376] width 677 height 104
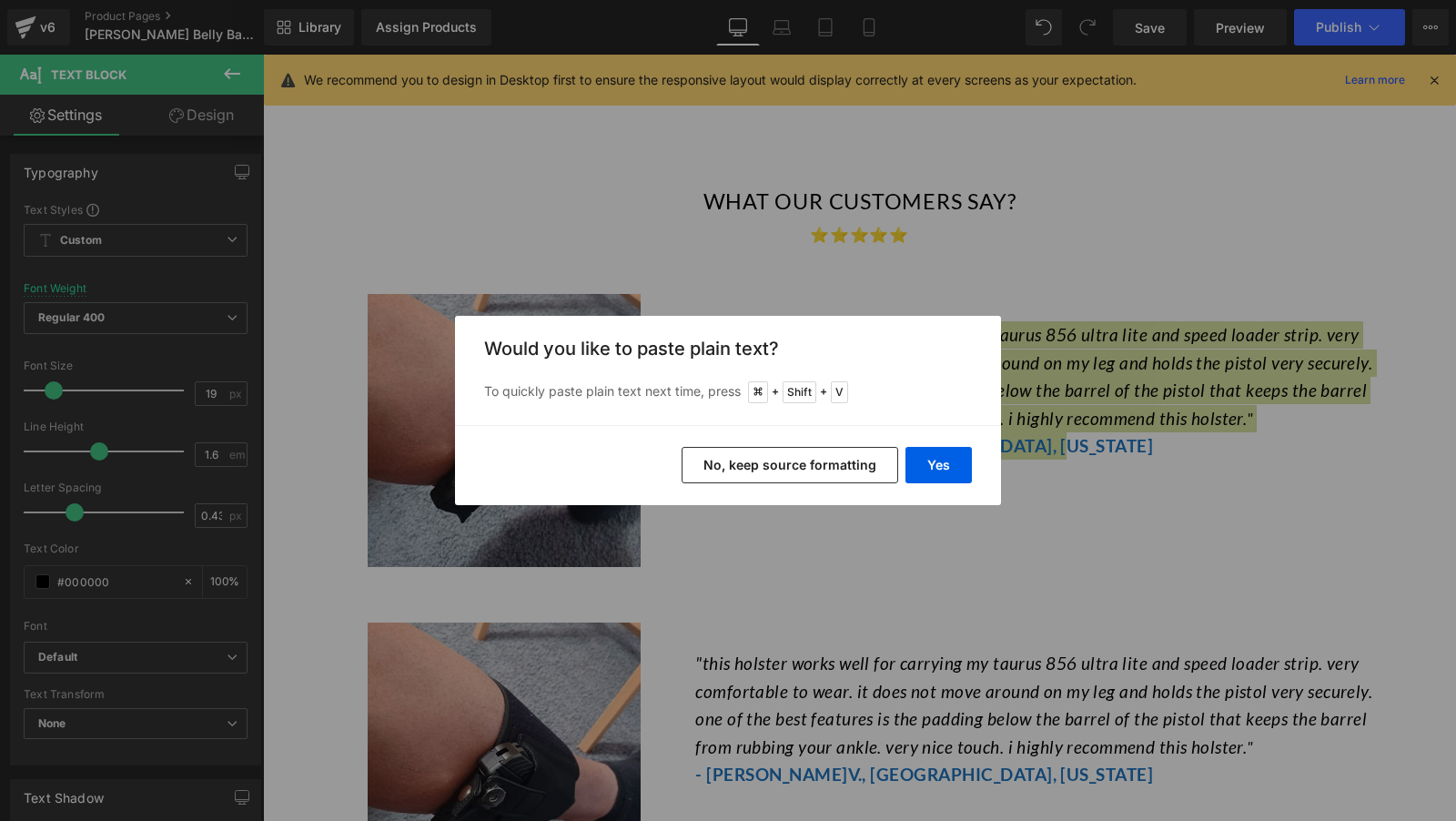
click at [818, 466] on button "No, keep source formatting" at bounding box center [789, 464] width 216 height 36
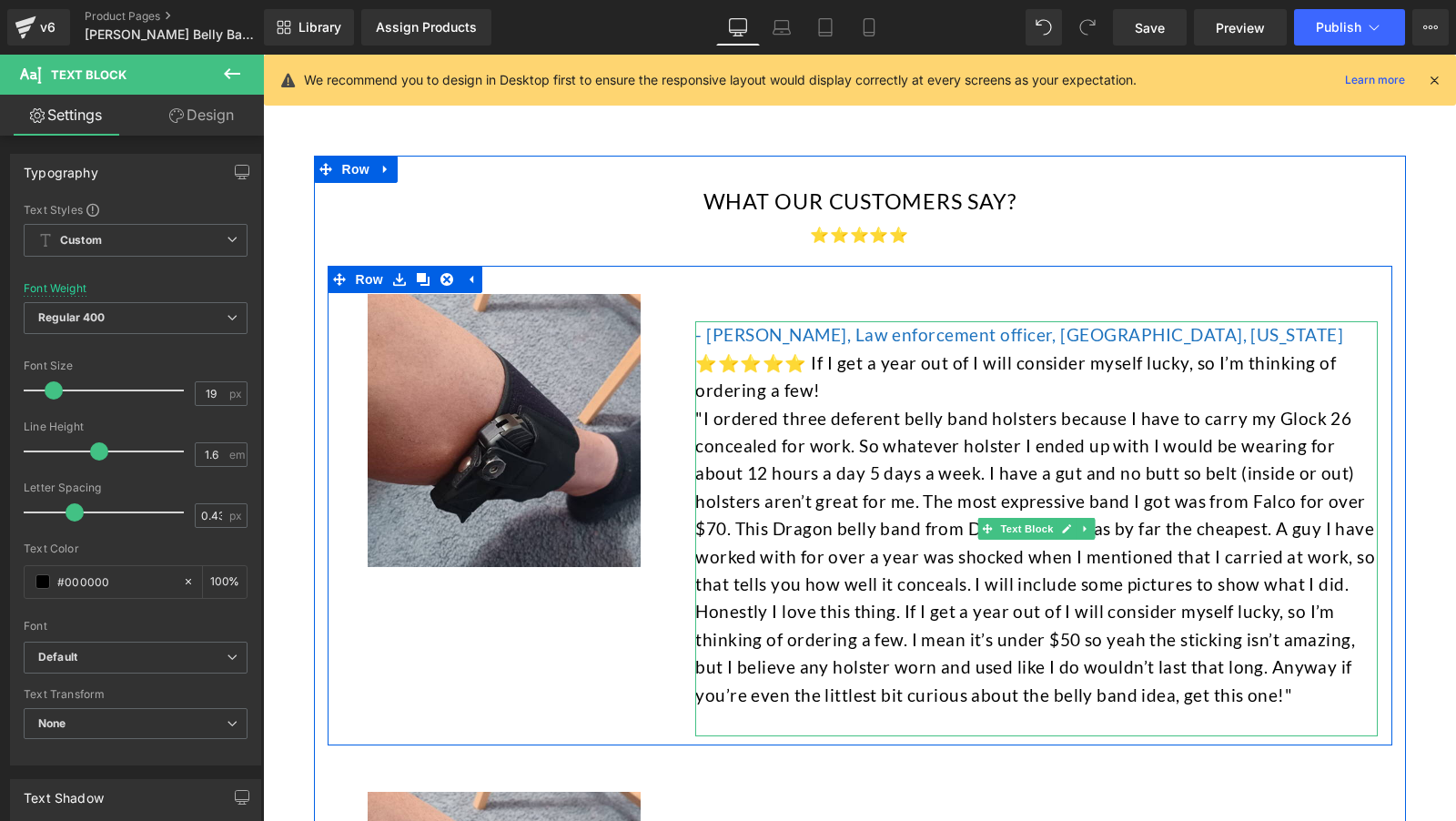
click at [890, 324] on font "- [PERSON_NAME], Law enforcement officer, [GEOGRAPHIC_DATA], [US_STATE]" at bounding box center [1020, 334] width 648 height 21
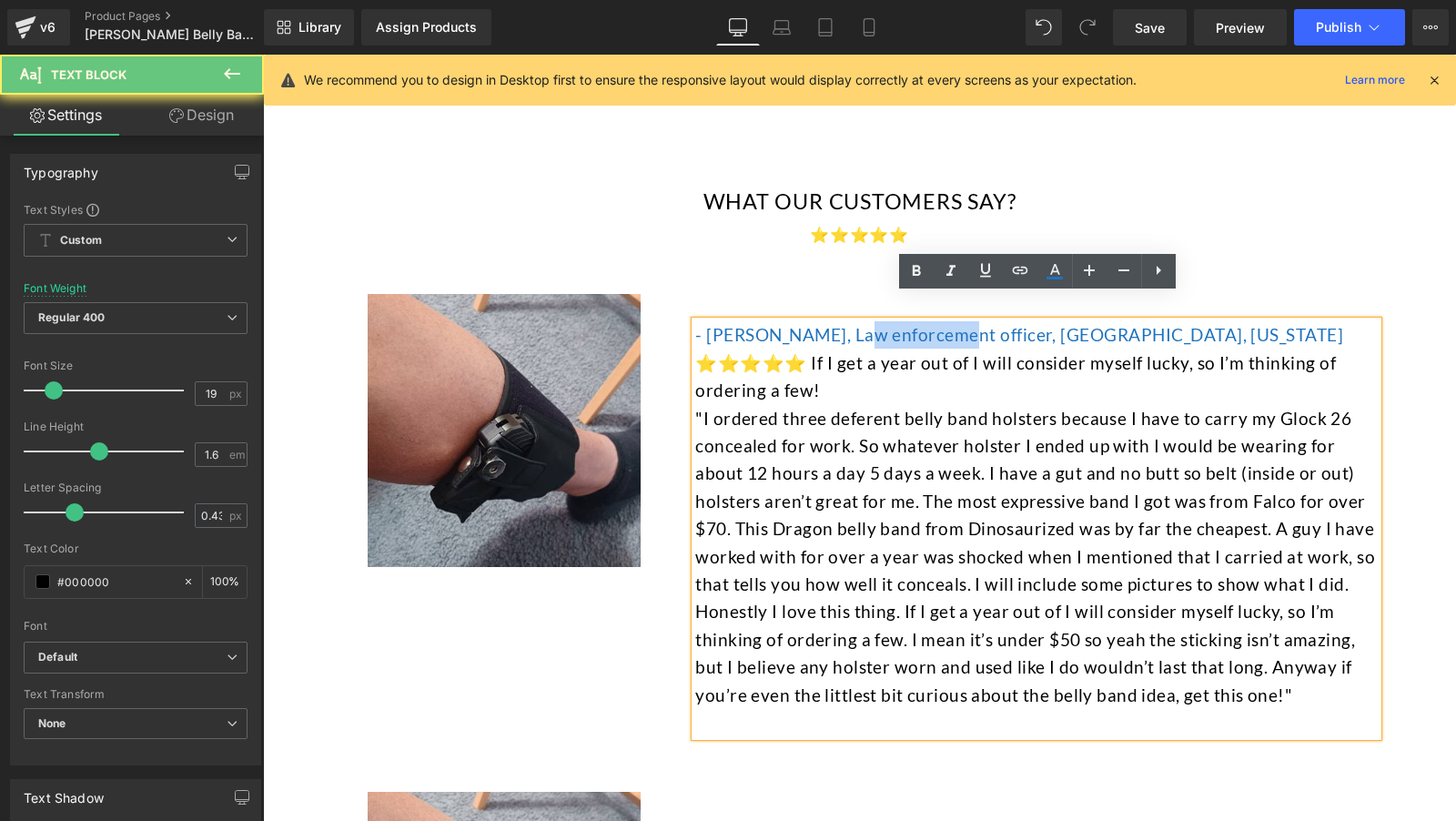
click at [890, 324] on font "- [PERSON_NAME], Law enforcement officer, [GEOGRAPHIC_DATA], [US_STATE]" at bounding box center [1020, 334] width 648 height 21
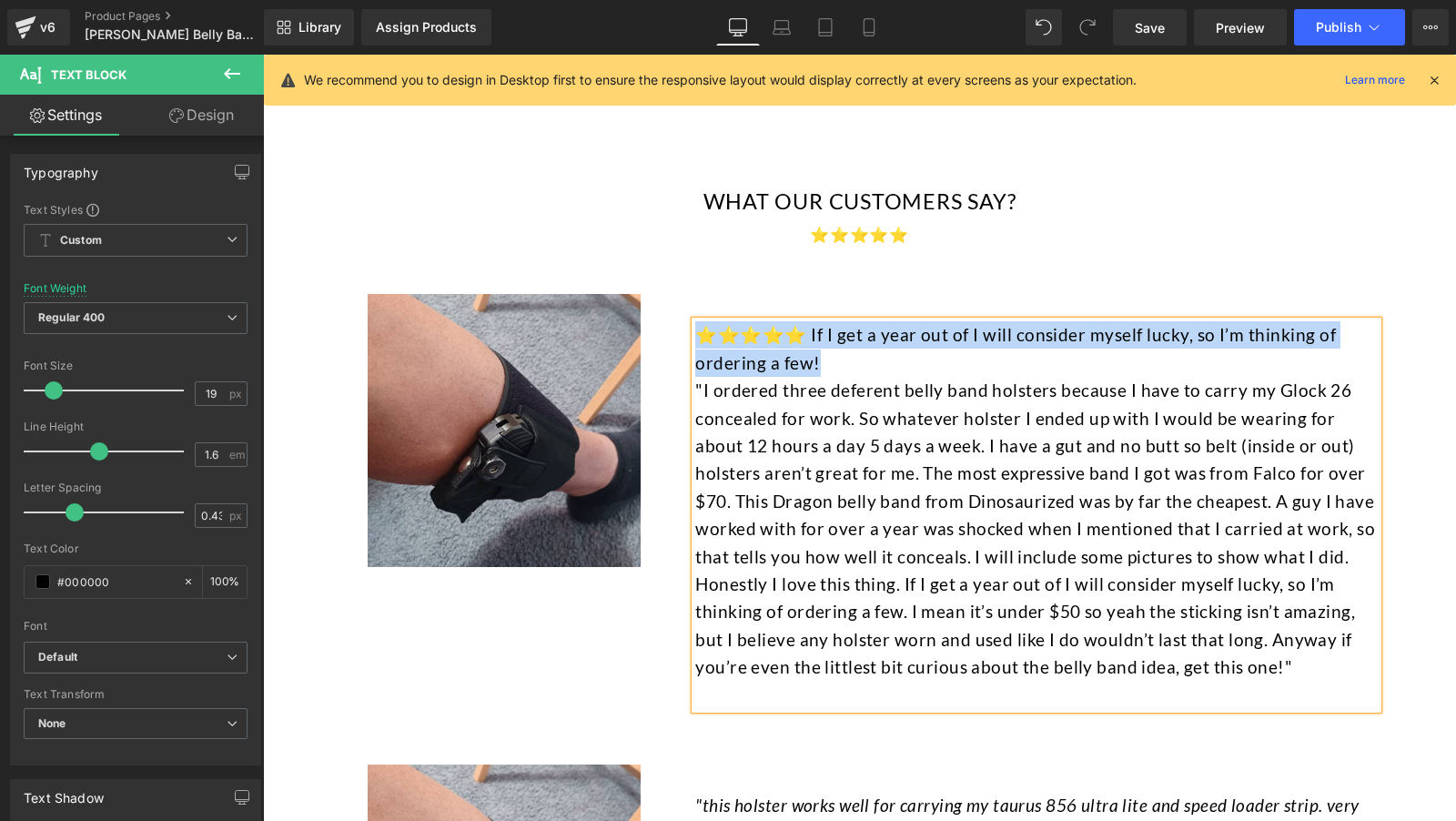
drag, startPoint x: 853, startPoint y: 341, endPoint x: 693, endPoint y: 271, distance: 174.6
click at [693, 271] on div "⭐⭐⭐⭐⭐ If I get a year out of I will consider myself lucky, so I’m thinking of o…" at bounding box center [1036, 488] width 709 height 442
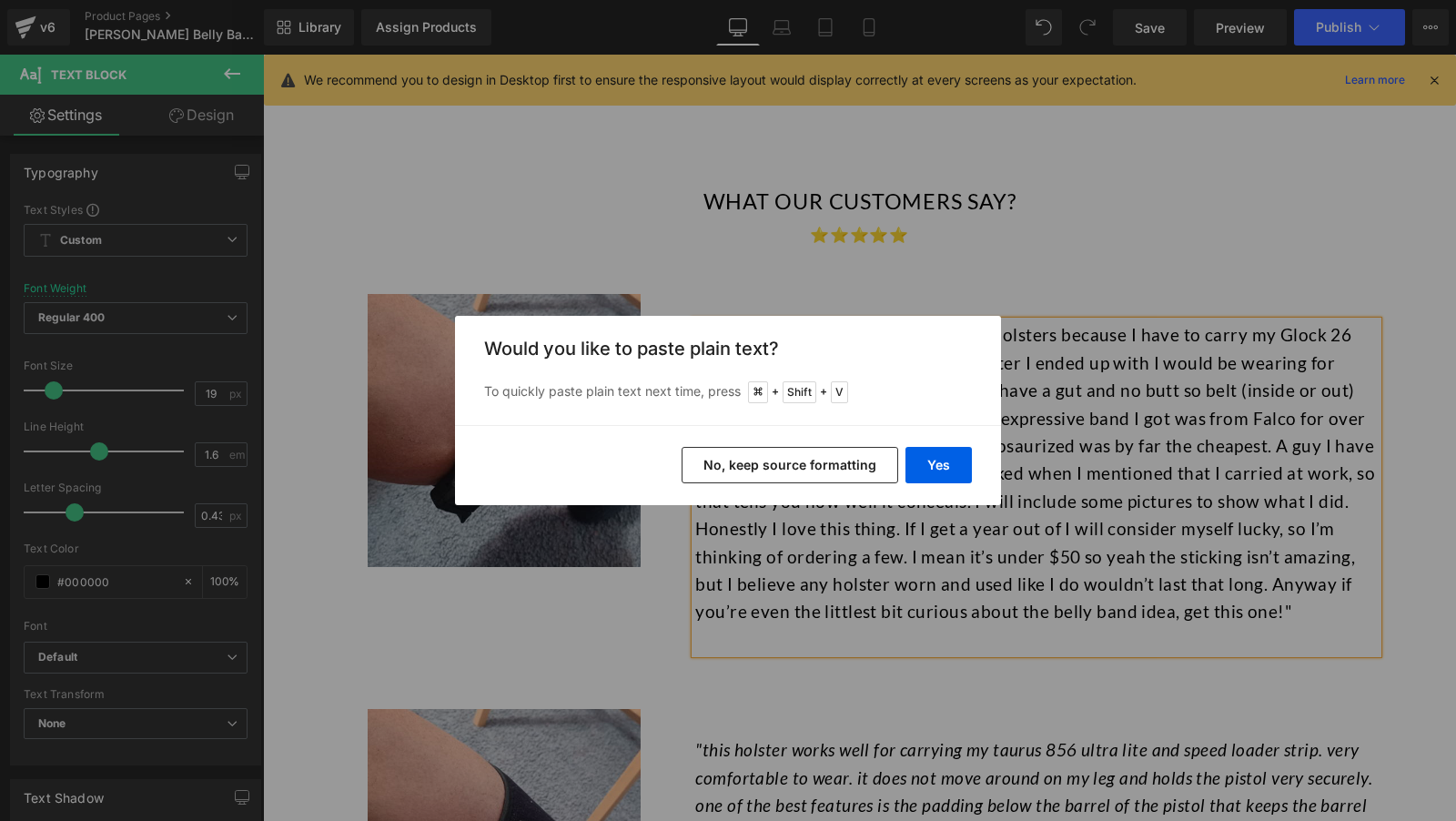
click at [781, 468] on button "No, keep source formatting" at bounding box center [789, 464] width 216 height 36
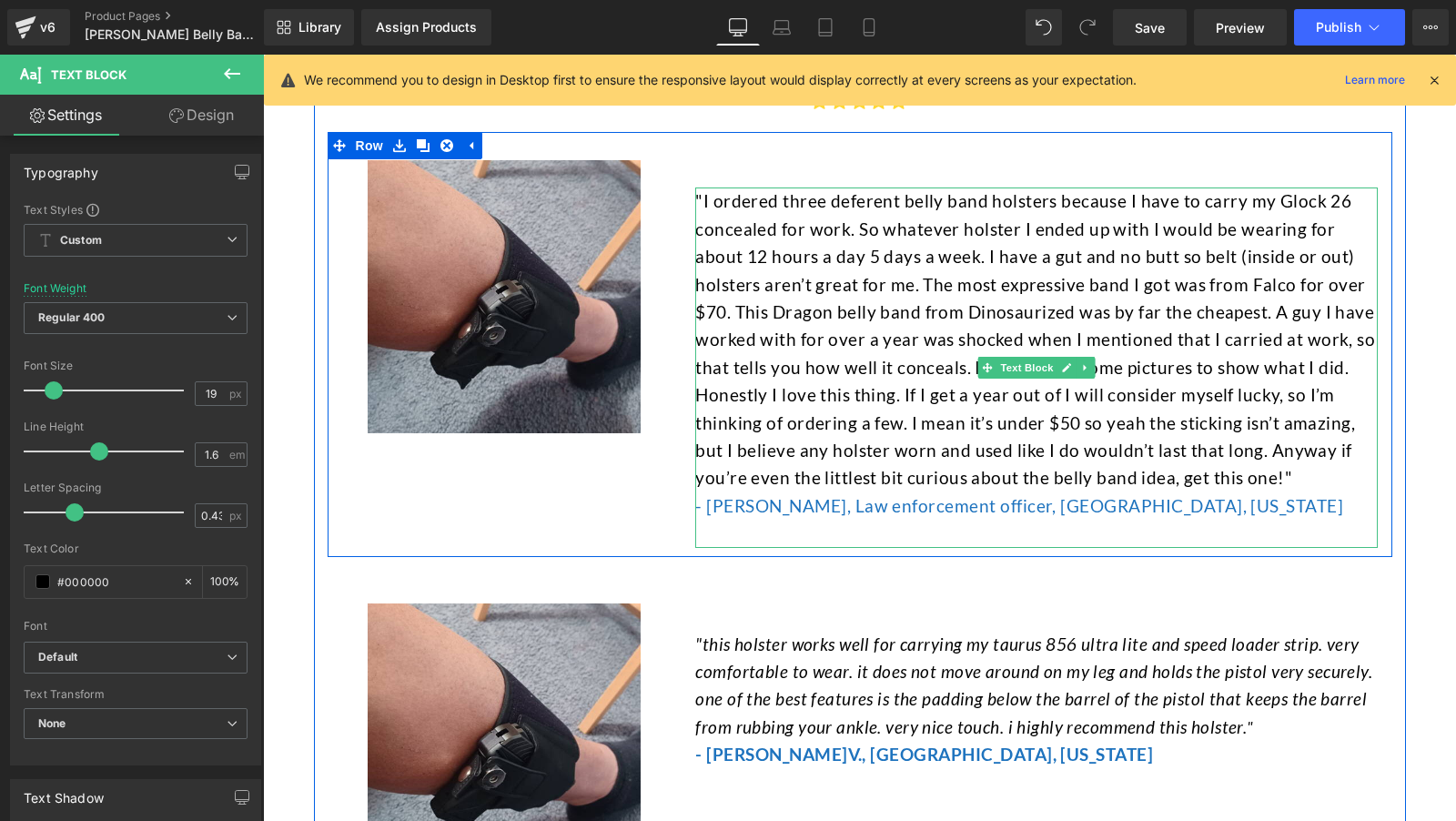
scroll to position [6268, 0]
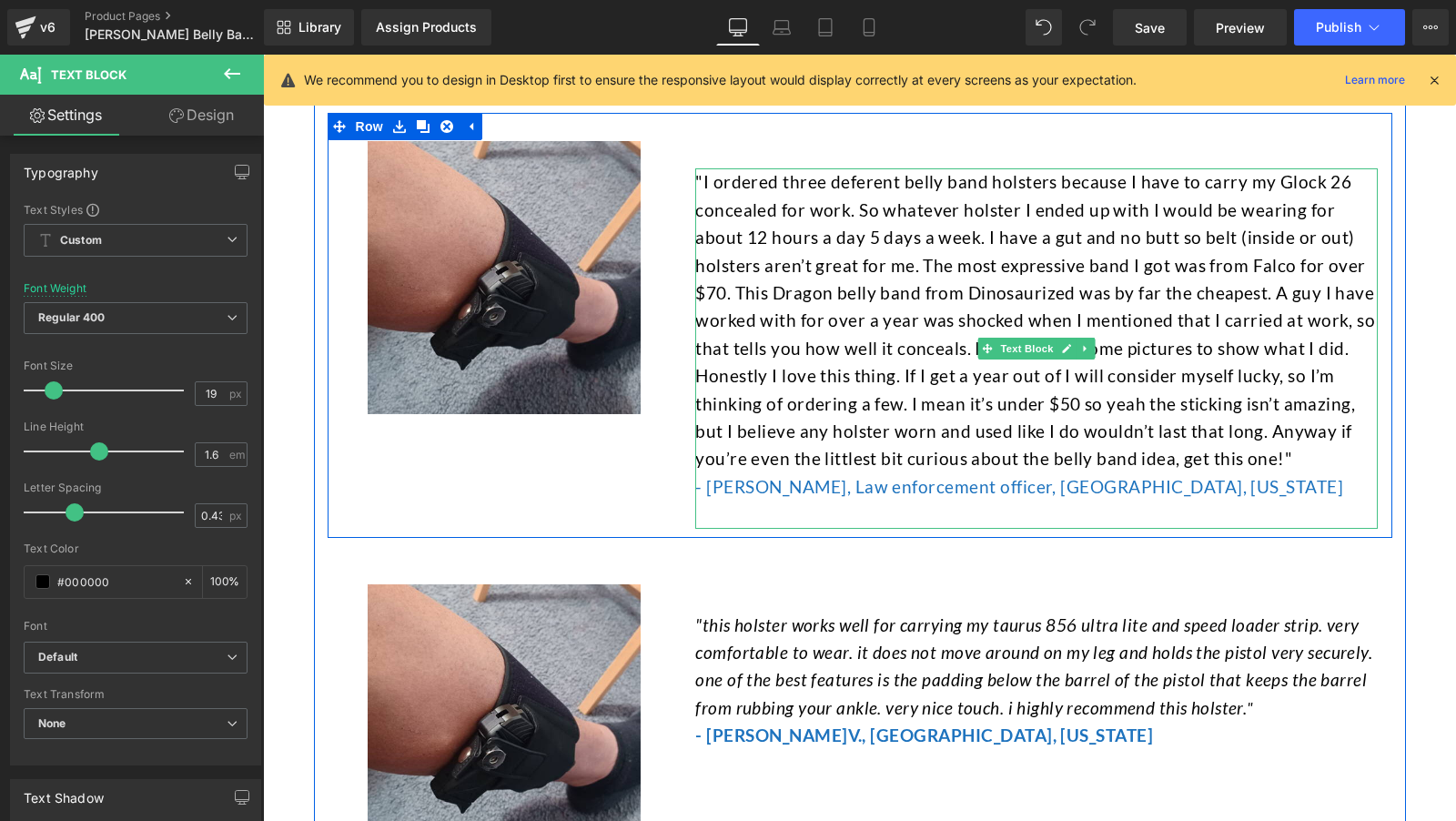
click at [797, 476] on font "- [PERSON_NAME], Law enforcement officer, [GEOGRAPHIC_DATA], [US_STATE]" at bounding box center [1020, 487] width 648 height 21
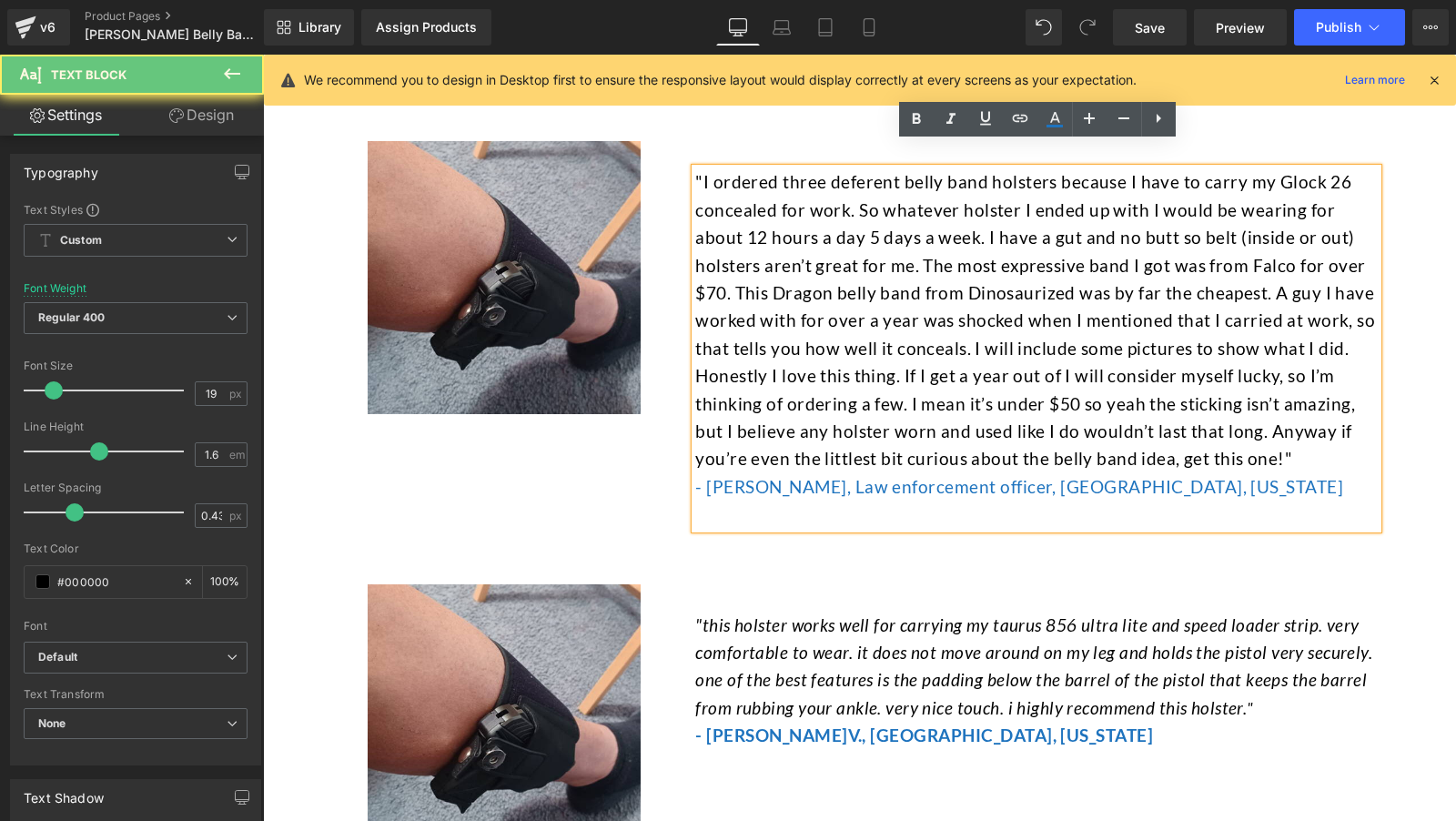
click at [802, 501] on div at bounding box center [1036, 514] width 682 height 27
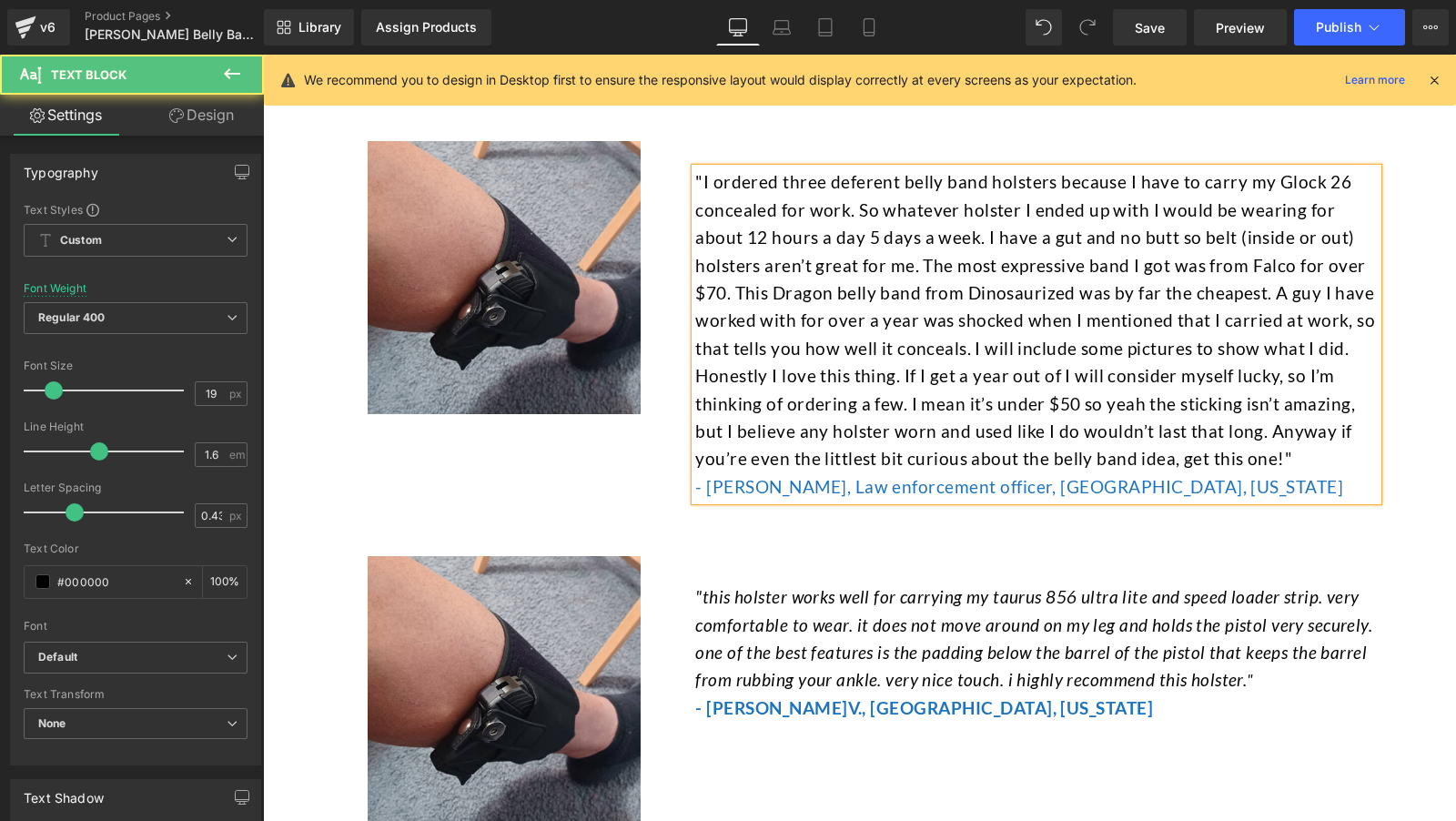
click at [797, 476] on font "- [PERSON_NAME], Law enforcement officer, [GEOGRAPHIC_DATA], [US_STATE]" at bounding box center [1020, 487] width 648 height 21
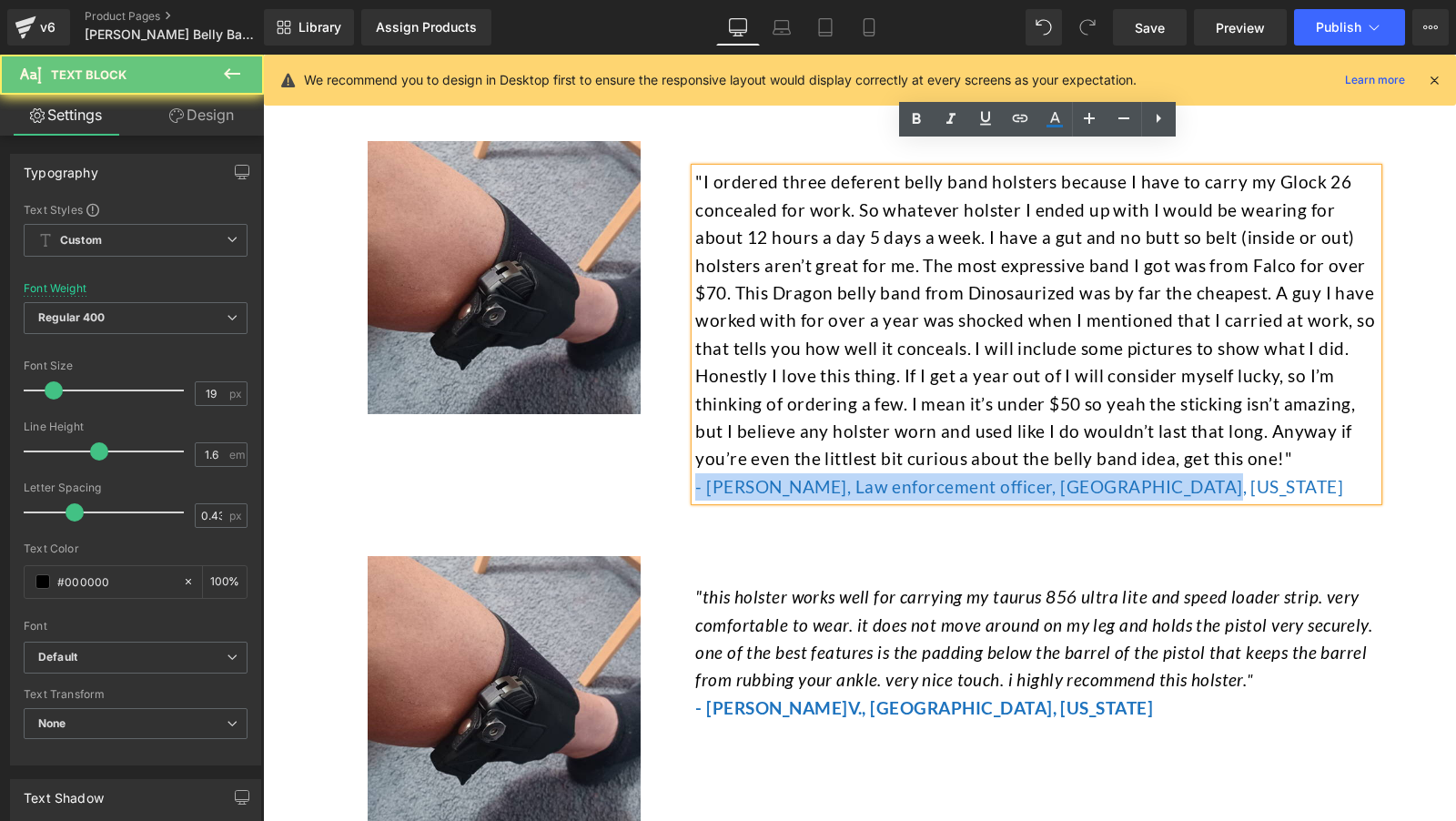
click at [797, 476] on font "- [PERSON_NAME], Law enforcement officer, [GEOGRAPHIC_DATA], [US_STATE]" at bounding box center [1020, 487] width 648 height 21
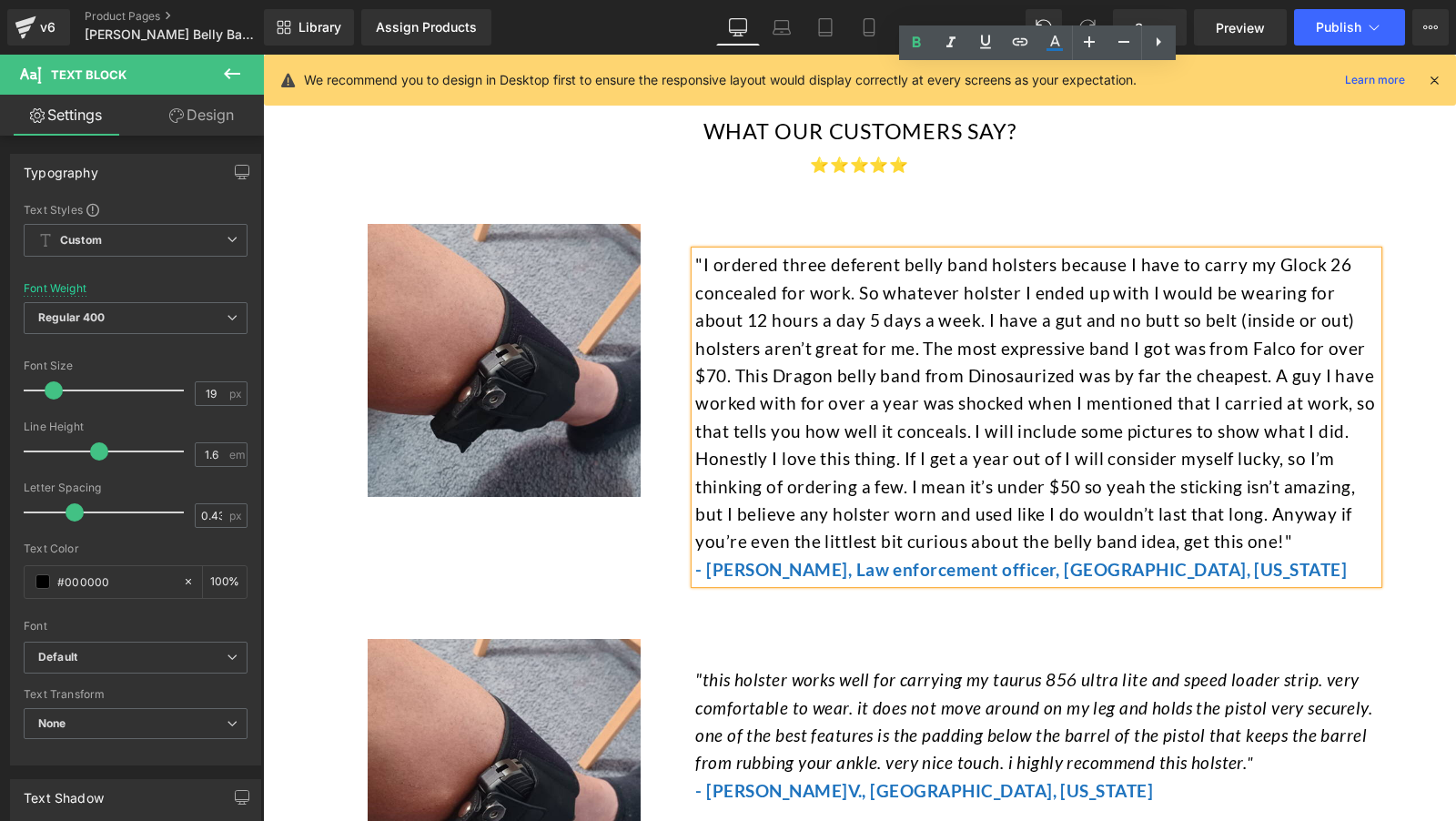
scroll to position [6378, 0]
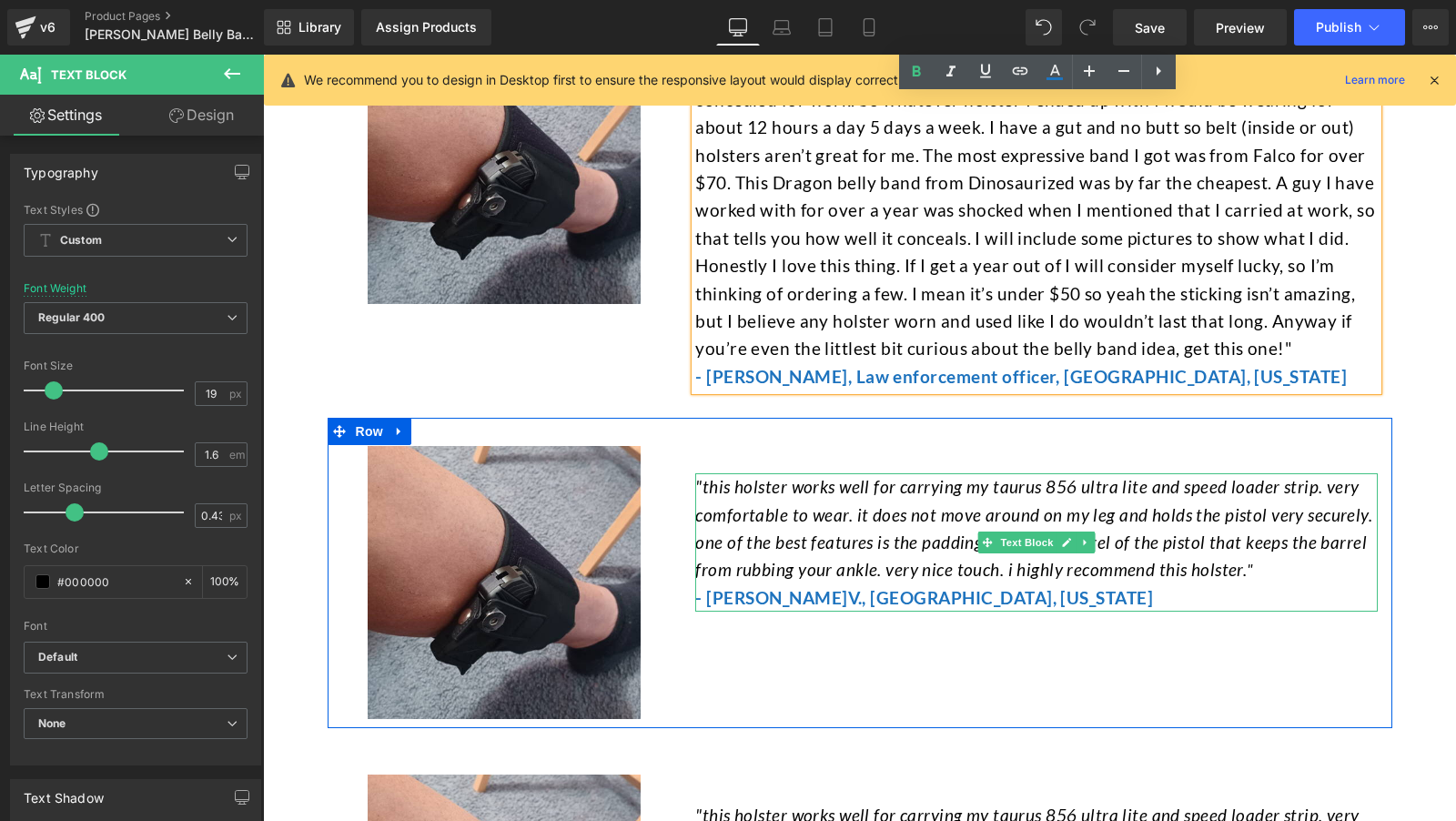
click at [800, 521] on span ""this holster works well for carrying my taurus 856 ultra lite and speed loader…" at bounding box center [1034, 528] width 677 height 104
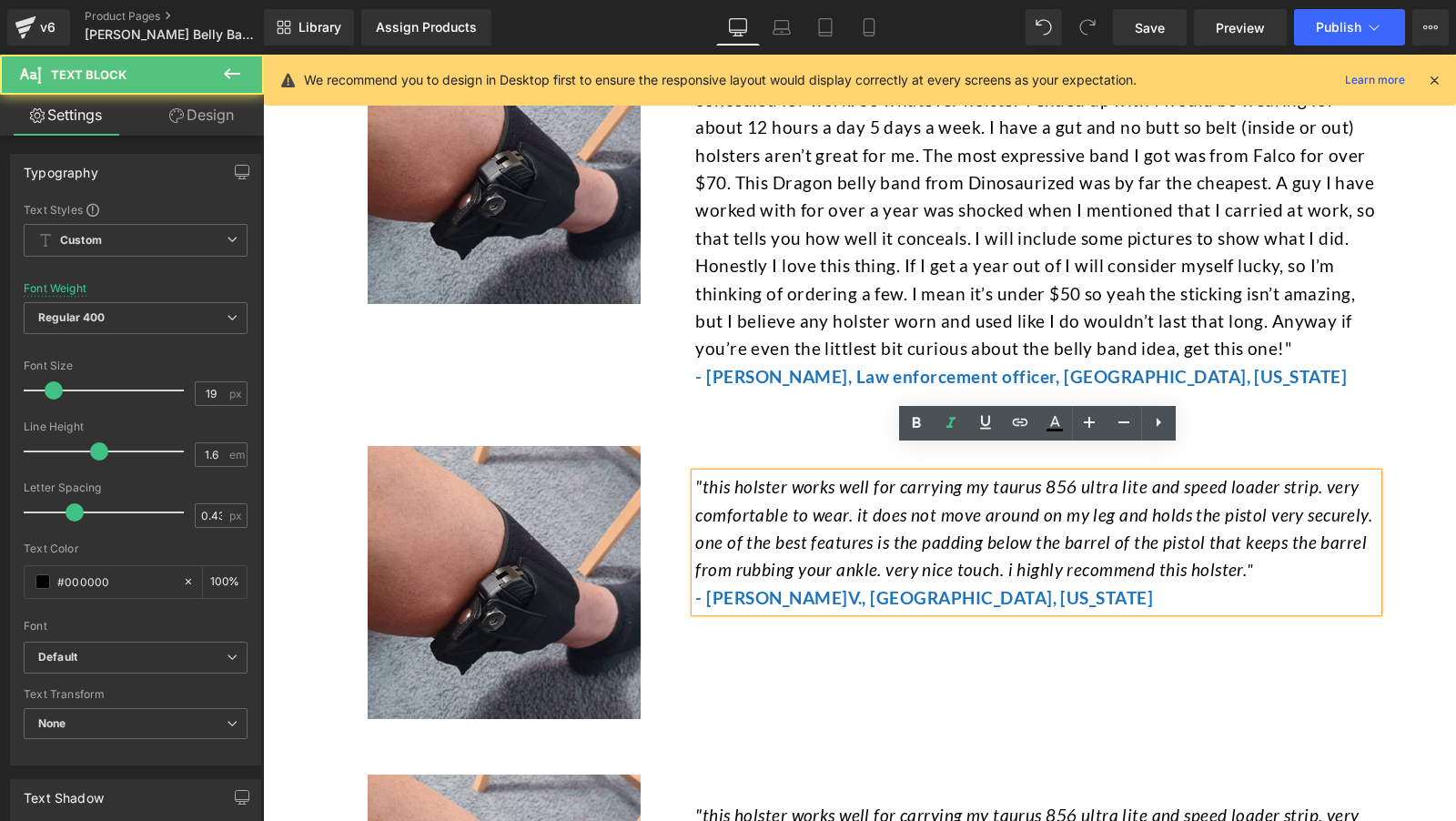
click at [800, 494] on span ""this holster works well for carrying my taurus 856 ultra lite and speed loader…" at bounding box center [1034, 528] width 677 height 104
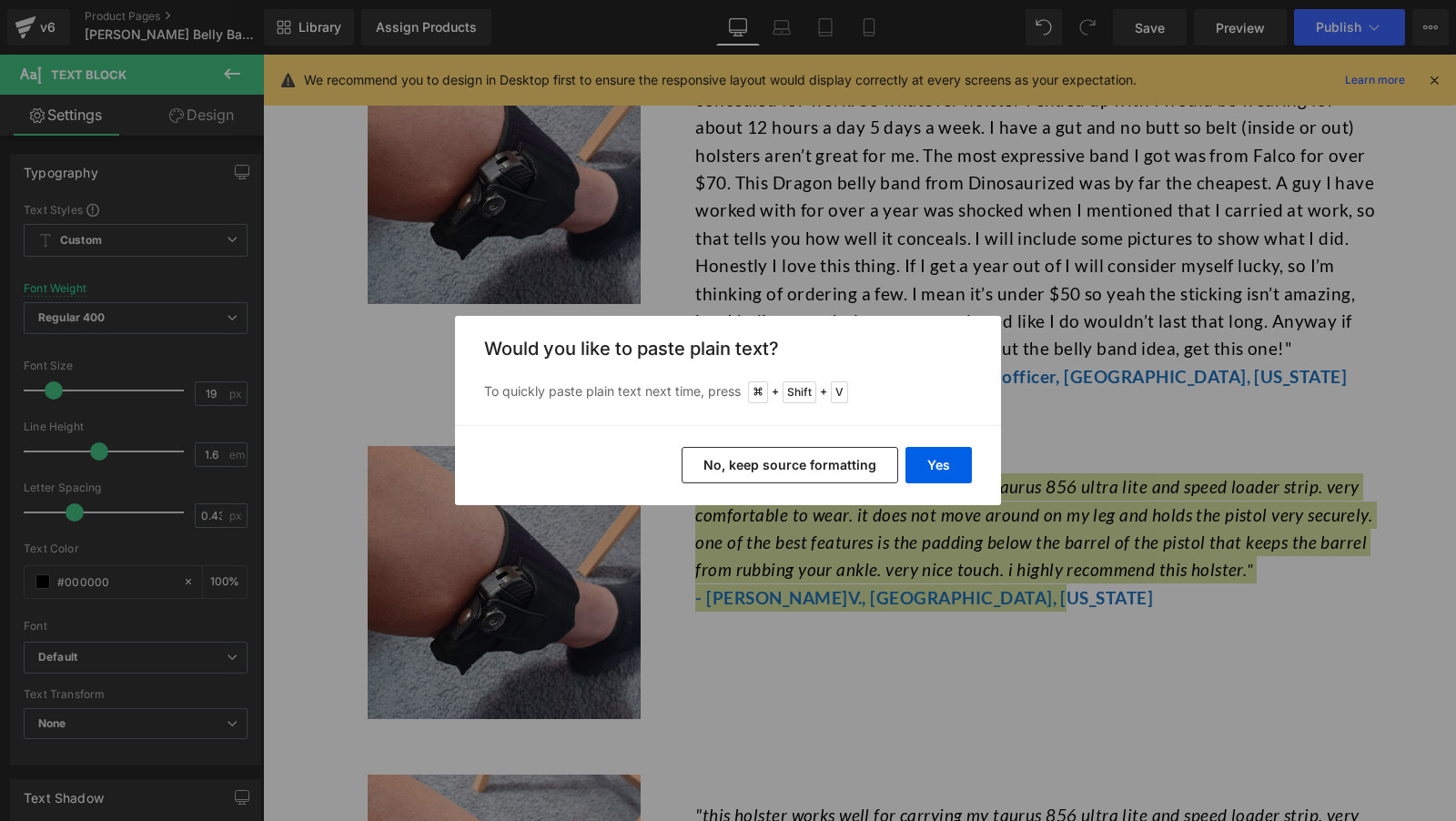
click at [829, 478] on button "No, keep source formatting" at bounding box center [789, 464] width 216 height 36
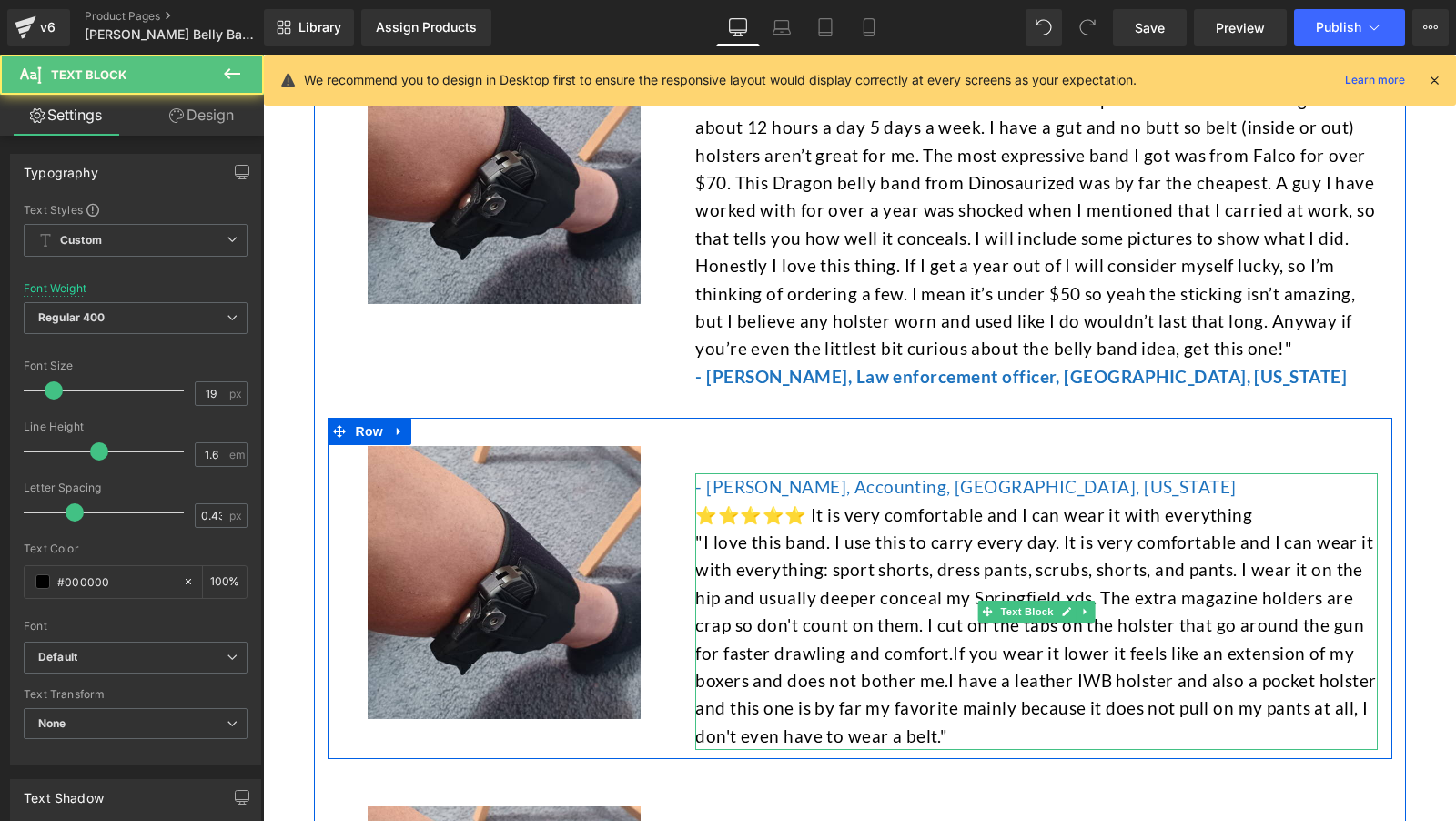
click at [753, 476] on font "- [PERSON_NAME], Accounting, [GEOGRAPHIC_DATA], [US_STATE]" at bounding box center [966, 487] width 540 height 21
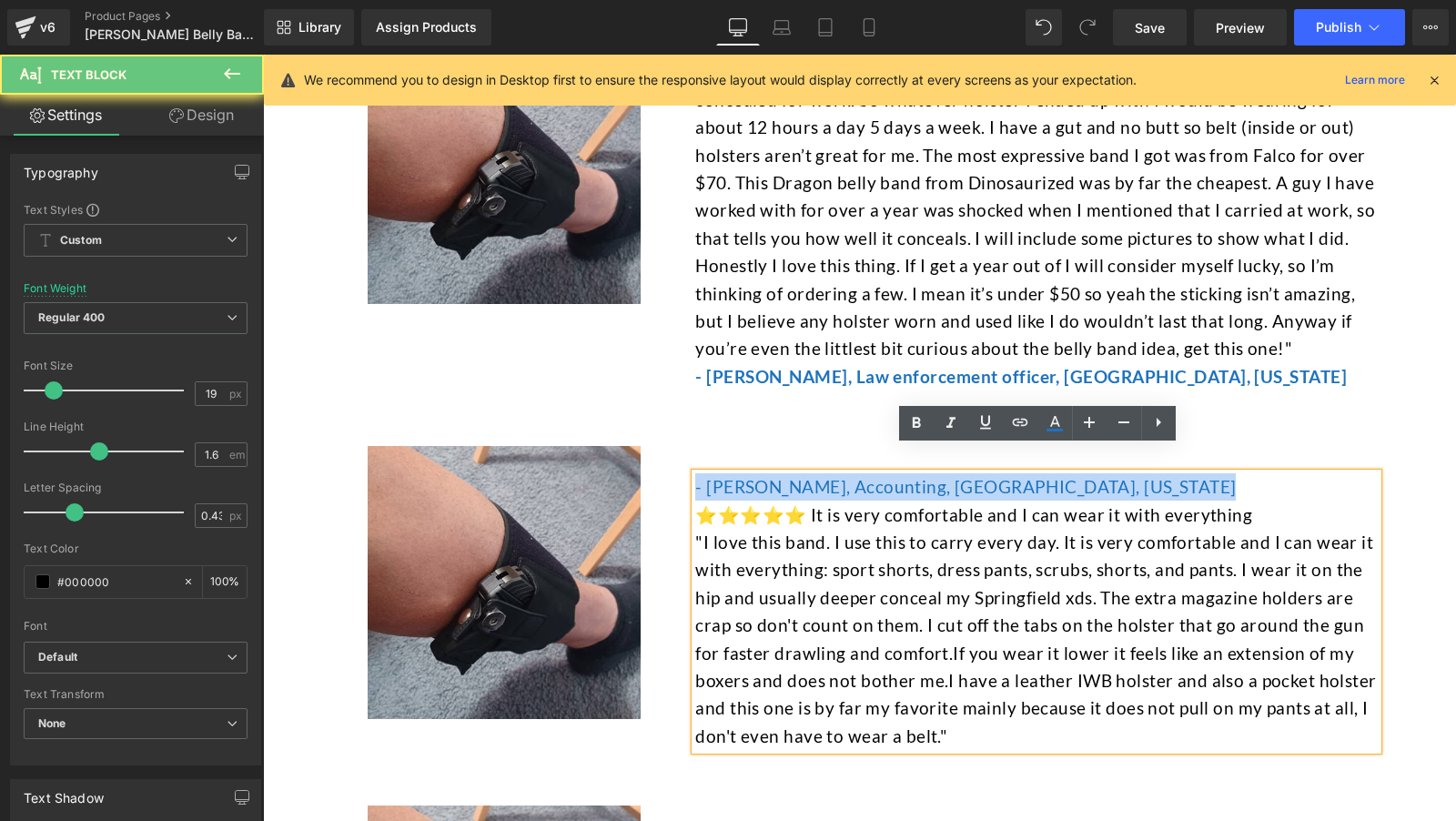
click at [753, 476] on font "- [PERSON_NAME], Accounting, [GEOGRAPHIC_DATA], [US_STATE]" at bounding box center [966, 487] width 540 height 21
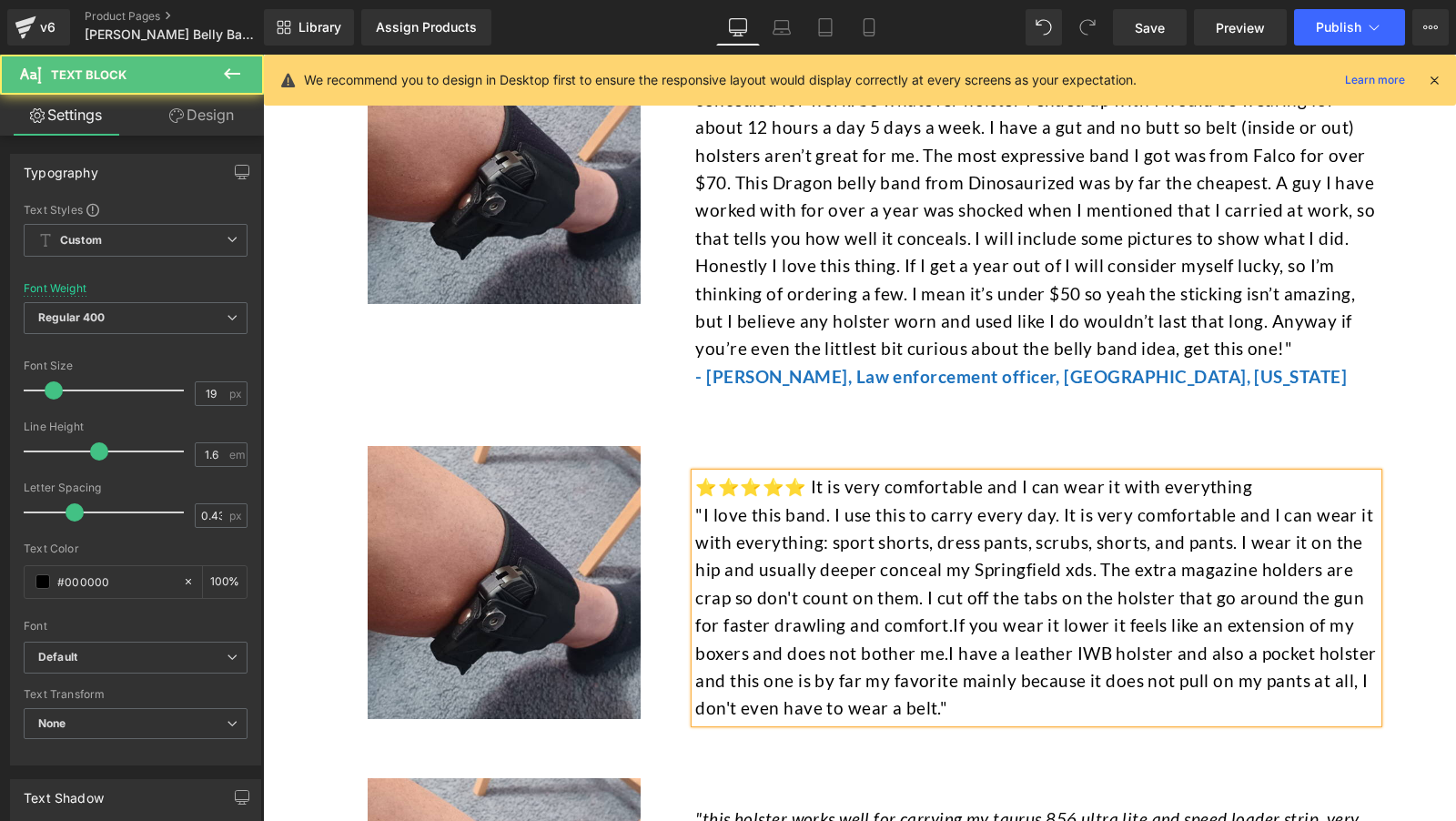
click at [875, 688] on p ""I love this band. I use this to carry every day. It is very comfortable and I …" at bounding box center [1036, 612] width 682 height 221
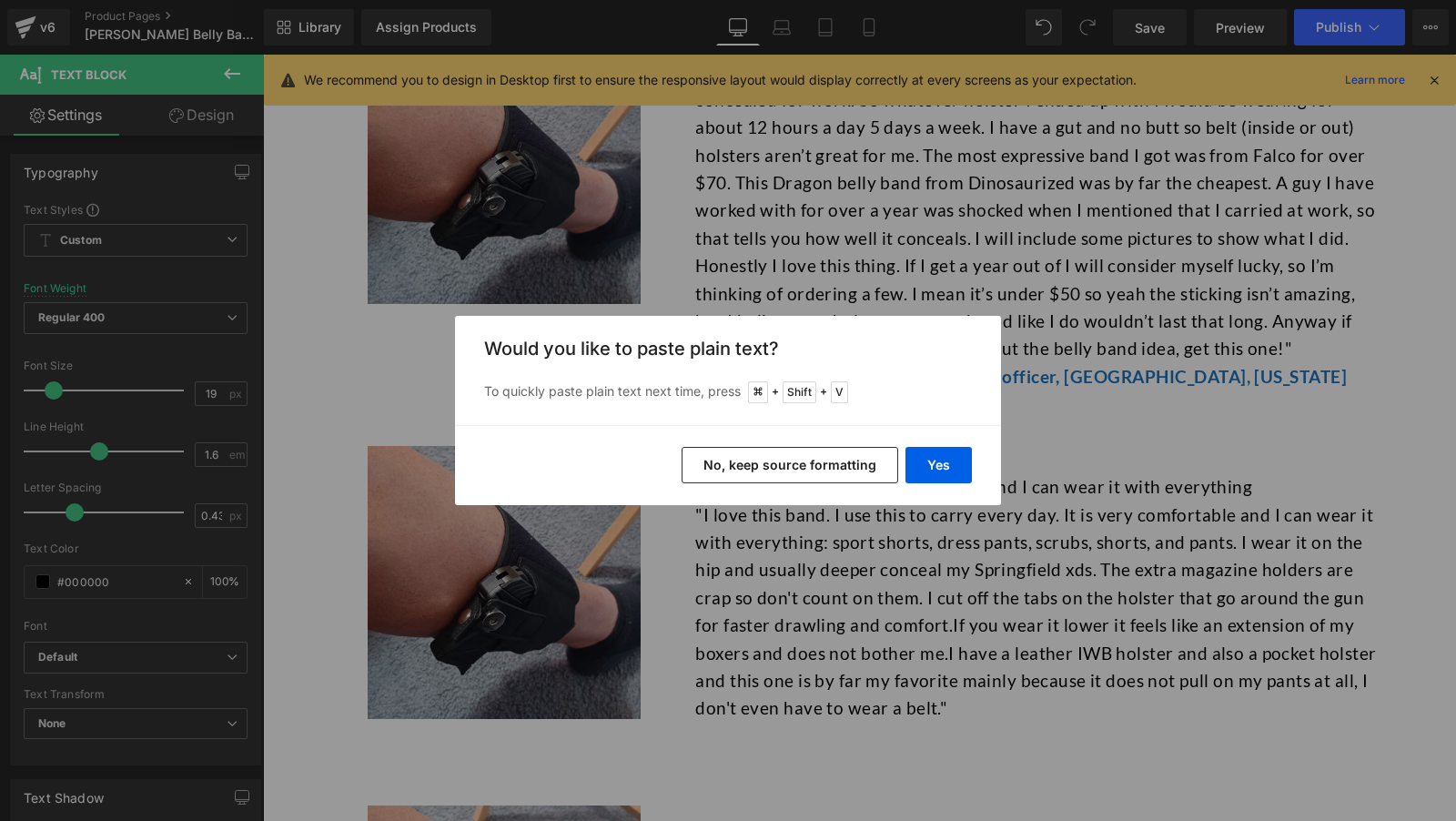
click at [809, 469] on button "No, keep source formatting" at bounding box center [789, 464] width 216 height 36
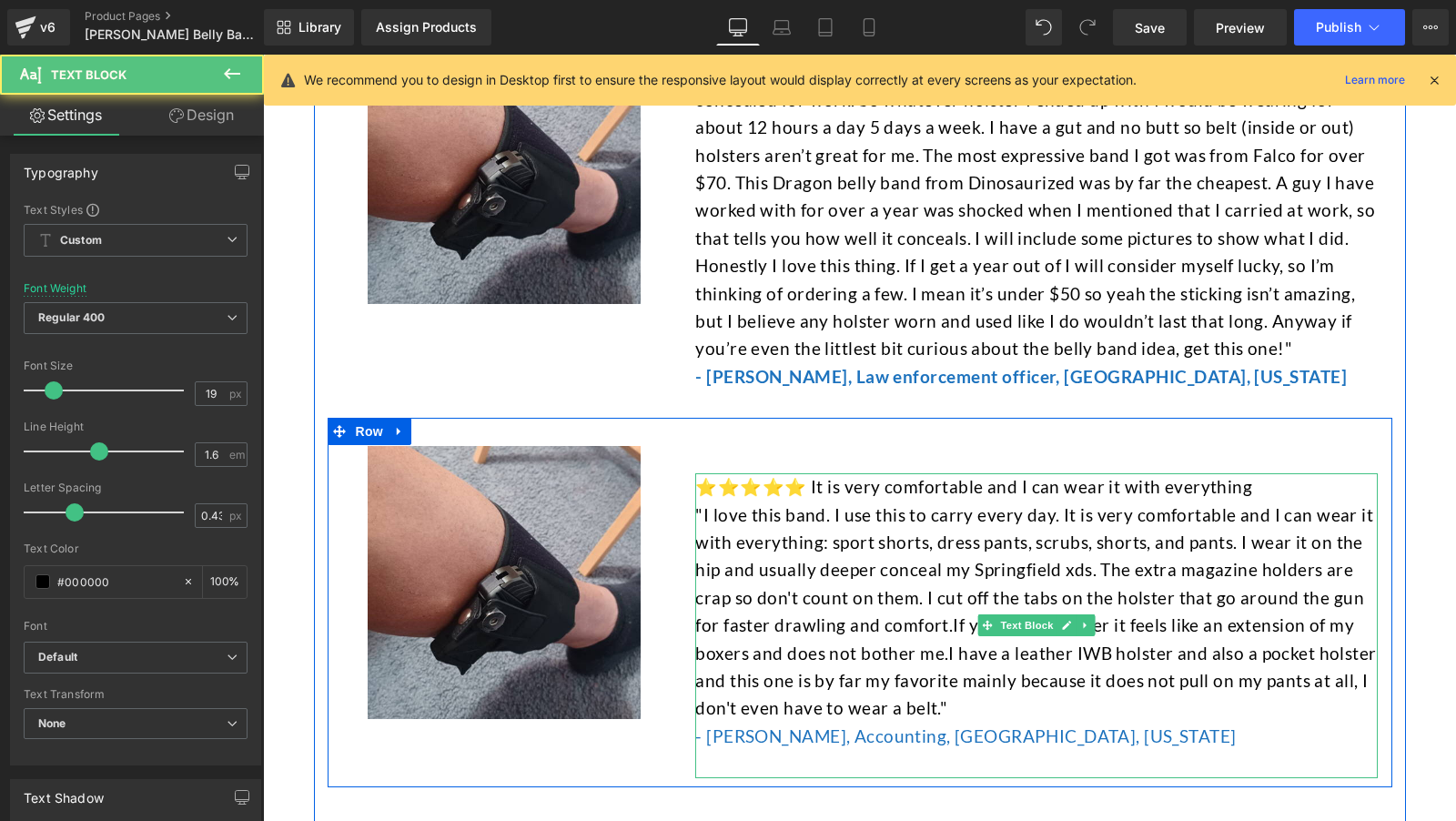
click at [772, 750] on div at bounding box center [1036, 763] width 682 height 27
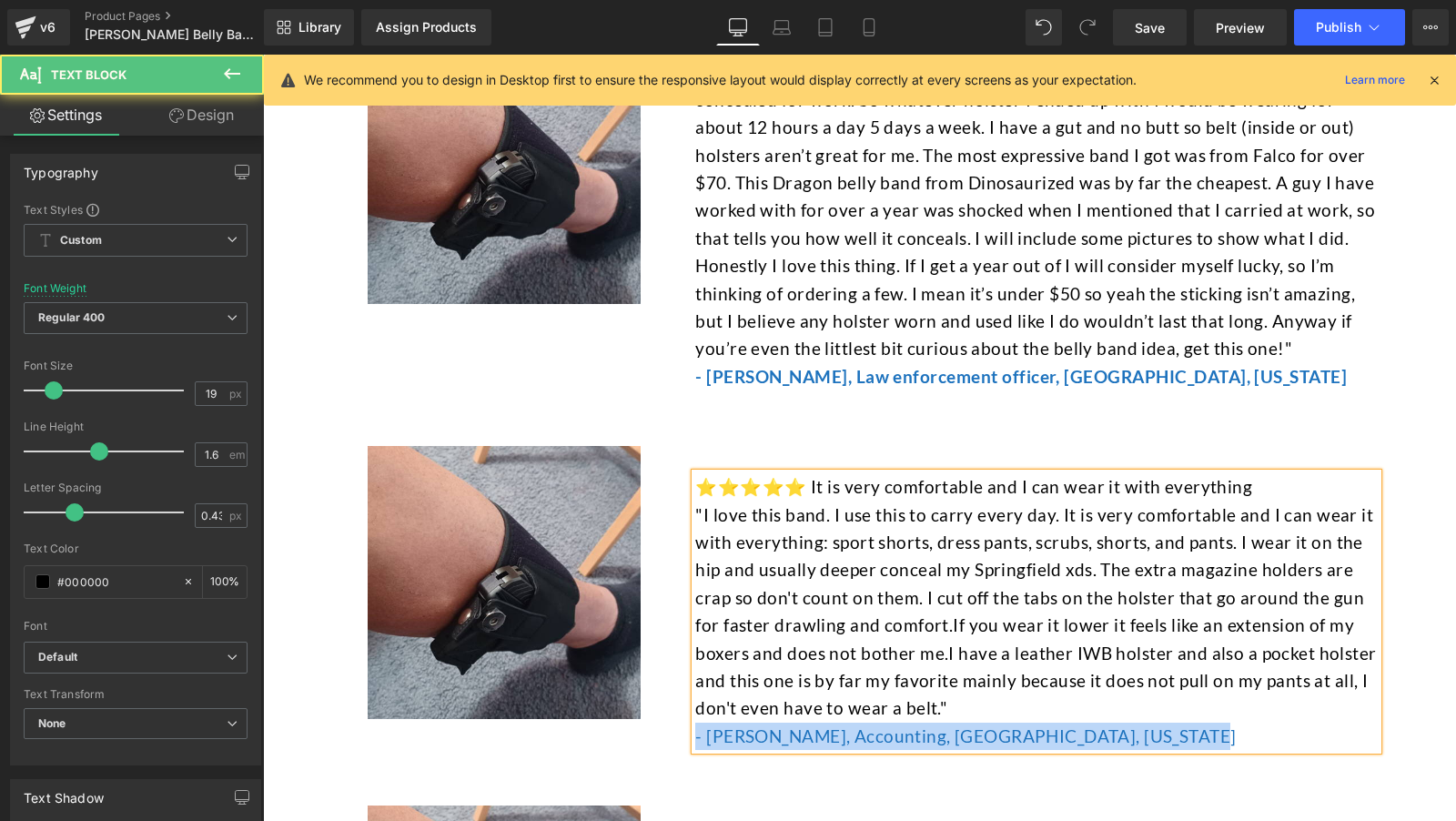
click at [698, 725] on font "- [PERSON_NAME], Accounting, [GEOGRAPHIC_DATA], [US_STATE]" at bounding box center [966, 736] width 540 height 21
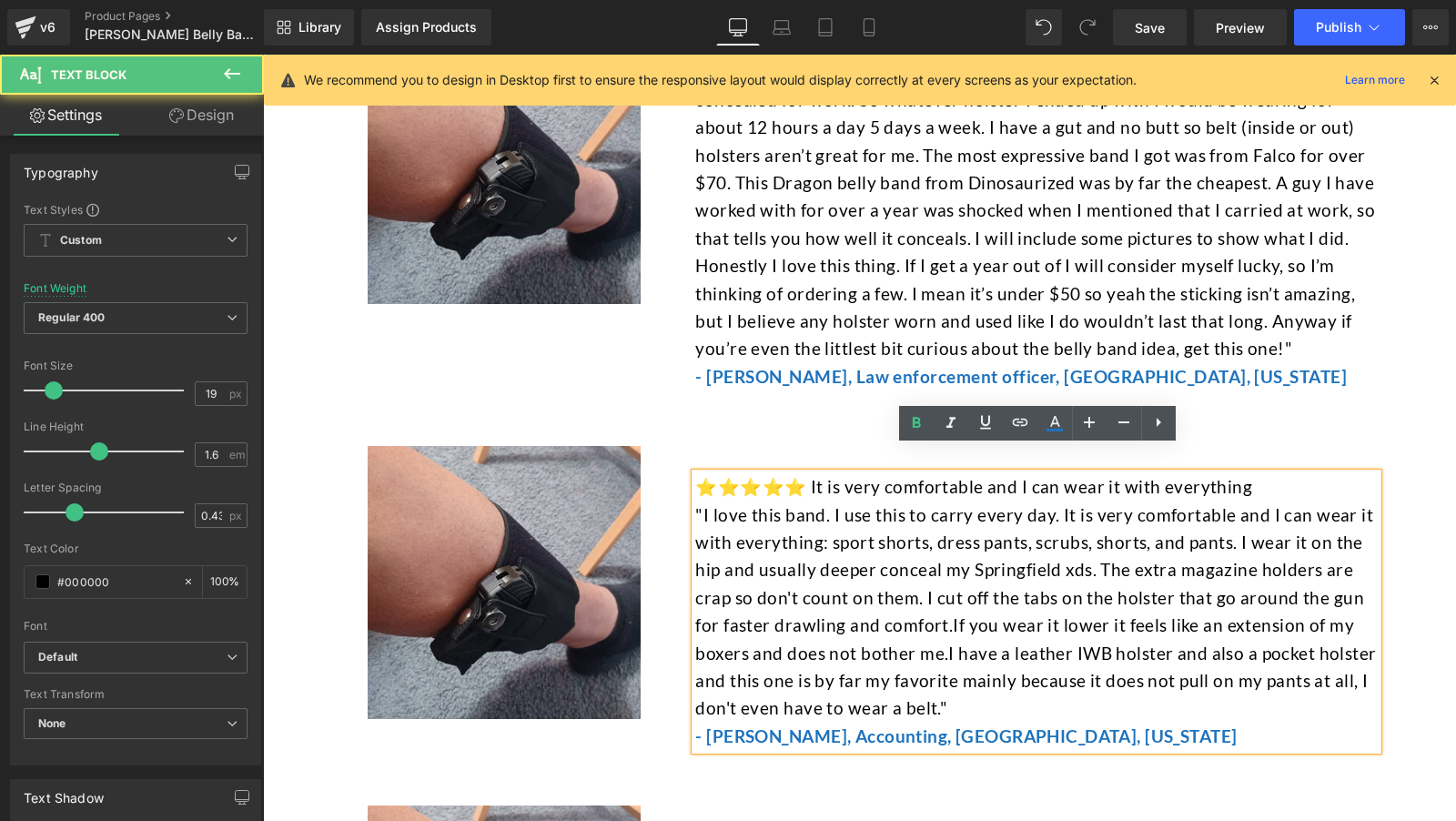
click at [817, 476] on font "⭐⭐⭐⭐⭐ It is very comfortable and I can wear it with everything" at bounding box center [974, 487] width 557 height 21
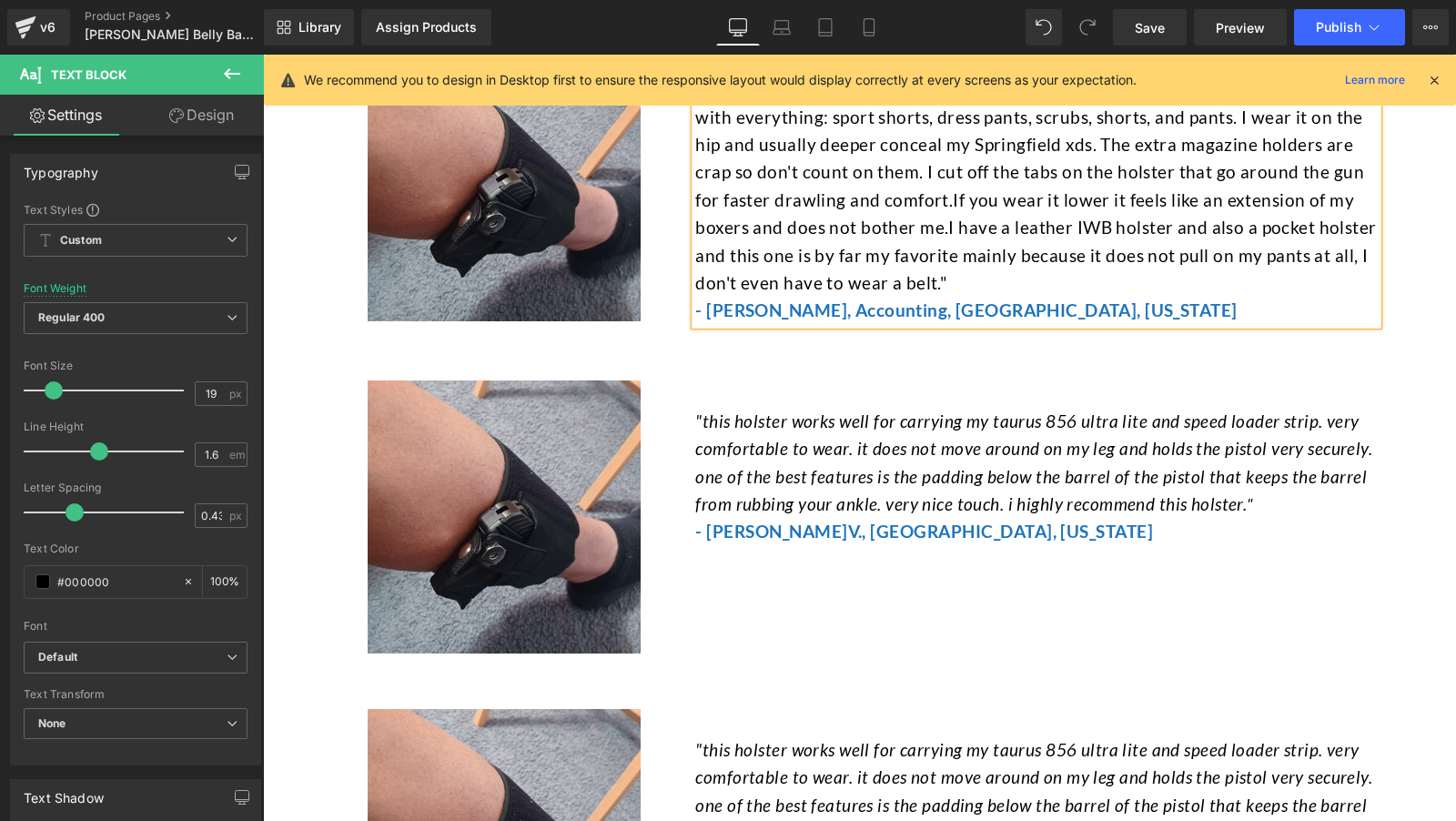
scroll to position [6797, 0]
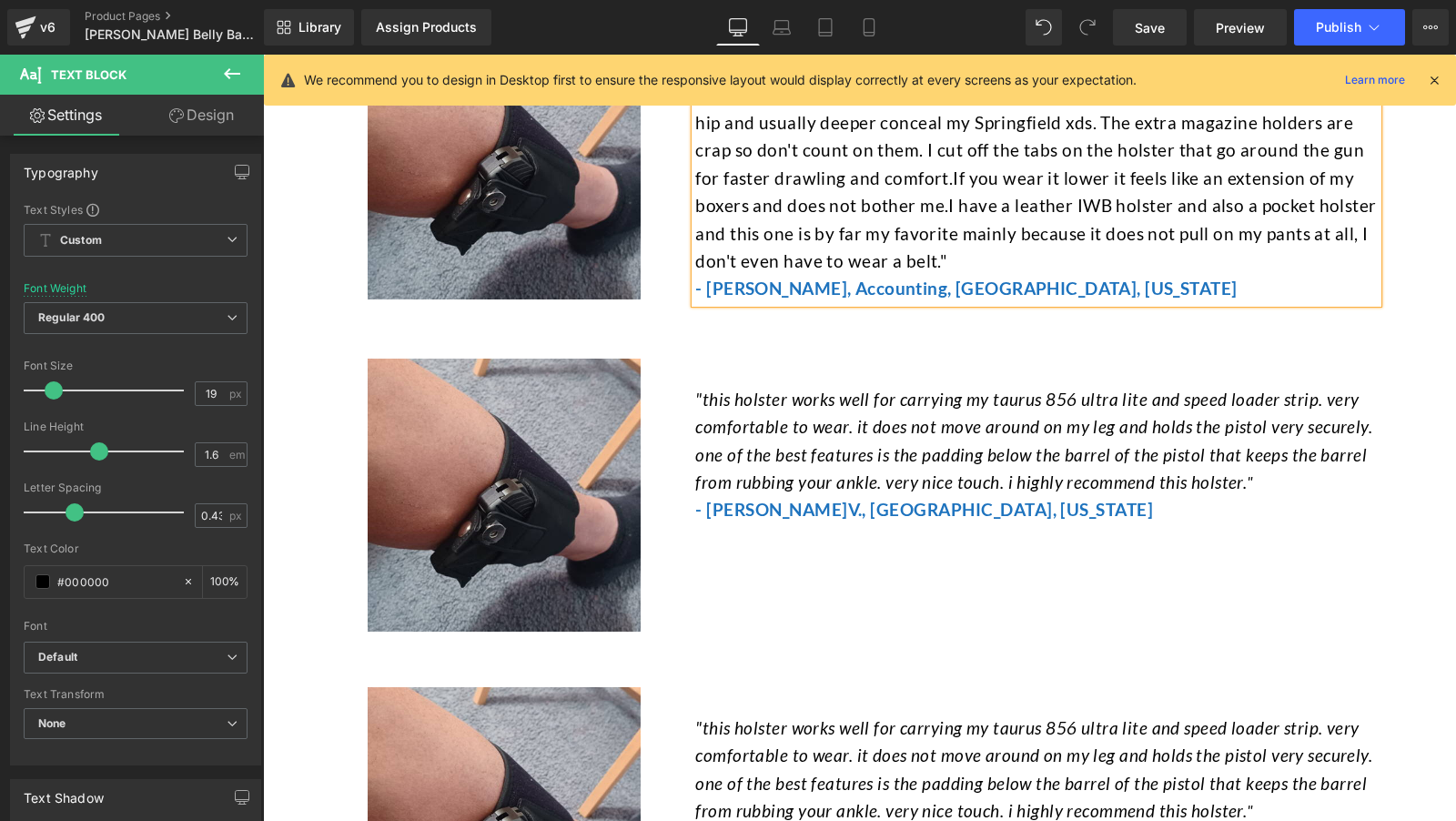
click at [844, 465] on span ""this holster works well for carrying my taurus 856 ultra lite and speed loader…" at bounding box center [1034, 440] width 677 height 104
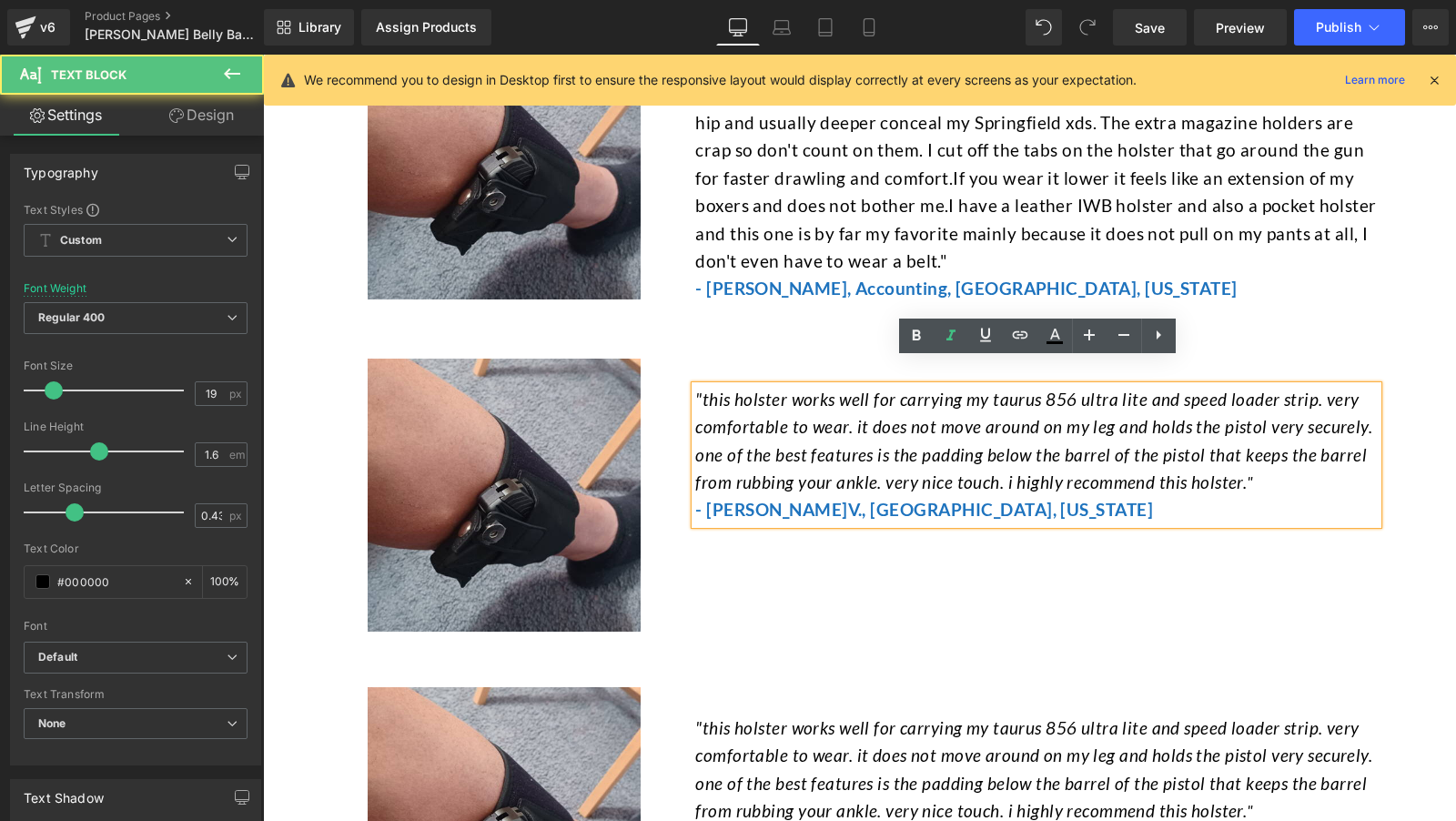
click at [844, 440] on p ""this holster works well for carrying my taurus 856 ultra lite and speed loader…" at bounding box center [1036, 442] width 682 height 111
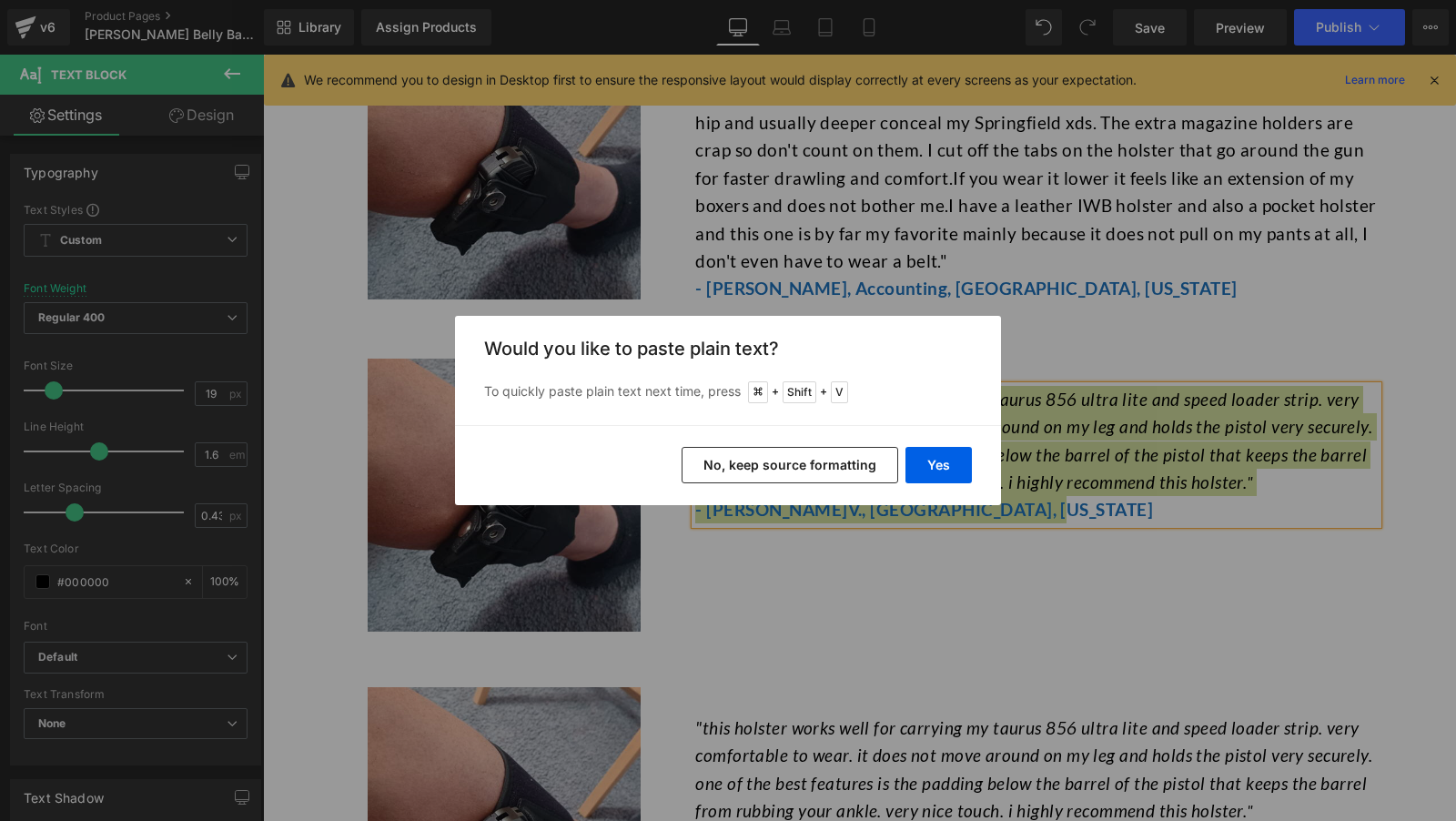
click at [841, 463] on button "No, keep source formatting" at bounding box center [789, 464] width 216 height 36
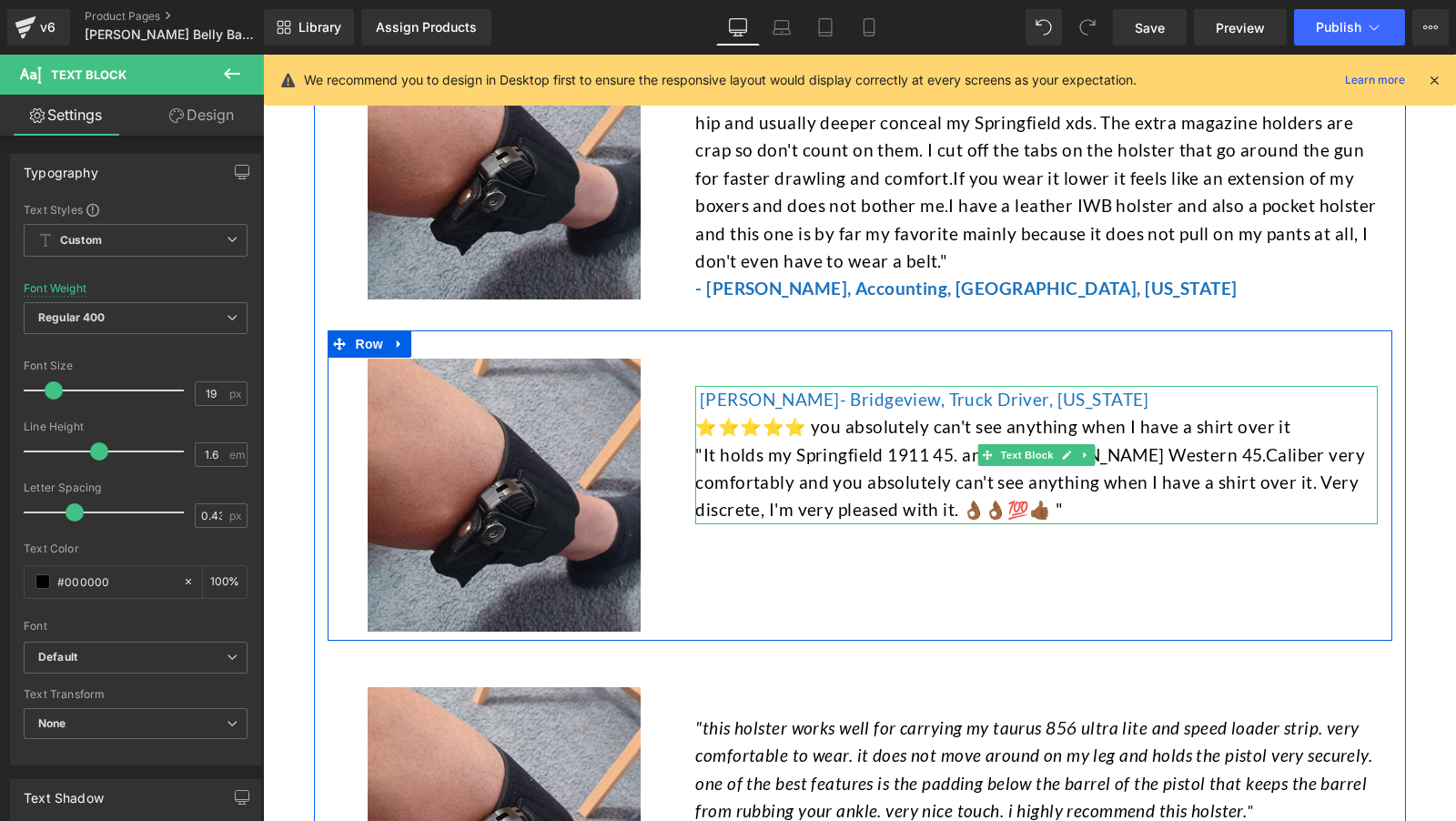
click at [786, 388] on font "[PERSON_NAME]- Bridgeview, Truck Driver, [US_STATE]" at bounding box center [925, 398] width 449 height 21
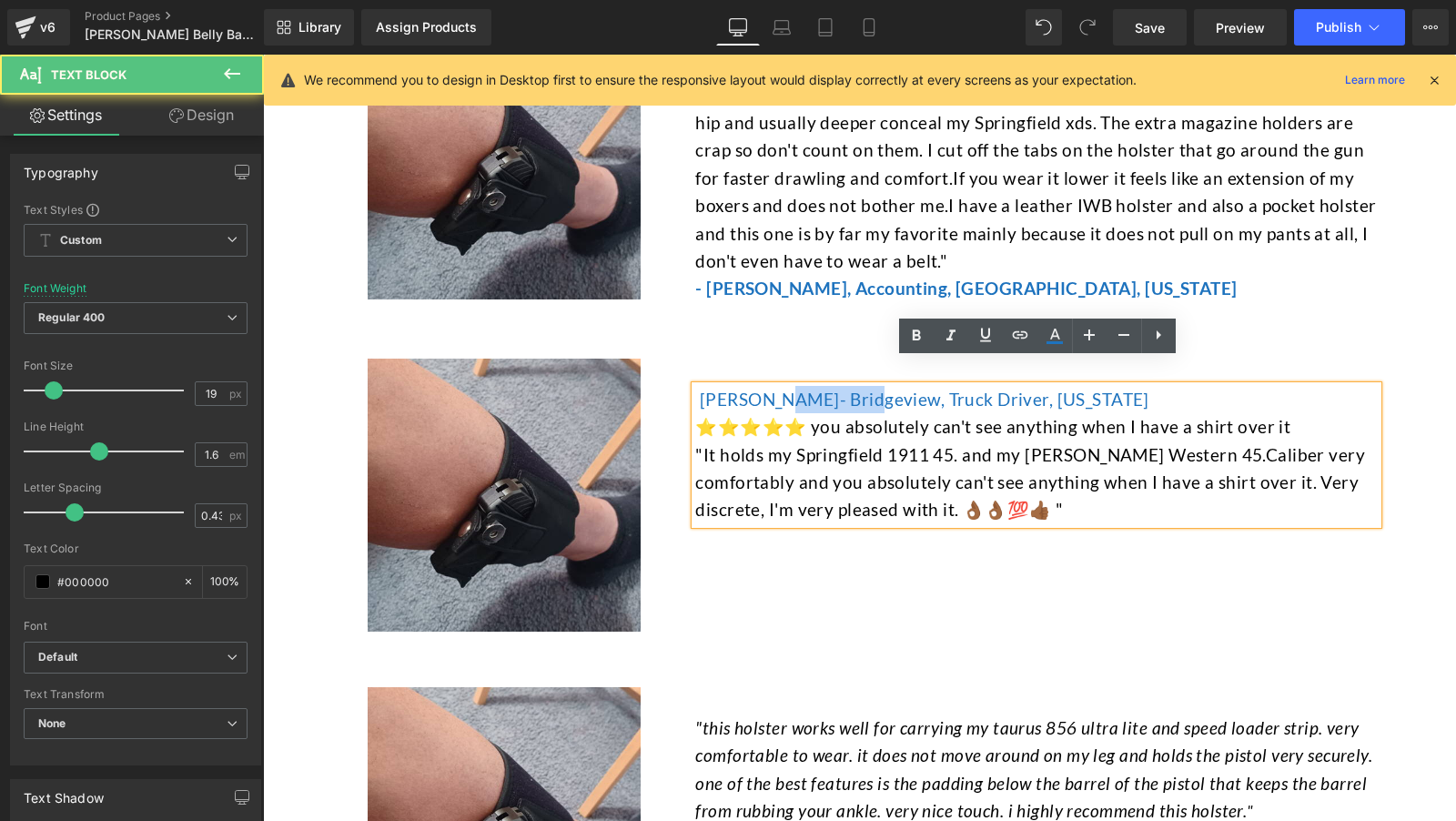
click at [786, 388] on font "[PERSON_NAME]- Bridgeview, Truck Driver, [US_STATE]" at bounding box center [925, 398] width 449 height 21
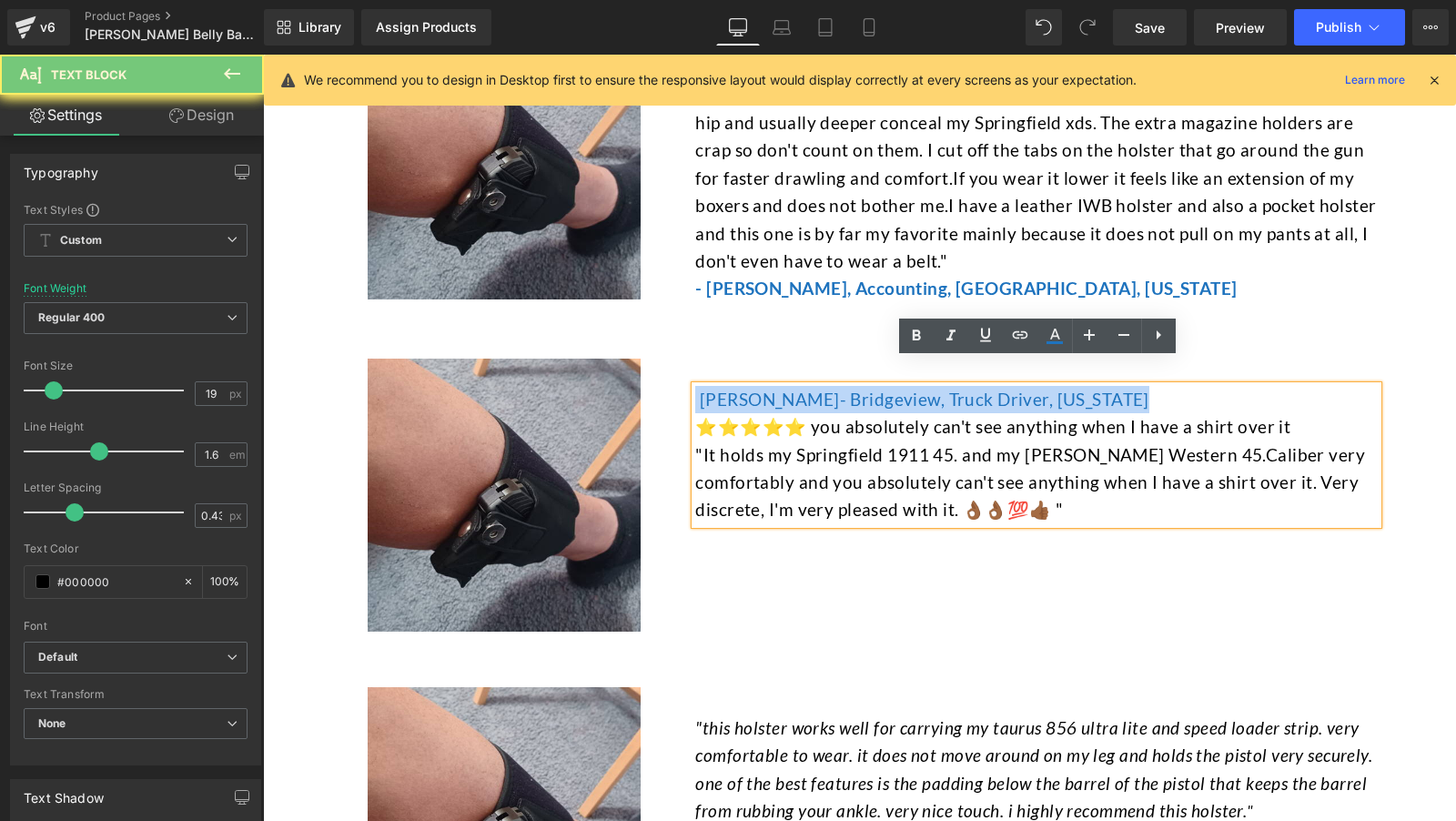
click at [786, 388] on font "[PERSON_NAME]- Bridgeview, Truck Driver, [US_STATE]" at bounding box center [925, 398] width 449 height 21
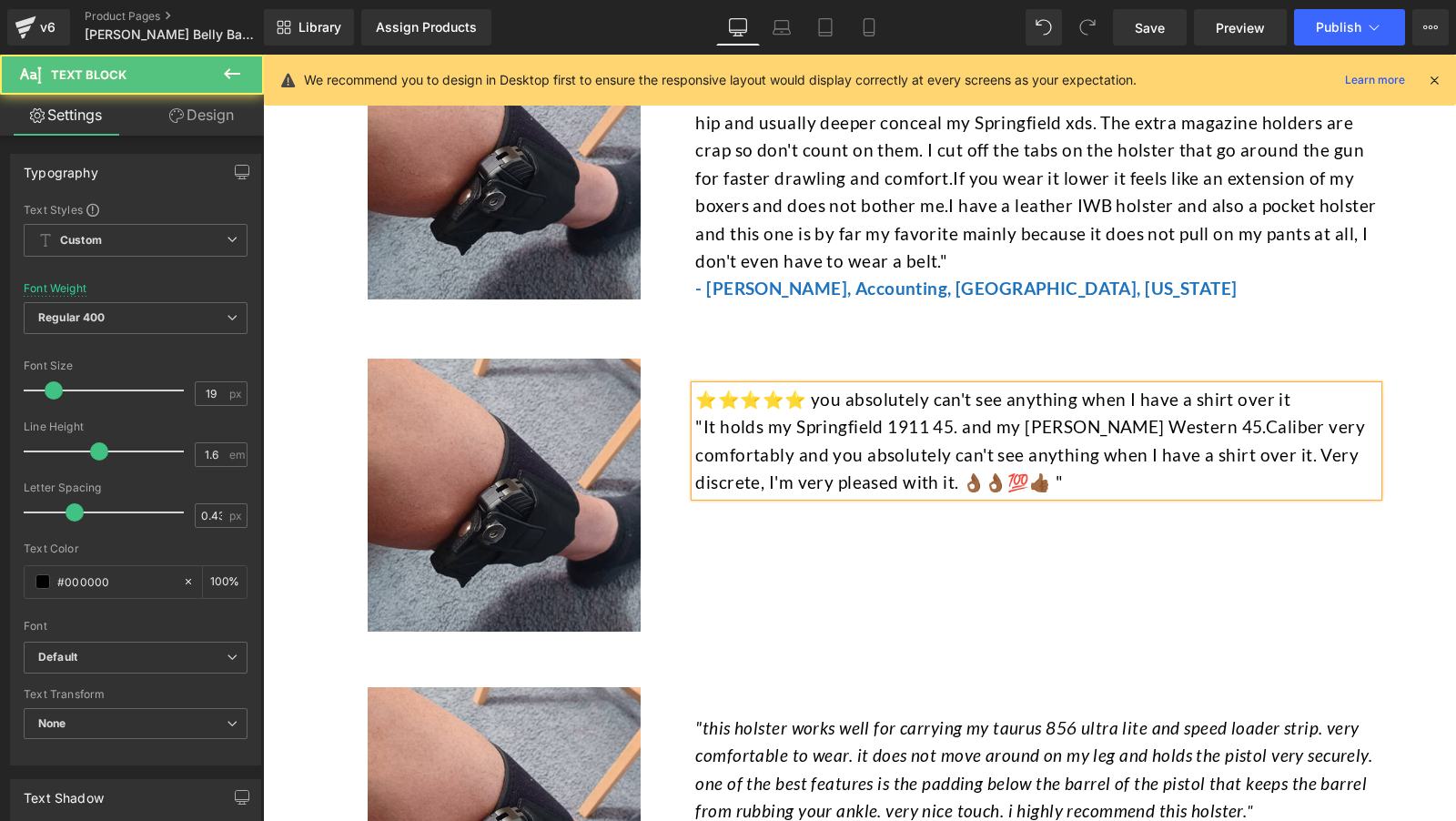
click at [1071, 471] on p ""It holds my Springfield 1911 45. and my [PERSON_NAME] Western 45.Caliber very …" at bounding box center [1036, 454] width 682 height 83
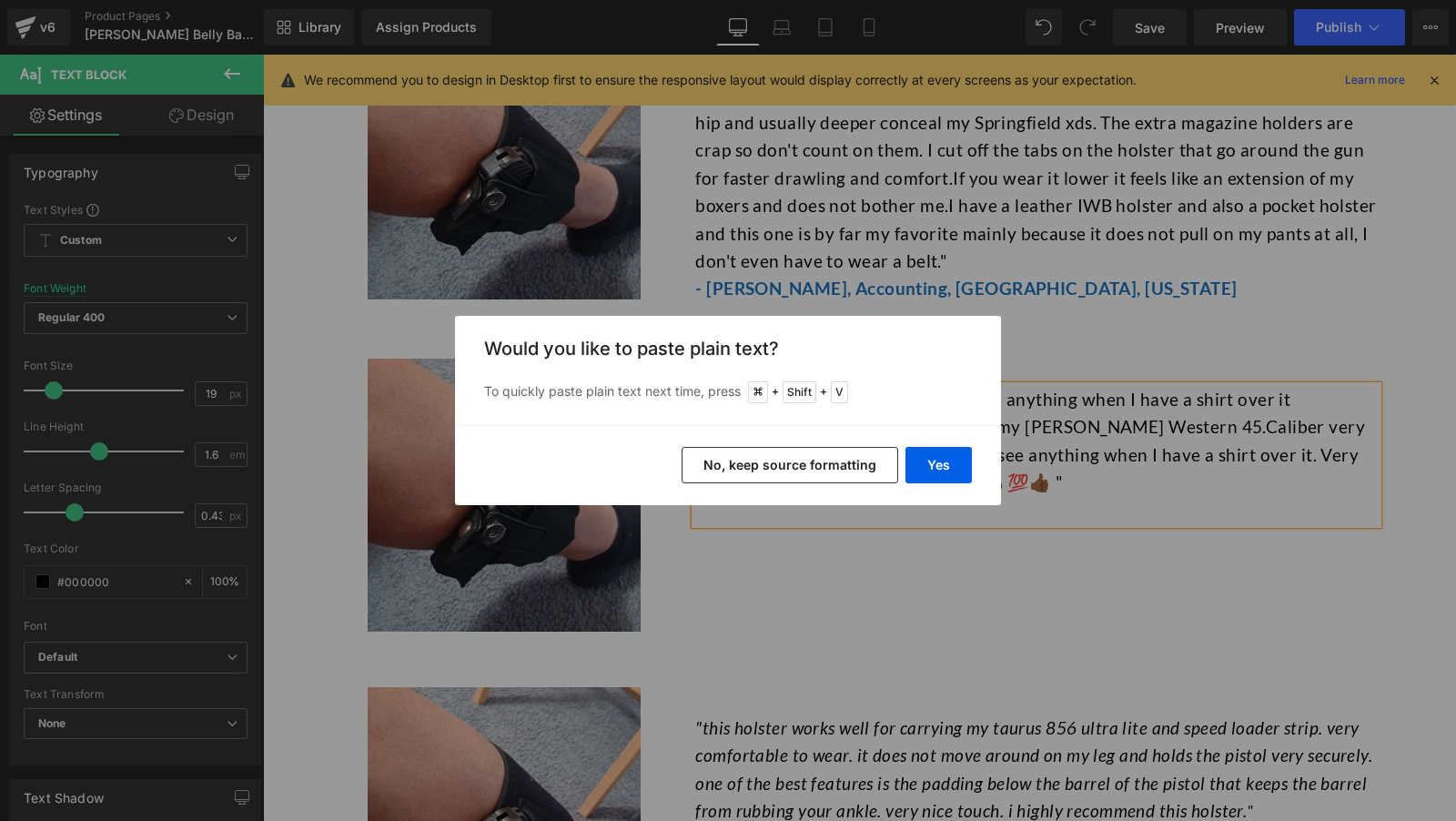
click at [872, 471] on button "No, keep source formatting" at bounding box center [789, 464] width 216 height 36
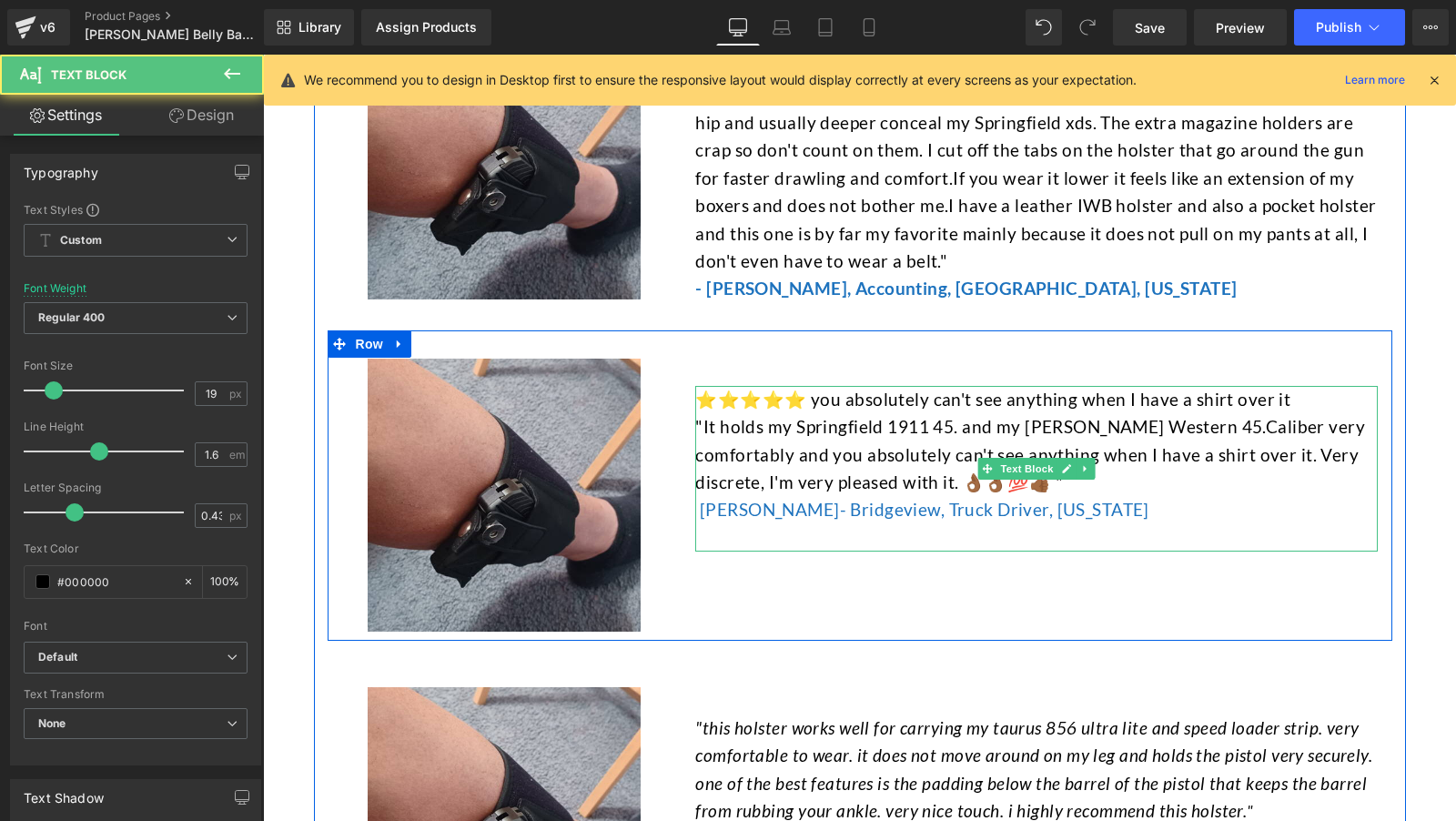
click at [776, 525] on div at bounding box center [1036, 538] width 682 height 27
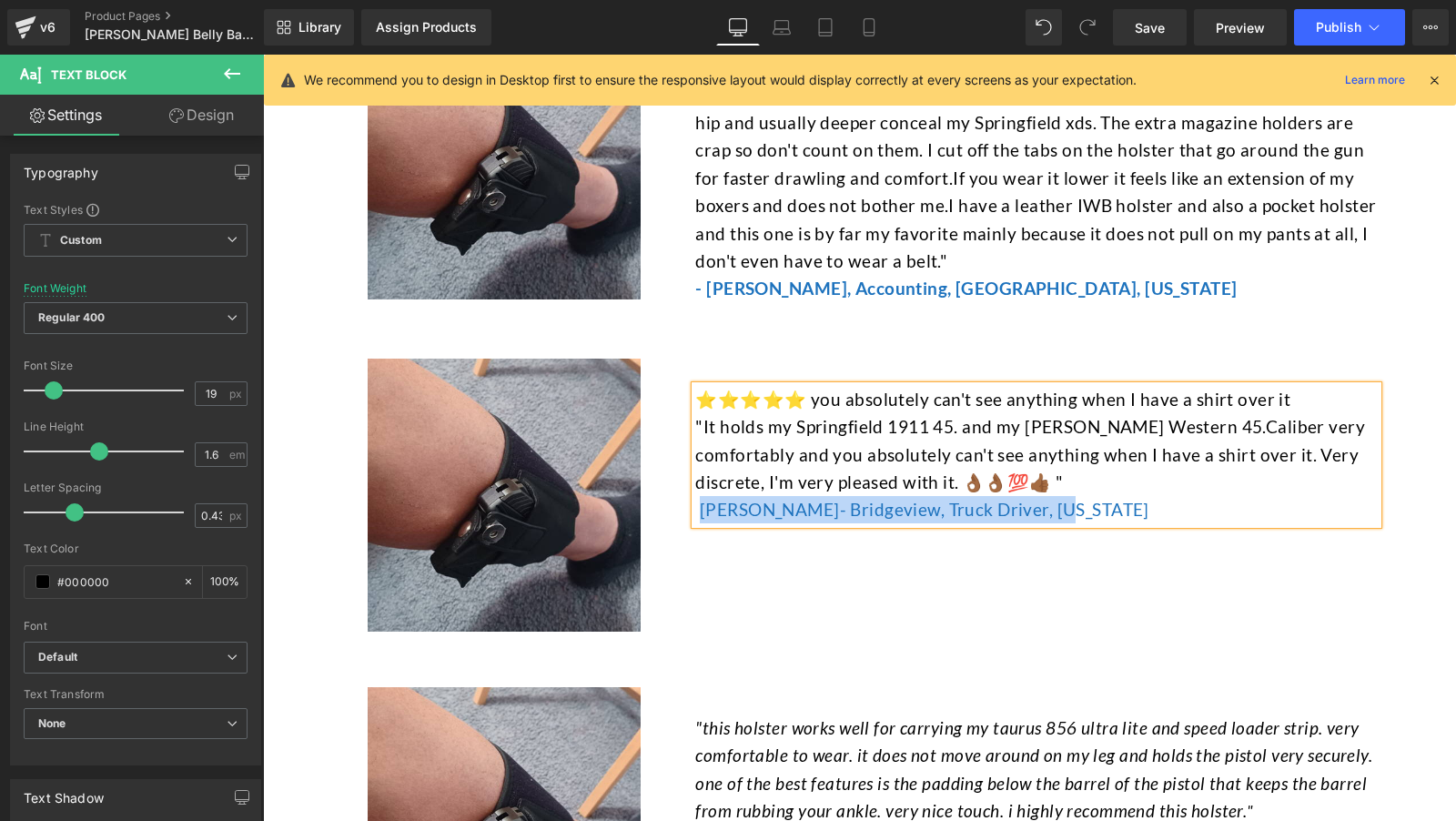
click at [702, 499] on font "[PERSON_NAME]- Bridgeview, Truck Driver, [US_STATE]" at bounding box center [925, 509] width 449 height 21
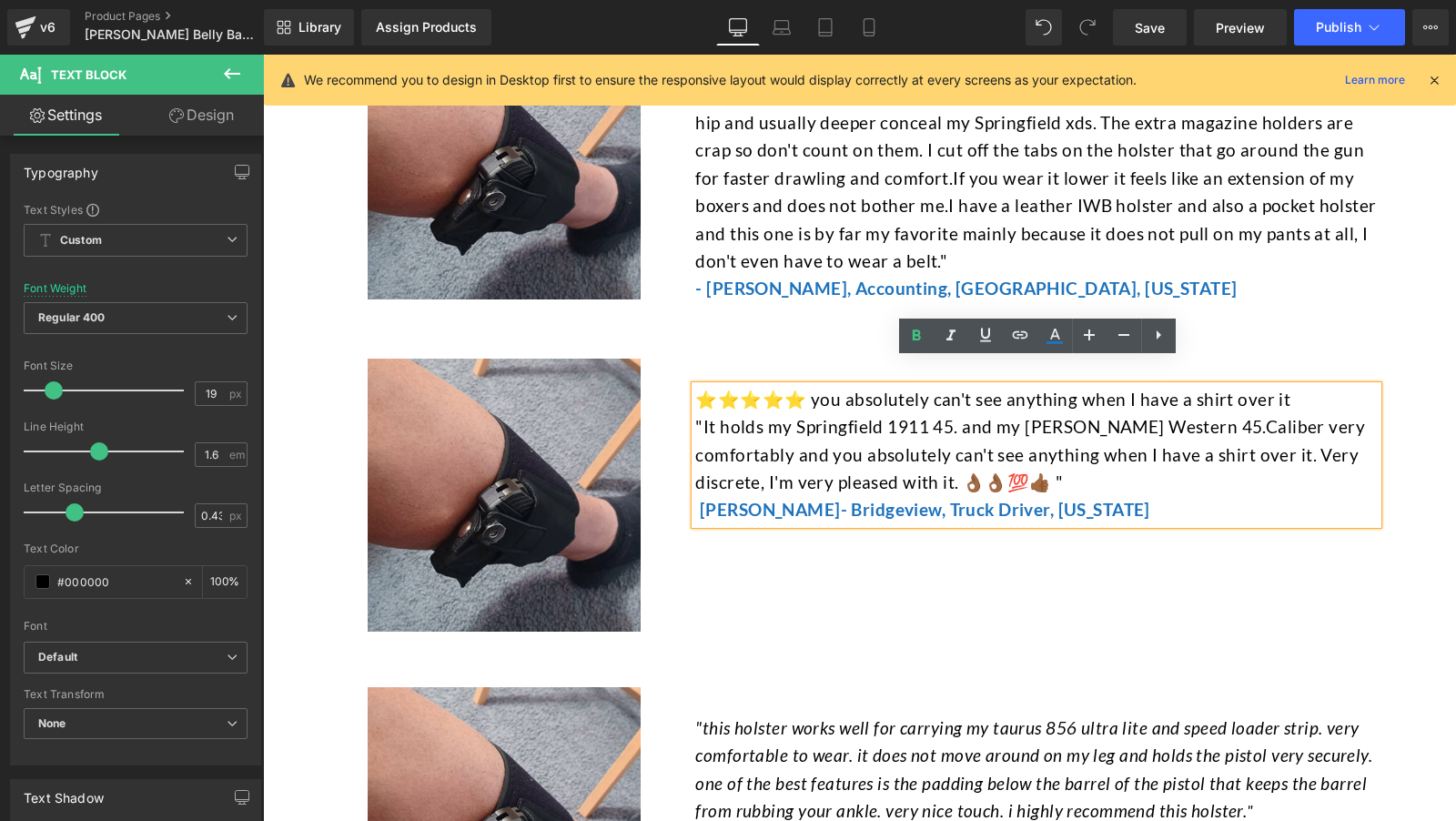
click at [798, 388] on font "⭐⭐⭐⭐⭐ you absolutely can't see anything when I have a shirt over it" at bounding box center [993, 398] width 595 height 21
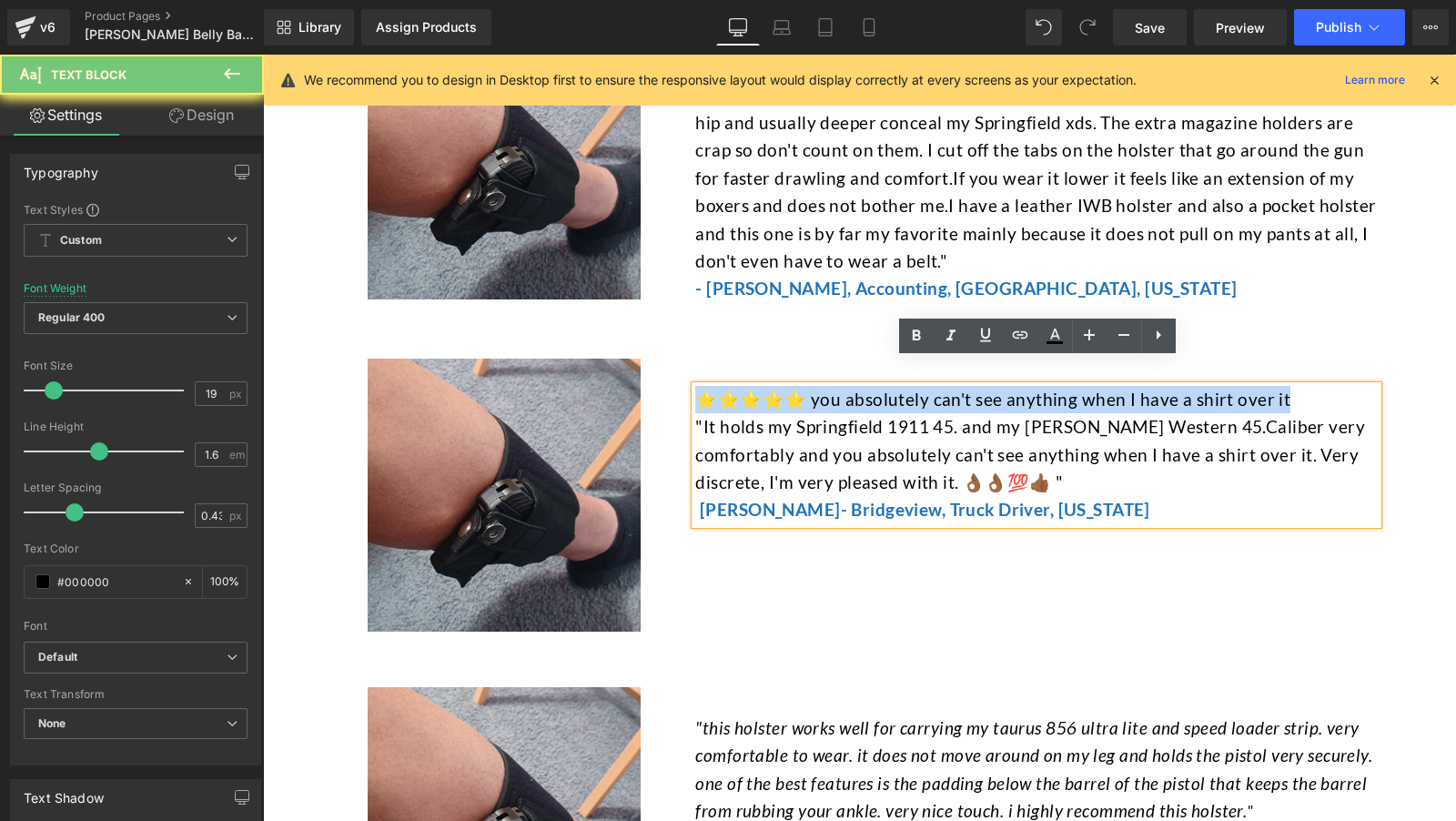
click at [798, 388] on font "⭐⭐⭐⭐⭐ you absolutely can't see anything when I have a shirt over it" at bounding box center [993, 398] width 595 height 21
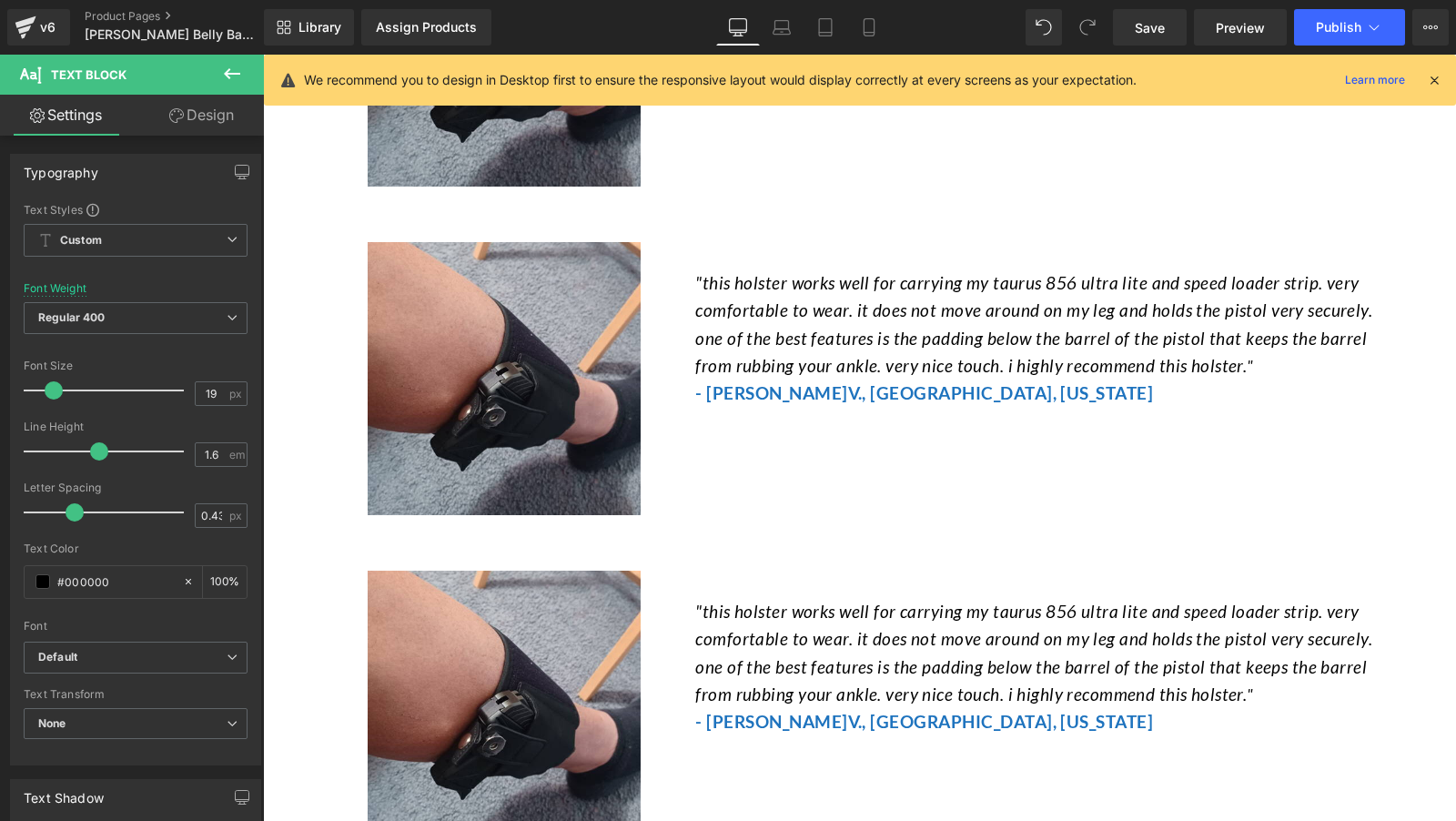
scroll to position [7243, 0]
click at [896, 389] on div "Image "this holster works well for carrying my taurus 856 ultra lite and speed …" at bounding box center [860, 368] width 1065 height 310
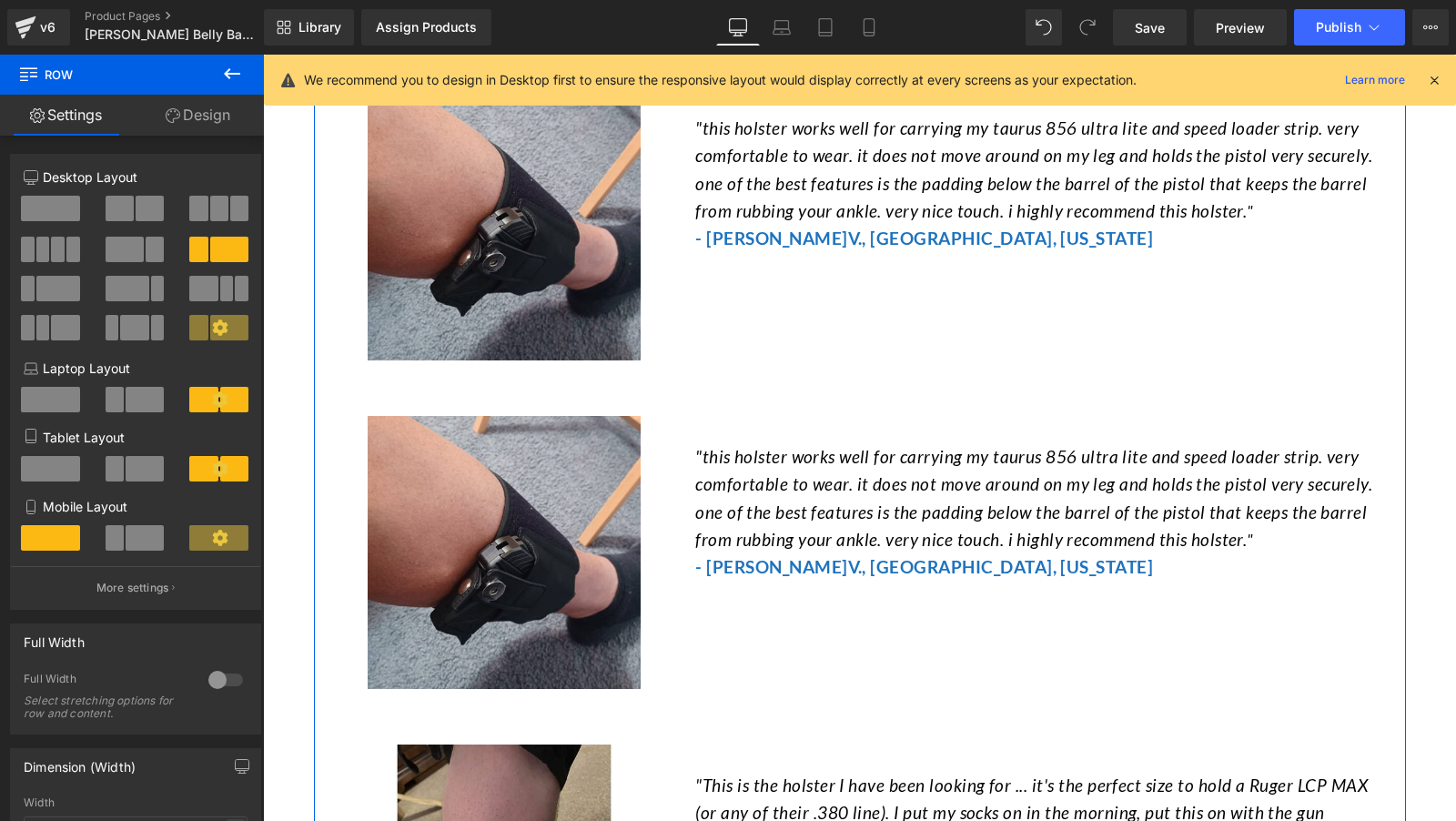
click at [771, 465] on span ""this holster works well for carrying my taurus 856 ultra lite and speed loader…" at bounding box center [1034, 498] width 677 height 104
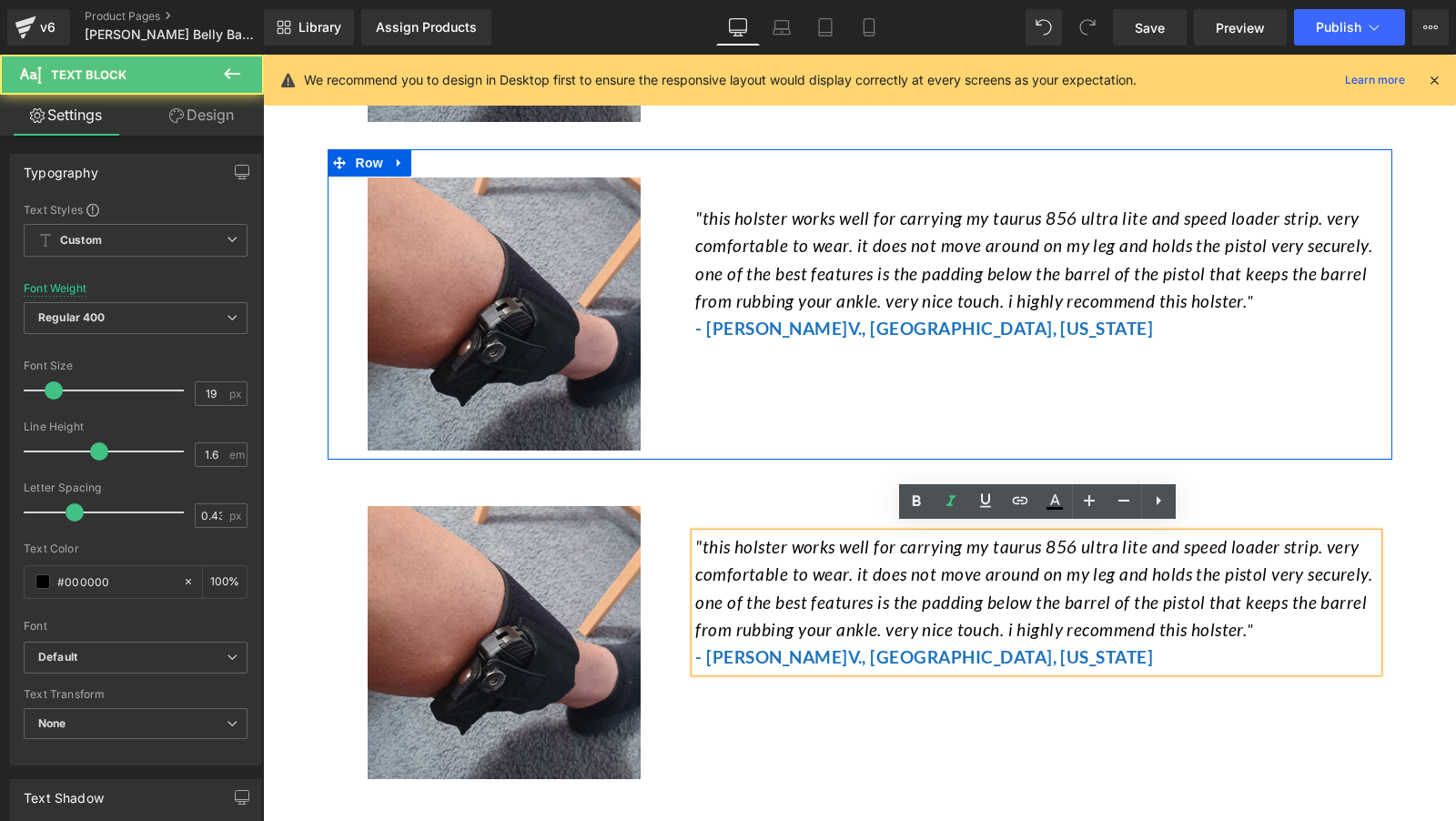
scroll to position [7289, 0]
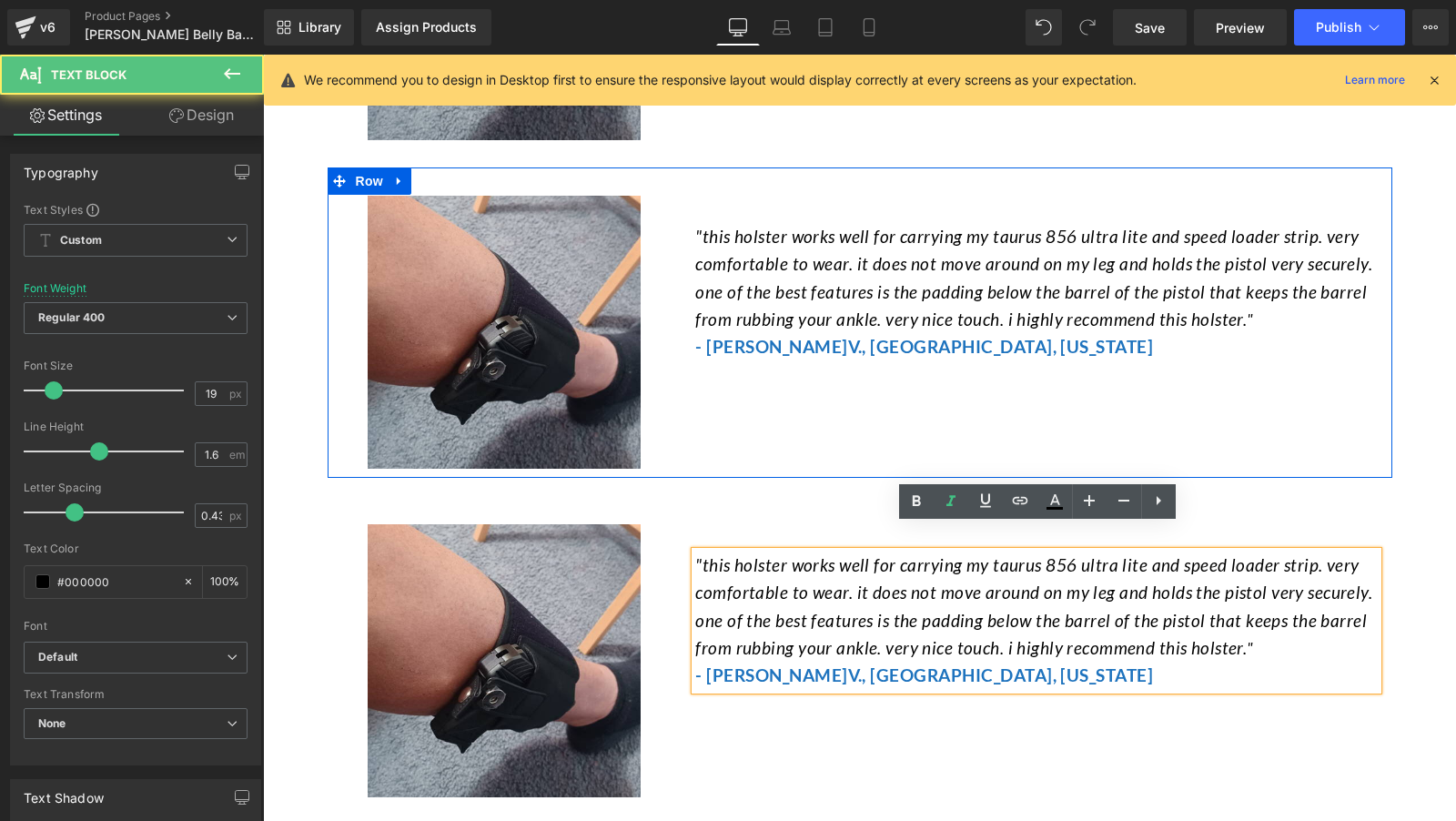
click at [789, 264] on span ""this holster works well for carrying my taurus 856 ultra lite and speed loader…" at bounding box center [1034, 278] width 677 height 104
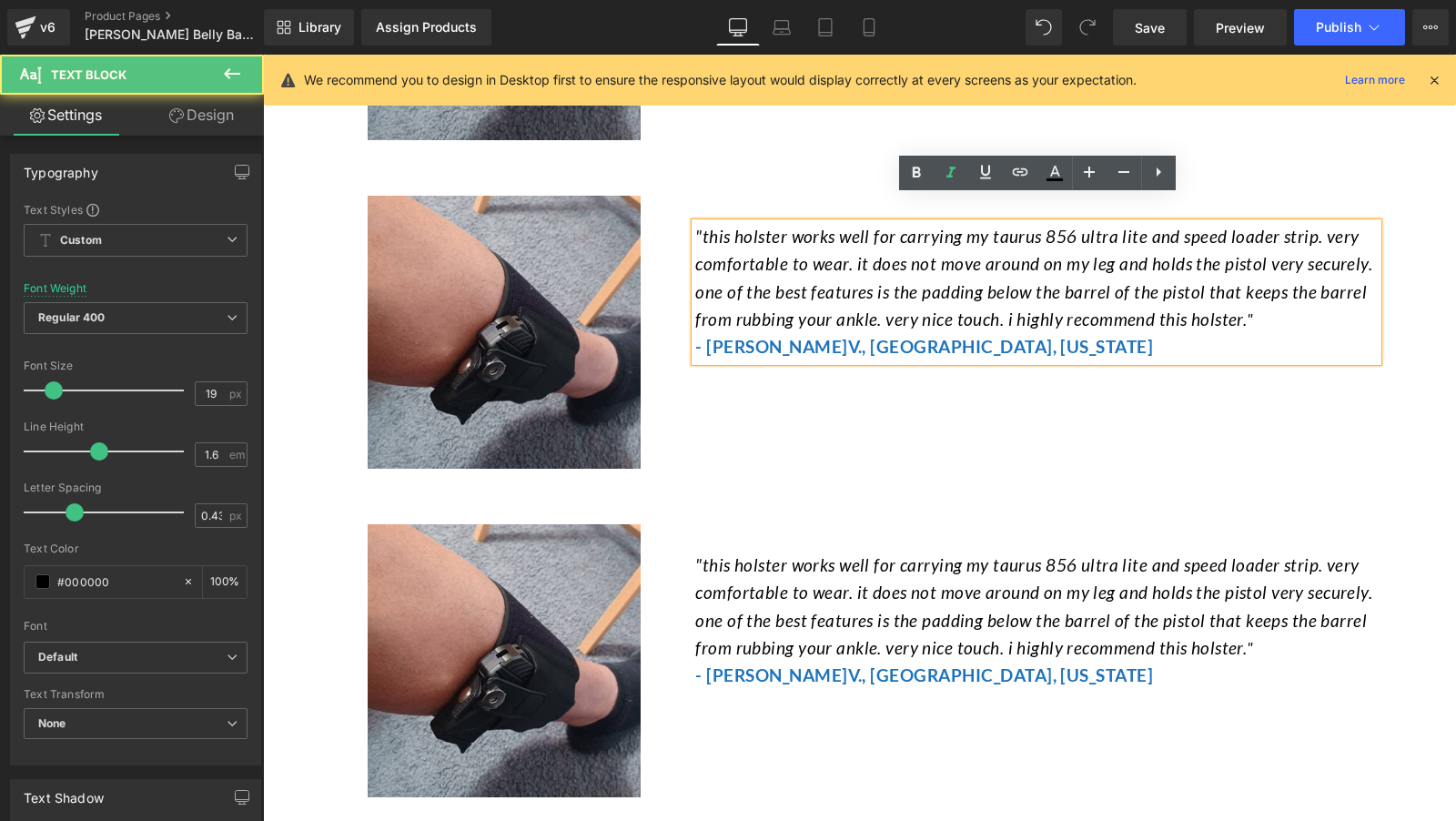
click at [811, 258] on span ""this holster works well for carrying my taurus 856 ultra lite and speed loader…" at bounding box center [1034, 278] width 677 height 104
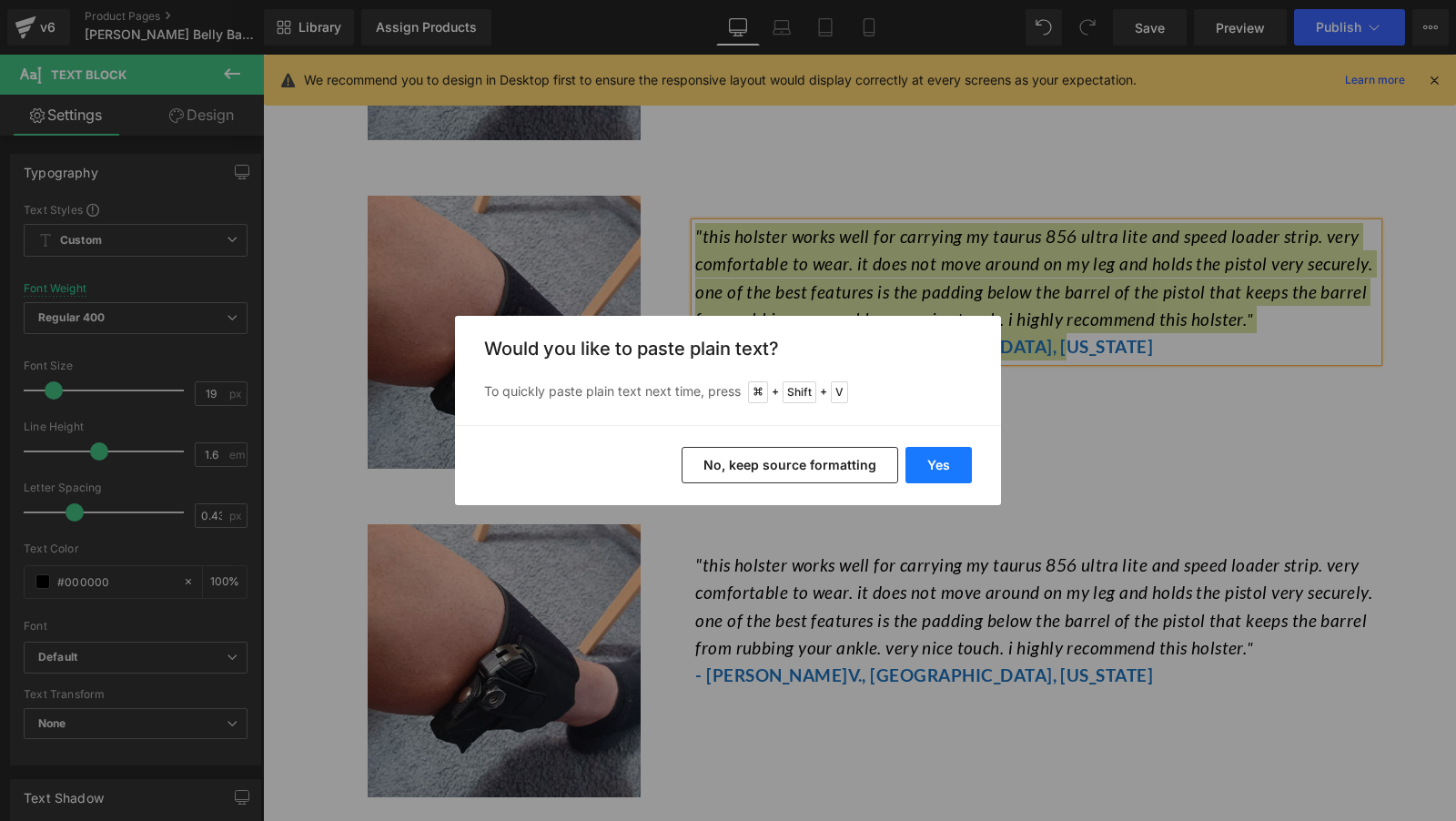
click at [921, 450] on button "Yes" at bounding box center [939, 464] width 67 height 36
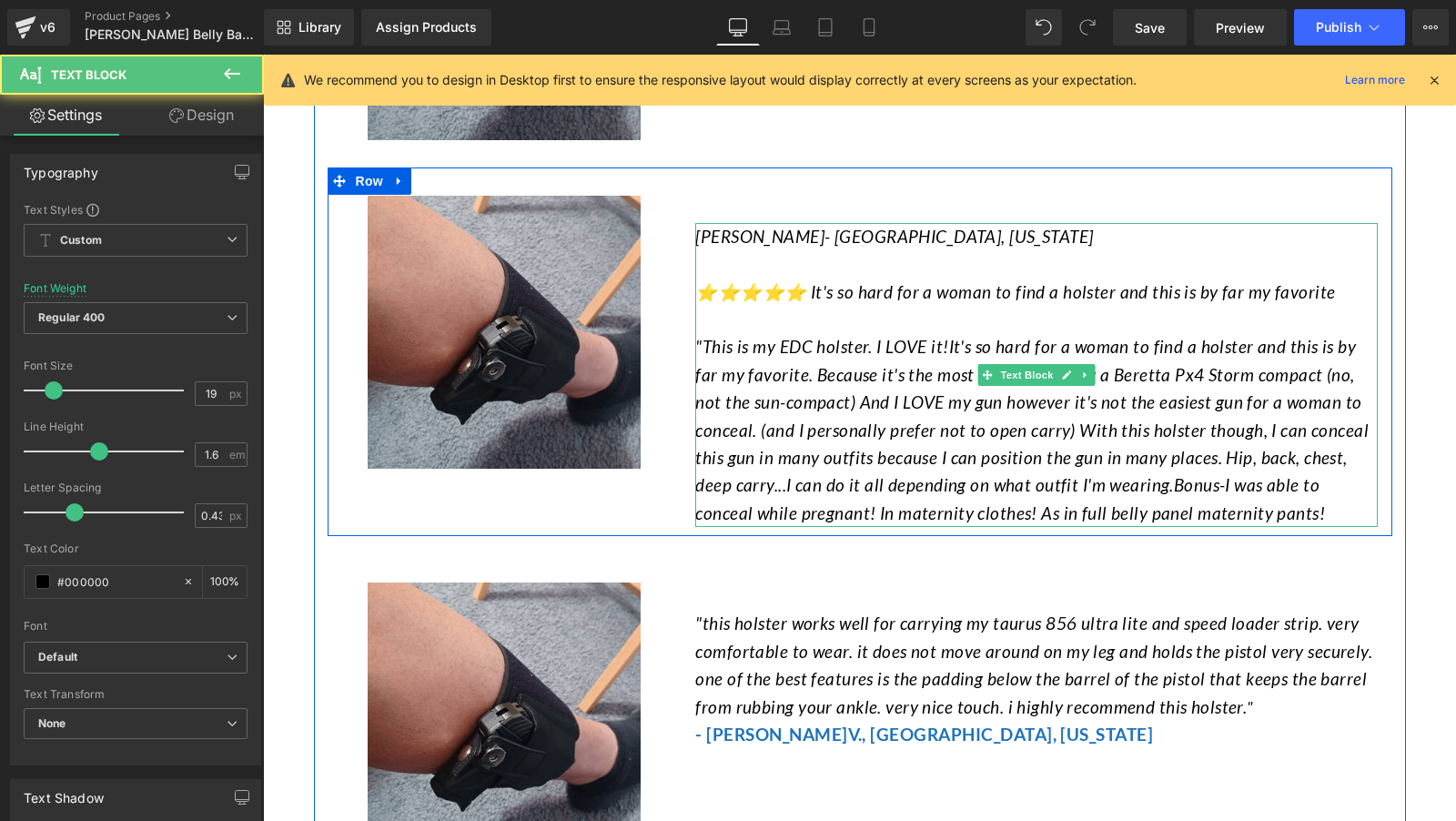
click at [765, 306] on p at bounding box center [1036, 319] width 682 height 27
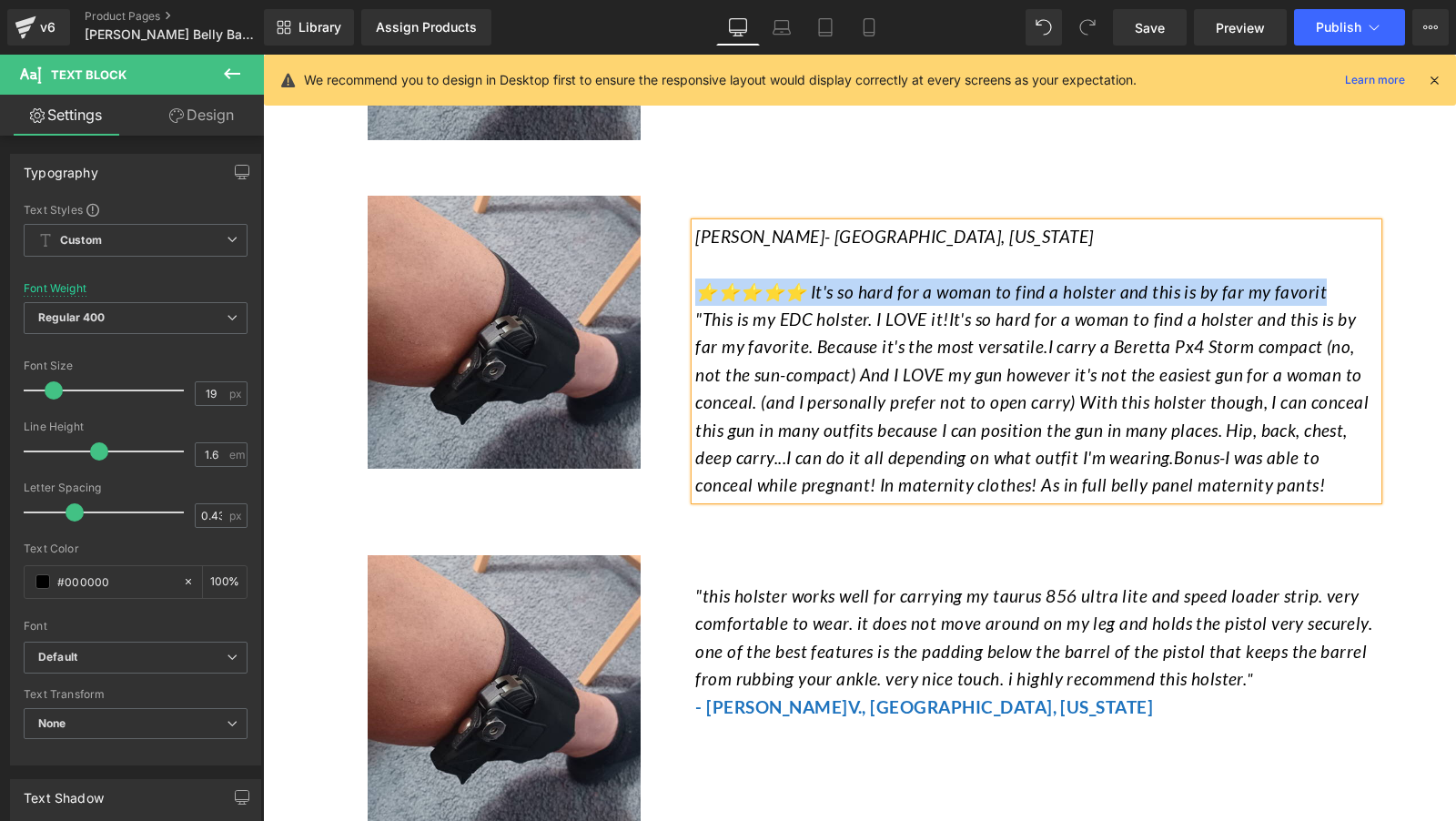
click at [702, 281] on span "⭐⭐⭐⭐⭐ It's so hard for a woman to find a holster and this is by far my favorit" at bounding box center [1011, 292] width 631 height 21
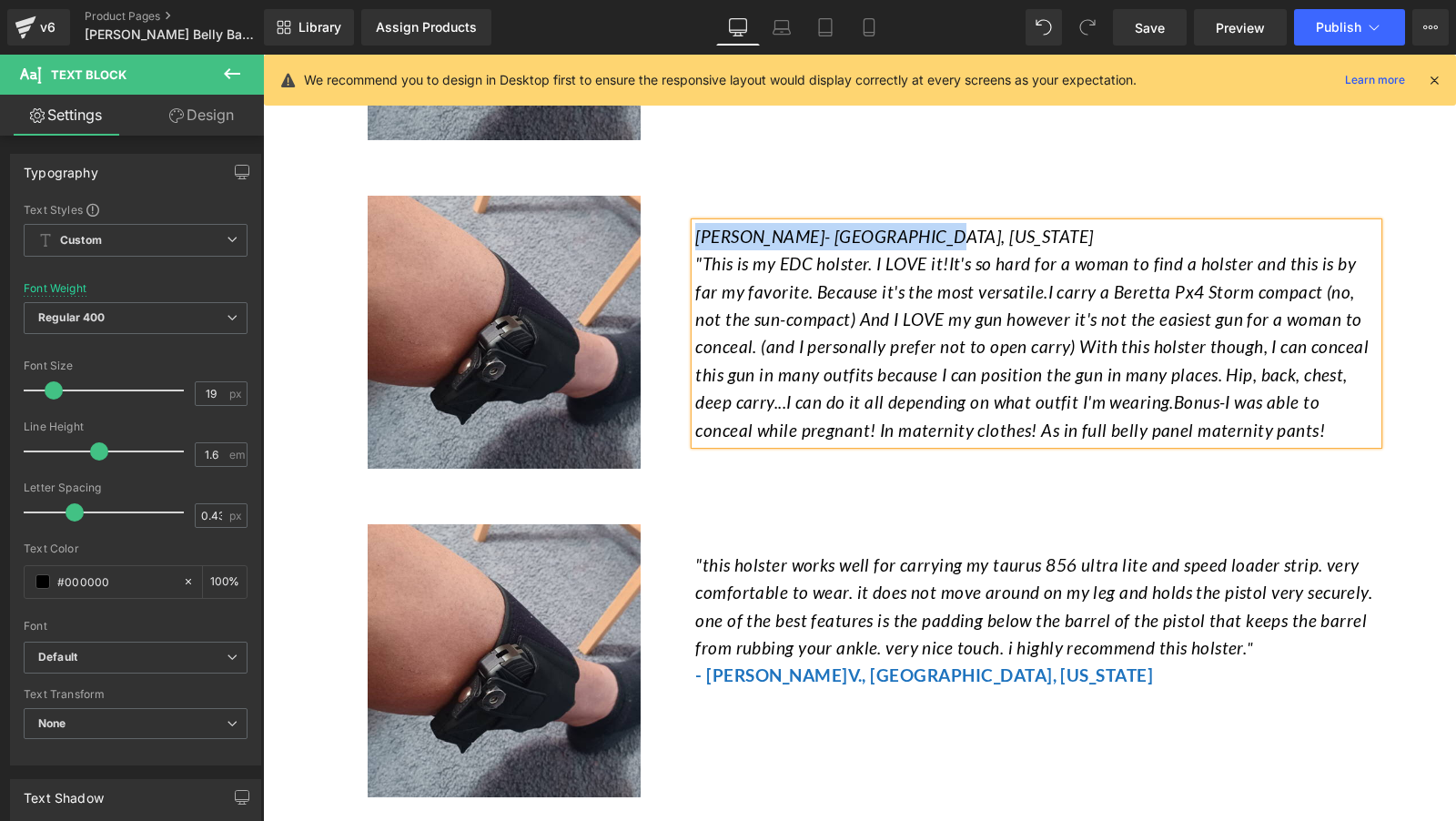
click at [698, 226] on span "[PERSON_NAME]- [GEOGRAPHIC_DATA], [US_STATE]" at bounding box center [894, 236] width 397 height 21
click at [1220, 410] on p ""This is my EDC holster. I LOVE it!It's so hard for a woman to find a holster a…" at bounding box center [1036, 347] width 682 height 194
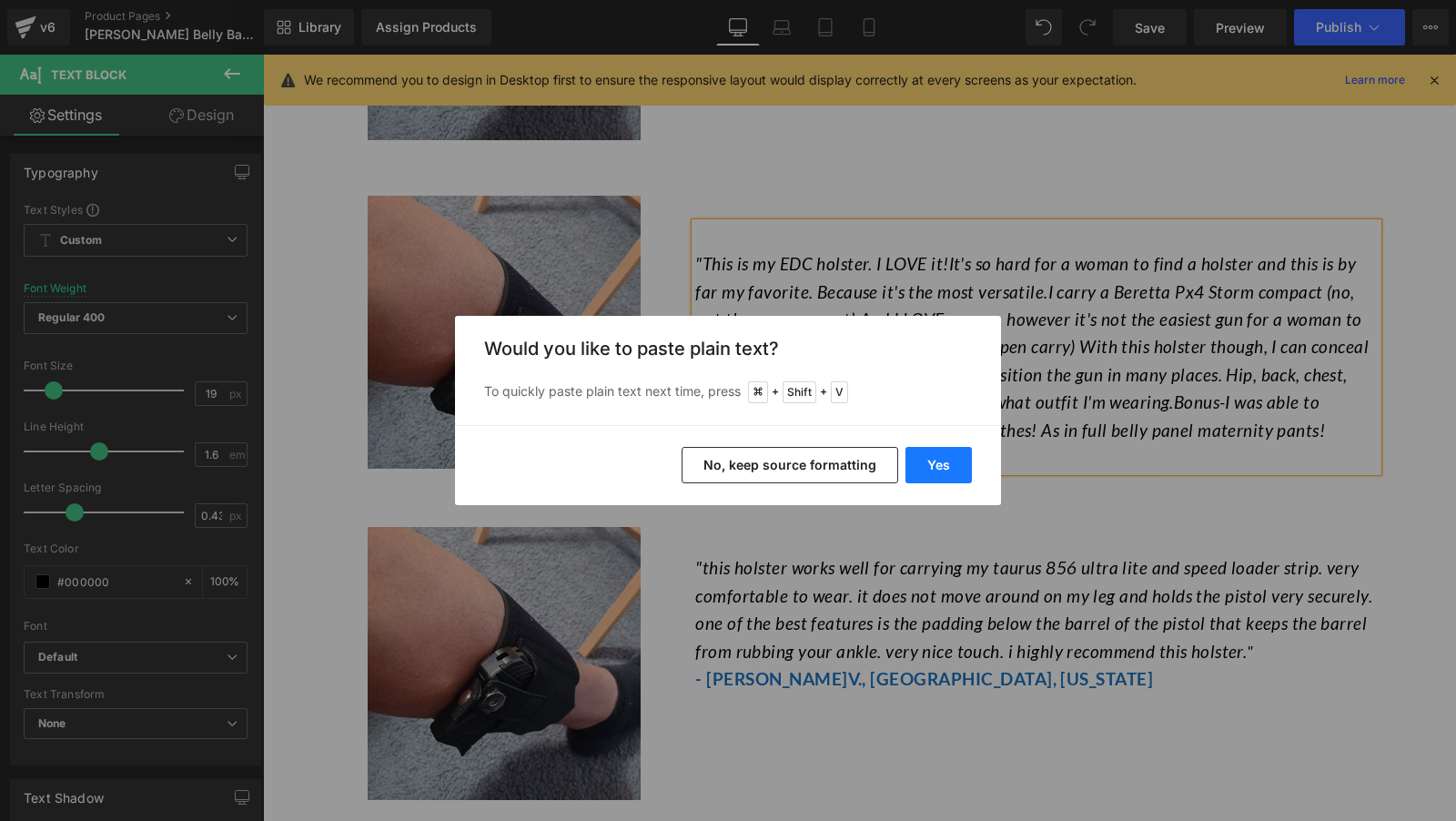
click at [931, 448] on button "Yes" at bounding box center [939, 464] width 67 height 36
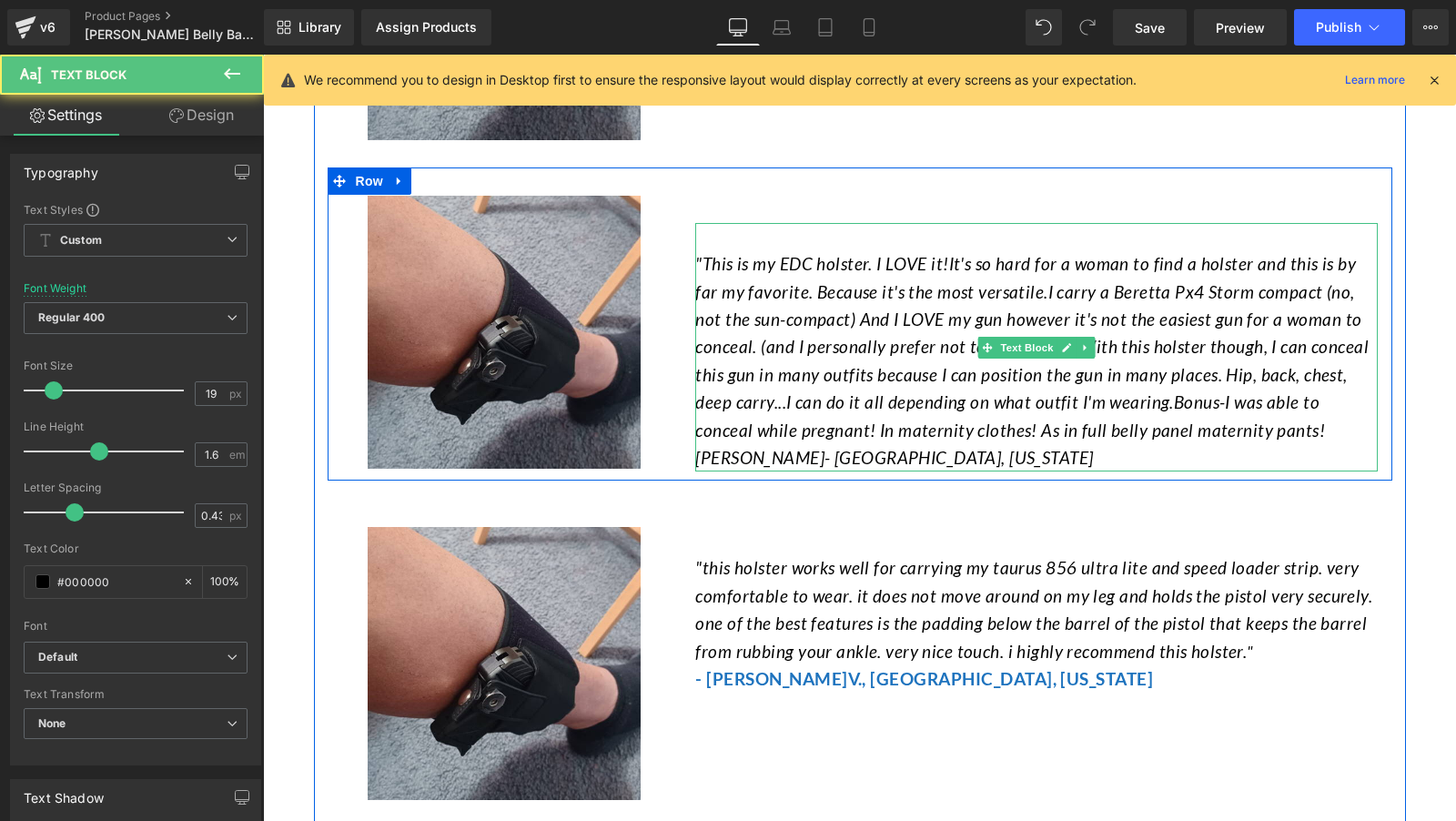
click at [936, 444] on p "[PERSON_NAME]- [GEOGRAPHIC_DATA], [US_STATE]" at bounding box center [1036, 457] width 682 height 27
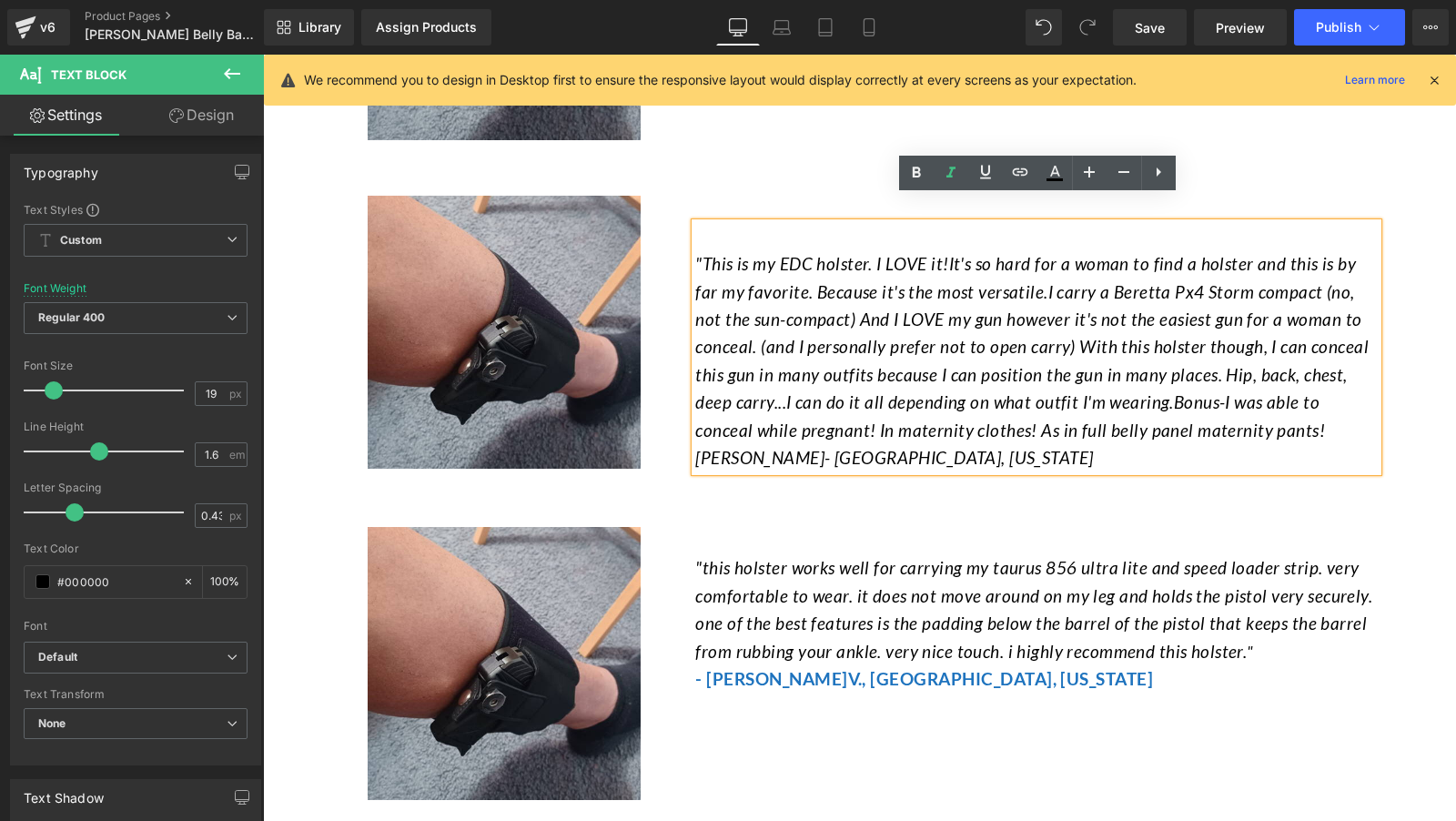
click at [722, 253] on span ""This is my EDC holster. I LOVE it!It's so hard for a woman to find a holster a…" at bounding box center [1032, 345] width 673 height 187
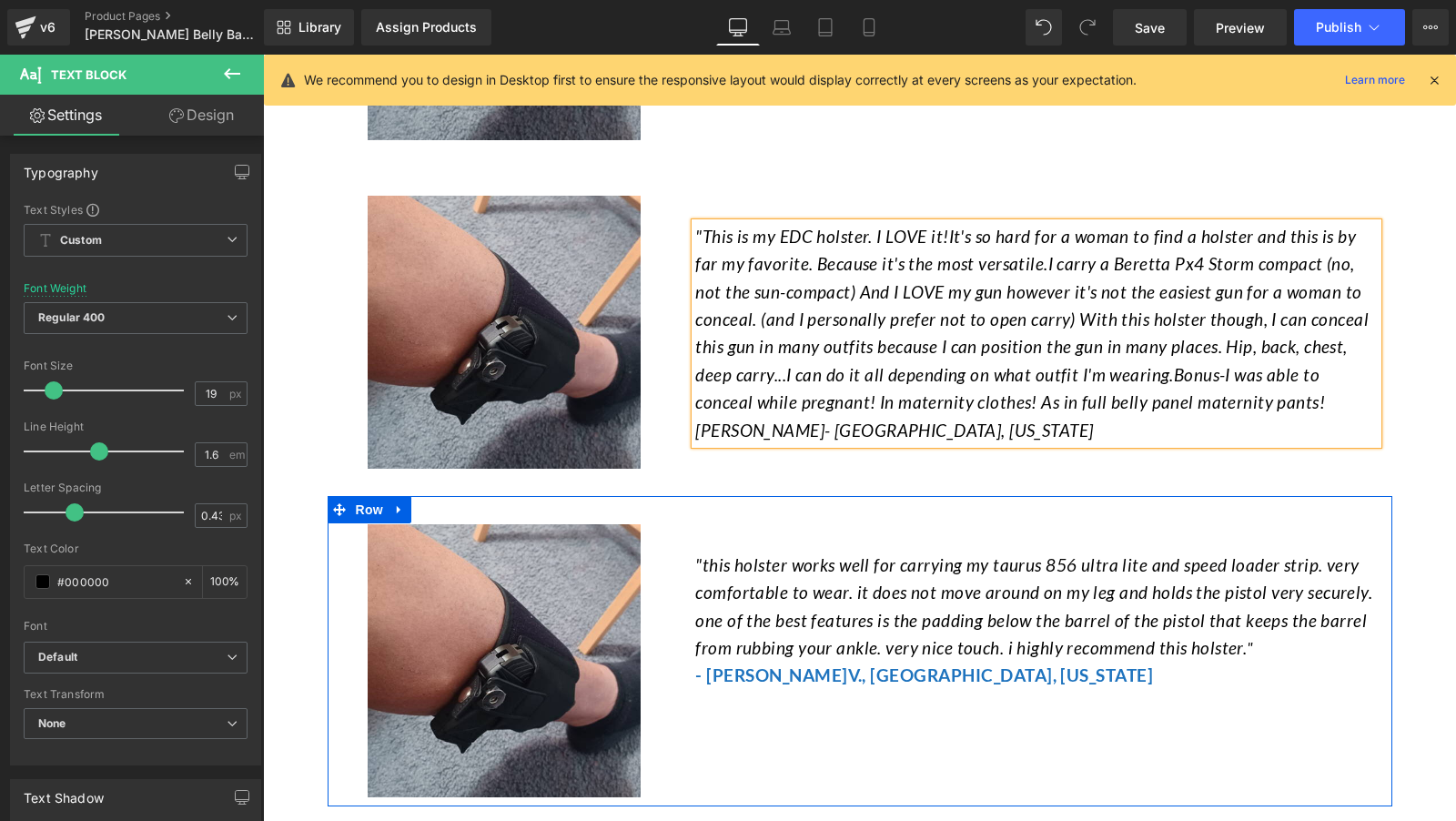
click at [750, 664] on span "- [PERSON_NAME]" at bounding box center [772, 674] width 152 height 21
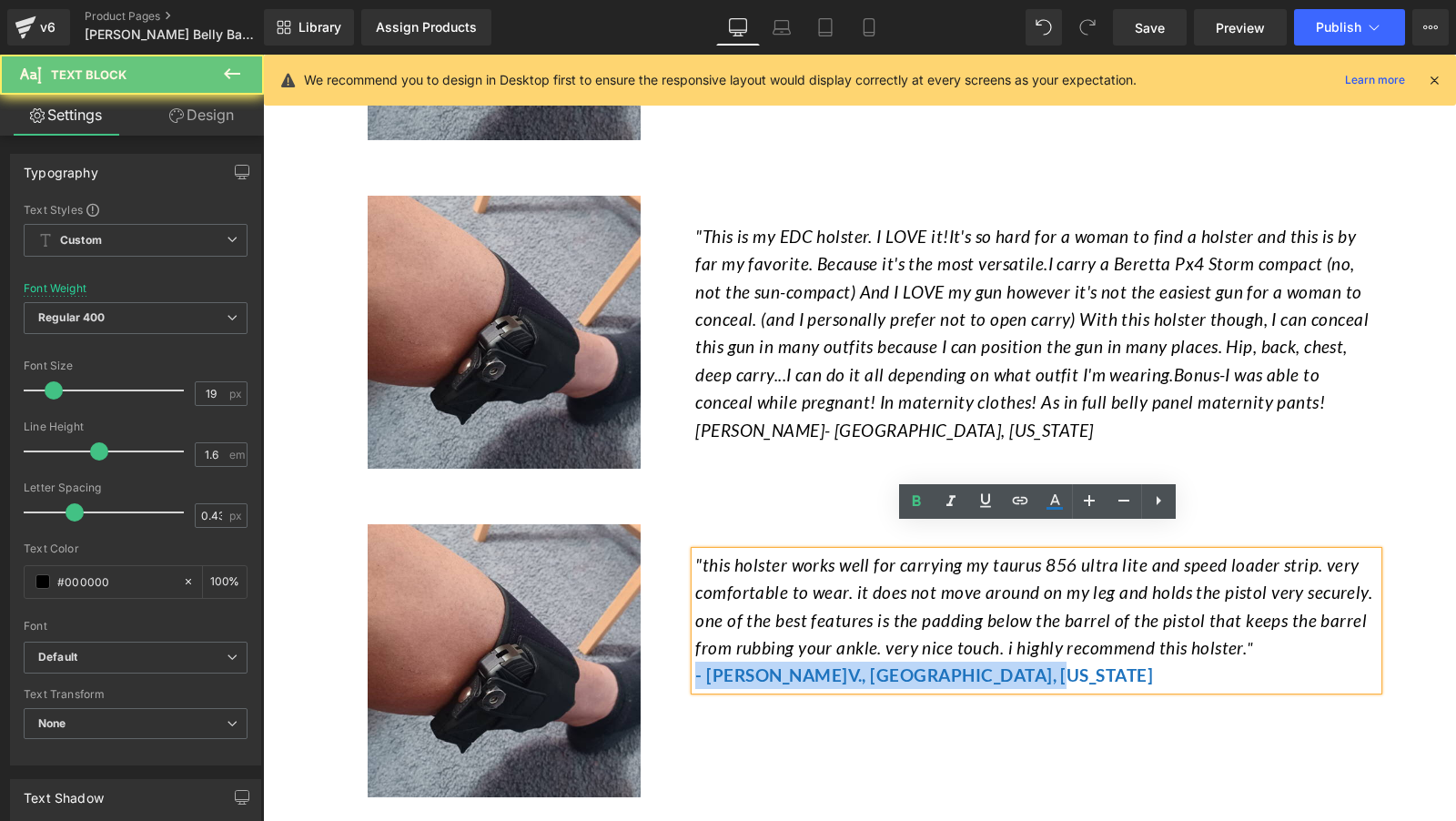
click at [750, 664] on span "- [PERSON_NAME]" at bounding box center [772, 674] width 152 height 21
copy font "- Mcknight V. , Casa Grande, Arizona"
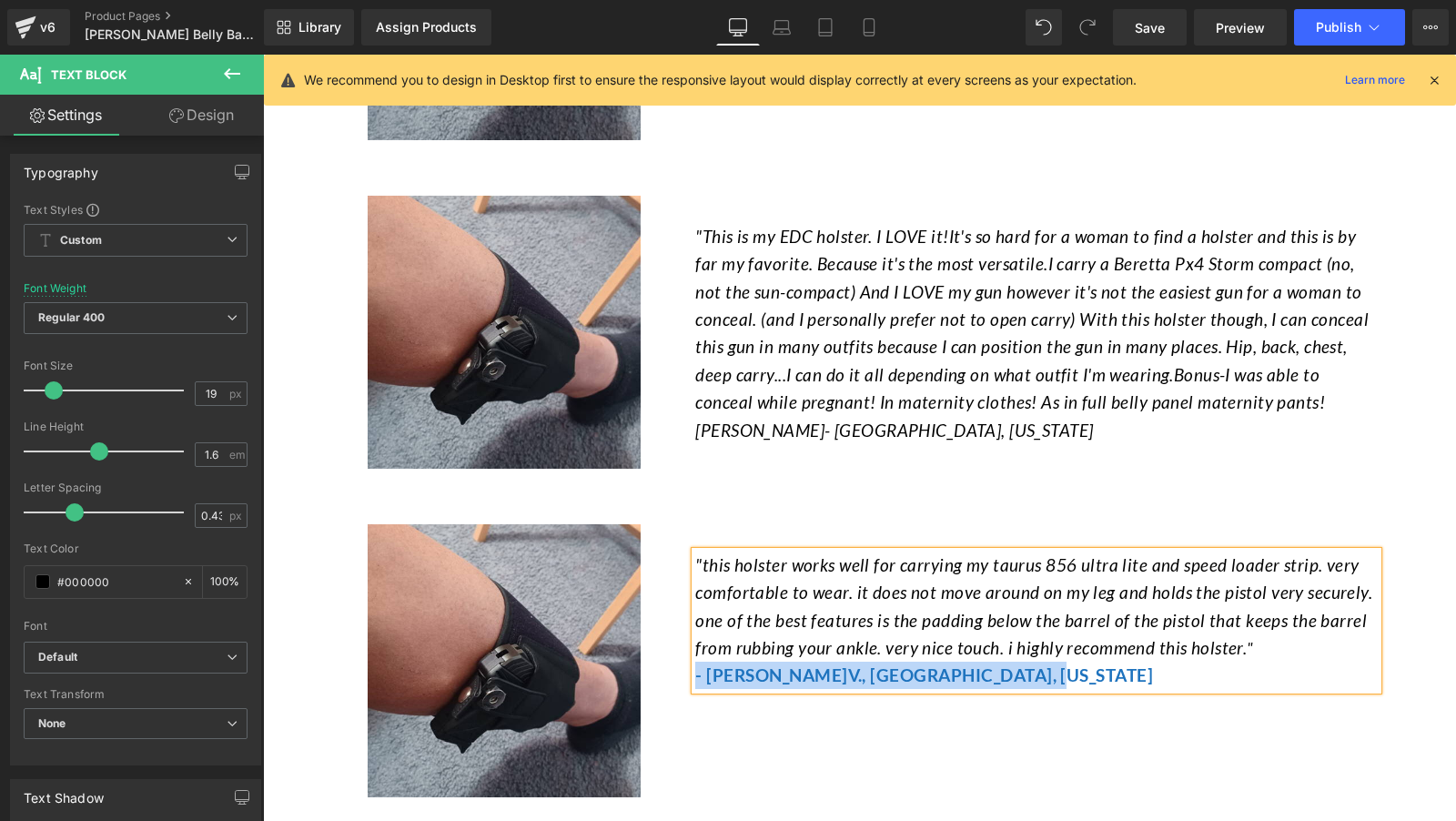
click at [862, 664] on span ", [GEOGRAPHIC_DATA], [US_STATE]" at bounding box center [1008, 674] width 292 height 21
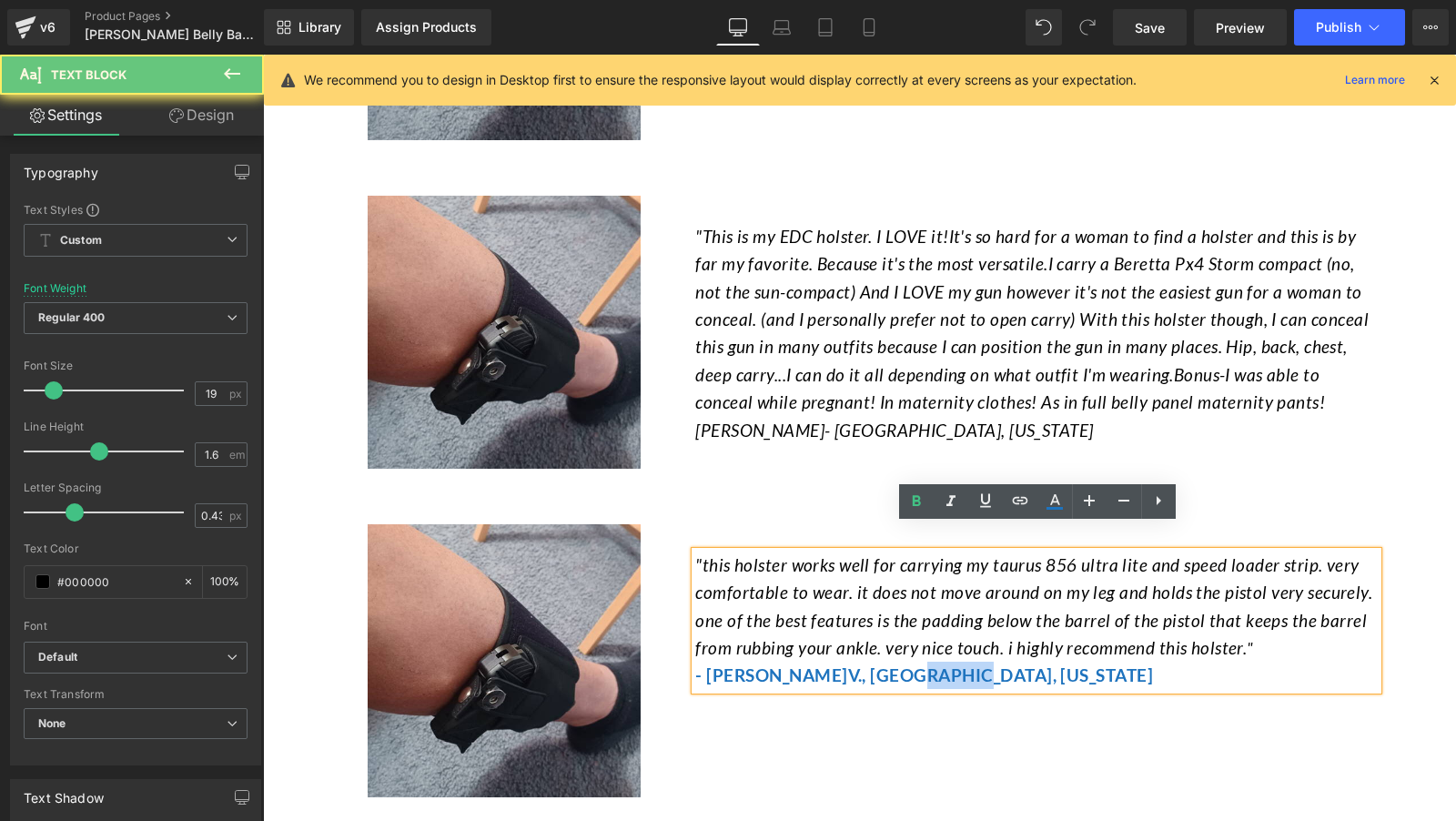
click at [862, 664] on span ", [GEOGRAPHIC_DATA], [US_STATE]" at bounding box center [1008, 674] width 292 height 21
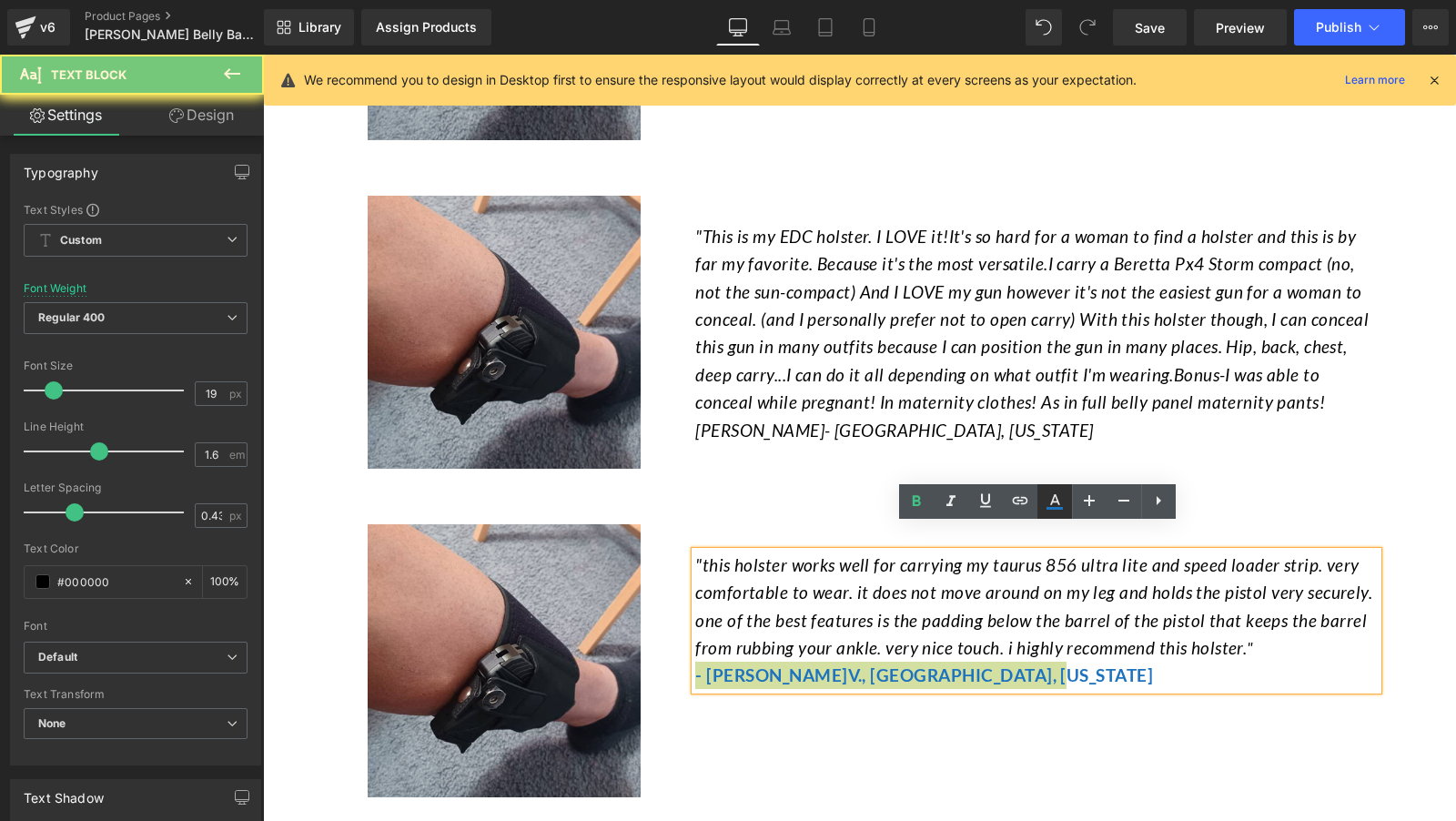
click at [1061, 510] on icon at bounding box center [1055, 502] width 22 height 22
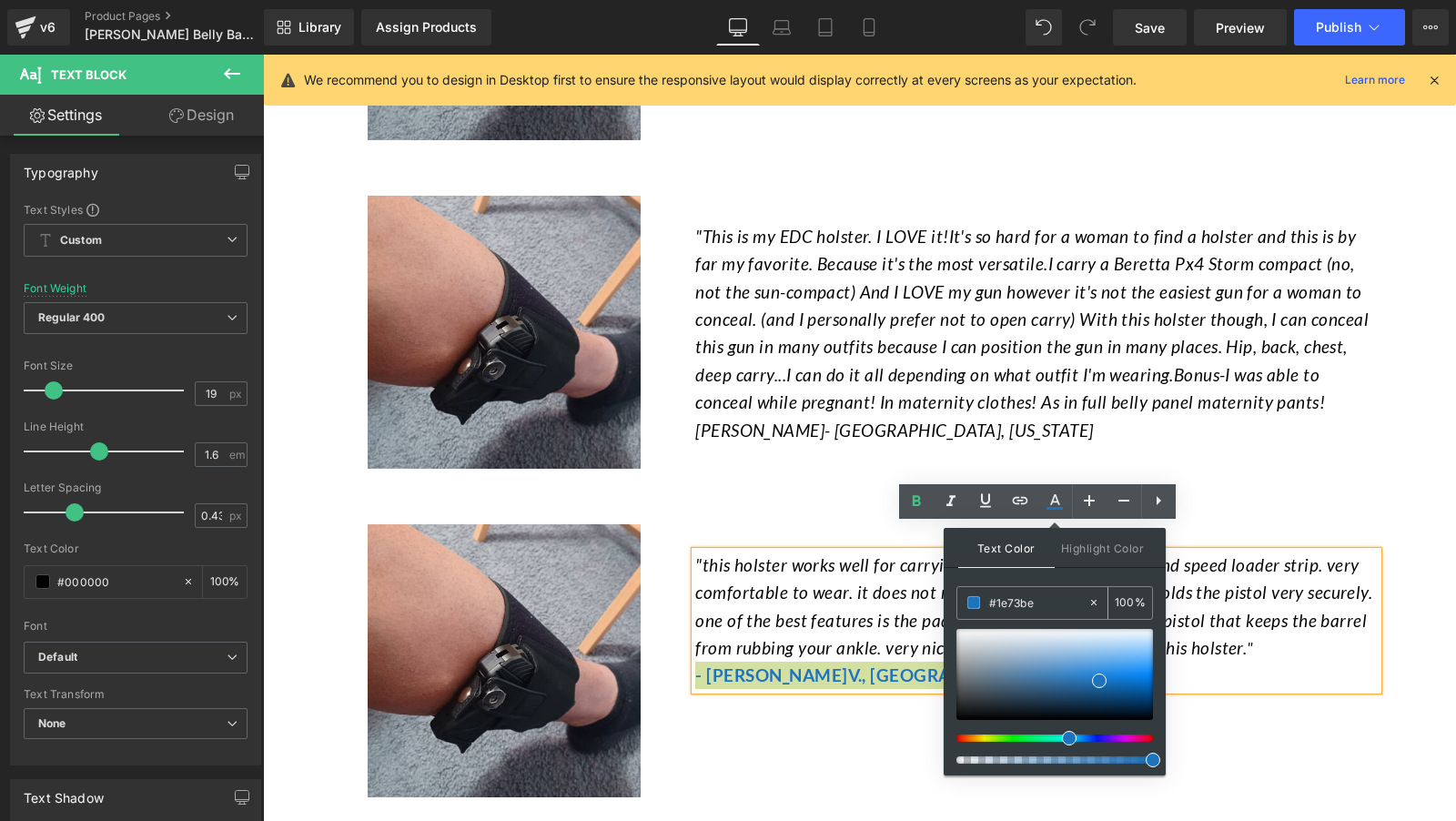
click at [1055, 593] on input "#1e73be" at bounding box center [1038, 603] width 98 height 20
click at [1022, 417] on p "[PERSON_NAME]- [GEOGRAPHIC_DATA], [US_STATE]" at bounding box center [1036, 430] width 682 height 27
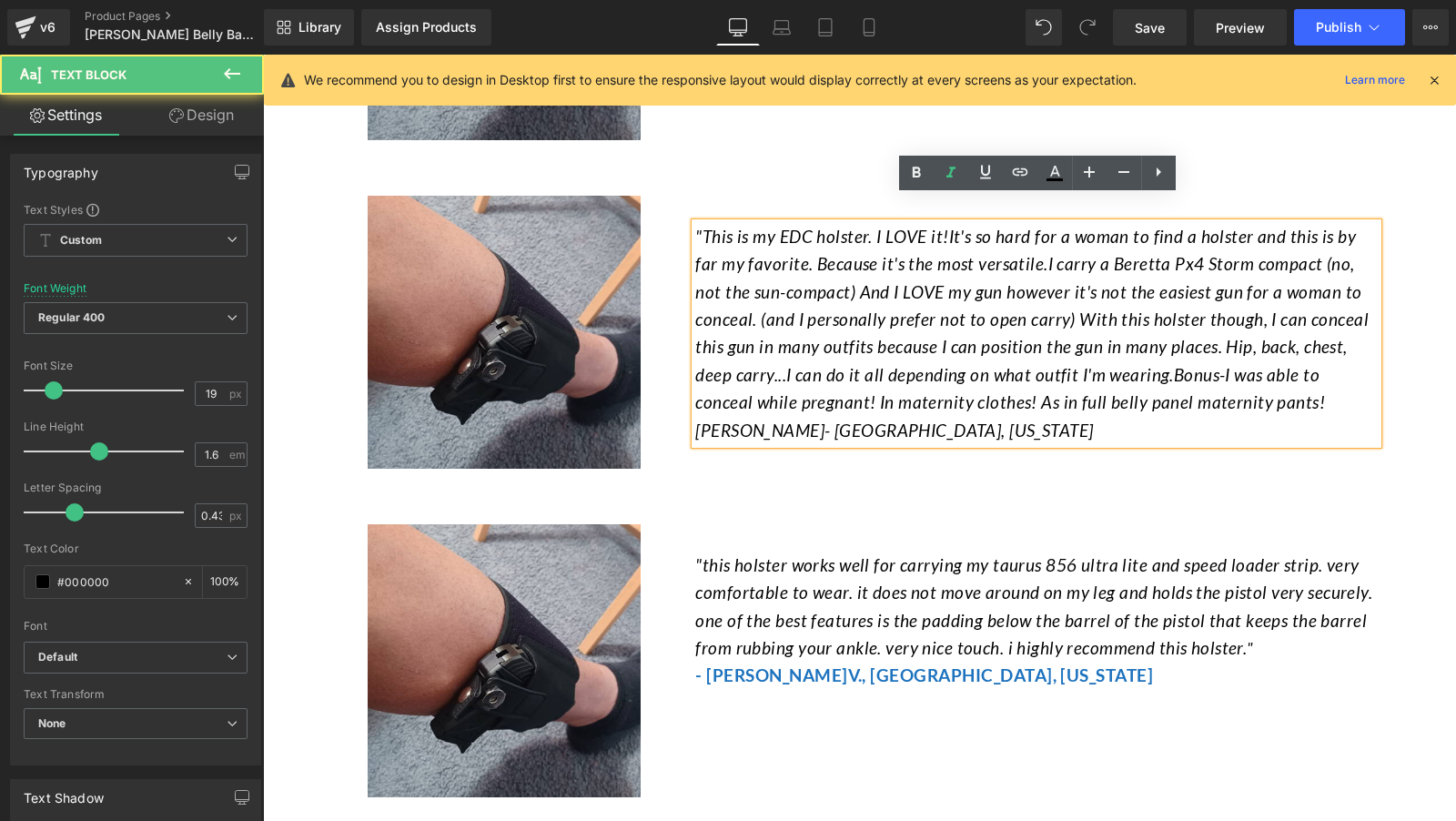
click at [839, 389] on p ""This is my EDC holster. I LOVE it!It's so hard for a woman to find a holster a…" at bounding box center [1036, 319] width 682 height 194
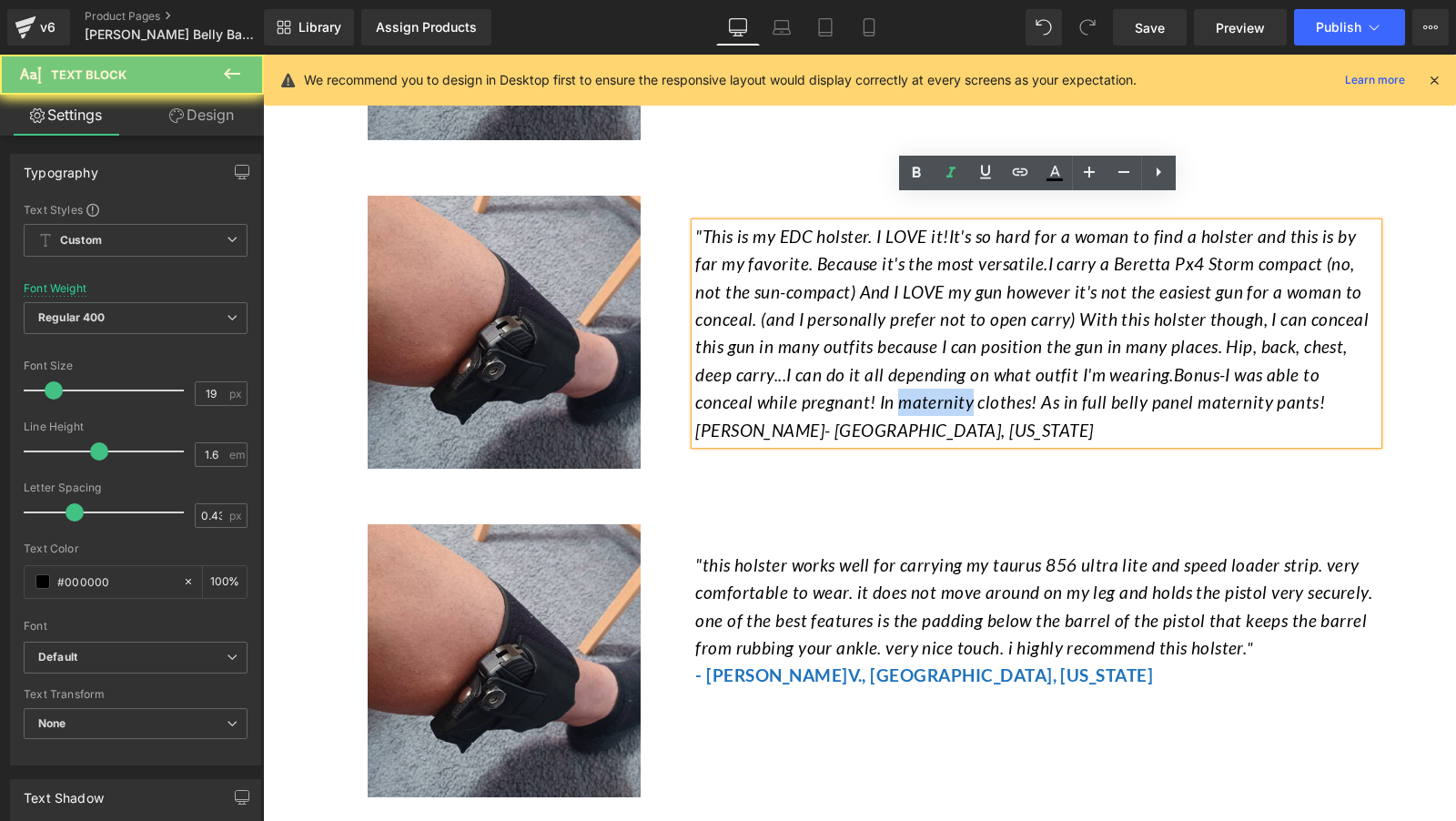
click at [839, 389] on p ""This is my EDC holster. I LOVE it!It's so hard for a woman to find a holster a…" at bounding box center [1036, 319] width 682 height 194
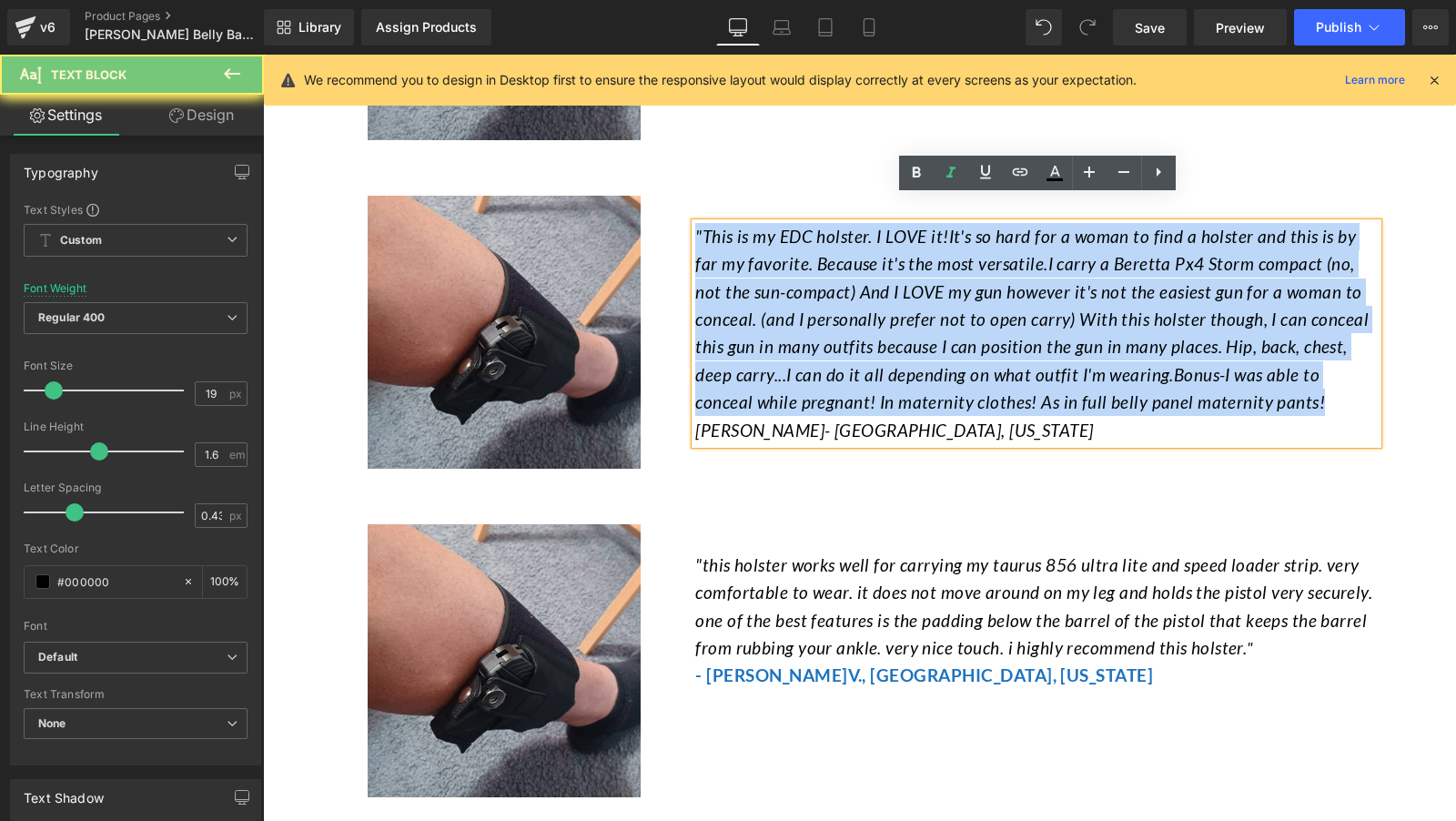
click at [839, 389] on p ""This is my EDC holster. I LOVE it!It's so hard for a woman to find a holster a…" at bounding box center [1036, 319] width 682 height 194
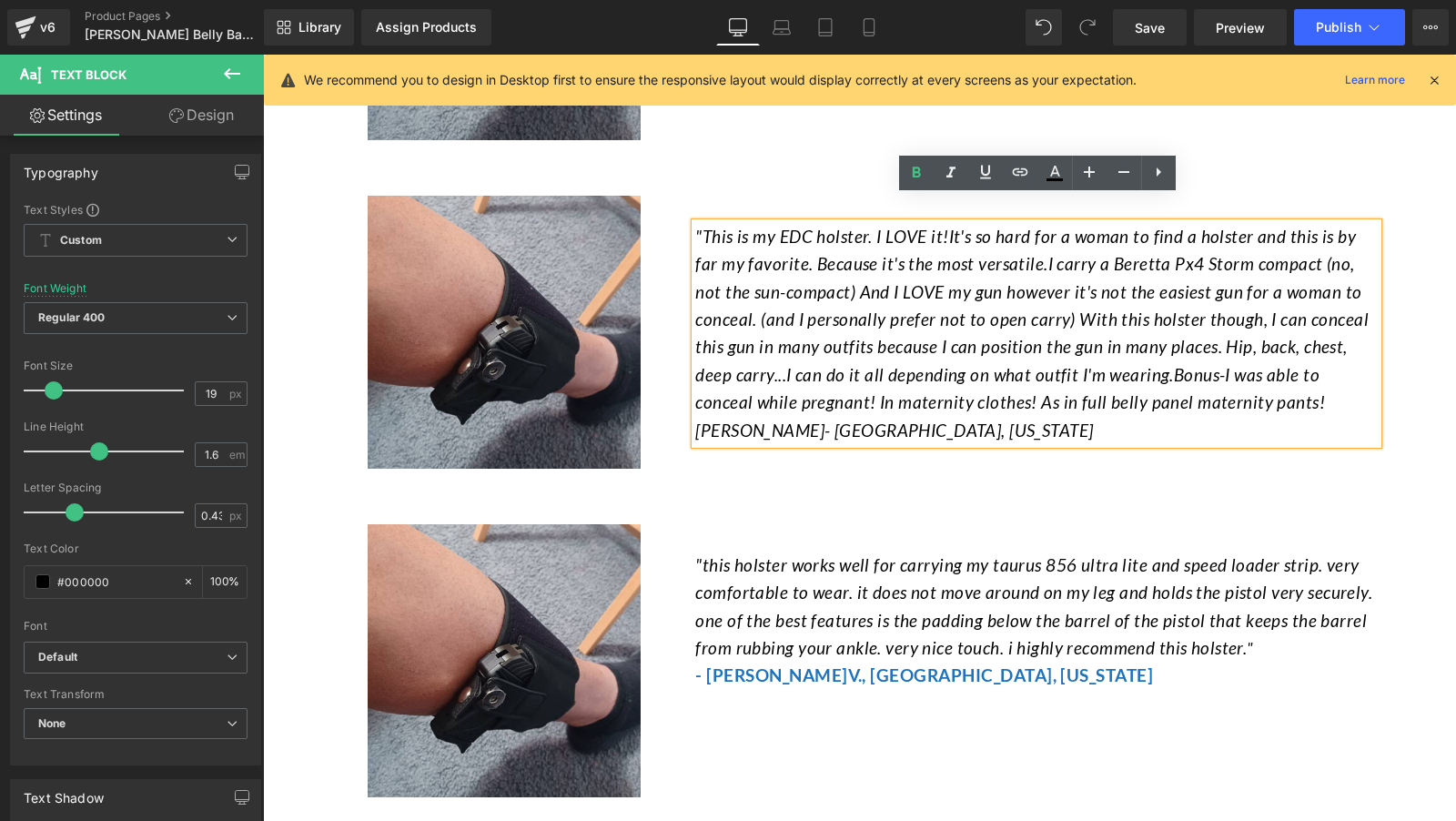
click at [811, 420] on span "[PERSON_NAME]- [GEOGRAPHIC_DATA], [US_STATE]" at bounding box center [894, 430] width 397 height 21
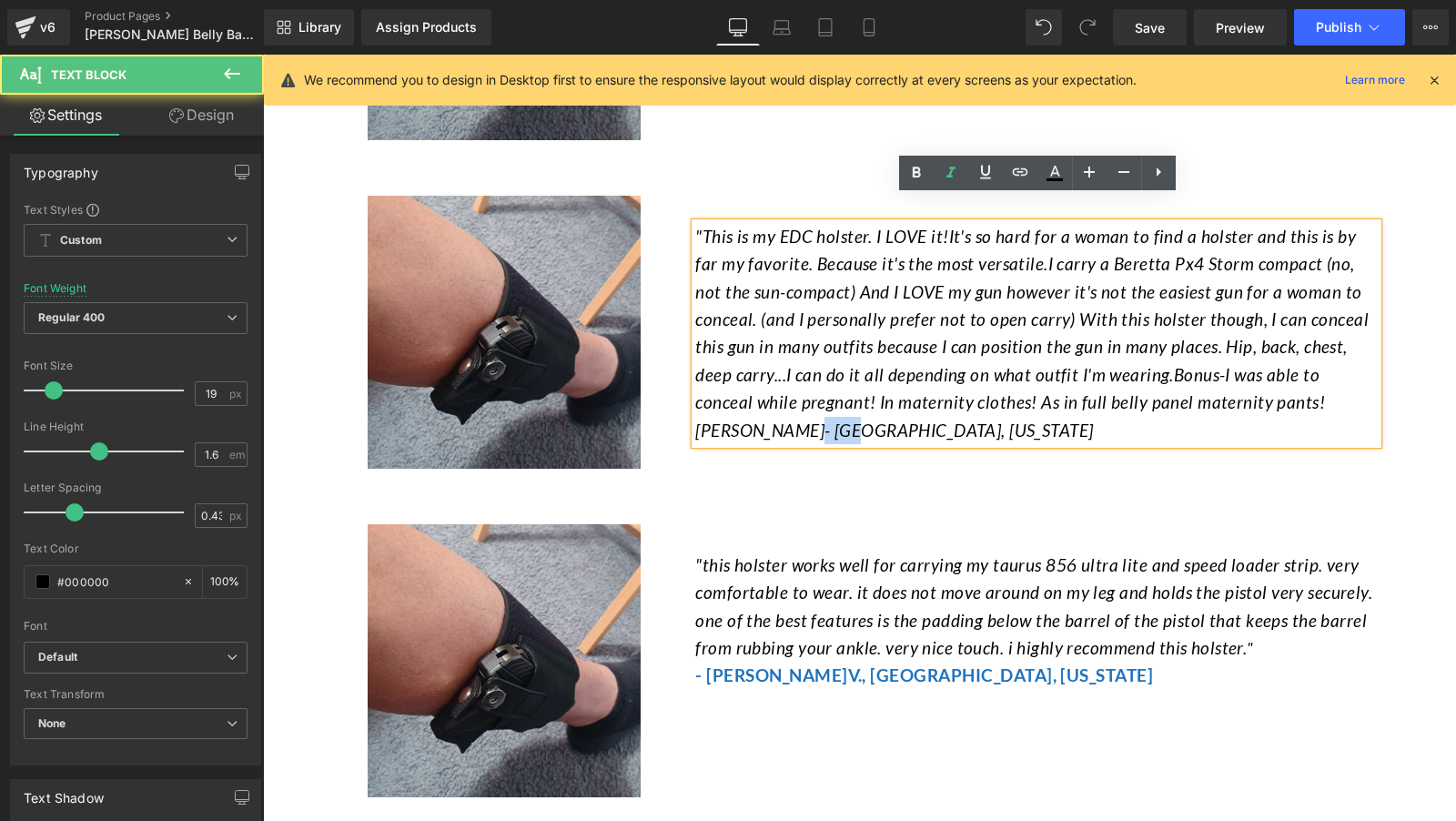
click at [811, 420] on span "[PERSON_NAME]- [GEOGRAPHIC_DATA], [US_STATE]" at bounding box center [894, 430] width 397 height 21
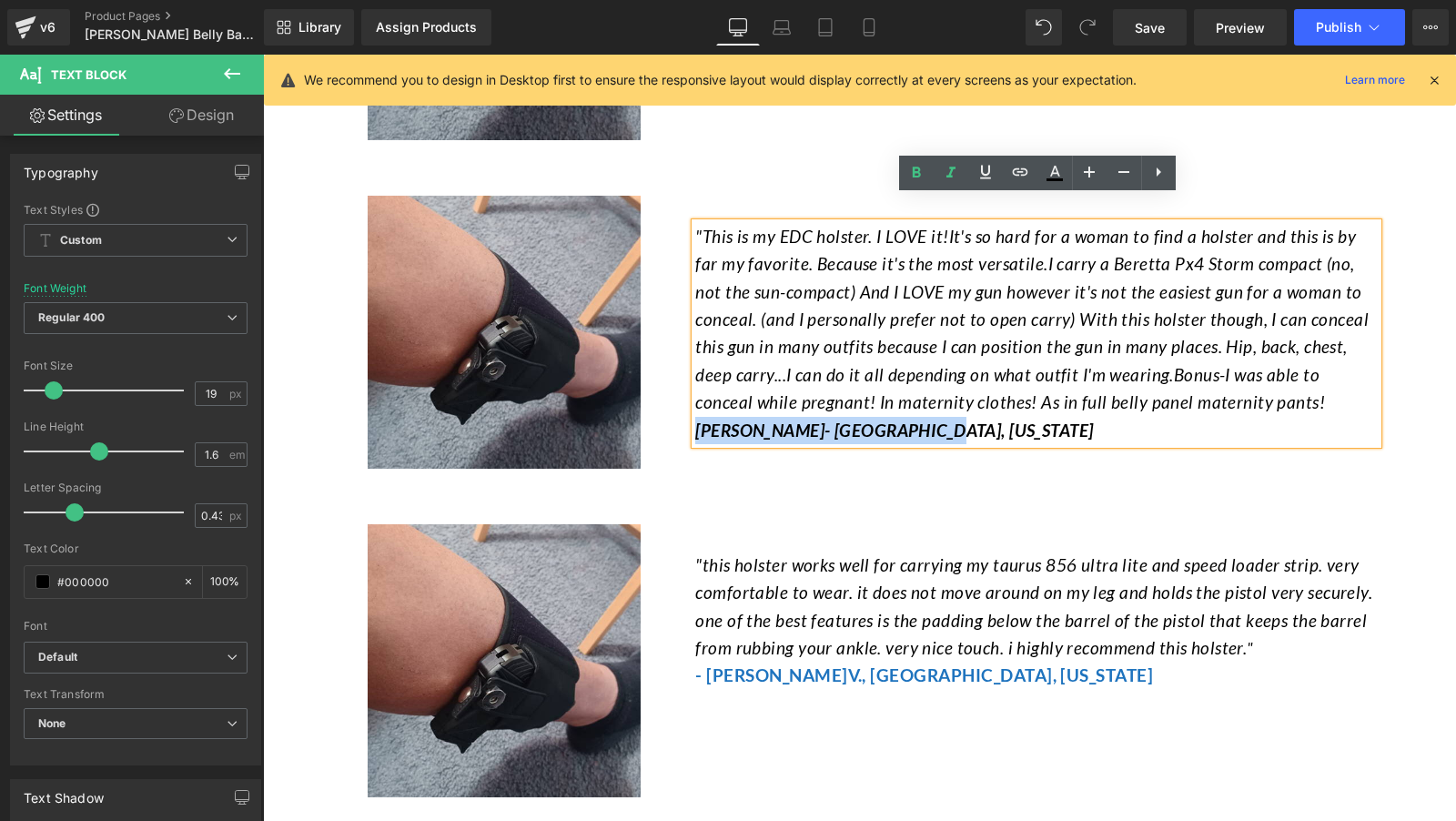
click at [937, 417] on p "[PERSON_NAME]- [GEOGRAPHIC_DATA], [US_STATE]" at bounding box center [1036, 430] width 682 height 27
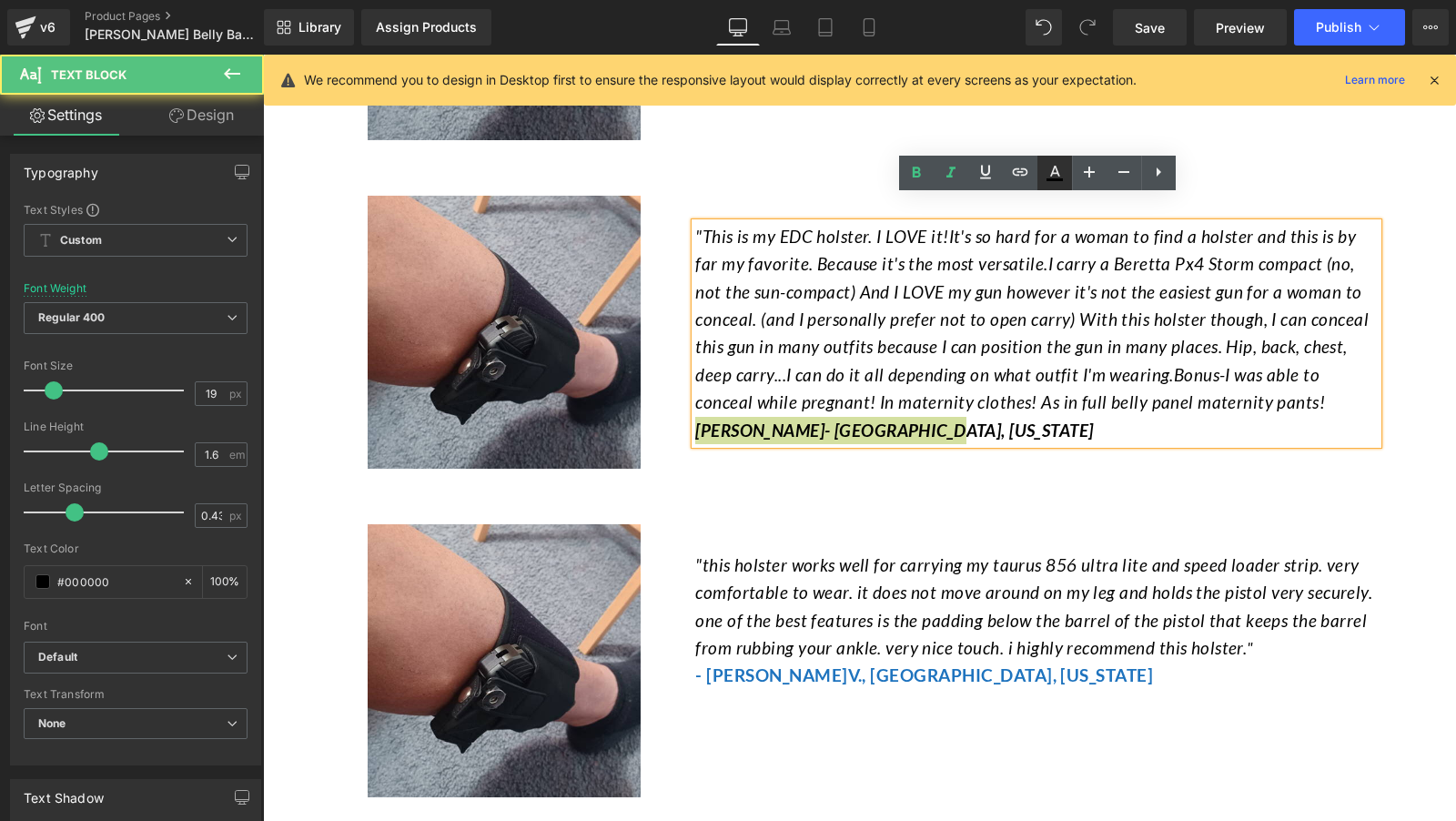
click at [1055, 174] on icon at bounding box center [1055, 173] width 22 height 22
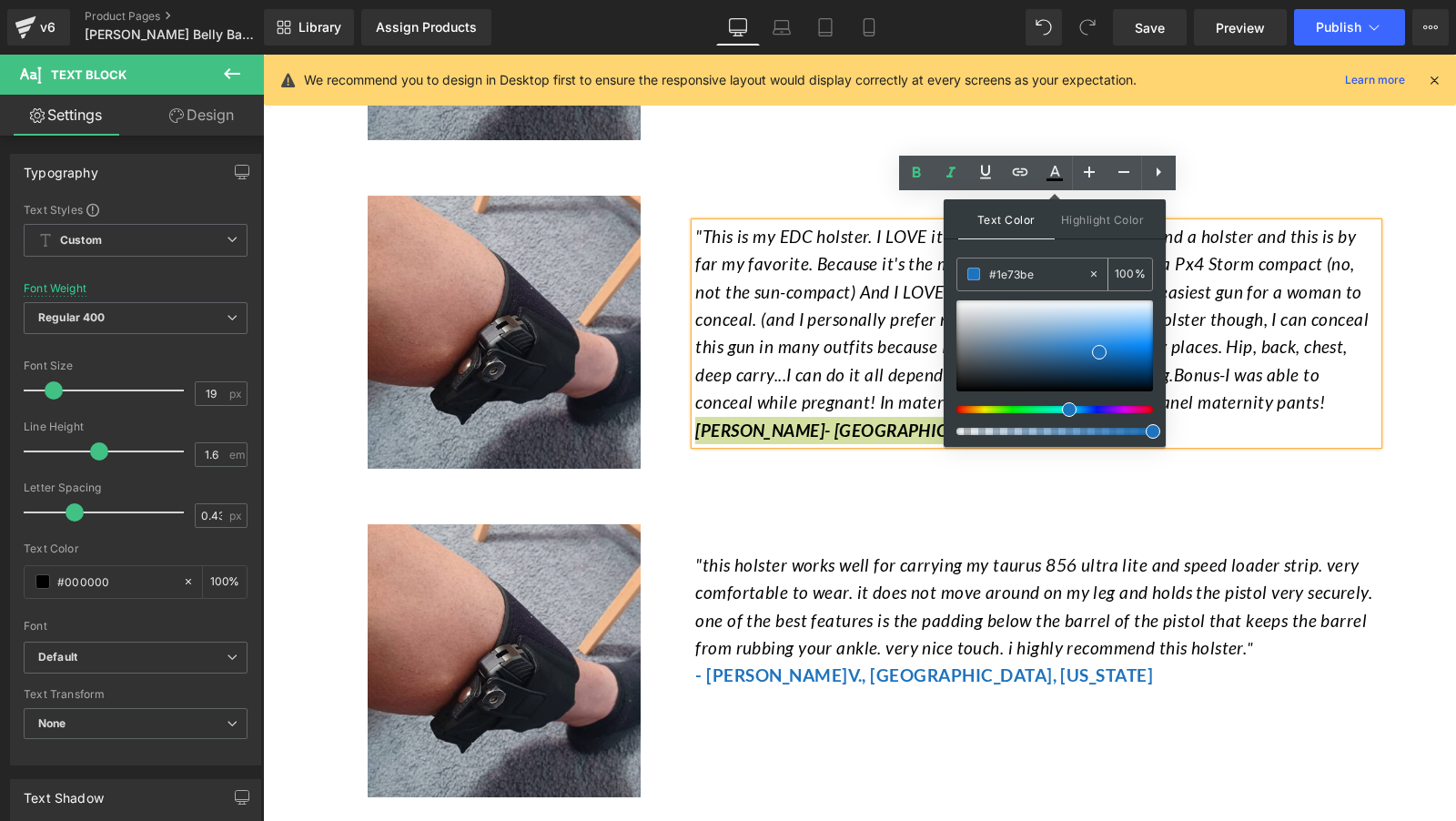
click at [1048, 261] on div "#1e73be" at bounding box center [1022, 274] width 130 height 32
click at [1048, 280] on input "#1e73be" at bounding box center [1038, 274] width 98 height 20
click at [925, 462] on div "WHAT OUR CUSTOMERS SAY? ⭐⭐⭐⭐⭐ Heading Image "I ordered three deferent belly ban…" at bounding box center [860, 402] width 1092 height 2787
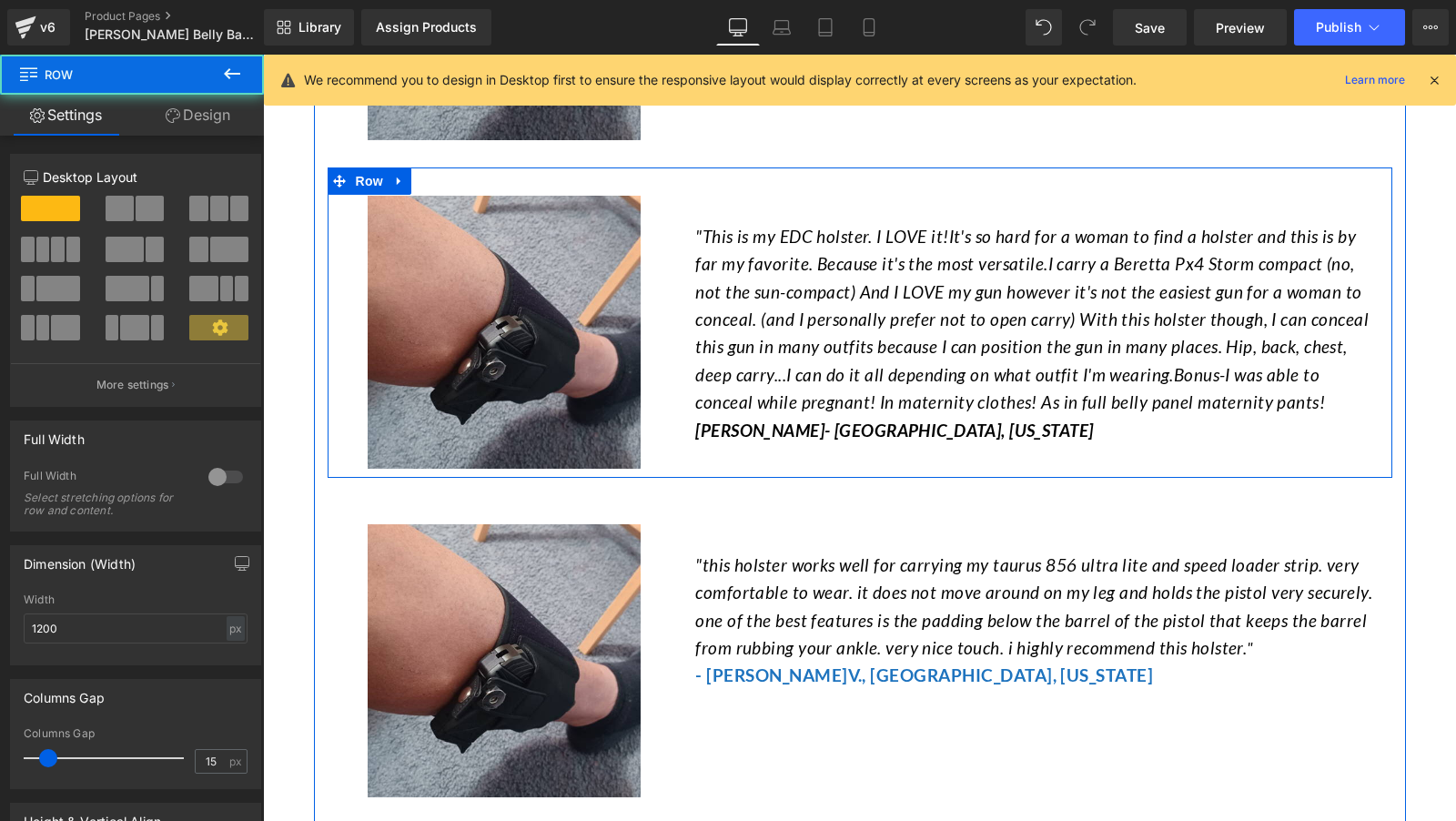
click at [920, 420] on span "[PERSON_NAME]- [GEOGRAPHIC_DATA], [US_STATE]" at bounding box center [894, 430] width 397 height 21
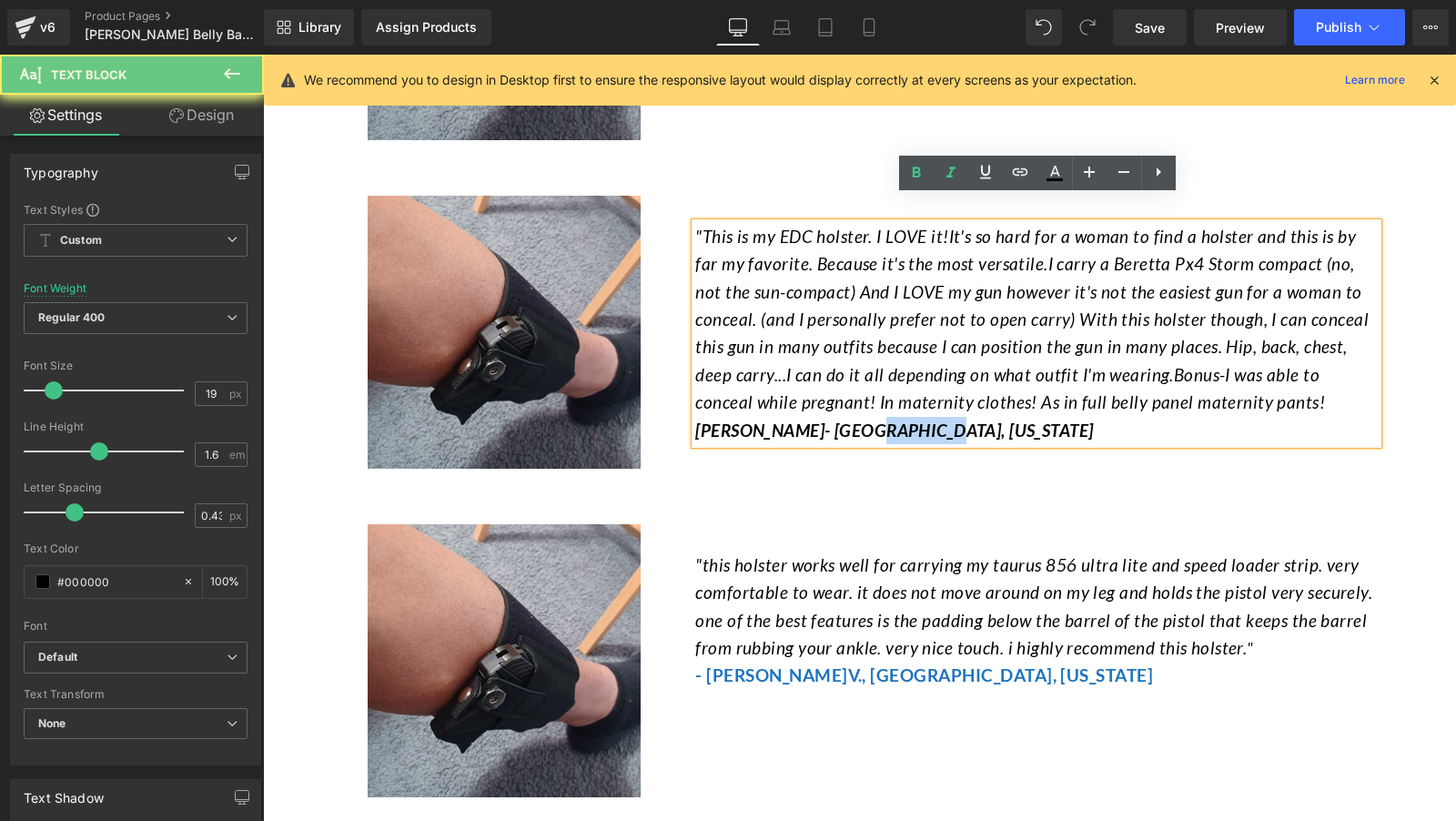
click at [920, 420] on span "[PERSON_NAME]- [GEOGRAPHIC_DATA], [US_STATE]" at bounding box center [894, 430] width 397 height 21
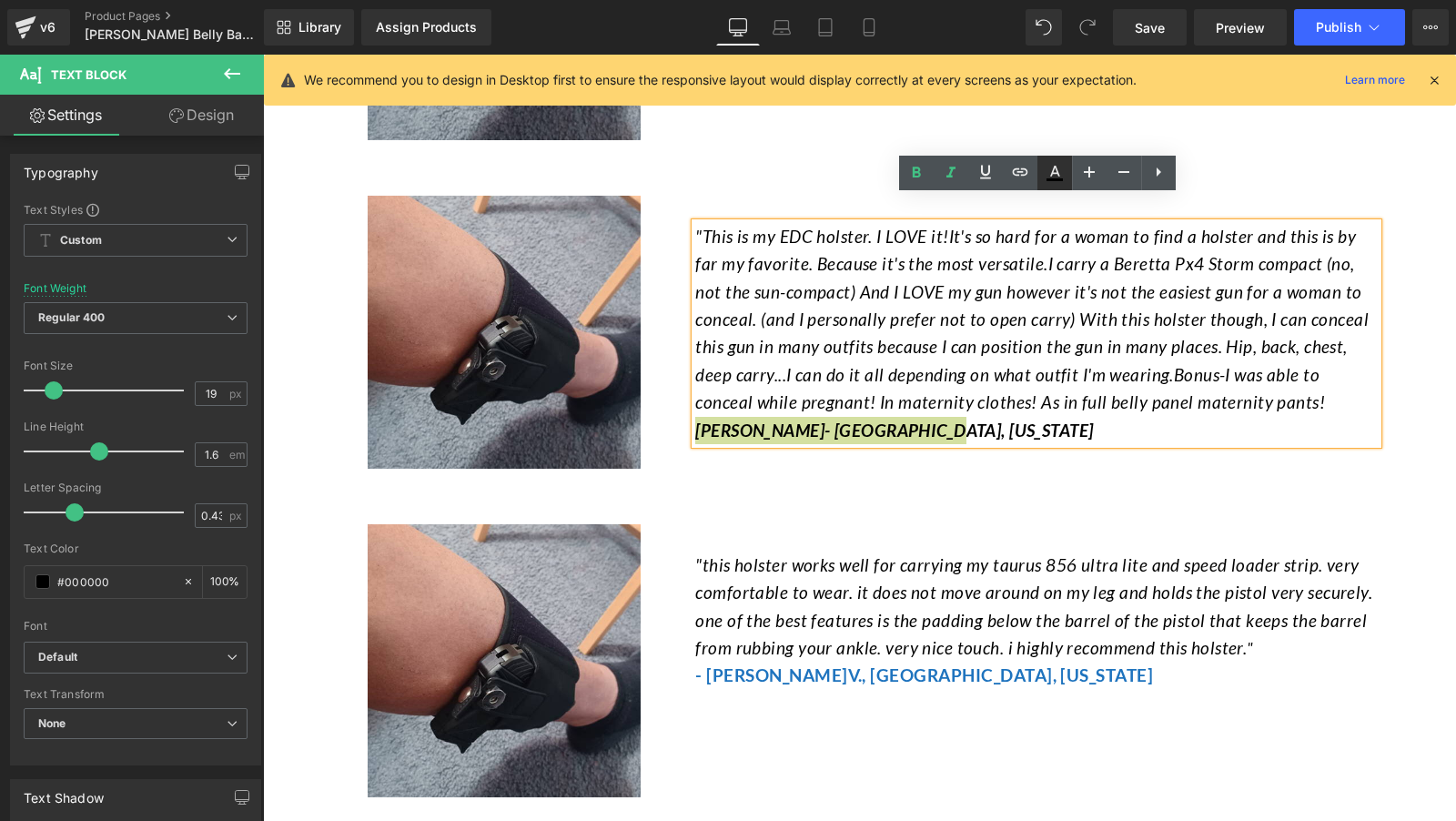
click at [1059, 172] on icon at bounding box center [1055, 173] width 22 height 22
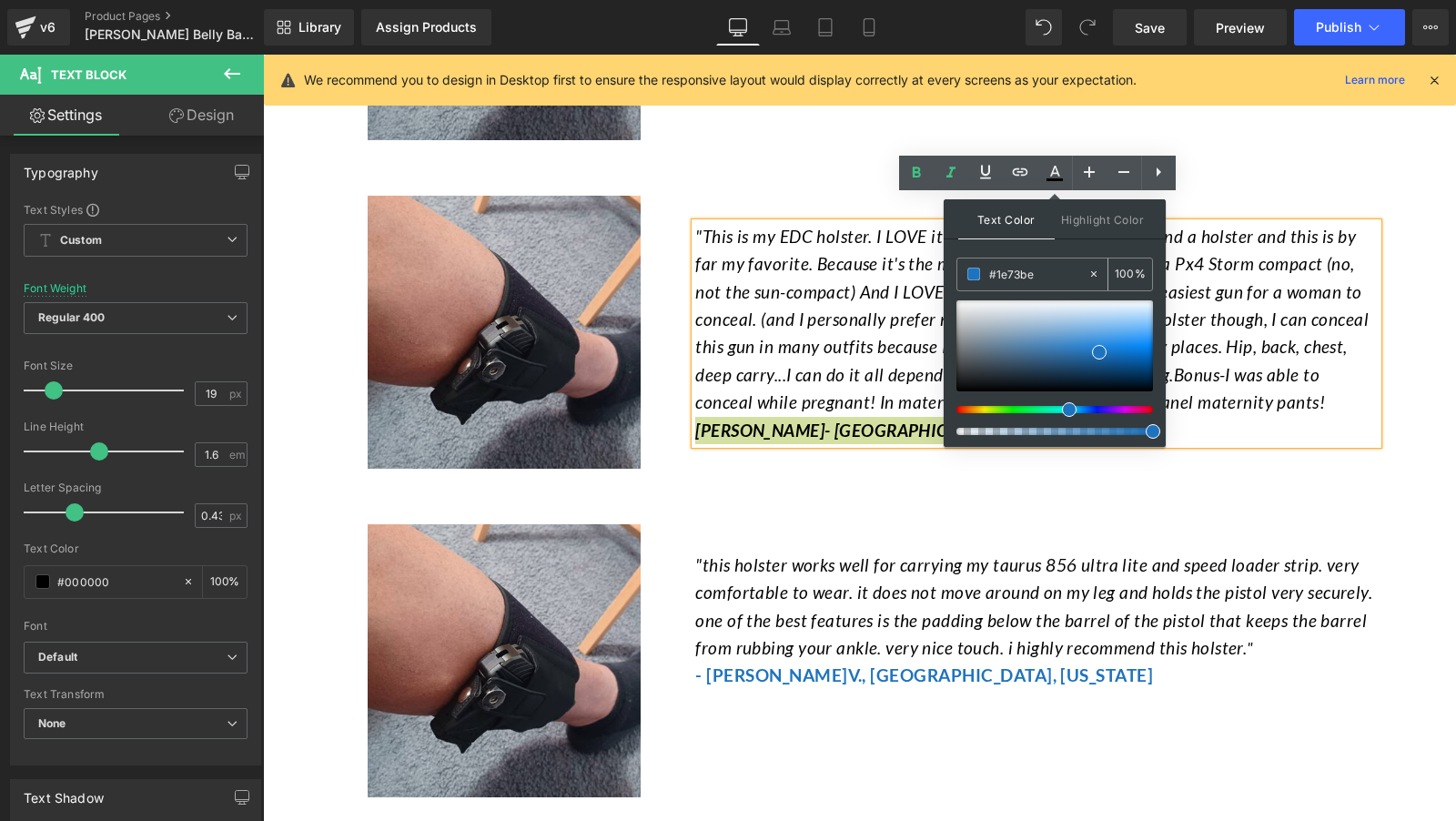
click at [1054, 277] on input "#1e73be" at bounding box center [1038, 274] width 98 height 20
click at [1102, 355] on span at bounding box center [1099, 352] width 15 height 15
click at [1106, 350] on span at bounding box center [1099, 352] width 15 height 15
click at [1100, 350] on span at bounding box center [1099, 352] width 15 height 15
click at [1097, 350] on span at bounding box center [1099, 352] width 15 height 15
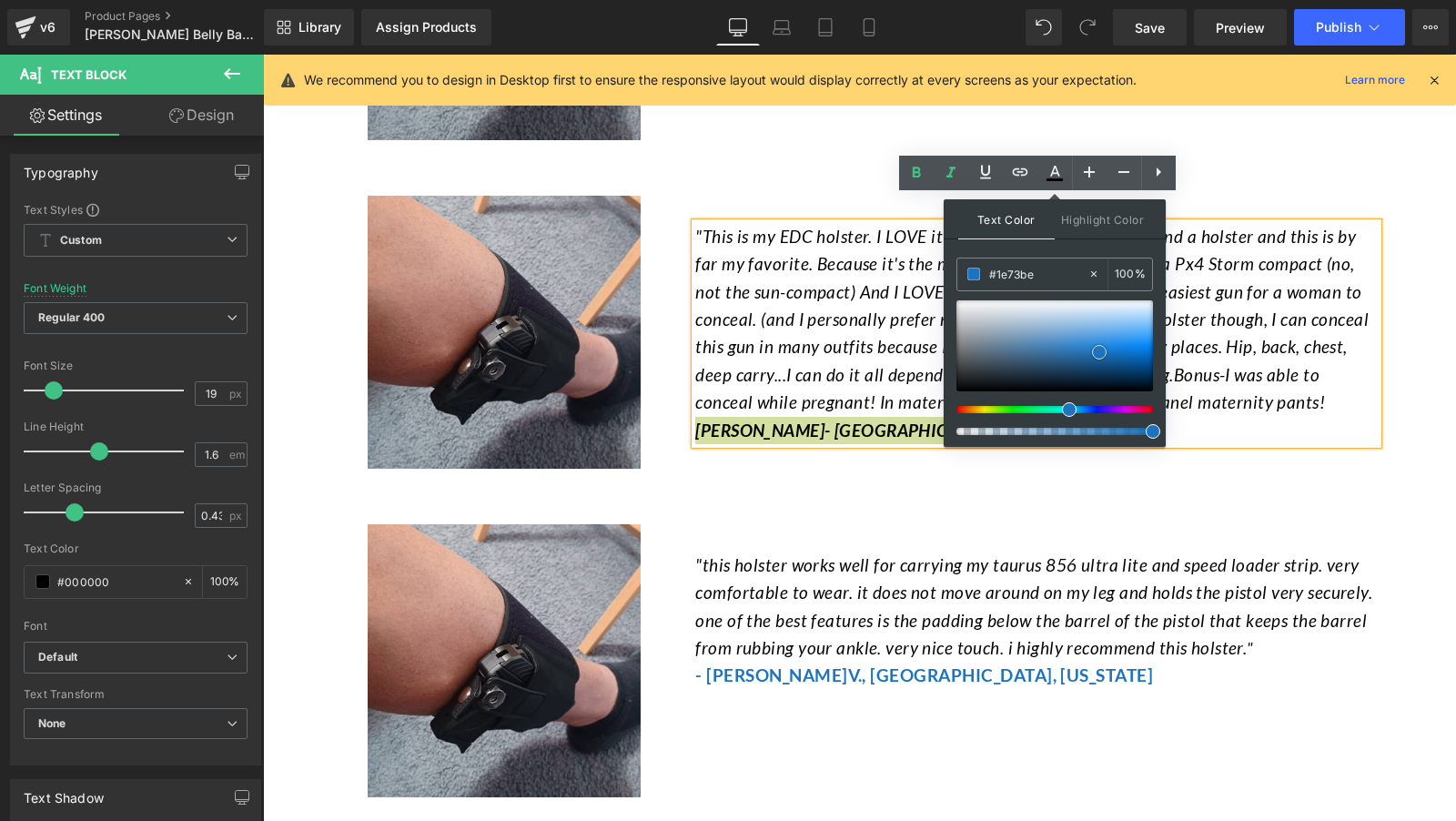
click at [1105, 350] on span at bounding box center [1099, 352] width 15 height 15
click at [1112, 348] on div at bounding box center [1055, 345] width 197 height 91
click at [1105, 348] on span at bounding box center [1112, 349] width 15 height 15
click at [780, 350] on span ""This is my EDC holster. I LOVE it!It's so hard for a woman to find a holster a…" at bounding box center [1032, 319] width 673 height 187
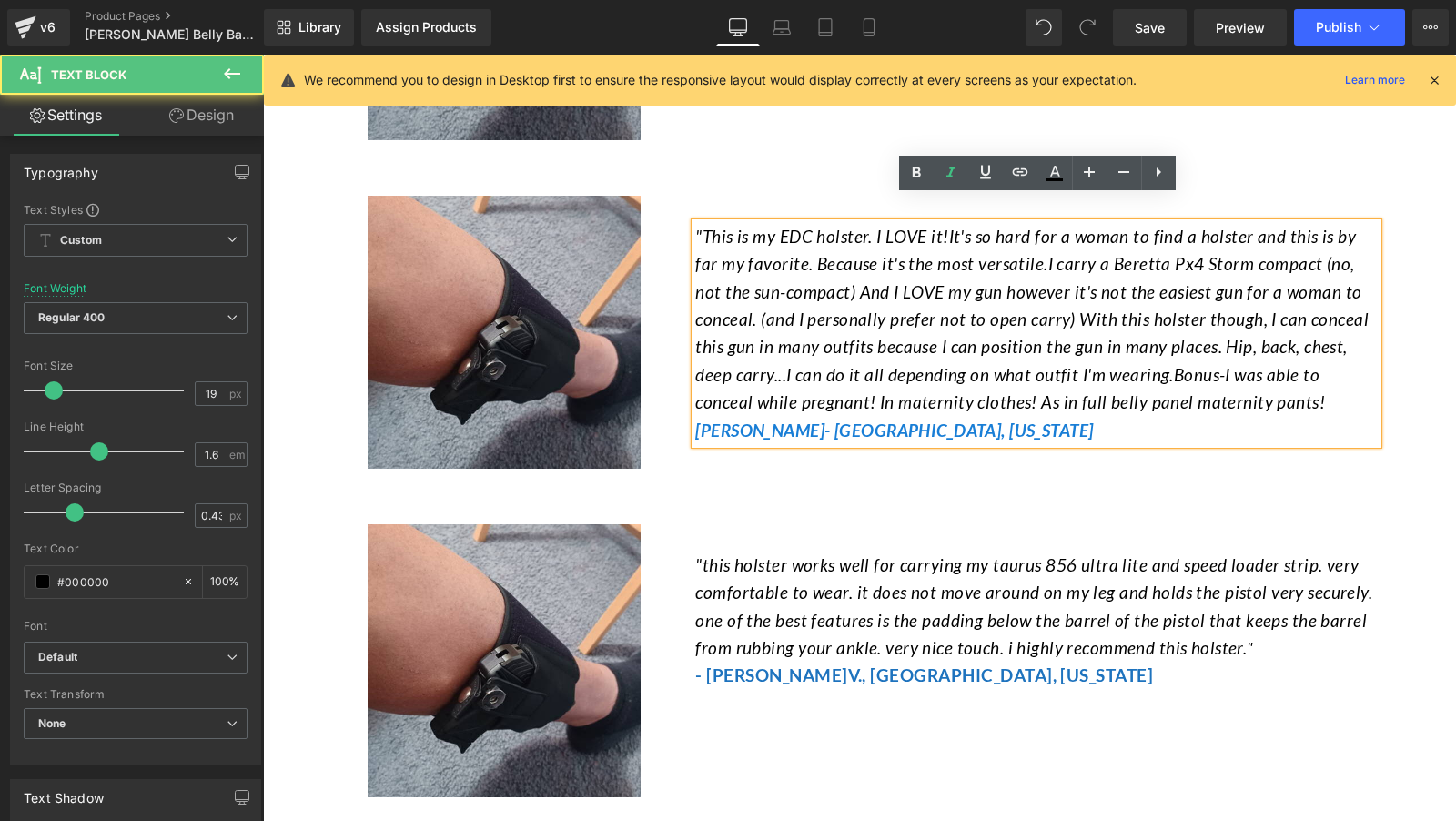
click at [802, 434] on div "Image "This is my EDC holster. I LOVE it!It's so hard for a woman to find a hol…" at bounding box center [860, 322] width 1065 height 310
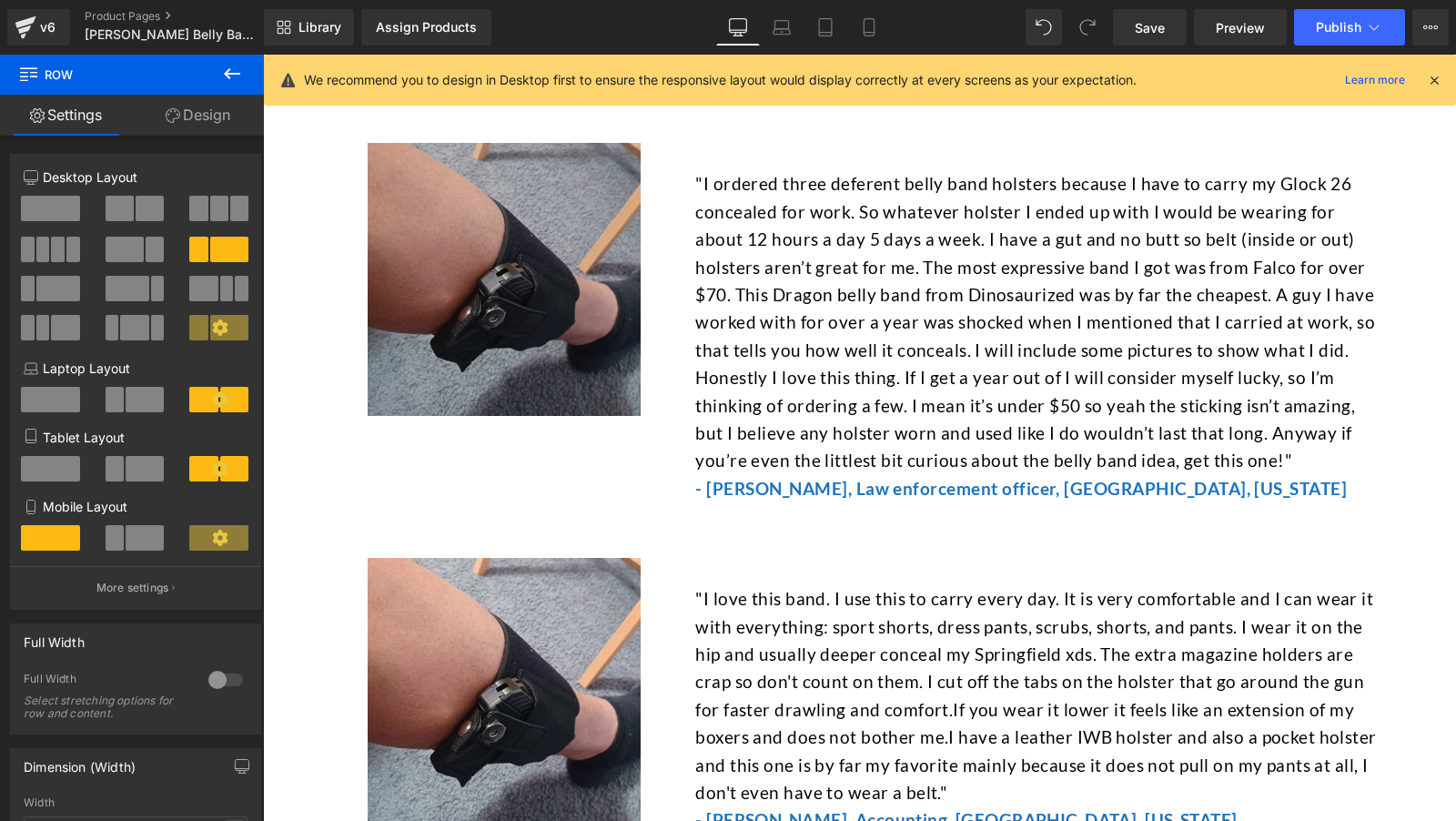
scroll to position [6299, 0]
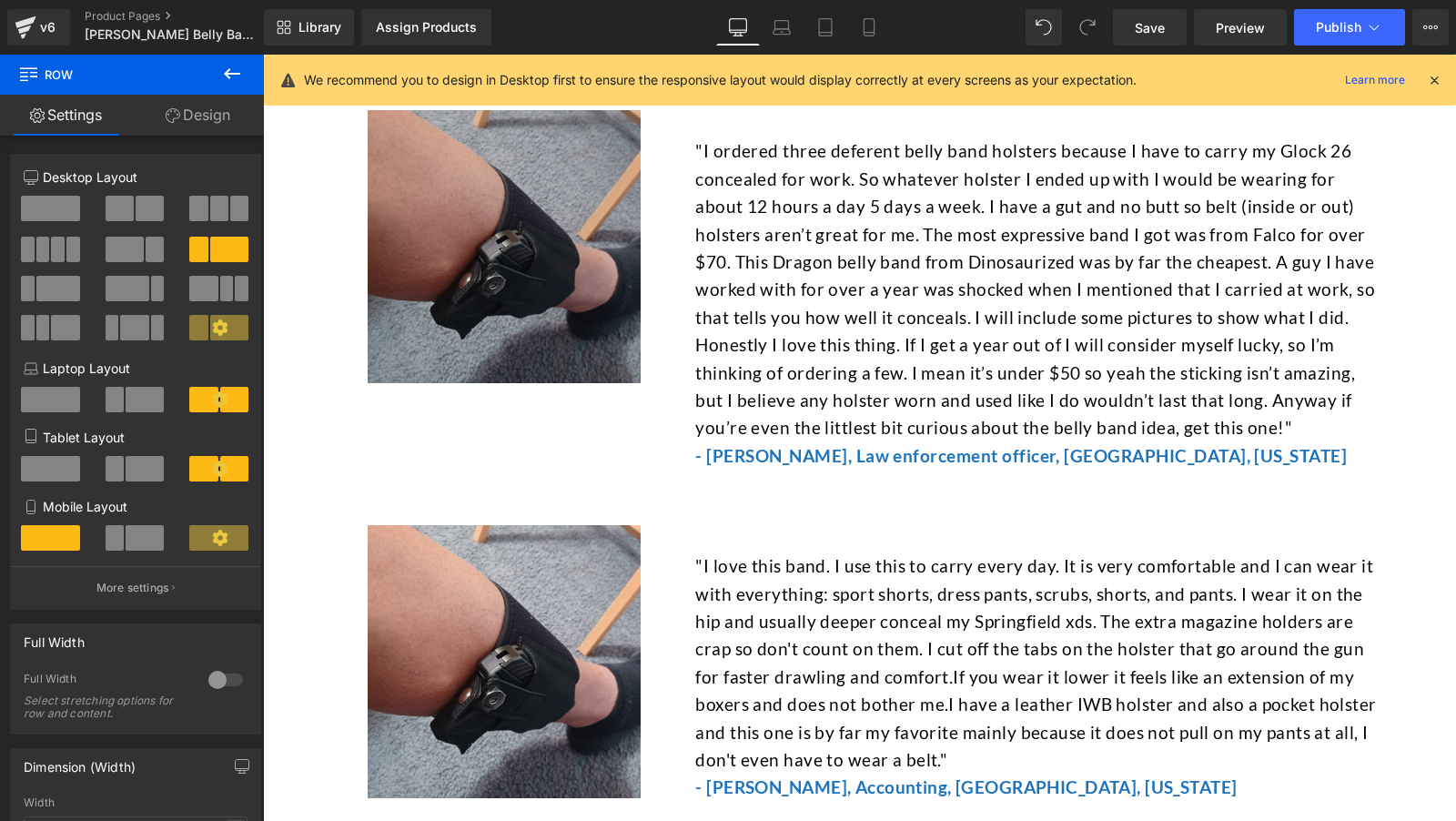
click at [507, 257] on img at bounding box center [504, 247] width 273 height 273
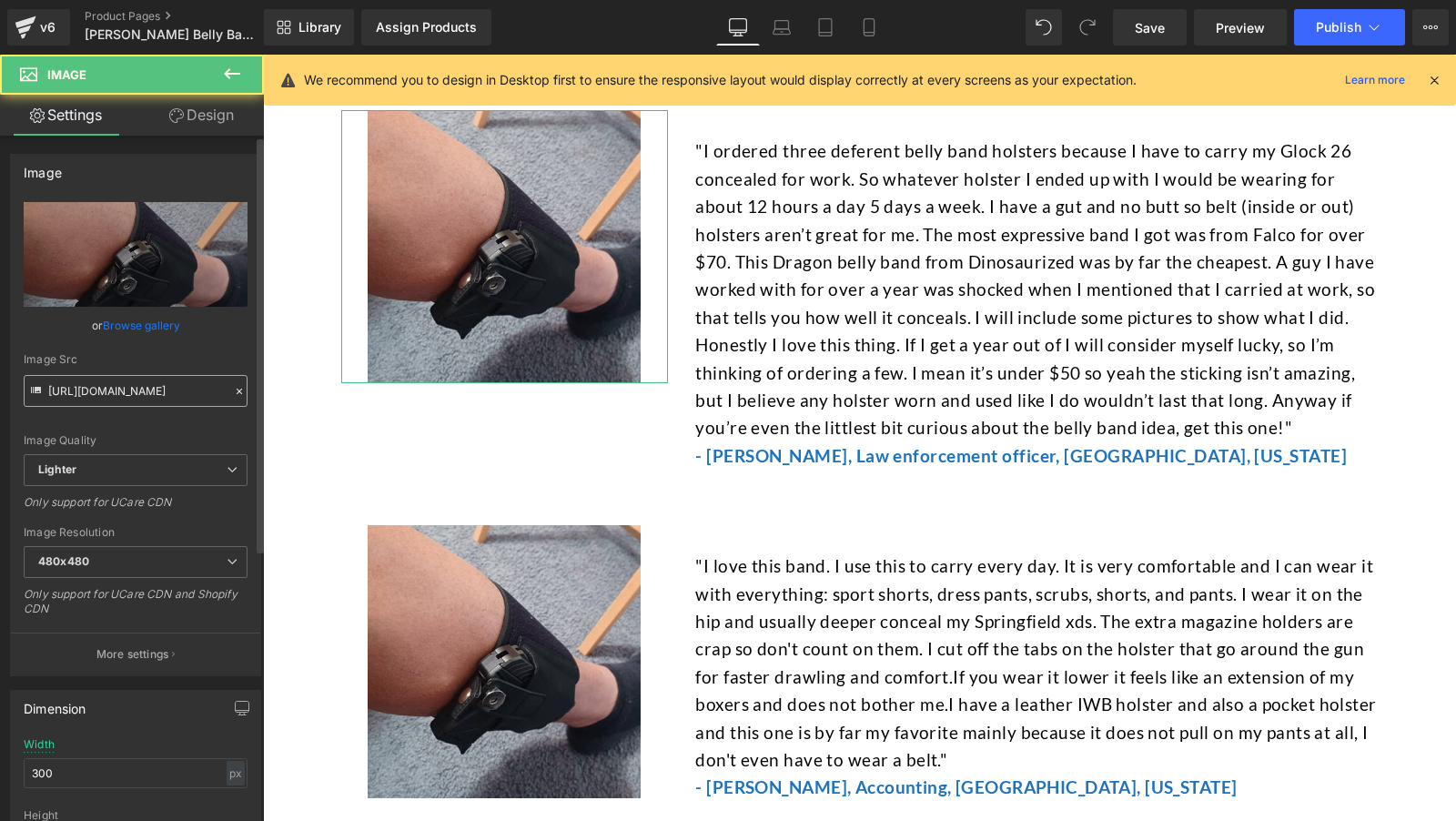
click at [164, 393] on input "https://ucarecdn.com/33d7b3c4-8214-425e-adc8-abe091090307/-/format/auto/-/previ…" at bounding box center [135, 391] width 224 height 32
type input "https://ucarecdn.com/877395cc-4269-4701-93a5-f4faa592c02b/-/format/auto/-/previ…"
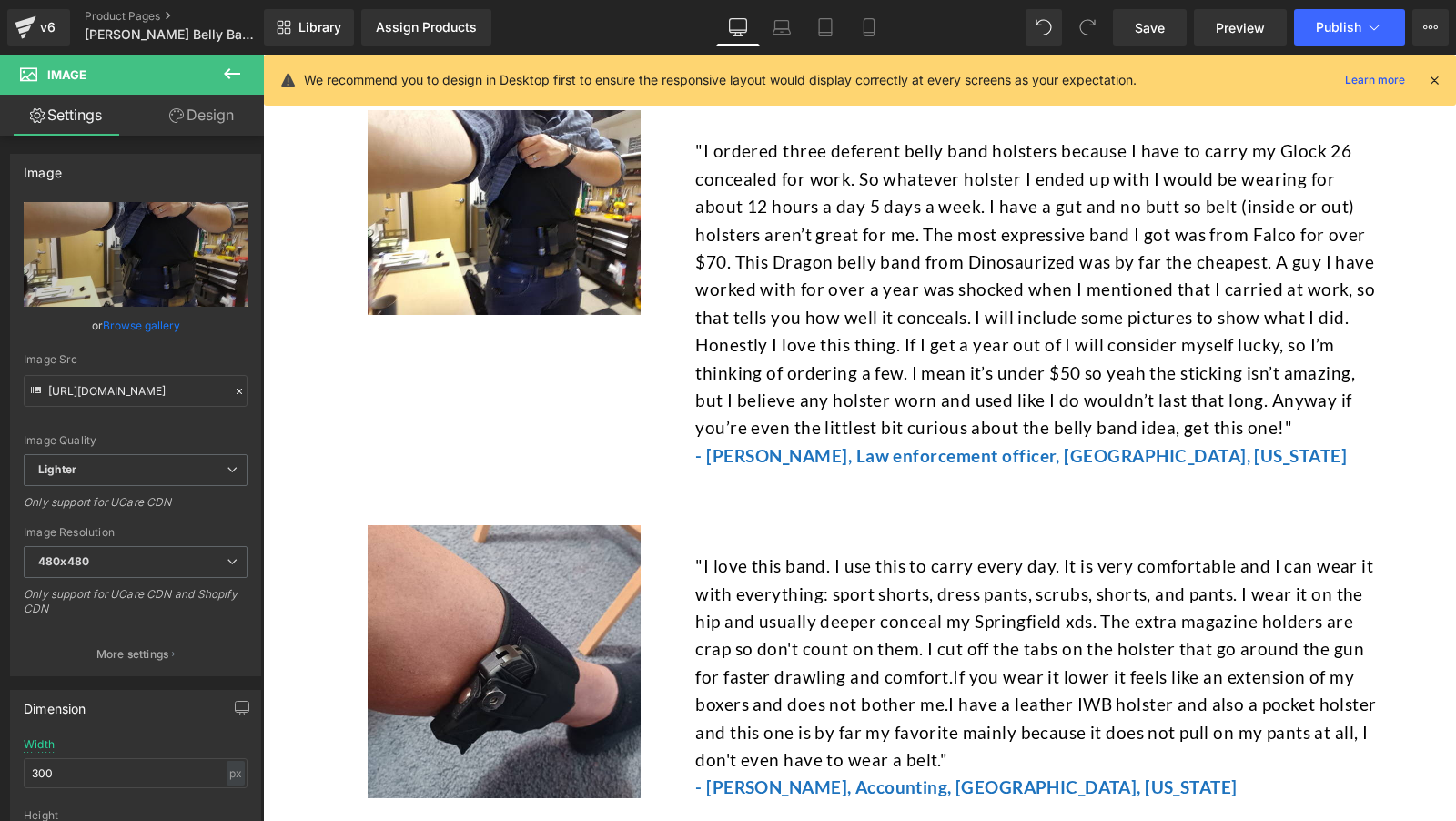
scroll to position [0, 0]
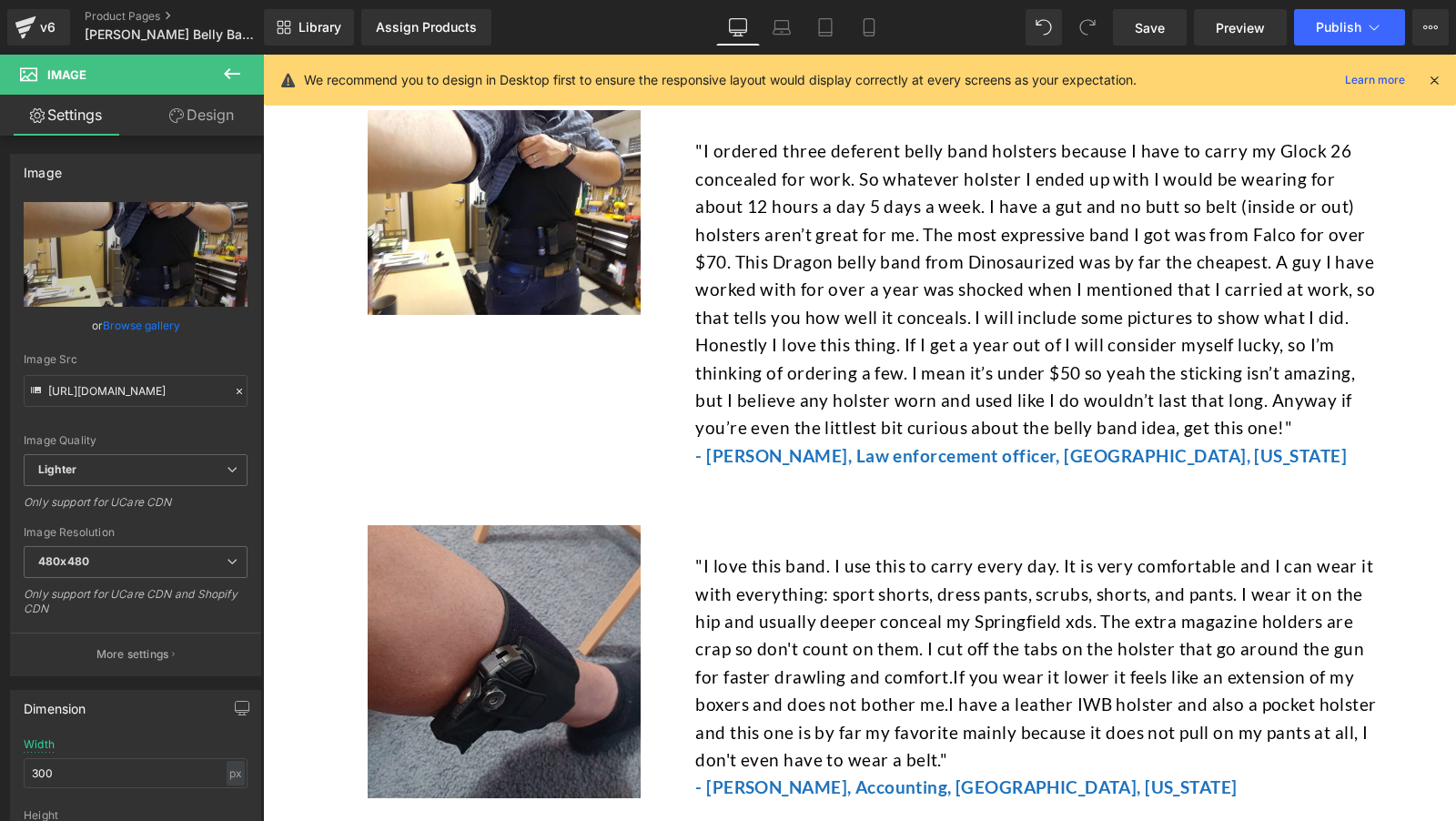
click at [530, 569] on img at bounding box center [504, 661] width 273 height 273
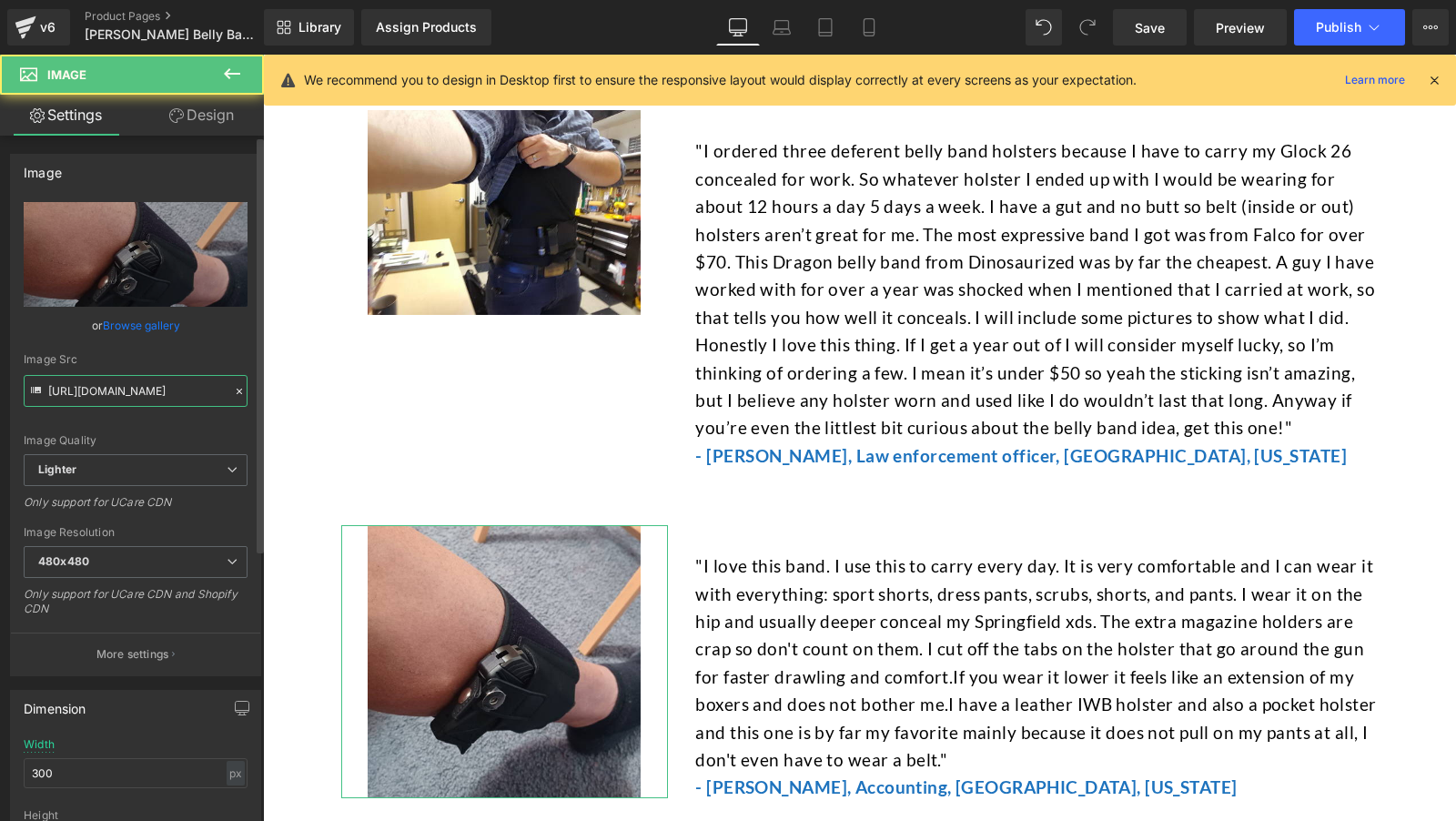
click at [163, 393] on input "https://ucarecdn.com/33d7b3c4-8214-425e-adc8-abe091090307/-/format/auto/-/previ…" at bounding box center [135, 391] width 224 height 32
type input "https://ucarecdn.com/2b045880-829c-4baf-9d3d-8b5c52db5617/-/format/auto/-/previ…"
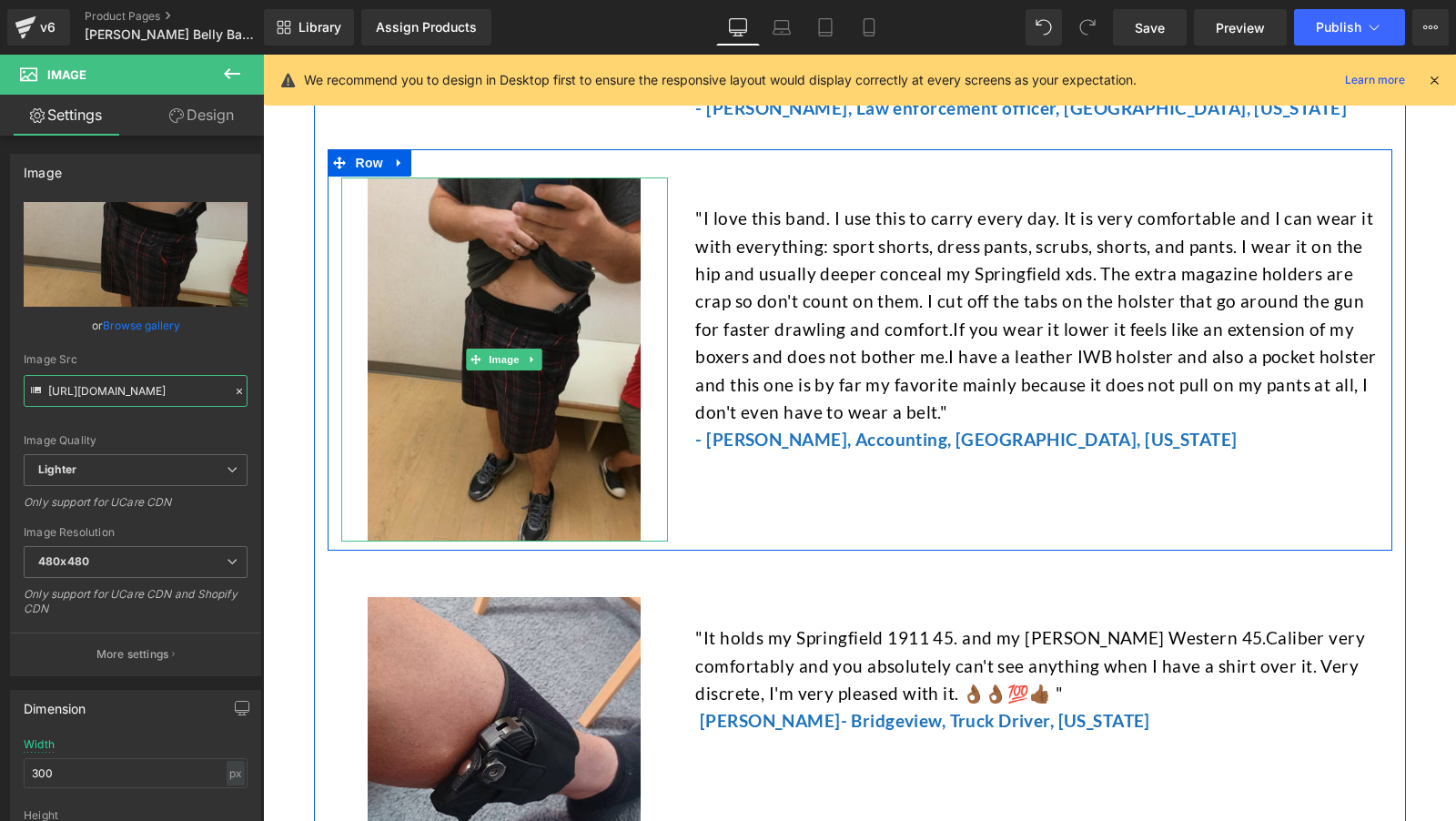
scroll to position [6645, 0]
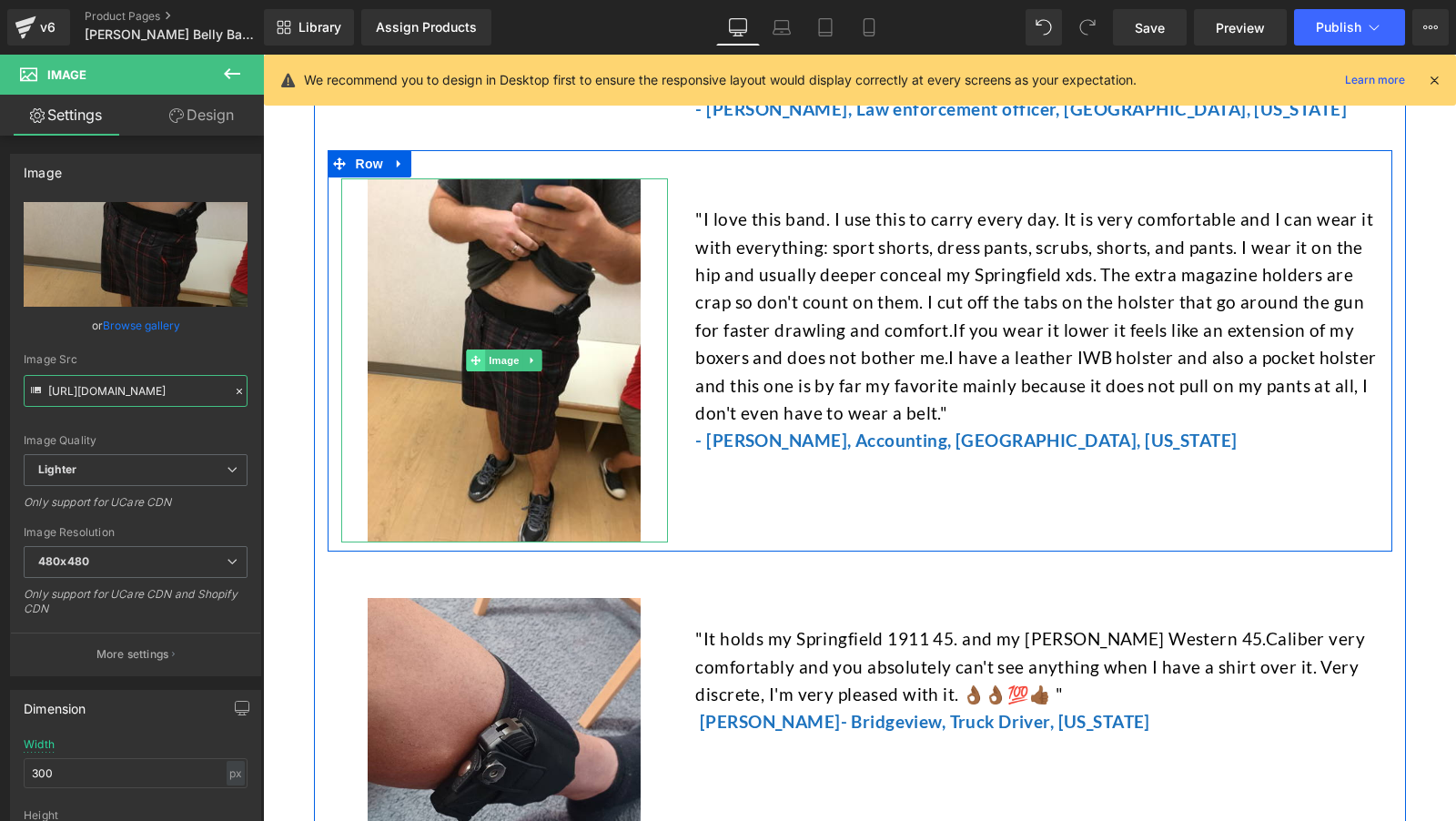
click at [480, 349] on span at bounding box center [476, 360] width 20 height 22
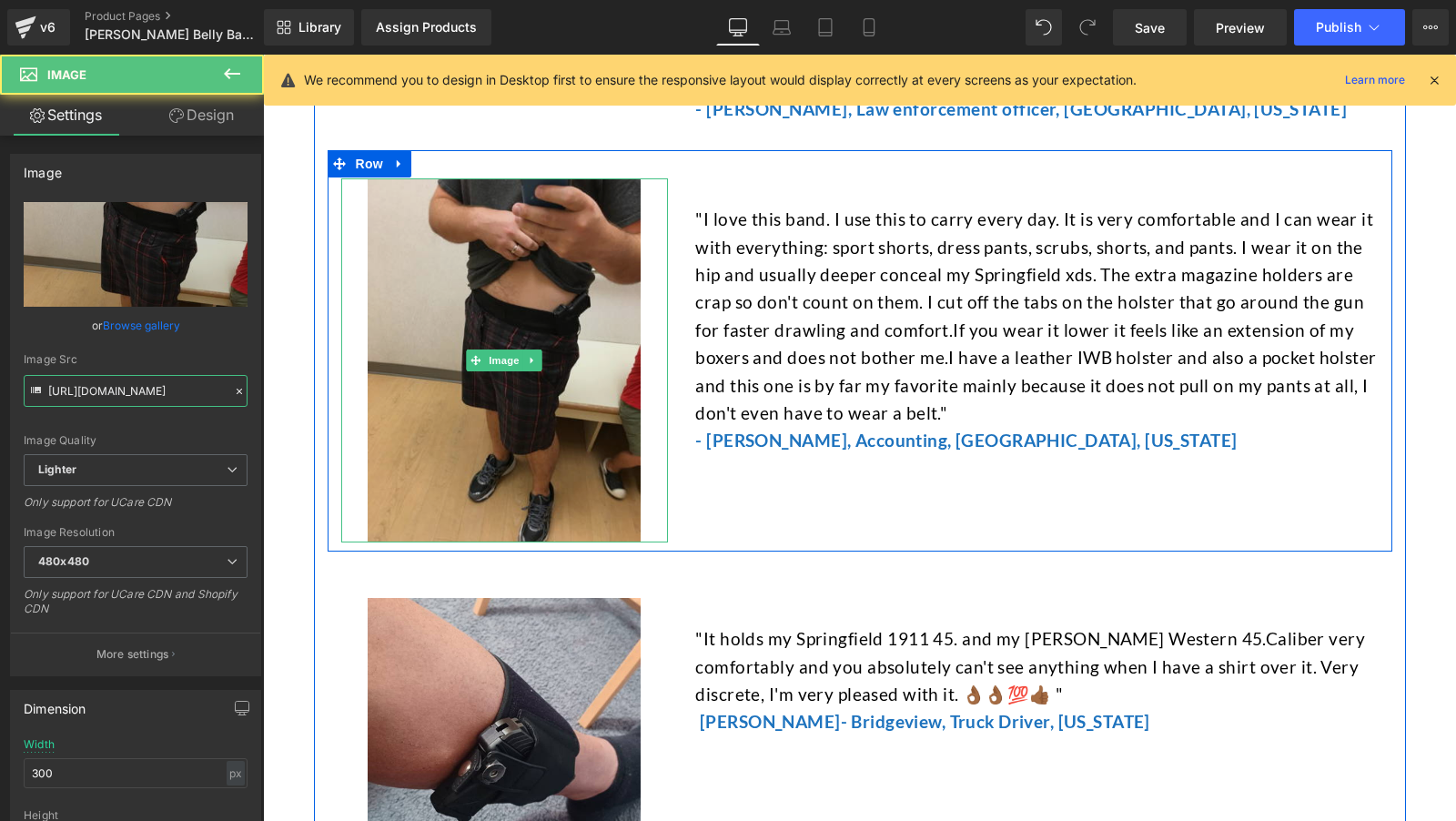
scroll to position [7138, 0]
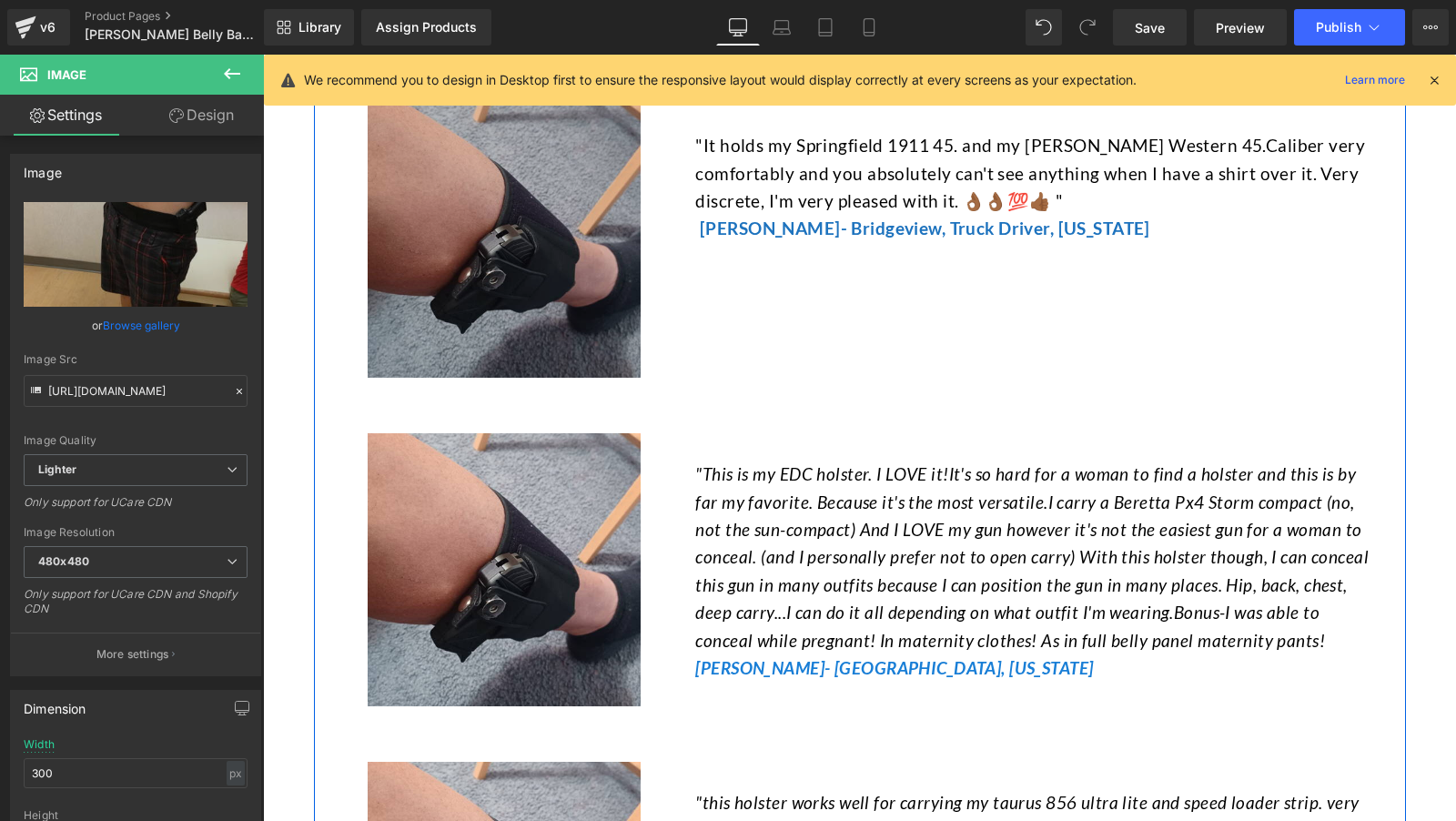
click at [467, 264] on img at bounding box center [504, 241] width 273 height 273
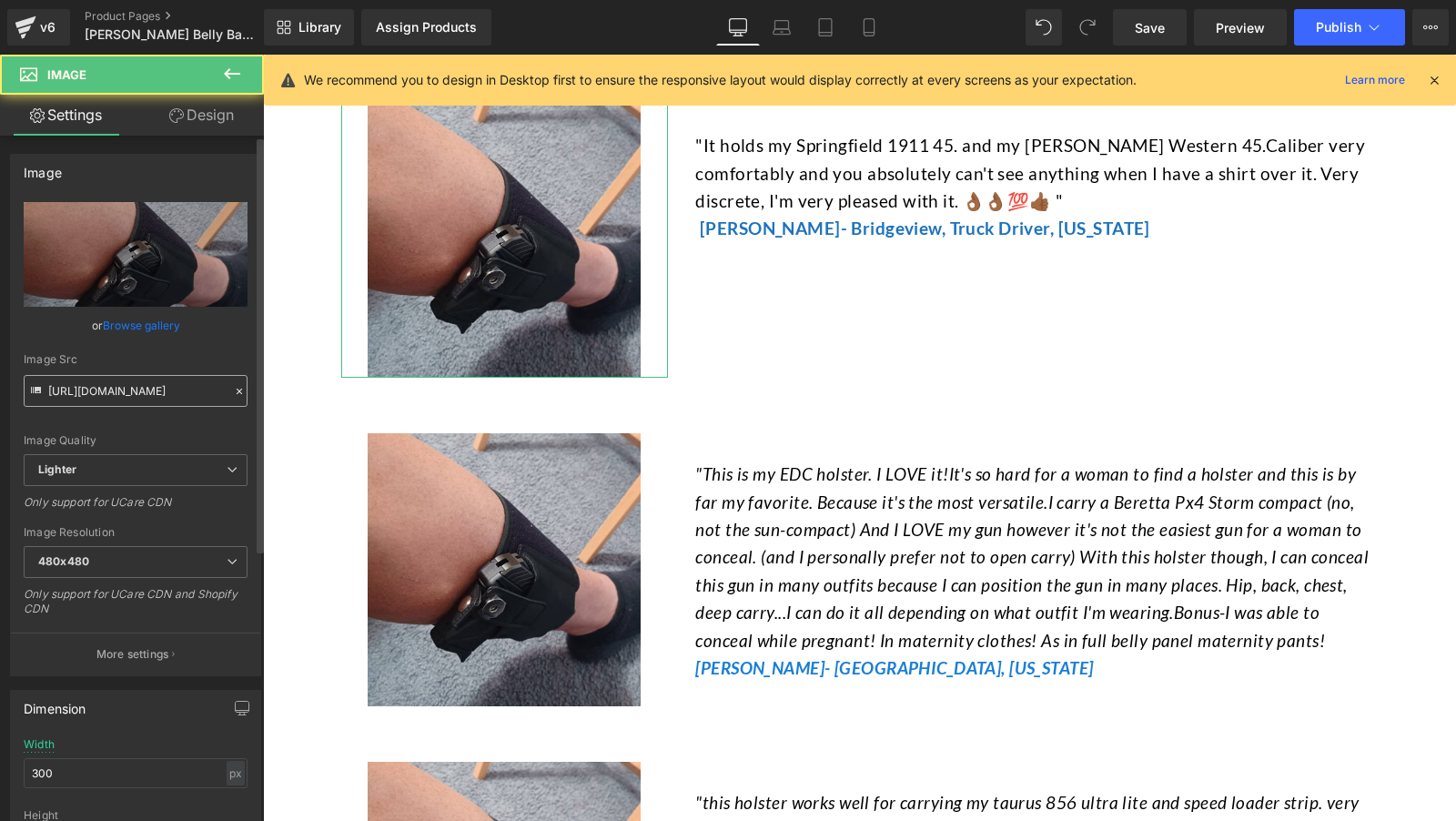
click at [154, 384] on input "https://ucarecdn.com/33d7b3c4-8214-425e-adc8-abe091090307/-/format/auto/-/previ…" at bounding box center [135, 391] width 224 height 32
type input "https://ucarecdn.com/097bc44b-4b68-4519-a90d-fd53e0250658/-/format/auto/-/previ…"
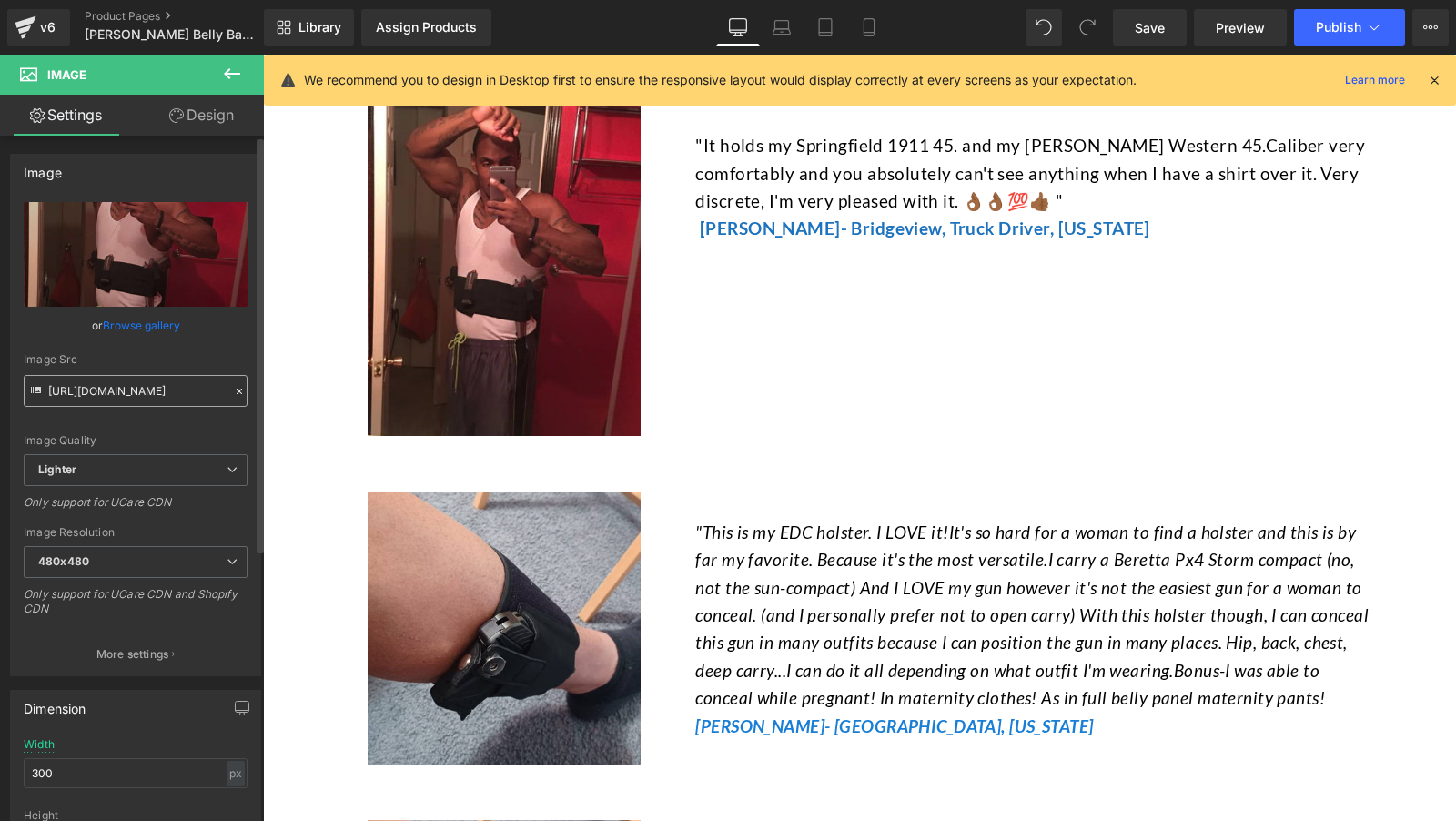
scroll to position [0, 0]
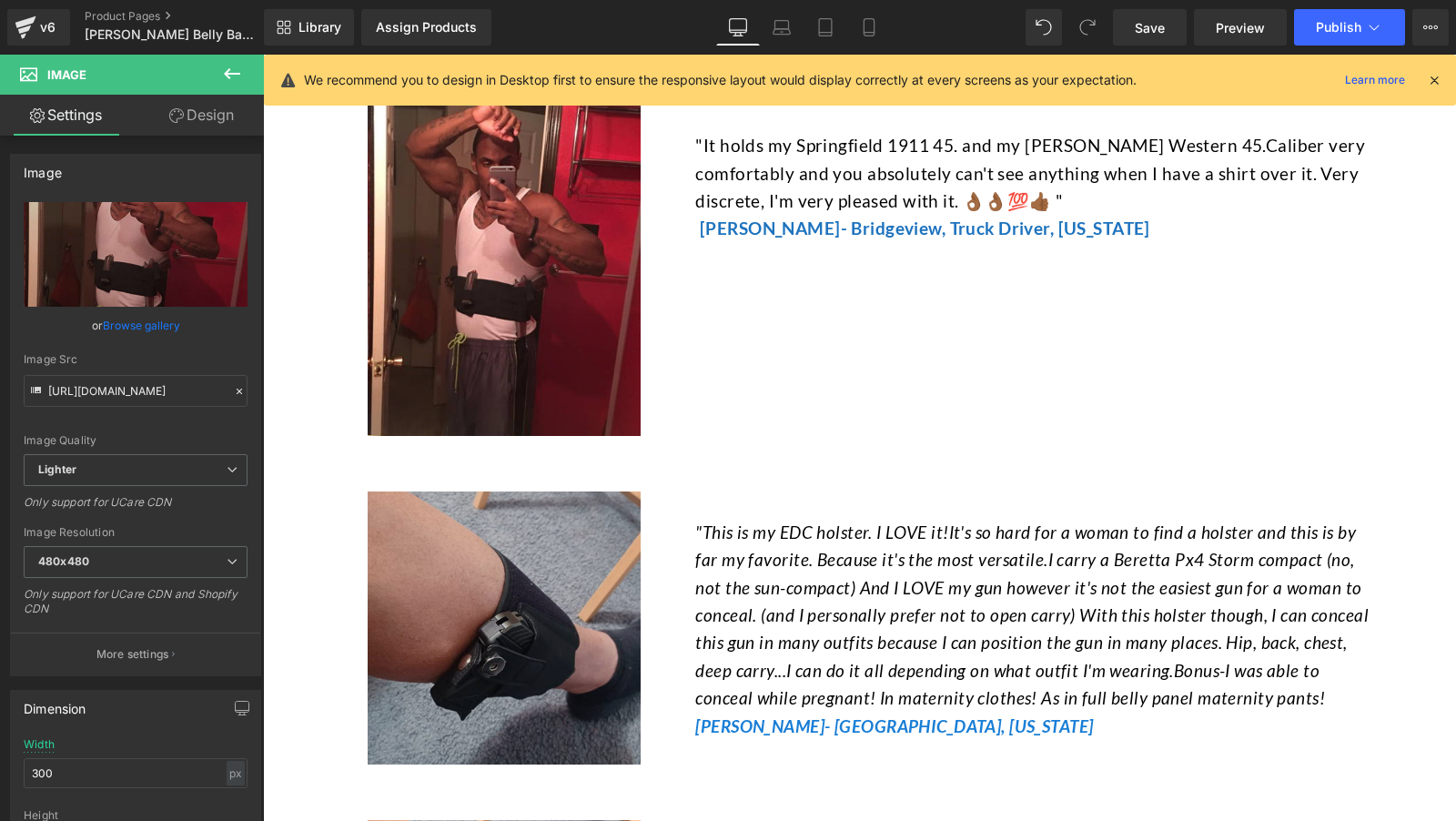
click at [599, 598] on img at bounding box center [504, 628] width 273 height 273
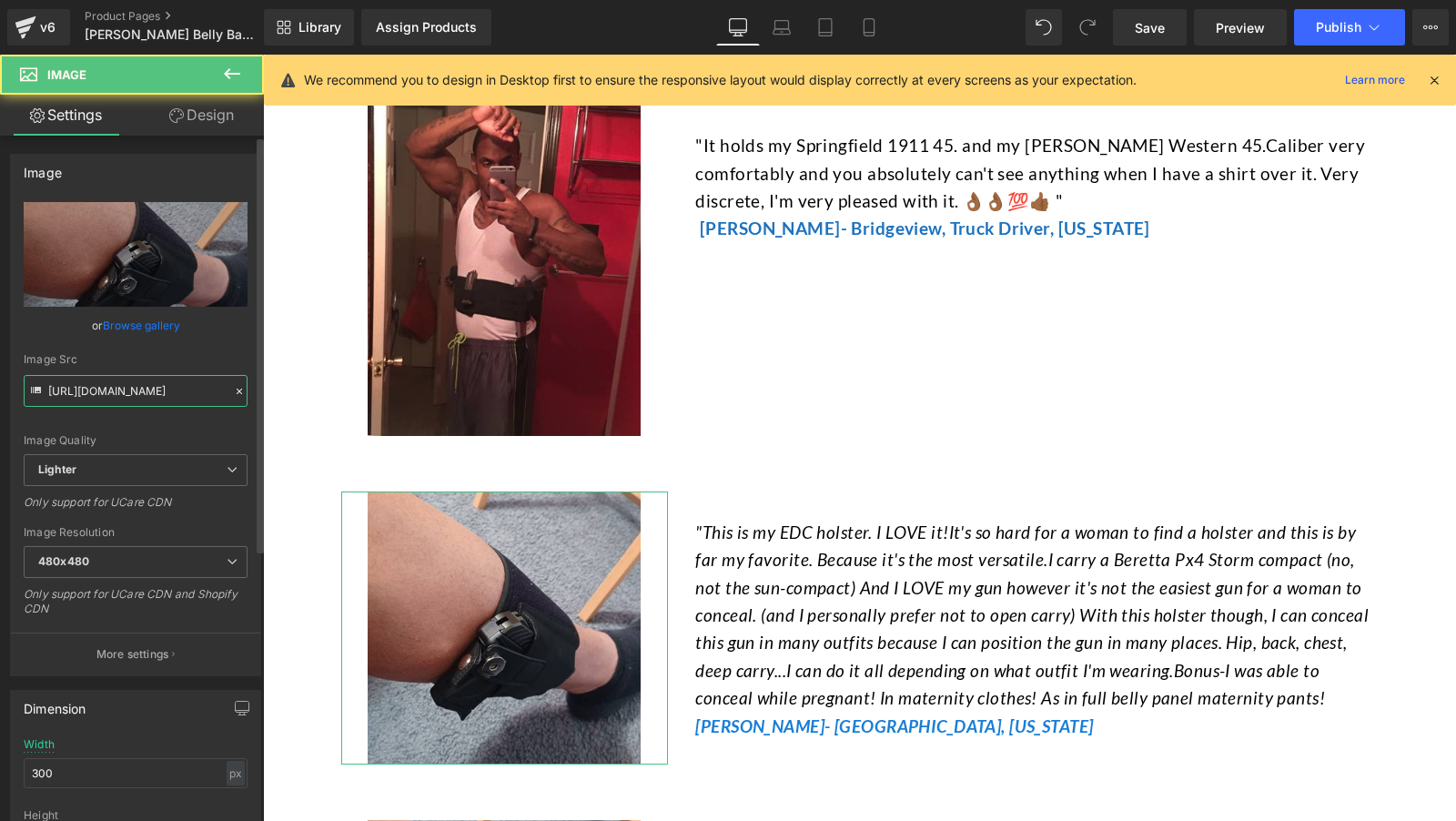
click at [138, 387] on input "https://ucarecdn.com/33d7b3c4-8214-425e-adc8-abe091090307/-/format/auto/-/previ…" at bounding box center [135, 391] width 224 height 32
paste input "82a64440-44f6-40e8-ad62-e858a656c0f2/-/format/auto/-/preview/3000x3000/-/qualit…"
type input "https://ucarecdn.com/82a64440-44f6-40e8-ad62-e858a656c0f2/-/format/auto/-/previ…"
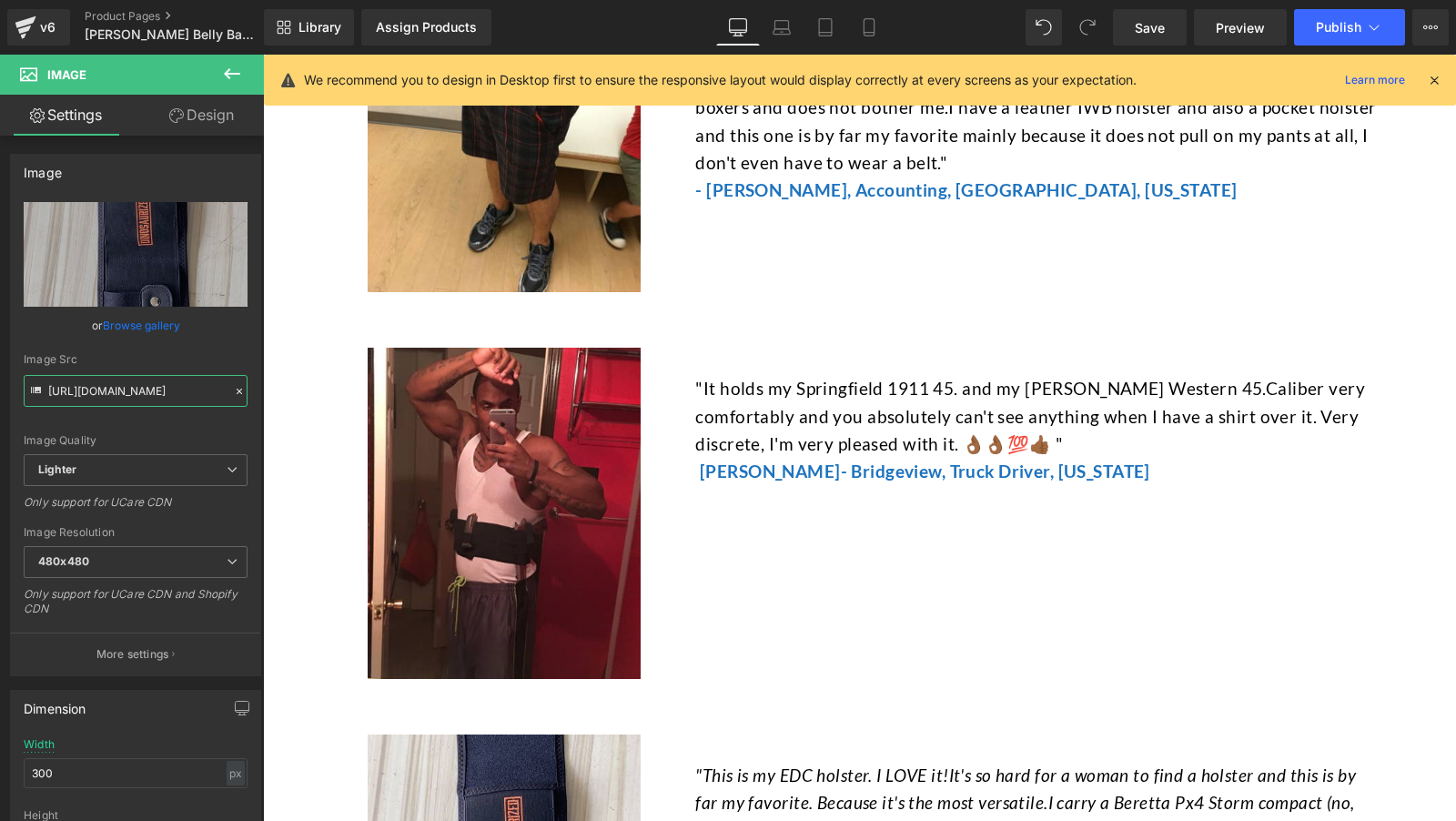
scroll to position [6826, 0]
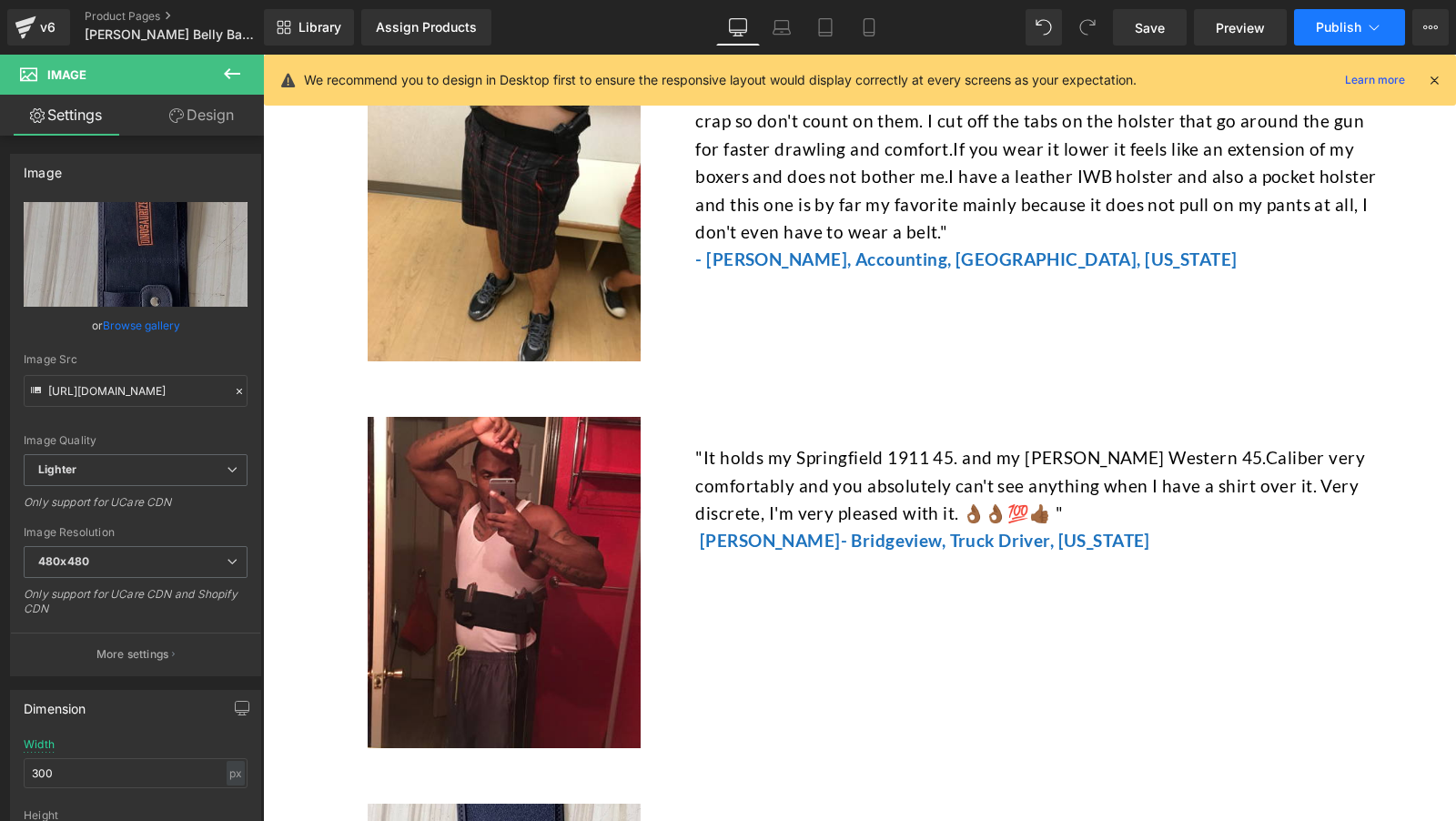
click at [1332, 34] on button "Publish" at bounding box center [1350, 27] width 111 height 36
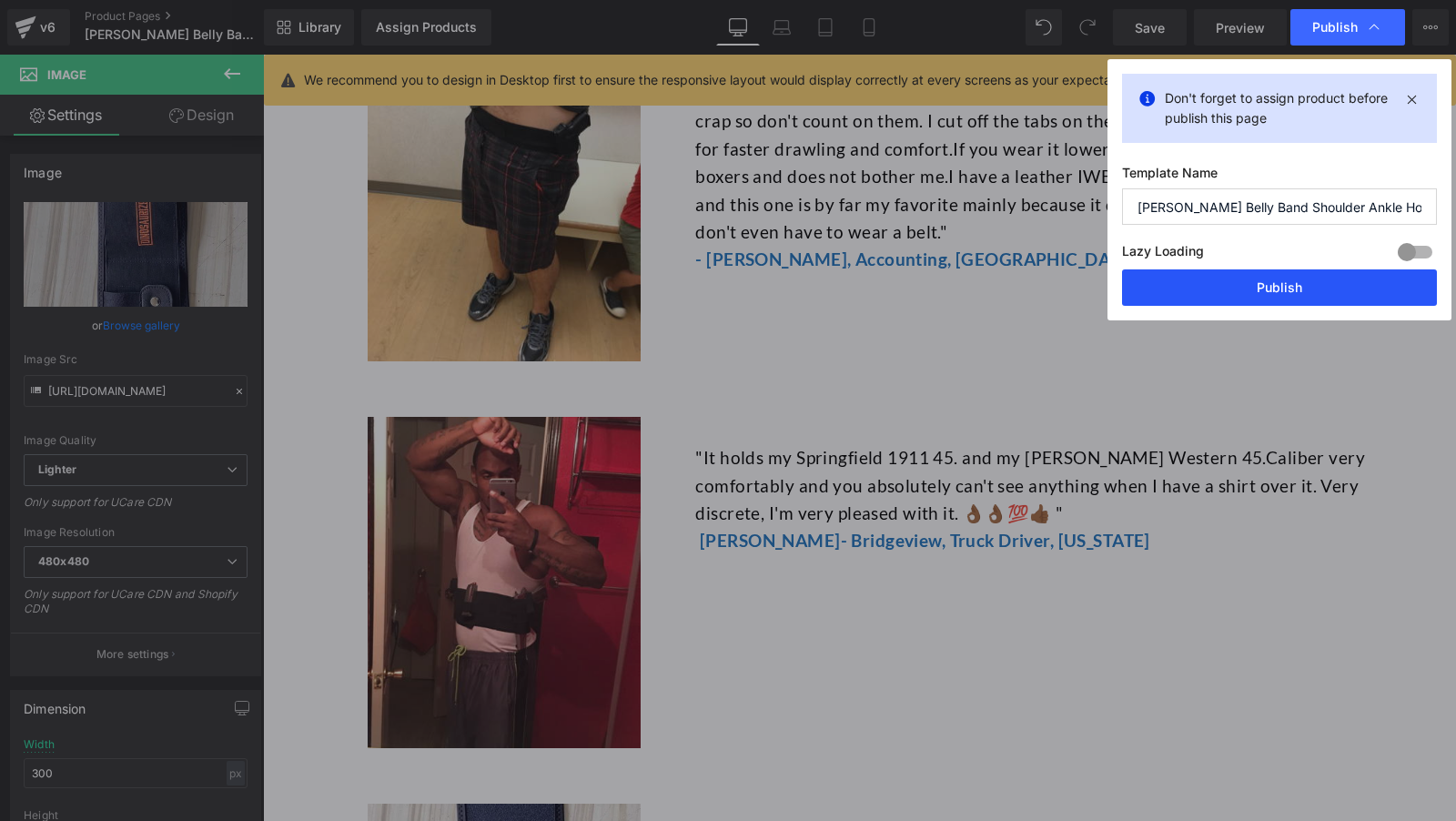
click at [1187, 293] on button "Publish" at bounding box center [1279, 287] width 315 height 36
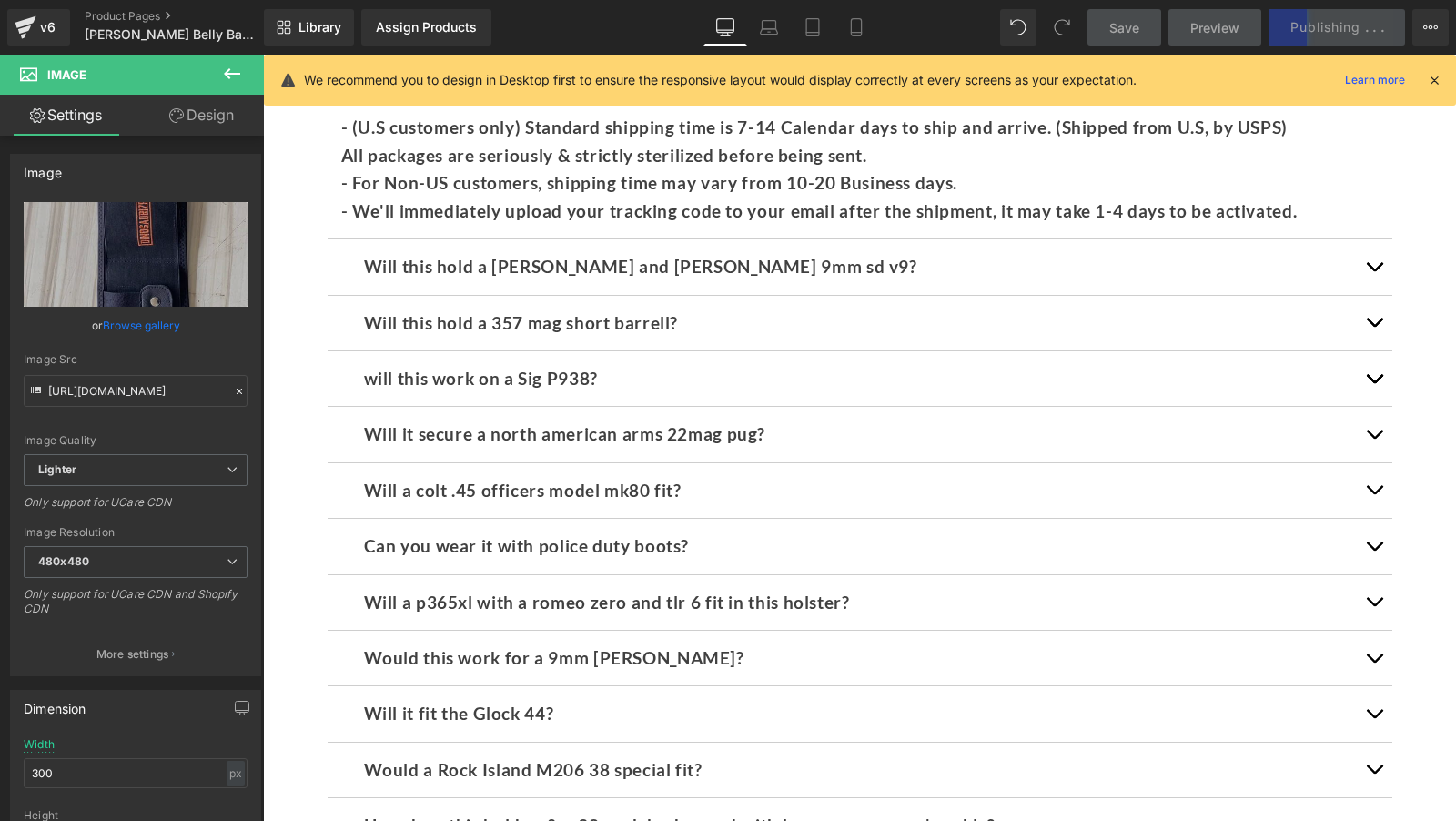
scroll to position [10899, 0]
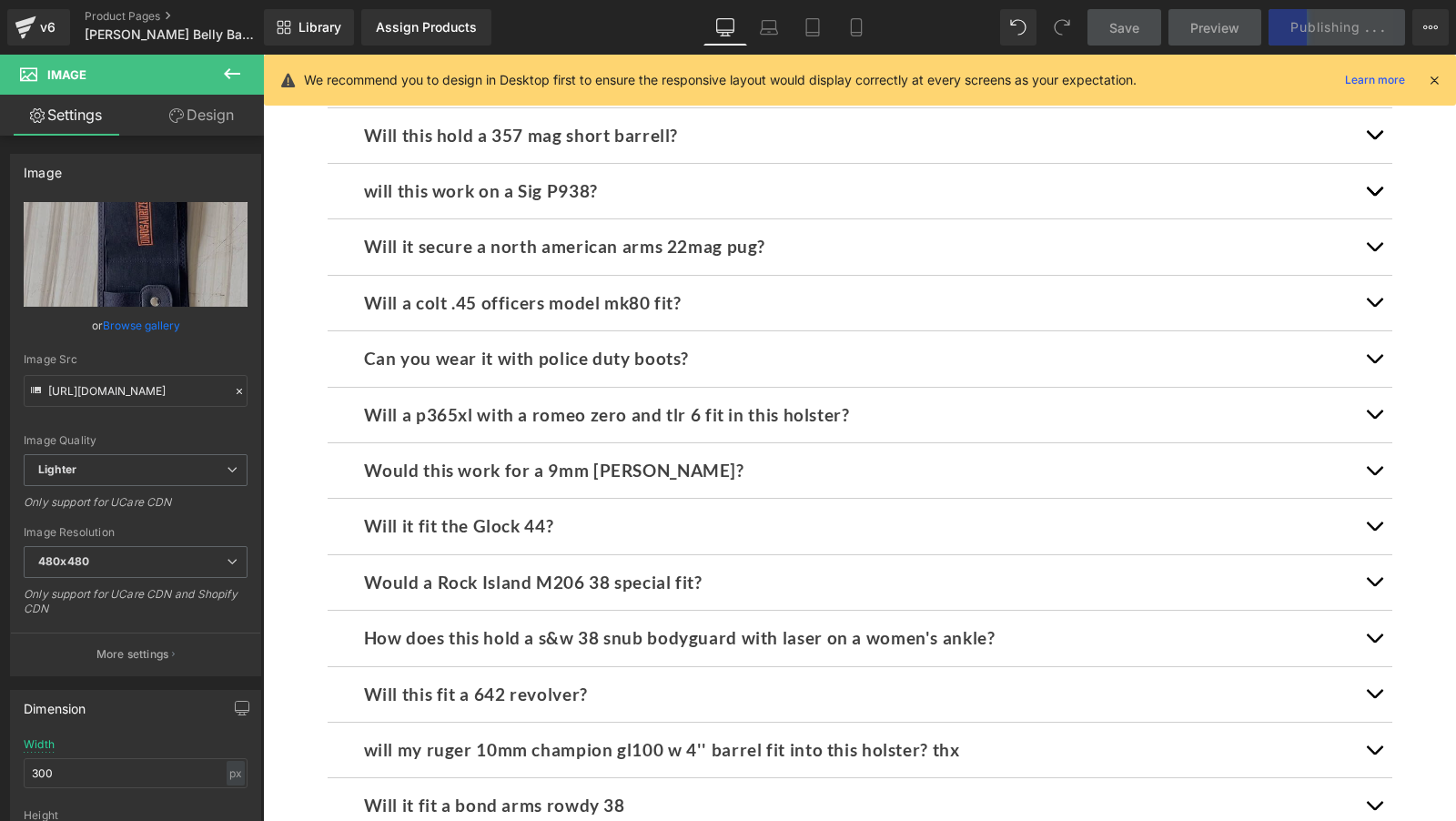
click at [1032, 352] on div "Can you wear it with police duty boots? Text Block" at bounding box center [860, 359] width 1065 height 56
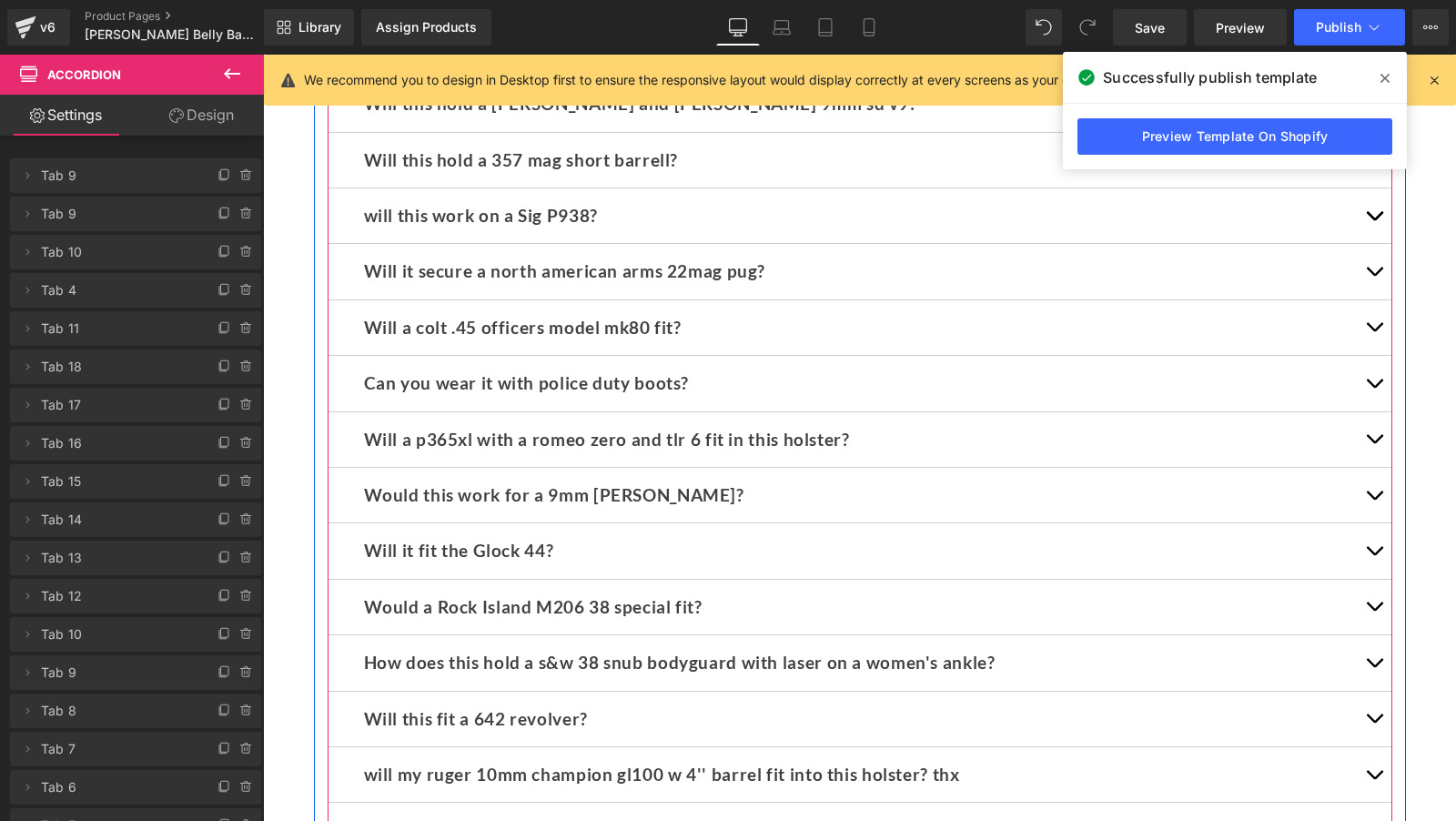
scroll to position [10830, 0]
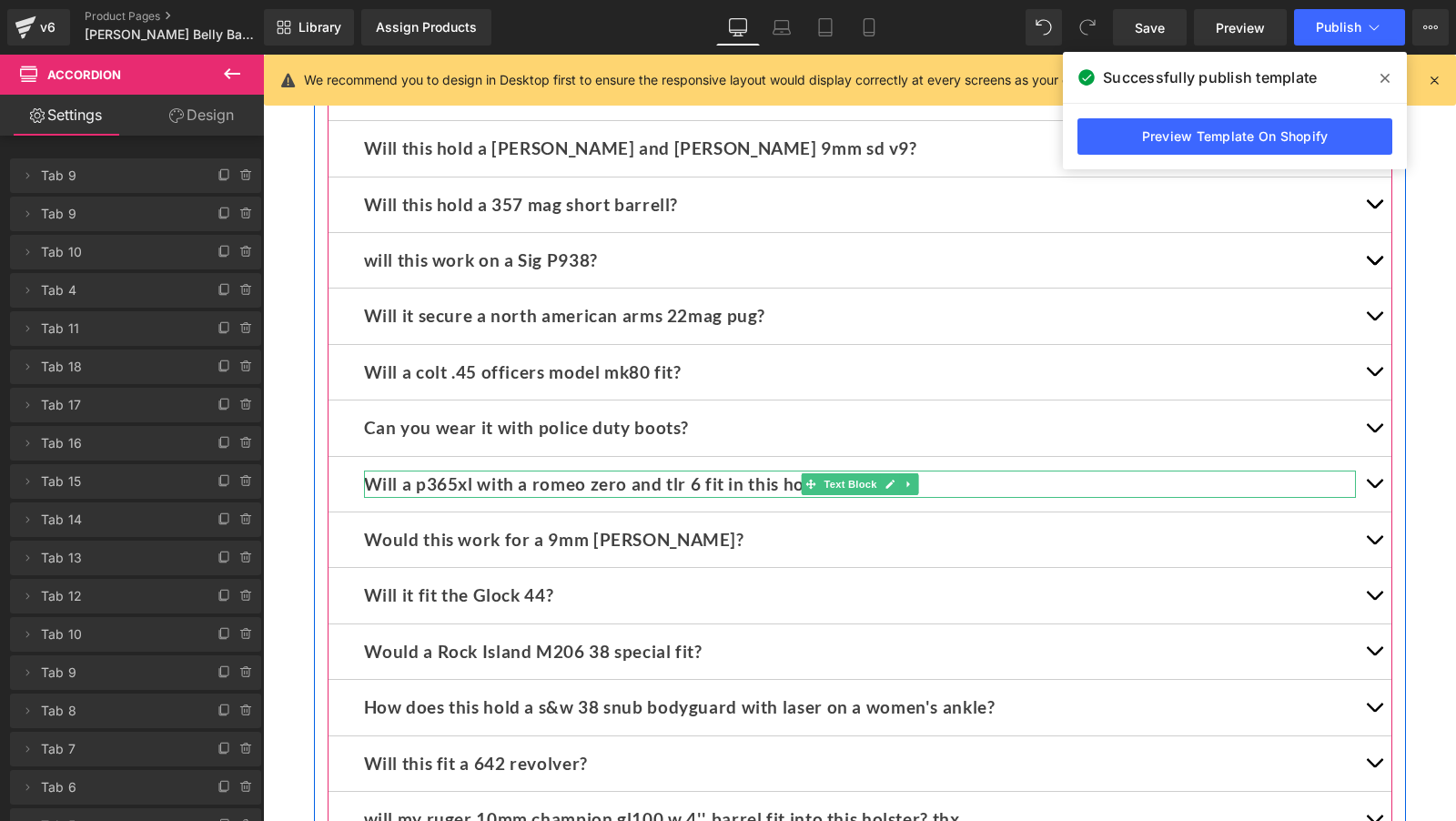
click at [544, 474] on b "Will a p365xl with a romeo zero and tlr 6 fit in this holster?" at bounding box center [606, 484] width 486 height 21
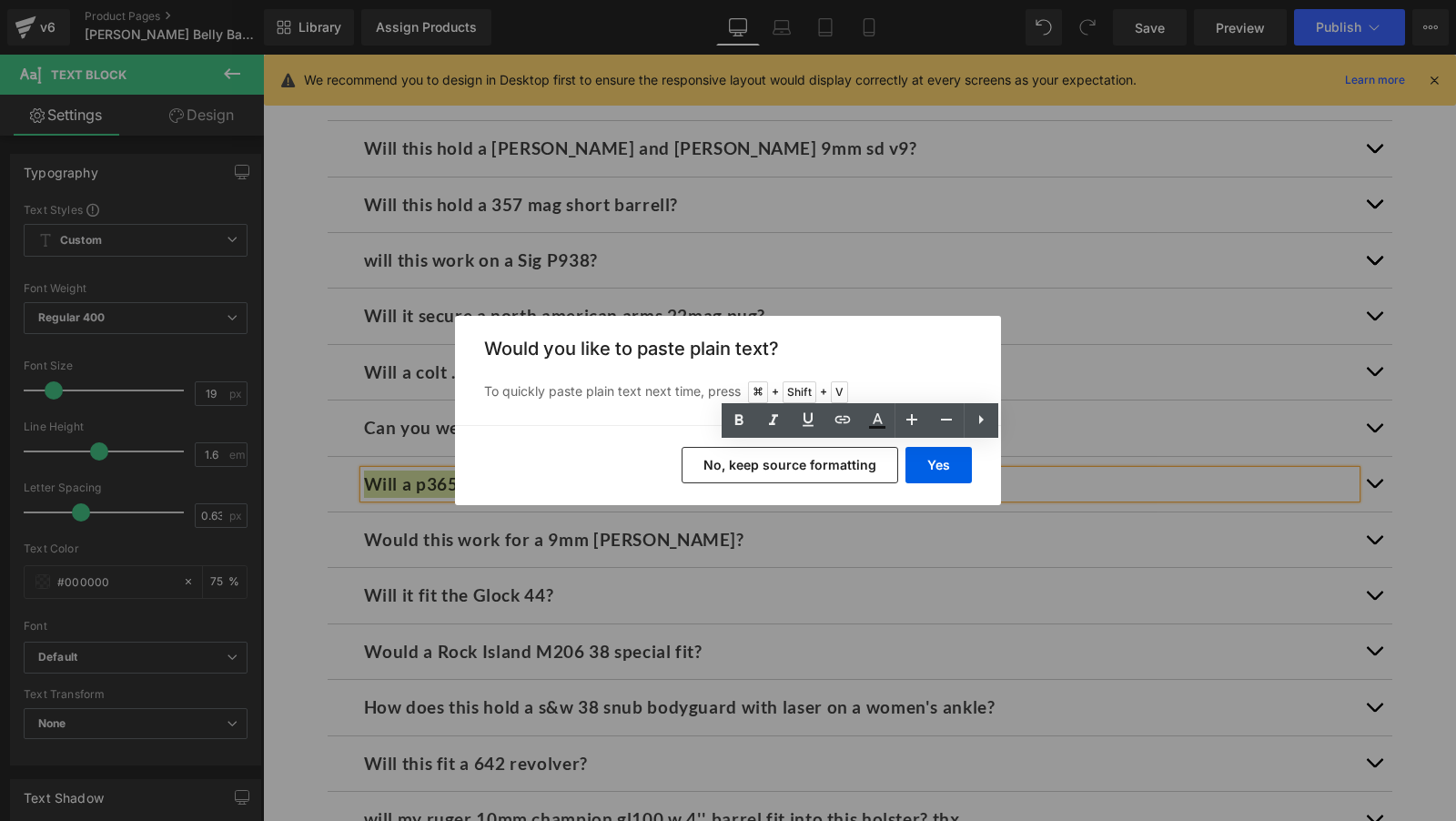
click at [781, 472] on button "No, keep source formatting" at bounding box center [789, 464] width 216 height 36
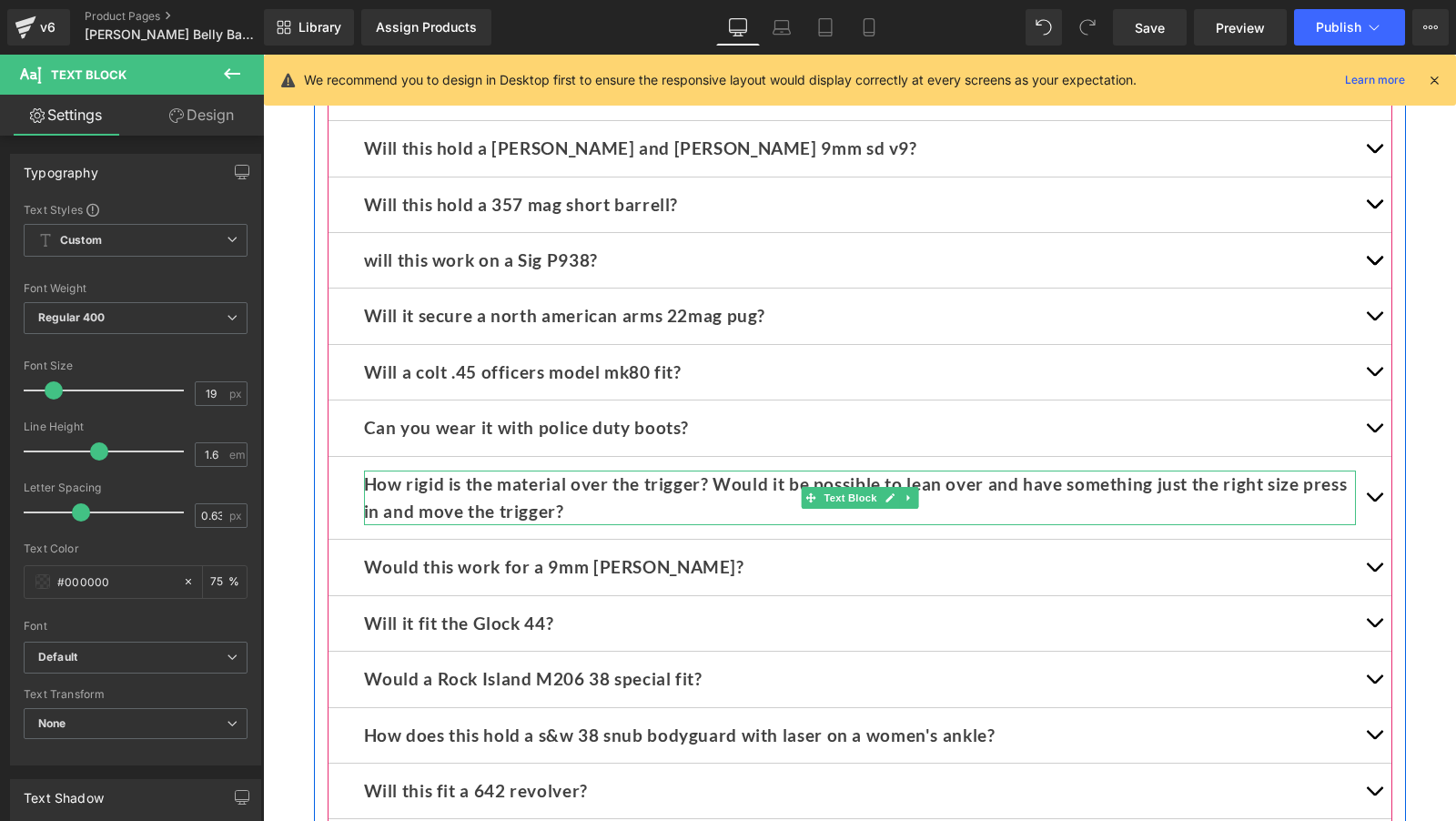
click at [569, 474] on b "How rigid is the material over the trigger? Would it be possible to lean over a…" at bounding box center [855, 498] width 983 height 48
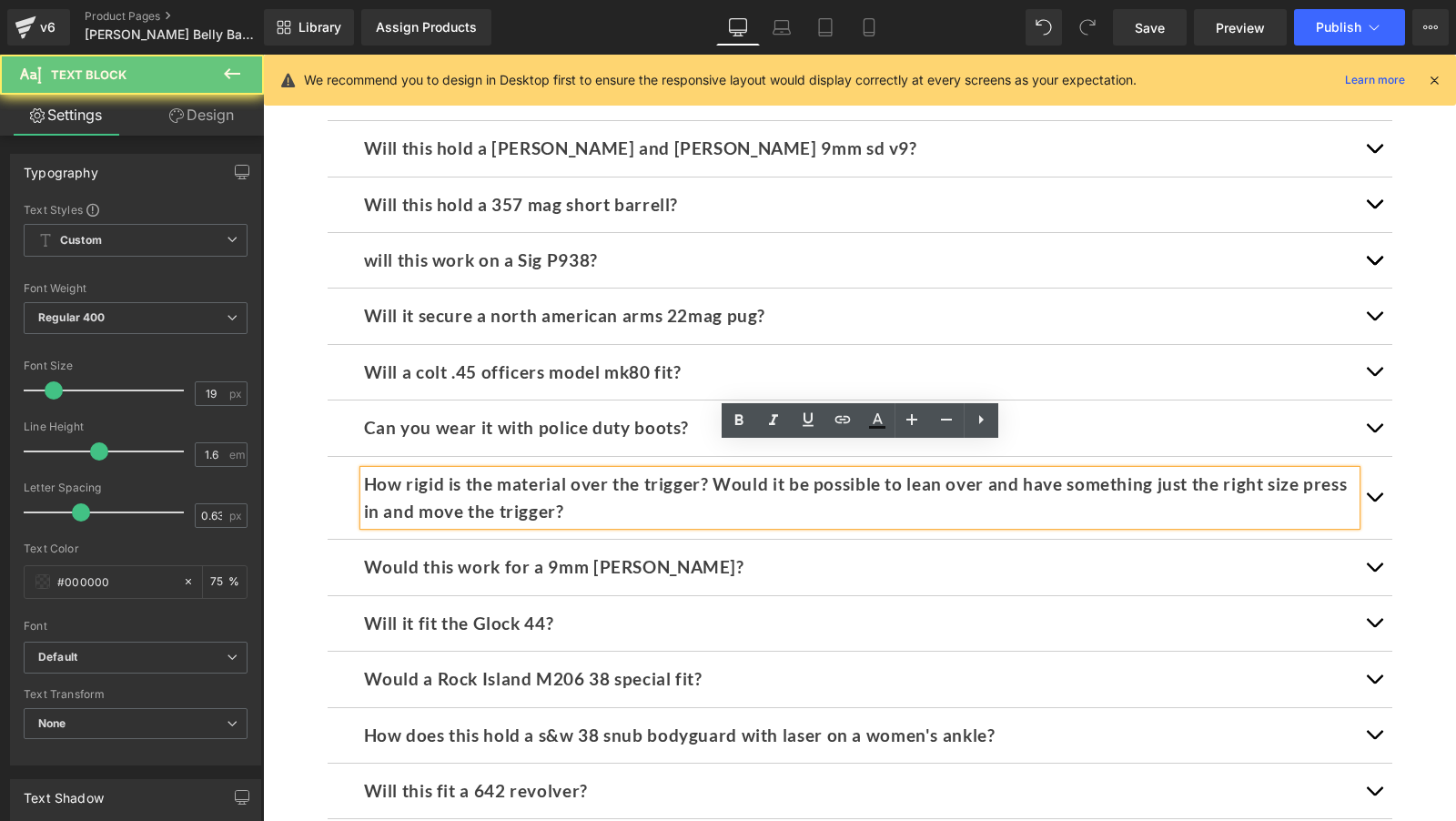
click at [604, 474] on b "How rigid is the material over the trigger? Would it be possible to lean over a…" at bounding box center [855, 498] width 983 height 48
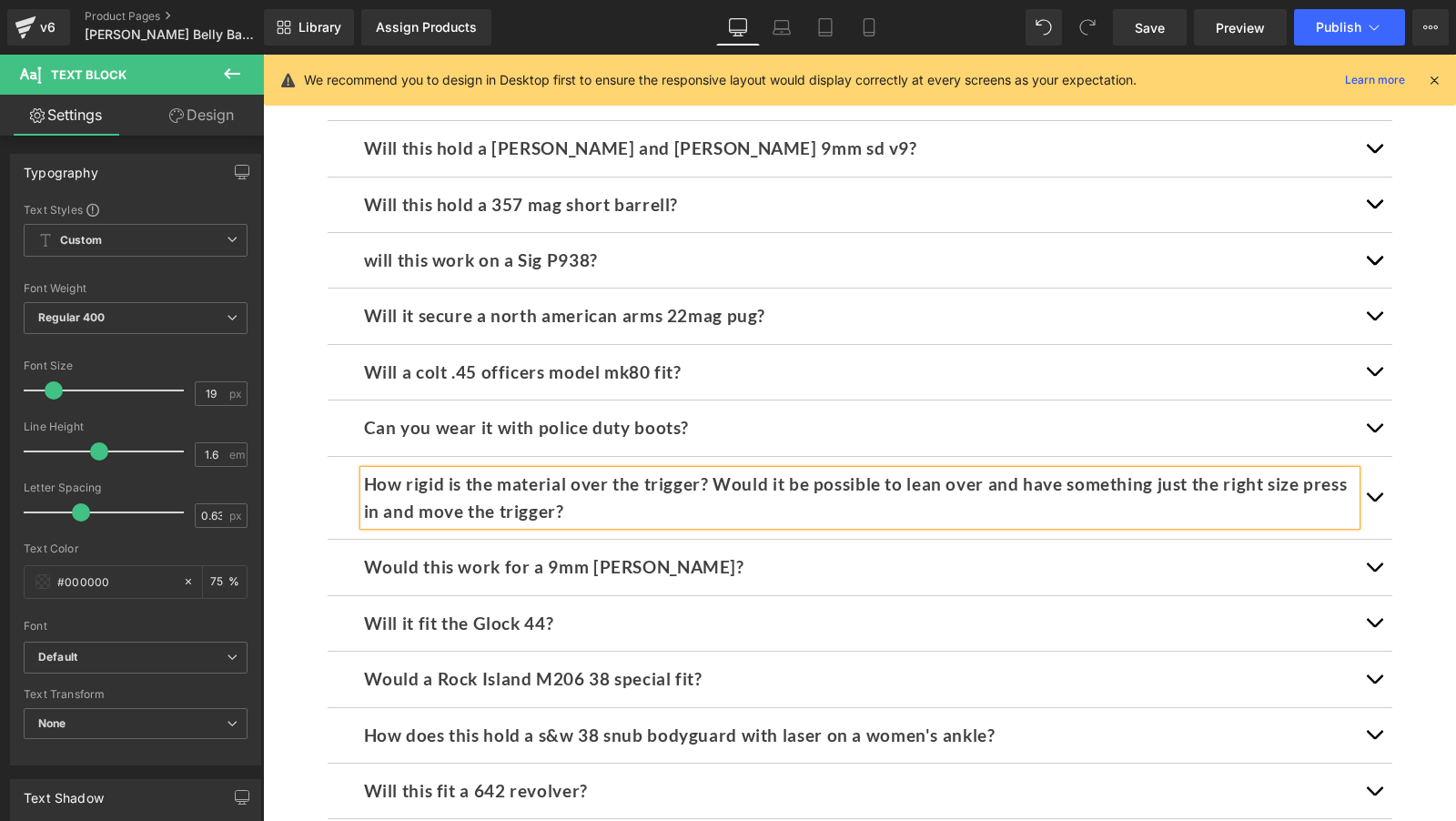
click at [376, 474] on b "How rigid is the material over the trigger? Would it be possible to lean over a…" at bounding box center [855, 498] width 983 height 48
click at [741, 494] on p "How rigid is the material over the trigger? Would it be possible to lean over a…" at bounding box center [860, 499] width 992 height 56
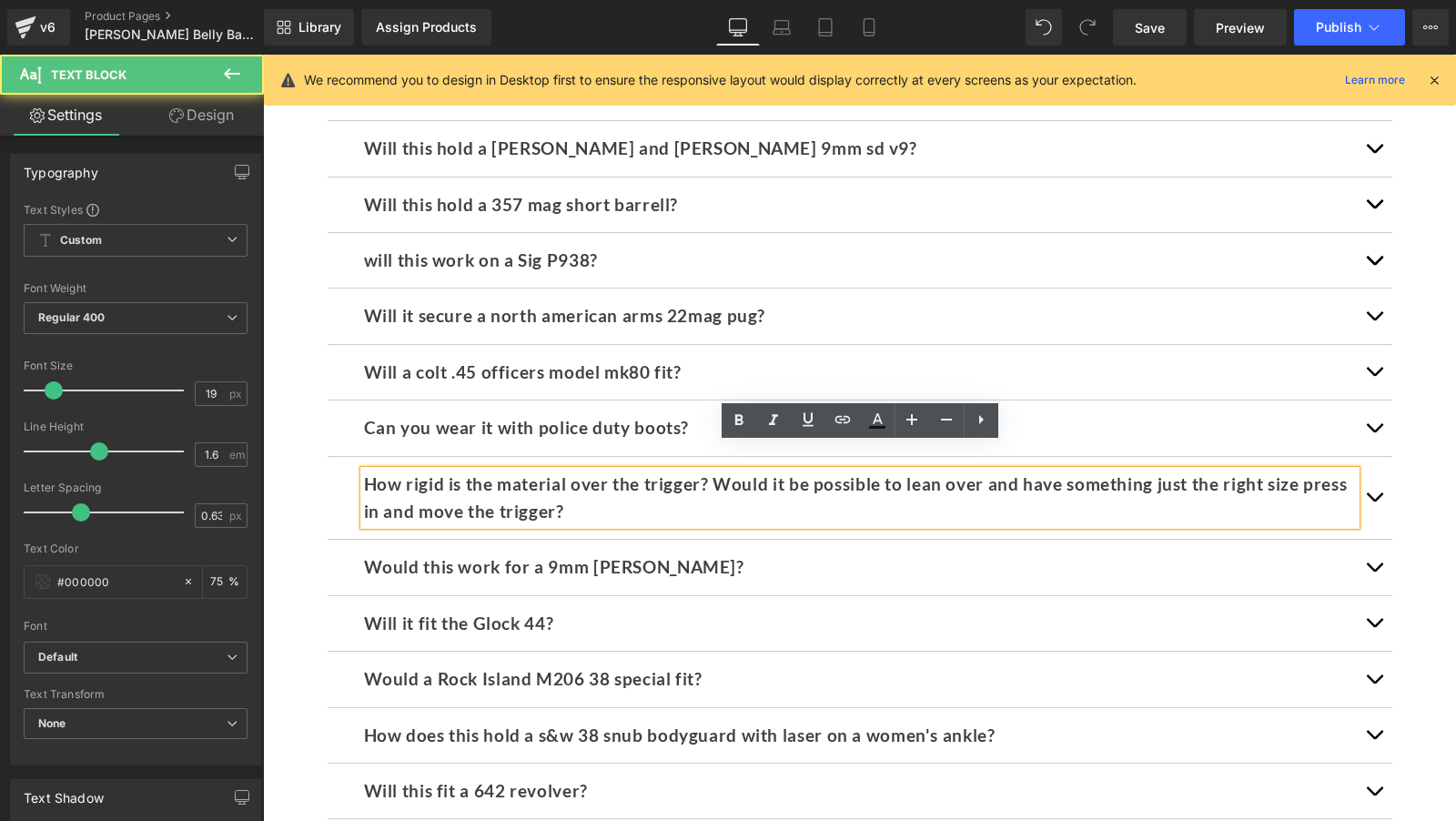
click at [570, 474] on b "How rigid is the material over the trigger? Would it be possible to lean over a…" at bounding box center [855, 498] width 983 height 48
click at [694, 474] on b "How rigid is the material over the trigger? Would it be possible to lean over a…" at bounding box center [855, 498] width 983 height 48
click at [702, 474] on b "How rigid is the material over the trigger? Would it be possible to lean over a…" at bounding box center [855, 498] width 983 height 48
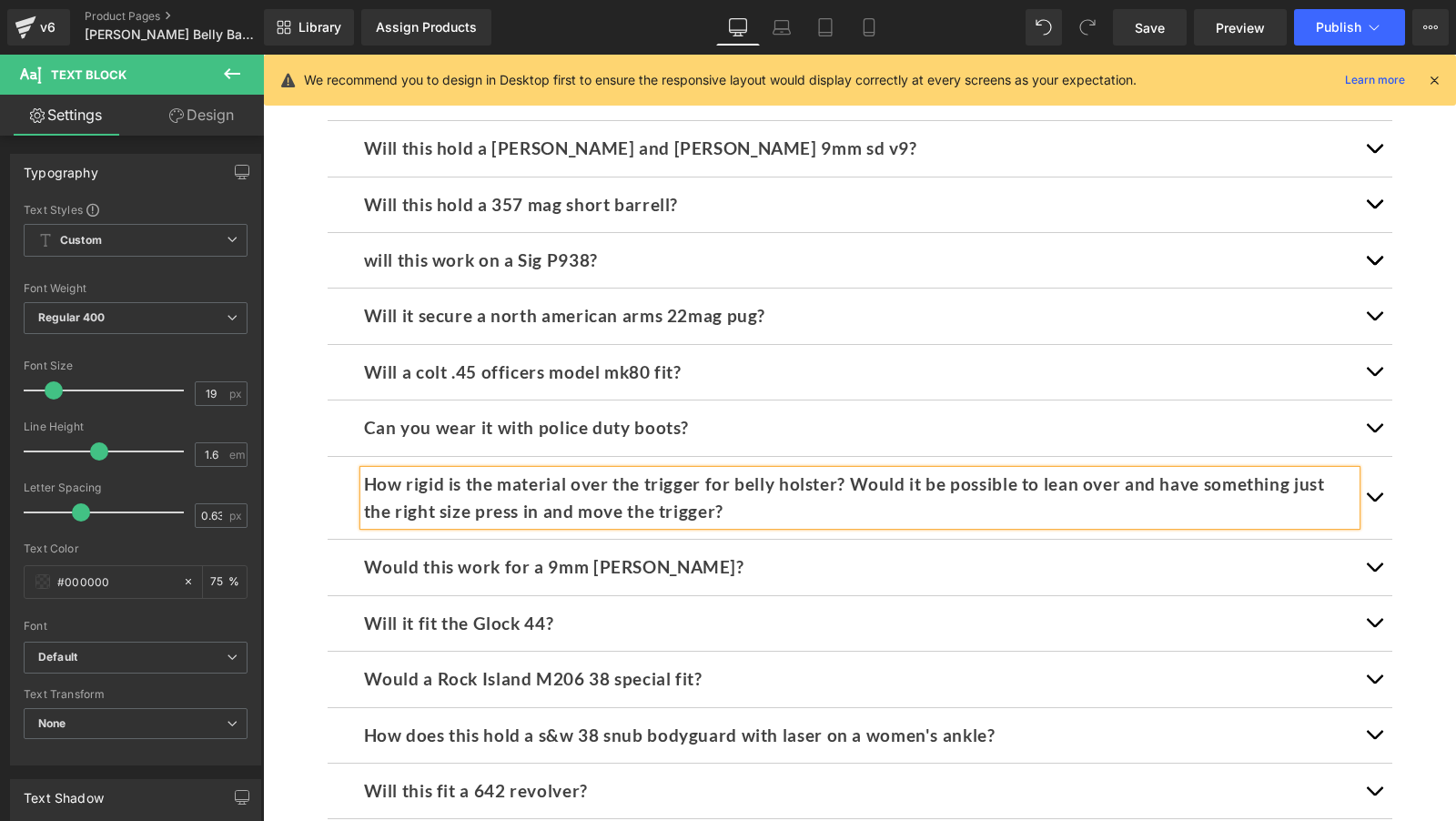
click at [1371, 475] on button "button" at bounding box center [1373, 498] width 36 height 83
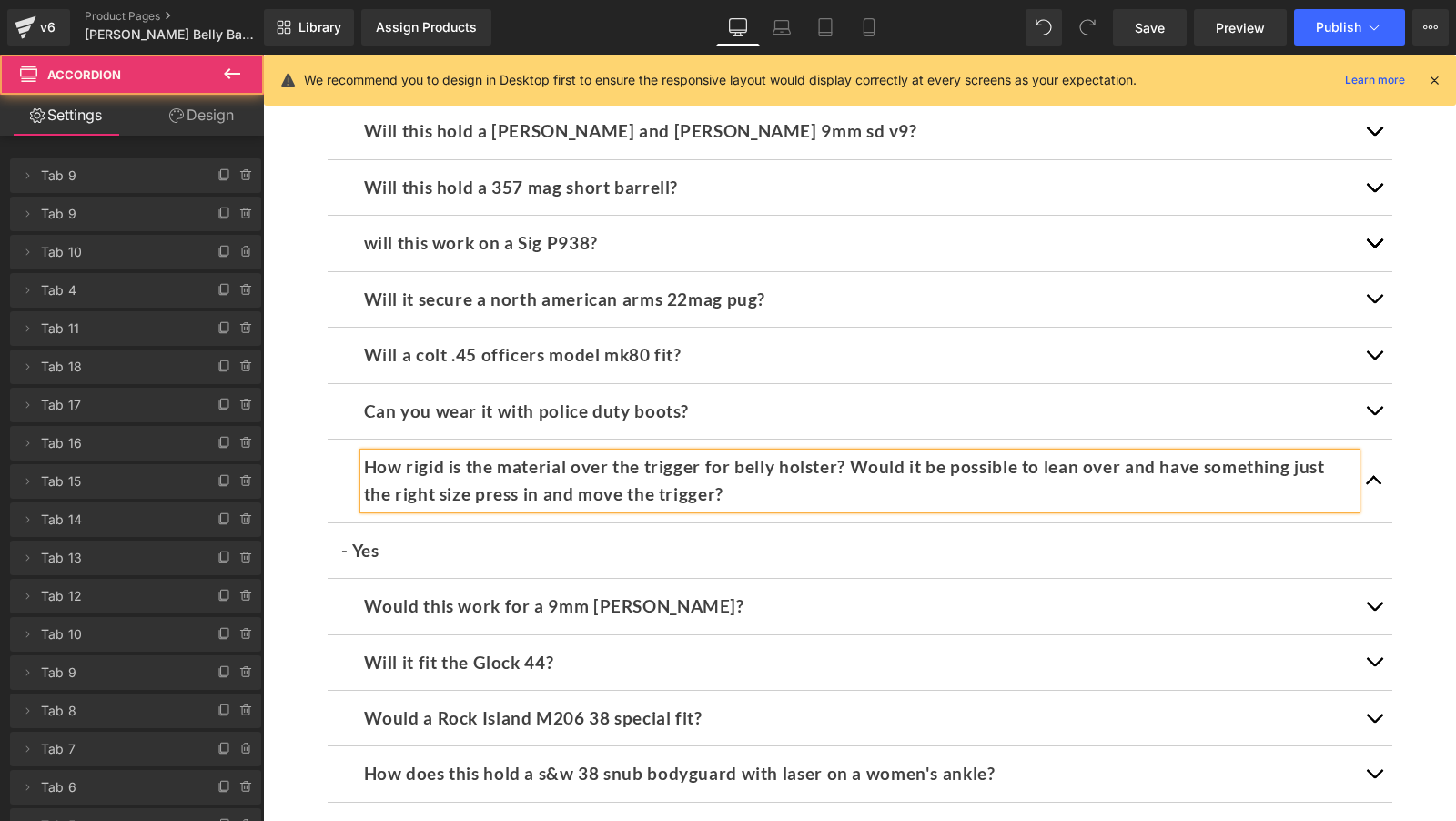
scroll to position [10691, 0]
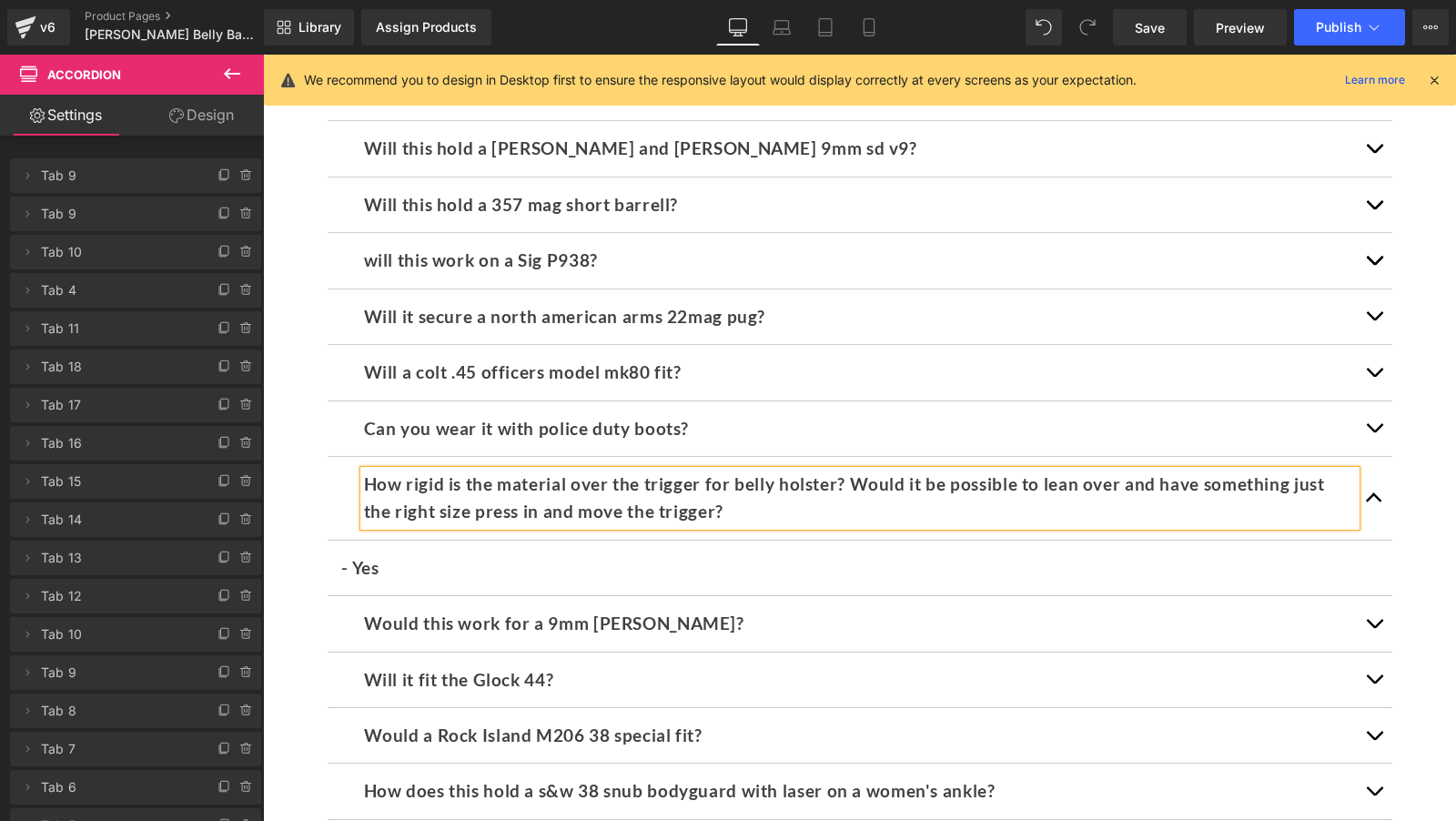
click at [390, 554] on p "- Yes" at bounding box center [860, 567] width 1037 height 27
click at [404, 554] on p "- Yes" at bounding box center [860, 567] width 1037 height 27
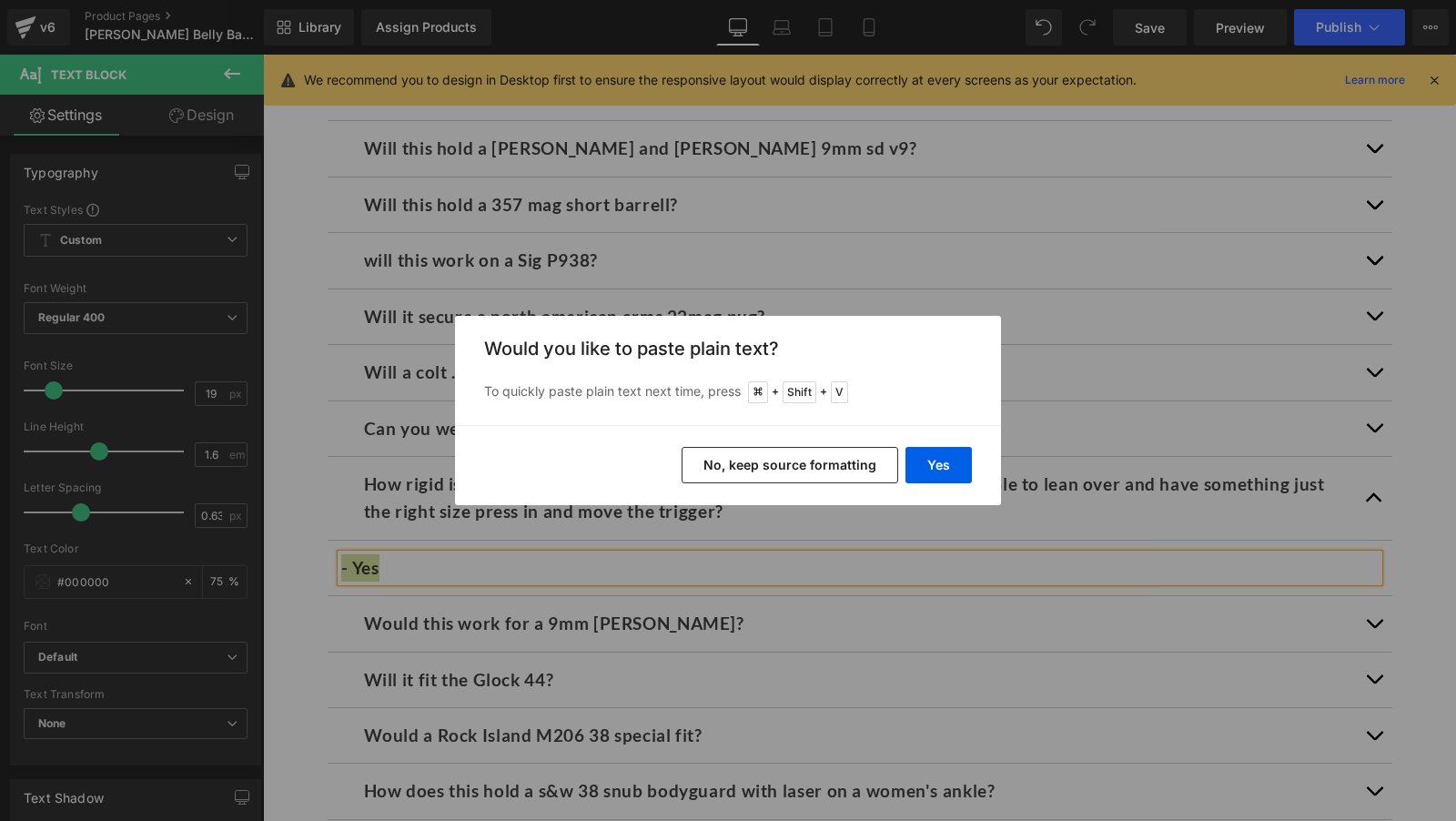
click at [853, 467] on button "No, keep source formatting" at bounding box center [789, 464] width 216 height 36
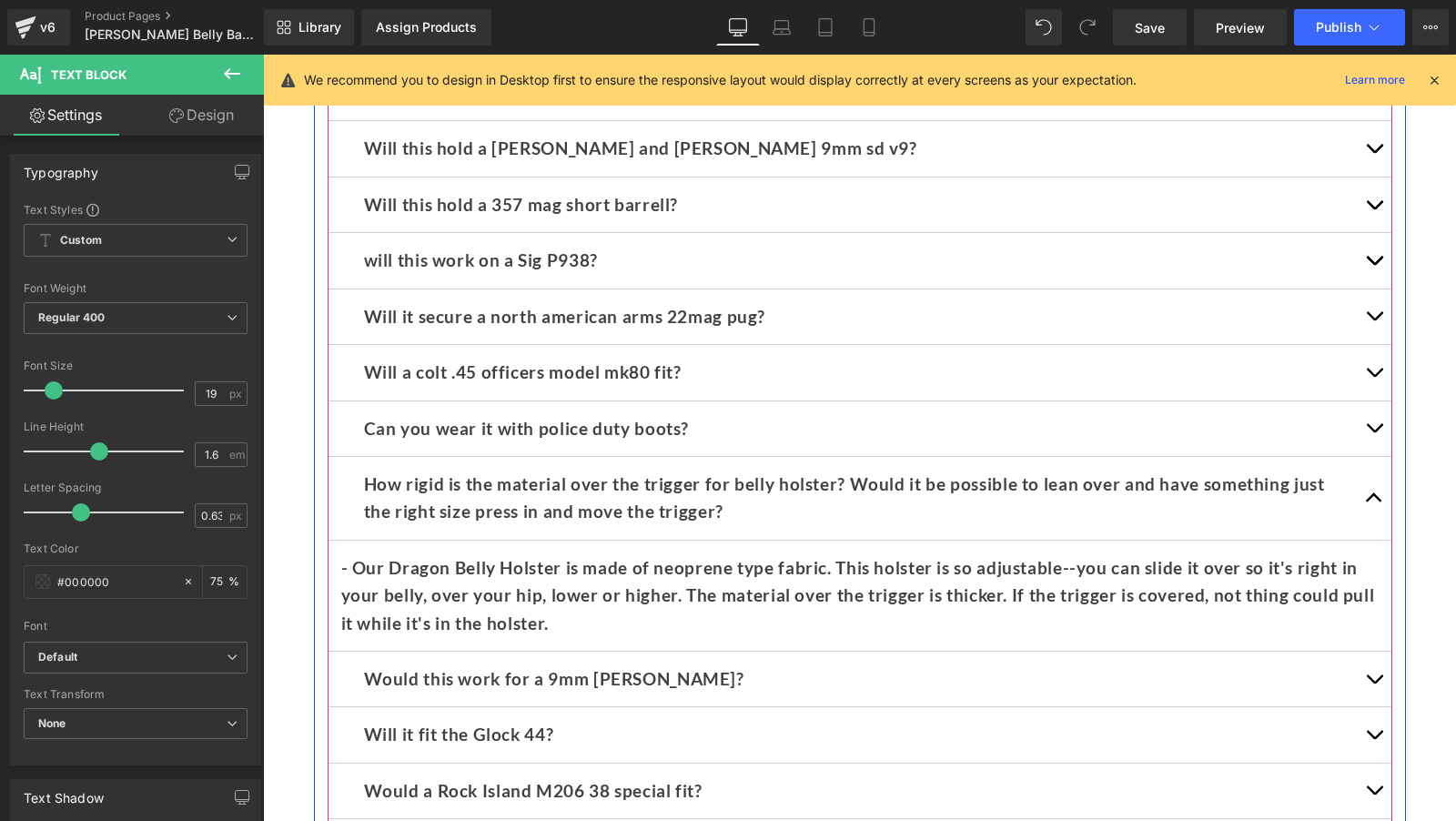
click at [263, 55] on div at bounding box center [263, 55] width 0 height 0
click at [412, 668] on b "Would this work for a 9mm Derringer?" at bounding box center [554, 678] width 381 height 21
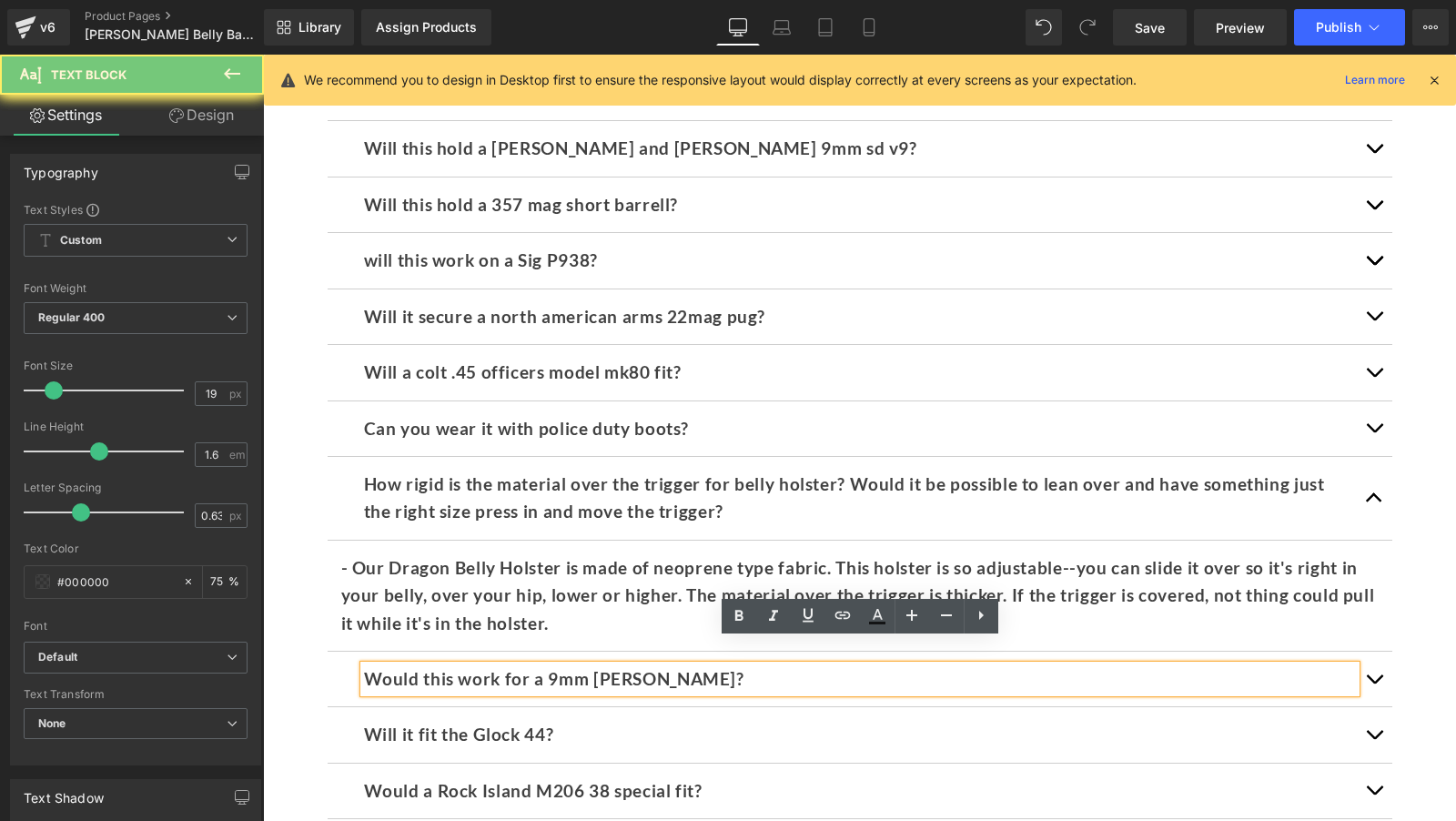
click at [412, 668] on b "Would this work for a 9mm Derringer?" at bounding box center [554, 678] width 381 height 21
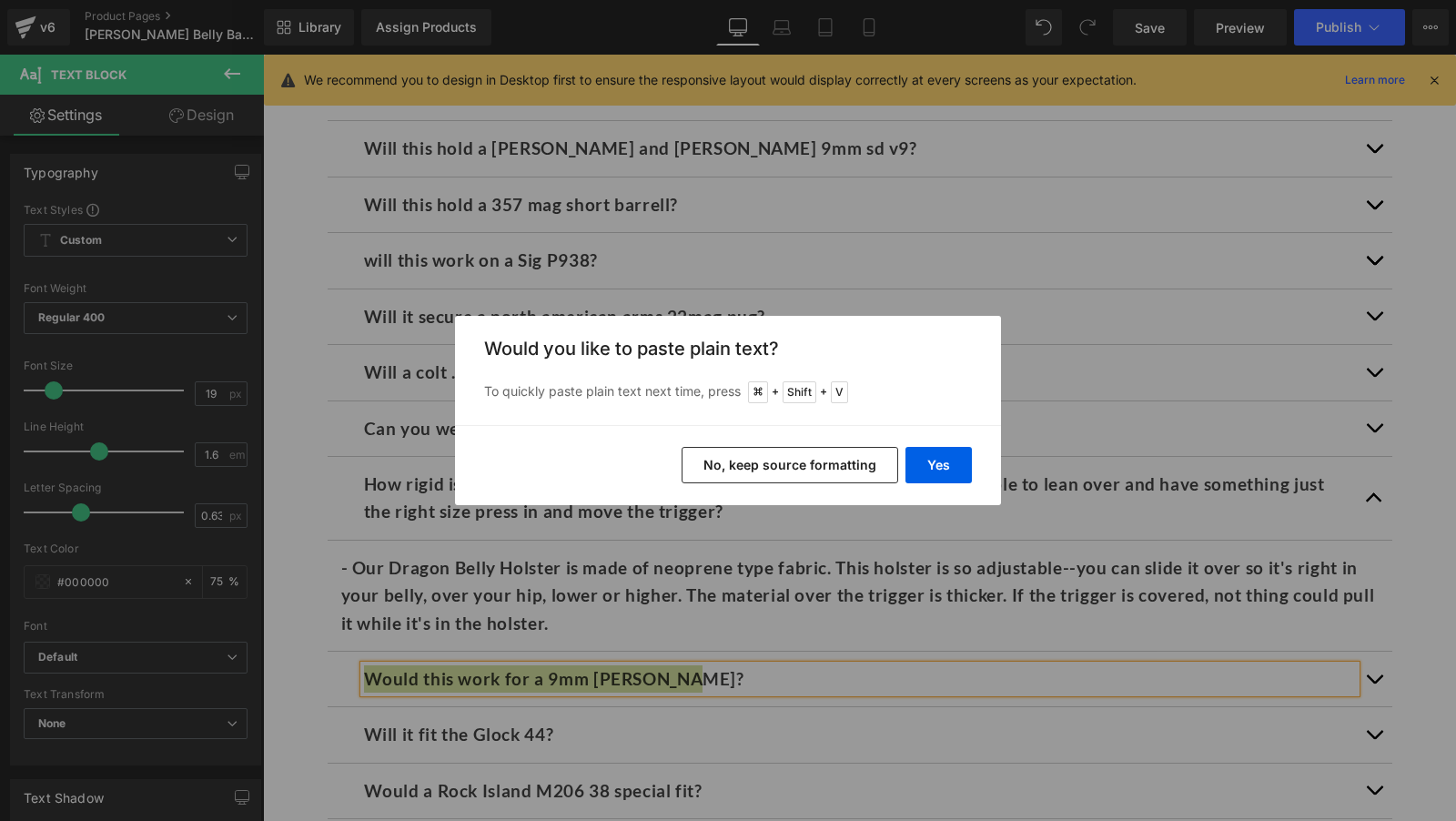
click at [754, 477] on button "No, keep source formatting" at bounding box center [789, 464] width 216 height 36
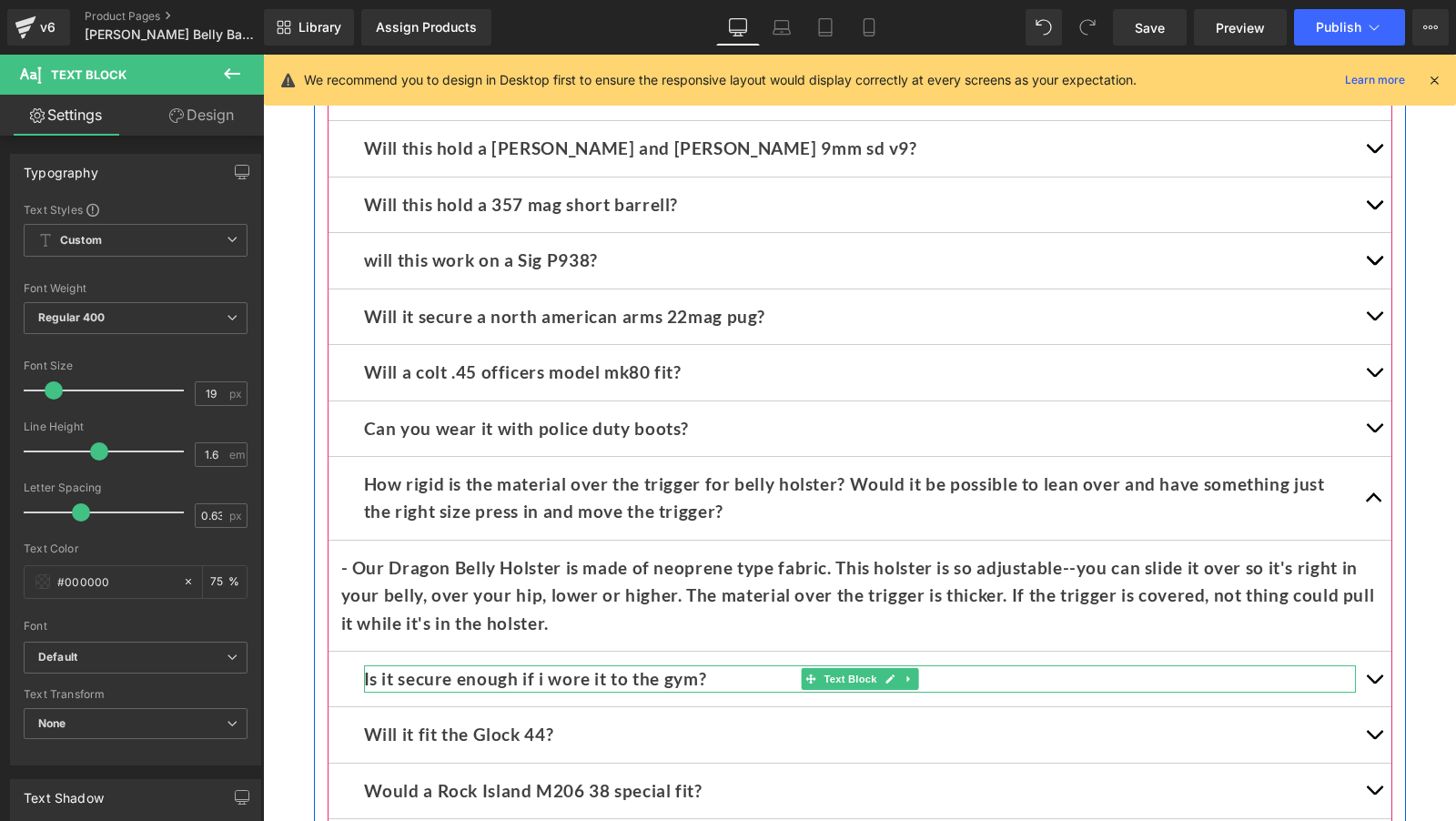
click at [387, 668] on b "Is it secure enough if i wore it to the gym?" at bounding box center [535, 678] width 343 height 21
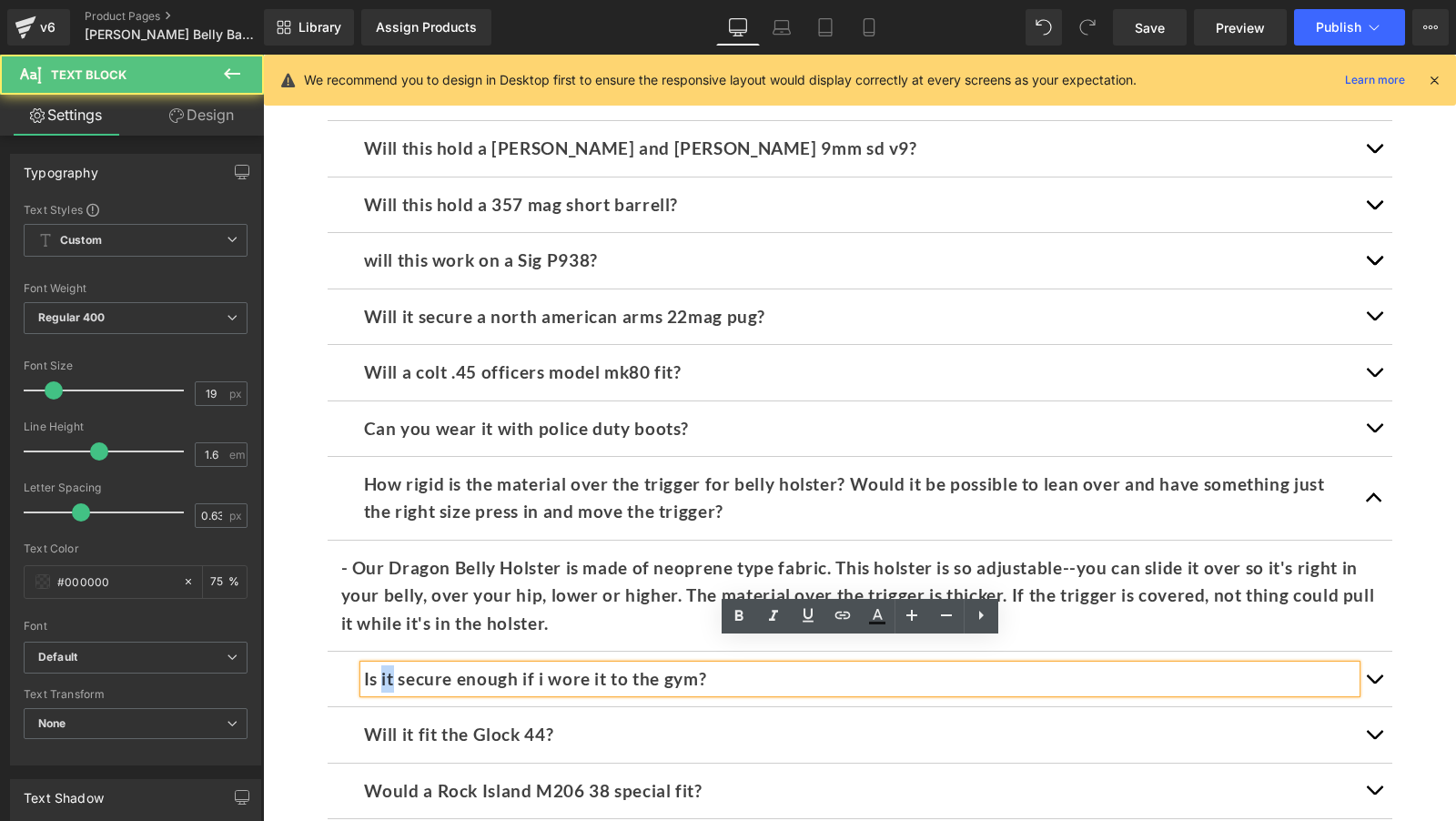
click at [387, 668] on b "Is it secure enough if i wore it to the gym?" at bounding box center [535, 678] width 343 height 21
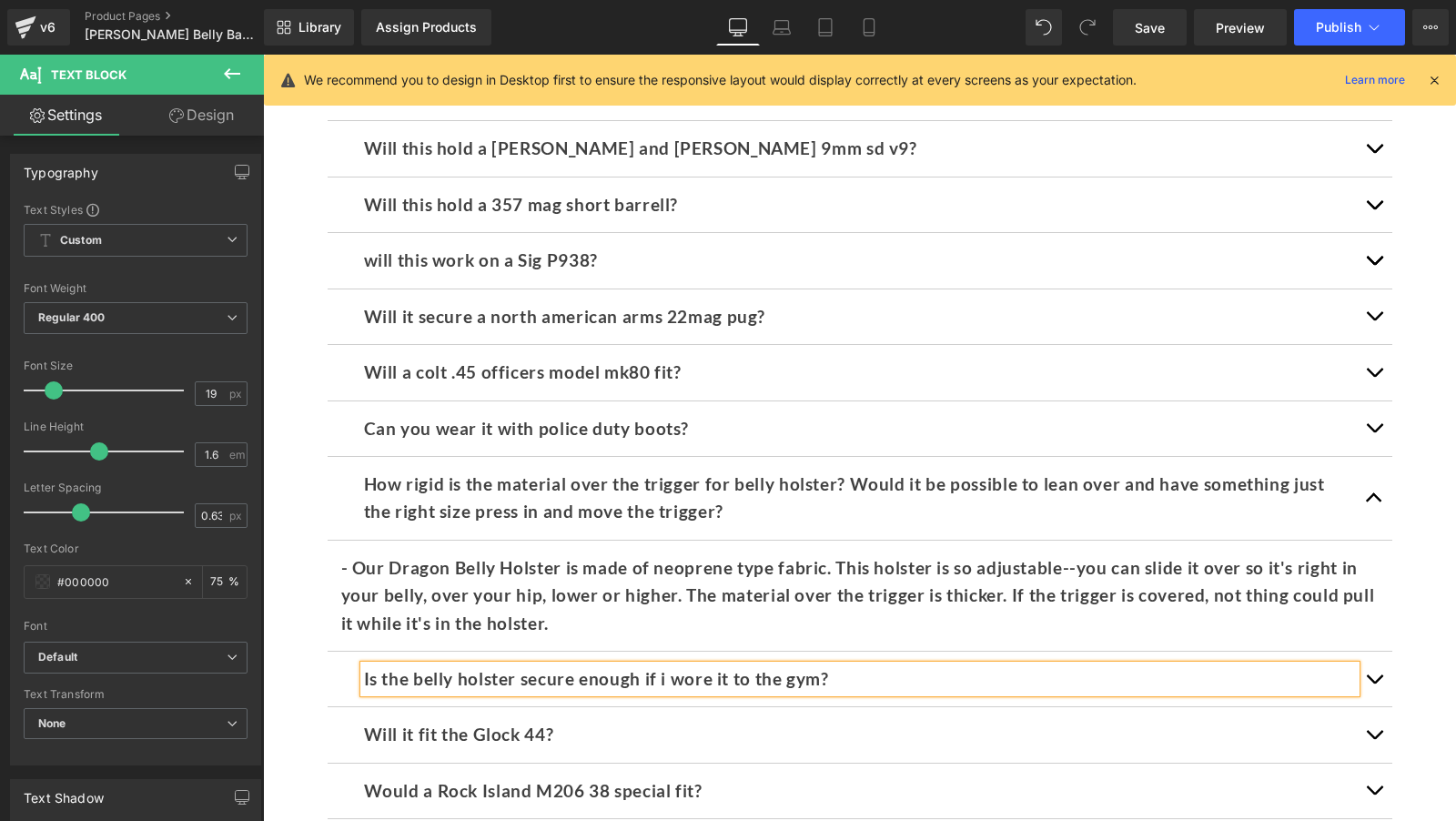
click at [1374, 684] on span "button" at bounding box center [1374, 684] width 0 height 0
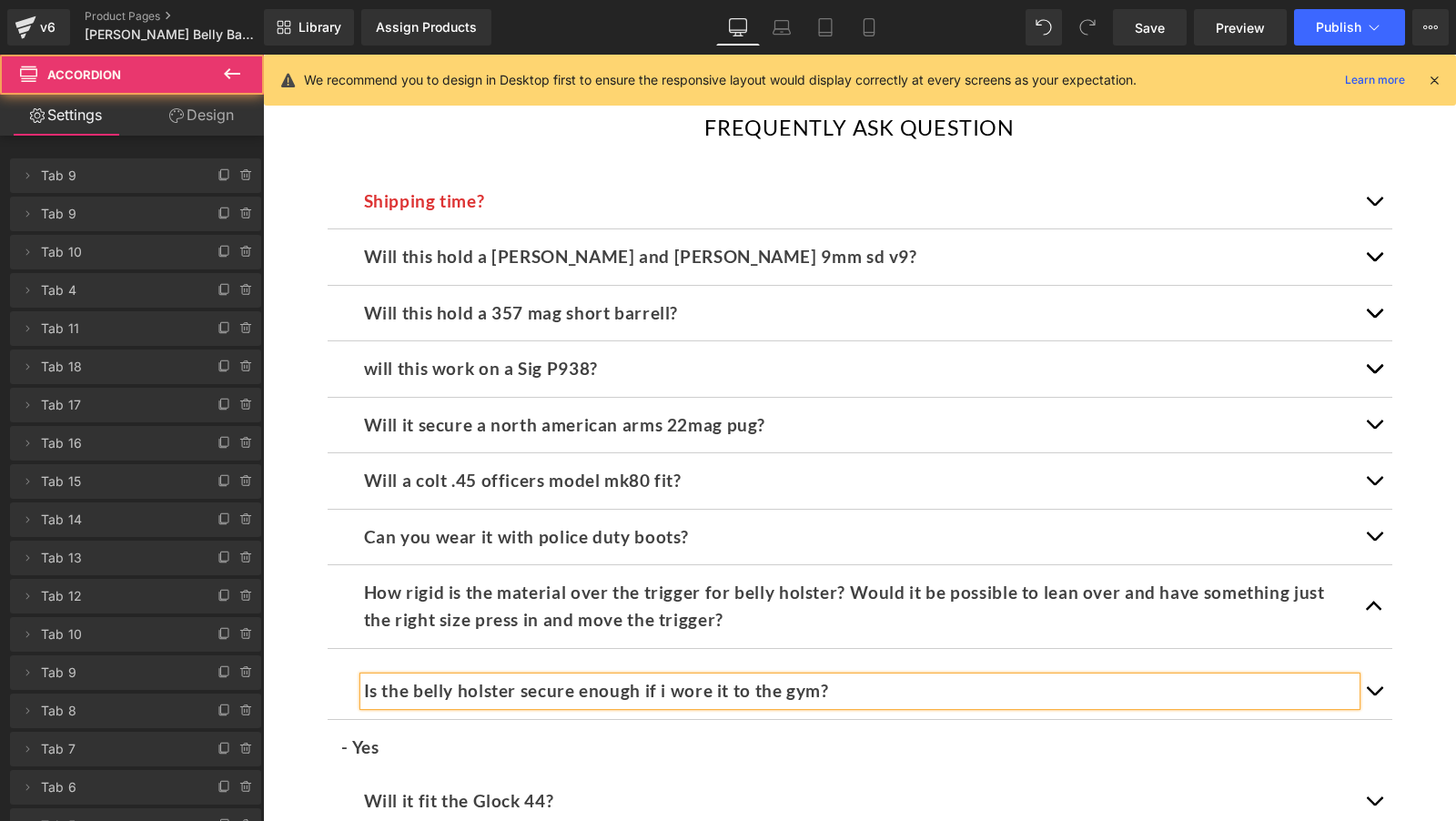
scroll to position [10579, 0]
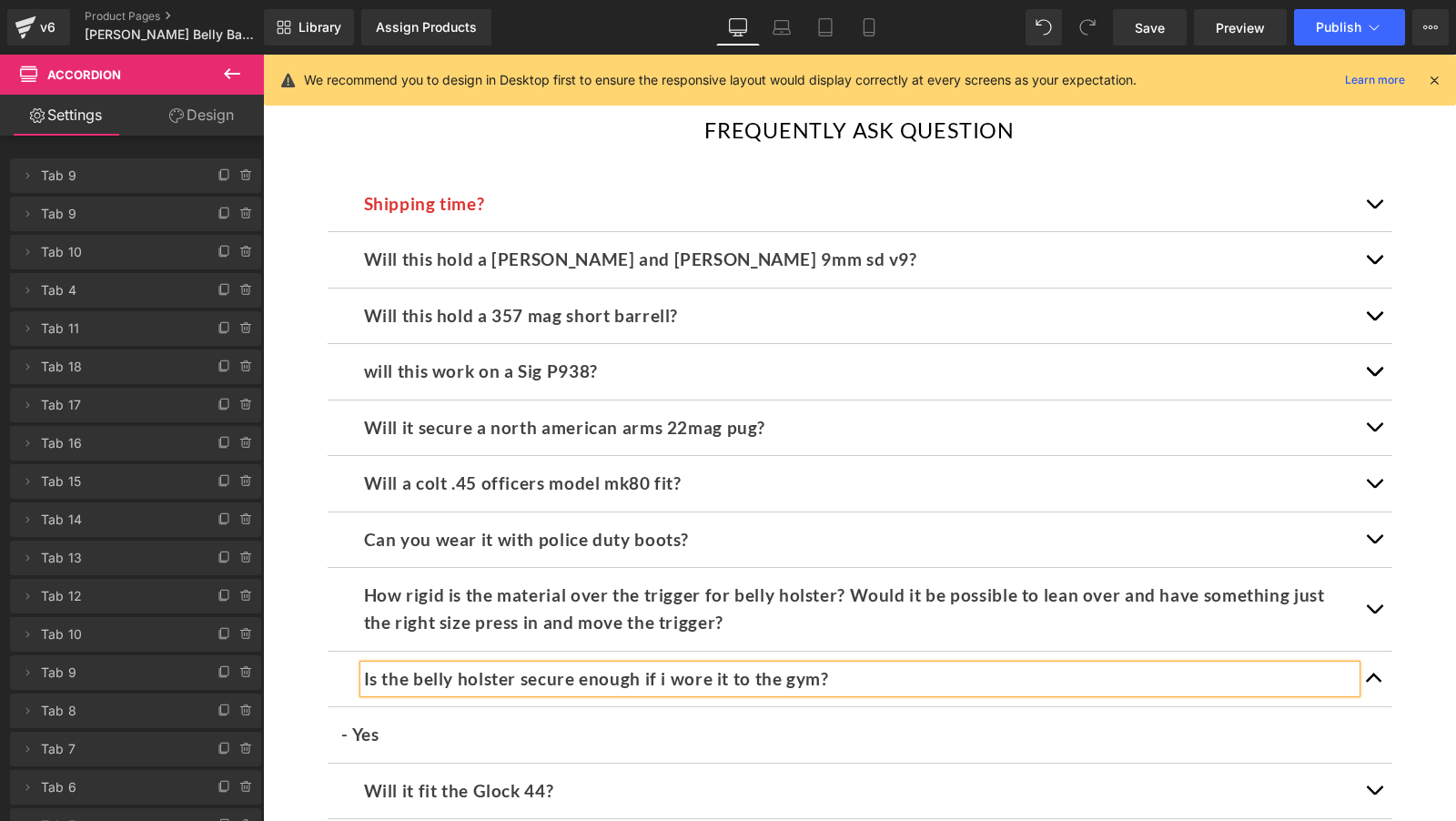
click at [385, 725] on article "- Yes Text Block" at bounding box center [860, 735] width 1065 height 56
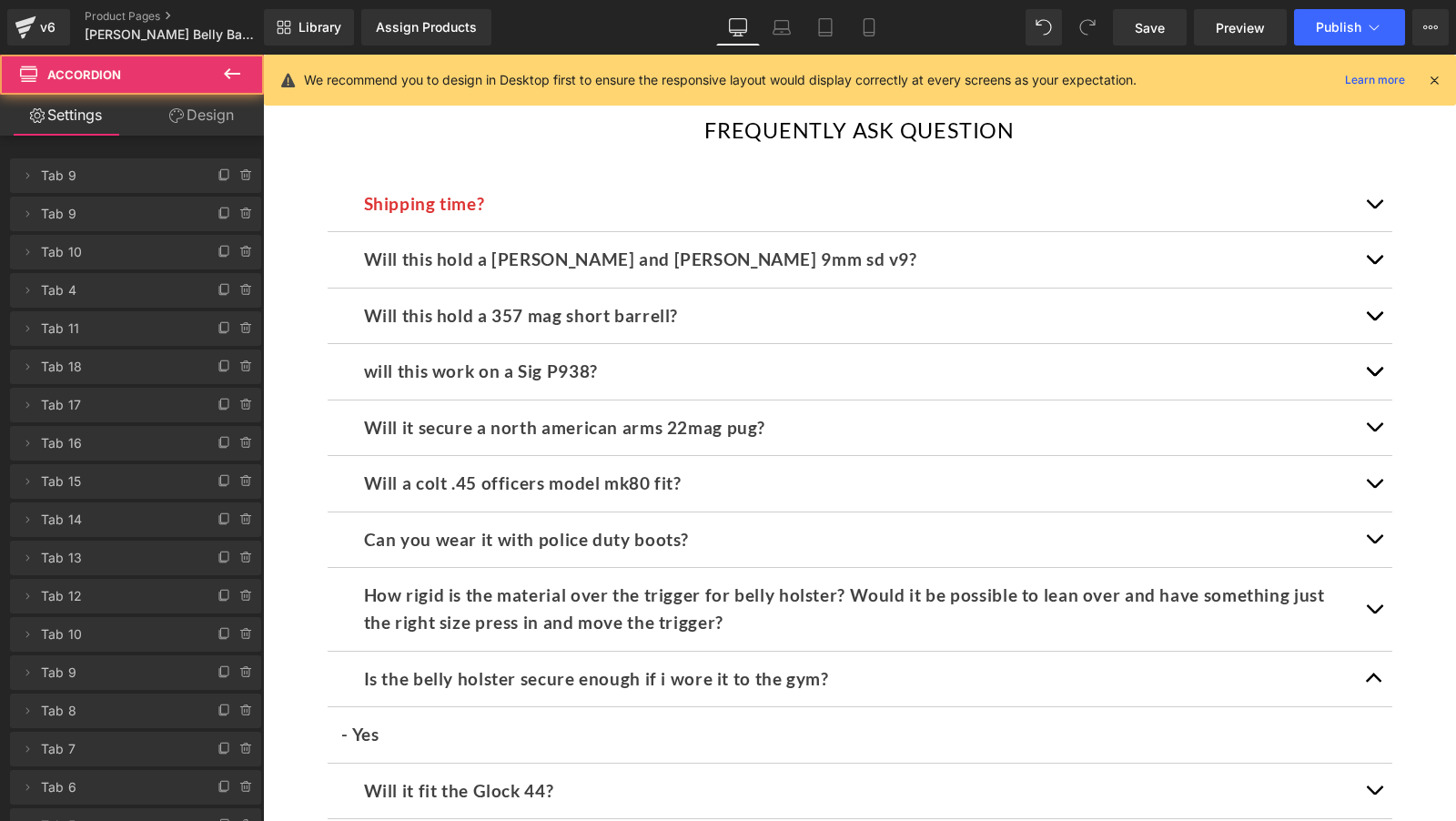
click at [263, 55] on div at bounding box center [263, 55] width 0 height 0
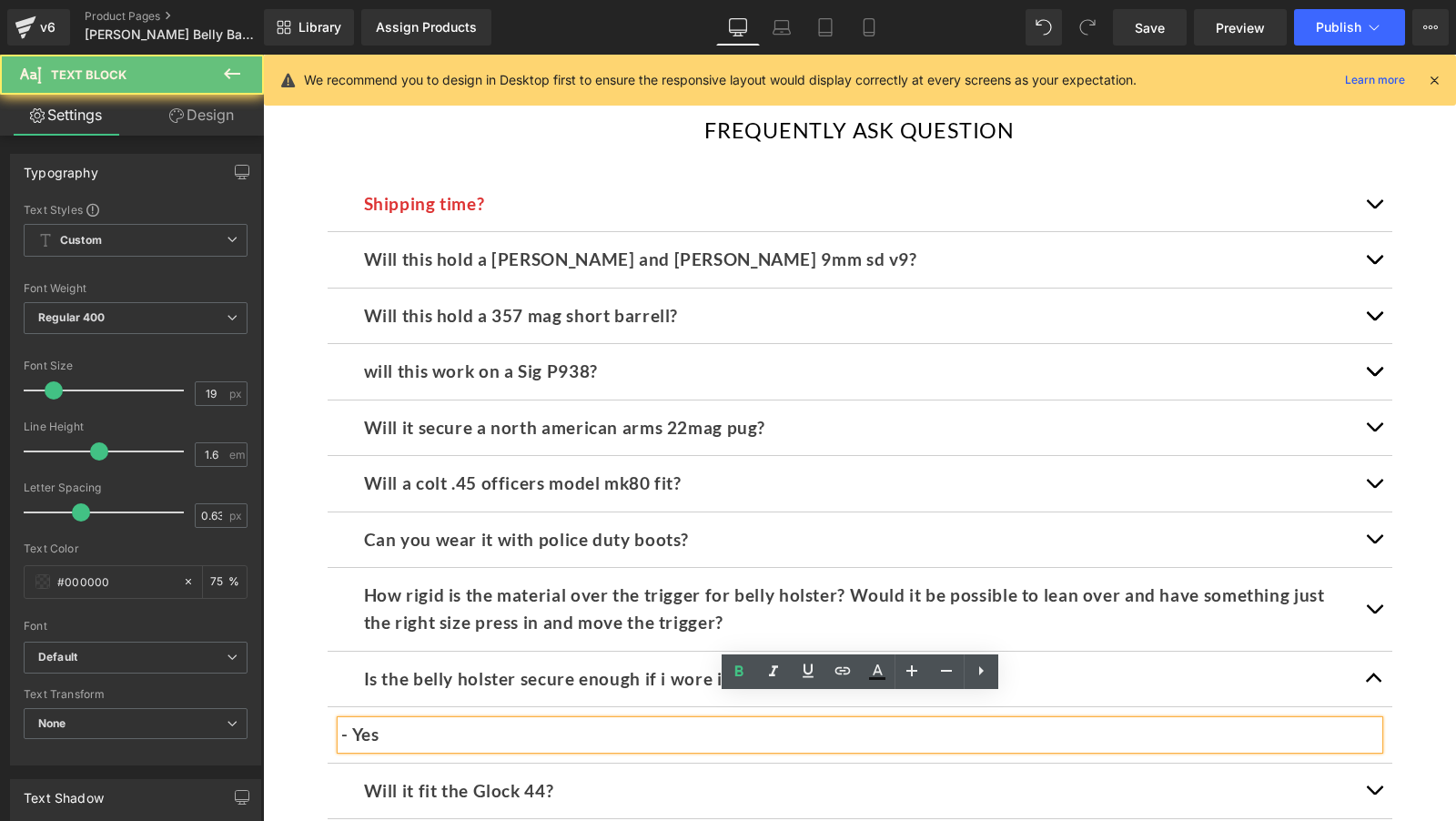
click at [396, 721] on p "- Yes" at bounding box center [860, 734] width 1037 height 27
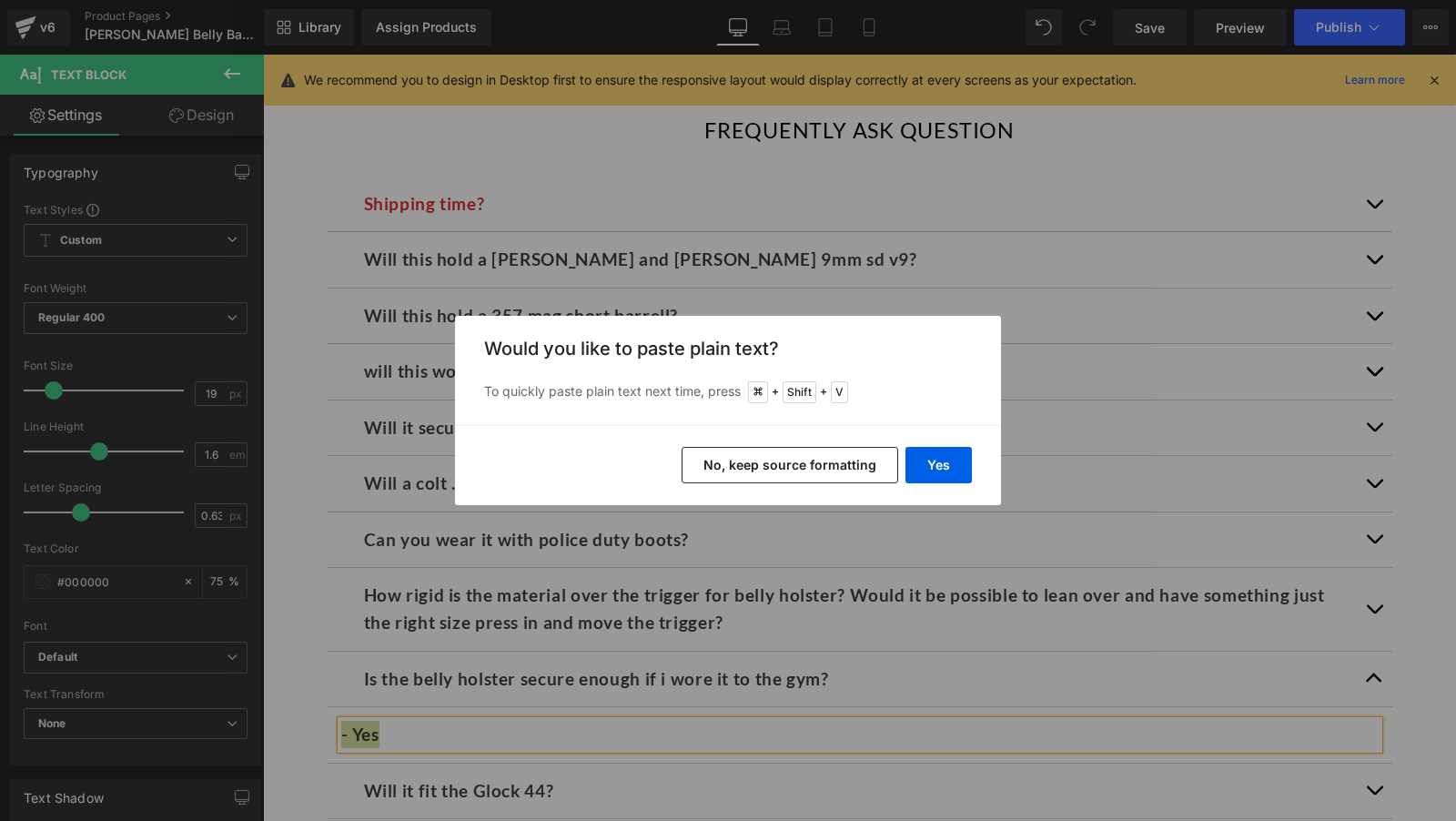
click at [838, 444] on div "Yes No, keep source formatting" at bounding box center [728, 465] width 546 height 80
drag, startPoint x: 838, startPoint y: 455, endPoint x: 554, endPoint y: 403, distance: 288.7
click at [838, 455] on button "No, keep source formatting" at bounding box center [789, 464] width 216 height 36
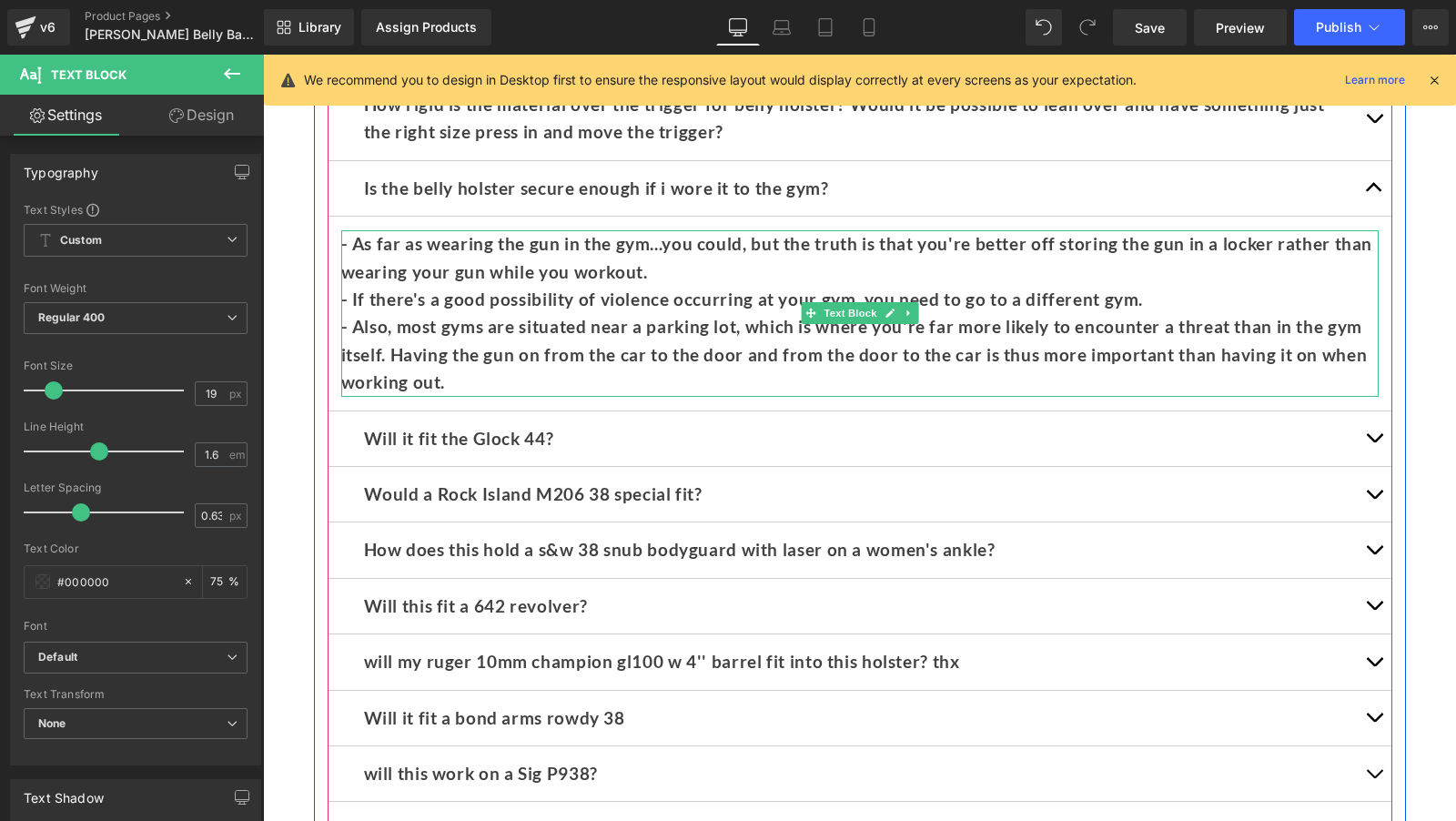
scroll to position [11069, 0]
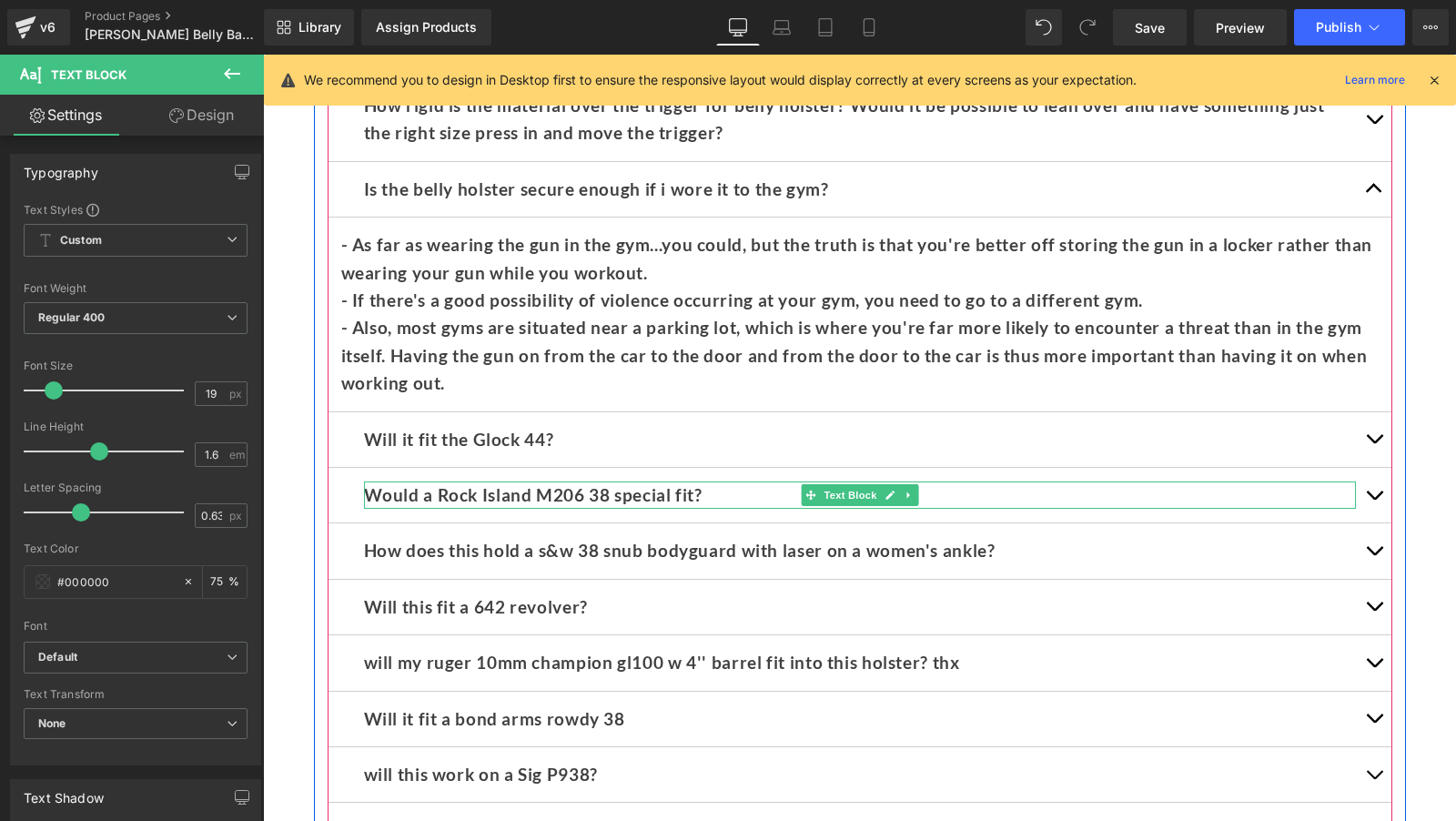
click at [501, 484] on b "Would a Rock Island M206 38 special fit?" at bounding box center [533, 494] width 339 height 21
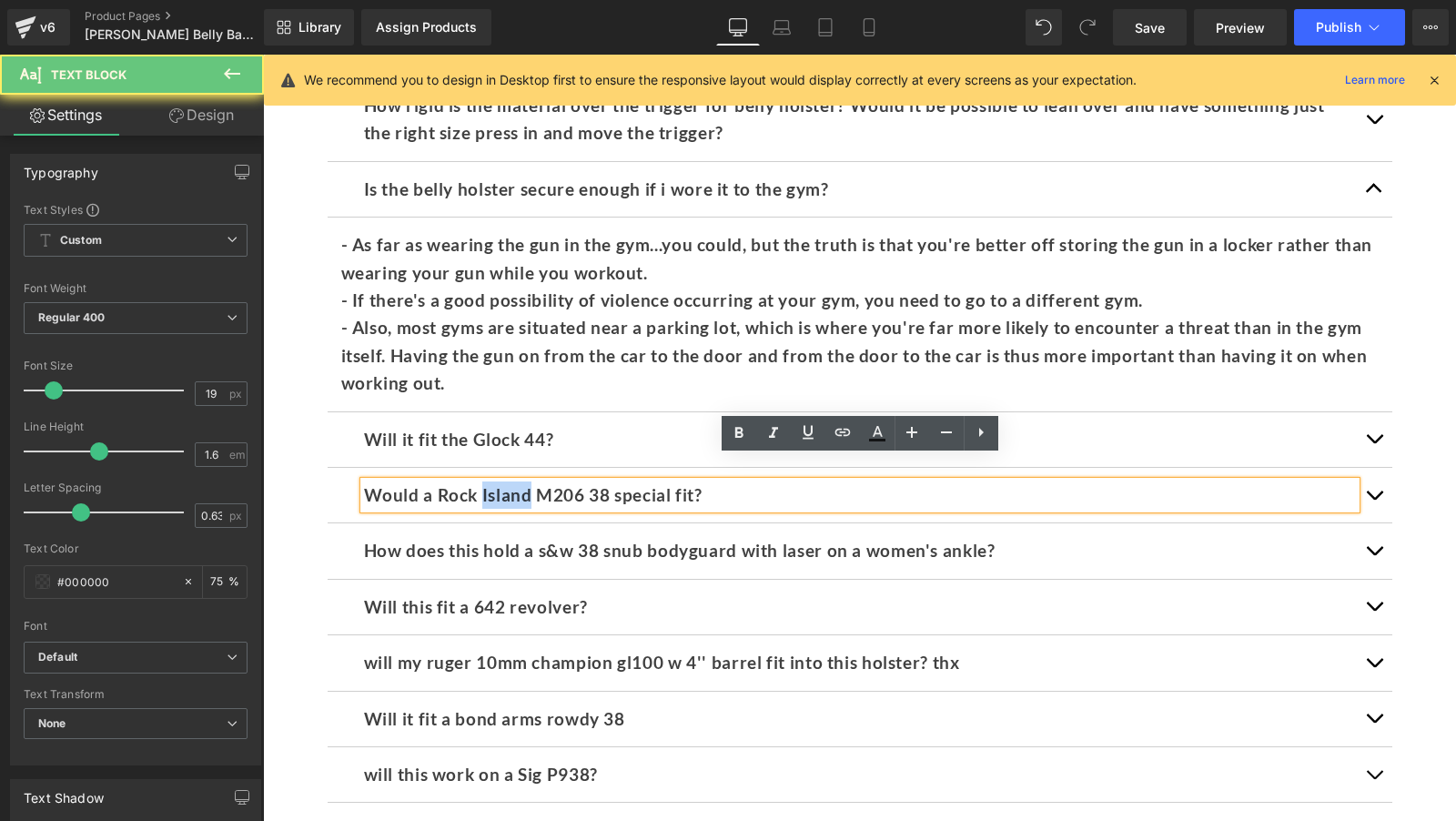
click at [501, 484] on b "Would a Rock Island M206 38 special fit?" at bounding box center [533, 494] width 339 height 21
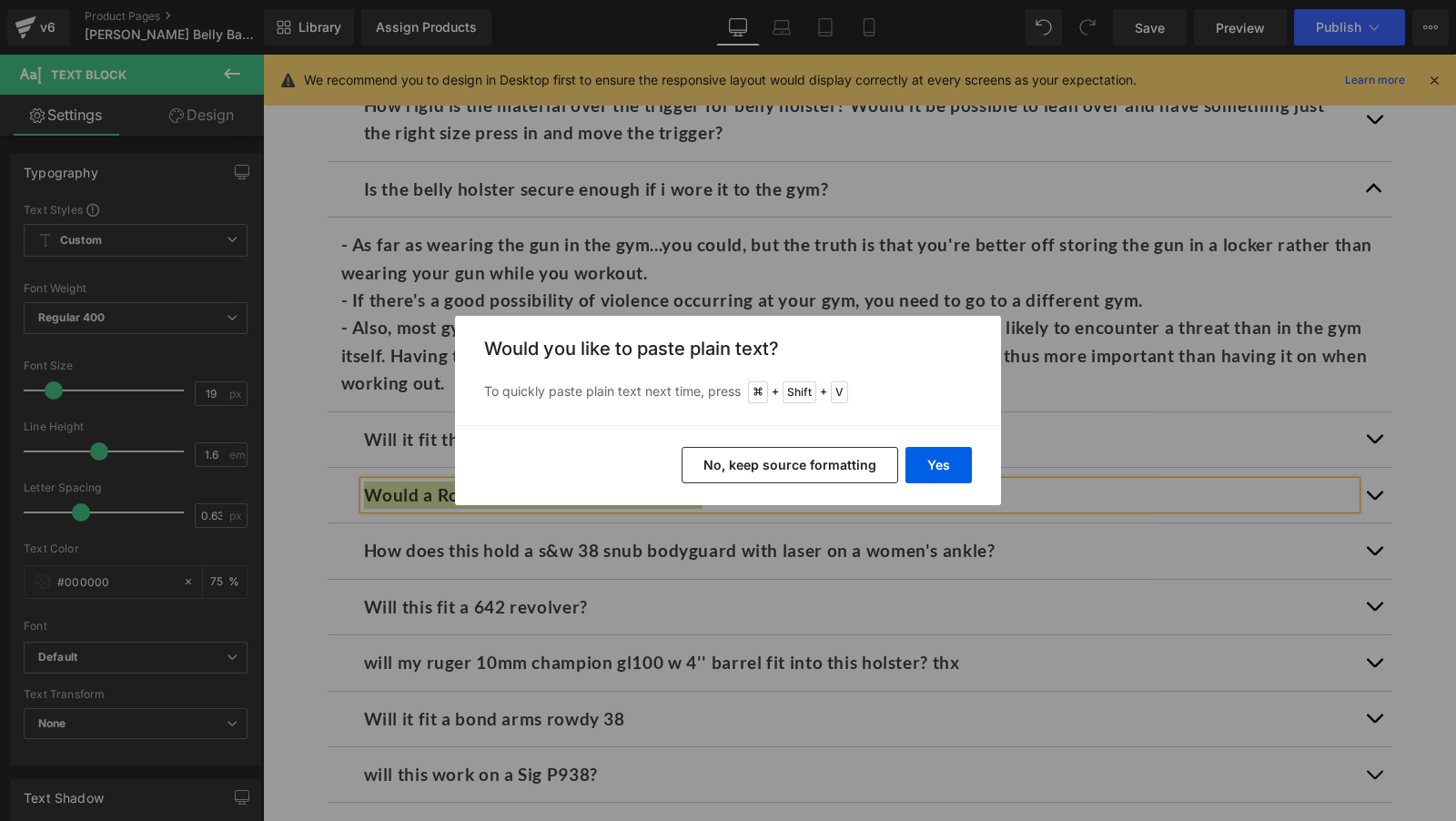
click at [745, 480] on button "No, keep source formatting" at bounding box center [789, 464] width 216 height 36
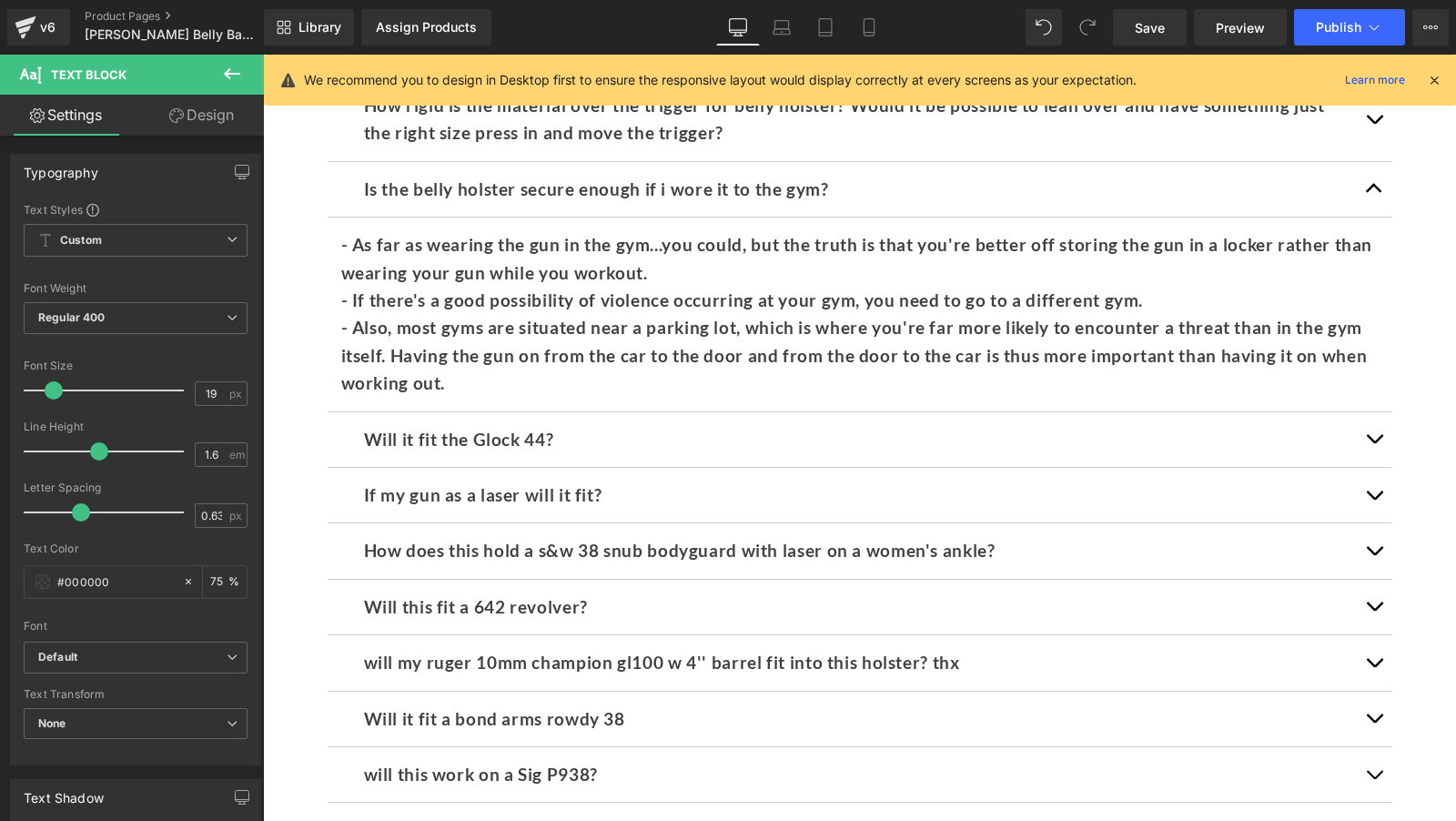
click at [1372, 469] on button "button" at bounding box center [1373, 495] width 36 height 55
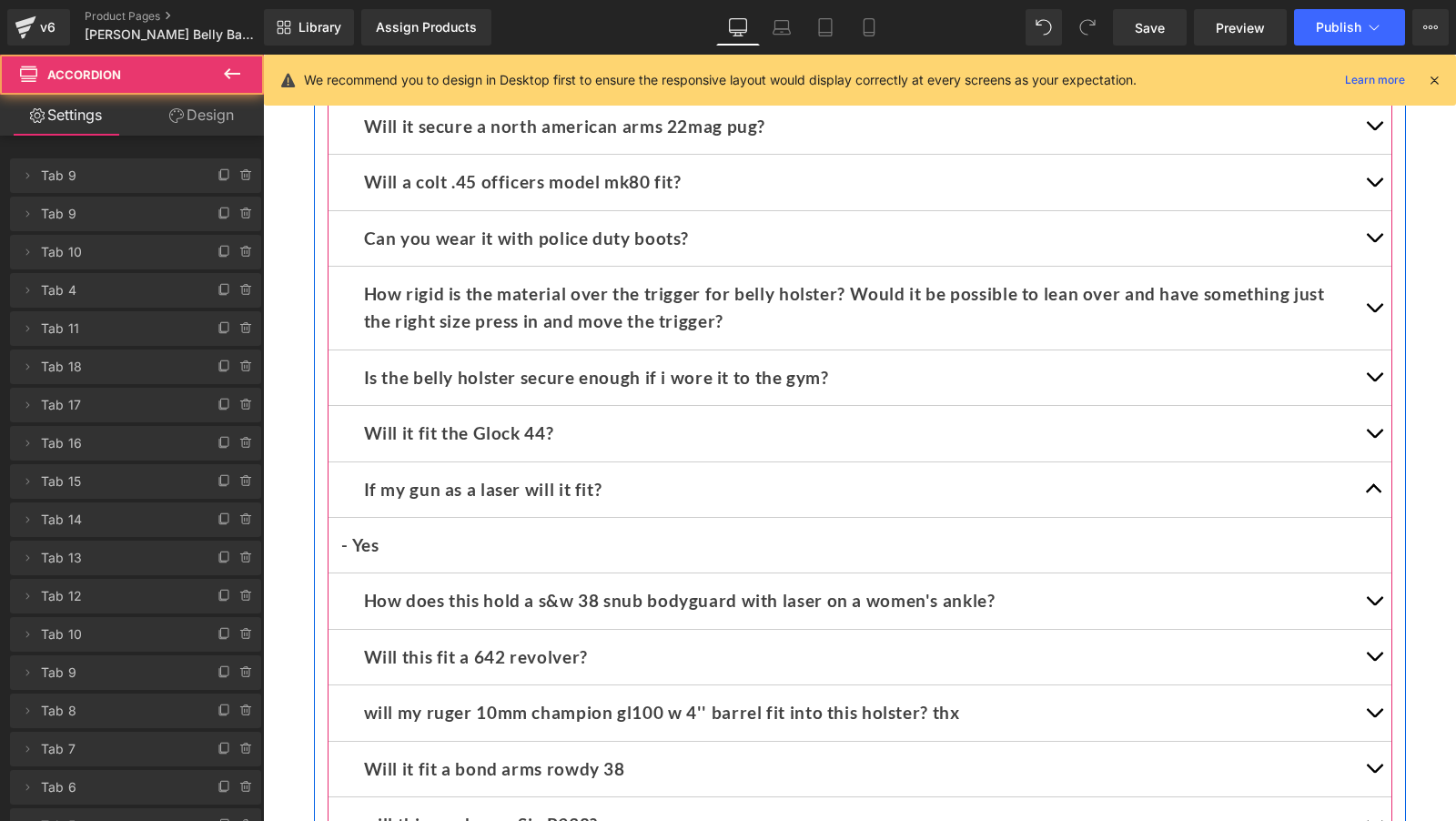
scroll to position [10874, 0]
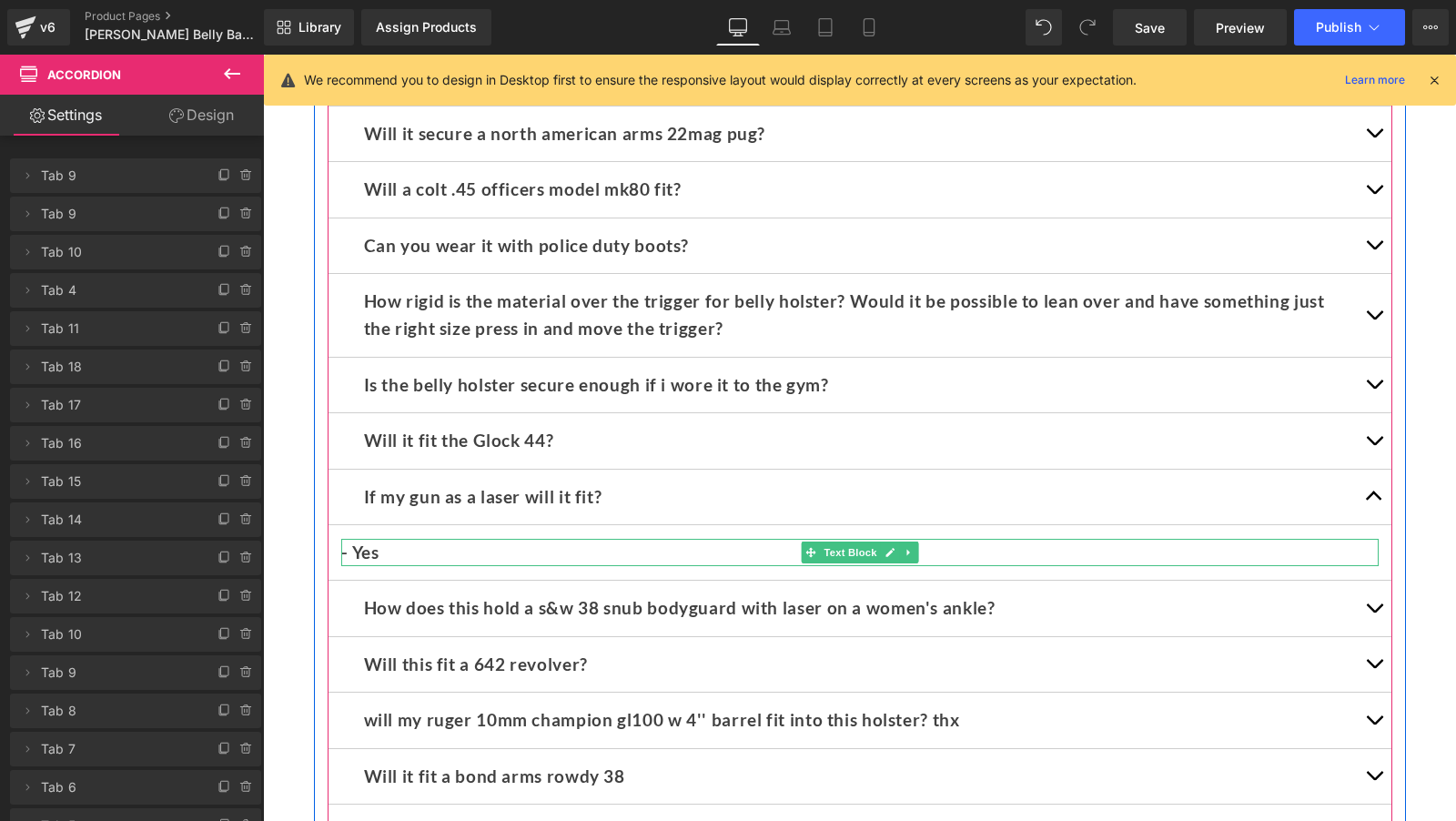
click at [420, 539] on p "- Yes" at bounding box center [860, 552] width 1037 height 27
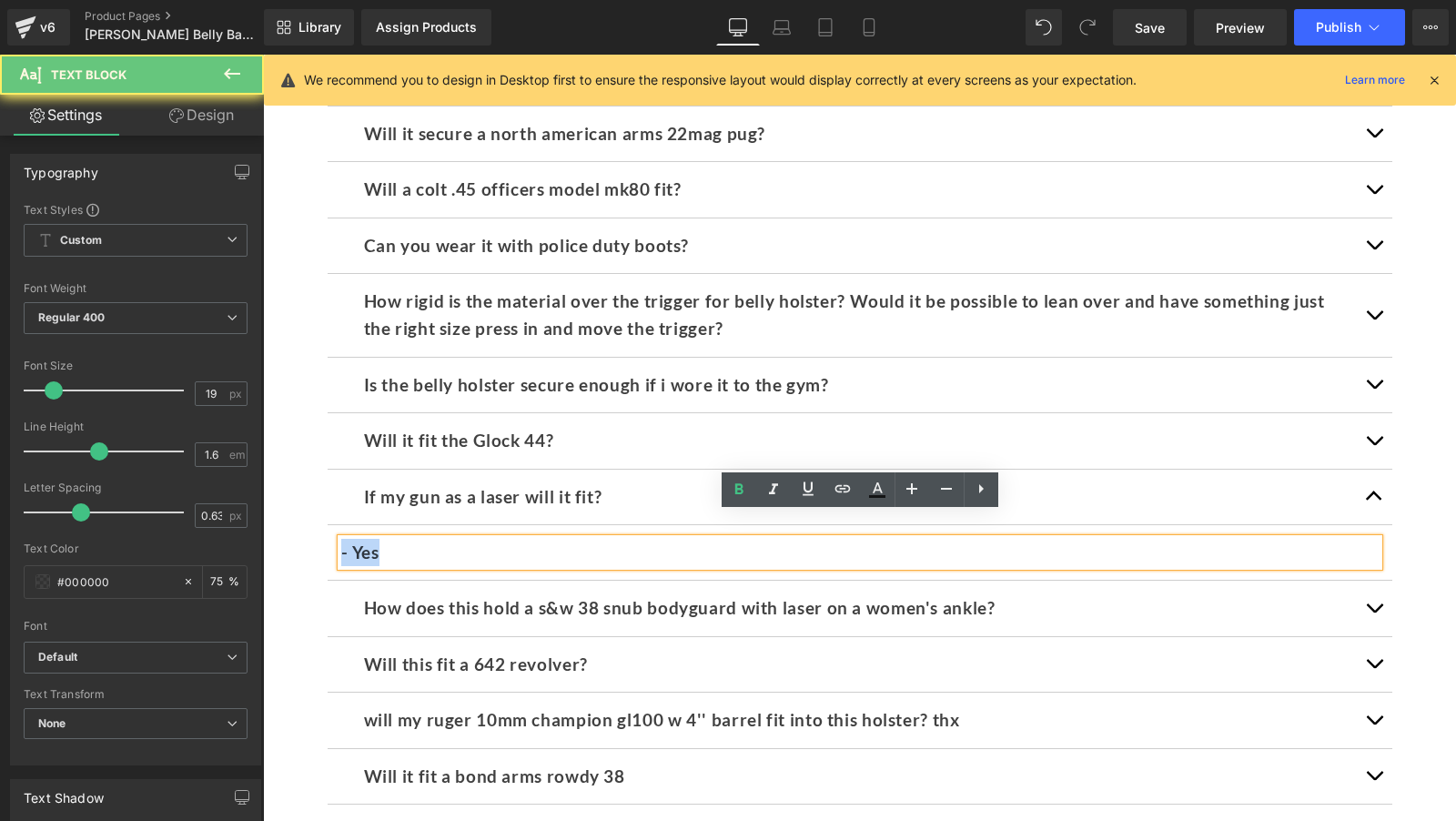
click at [420, 539] on p "- Yes" at bounding box center [860, 552] width 1037 height 27
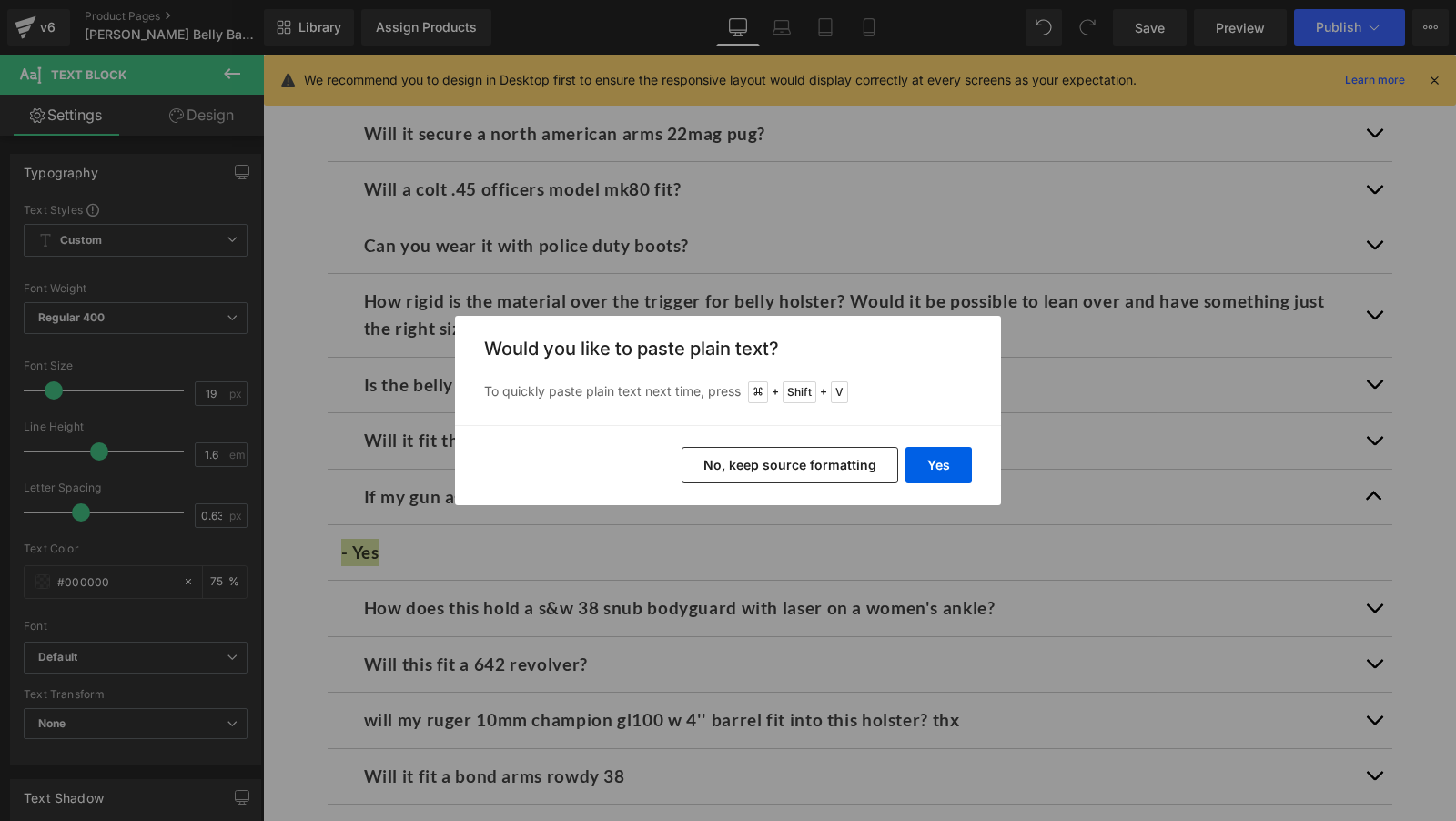
click at [787, 461] on button "No, keep source formatting" at bounding box center [789, 464] width 216 height 36
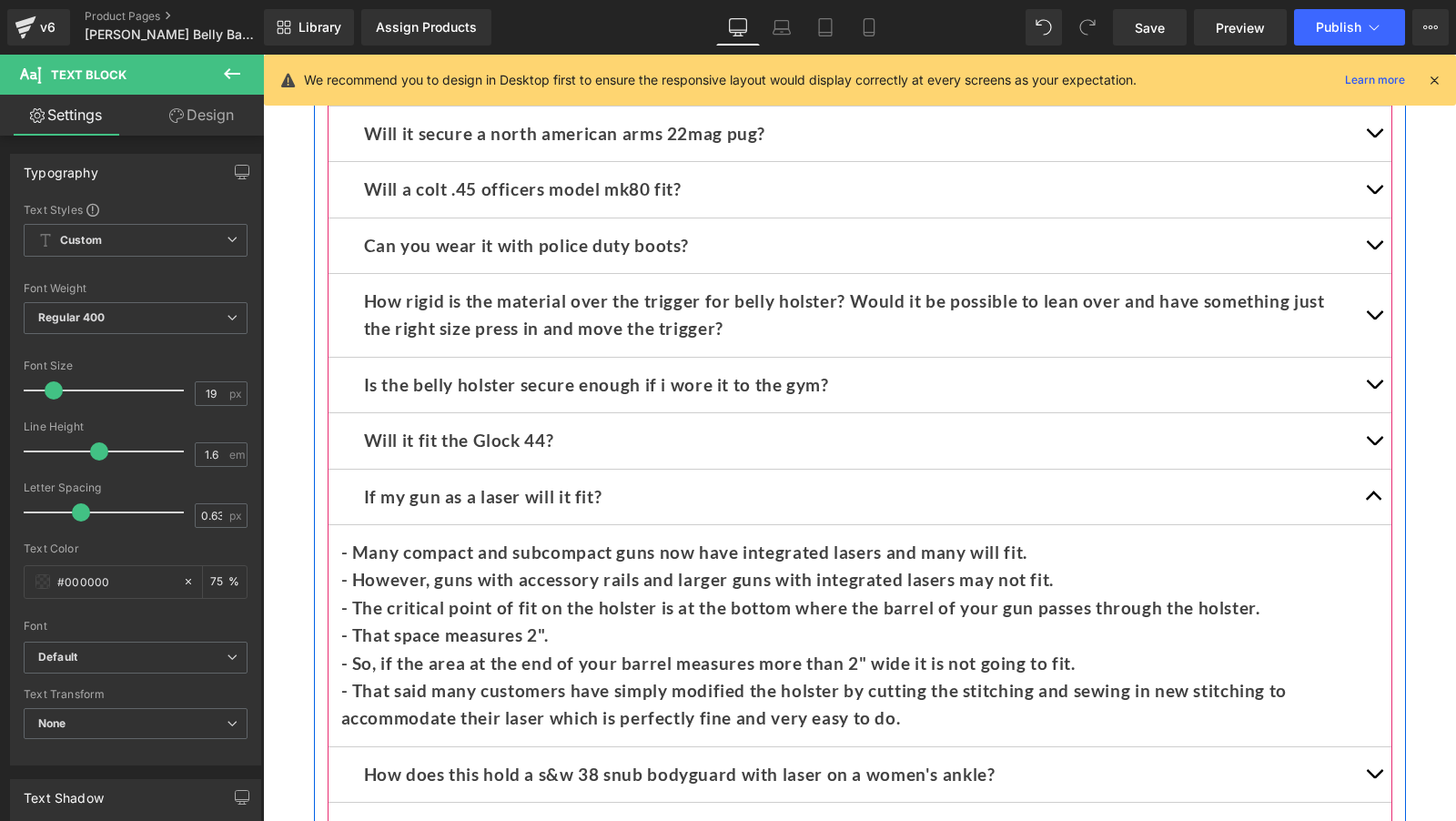
click at [1367, 476] on button "button" at bounding box center [1373, 497] width 36 height 55
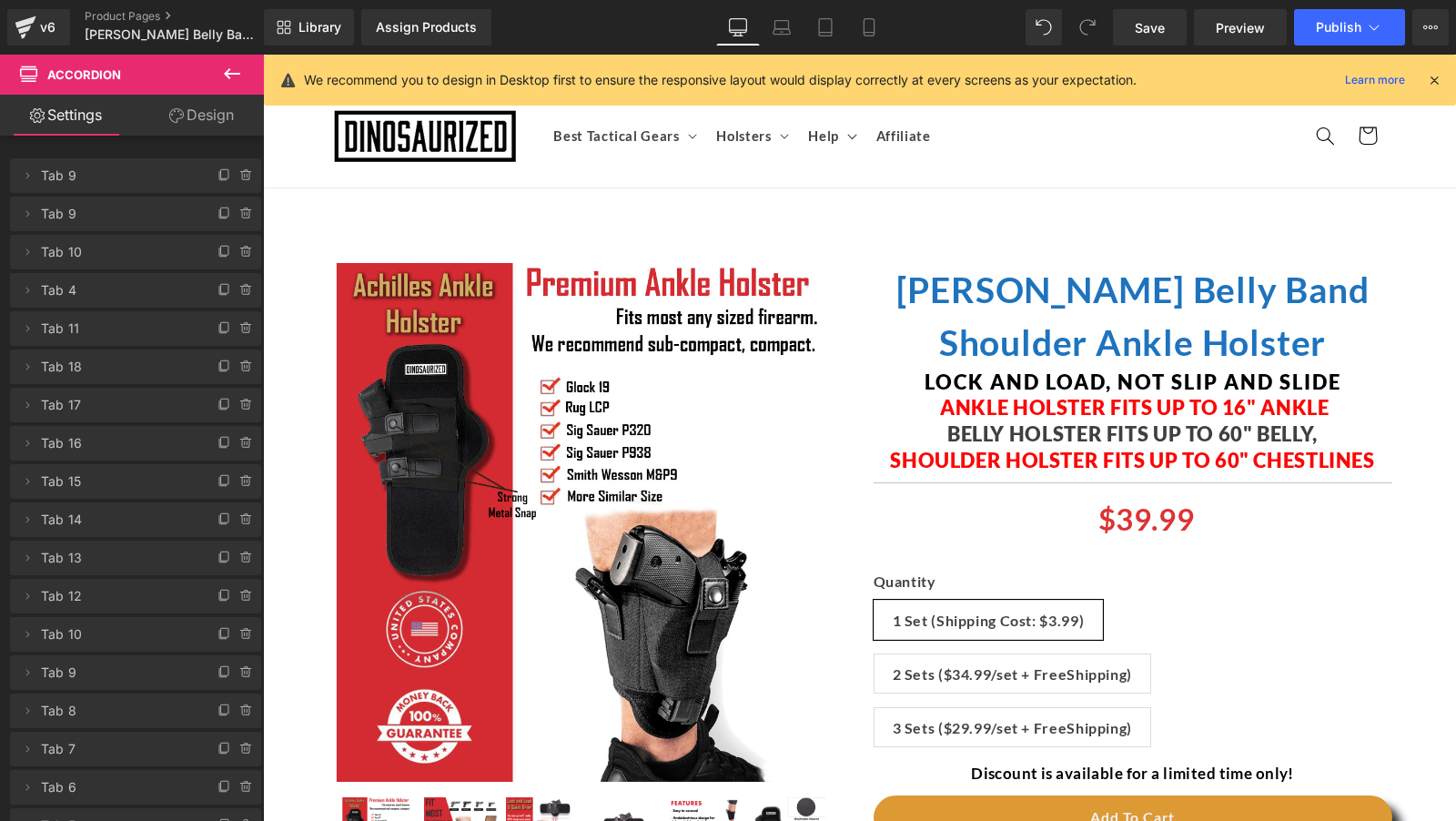
scroll to position [0, 0]
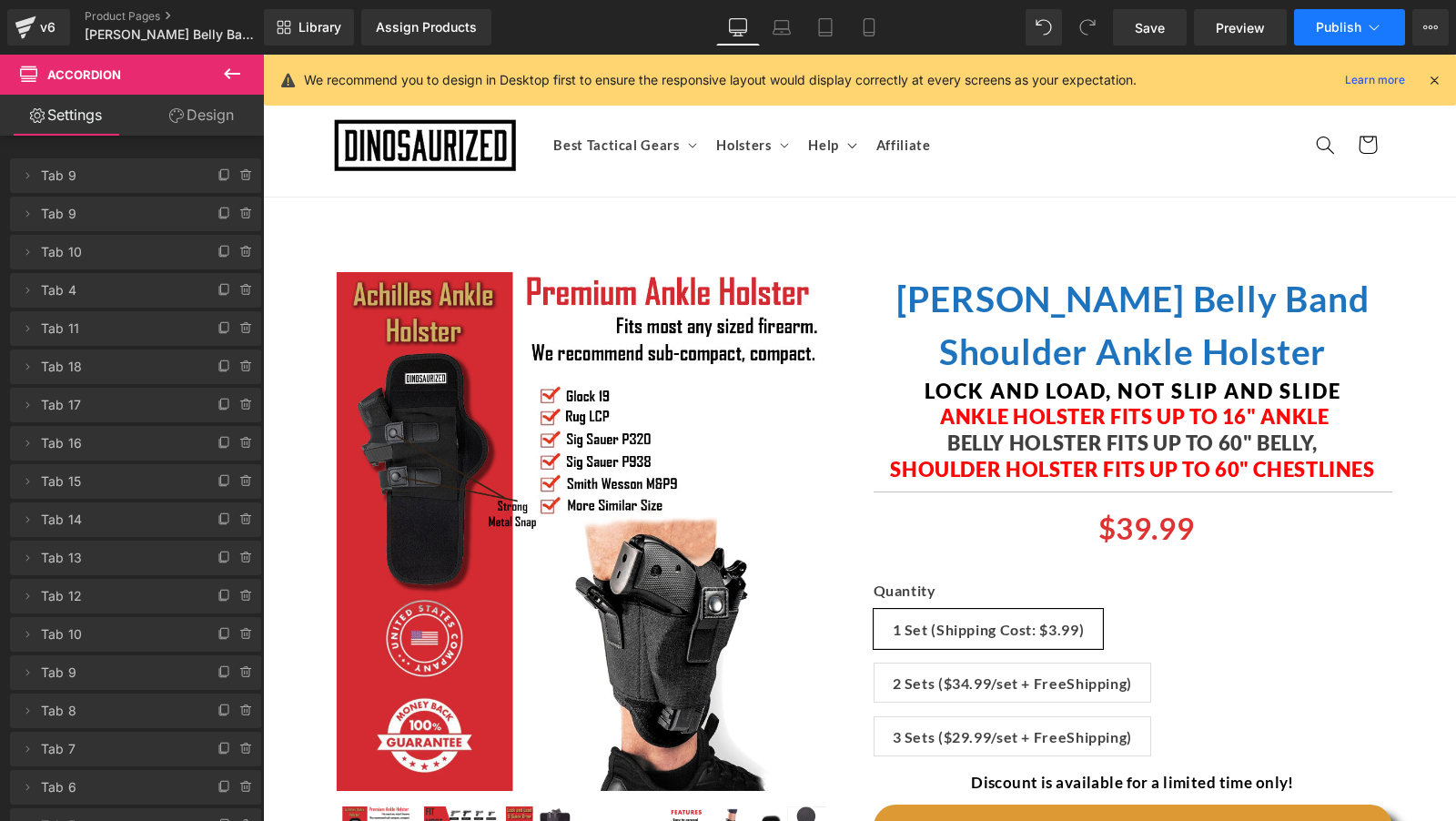
click at [1352, 32] on span "Publish" at bounding box center [1338, 28] width 46 height 15
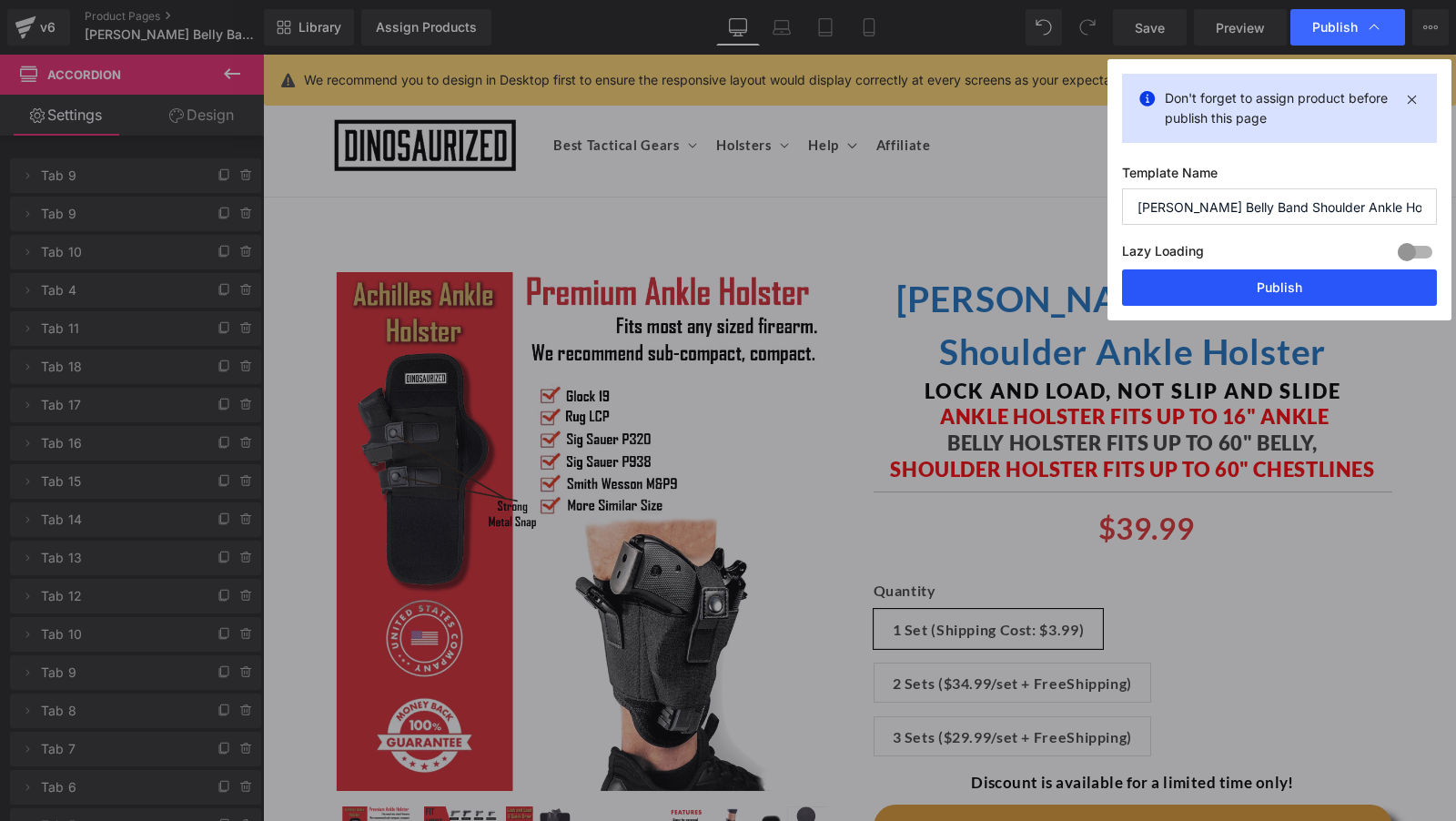
click at [1214, 285] on button "Publish" at bounding box center [1279, 287] width 315 height 36
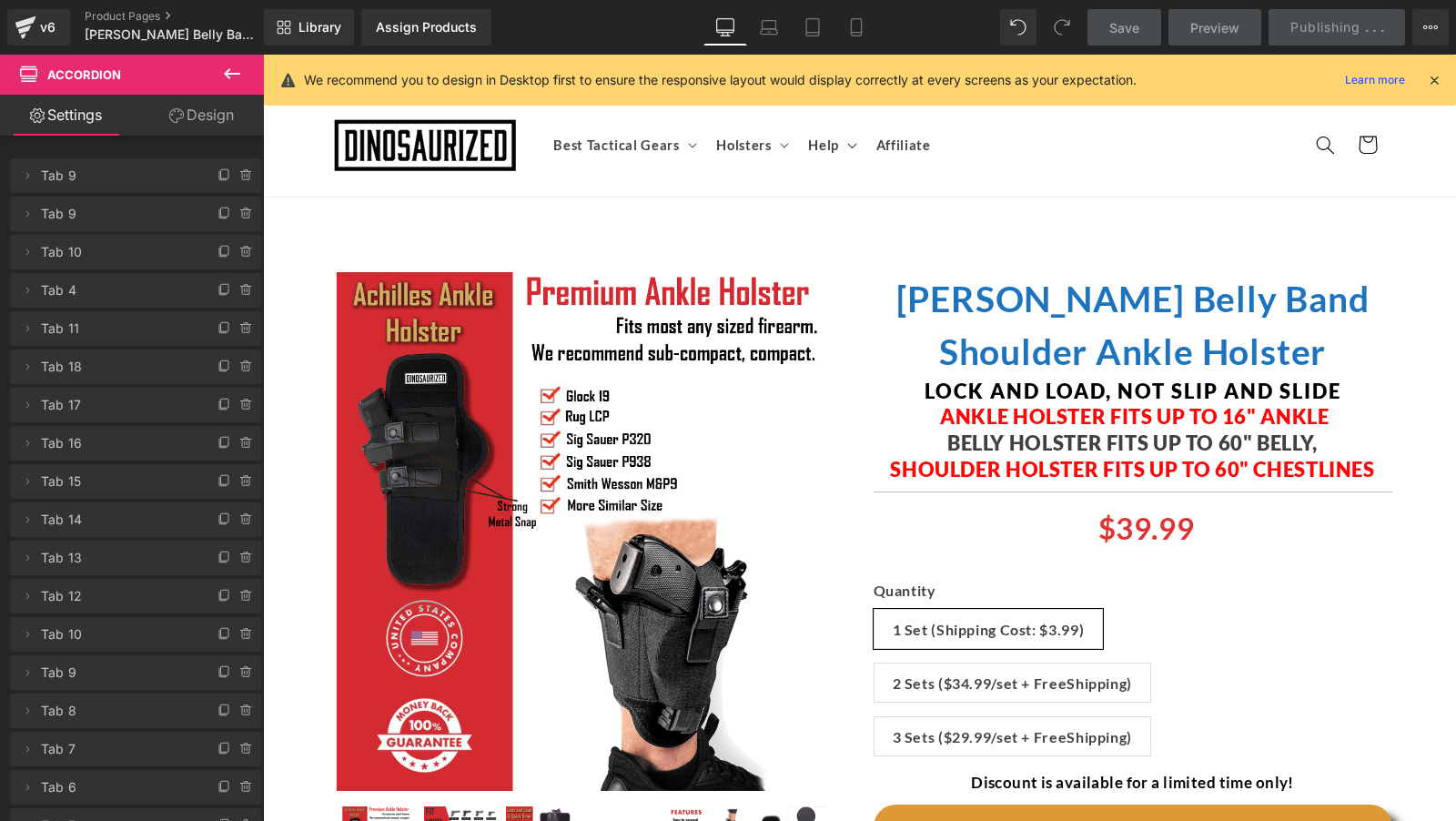
scroll to position [830, 0]
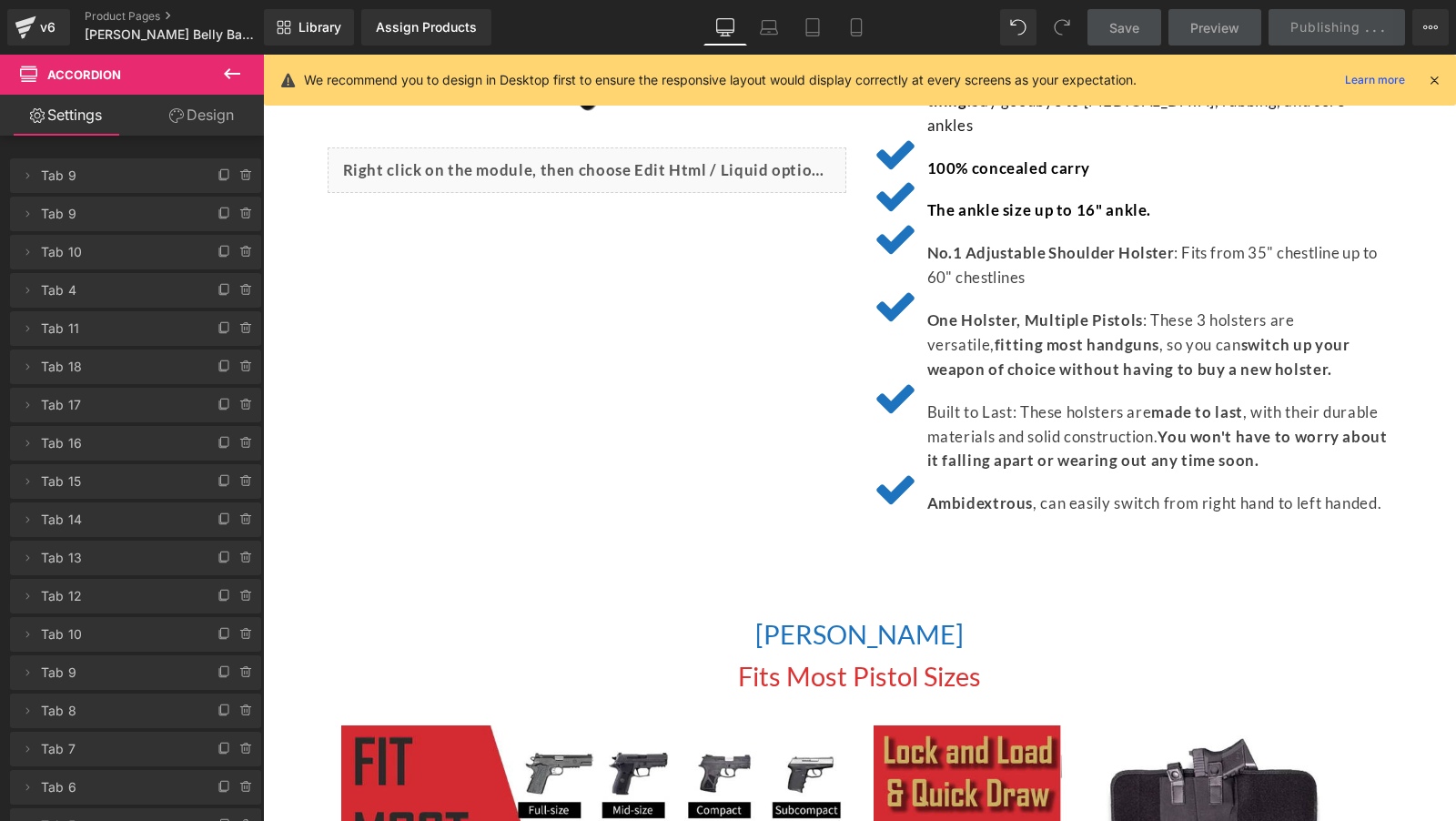
click at [1431, 77] on icon at bounding box center [1435, 80] width 17 height 17
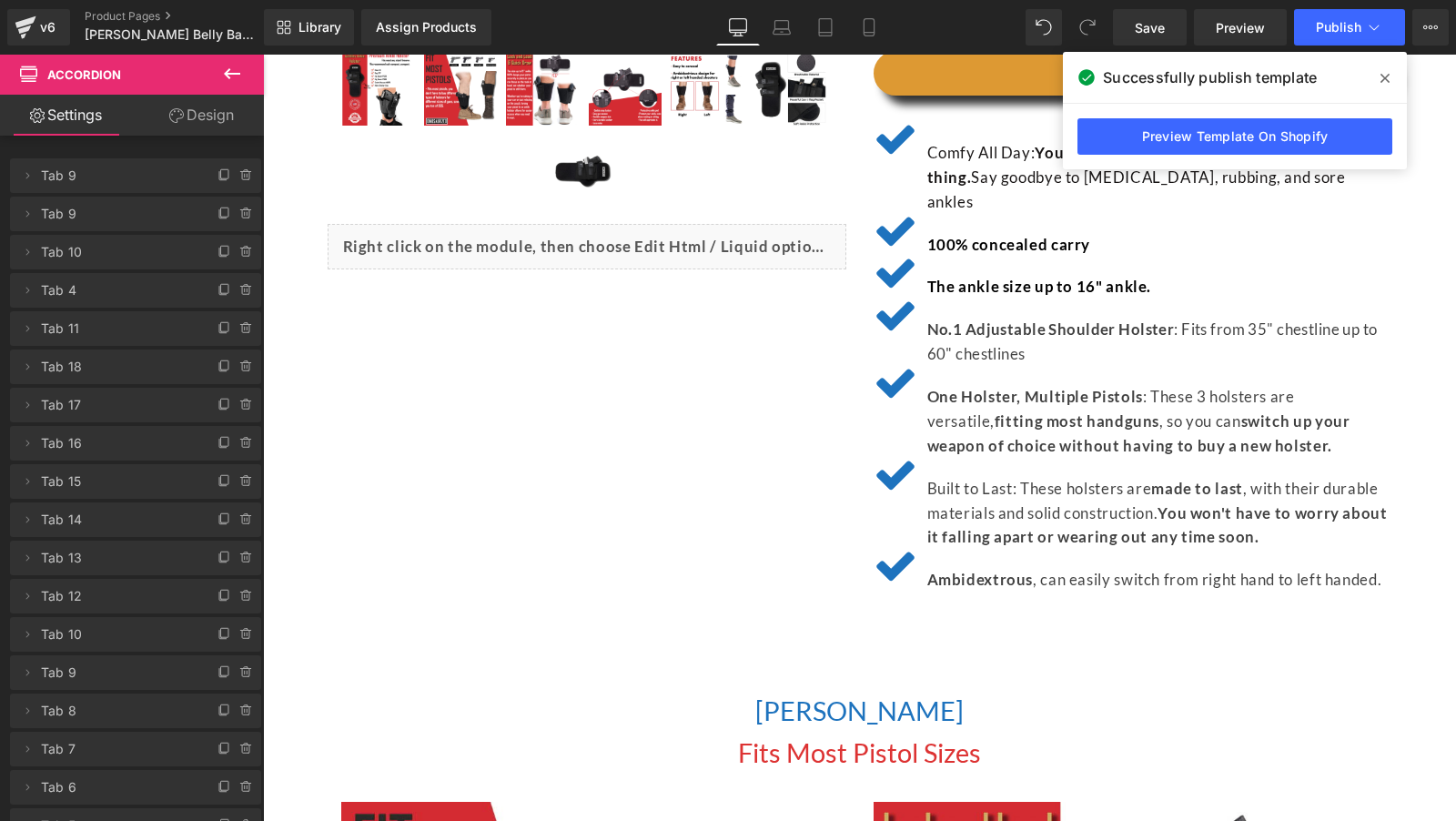
scroll to position [0, 0]
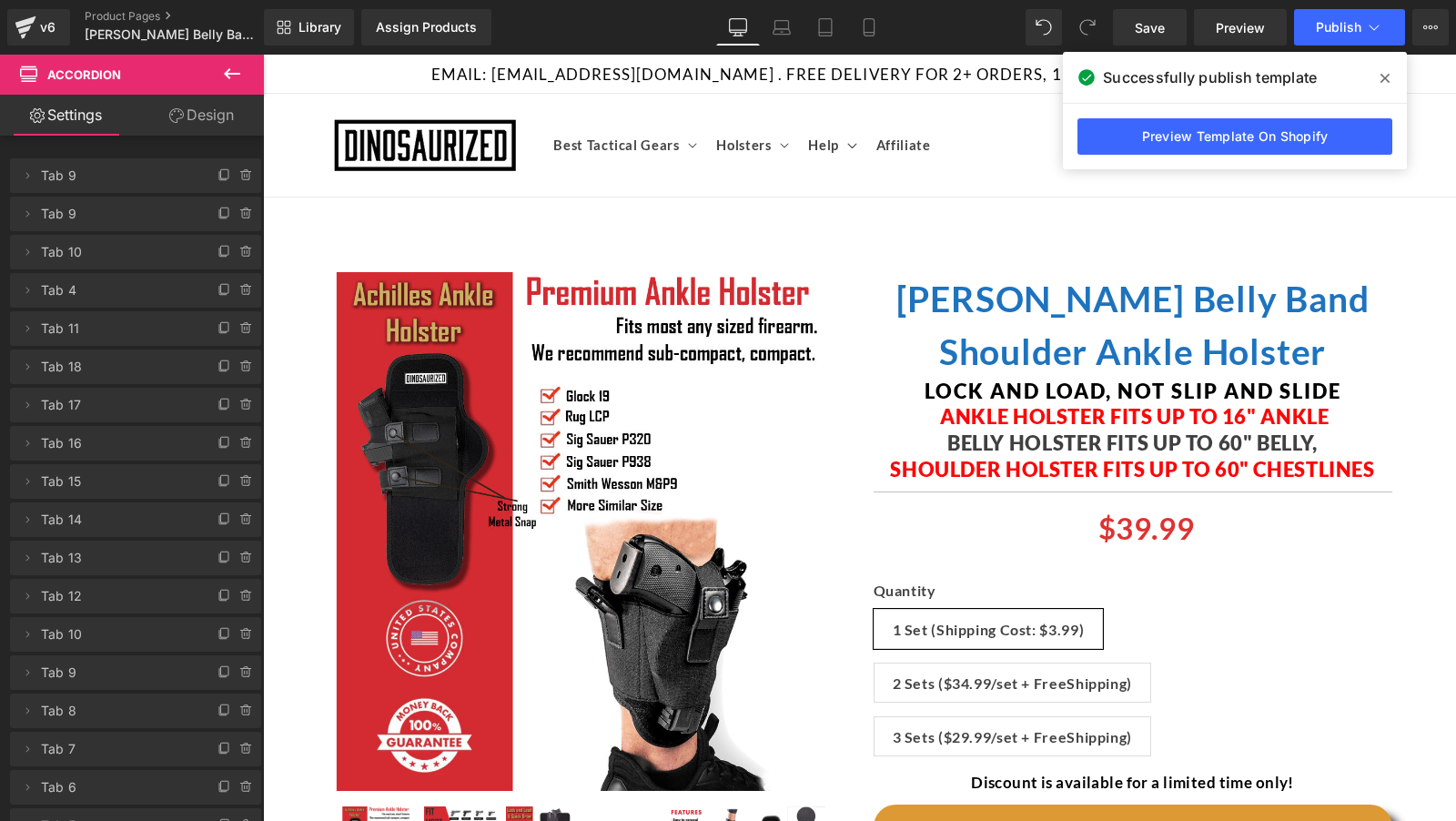
click at [1387, 82] on icon at bounding box center [1385, 78] width 9 height 15
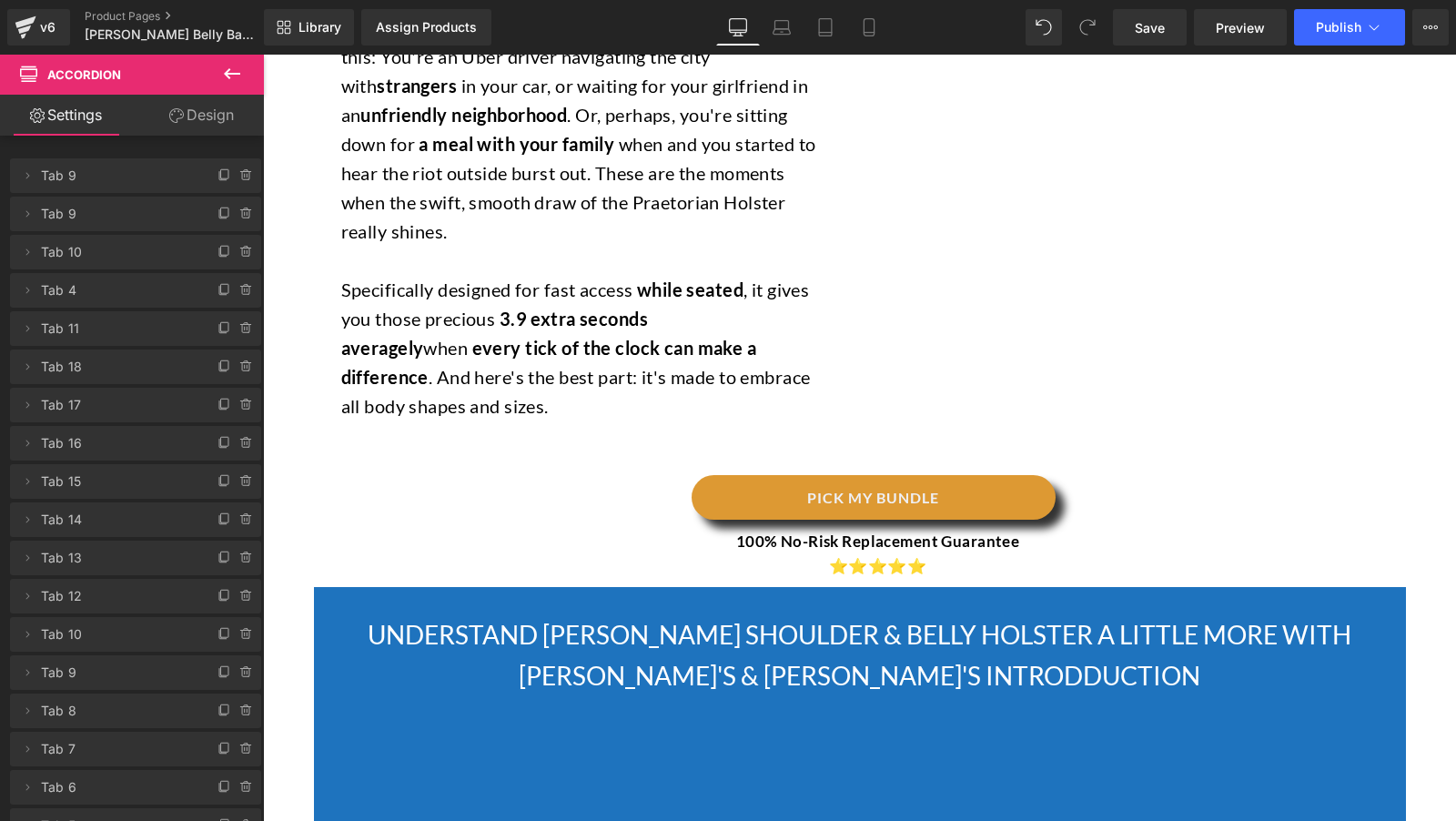
scroll to position [3460, 0]
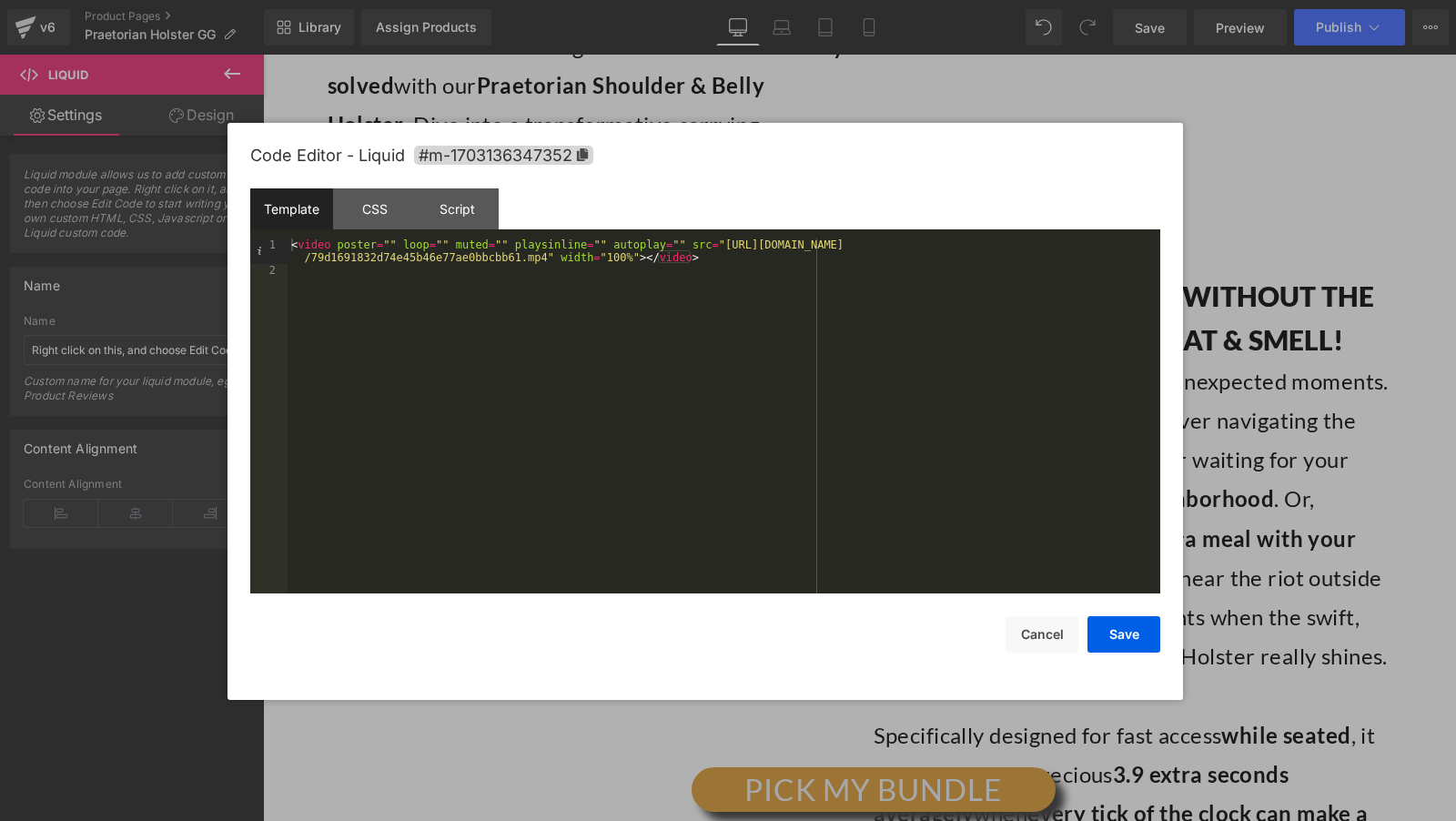
click at [344, 252] on div "< video poster = "" loop = "" muted = "" playsinline = "" autoplay = "" src = "…" at bounding box center [724, 436] width 873 height 394
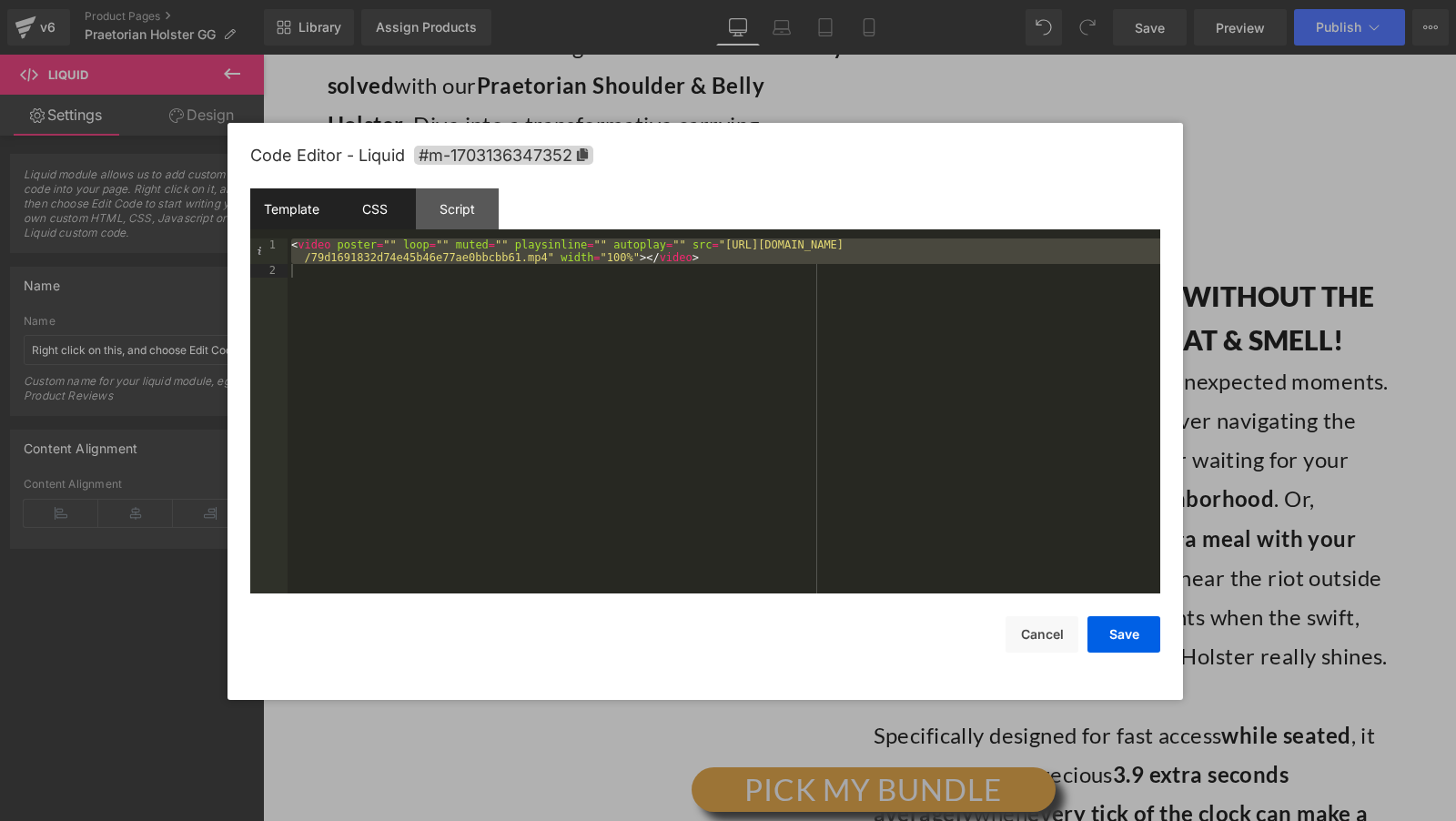
click at [367, 204] on div "CSS" at bounding box center [374, 209] width 83 height 41
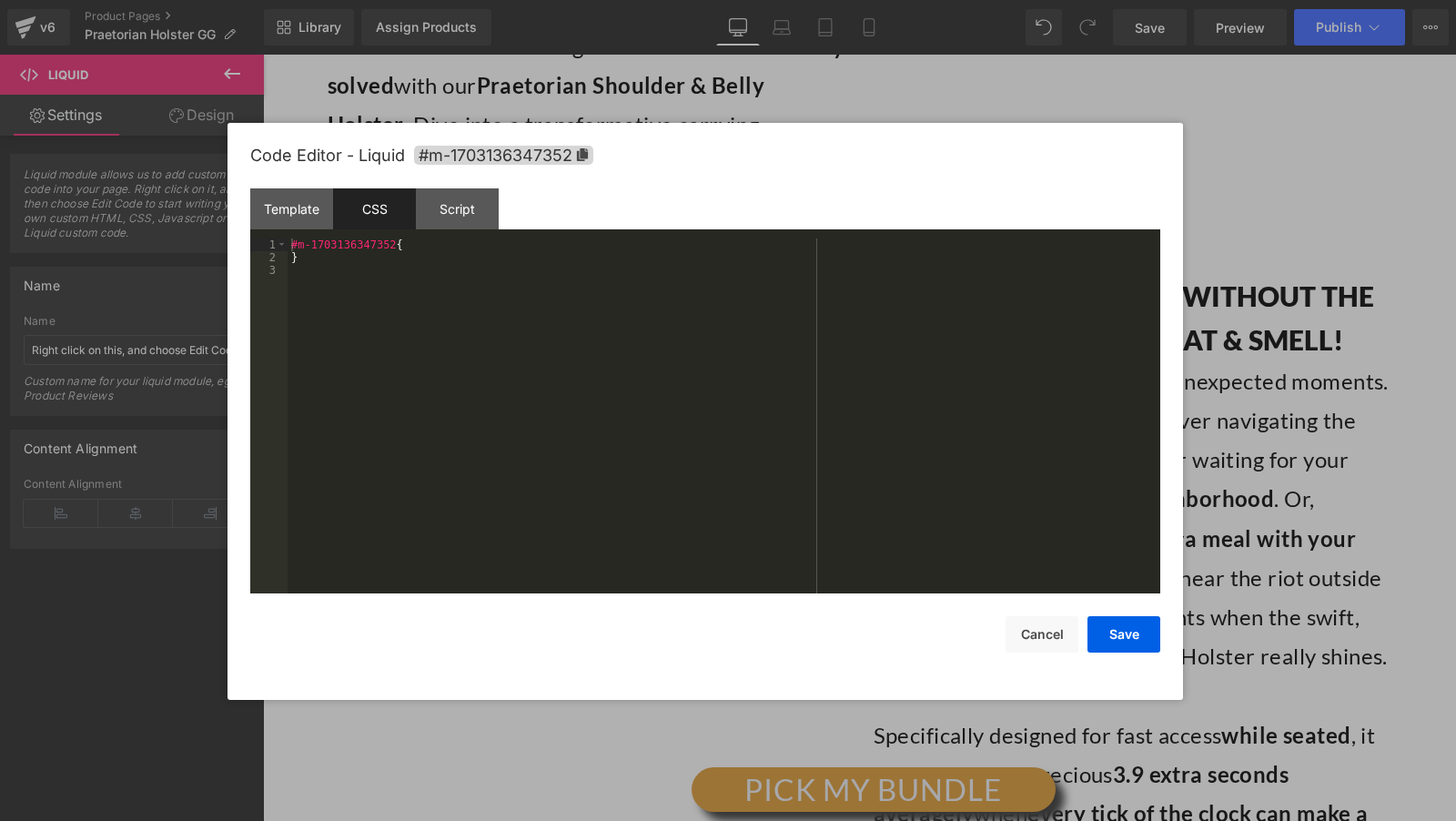
click at [436, 296] on div "#m-1703136347352 { }" at bounding box center [724, 429] width 873 height 382
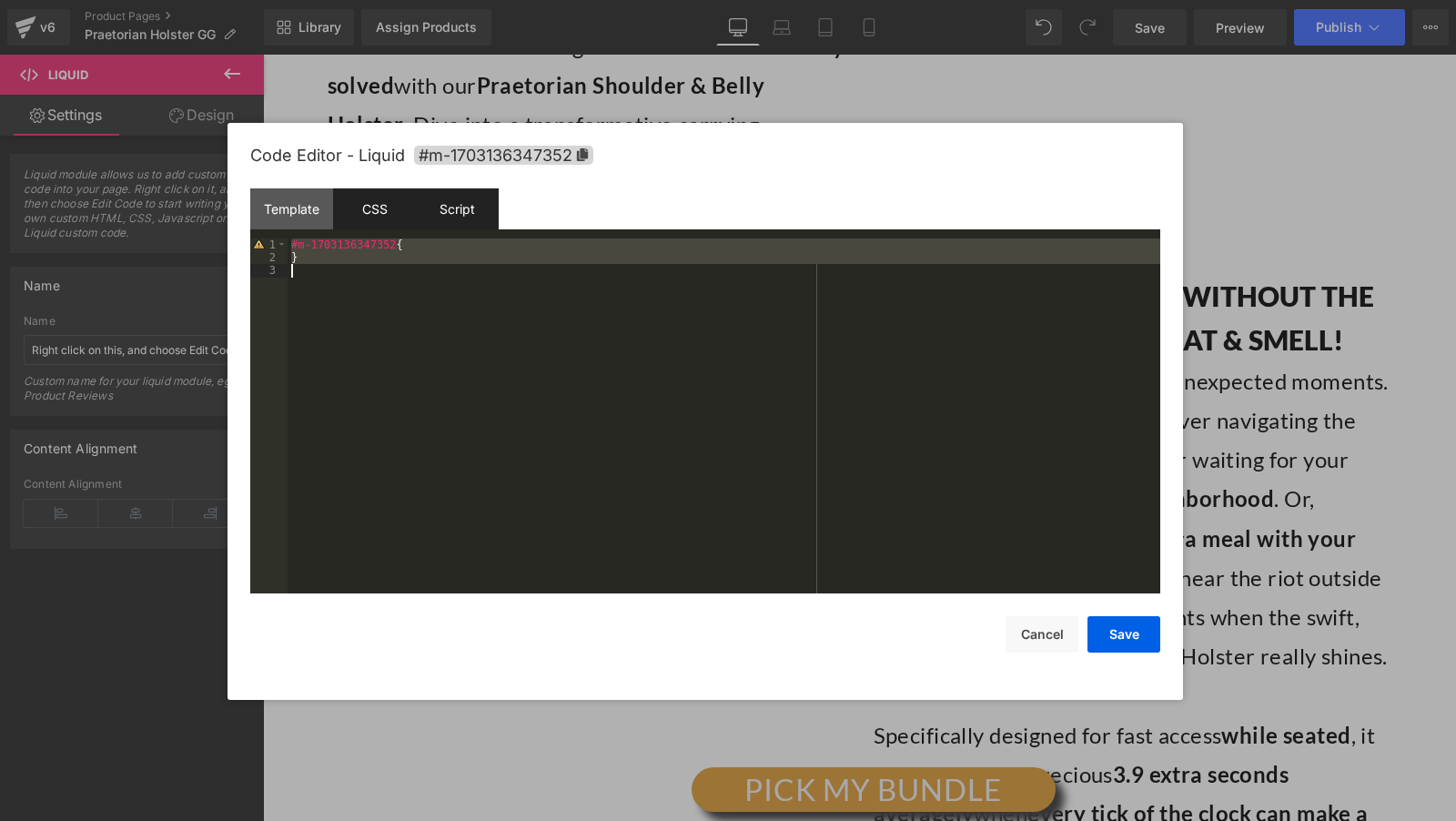
click at [469, 205] on div "Script" at bounding box center [457, 209] width 83 height 41
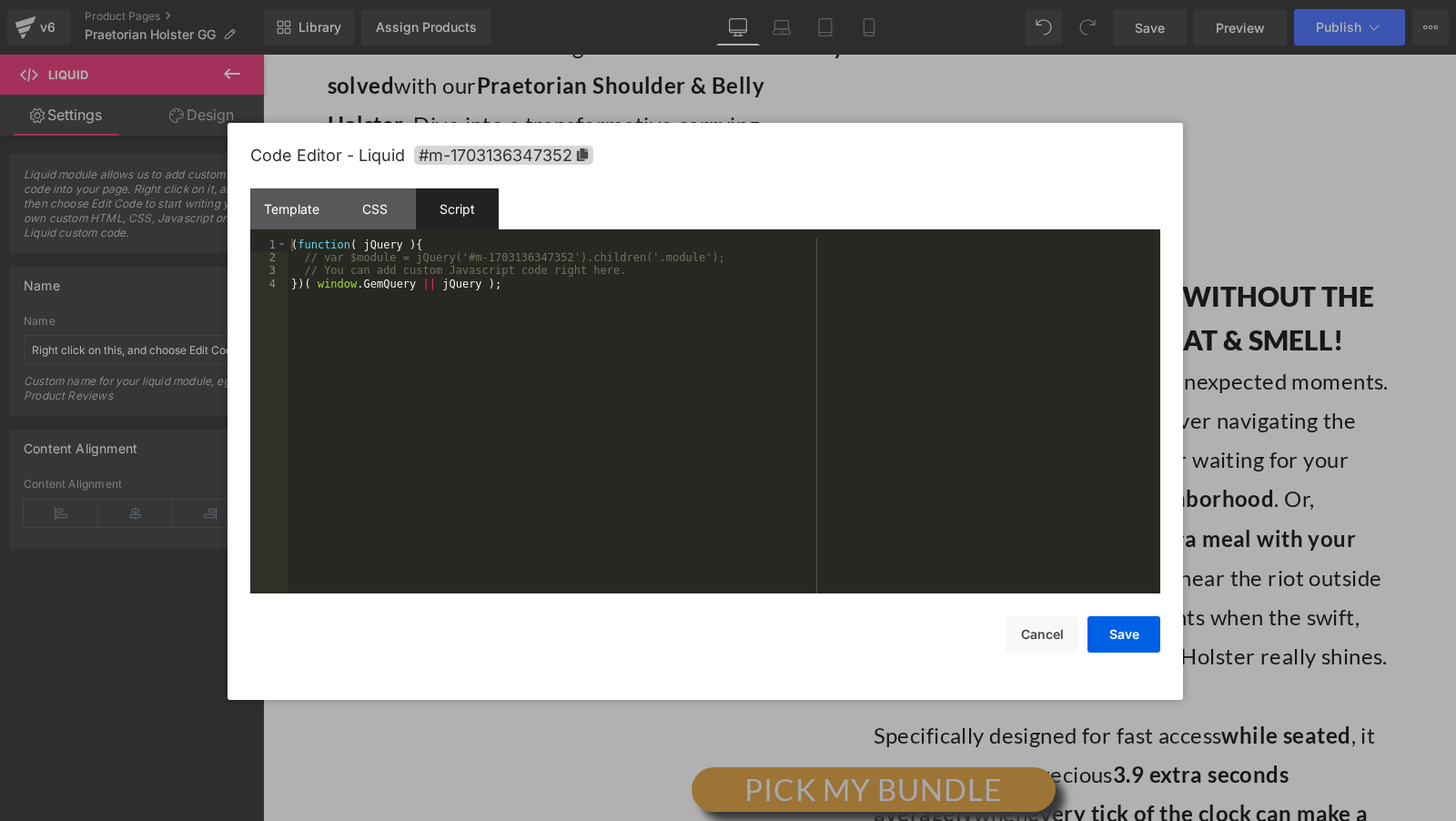
click at [523, 331] on div "( function ( jQuery ) { // var $module = jQuery('#m-1703136347352').children('.…" at bounding box center [724, 429] width 873 height 382
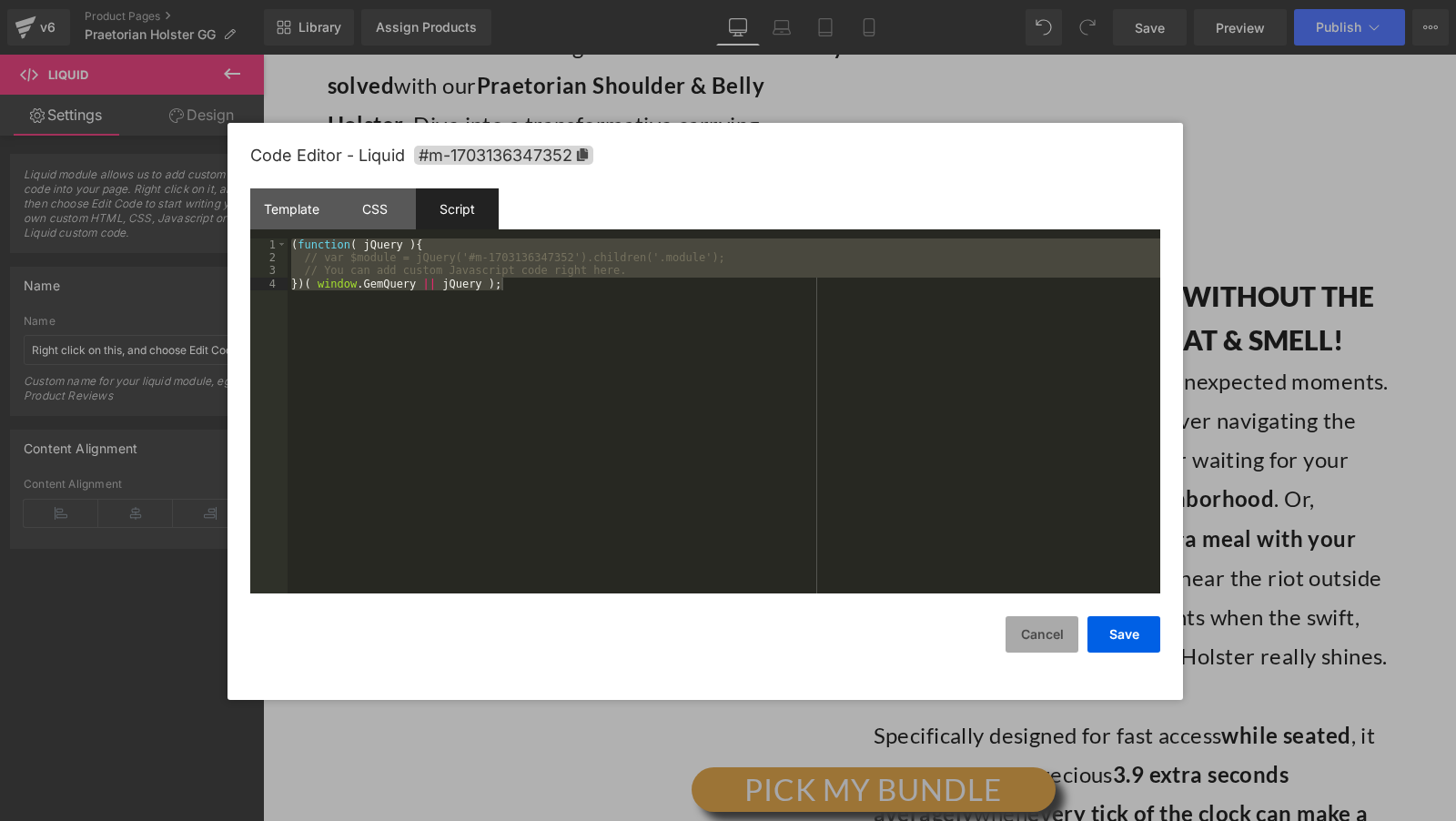
click at [1022, 632] on button "Cancel" at bounding box center [1042, 633] width 72 height 36
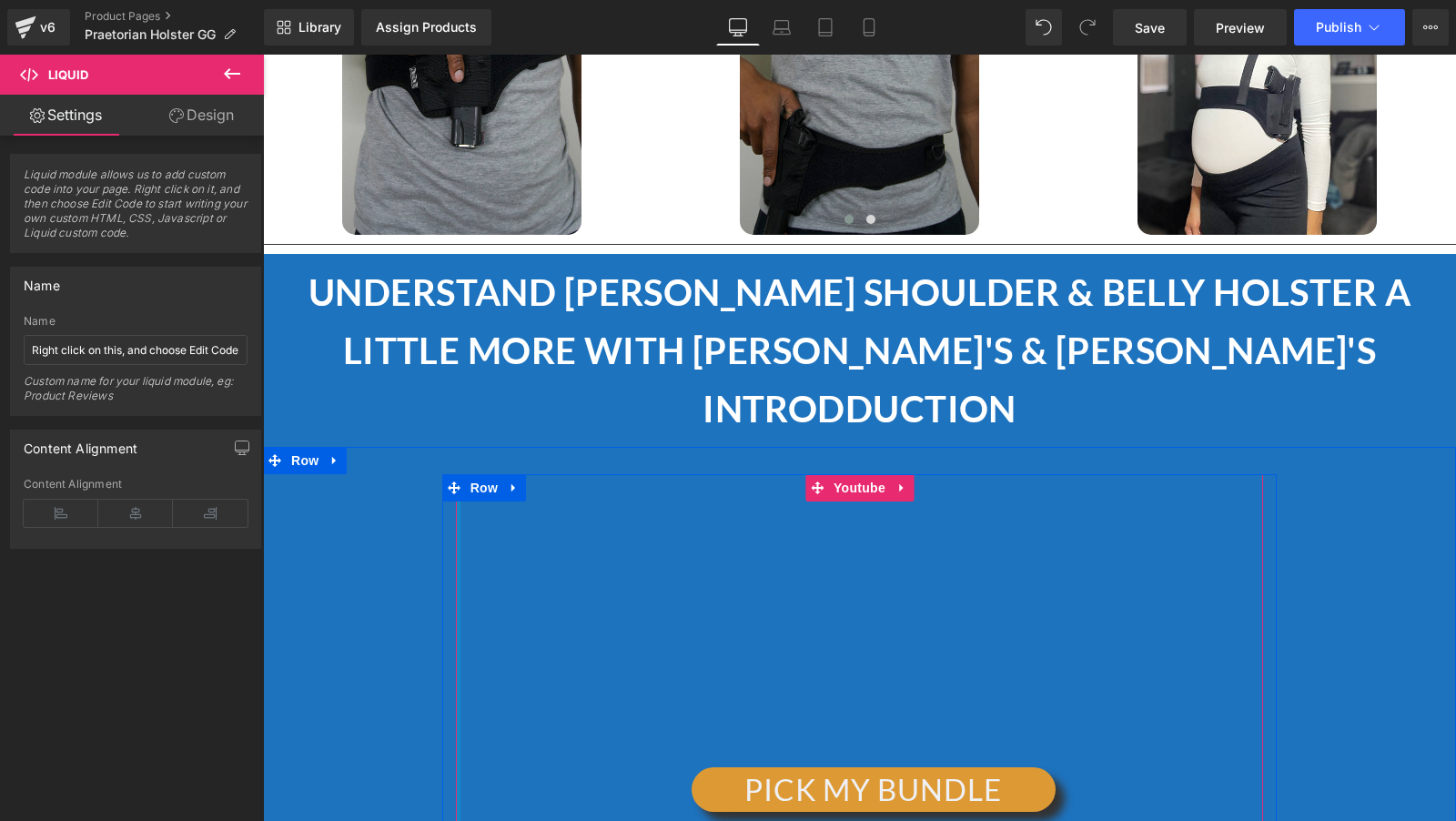
scroll to position [19201, 0]
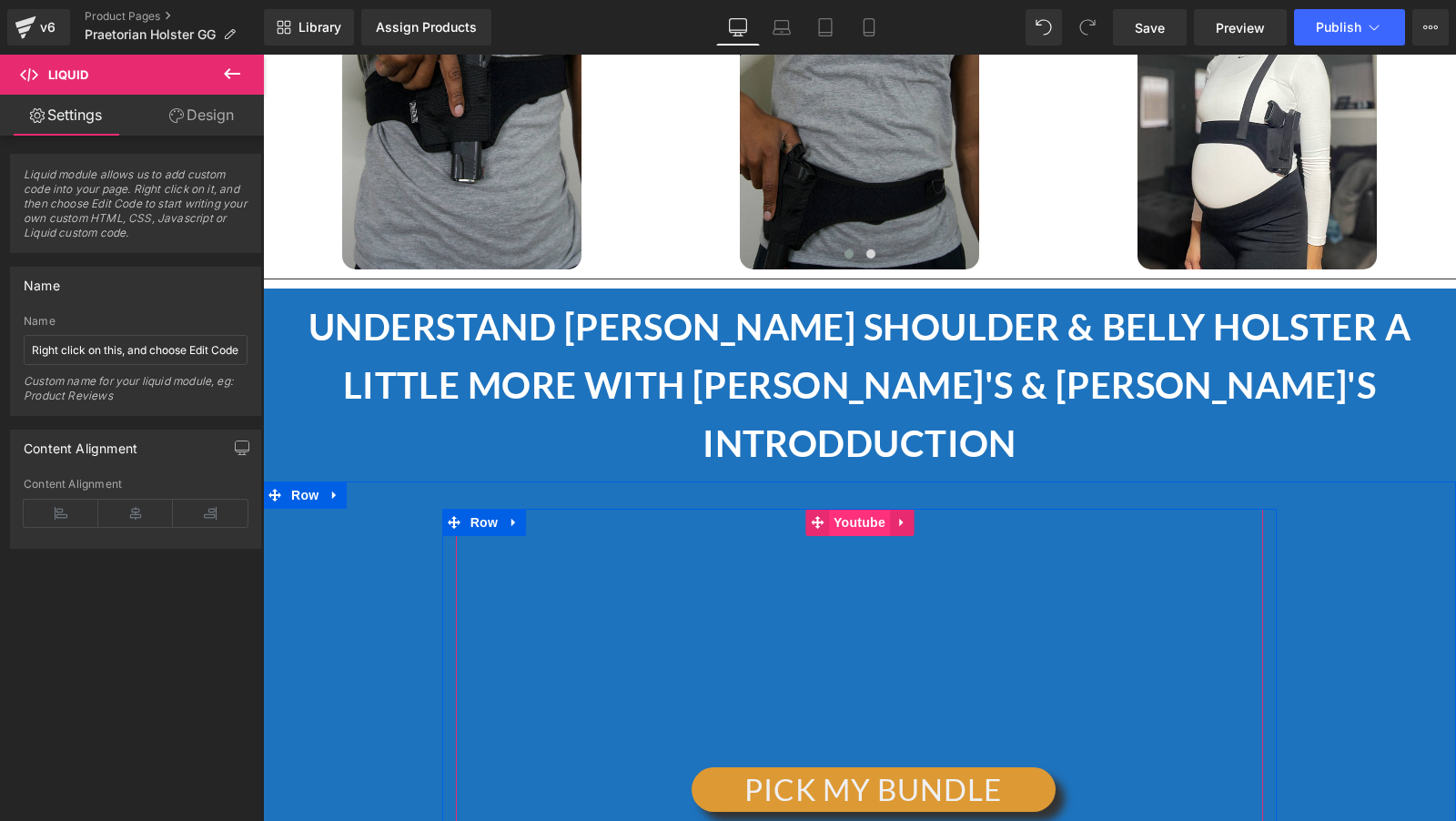
click at [850, 509] on span "Youtube" at bounding box center [860, 522] width 61 height 27
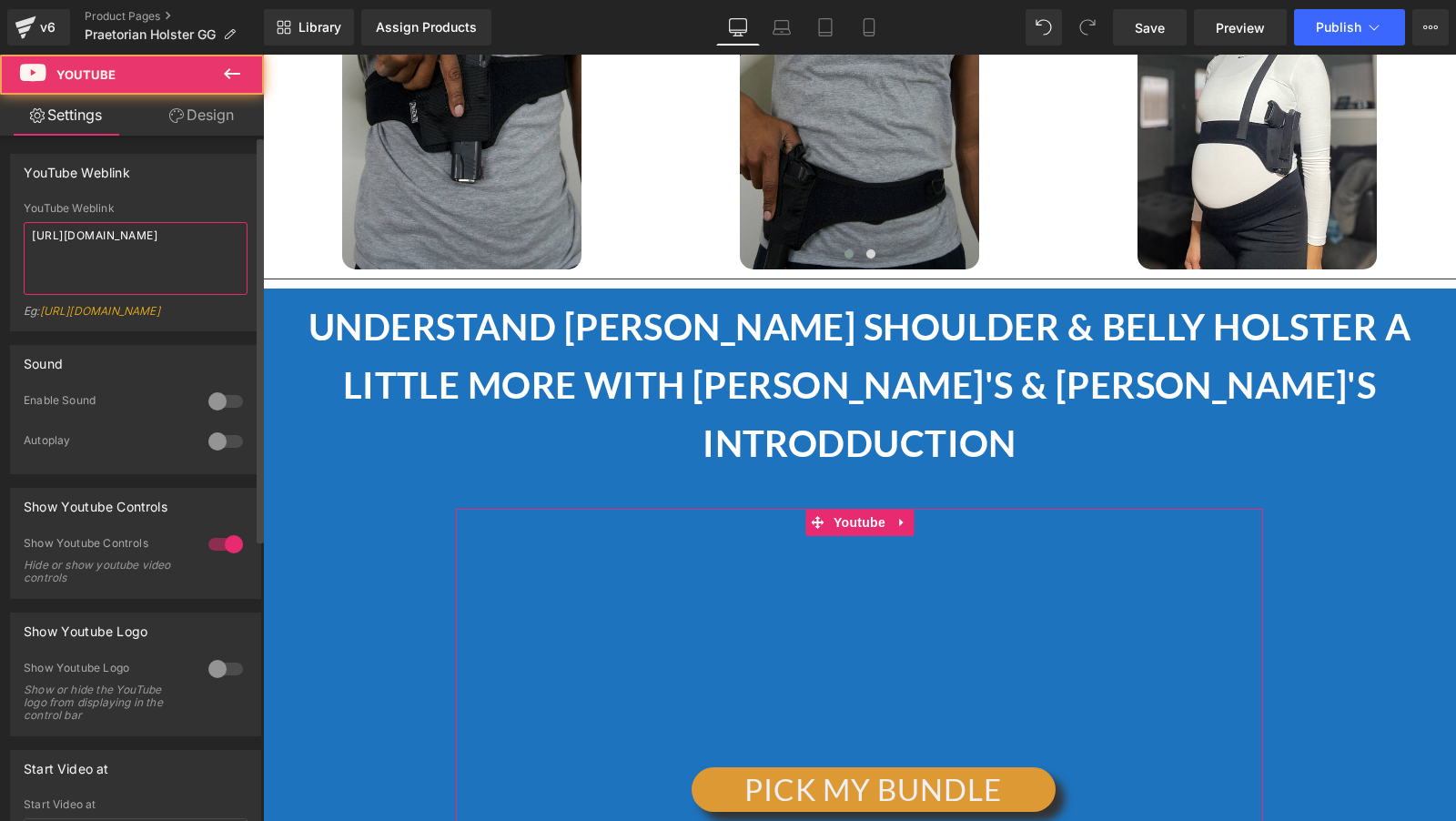
click at [156, 260] on textarea "https://youtu.be/XfIQZq2n29w" at bounding box center [135, 258] width 224 height 72
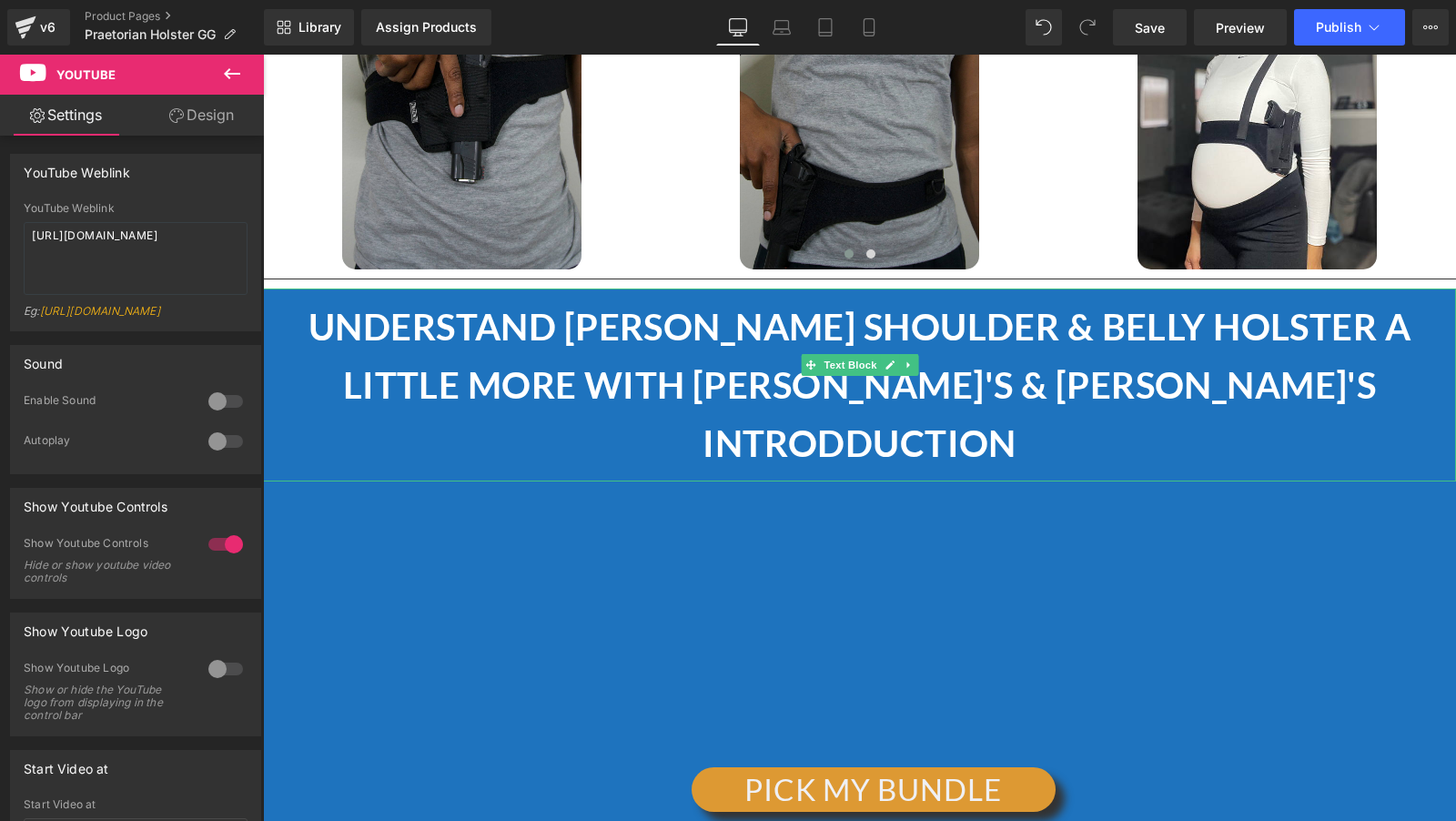
click at [525, 297] on p "UNDERSTAND [PERSON_NAME] SHOULDER & BELLY HOLSTER A LITTLE MORE WITH [PERSON_NA…" at bounding box center [859, 384] width 1193 height 175
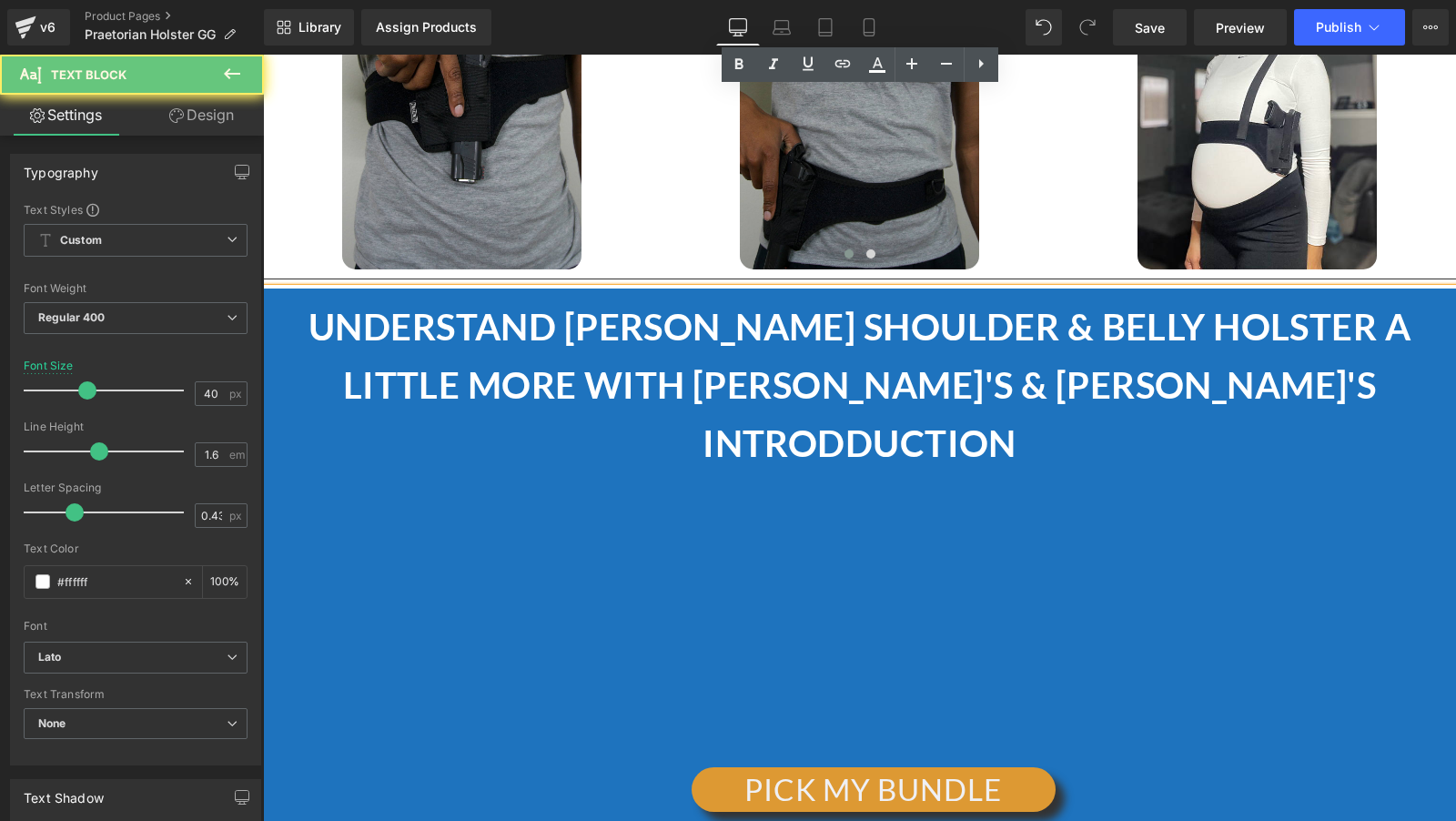
click at [529, 305] on strong "UNDERSTAND [PERSON_NAME] SHOULDER & BELLY HOLSTER A LITTLE MORE WITH [PERSON_NA…" at bounding box center [859, 384] width 1102 height 160
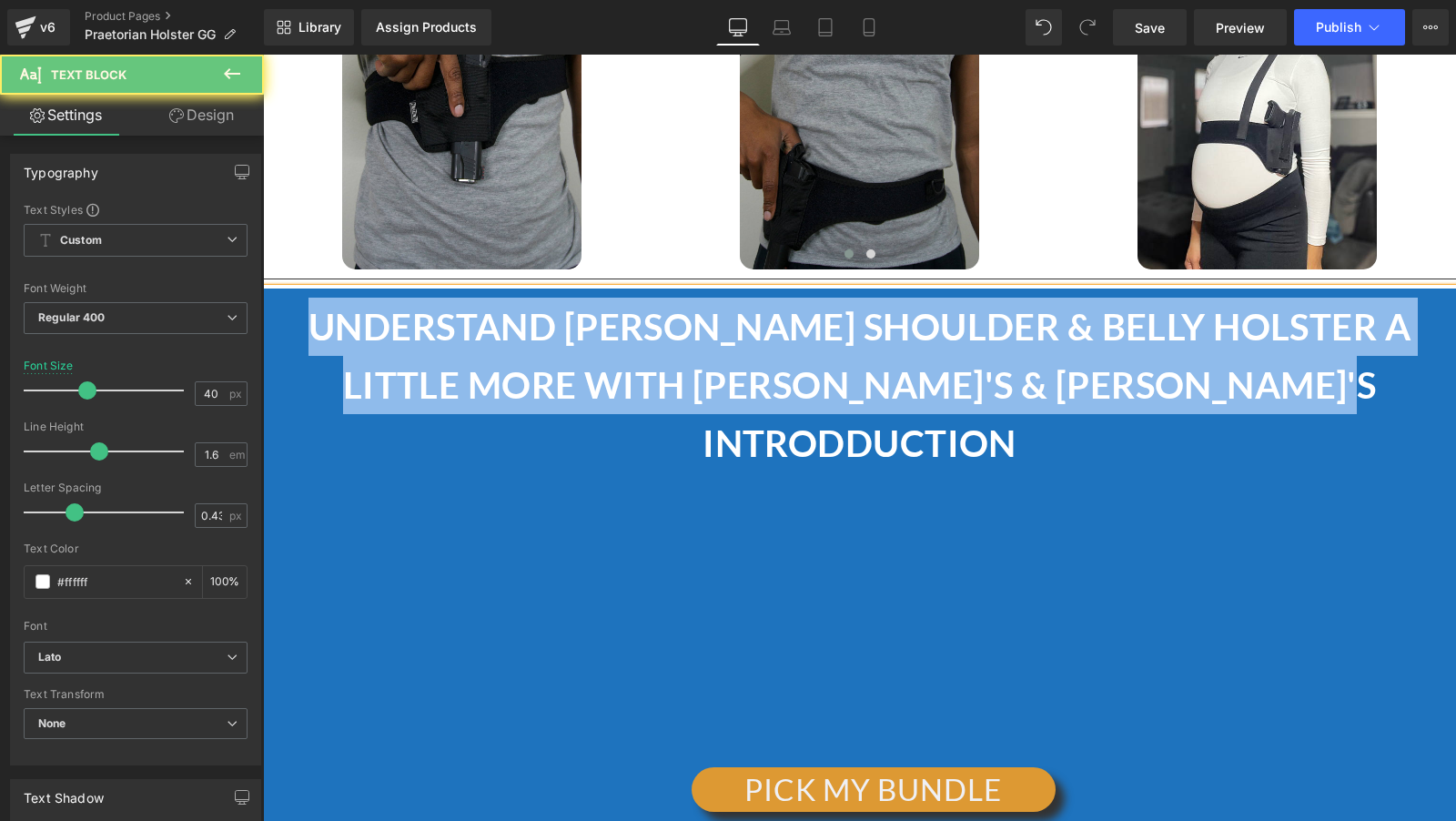
copy strong "UNDERSTAND [PERSON_NAME] SHOULDER & BELLY HOLSTER A LITTLE MORE WITH [PERSON_NA…"
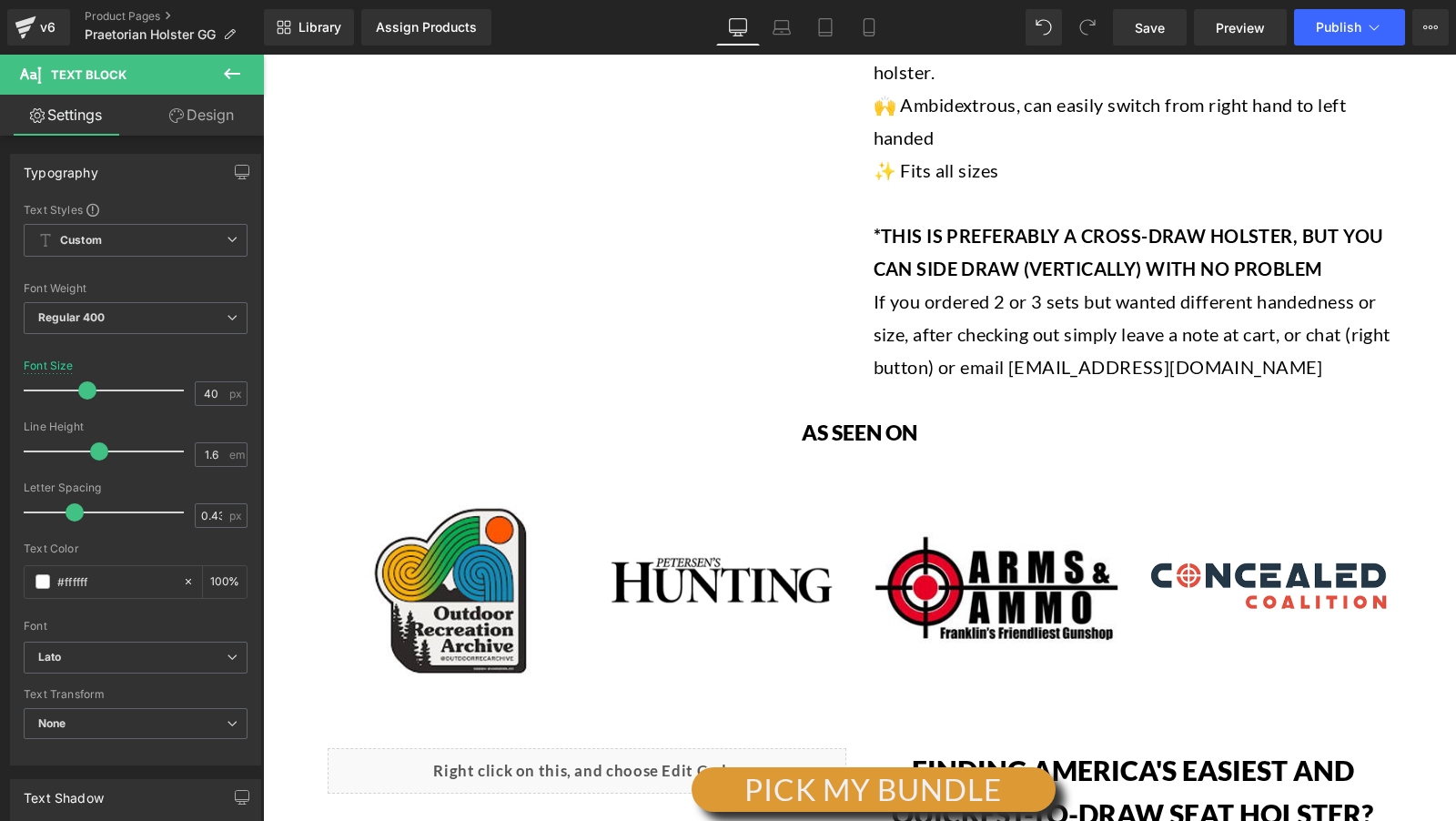
scroll to position [0, 0]
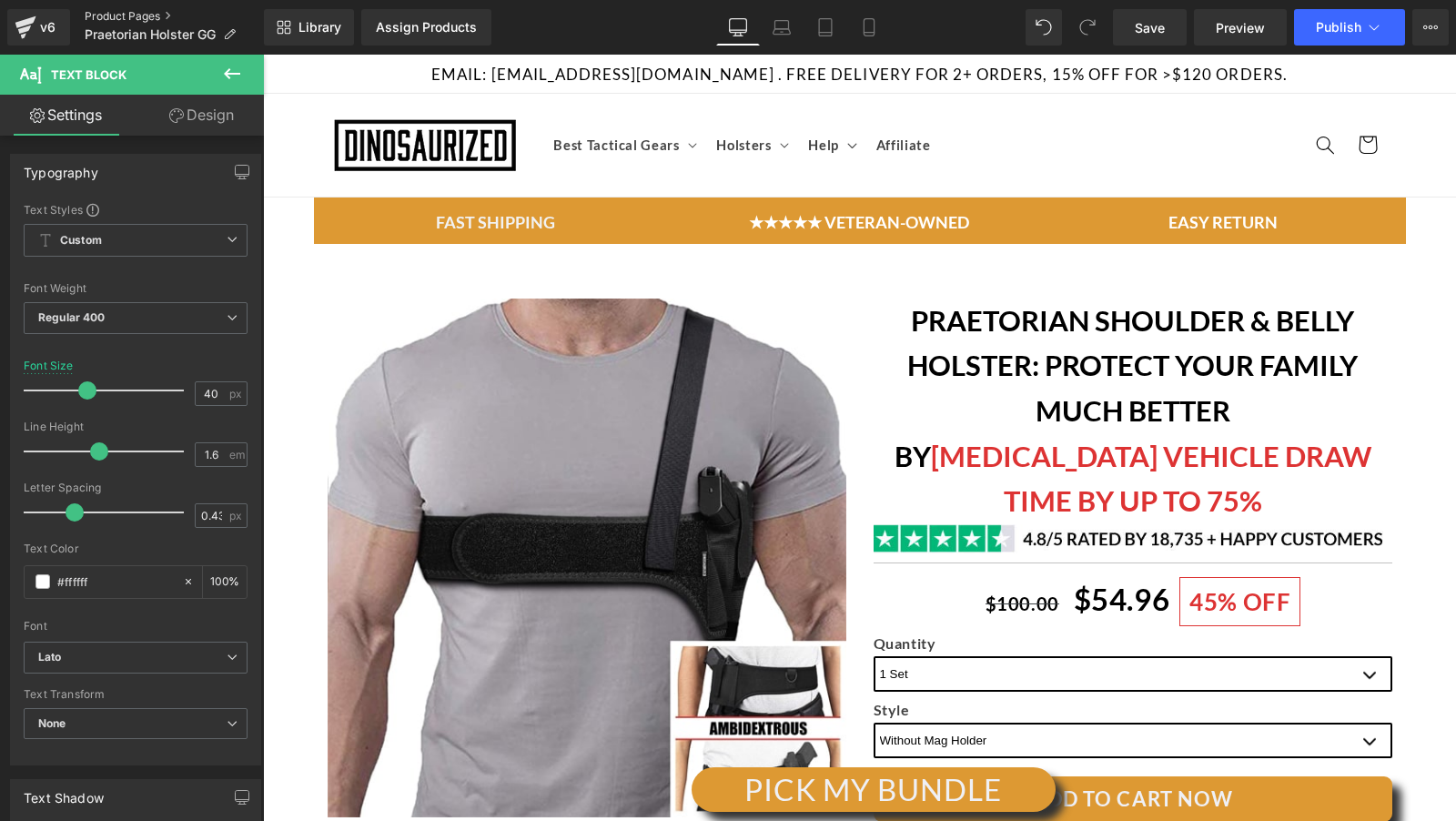
click at [113, 21] on link "Product Pages" at bounding box center [174, 17] width 179 height 15
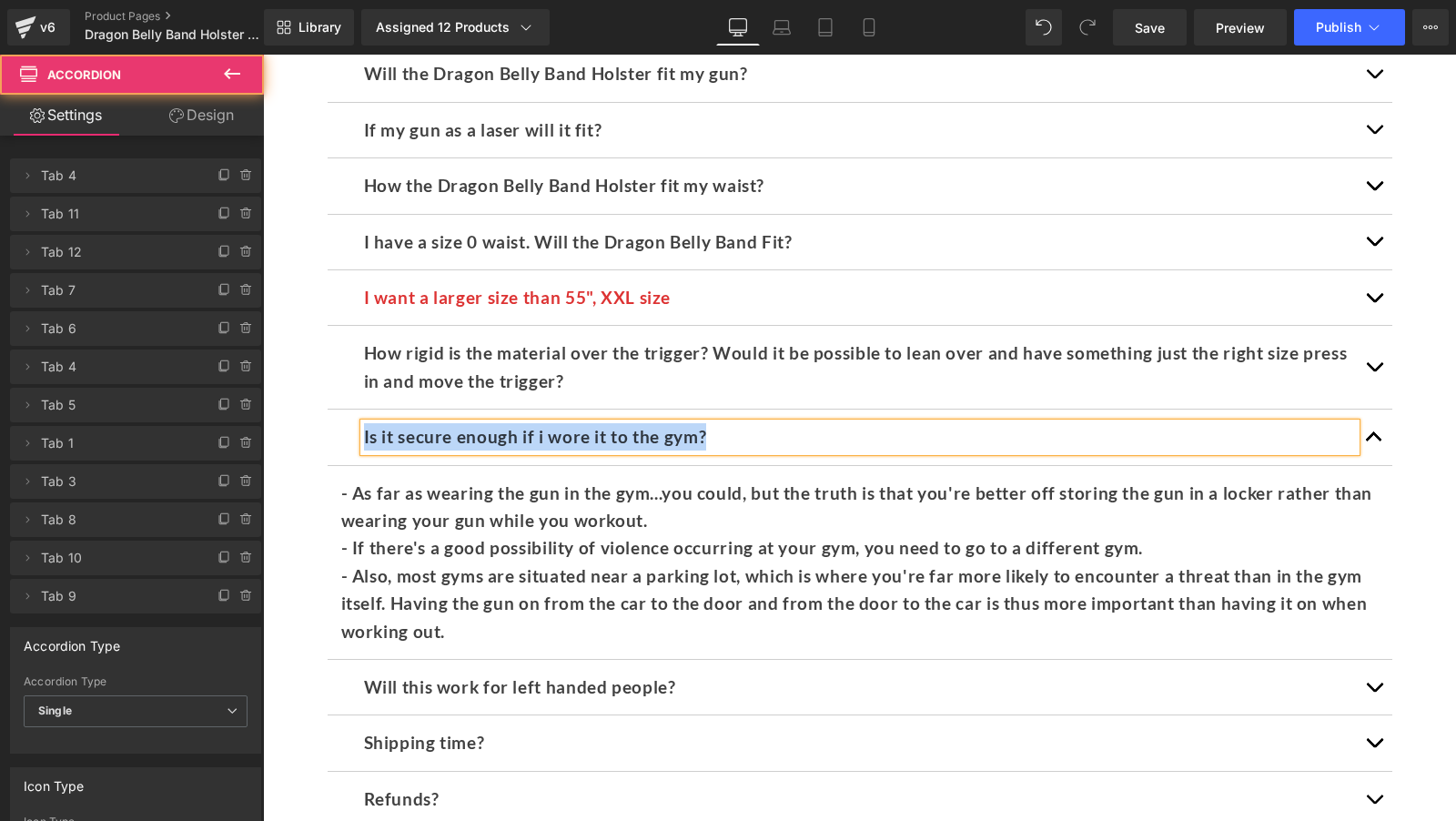
click at [458, 506] on p "- As far as wearing the gun in the gym...you could, but the truth is that you'r…" at bounding box center [860, 507] width 1037 height 56
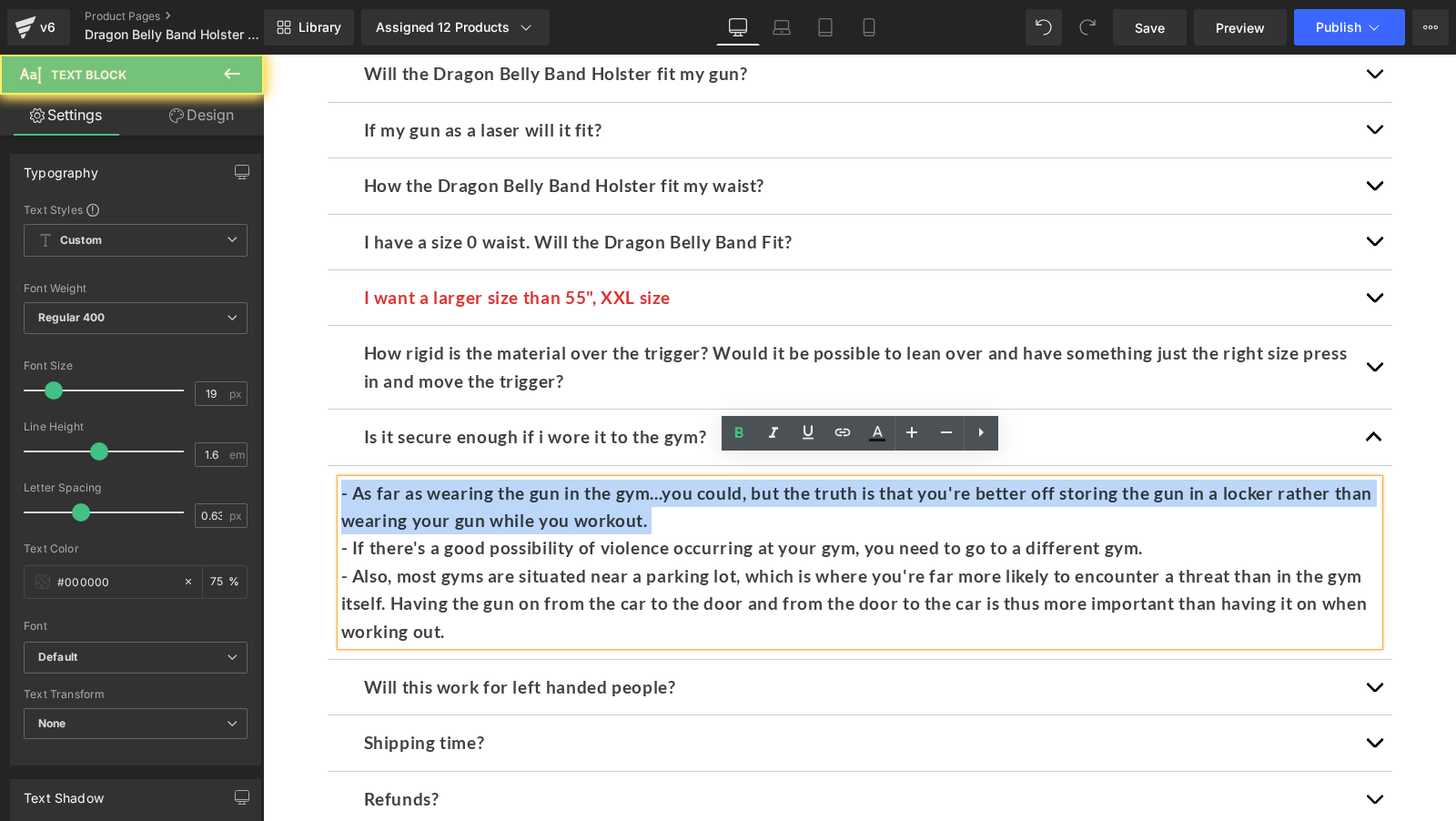
click at [458, 506] on p "- As far as wearing the gun in the gym...you could, but the truth is that you'r…" at bounding box center [860, 507] width 1037 height 56
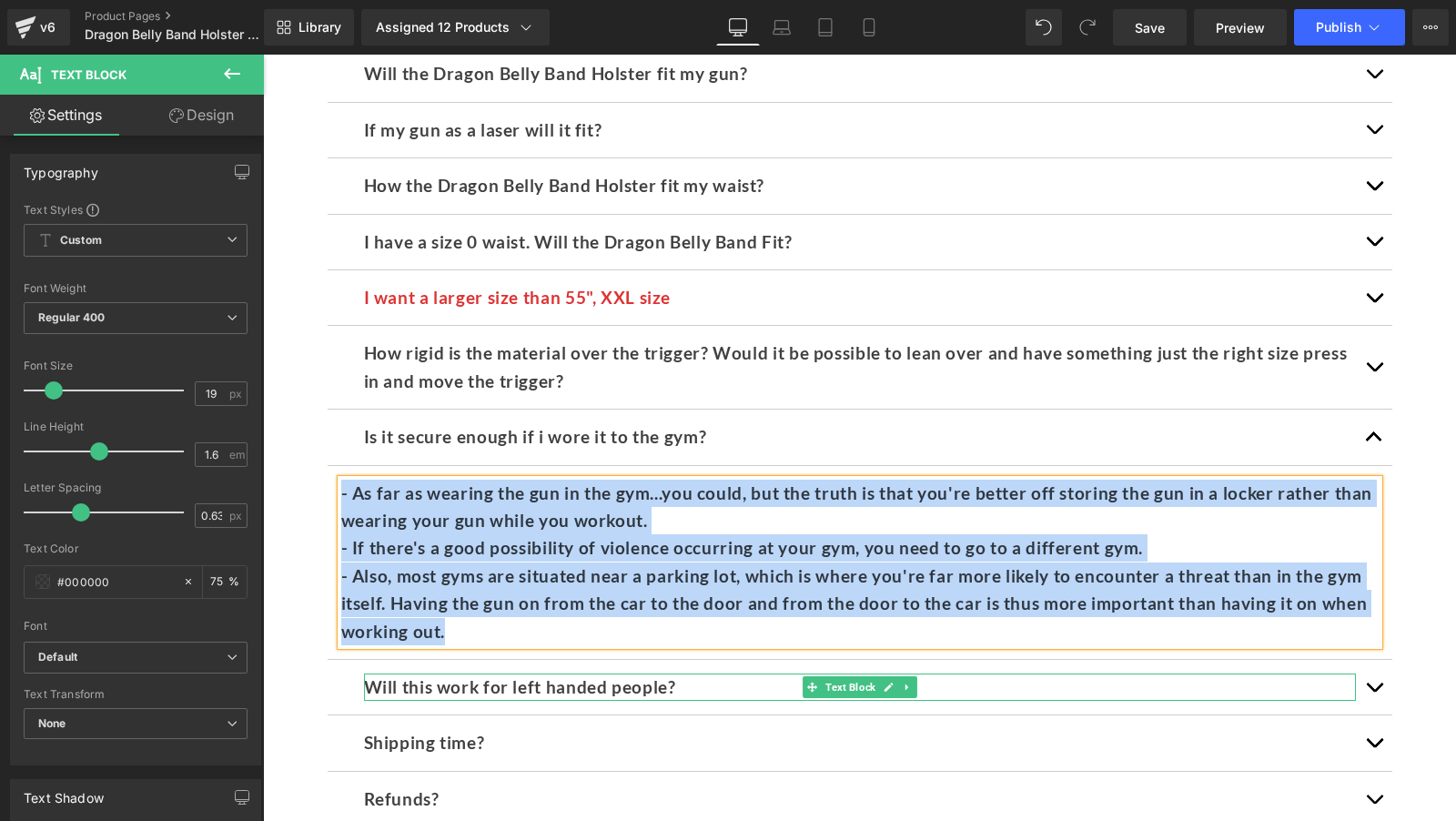
click at [496, 676] on b "Will this work for left handed people?" at bounding box center [520, 686] width 312 height 21
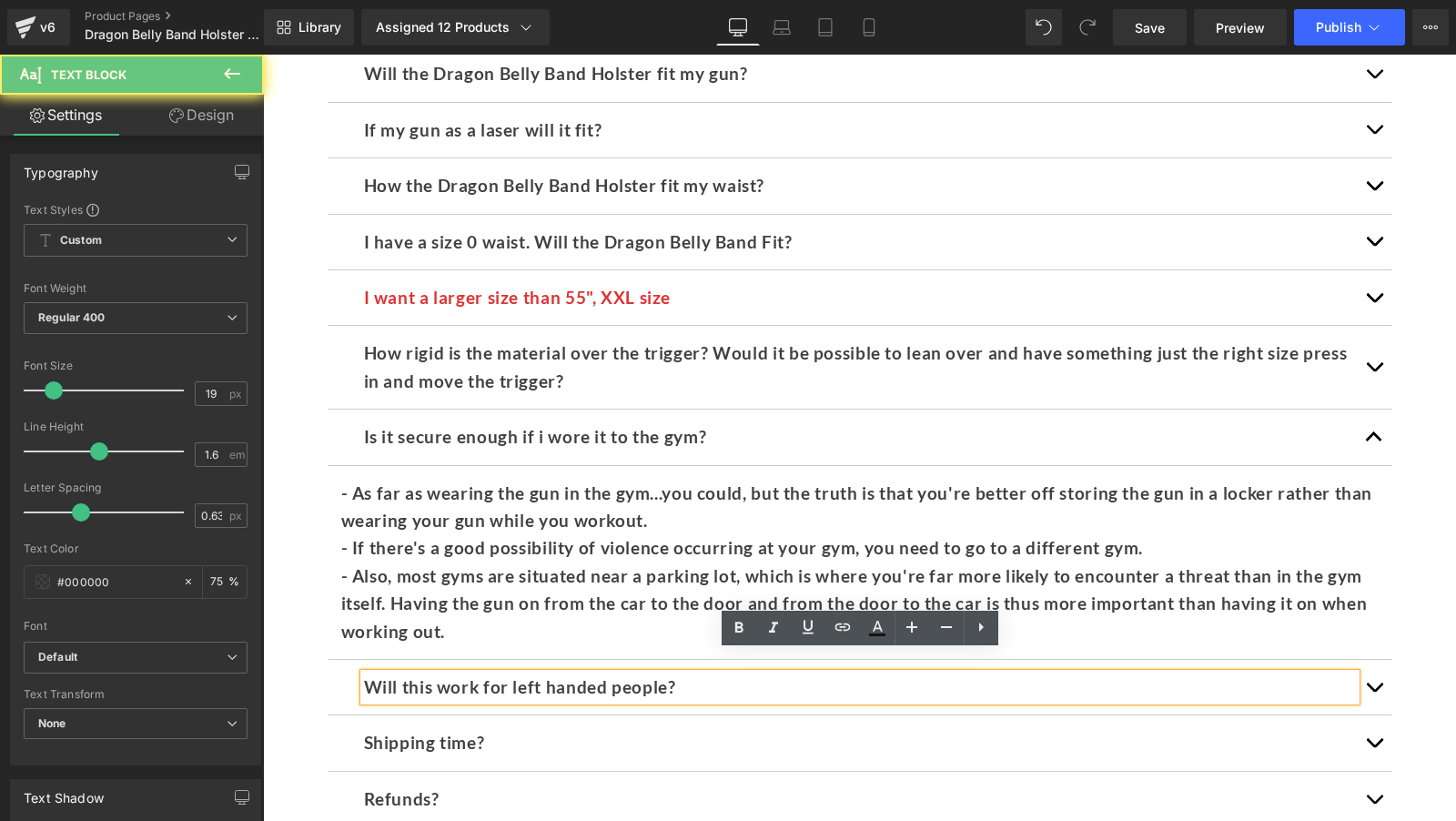
click at [511, 676] on b "Will this work for left handed people?" at bounding box center [520, 686] width 312 height 21
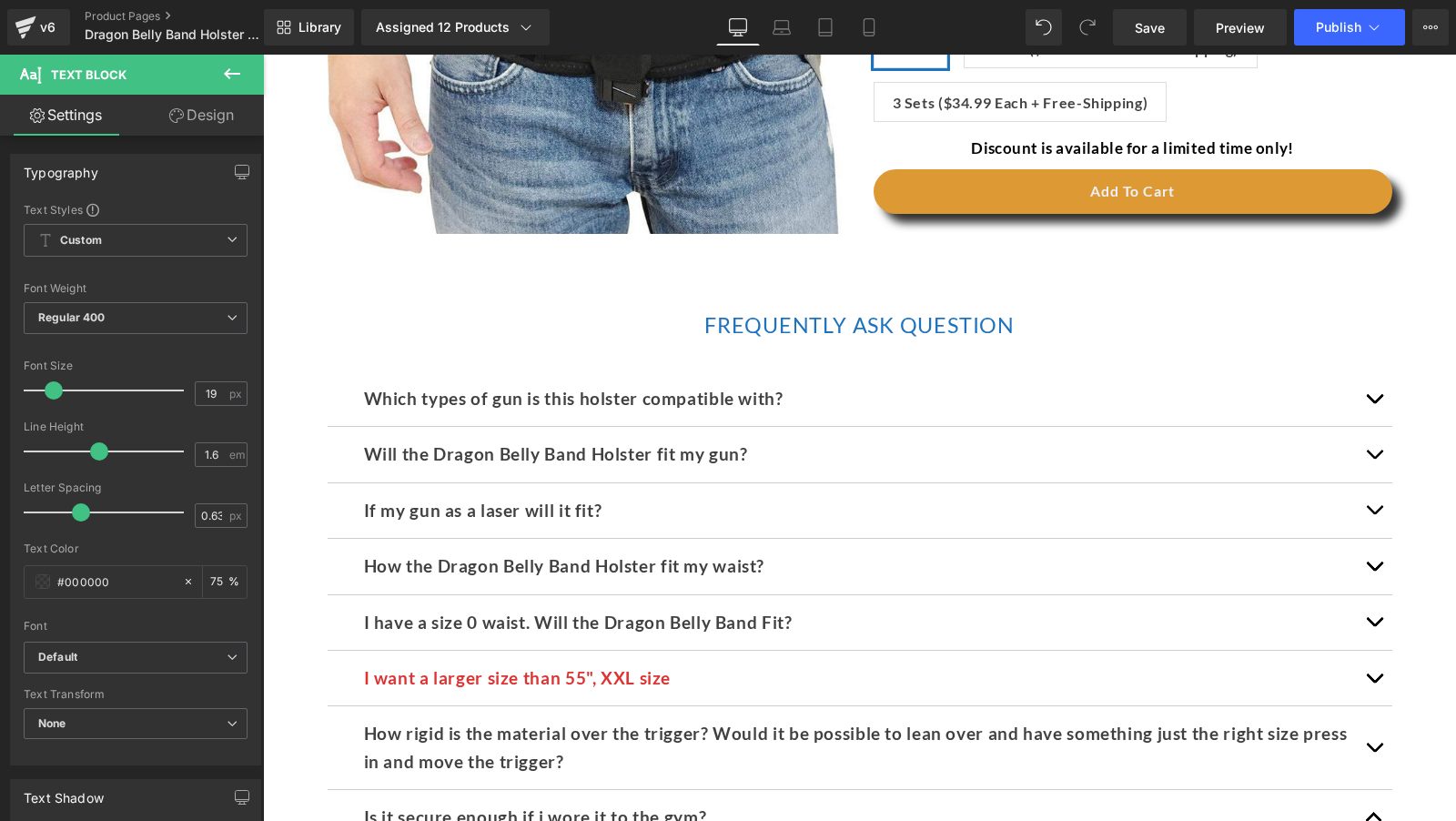
scroll to position [6723, 0]
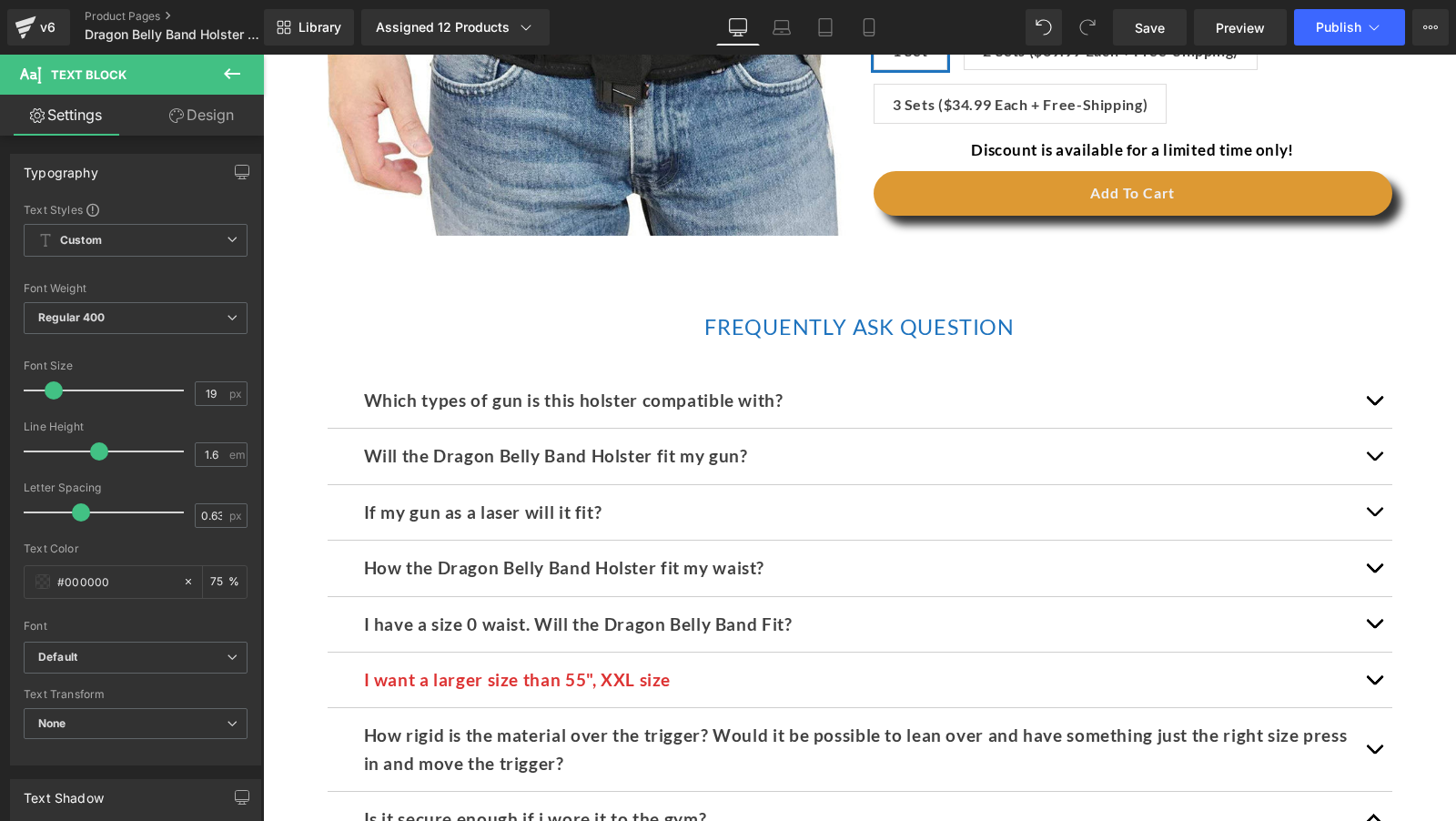
click at [487, 557] on b "How the Dragon Belly Band Holster fit my waist?" at bounding box center [565, 567] width 401 height 21
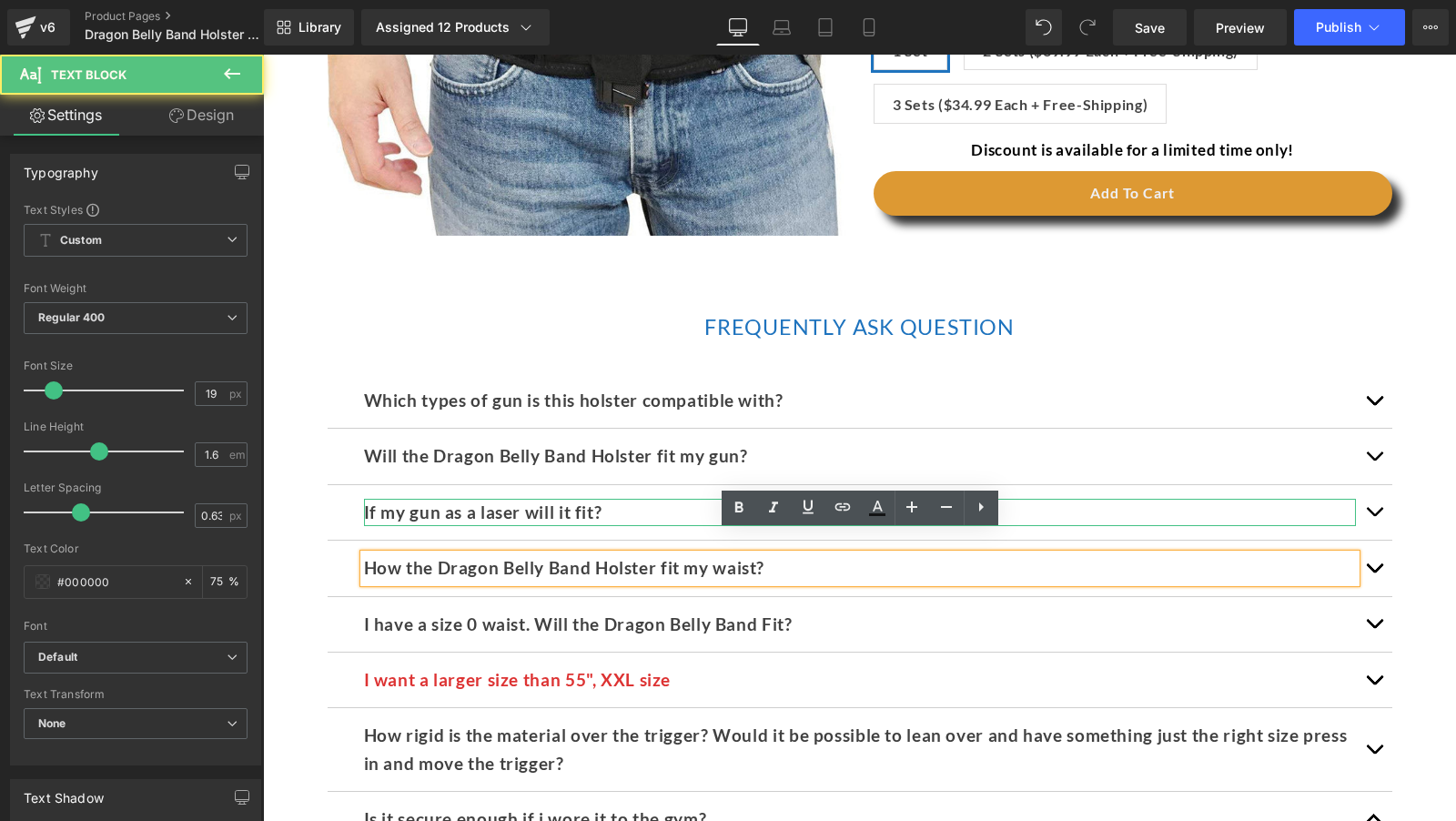
click at [476, 502] on b "If my gun as a laser will it fit?" at bounding box center [483, 512] width 239 height 21
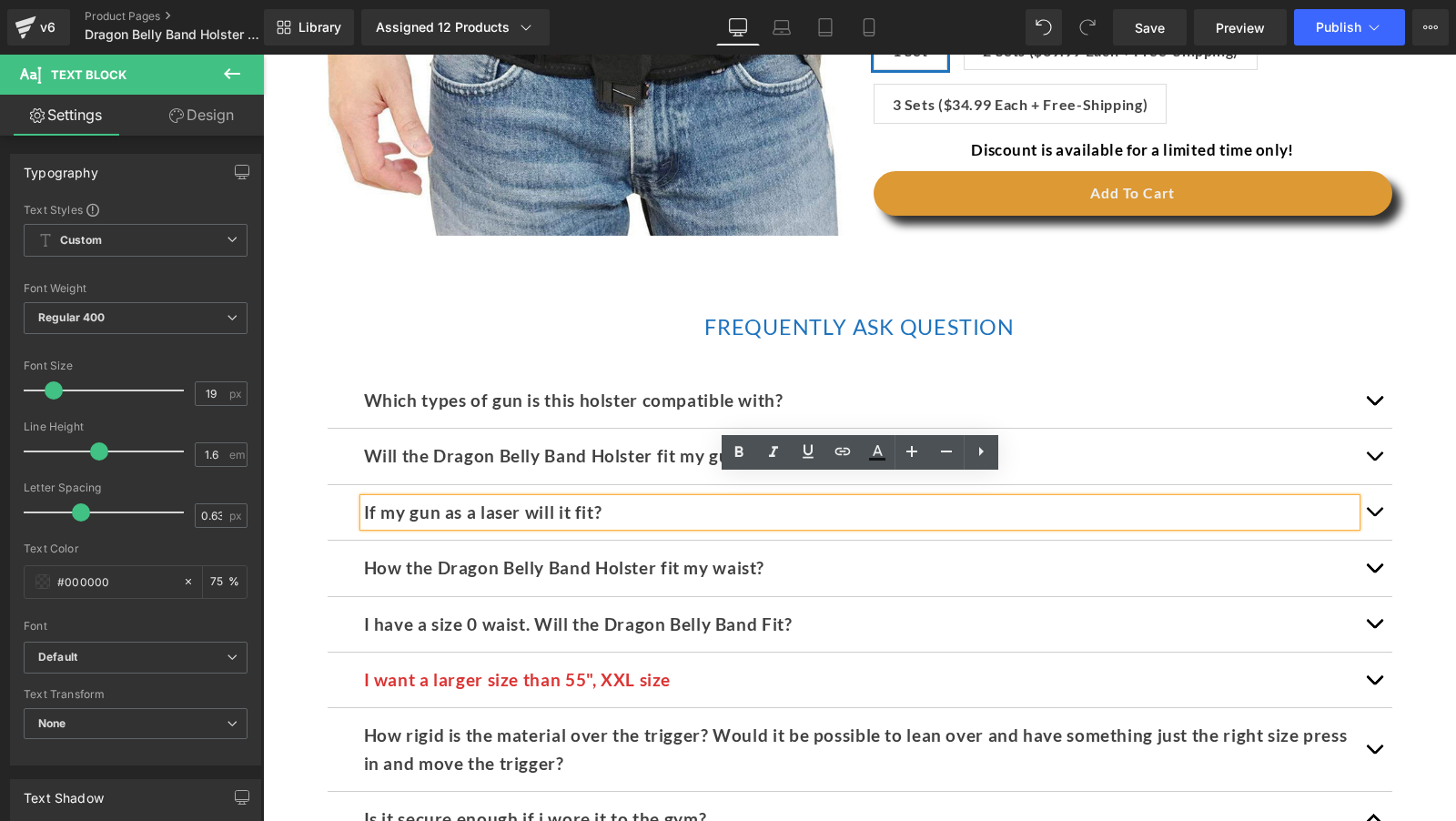
click at [488, 541] on div "How the Dragon Belly Band Holster fit my waist? Text Block" at bounding box center [860, 568] width 1065 height 56
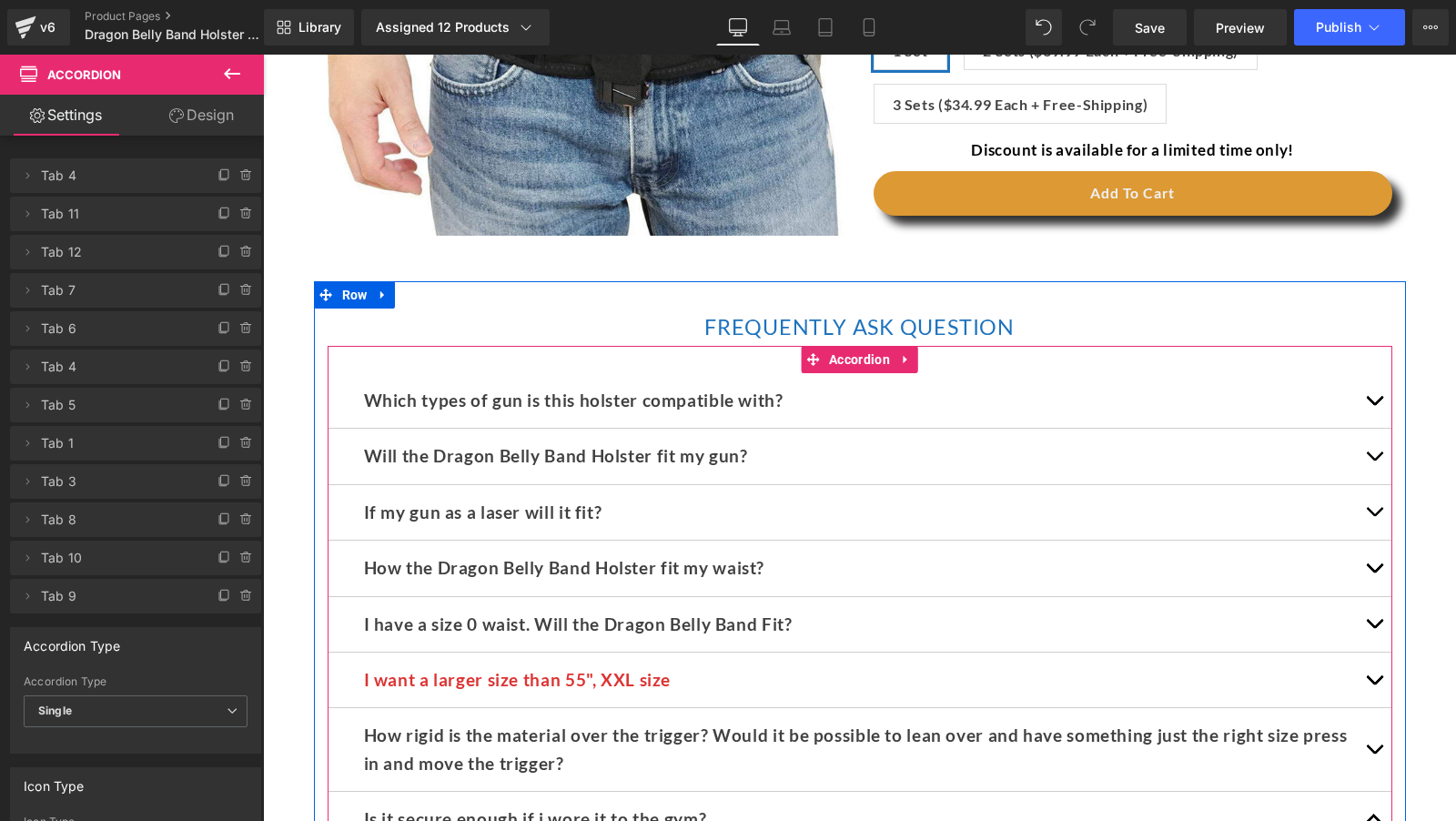
click at [504, 499] on div "If my gun as a laser will it fit? Text Block" at bounding box center [860, 512] width 992 height 27
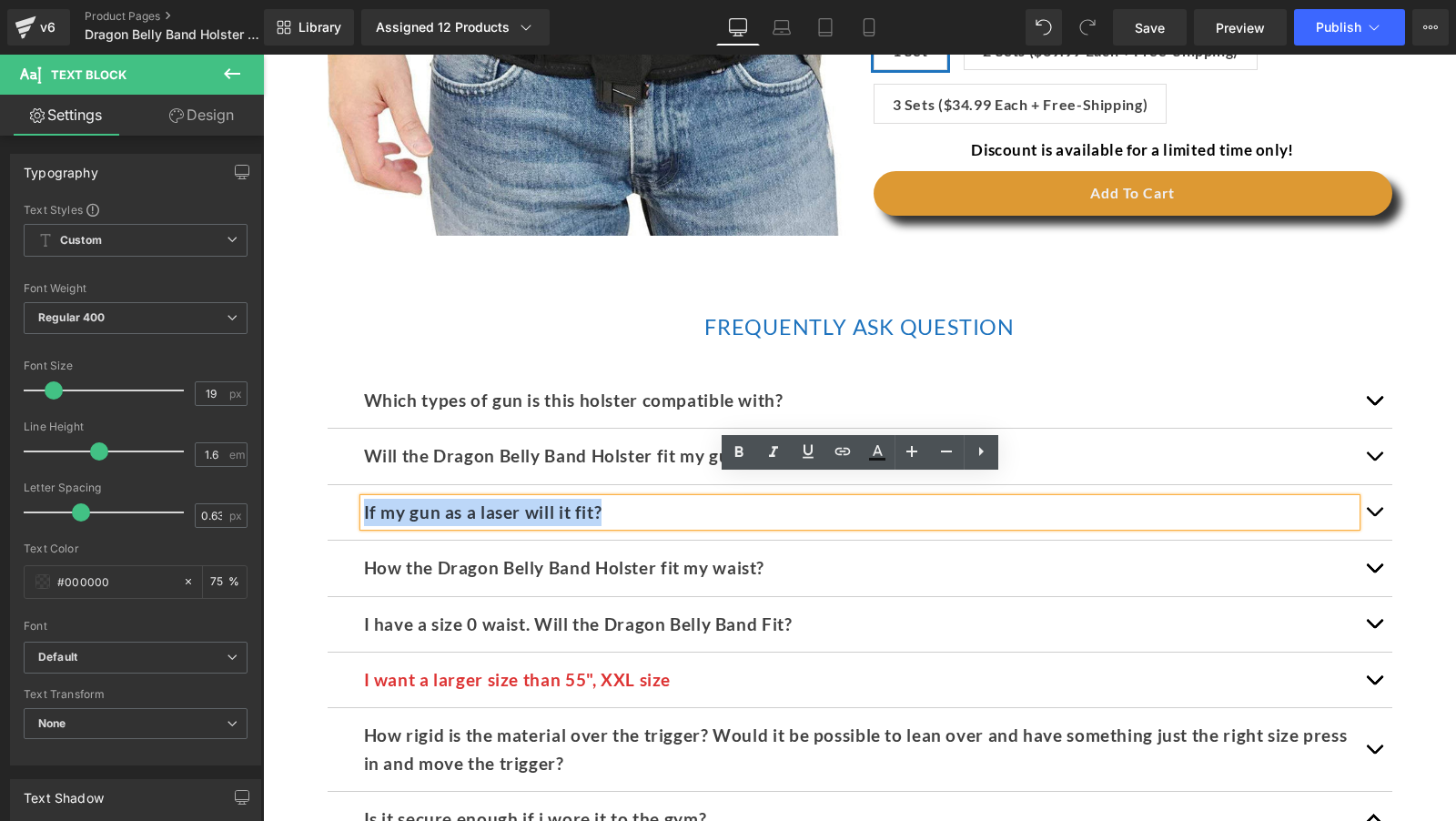
click at [504, 499] on p "If my gun as a laser will it fit?" at bounding box center [860, 512] width 992 height 27
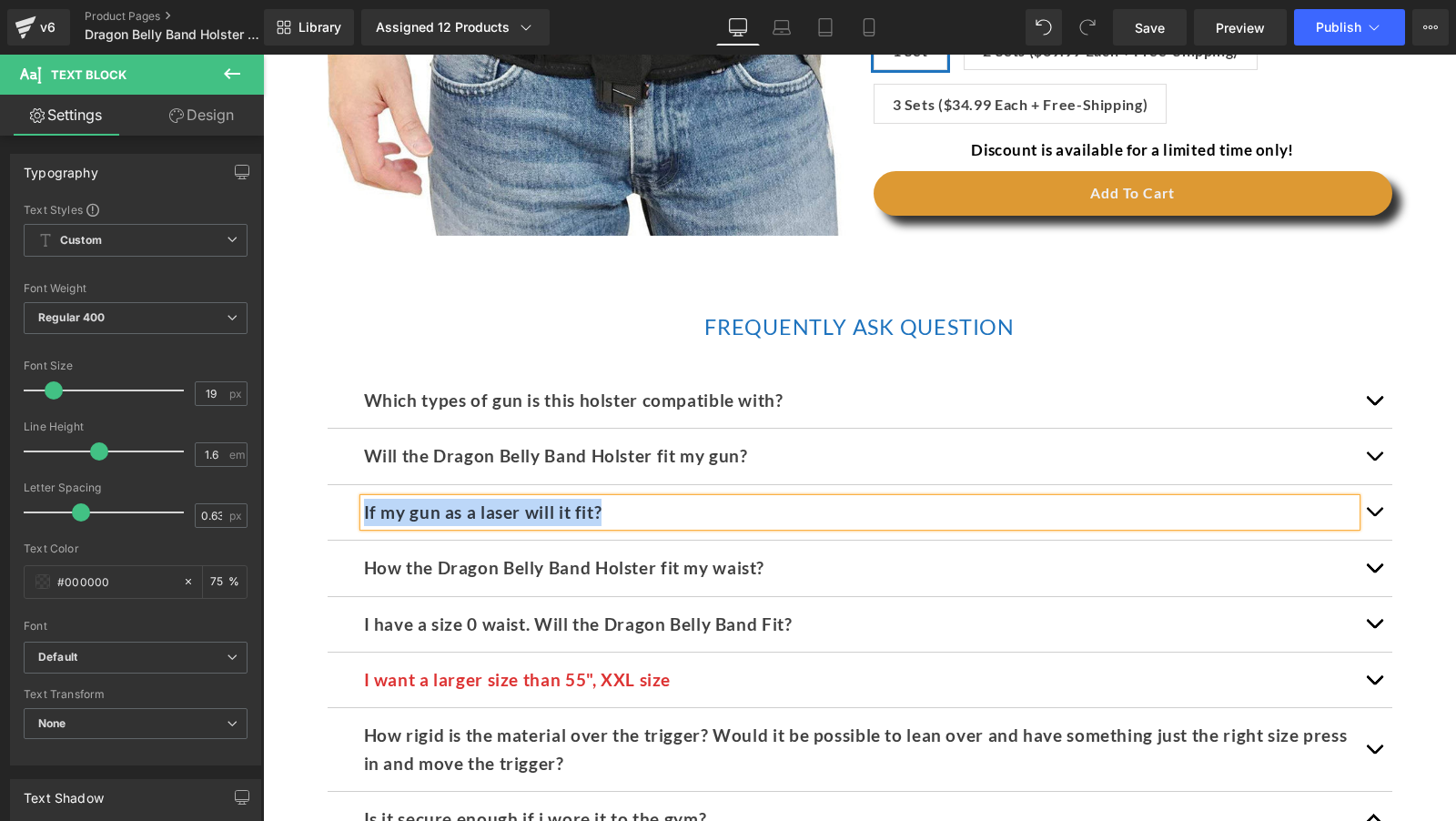
click at [1372, 494] on button "button" at bounding box center [1373, 512] width 36 height 55
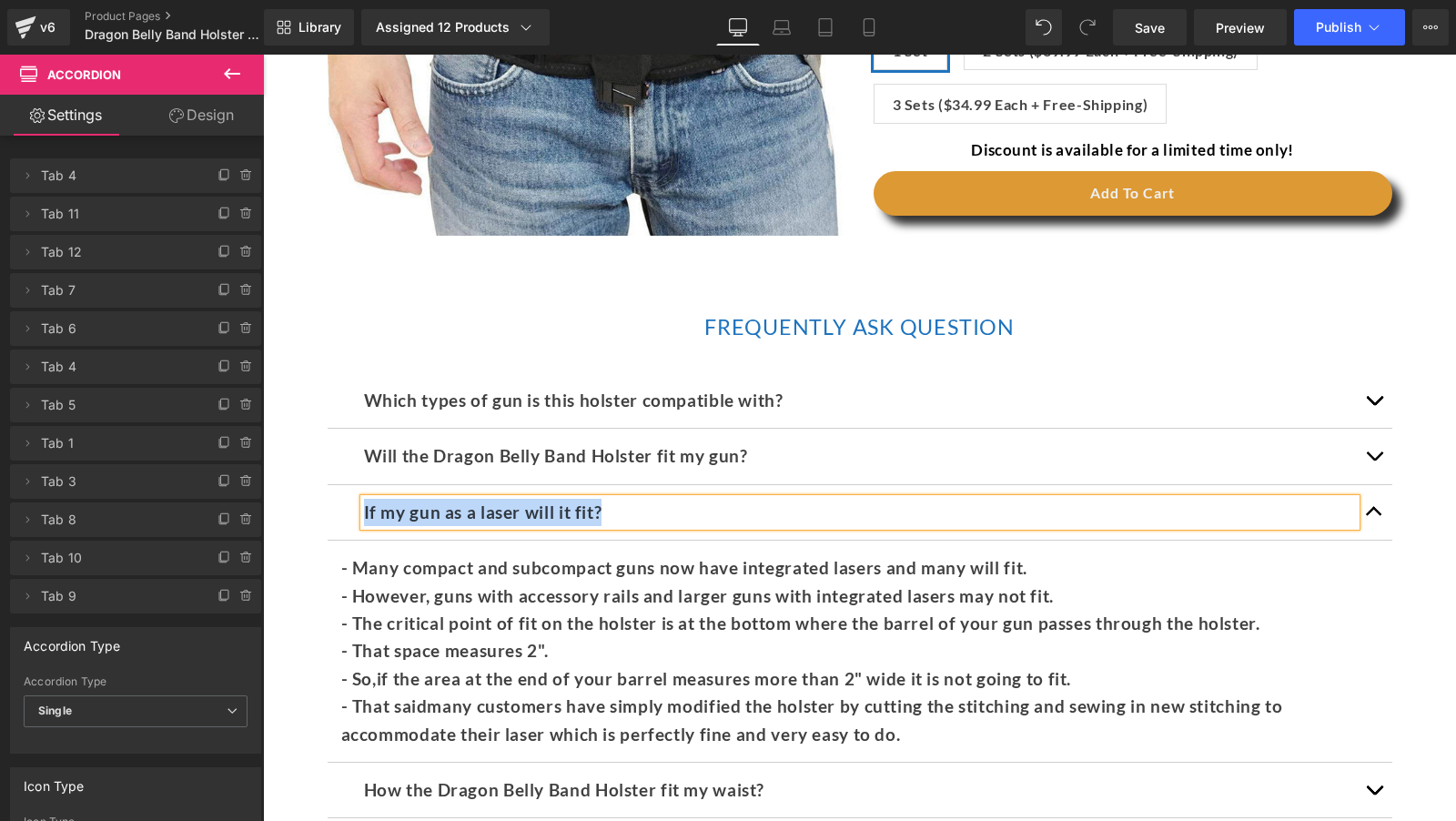
click at [619, 582] on p "- However, guns with accessory rails and larger guns with integrated lasers may…" at bounding box center [860, 595] width 1037 height 27
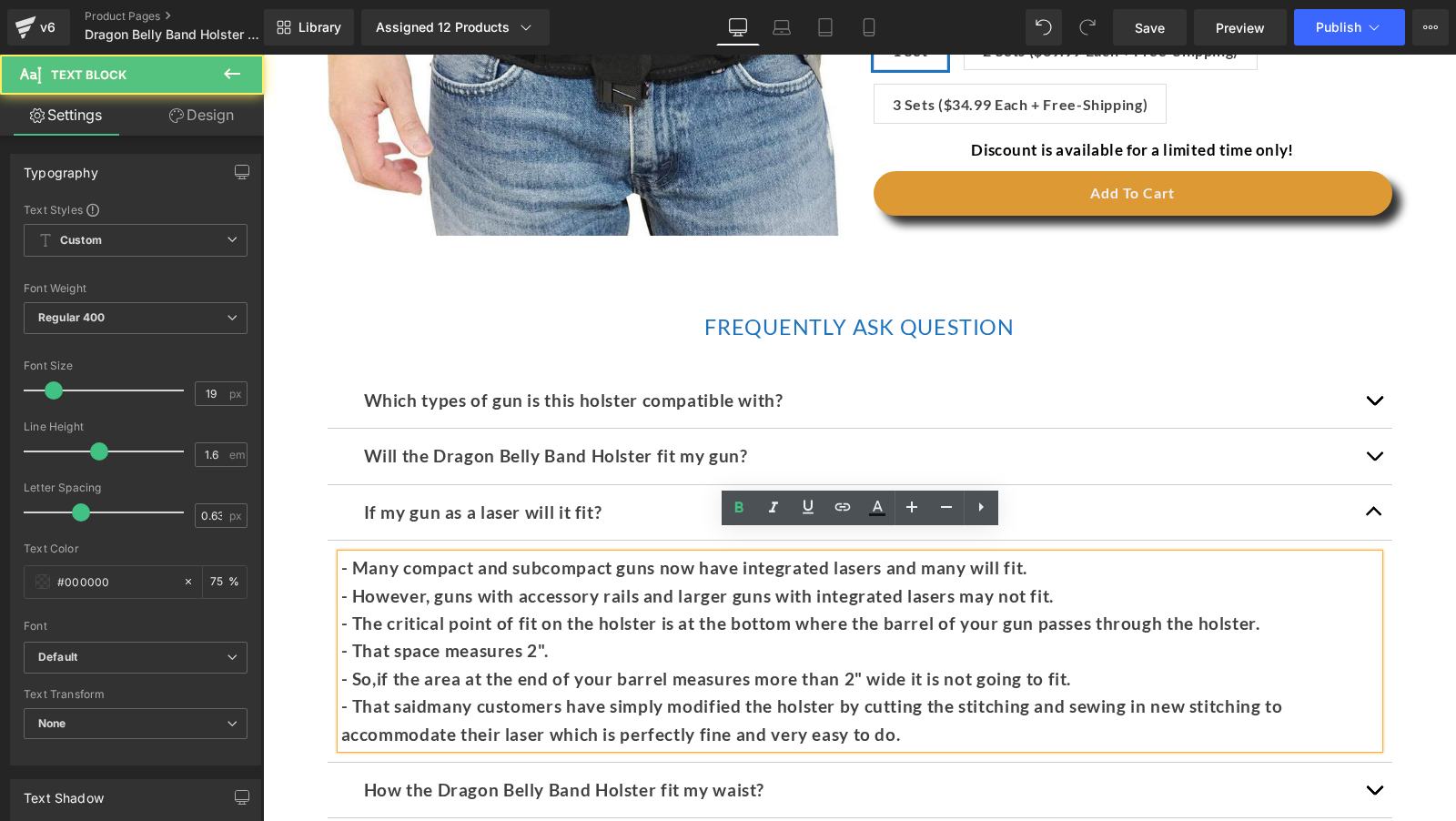
click at [646, 582] on p "- However, guns with accessory rails and larger guns with integrated lasers may…" at bounding box center [860, 595] width 1037 height 27
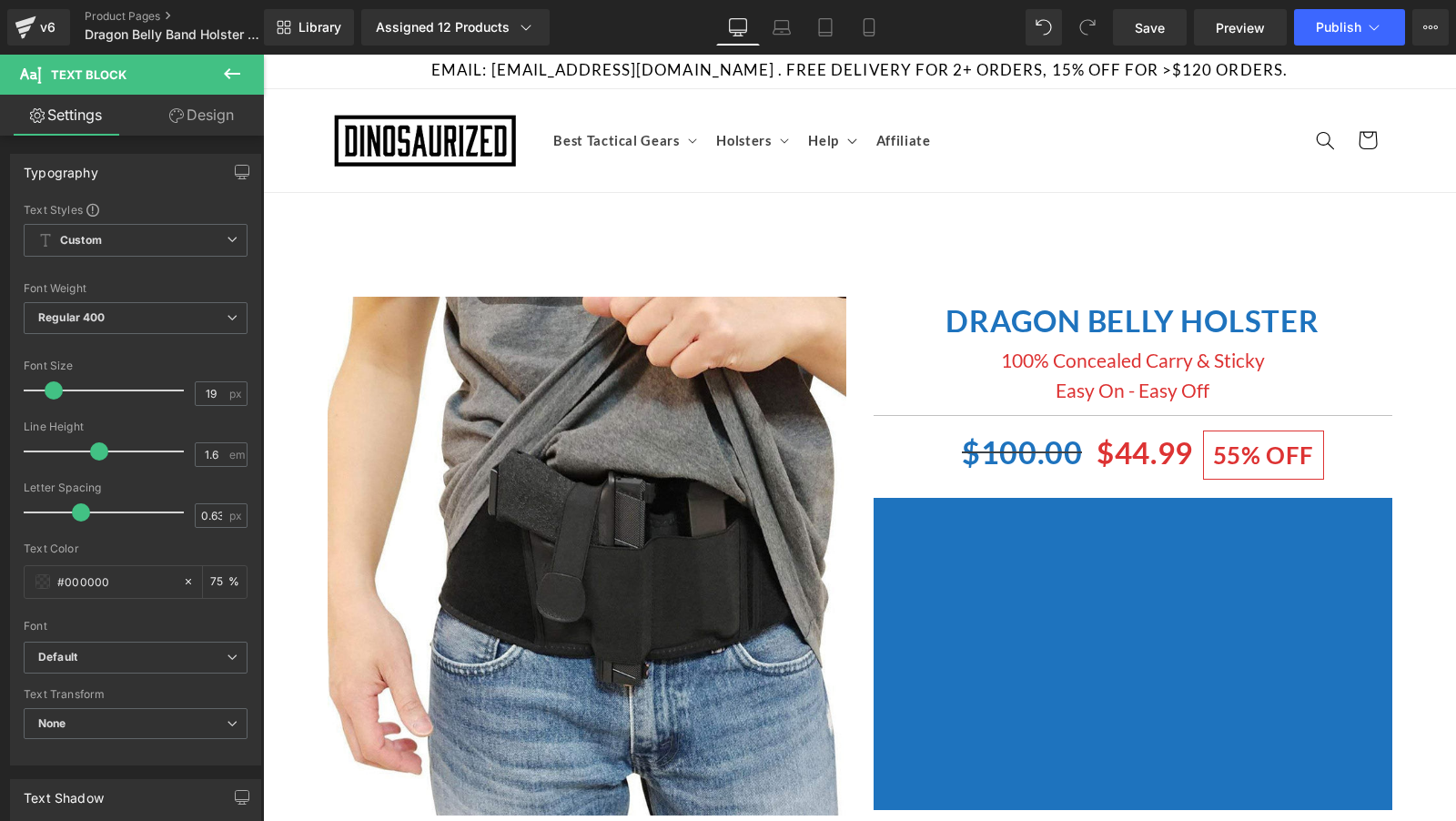
scroll to position [0, 0]
